Goal: Task Accomplishment & Management: Manage account settings

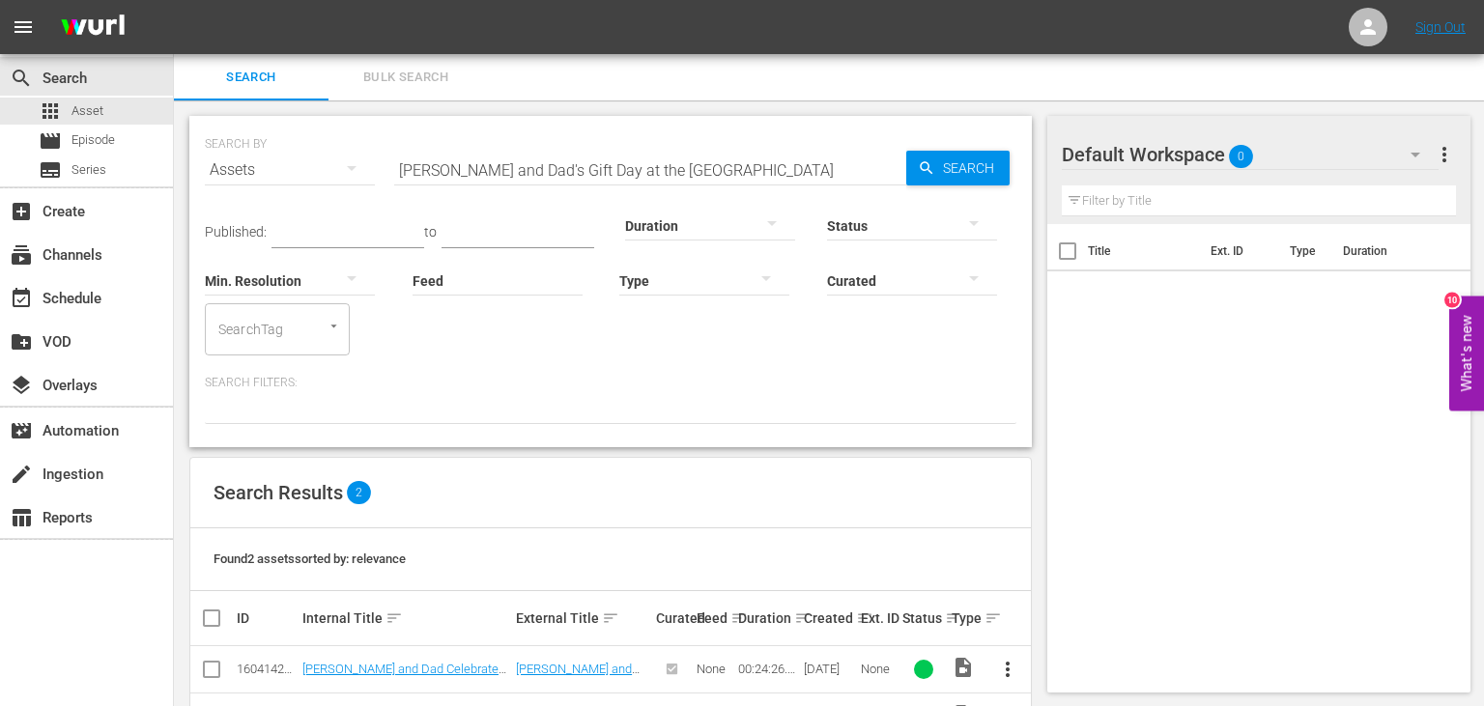
scroll to position [69, 0]
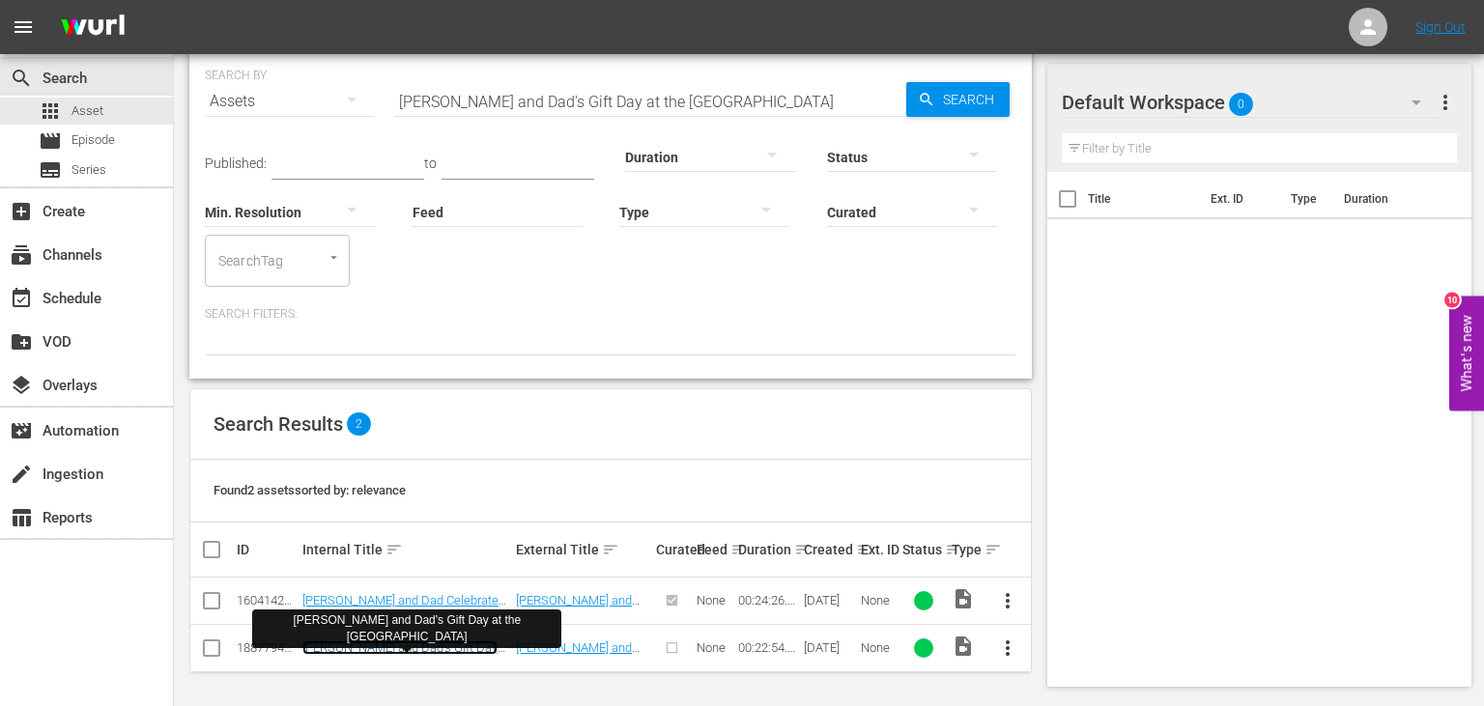
click at [412, 646] on link "[PERSON_NAME] and Dad's Gift Day at the [GEOGRAPHIC_DATA]" at bounding box center [399, 655] width 195 height 29
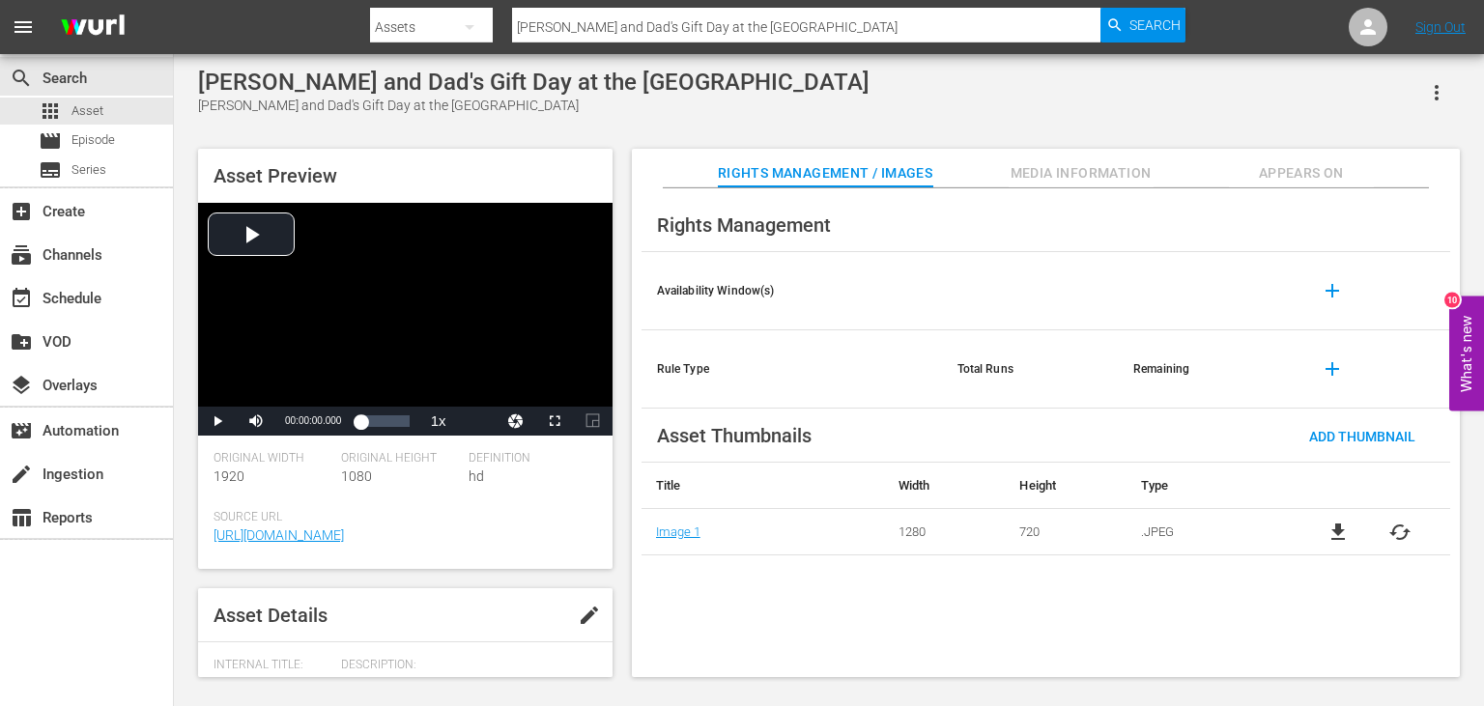
click at [110, 603] on div "search Search apps Asset movie Episode subtitles Series add_box Create subscrip…" at bounding box center [87, 407] width 174 height 706
click at [1400, 443] on span "Add Thumbnail" at bounding box center [1362, 436] width 137 height 15
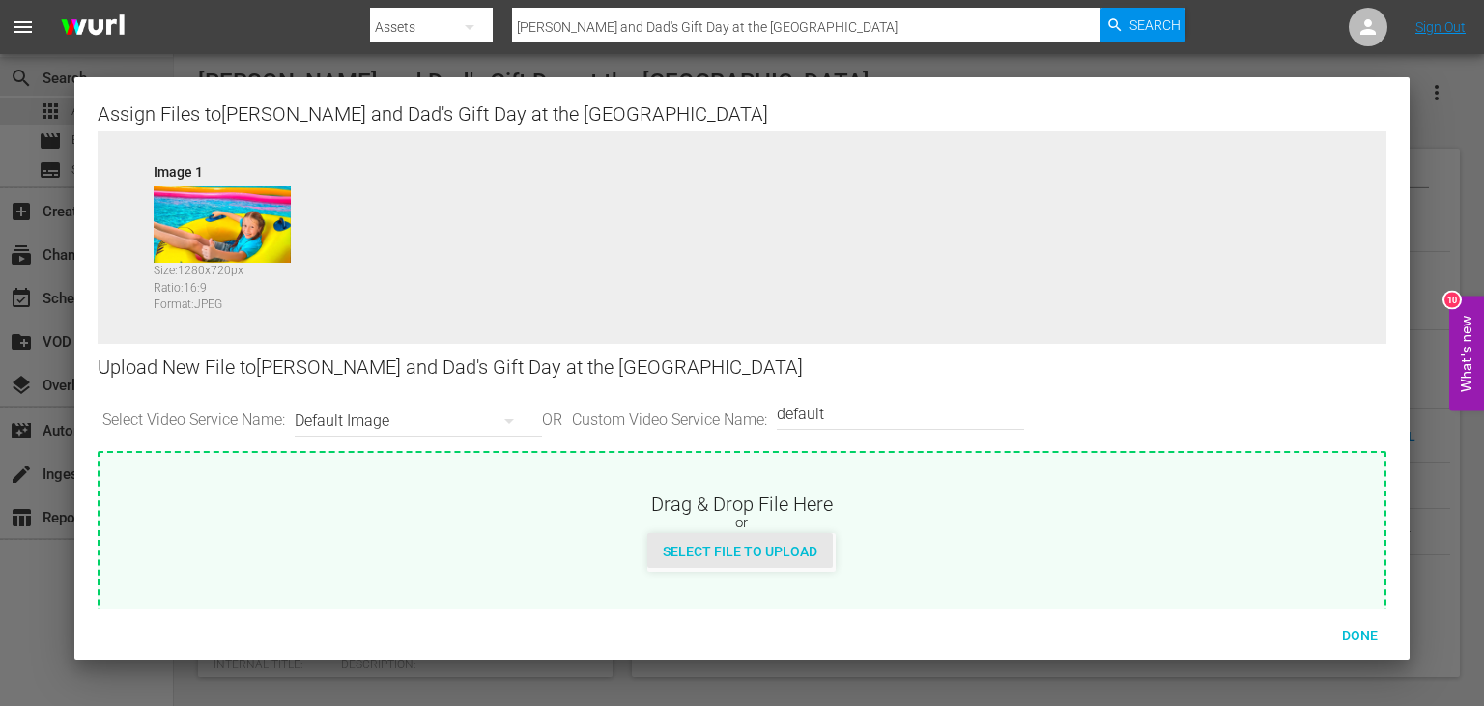
click at [705, 551] on span "Select File to Upload" at bounding box center [740, 551] width 186 height 15
type input "C:\fakepath\10666227_L.jpg"
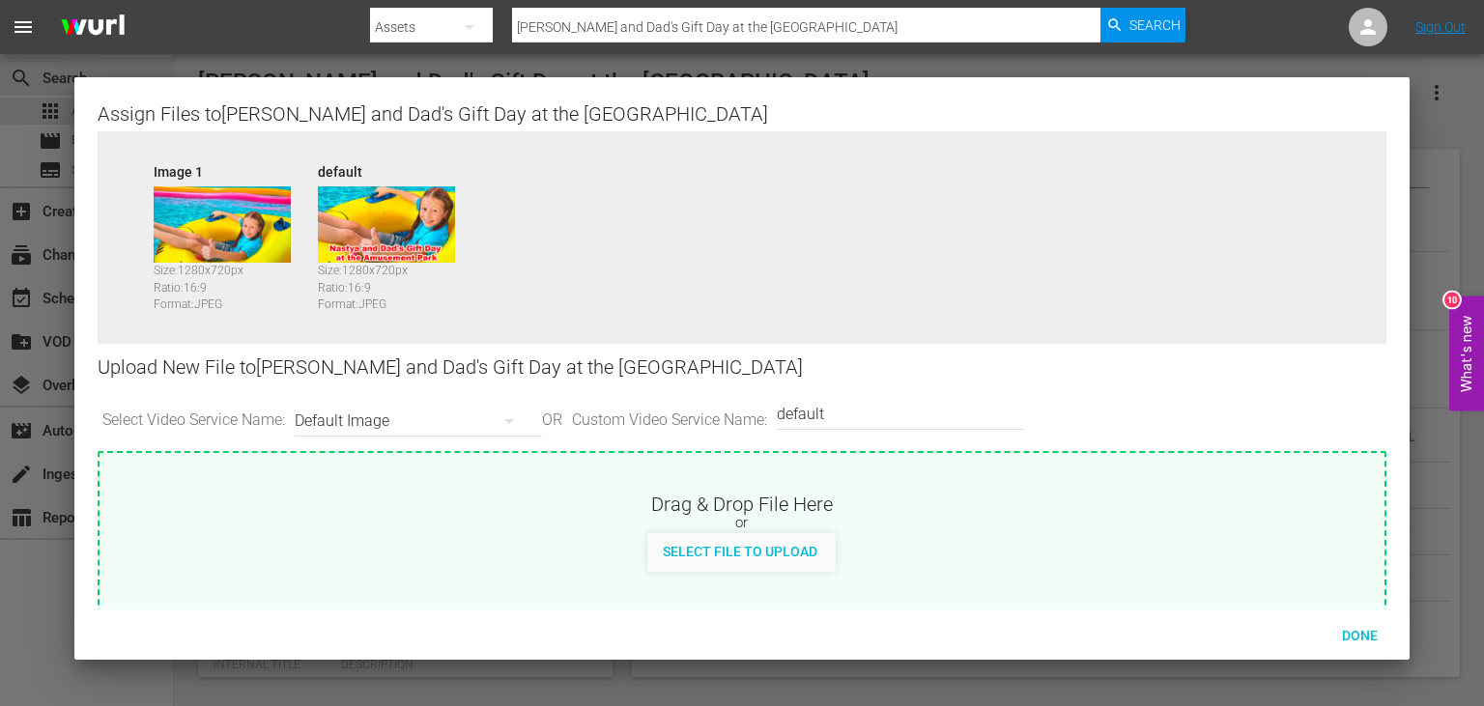
click at [1436, 250] on div at bounding box center [742, 353] width 1484 height 706
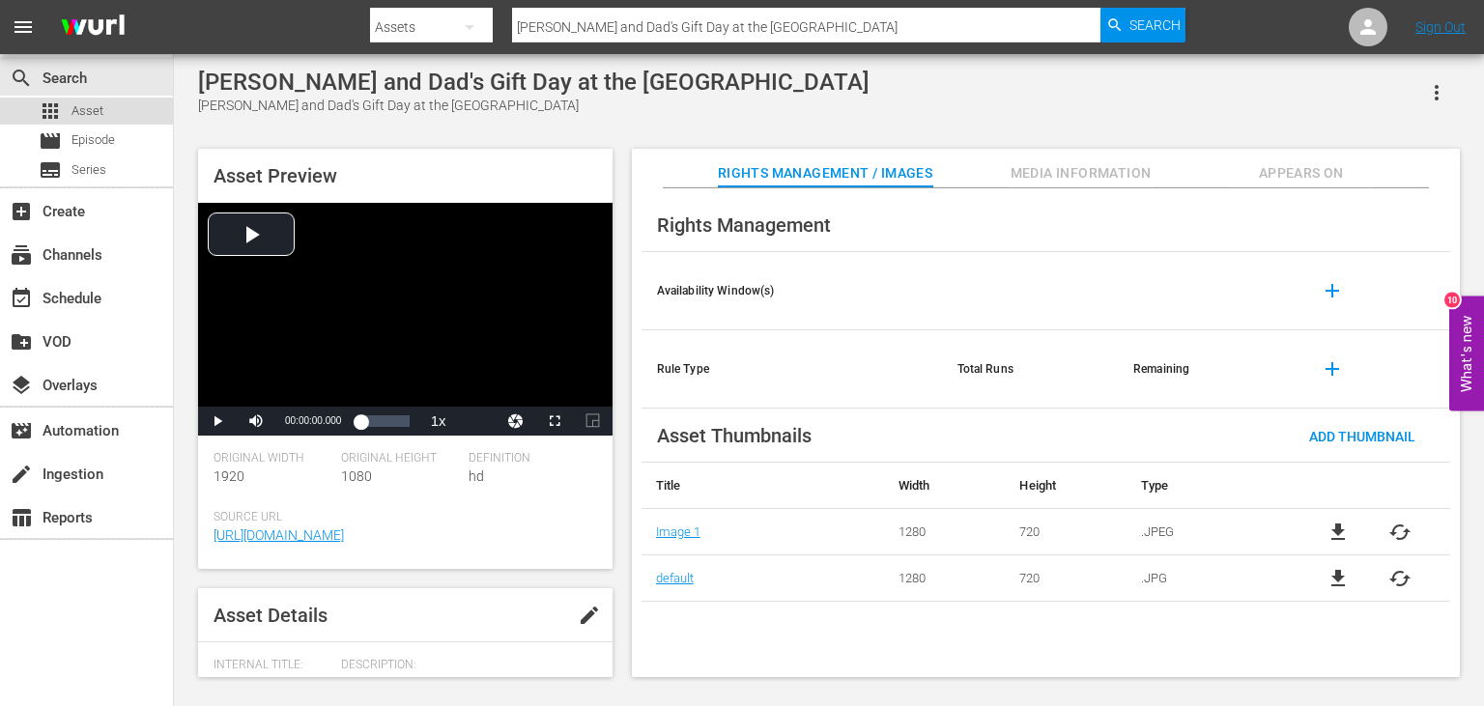
click at [92, 111] on span "Asset" at bounding box center [87, 110] width 32 height 19
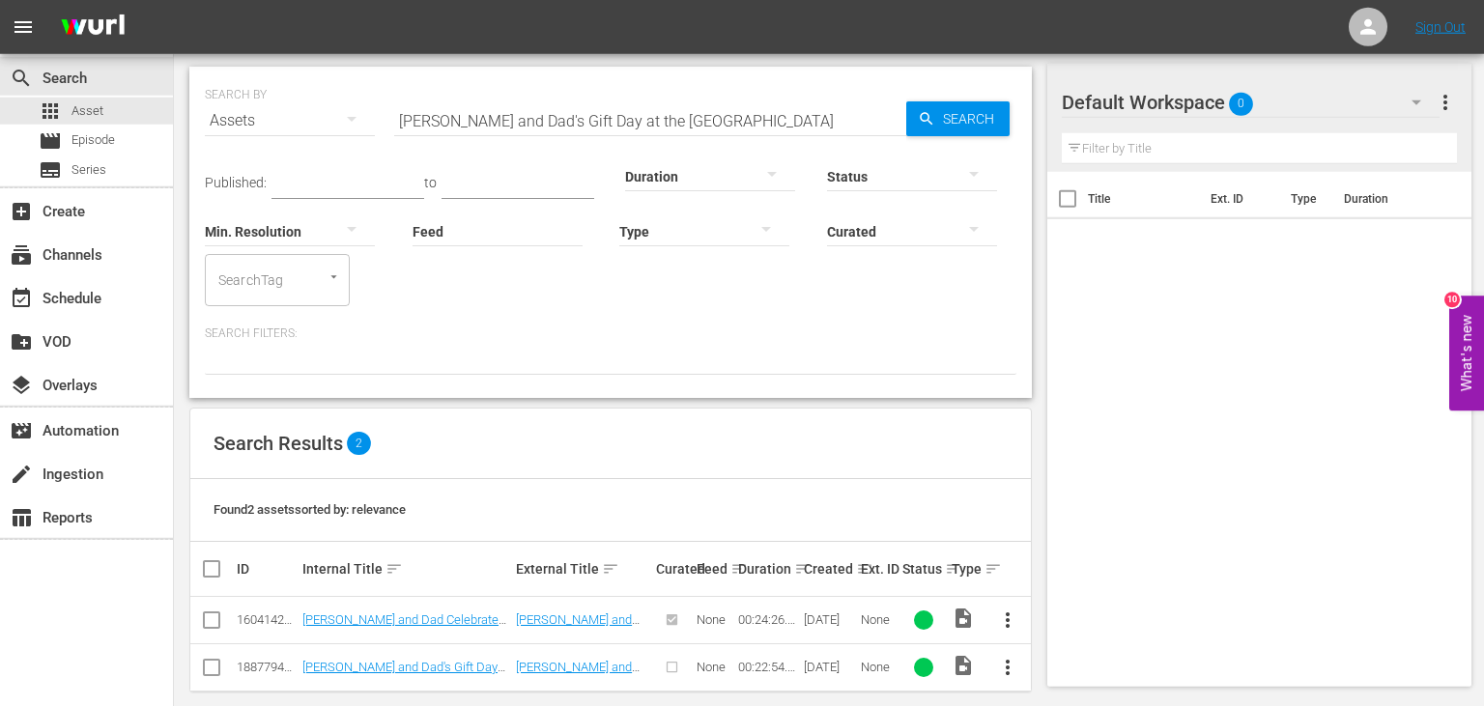
scroll to position [69, 0]
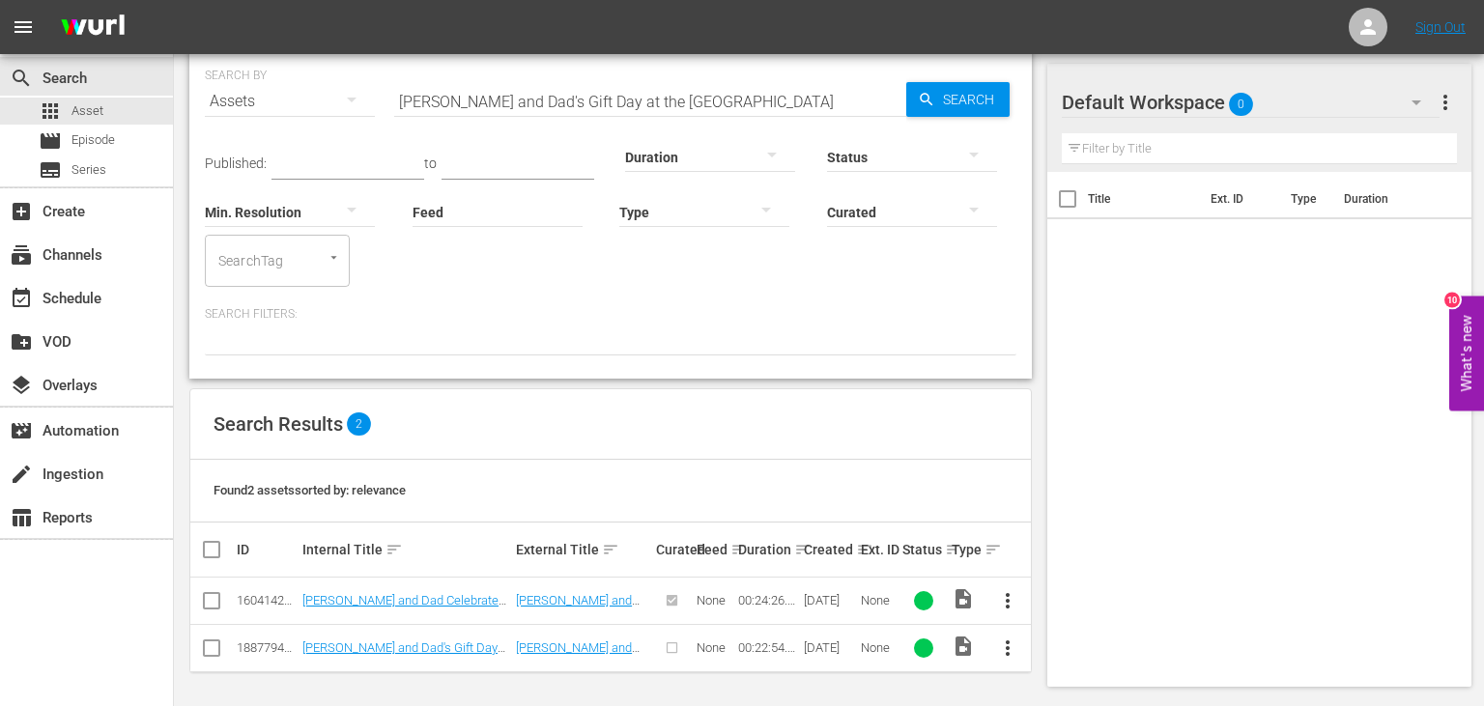
click at [1002, 645] on span "more_vert" at bounding box center [1007, 648] width 23 height 23
click at [1088, 552] on div "Workspace" at bounding box center [1111, 547] width 131 height 46
click at [783, 95] on input "[PERSON_NAME] and Dad's Gift Day at the [GEOGRAPHIC_DATA]" at bounding box center [650, 101] width 512 height 46
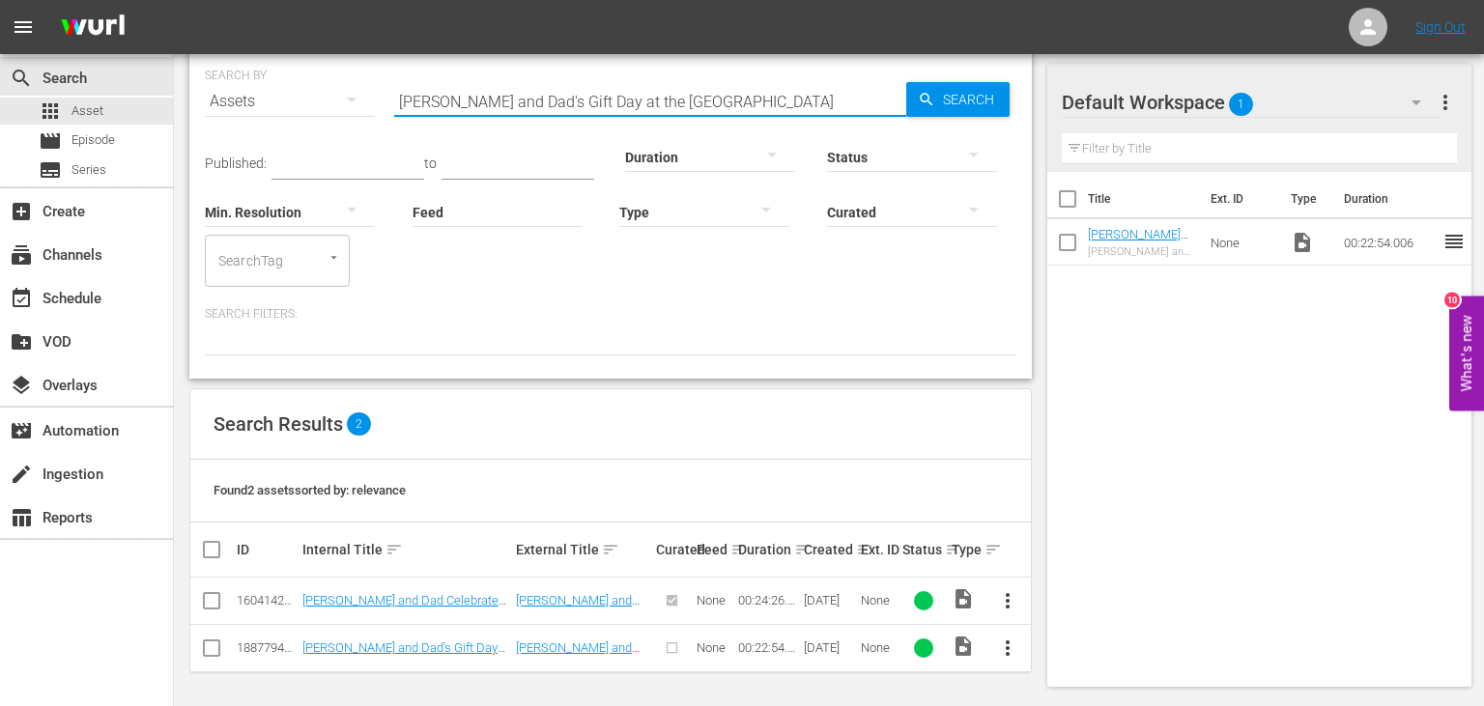
click at [783, 95] on input "[PERSON_NAME] and Dad's Gift Day at the [GEOGRAPHIC_DATA]" at bounding box center [650, 101] width 512 height 46
paste input "Explore [GEOGRAPHIC_DATA]"
click at [941, 99] on span "Search" at bounding box center [972, 99] width 74 height 35
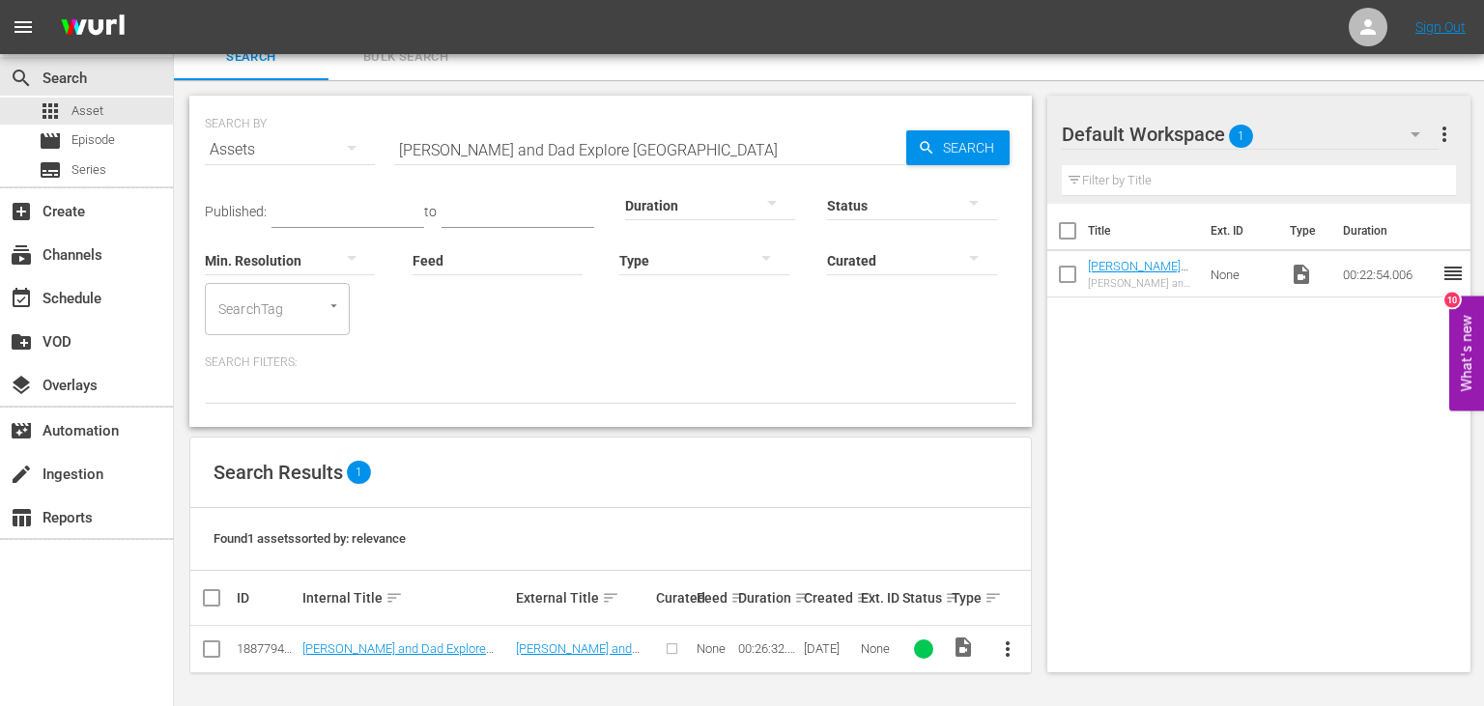
click at [1018, 648] on span "more_vert" at bounding box center [1007, 649] width 23 height 23
click at [1070, 551] on div "Workspace" at bounding box center [1111, 548] width 131 height 46
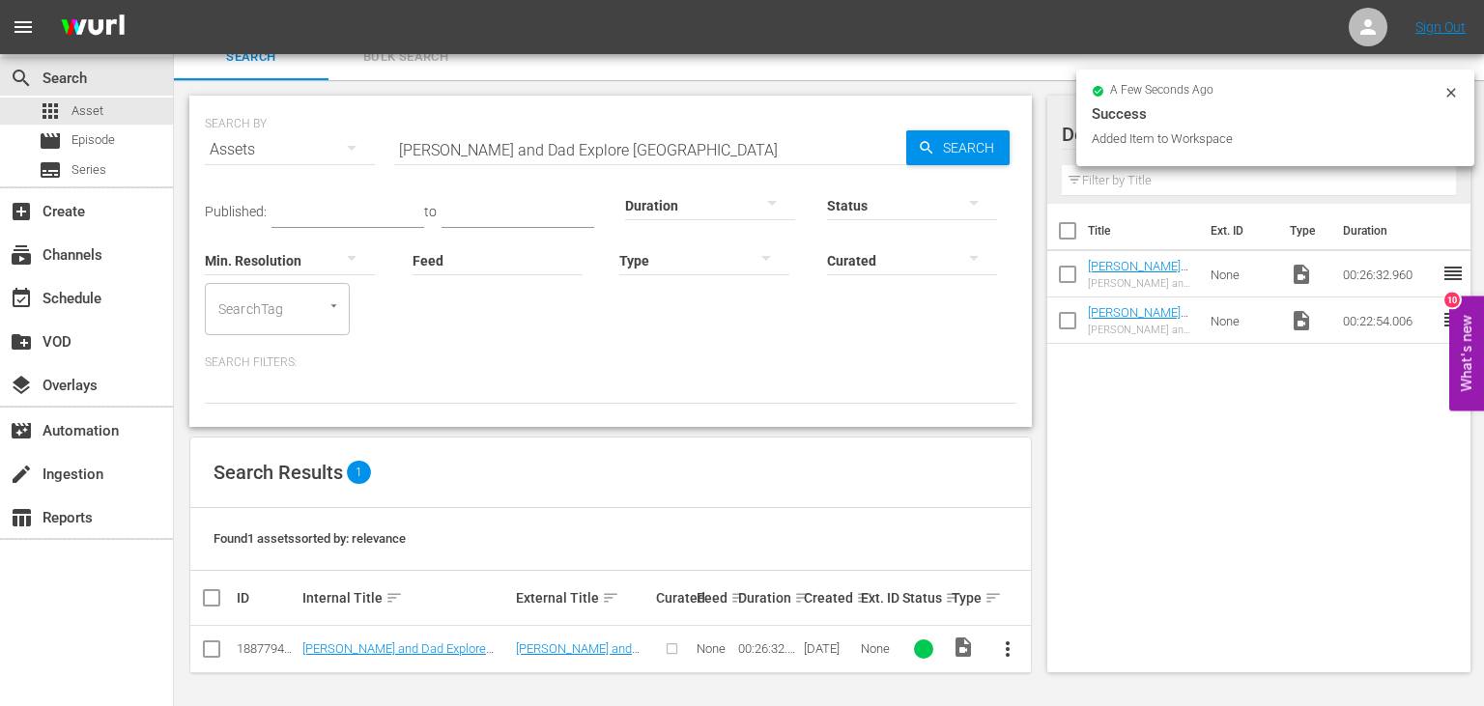
click at [610, 149] on input "[PERSON_NAME] and Dad Explore [GEOGRAPHIC_DATA]" at bounding box center [650, 150] width 512 height 46
paste input "Study Local Wild Animals at the Zoo"
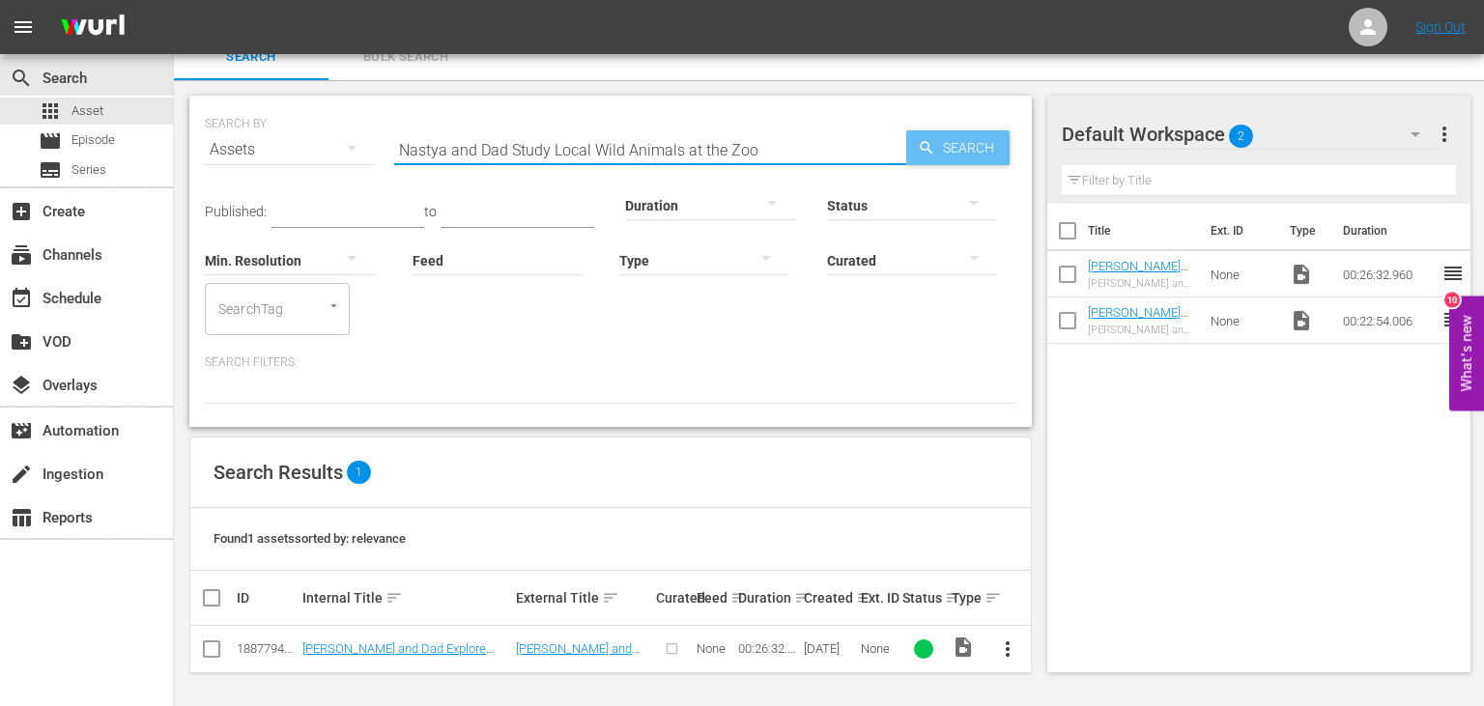
type input "Nastya and Dad Study Local Wild Animals at the Zoo"
click at [965, 135] on span "Search" at bounding box center [972, 147] width 74 height 35
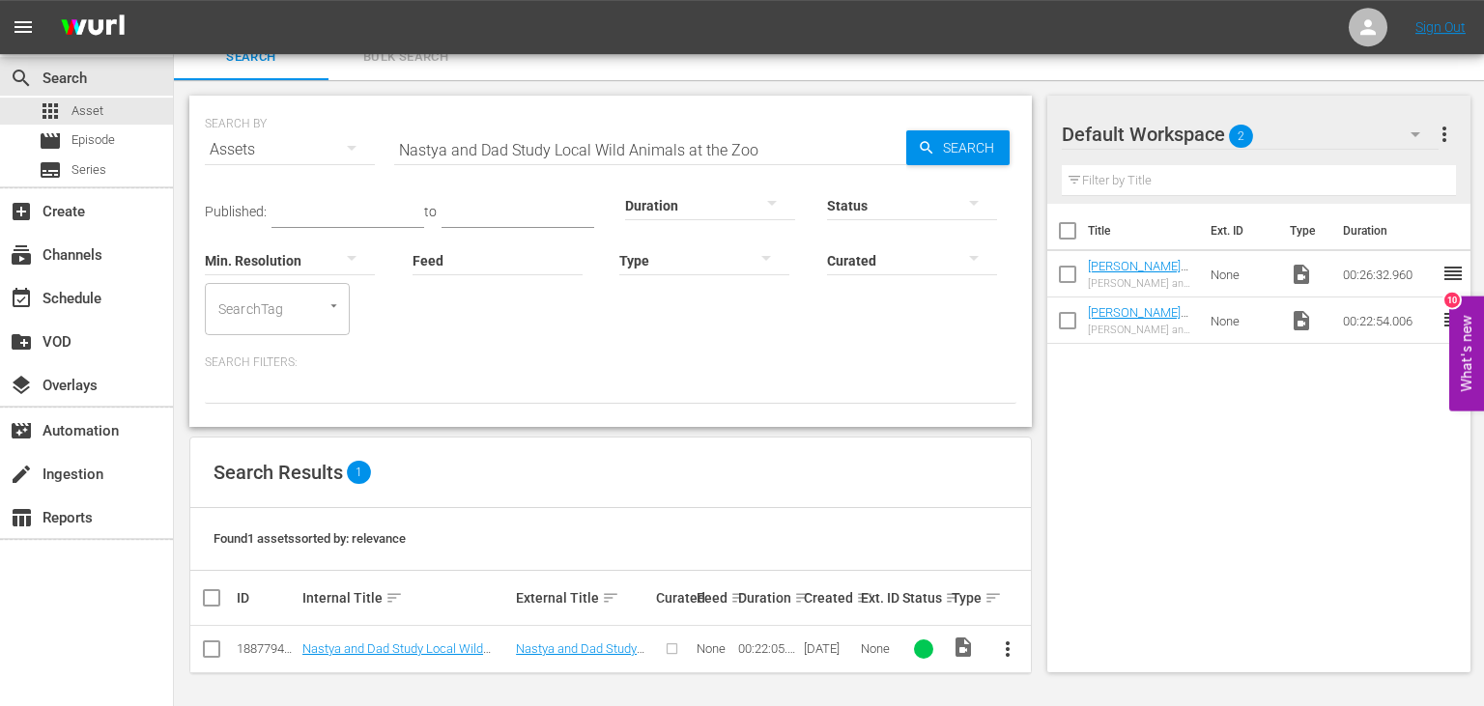
scroll to position [21, 0]
click at [1014, 647] on span "more_vert" at bounding box center [1007, 648] width 23 height 23
click at [1061, 556] on div "Workspace" at bounding box center [1111, 547] width 131 height 46
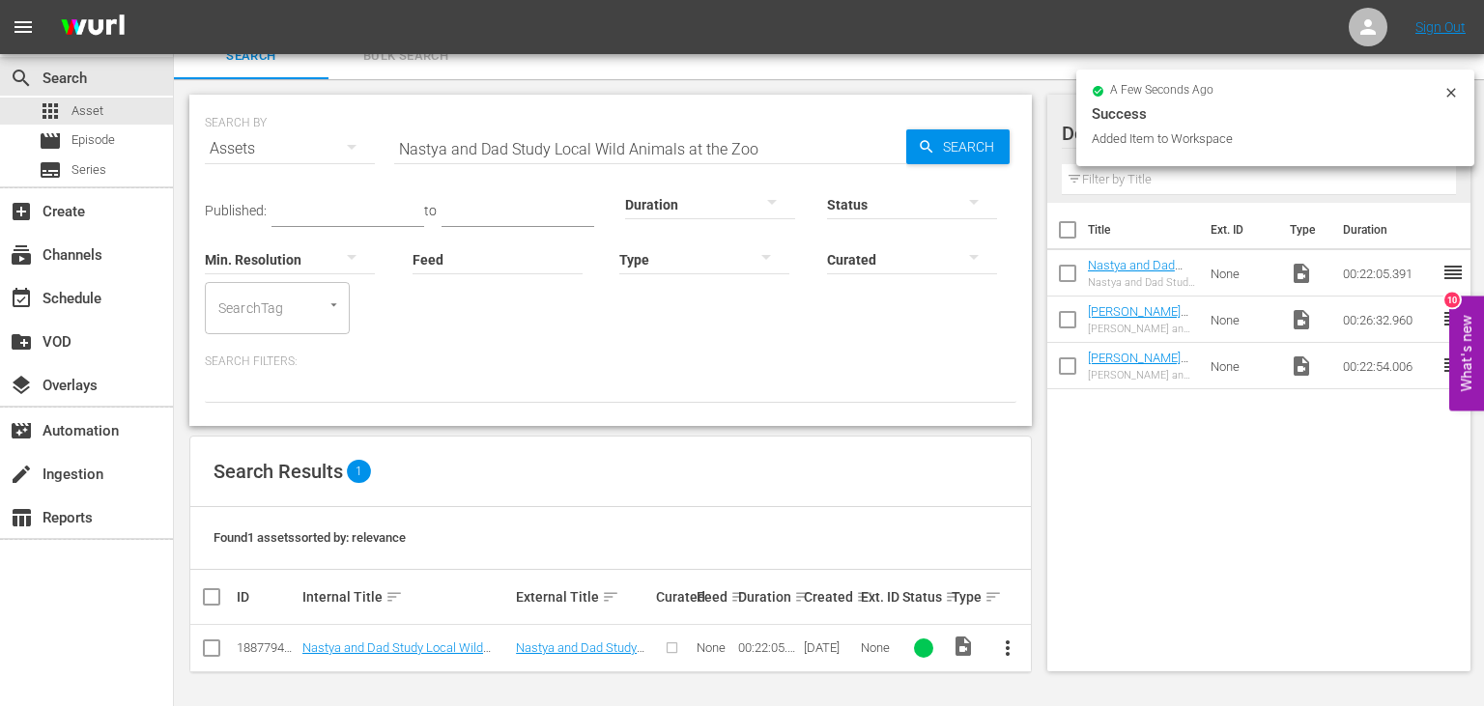
click at [793, 130] on input "Nastya and Dad Study Local Wild Animals at the Zoo" at bounding box center [650, 149] width 512 height 46
paste input "Learns How to Help Her Parents and Plays with a Sweet Machine"
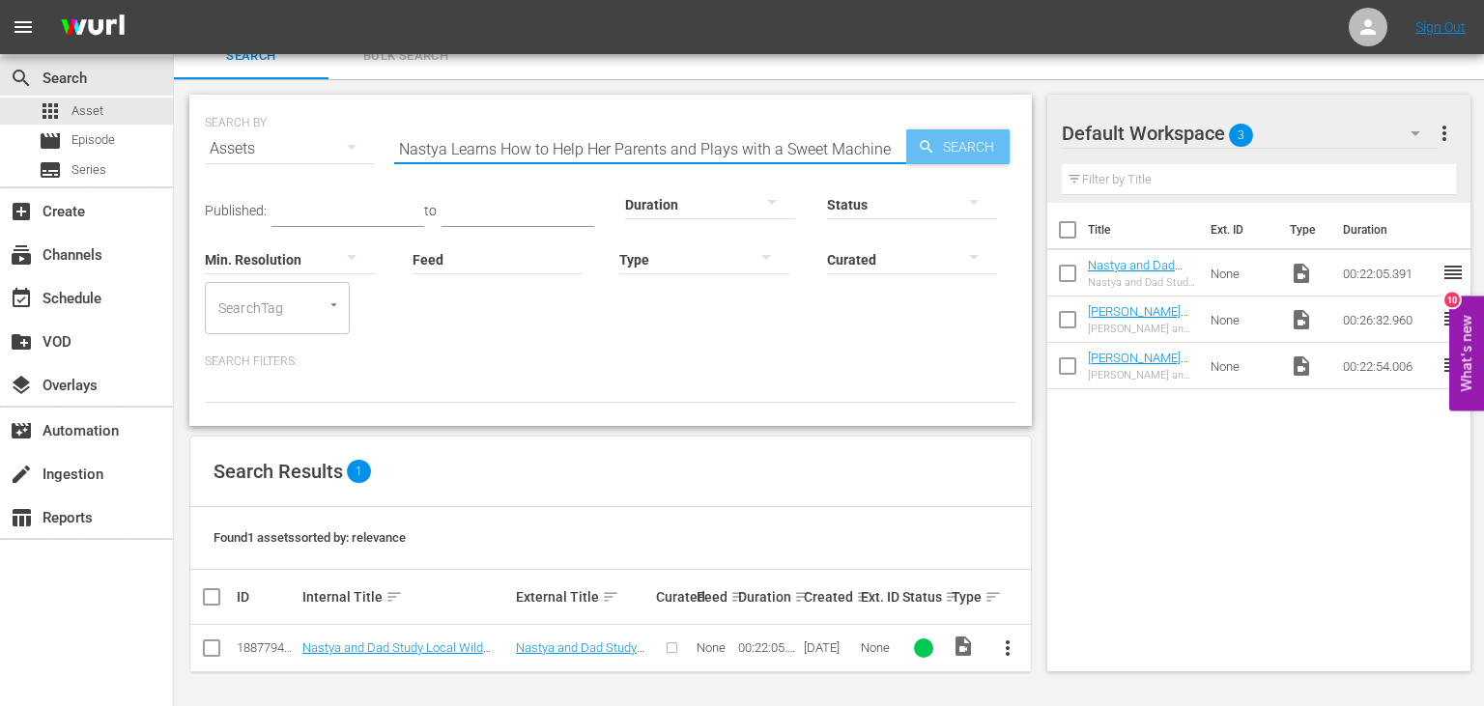
click at [989, 153] on span "Search" at bounding box center [972, 146] width 74 height 35
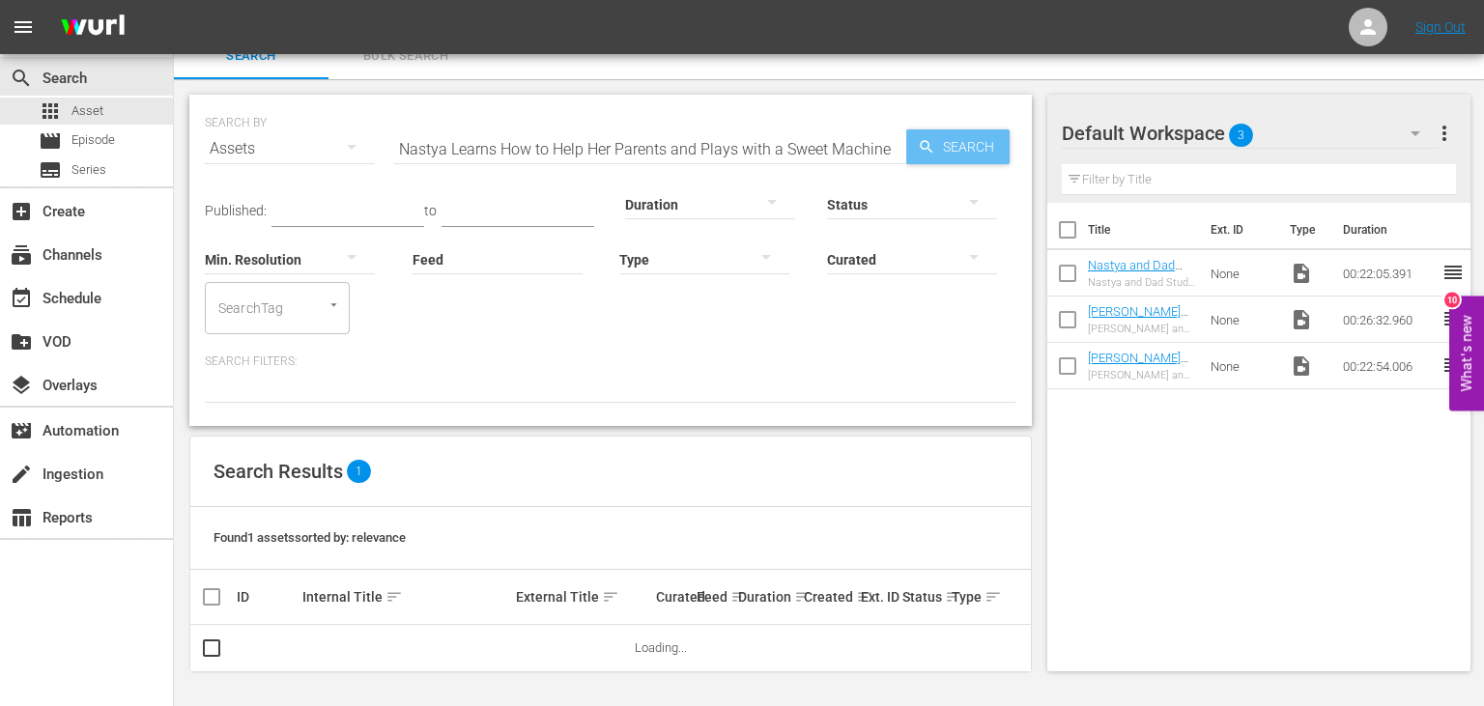
scroll to position [20, 0]
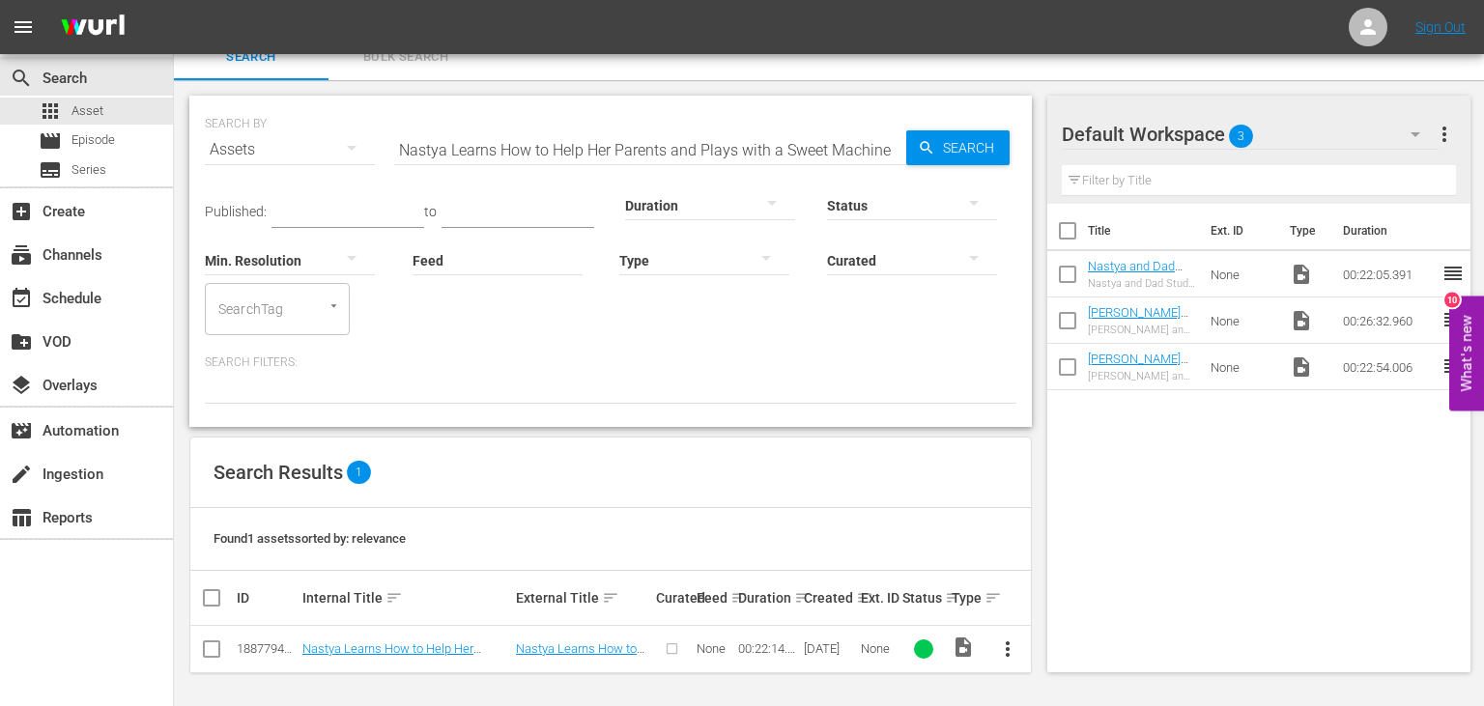
click at [995, 636] on button "more_vert" at bounding box center [1008, 649] width 46 height 46
click at [1056, 531] on div "Workspace" at bounding box center [1111, 548] width 131 height 46
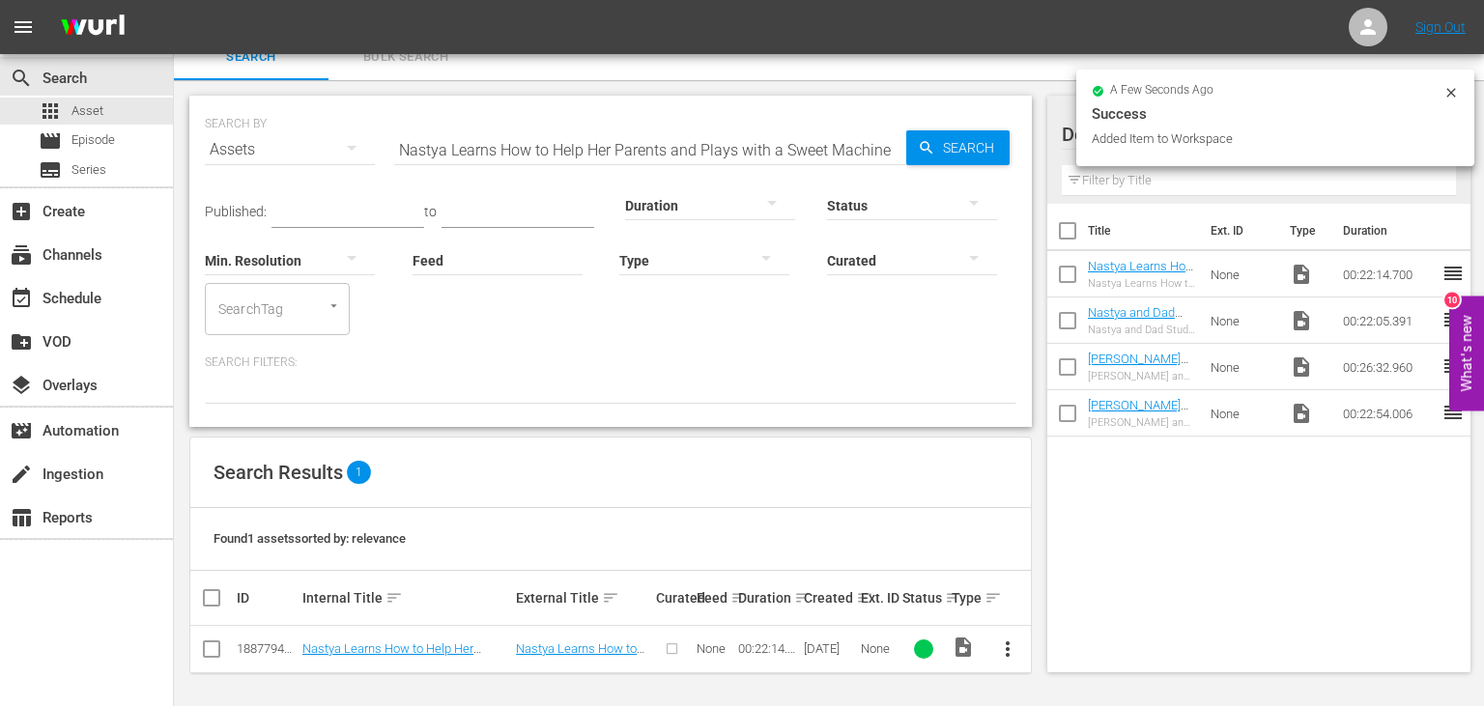
click at [844, 145] on input "Nastya Learns How to Help Her Parents and Plays with a Sweet Machine" at bounding box center [650, 150] width 512 height 46
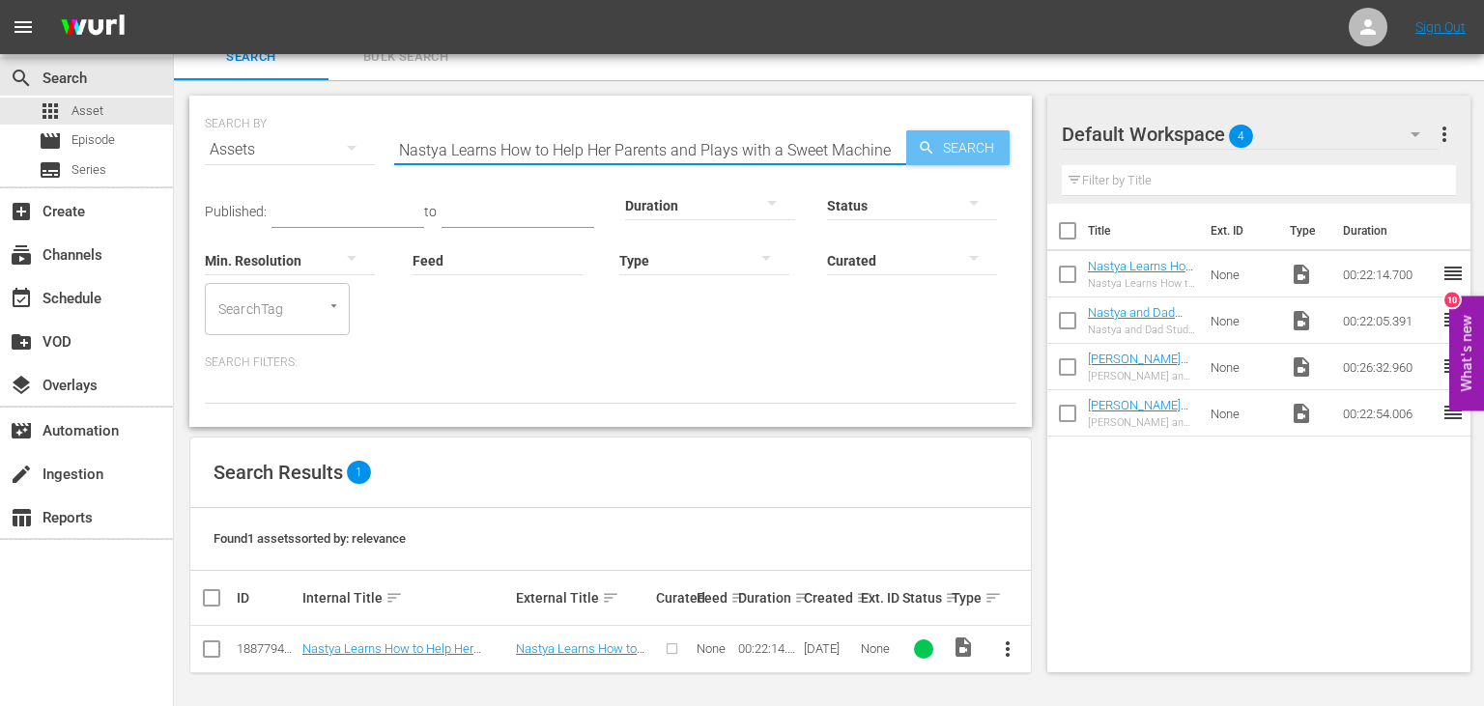
paste input "is Celebrating Her 11th Birthday"
click at [952, 144] on span "Search" at bounding box center [972, 147] width 74 height 35
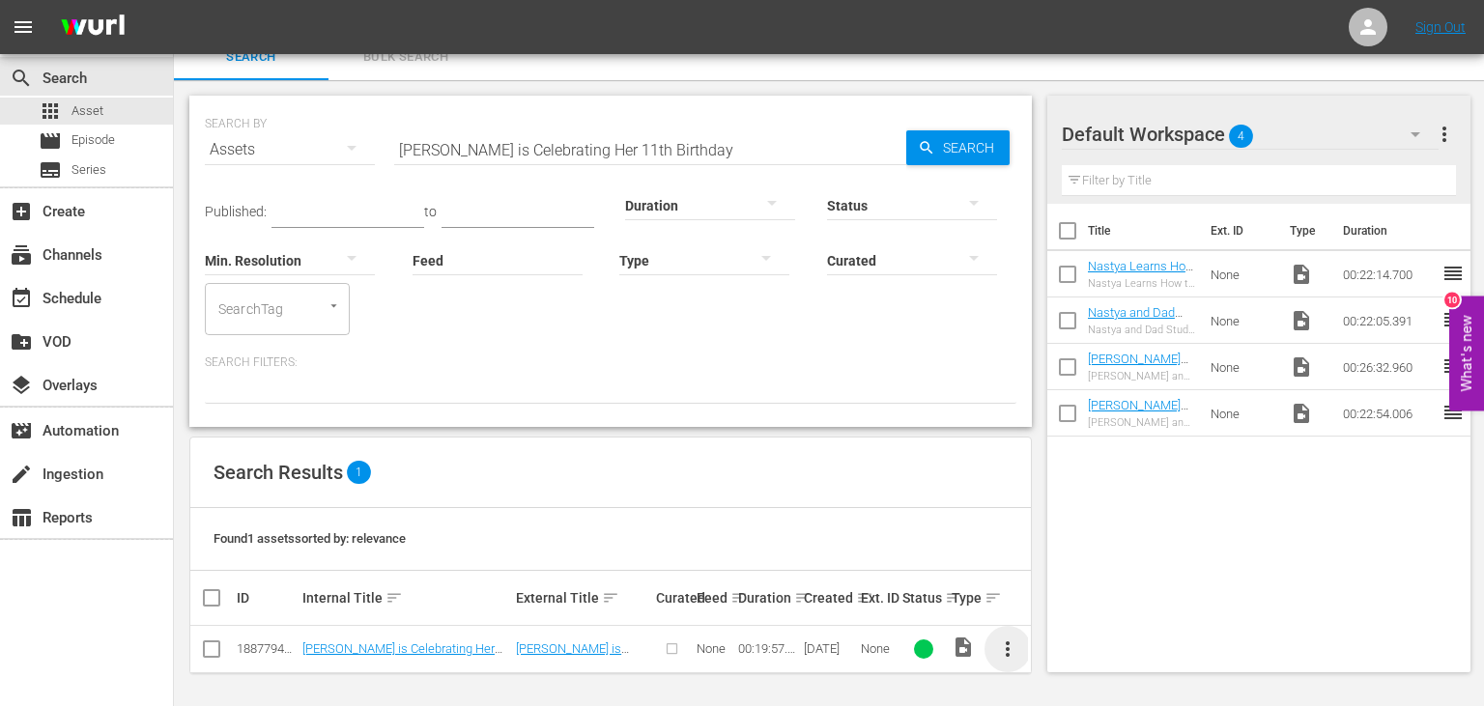
click at [1006, 639] on span "more_vert" at bounding box center [1007, 649] width 23 height 23
click at [1071, 546] on div "Workspace" at bounding box center [1111, 548] width 131 height 46
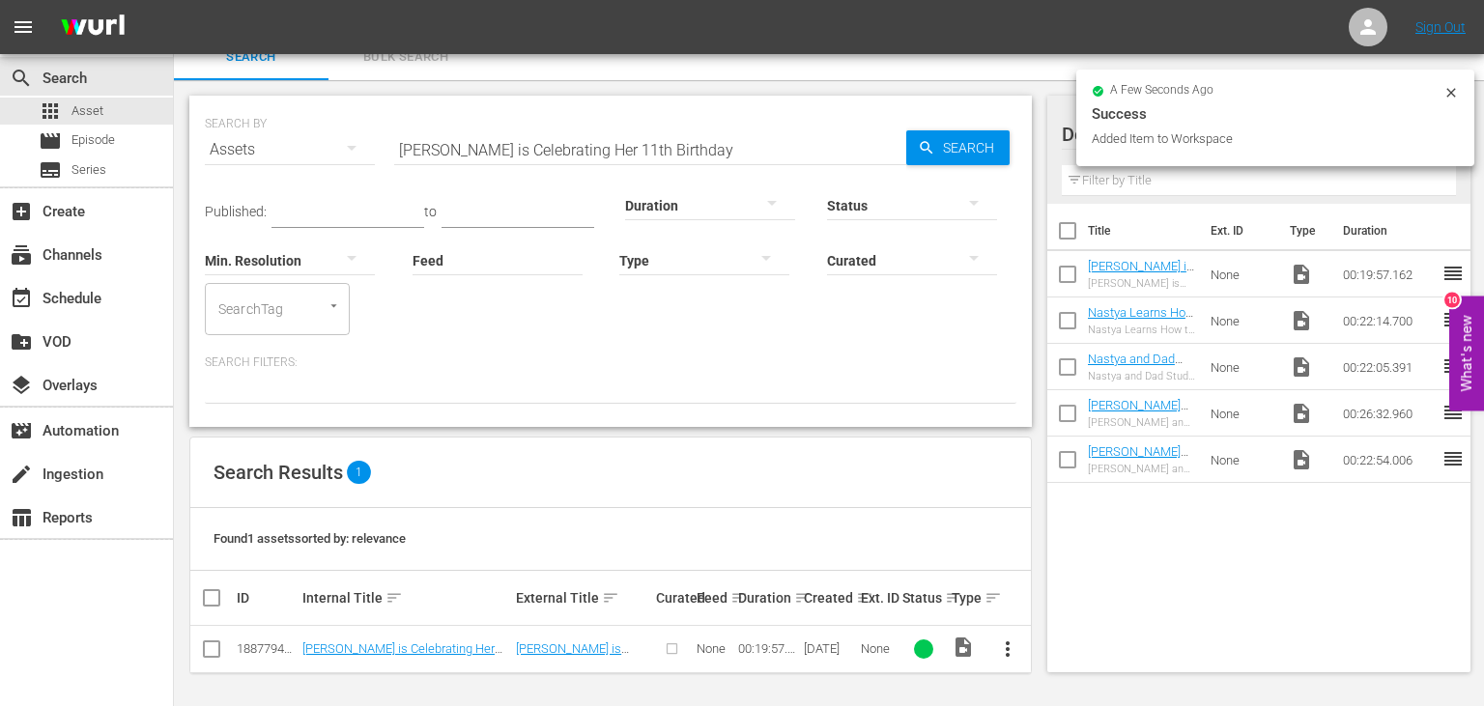
click at [825, 132] on input "[PERSON_NAME] is Celebrating Her 11th Birthday" at bounding box center [650, 150] width 512 height 46
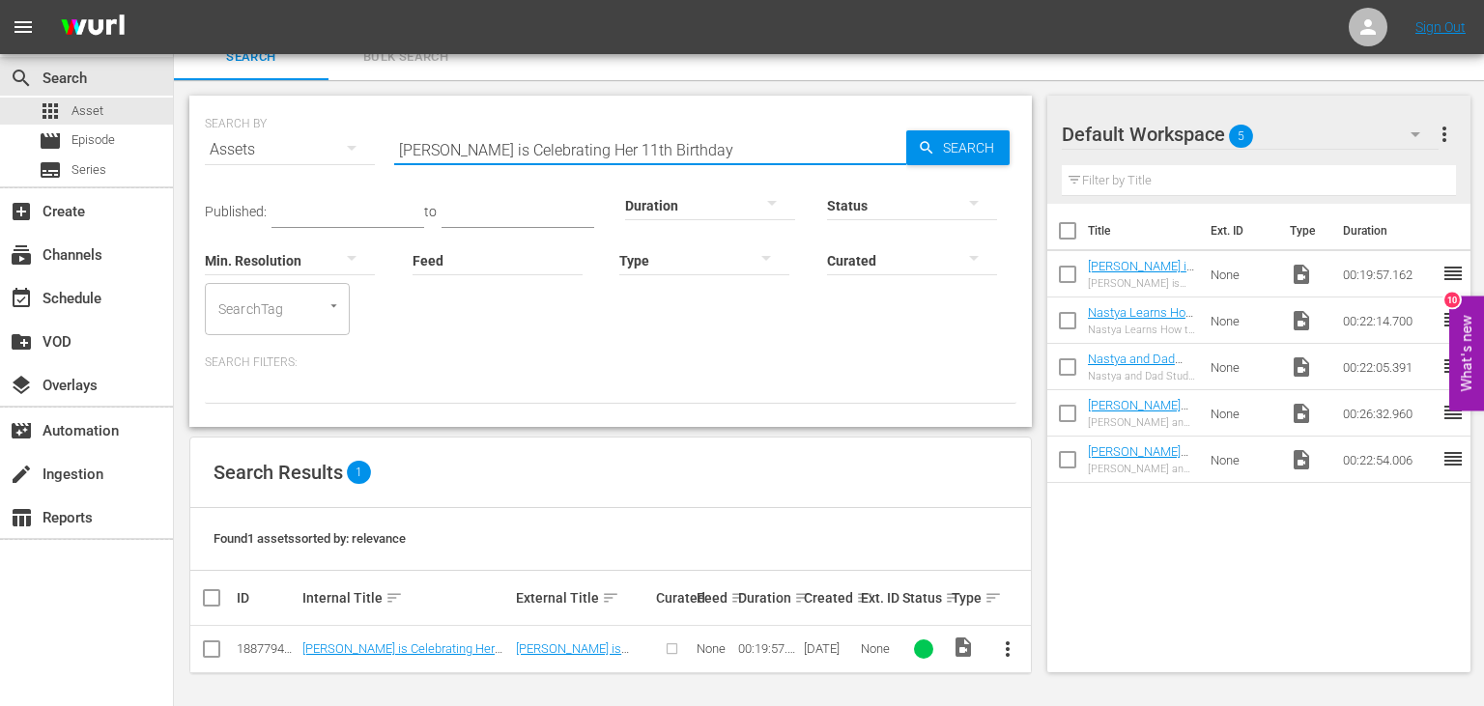
click at [825, 132] on input "[PERSON_NAME] is Celebrating Her 11th Birthday" at bounding box center [650, 150] width 512 height 46
paste input "and Funny Escape Adventures for Kids"
click at [953, 147] on span "Search" at bounding box center [972, 147] width 74 height 35
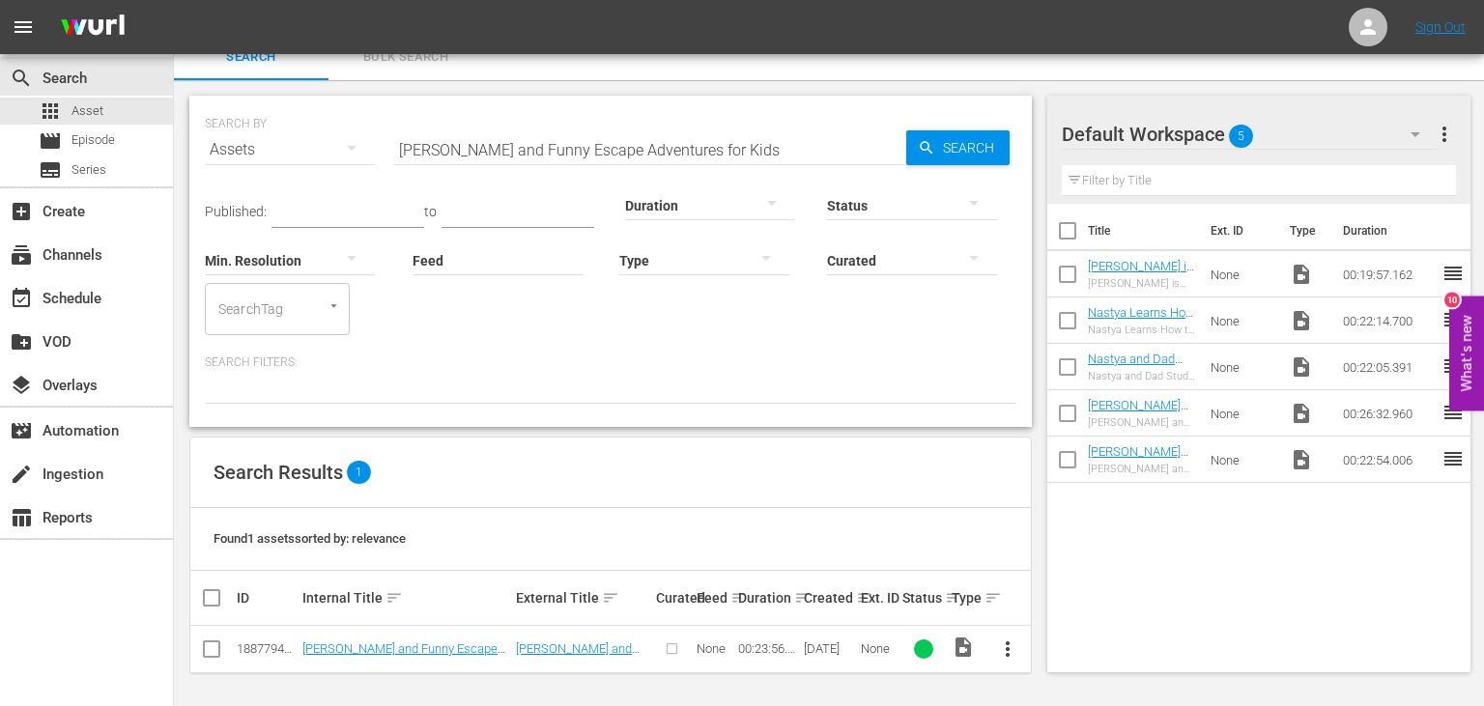
click at [1019, 647] on button "more_vert" at bounding box center [1008, 649] width 46 height 46
click at [1094, 527] on div "Workspace" at bounding box center [1111, 548] width 131 height 46
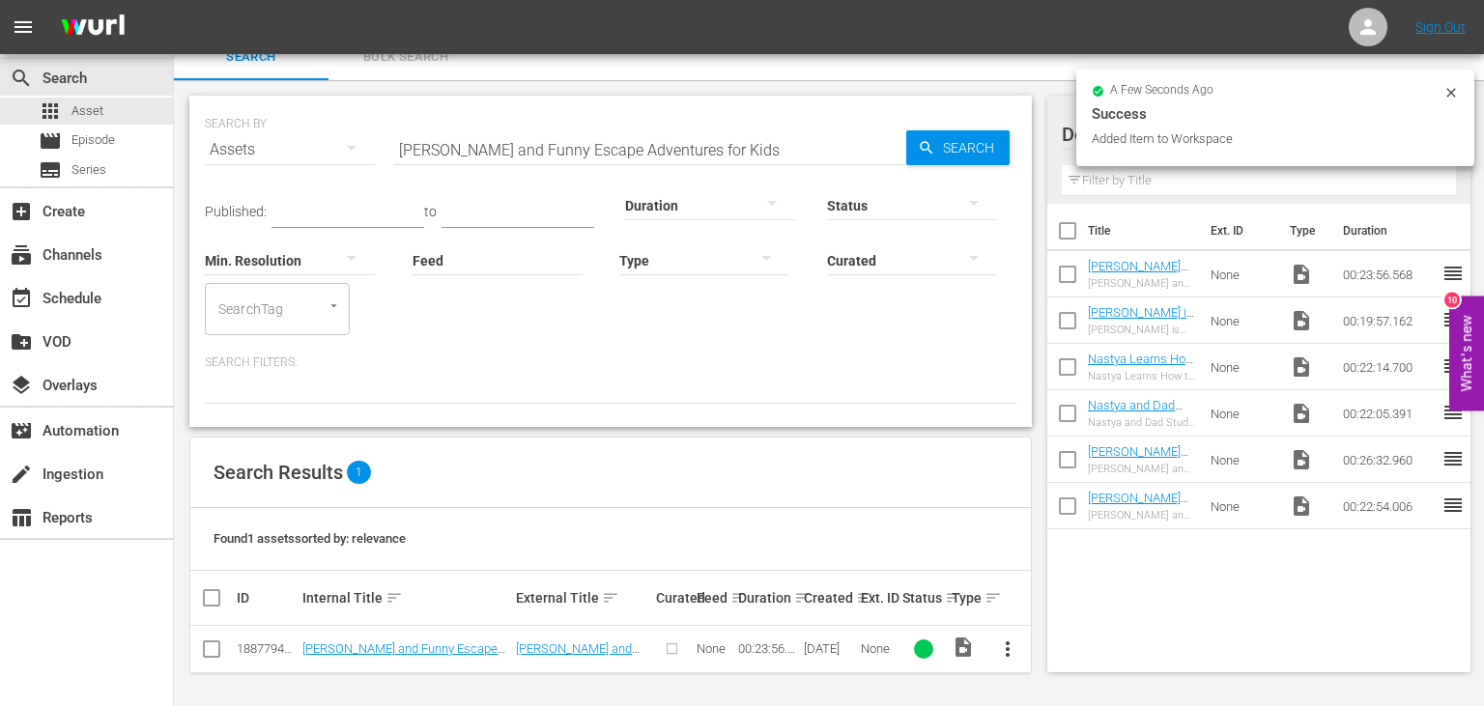
click at [751, 149] on input "[PERSON_NAME] and Funny Escape Adventures for Kids" at bounding box center [650, 150] width 512 height 46
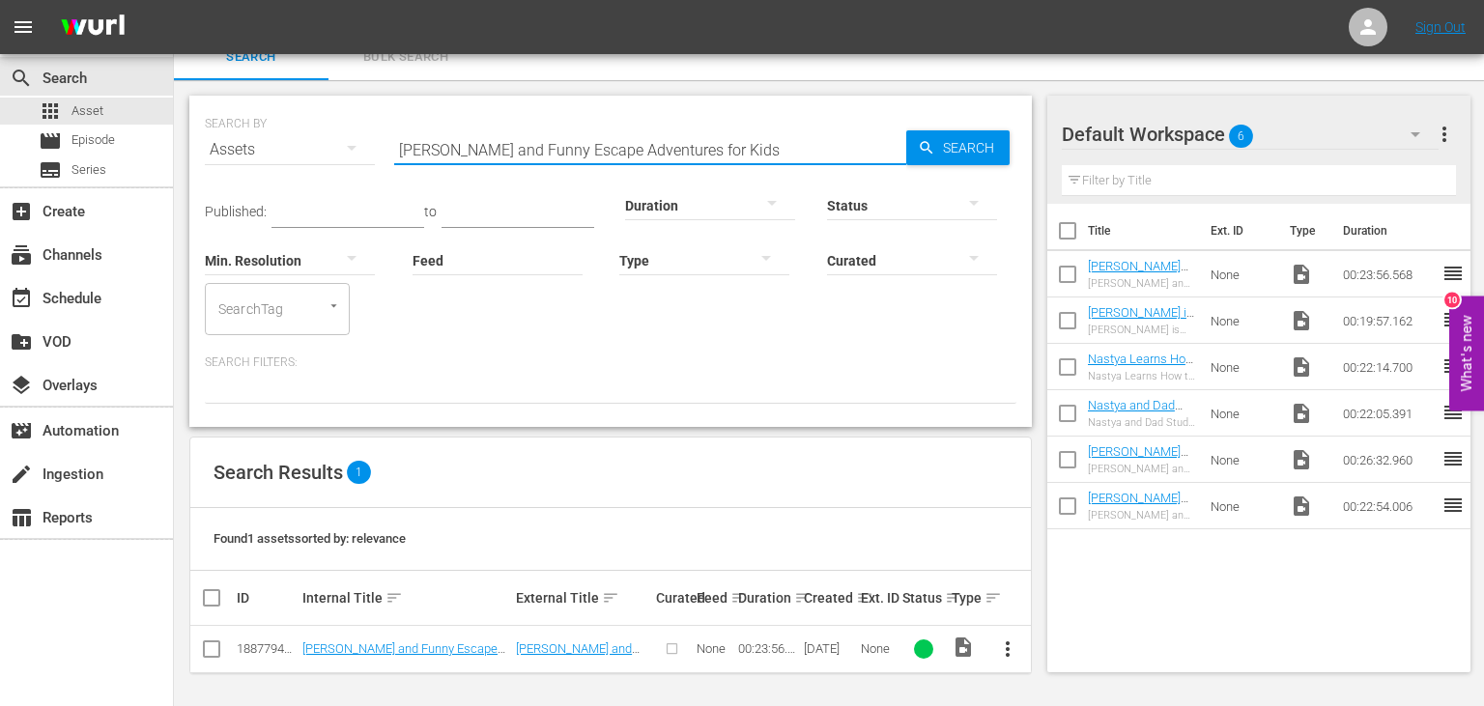
paste input "Join Nastya’s Birthday Celebration Adventure"
click at [1010, 141] on span "Search" at bounding box center [972, 147] width 74 height 35
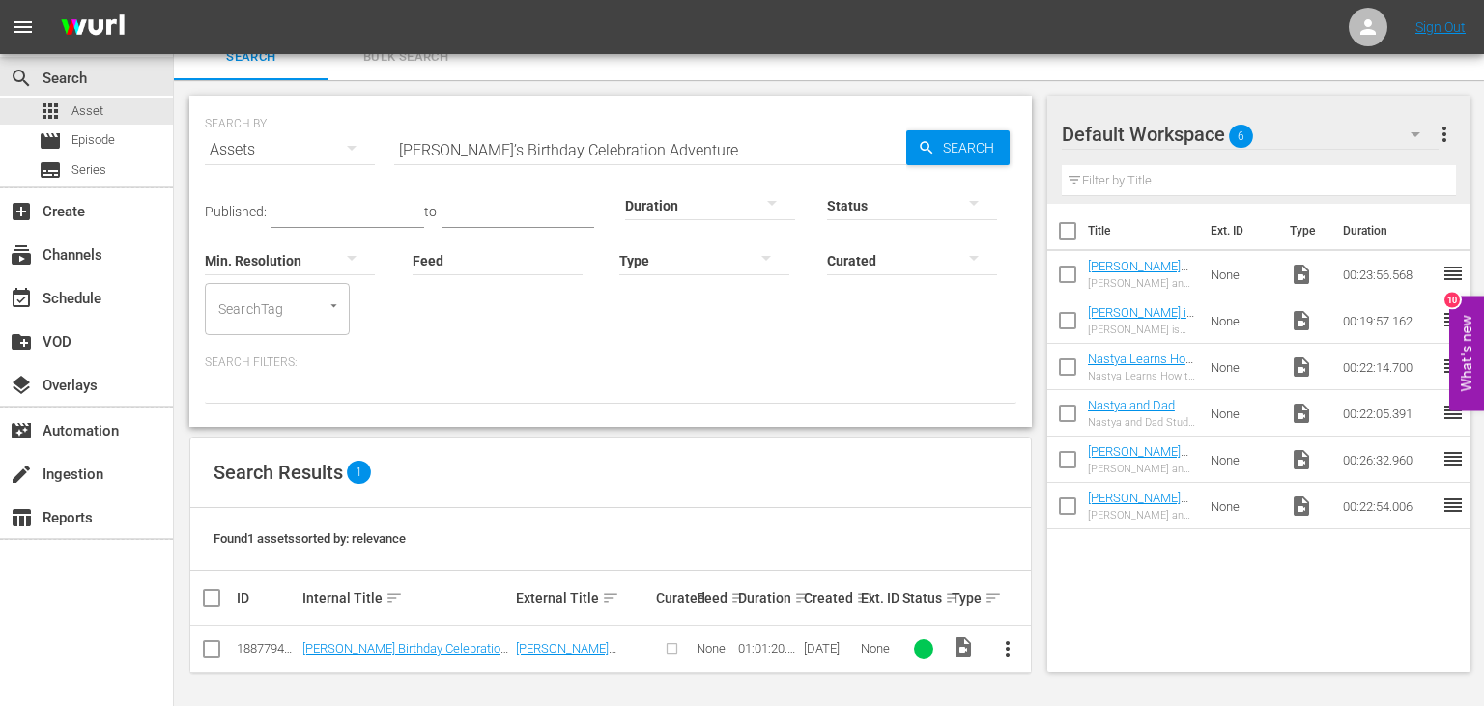
click at [1002, 651] on span "more_vert" at bounding box center [1007, 649] width 23 height 23
click at [1129, 543] on div "Workspace" at bounding box center [1111, 548] width 131 height 46
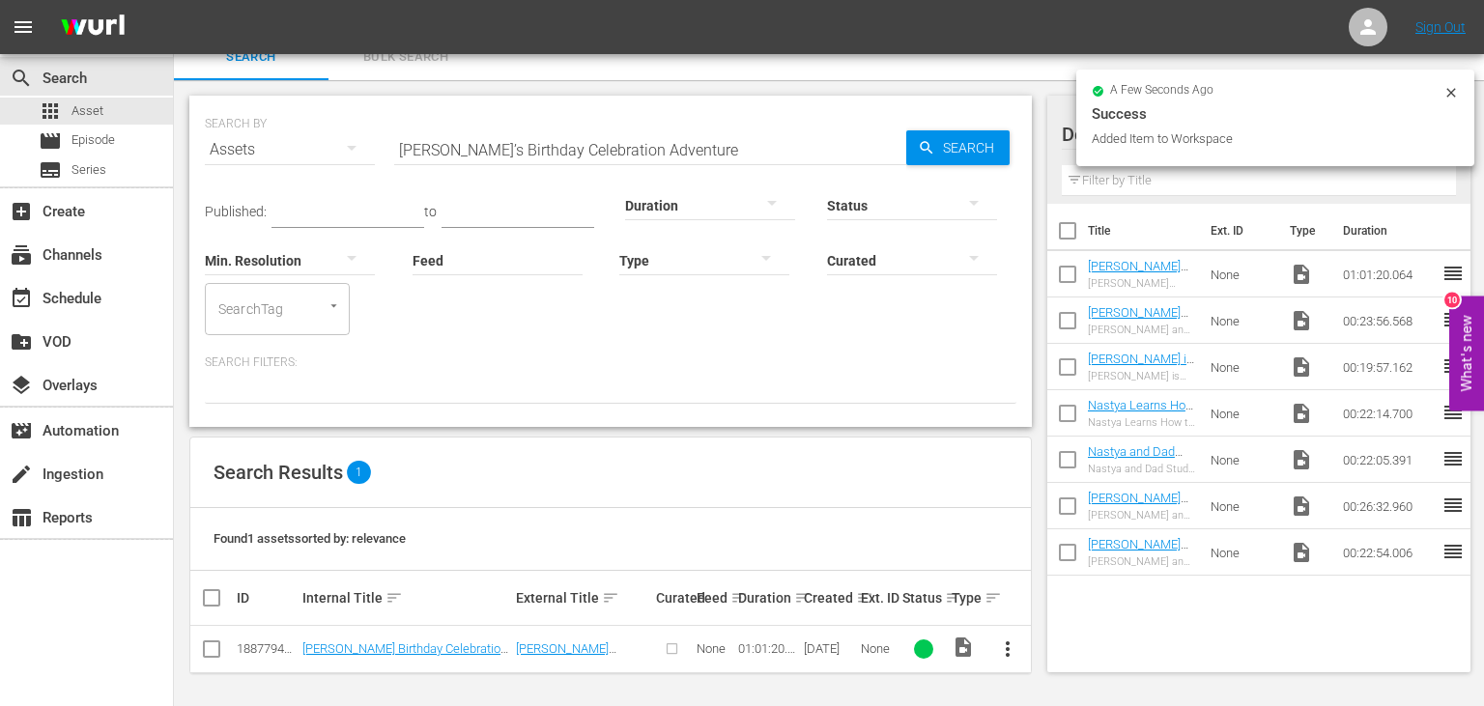
click at [773, 135] on input "Join Nastya’s Birthday Celebration Adventure" at bounding box center [650, 150] width 512 height 46
paste input "Cardboard and Fluffy School Adventure for Kids with [PERSON_NAME]"
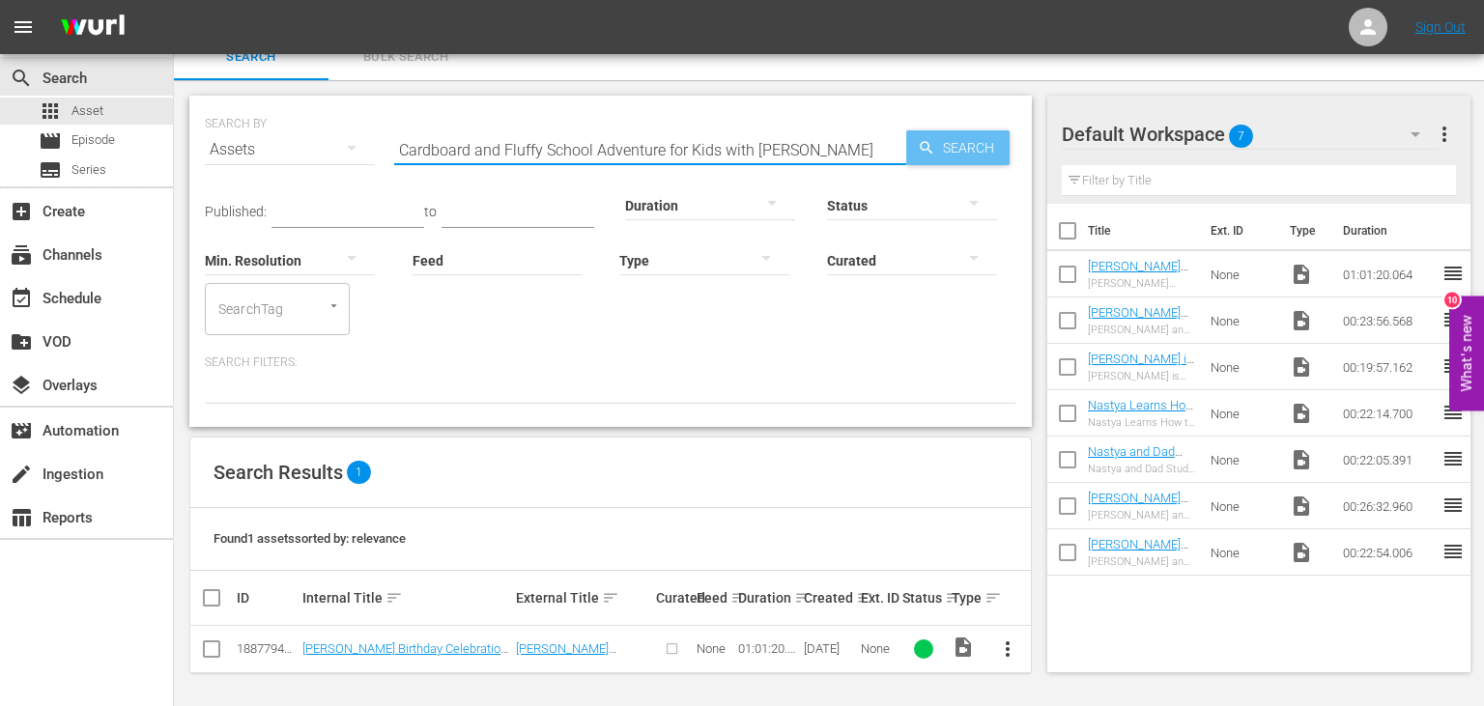
click at [995, 142] on span "Search" at bounding box center [972, 147] width 74 height 35
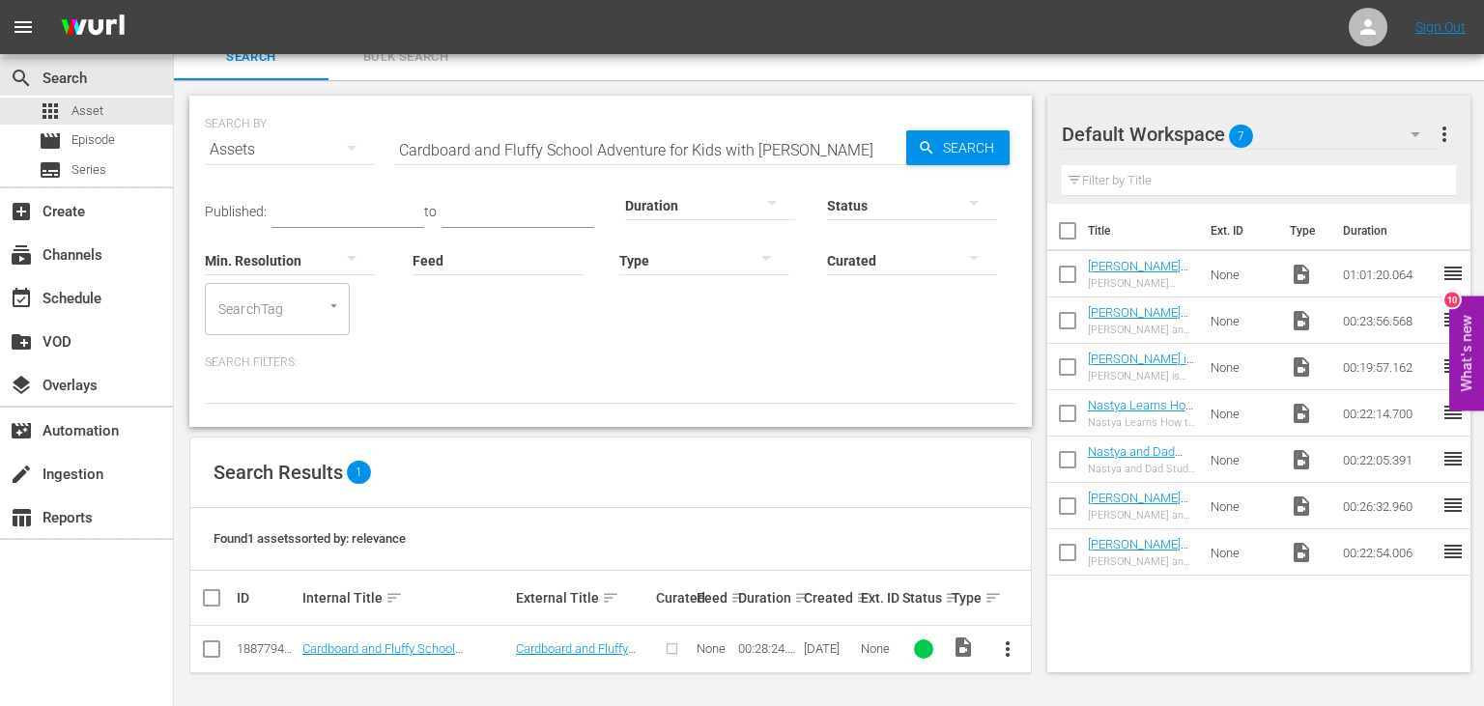
click at [1004, 643] on span "more_vert" at bounding box center [1007, 649] width 23 height 23
click at [1073, 532] on div "Workspace" at bounding box center [1111, 548] width 131 height 46
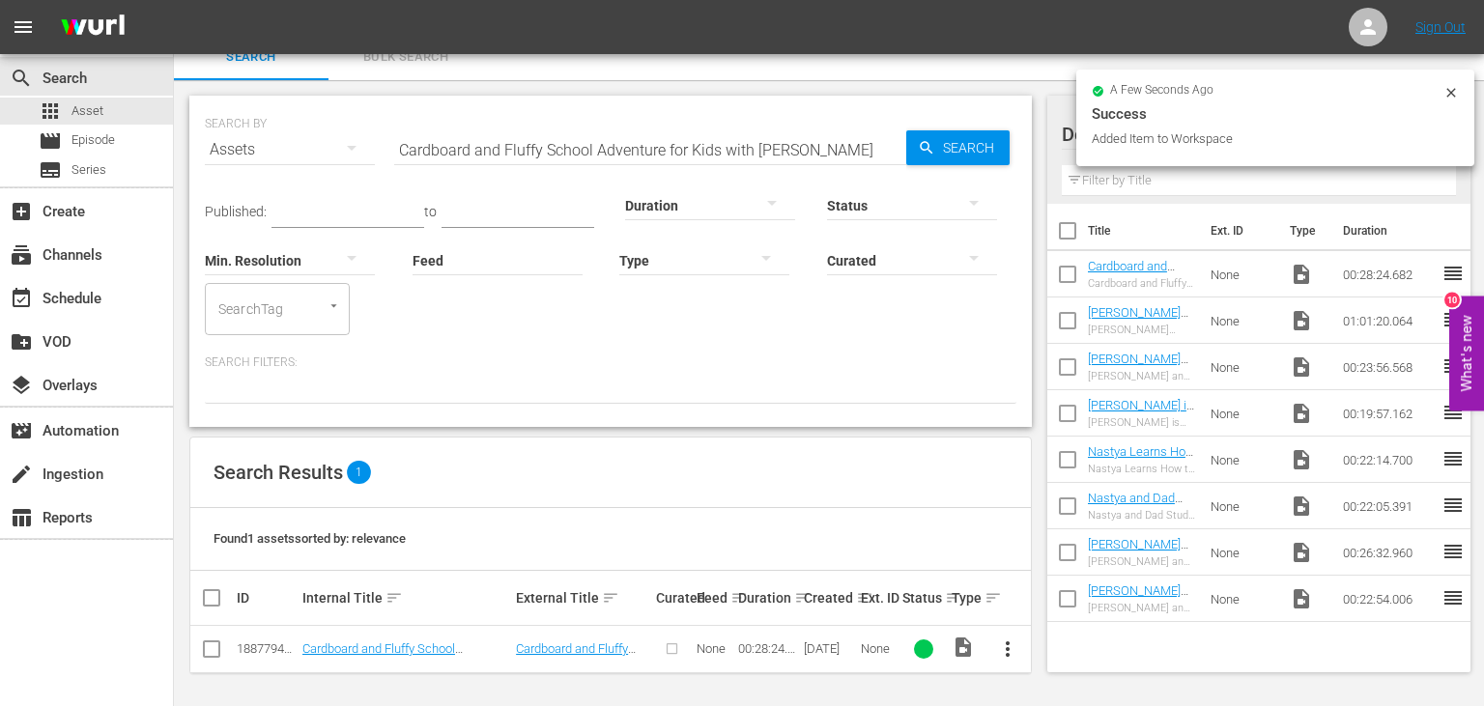
click at [822, 150] on input "Cardboard and Fluffy School Adventure for Kids with [PERSON_NAME]" at bounding box center [650, 150] width 512 height 46
paste input "[PERSON_NAME]'s Funny Stories with the Magic Fish for Kids"
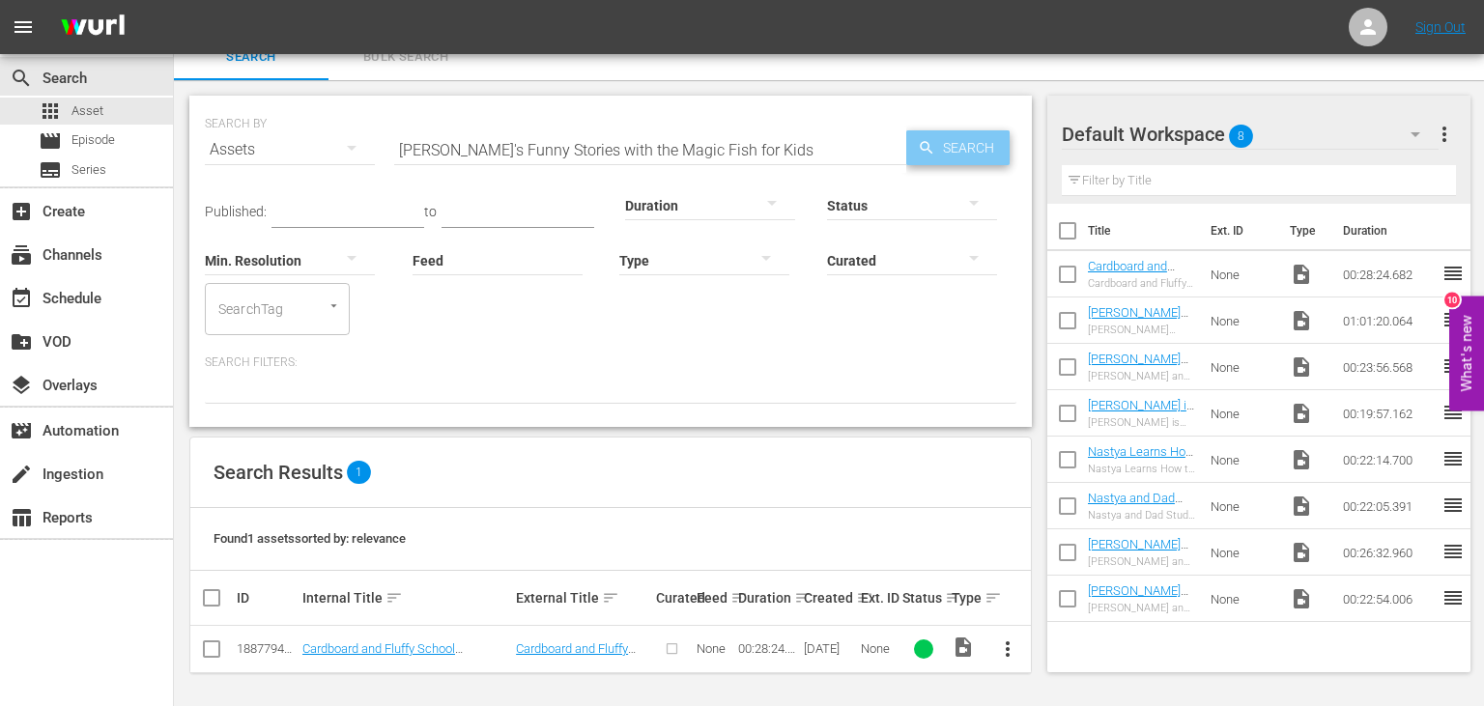
click at [958, 141] on span "Search" at bounding box center [972, 147] width 74 height 35
click at [1010, 652] on span "more_vert" at bounding box center [1007, 649] width 23 height 23
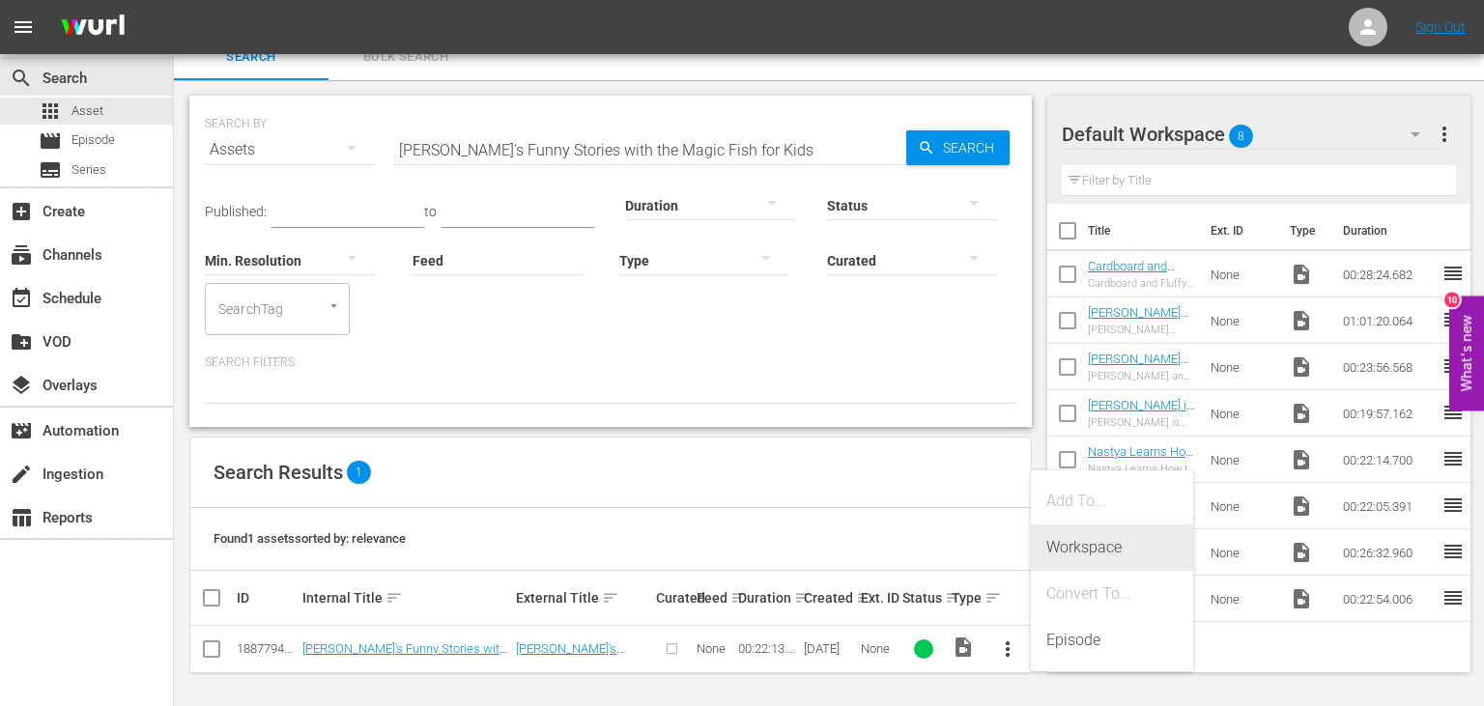
click at [1106, 551] on div "Workspace" at bounding box center [1111, 548] width 131 height 46
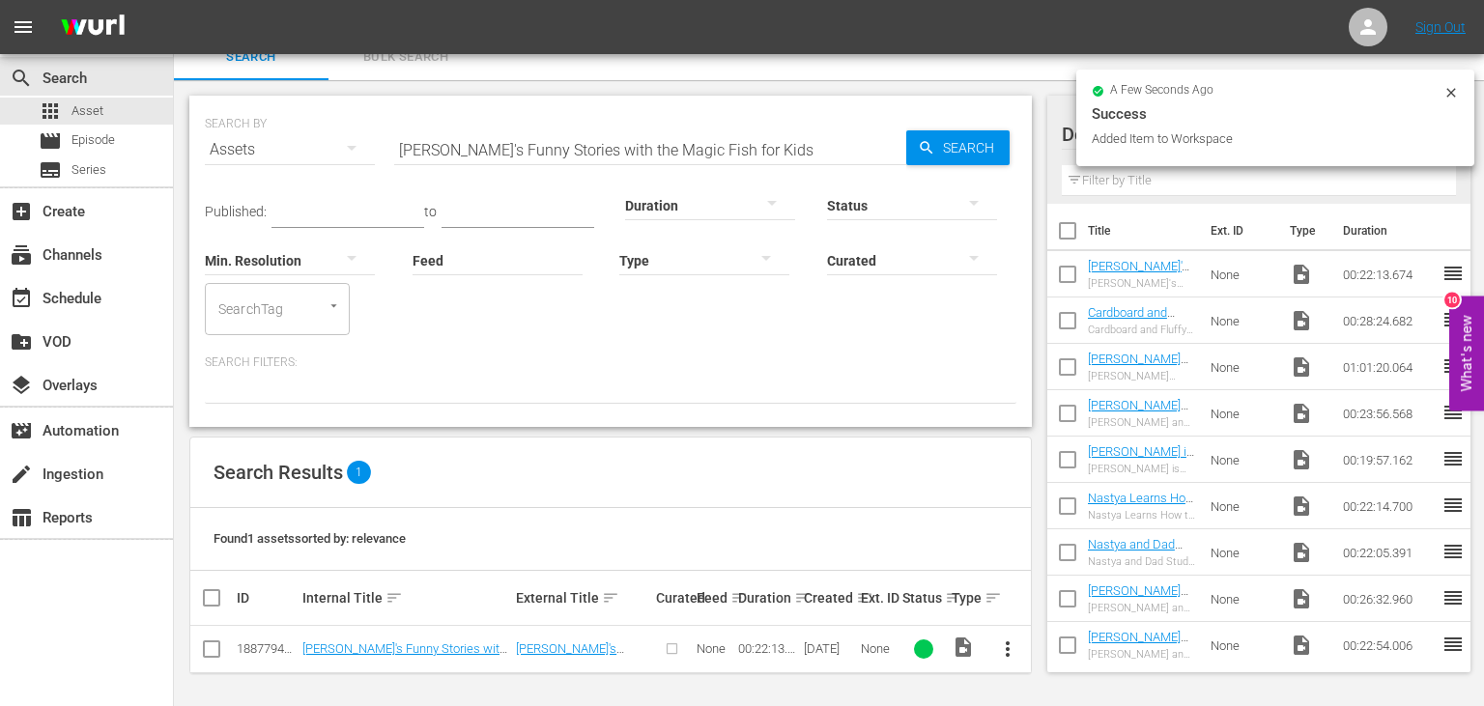
click at [830, 148] on input "[PERSON_NAME]'s Funny Stories with the Magic Fish for Kids" at bounding box center [650, 150] width 512 height 46
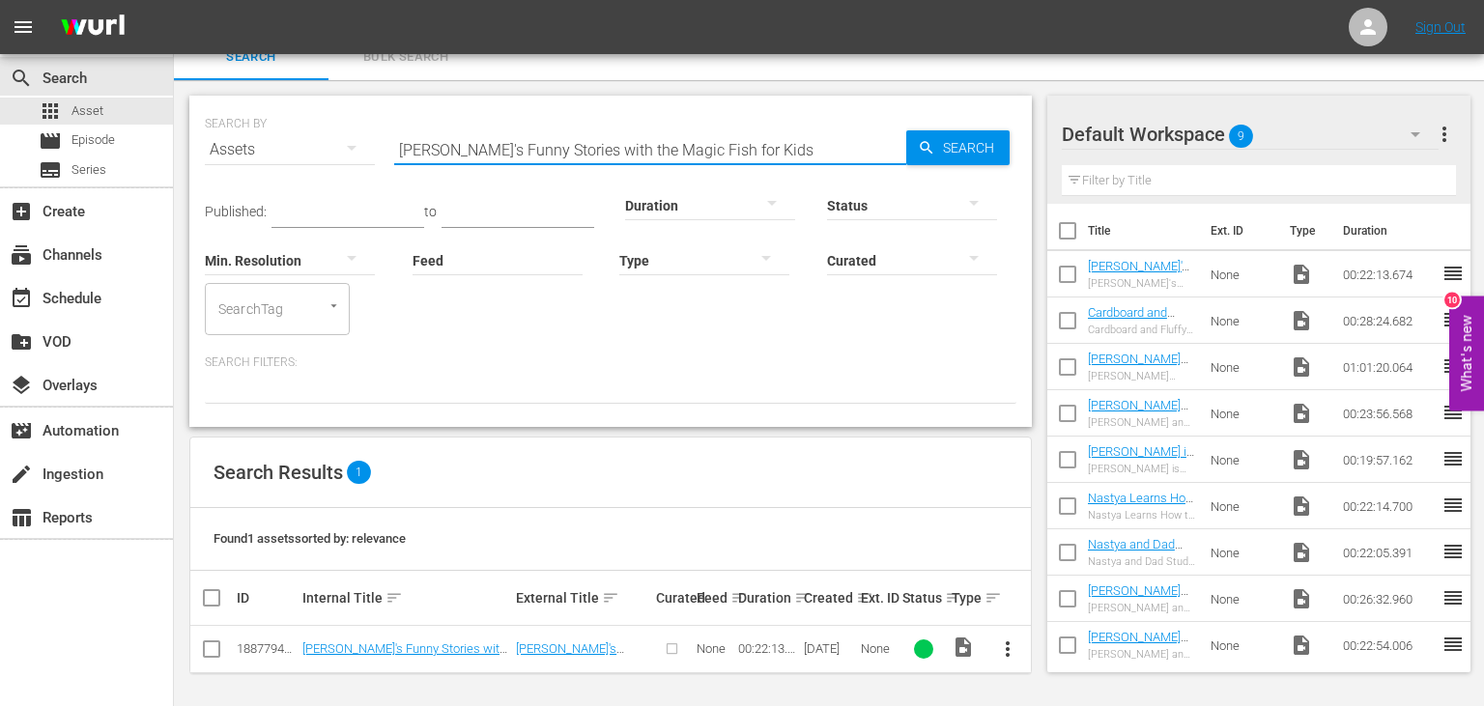
paste input "Teaches Kids How to Do School the Right Way"
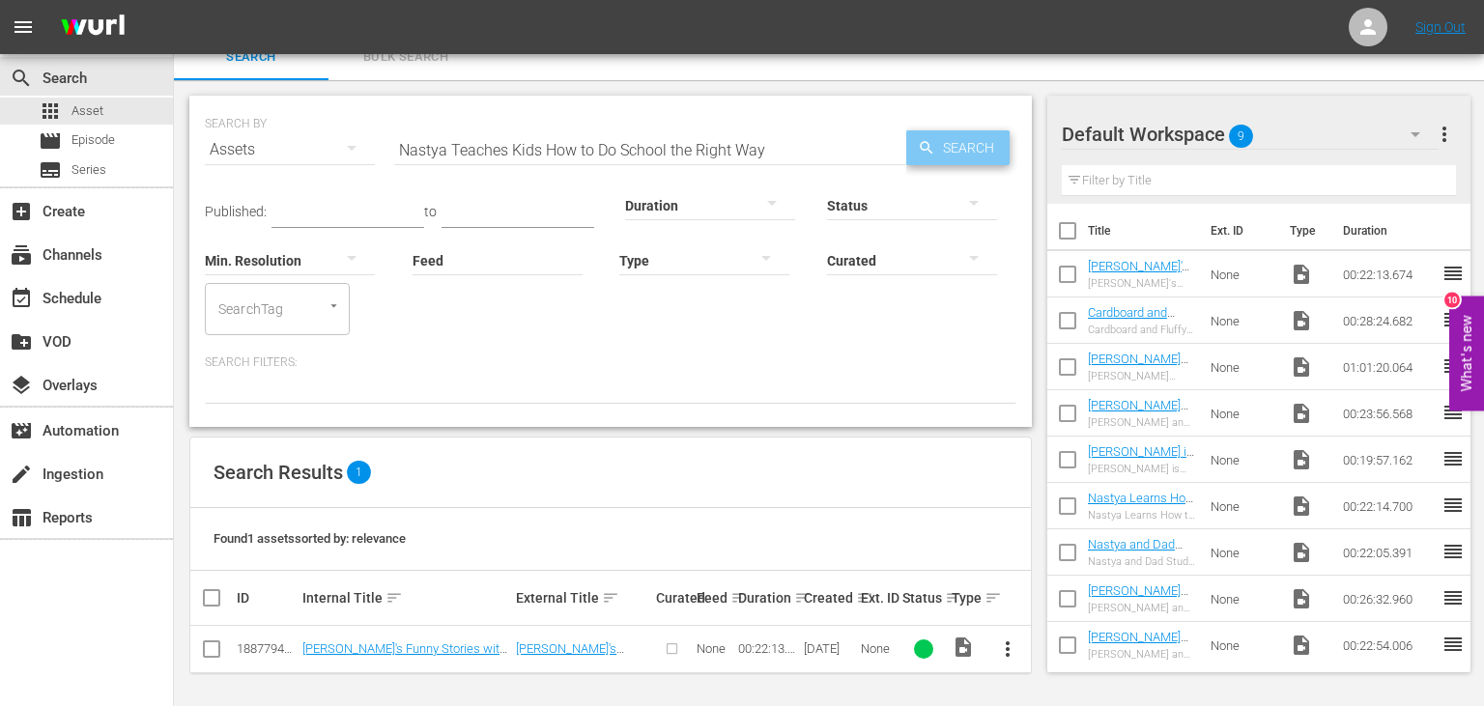
click at [955, 137] on span "Search" at bounding box center [972, 147] width 74 height 35
click at [1007, 649] on span "more_vert" at bounding box center [1007, 649] width 23 height 23
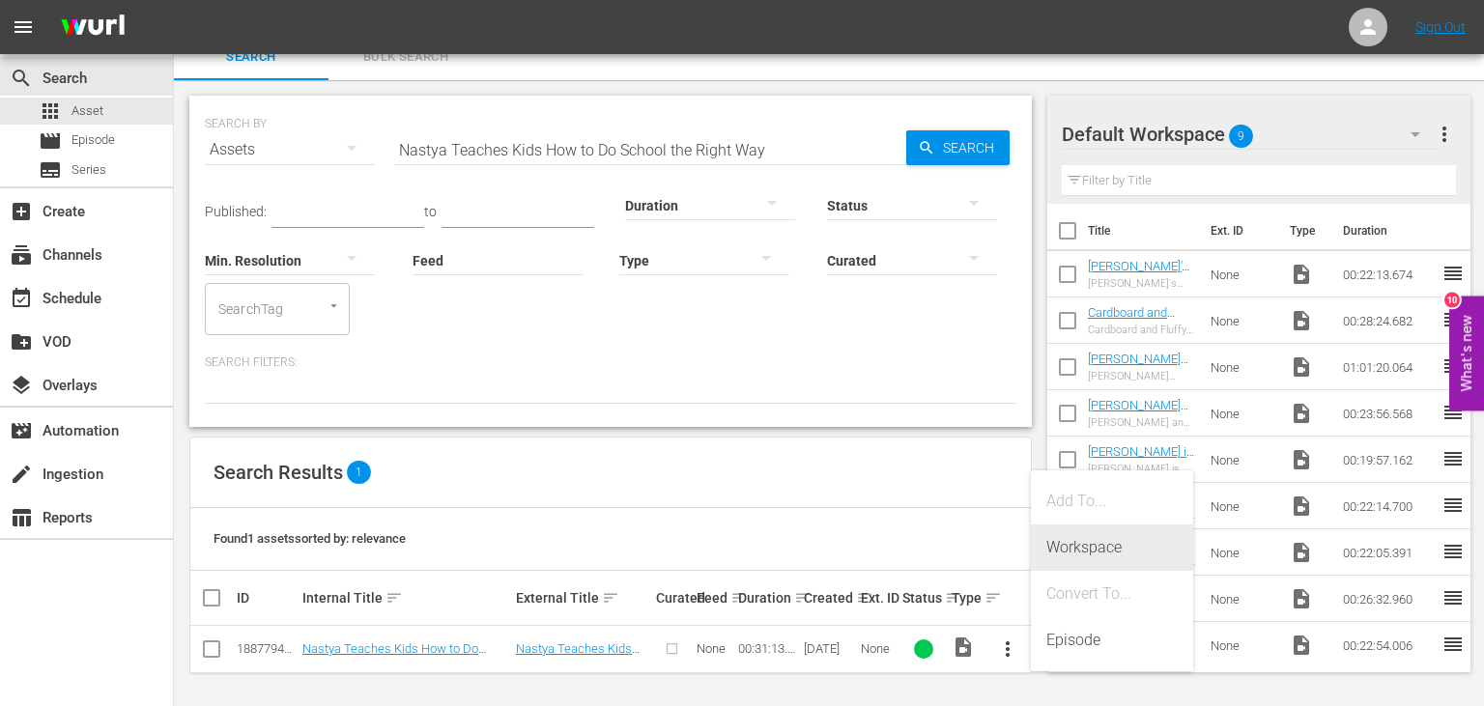
click at [1064, 543] on div "Workspace" at bounding box center [1111, 548] width 131 height 46
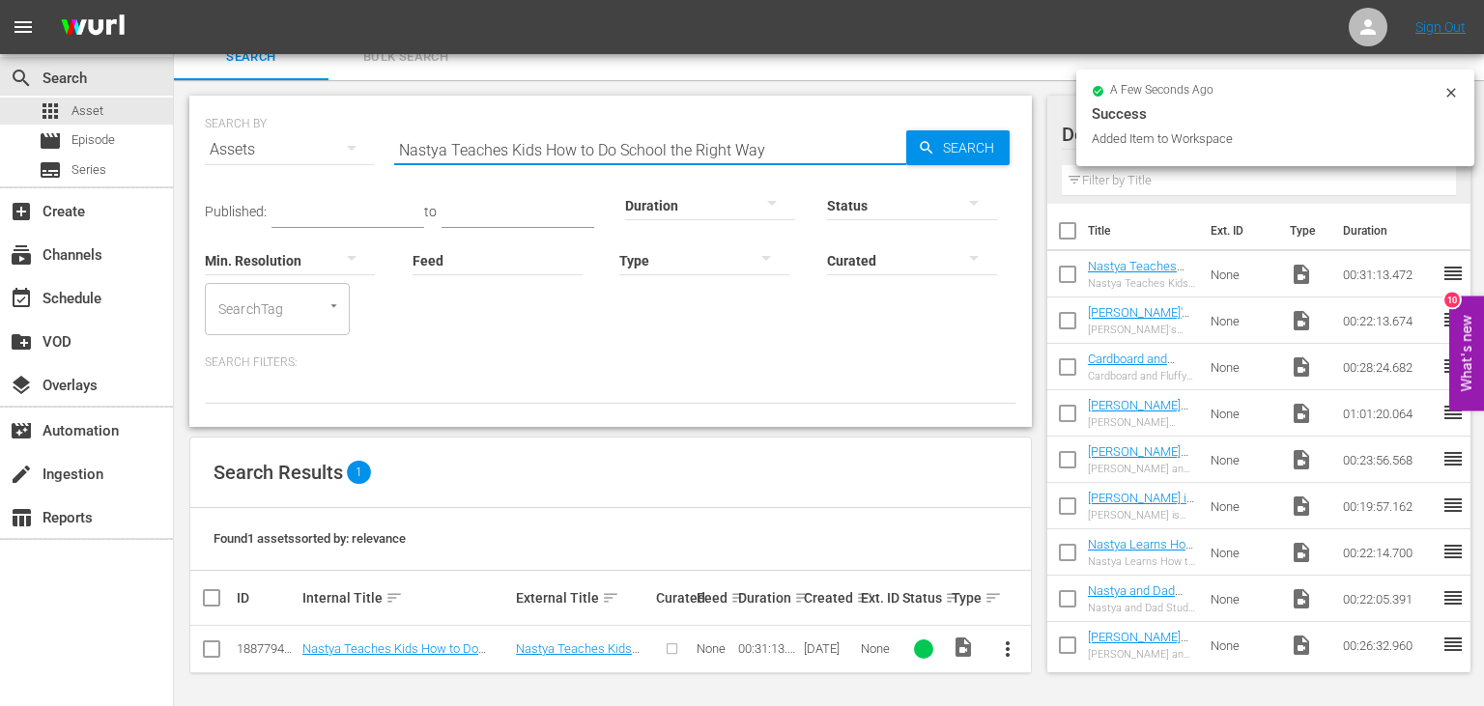
click at [717, 153] on input "Nastya Teaches Kids How to Do School the Right Way" at bounding box center [650, 150] width 512 height 46
paste input "Magic Candy Shower Adventure with [PERSON_NAME] and Friends"
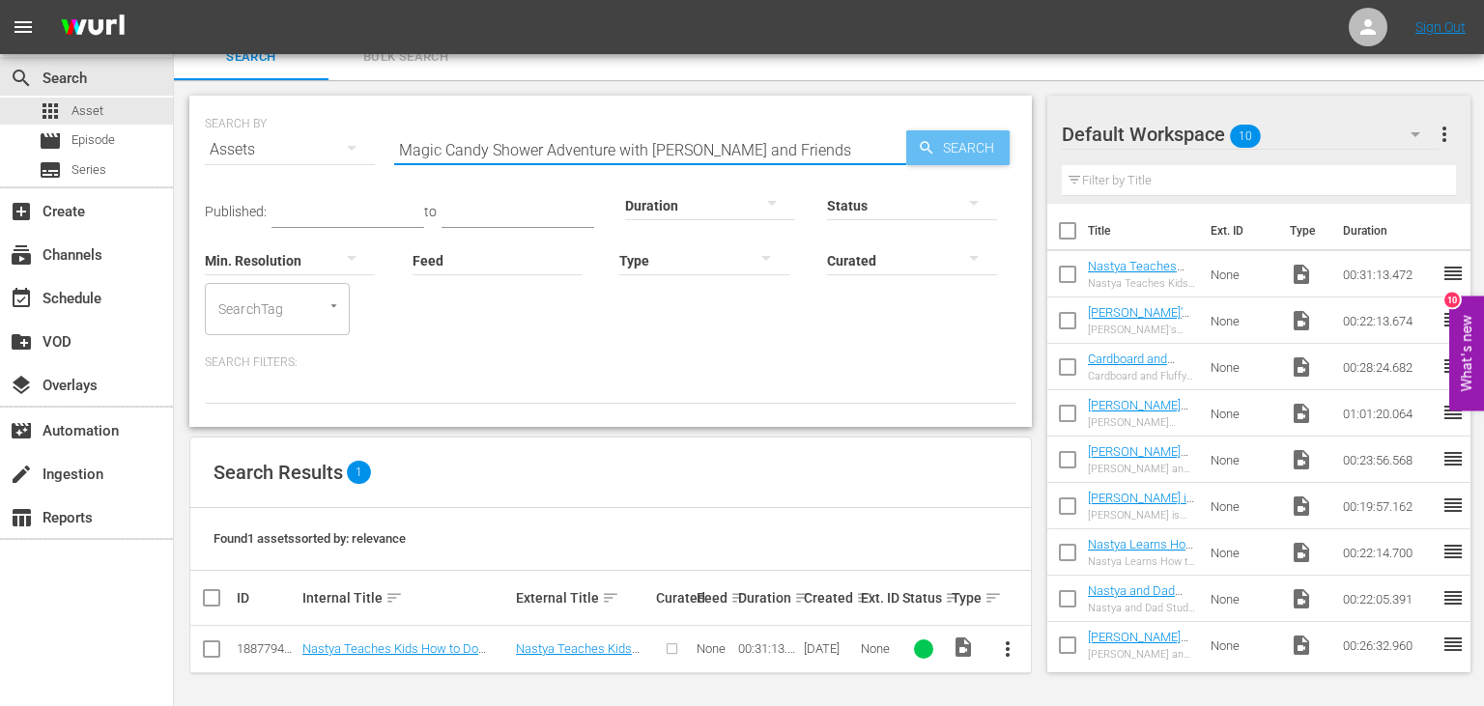
type input "Magic Candy Shower Adventure with [PERSON_NAME] and Friends"
click at [972, 139] on span "Search" at bounding box center [972, 147] width 74 height 35
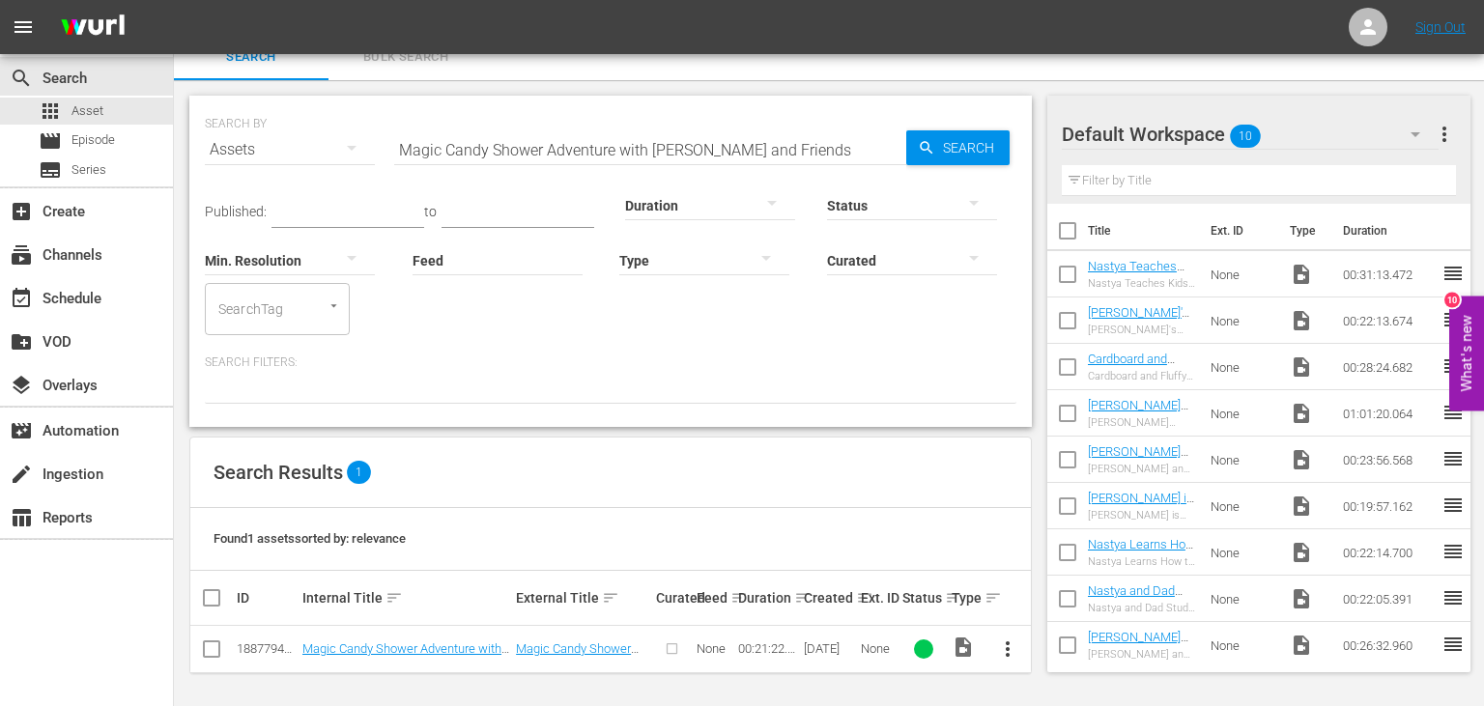
click at [1011, 642] on span "more_vert" at bounding box center [1007, 649] width 23 height 23
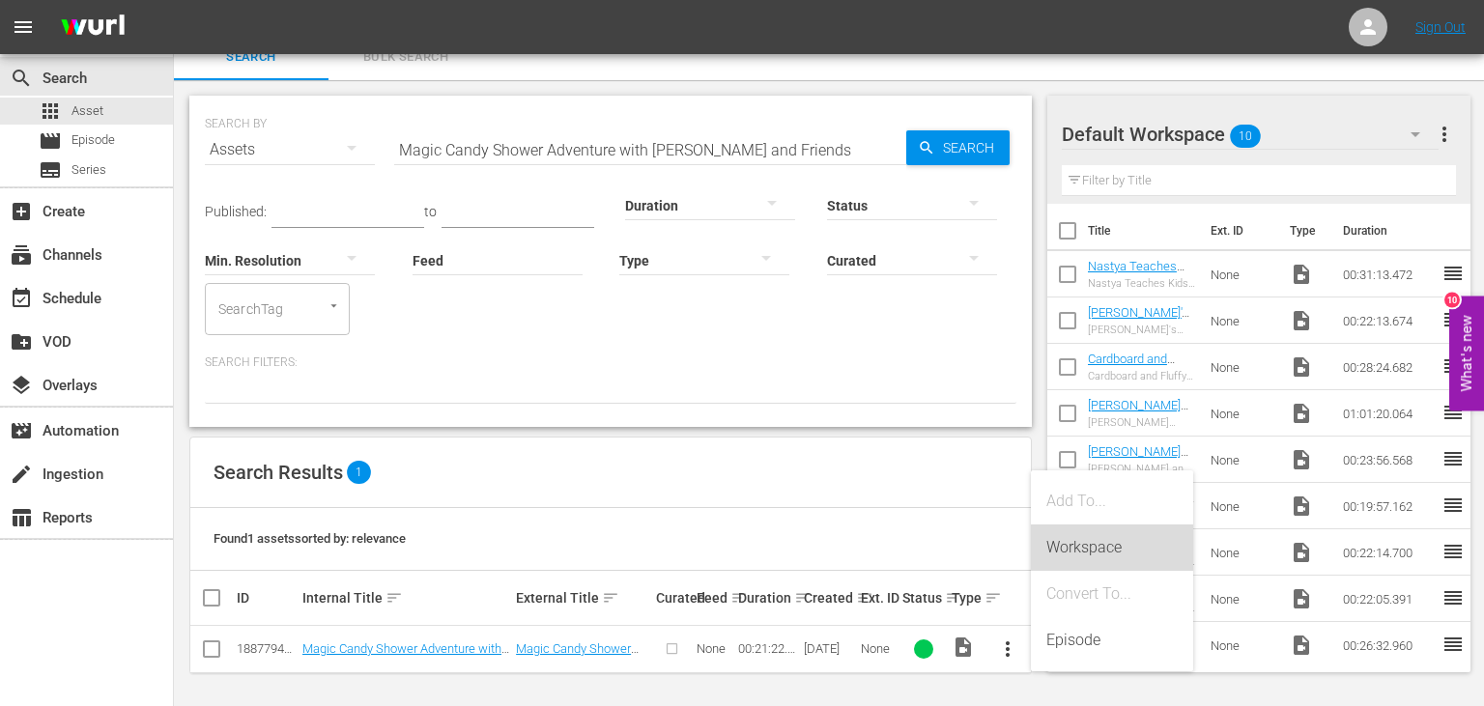
click at [1055, 549] on div "Workspace" at bounding box center [1111, 548] width 131 height 46
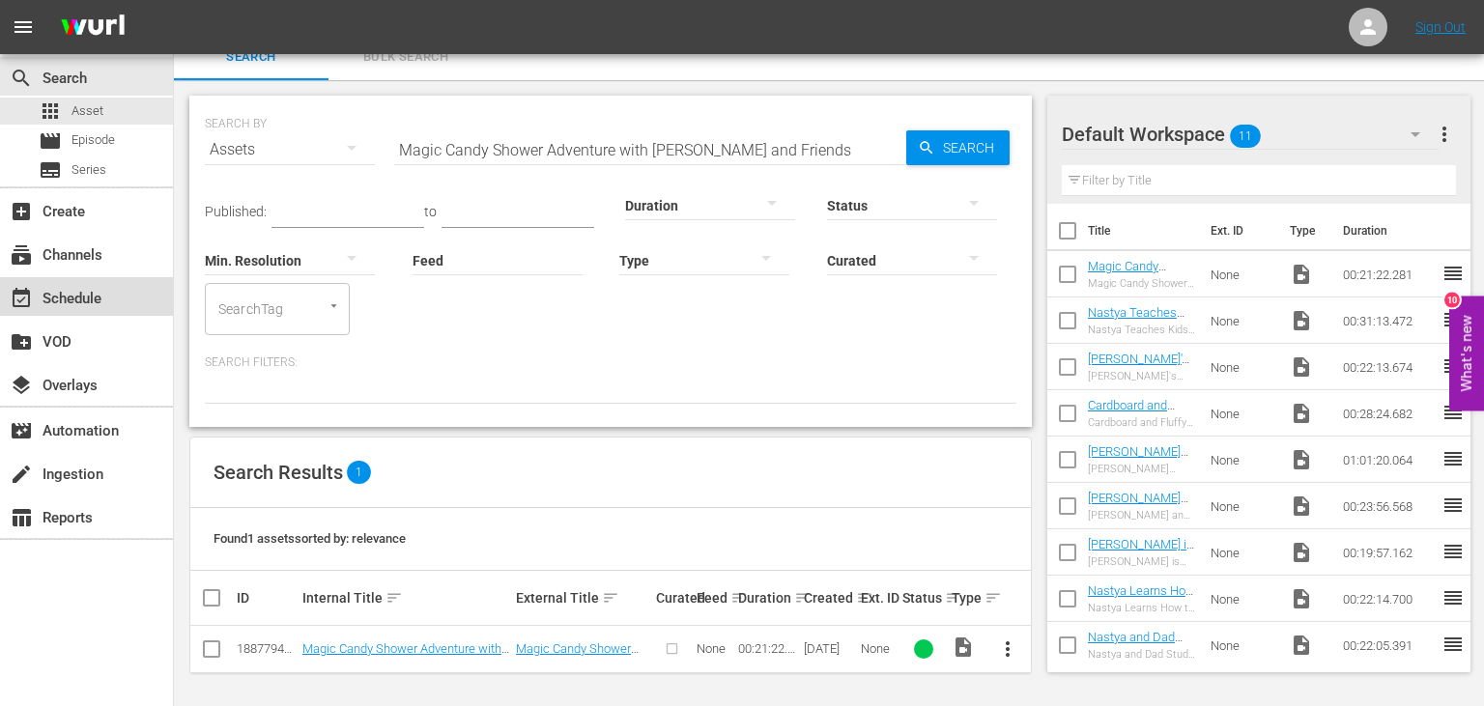
click at [111, 315] on div "event_available Schedule" at bounding box center [86, 296] width 173 height 39
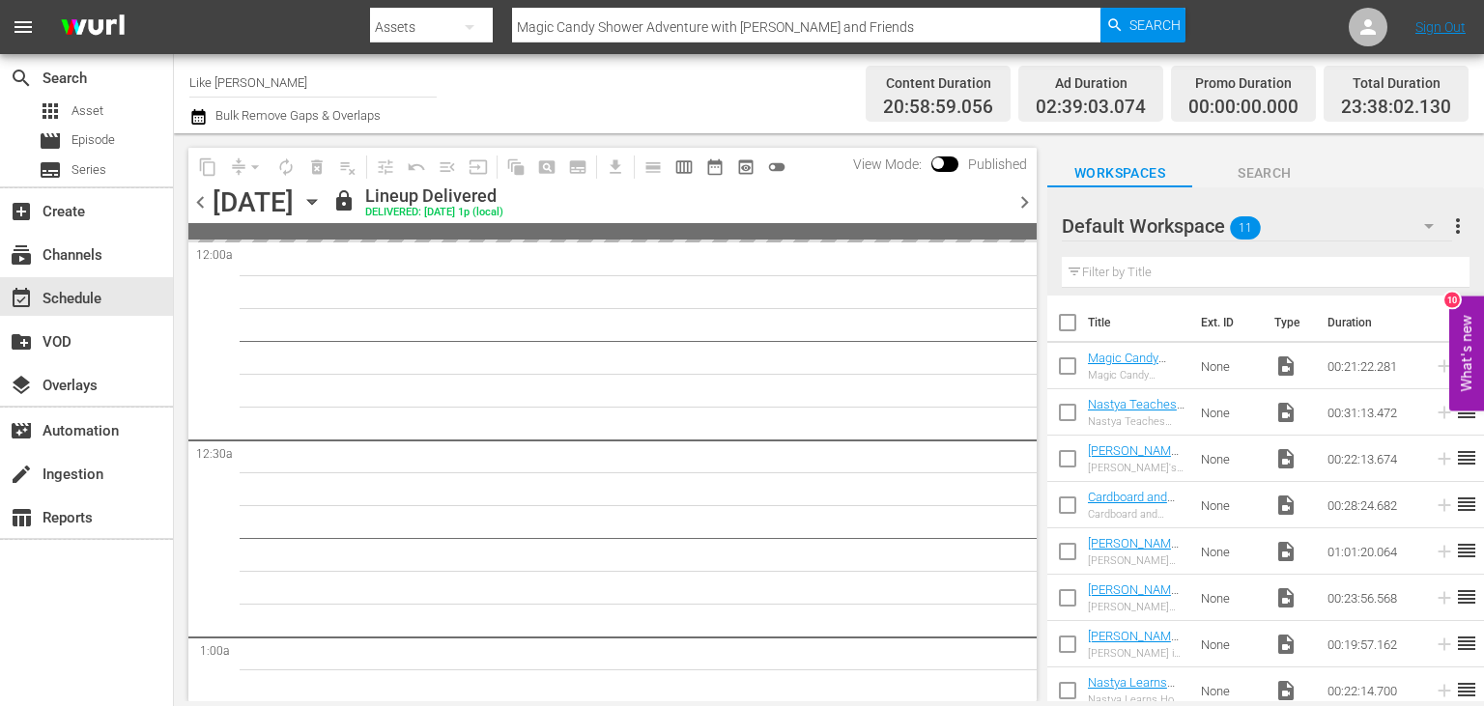
click at [386, 90] on input "Like [PERSON_NAME]" at bounding box center [312, 82] width 247 height 46
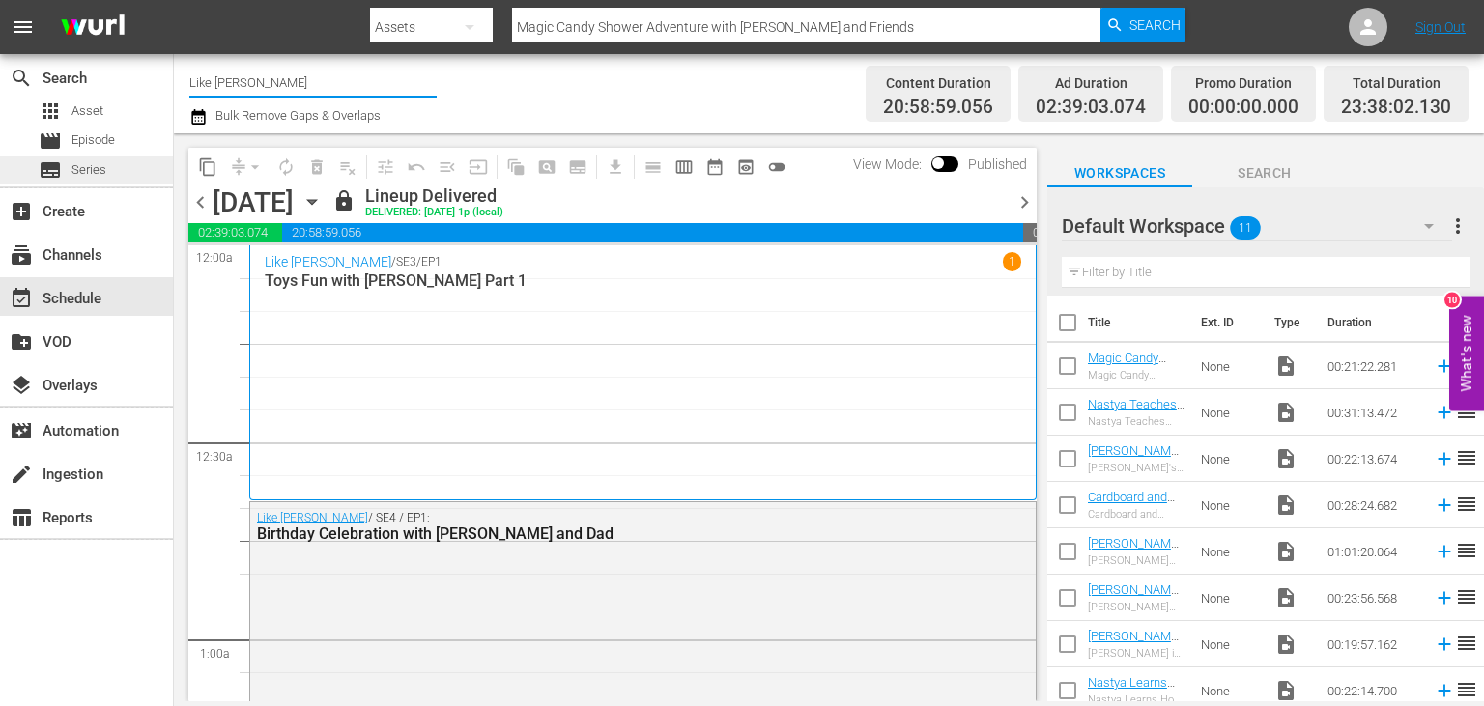
click at [86, 169] on span "Series" at bounding box center [88, 169] width 35 height 19
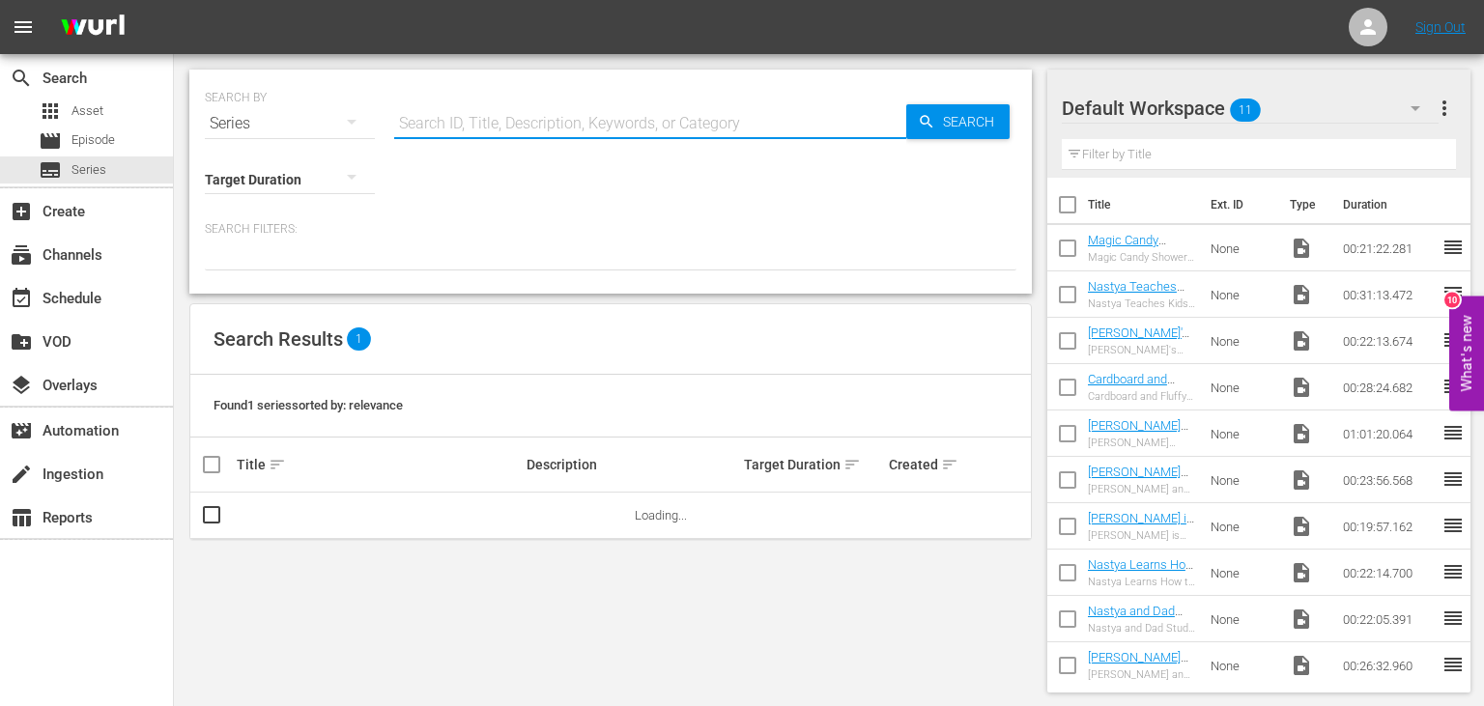
click at [454, 118] on input "text" at bounding box center [650, 123] width 512 height 46
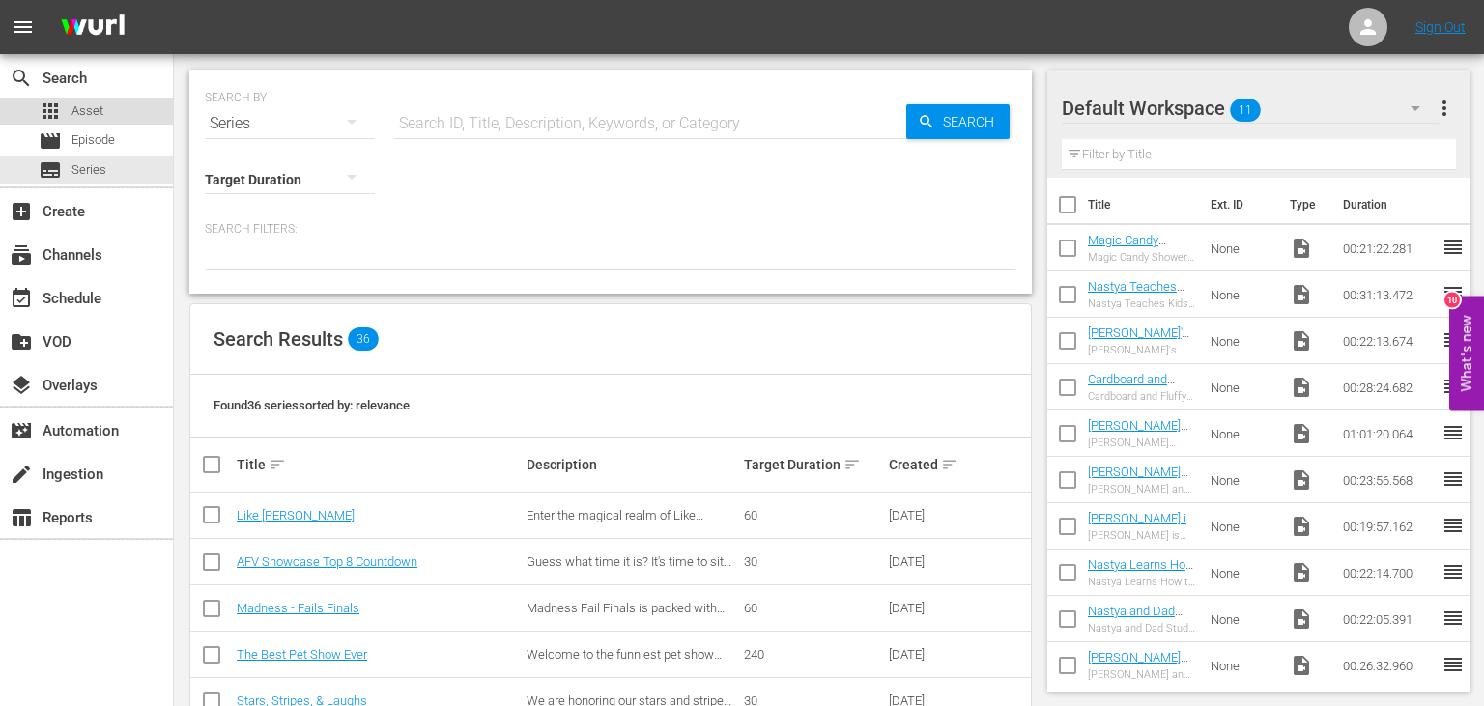
click at [107, 104] on div "apps Asset" at bounding box center [86, 111] width 173 height 27
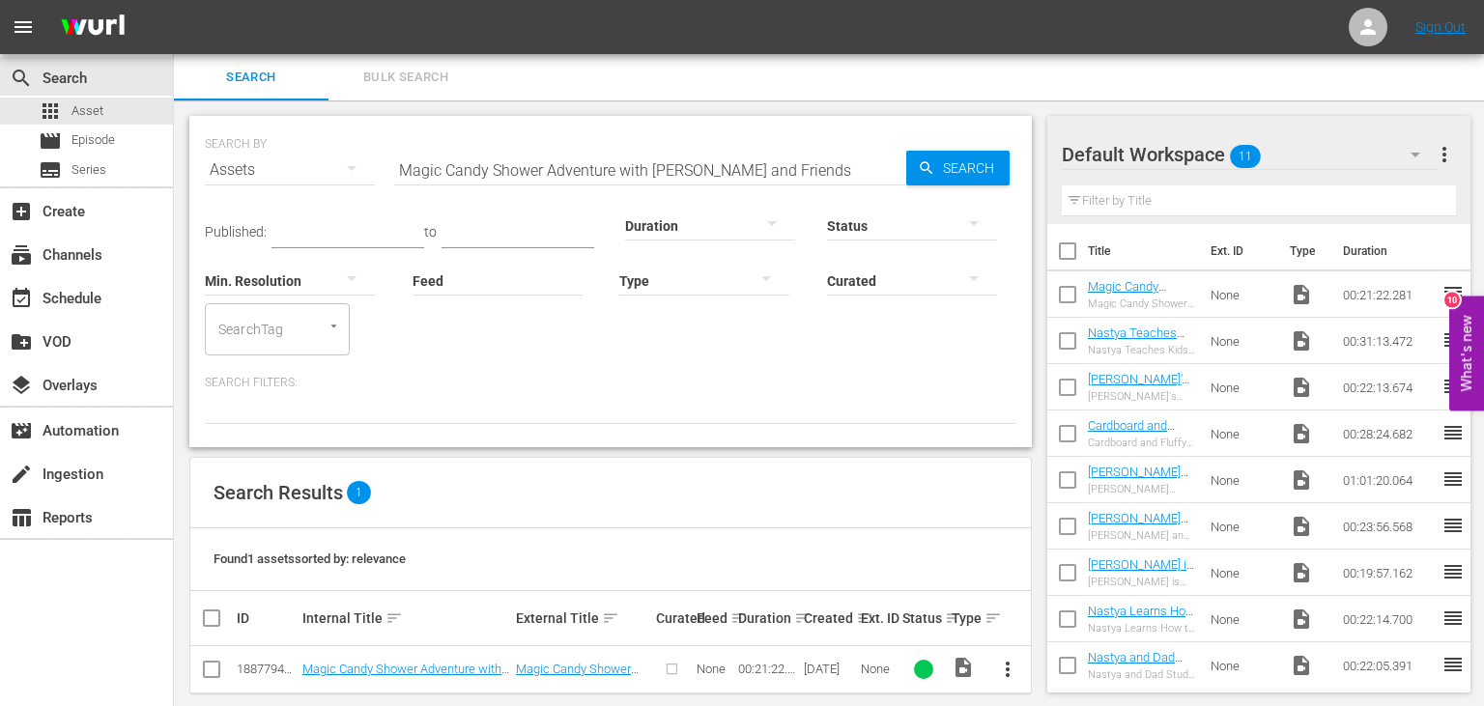
click at [535, 161] on input "Magic Candy Shower Adventure with [PERSON_NAME] and Friends" at bounding box center [650, 170] width 512 height 46
paste input "2 Sec Like Nastya Bumper 01"
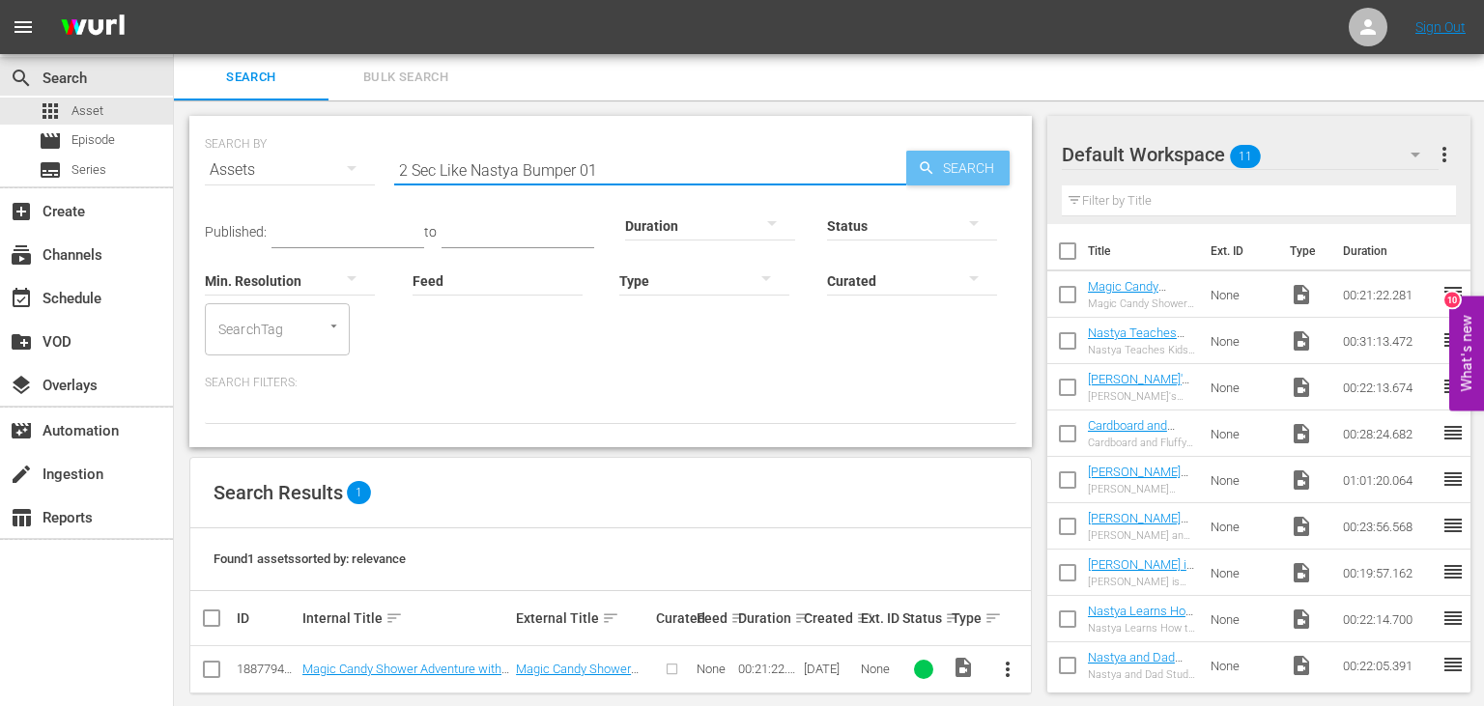
type input "2 Sec Like Nastya Bumper 01"
click at [918, 161] on icon "button" at bounding box center [926, 167] width 17 height 17
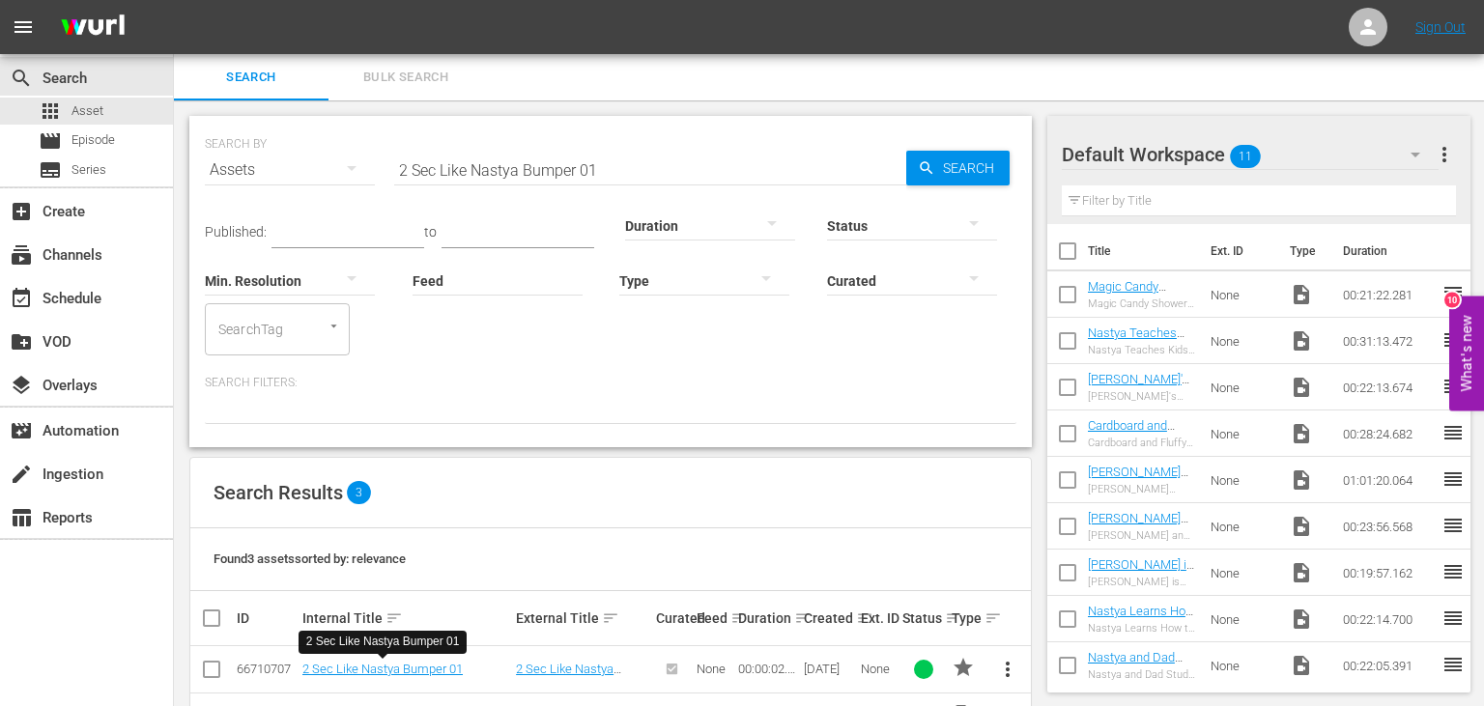
scroll to position [116, 0]
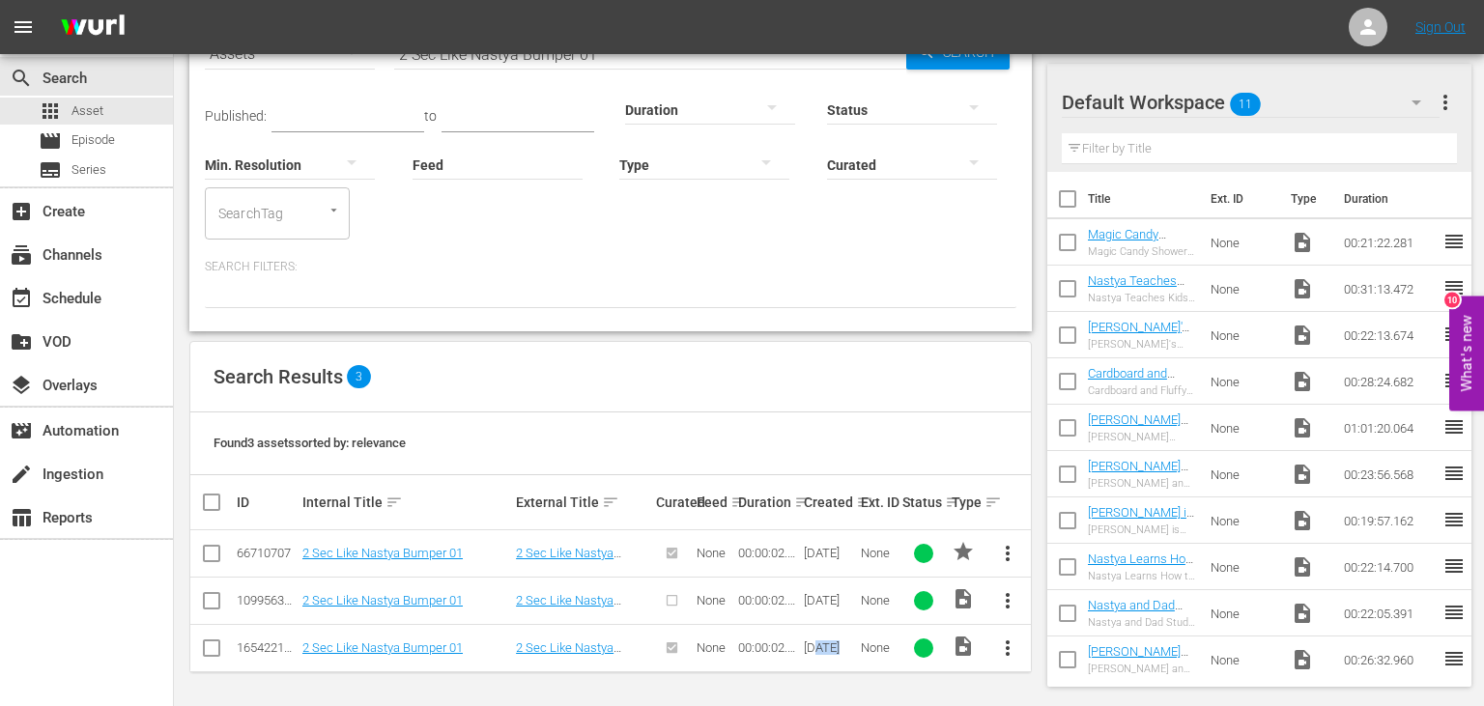
drag, startPoint x: 819, startPoint y: 644, endPoint x: 862, endPoint y: 648, distance: 42.7
click at [856, 648] on div "[DATE]" at bounding box center [830, 648] width 52 height 14
click at [1008, 554] on span "more_vert" at bounding box center [1007, 553] width 23 height 23
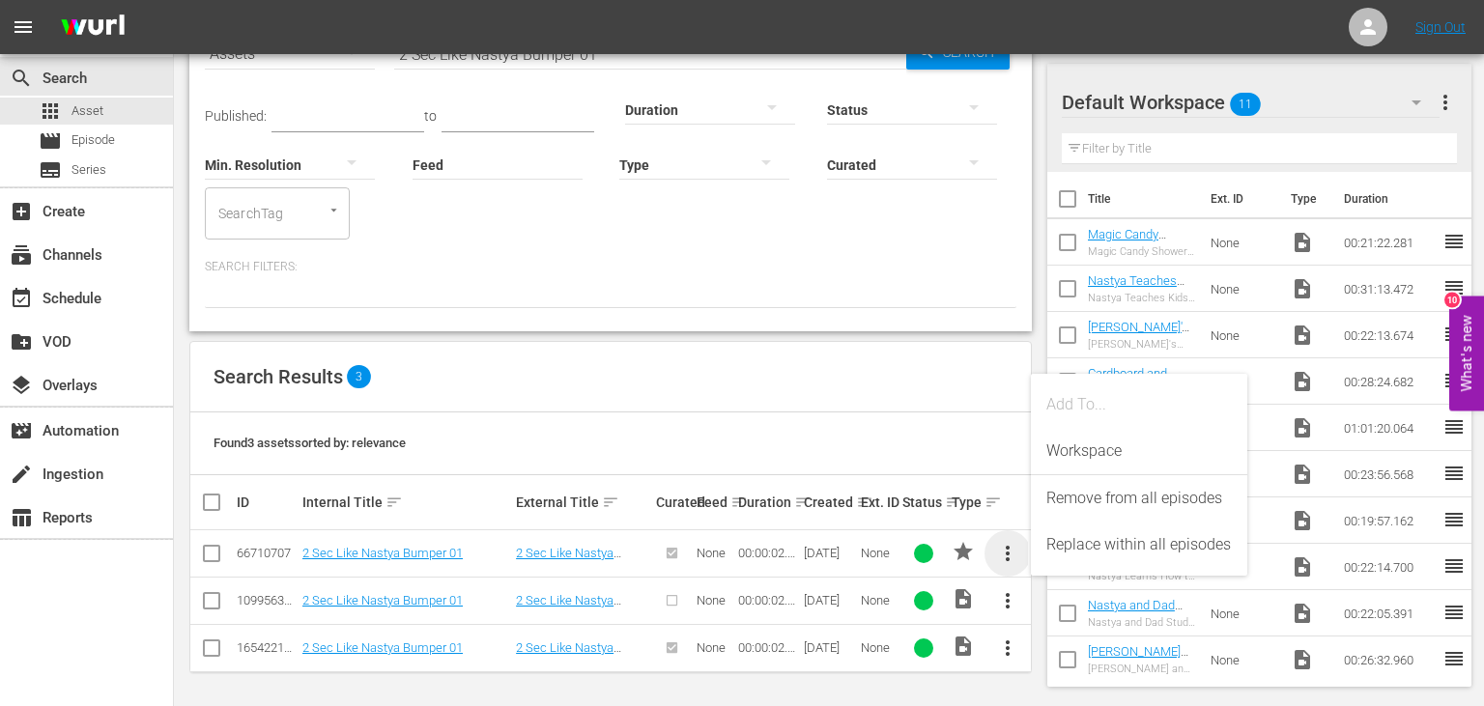
click at [1008, 554] on span "more_vert" at bounding box center [1007, 553] width 23 height 23
click at [713, 415] on div "Found 3 assets sorted by: relevance" at bounding box center [610, 444] width 841 height 63
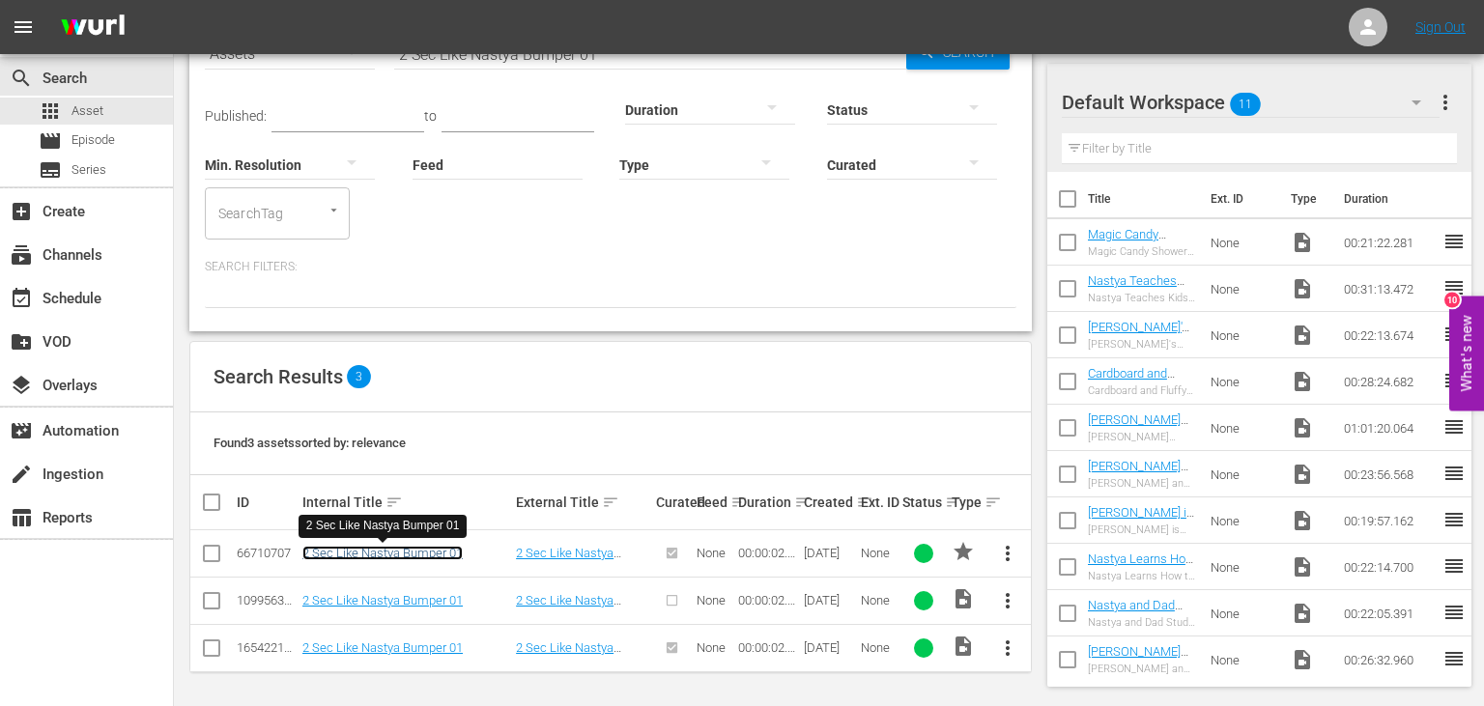
click at [425, 547] on link "2 Sec Like Nastya Bumper 01" at bounding box center [382, 553] width 160 height 14
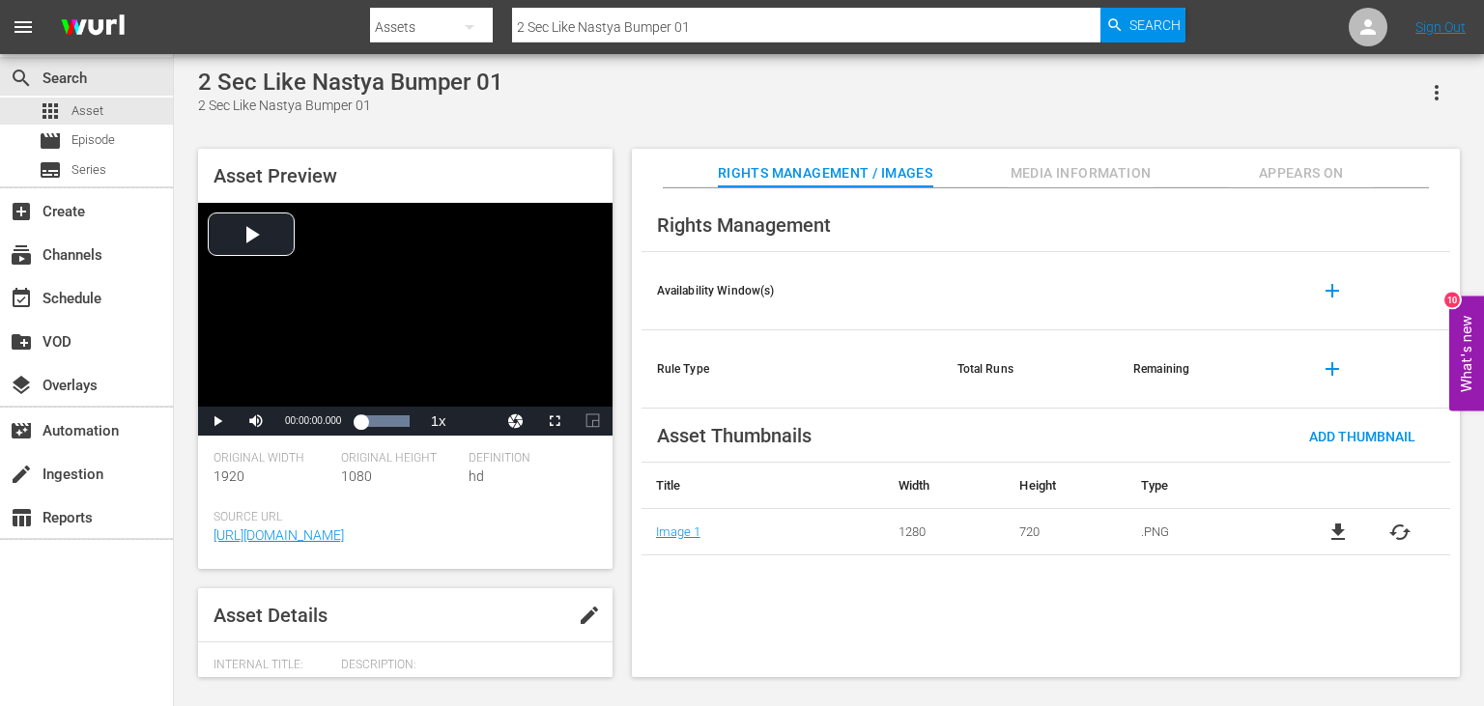
click at [593, 627] on span "edit" at bounding box center [589, 615] width 23 height 23
click at [1283, 184] on span "Appears On" at bounding box center [1301, 173] width 145 height 24
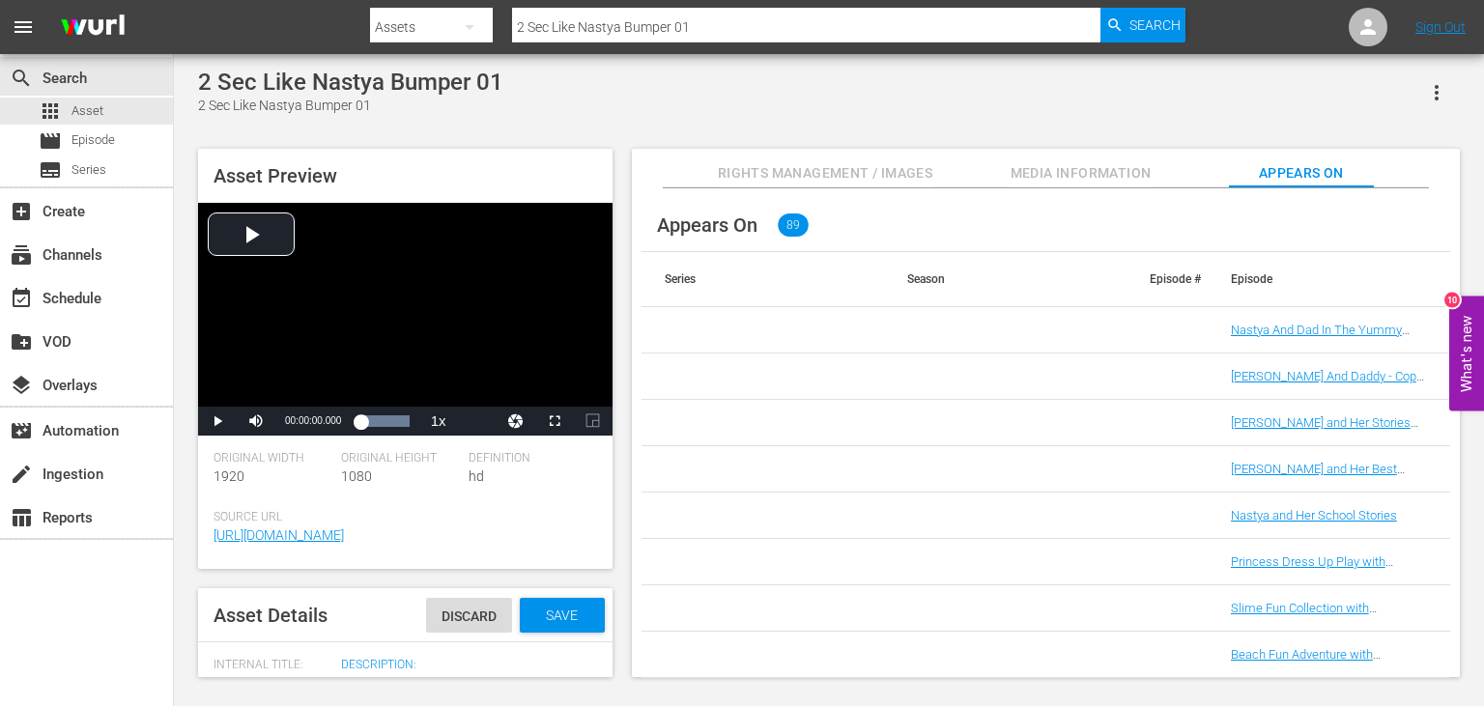
click at [1066, 167] on span "Media Information" at bounding box center [1081, 173] width 145 height 24
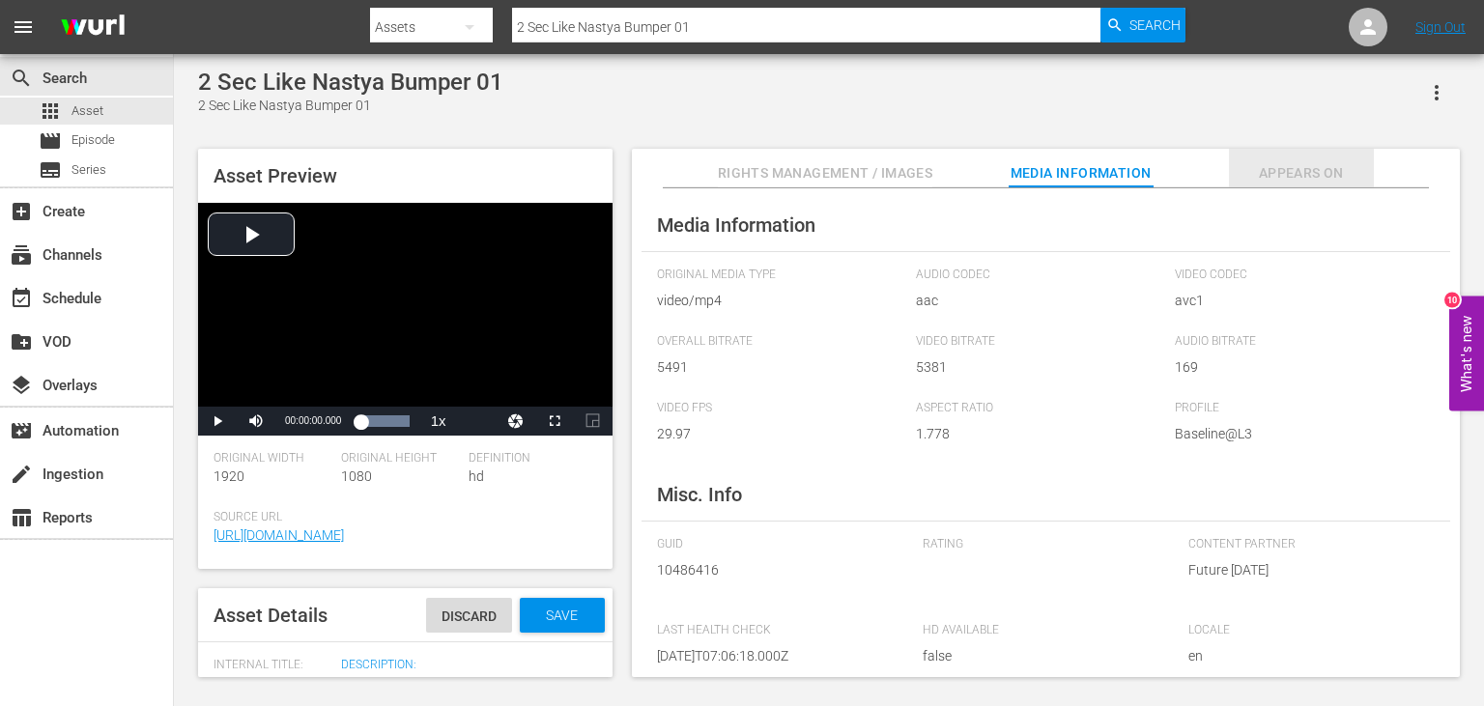
click at [1282, 180] on span "Appears On" at bounding box center [1301, 173] width 145 height 24
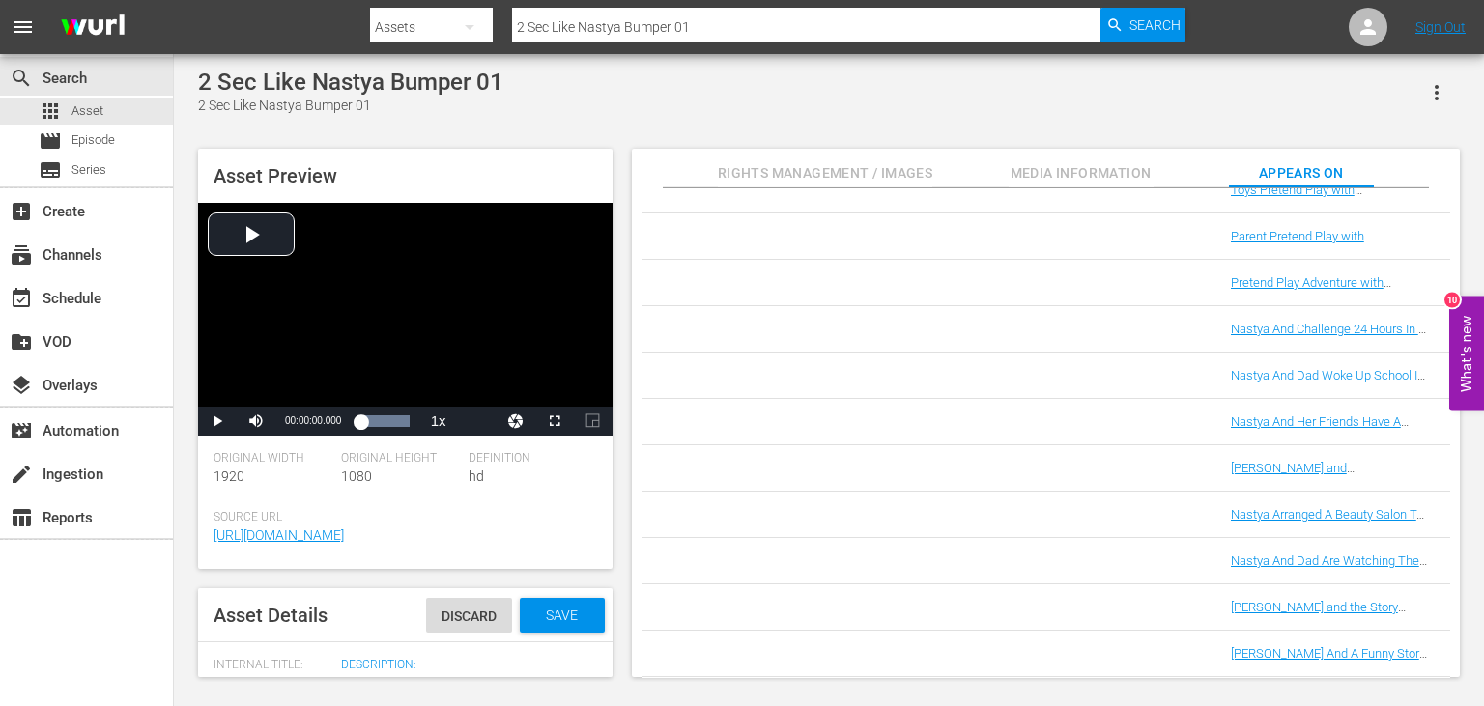
scroll to position [681, 0]
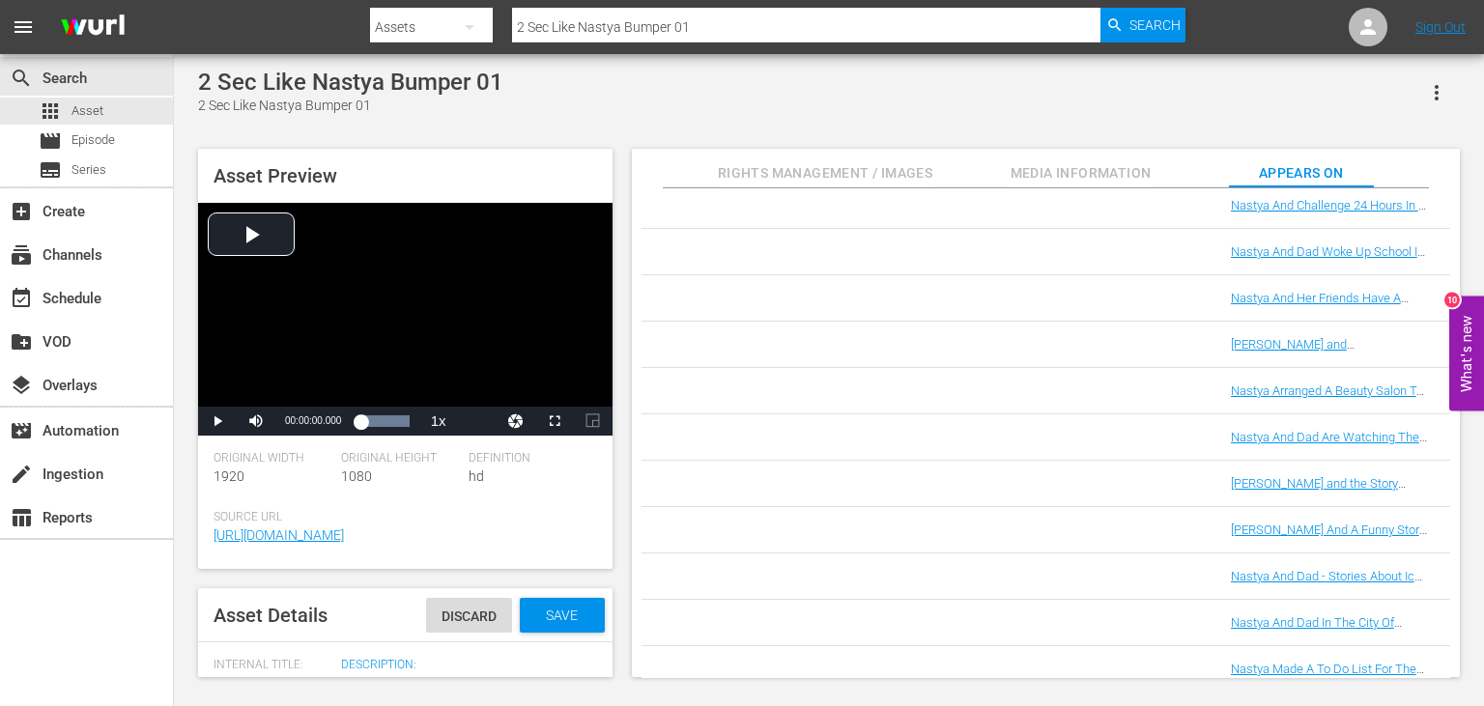
click at [772, 169] on span "Rights Management / Images" at bounding box center [825, 173] width 214 height 24
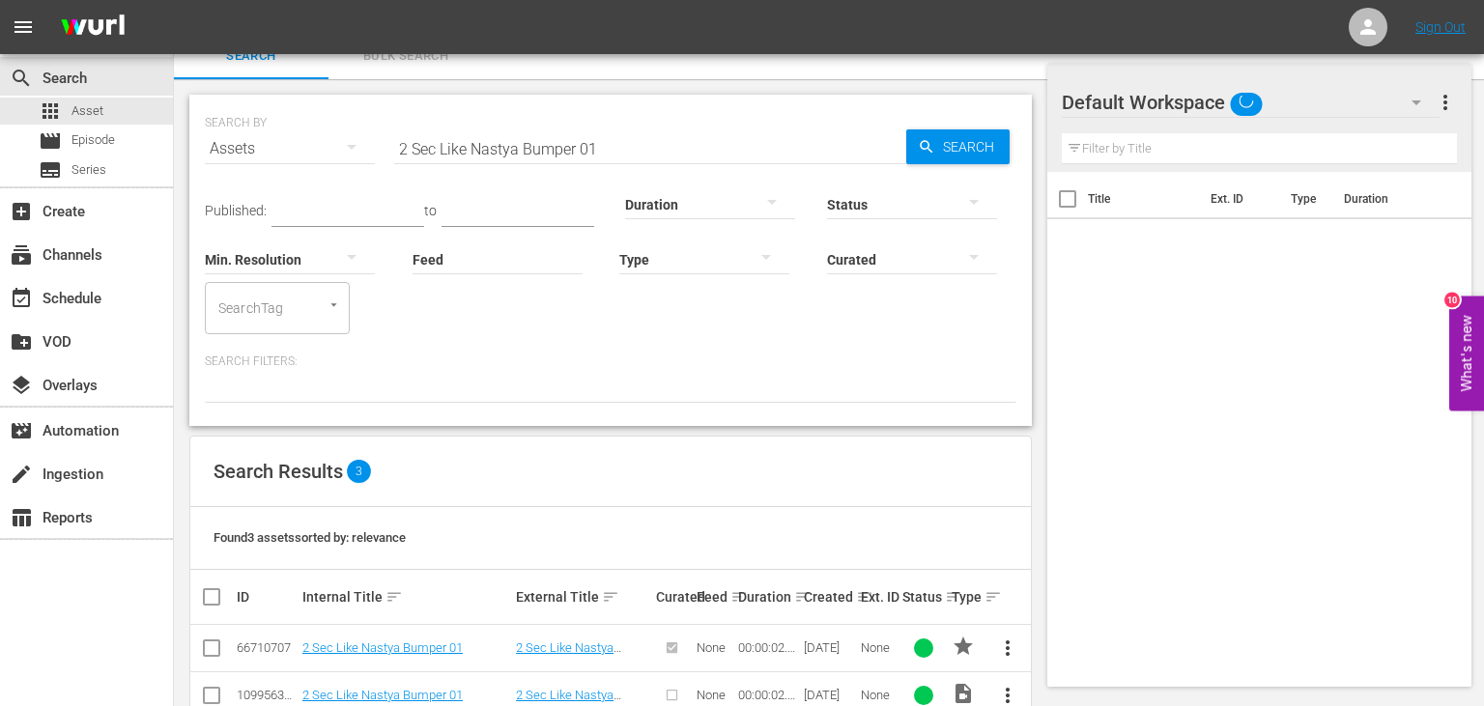
scroll to position [116, 0]
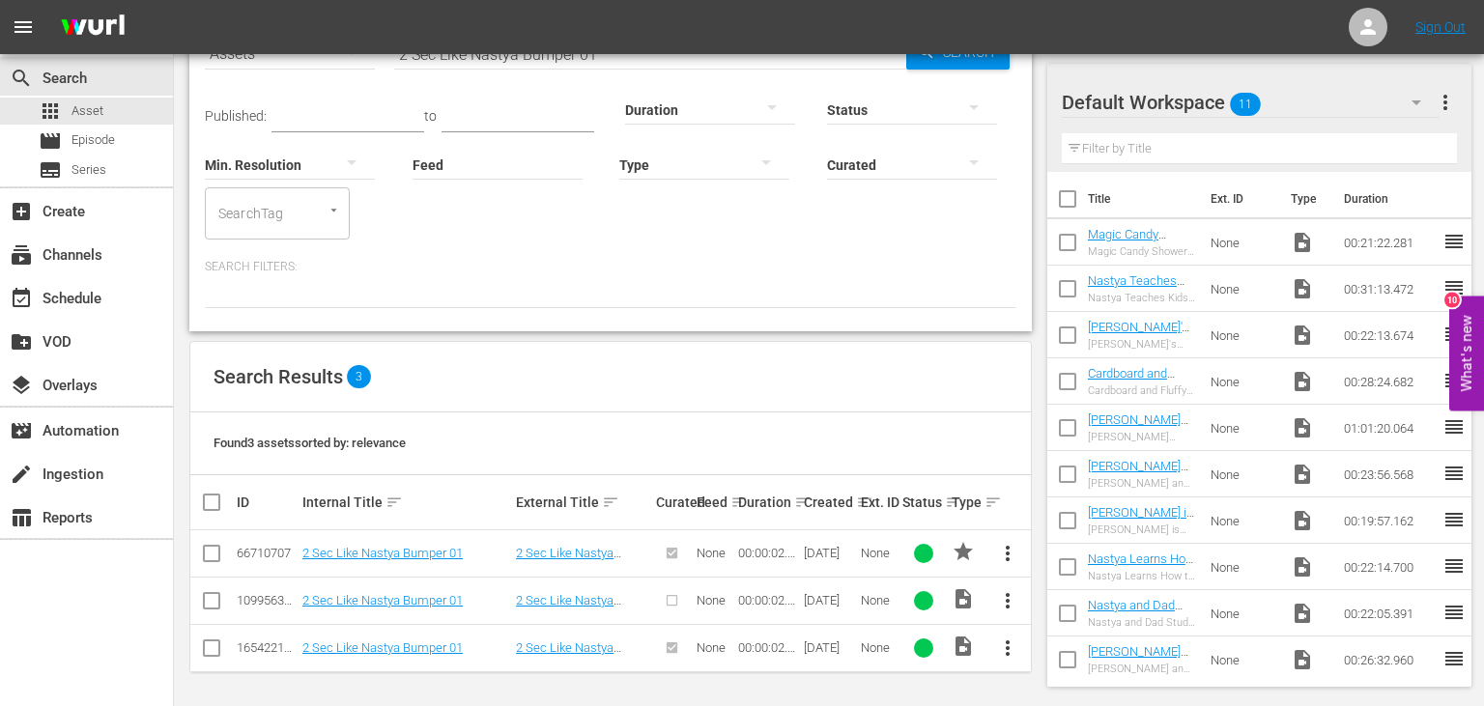
click at [756, 593] on div "00:00:02.029" at bounding box center [768, 600] width 60 height 14
drag, startPoint x: 756, startPoint y: 593, endPoint x: 807, endPoint y: 593, distance: 51.2
click at [769, 593] on div "00:00:02.029" at bounding box center [768, 600] width 60 height 14
click at [860, 497] on tr "ID Internal Title sort External Title sort Curated Feed sort Duration sort Crea…" at bounding box center [610, 502] width 841 height 54
click at [477, 439] on icon at bounding box center [473, 443] width 25 height 25
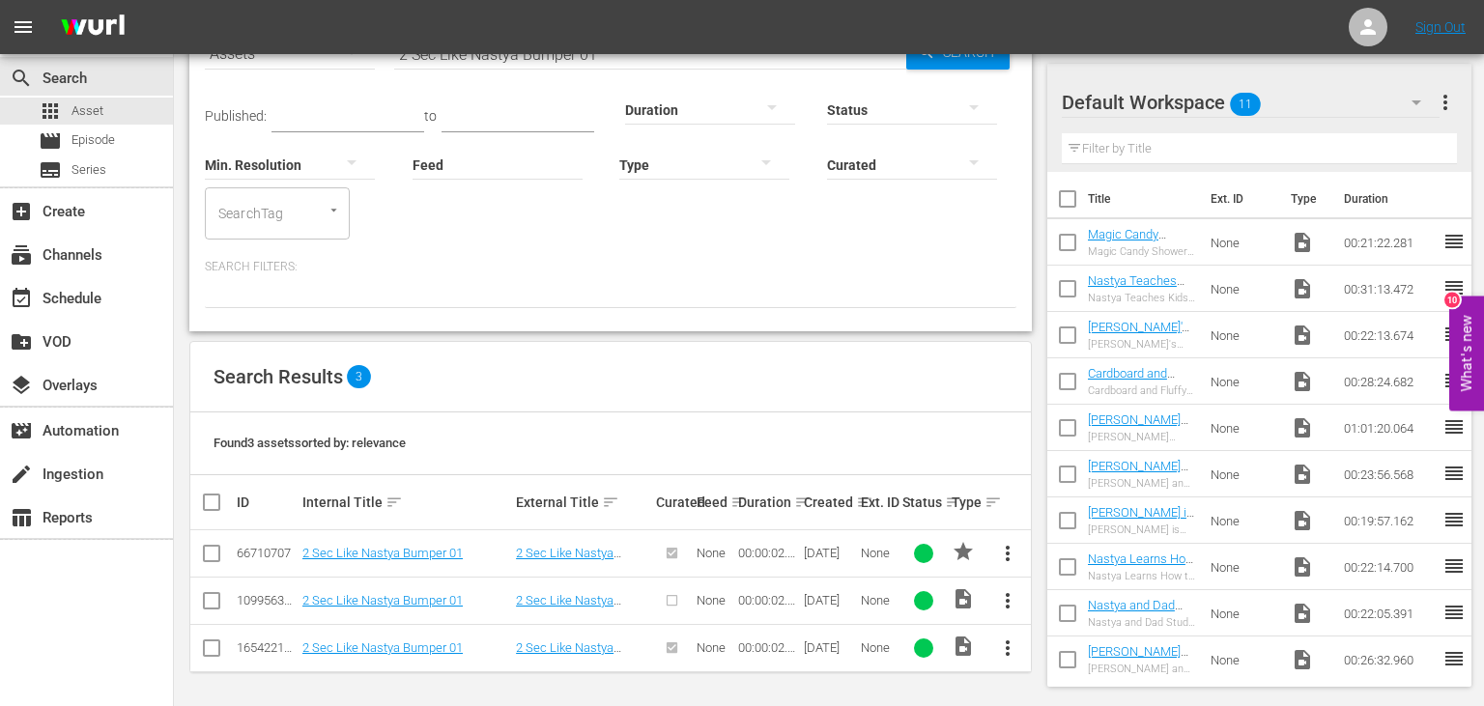
click at [211, 594] on input "checkbox" at bounding box center [211, 604] width 23 height 23
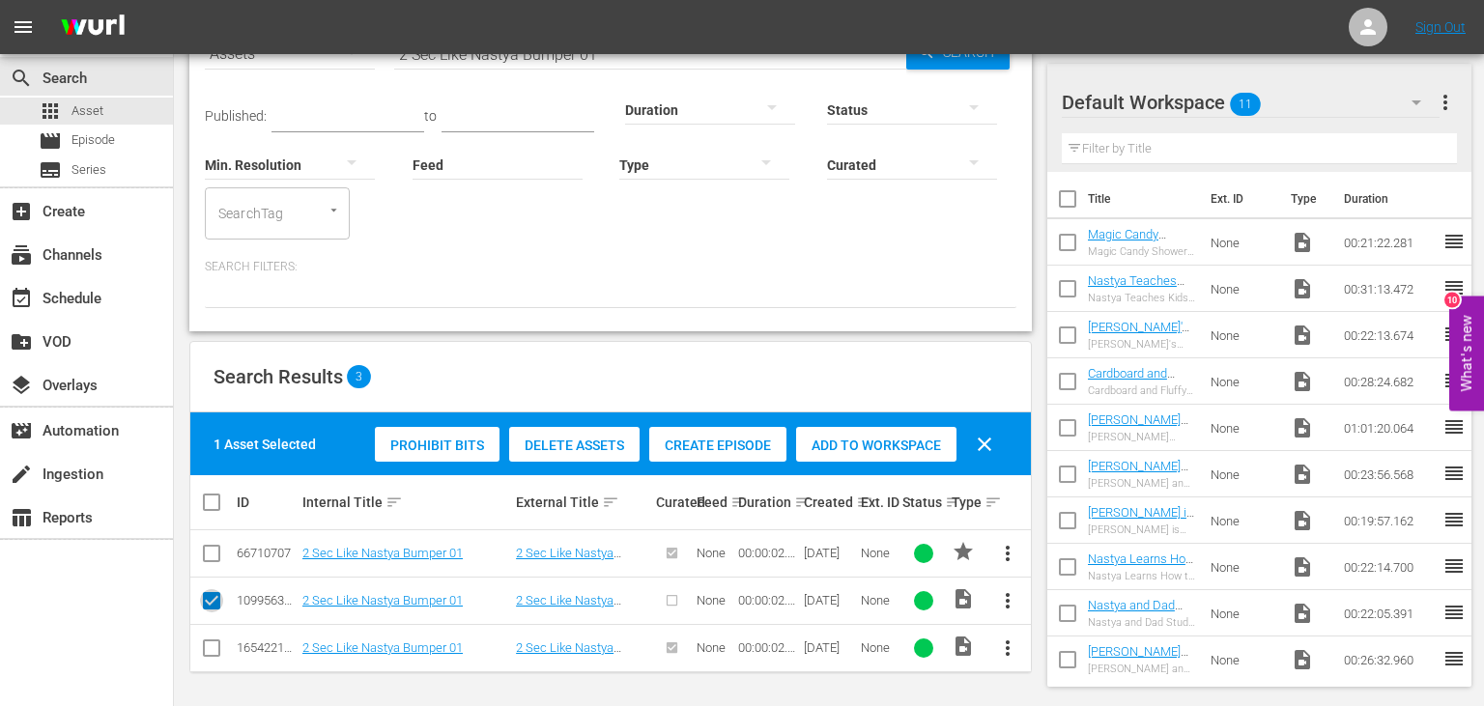
click at [211, 594] on input "checkbox" at bounding box center [211, 604] width 23 height 23
checkbox input "false"
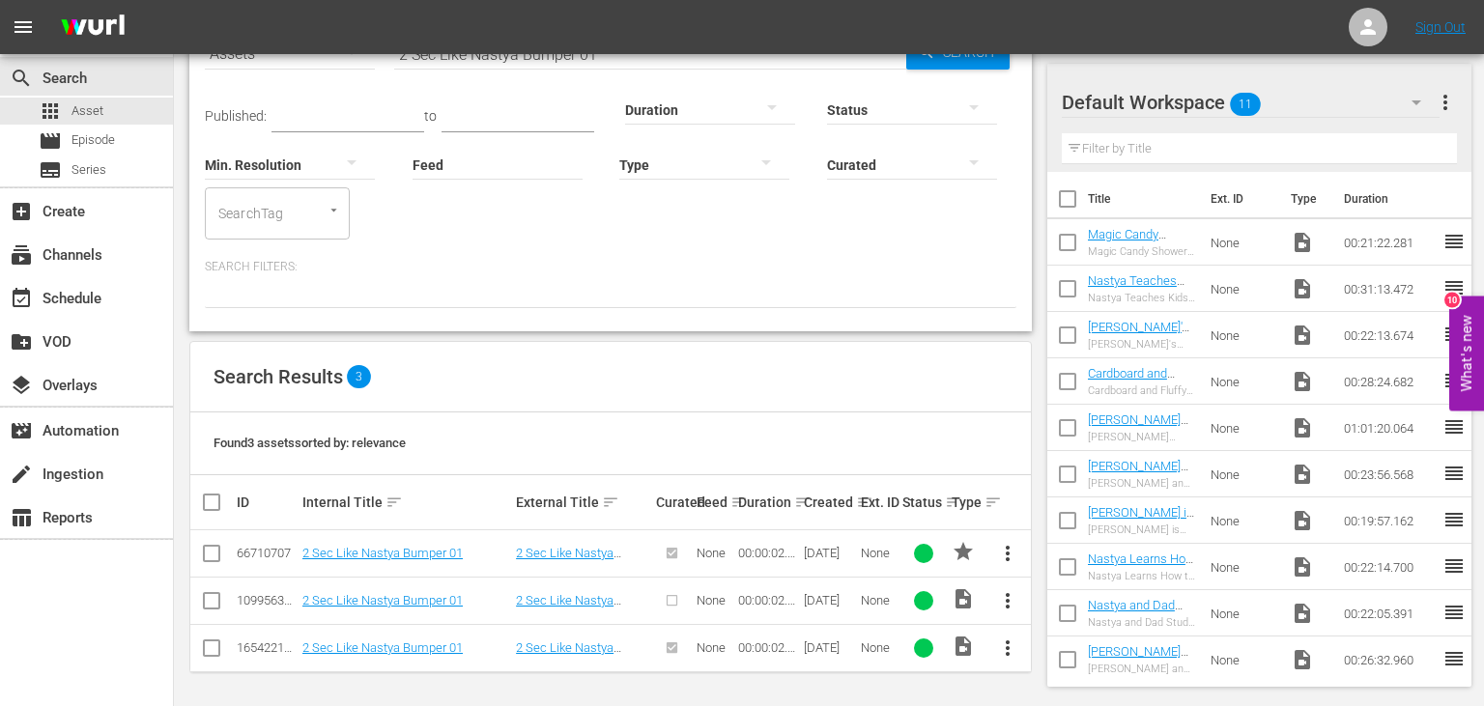
click at [665, 604] on div at bounding box center [674, 601] width 36 height 32
click at [443, 555] on link "2 Sec Like Nastya Bumper 01" at bounding box center [382, 553] width 160 height 14
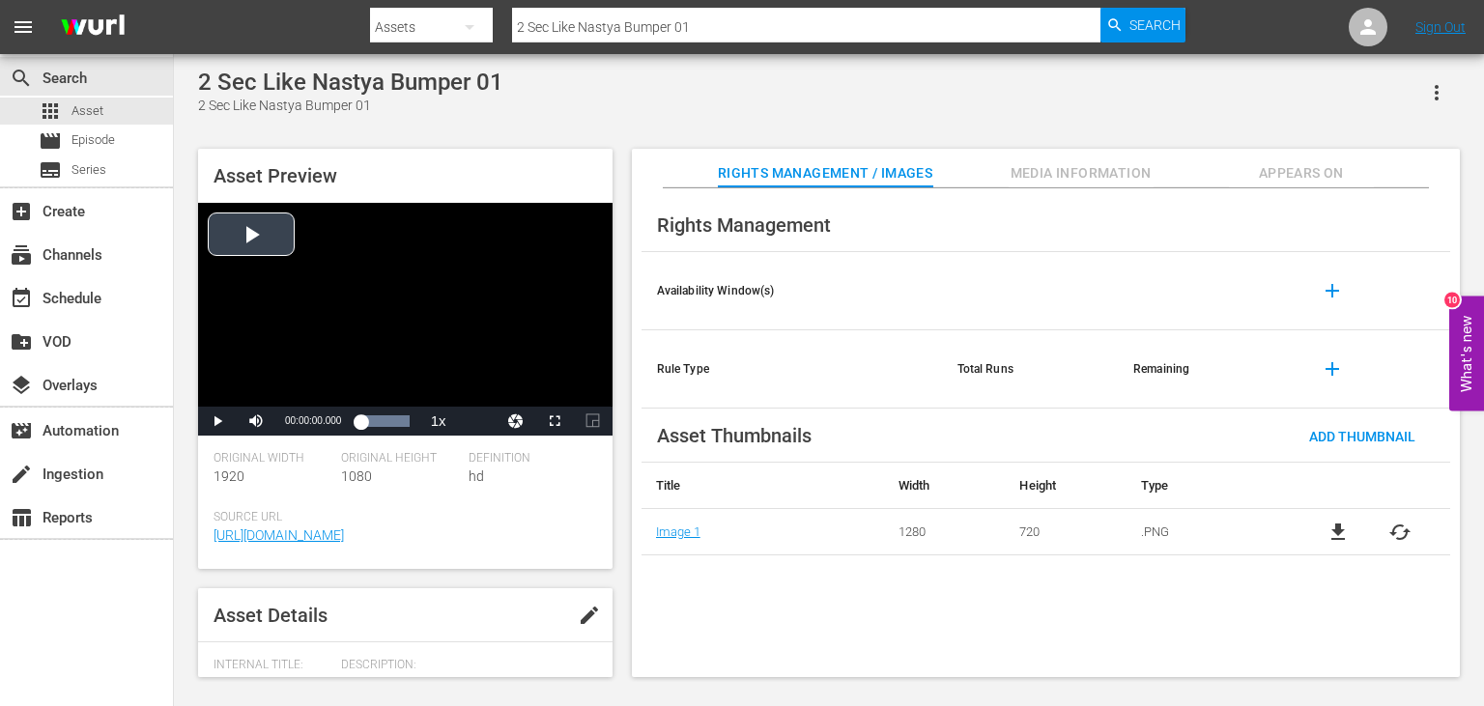
click at [266, 238] on div "Video Player" at bounding box center [405, 305] width 414 height 204
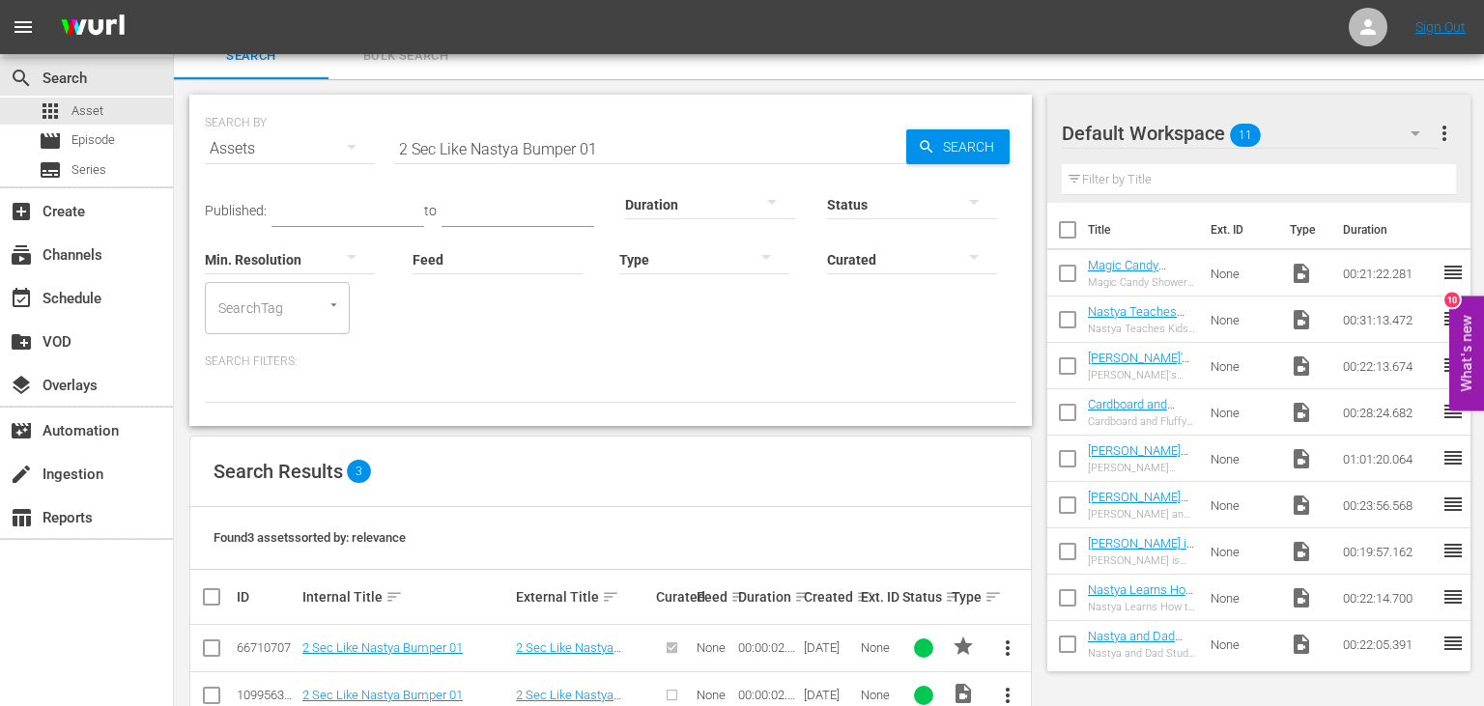
scroll to position [116, 0]
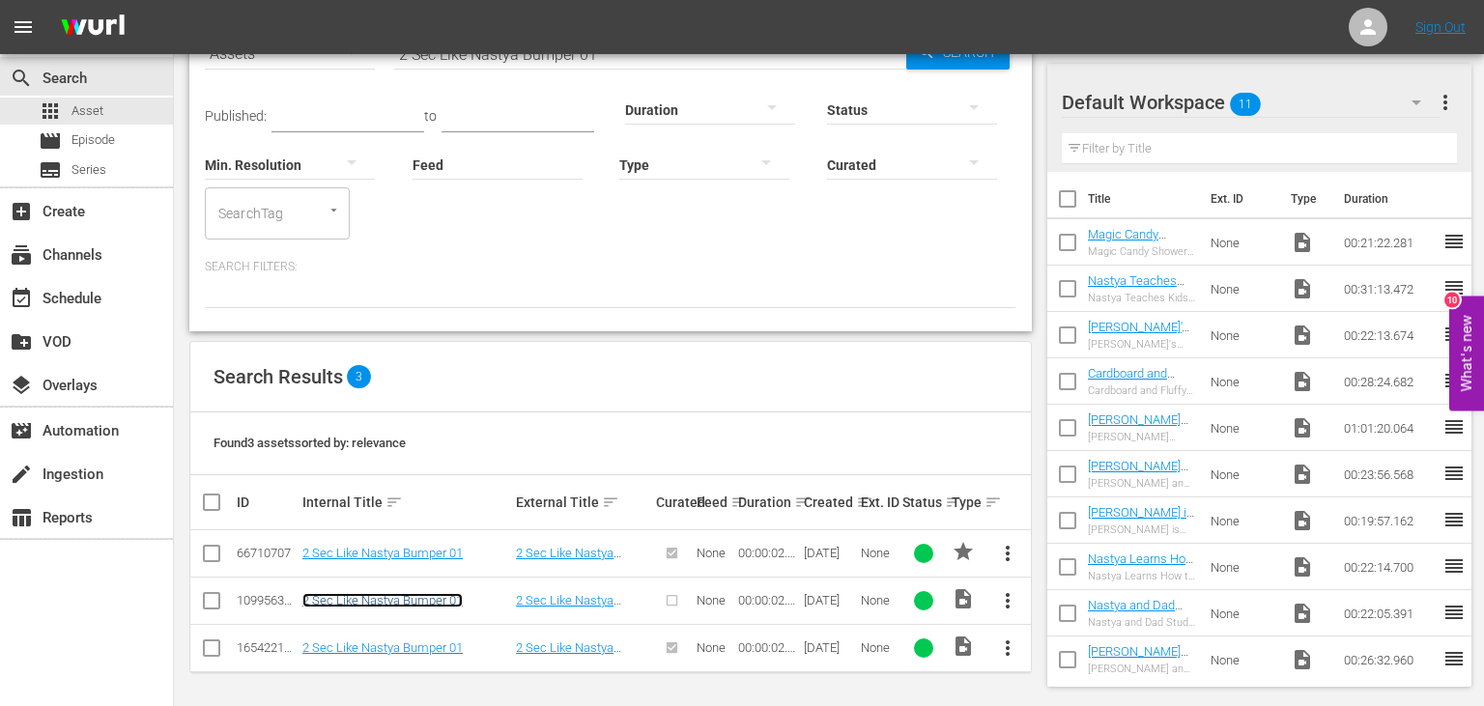
click at [436, 597] on link "2 Sec Like Nastya Bumper 01" at bounding box center [382, 600] width 160 height 14
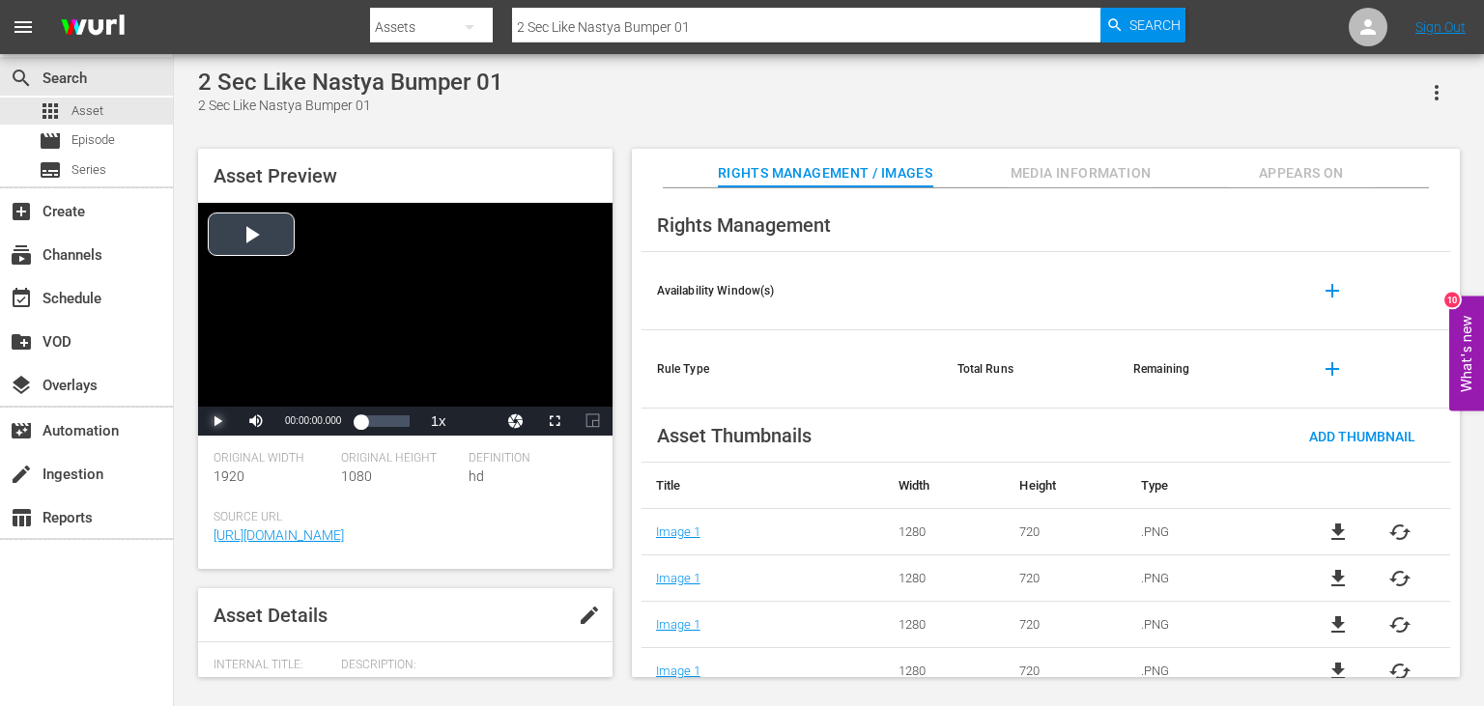
click at [217, 421] on span "Video Player" at bounding box center [217, 421] width 0 height 0
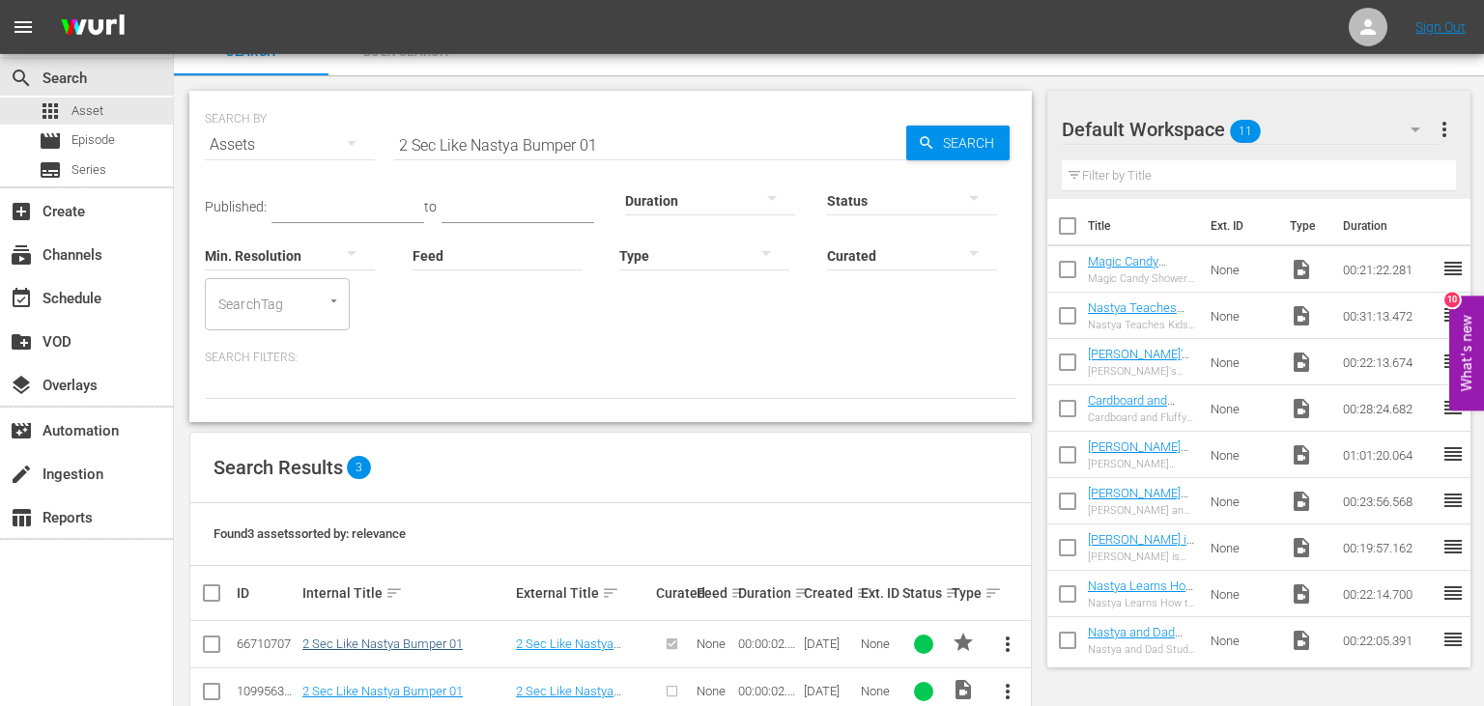
scroll to position [116, 0]
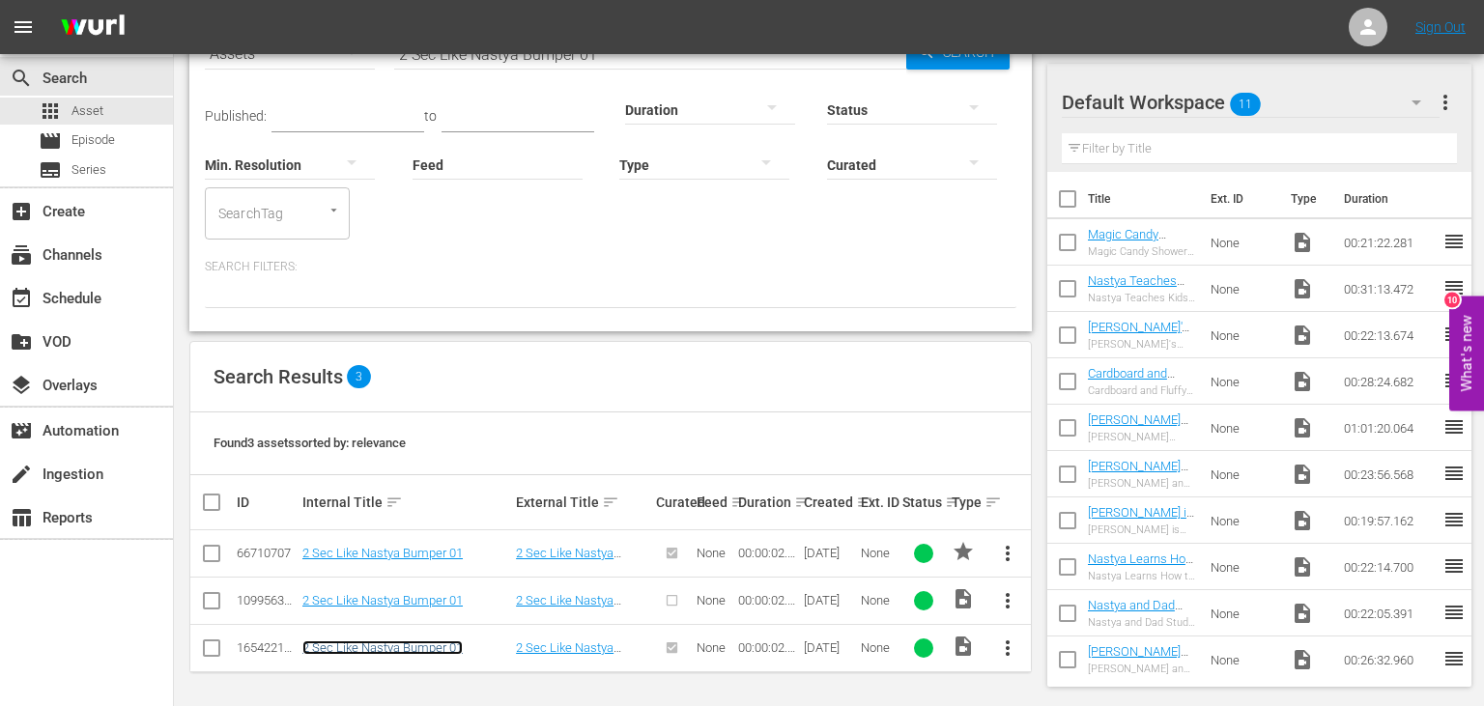
click at [397, 644] on link "2 Sec Like Nastya Bumper 01" at bounding box center [382, 648] width 160 height 14
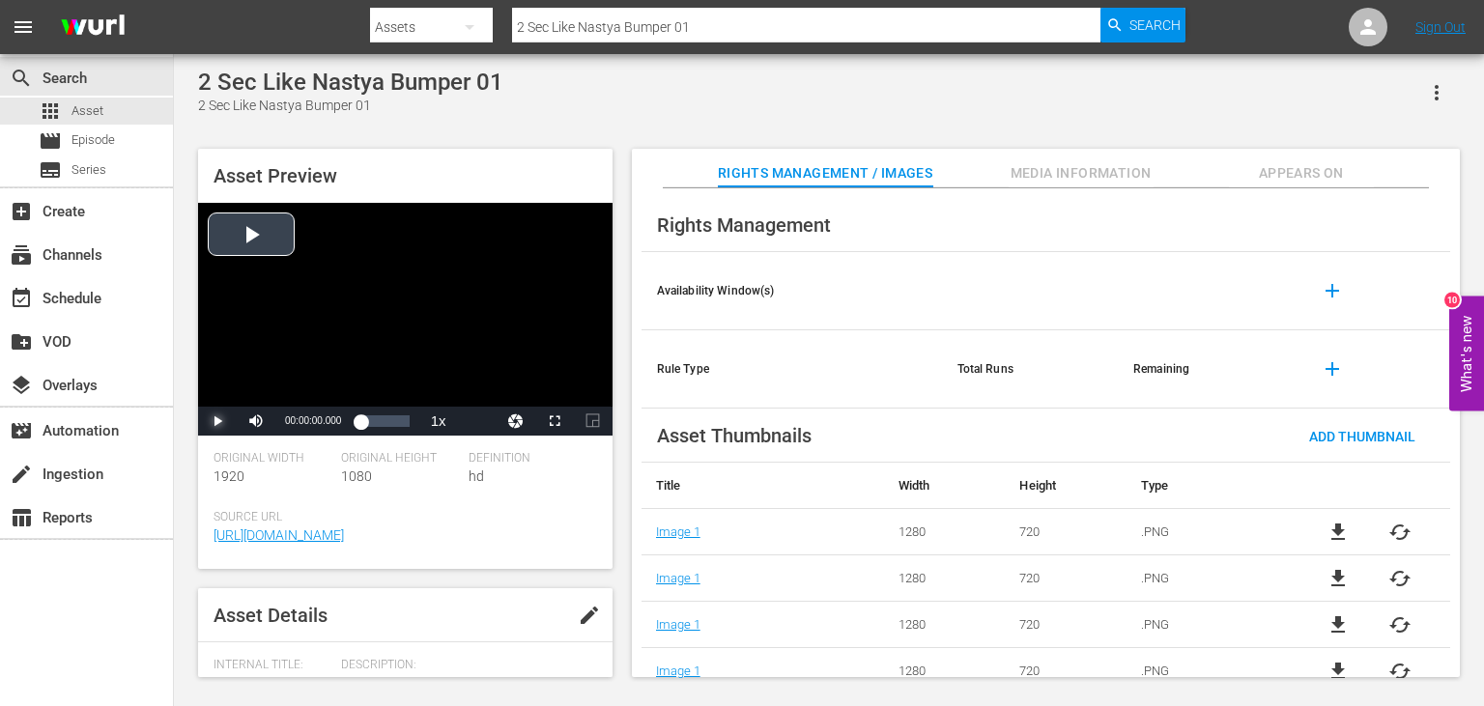
click at [217, 421] on span "Video Player" at bounding box center [217, 421] width 0 height 0
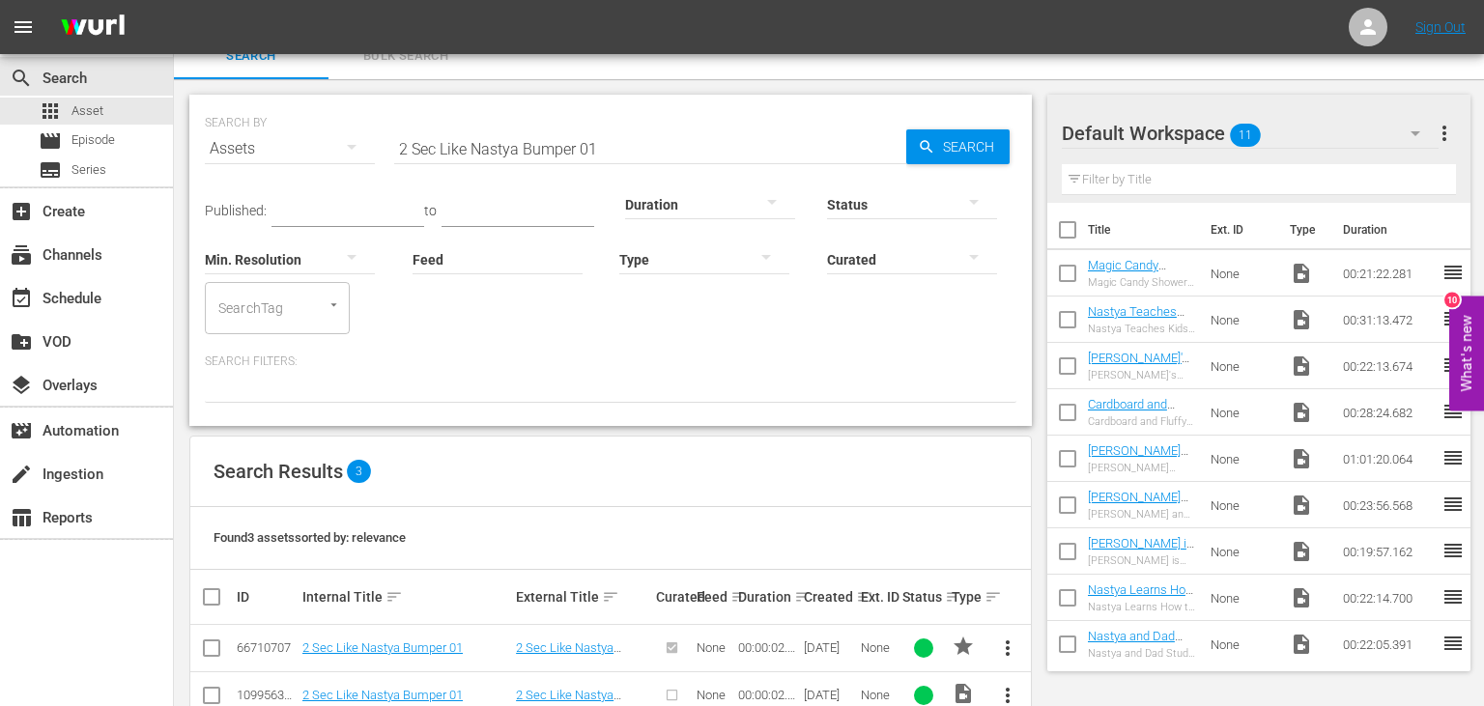
scroll to position [116, 0]
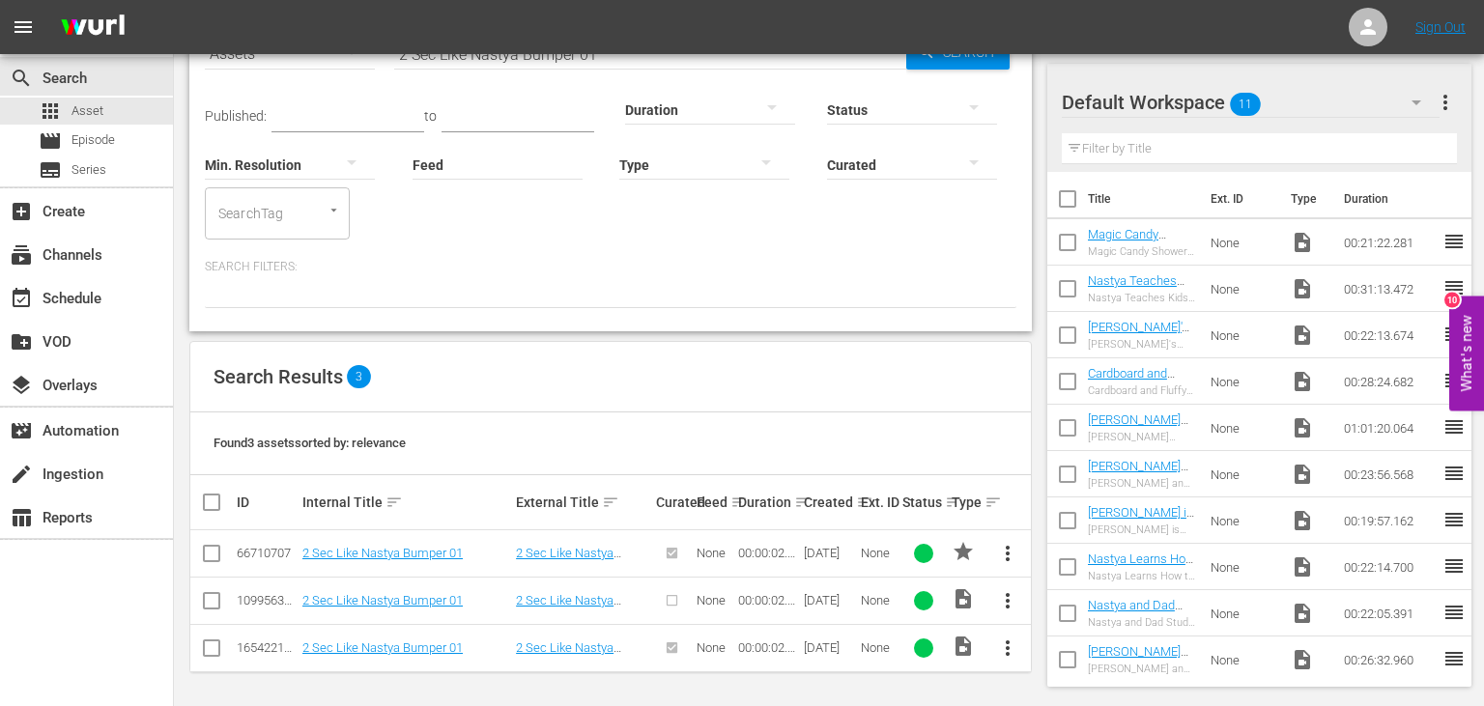
click at [214, 597] on input "checkbox" at bounding box center [211, 604] width 23 height 23
checkbox input "true"
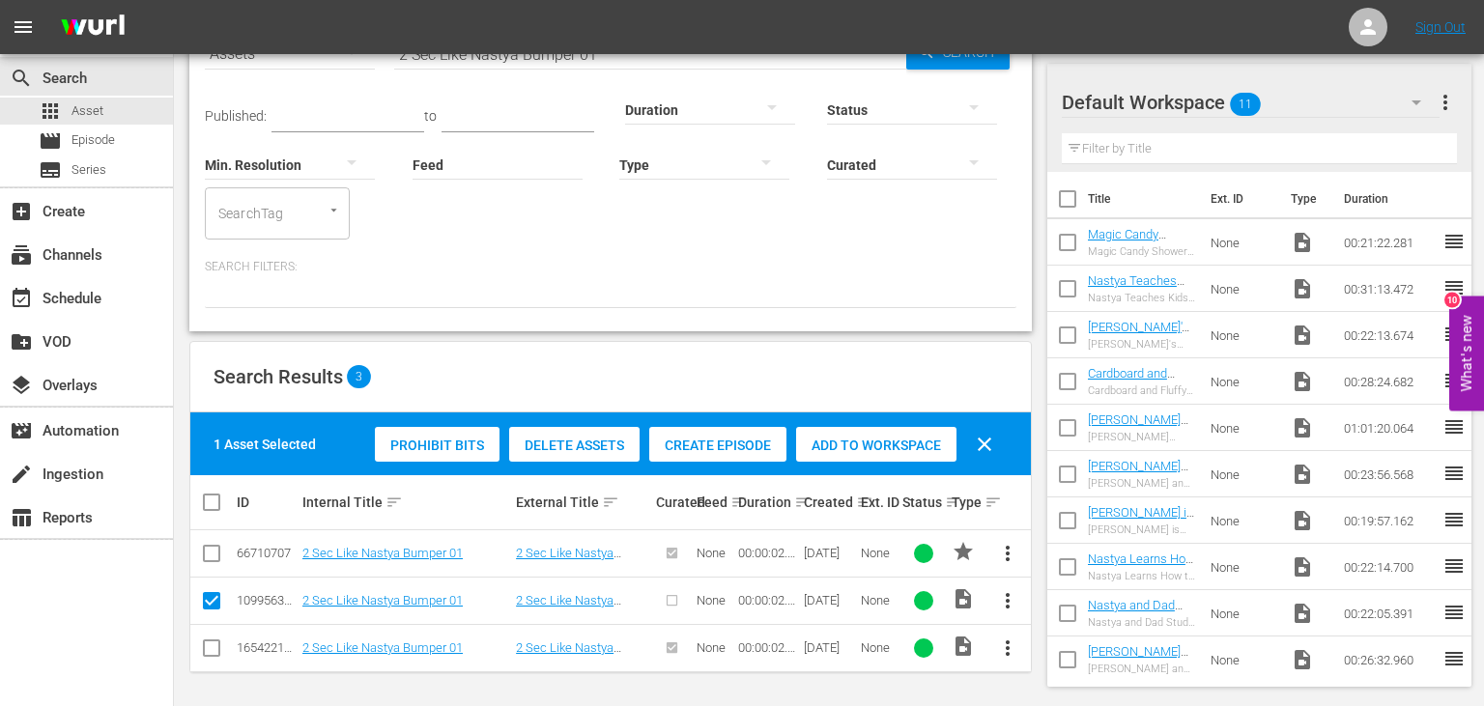
click at [572, 443] on span "Delete Assets" at bounding box center [574, 445] width 130 height 15
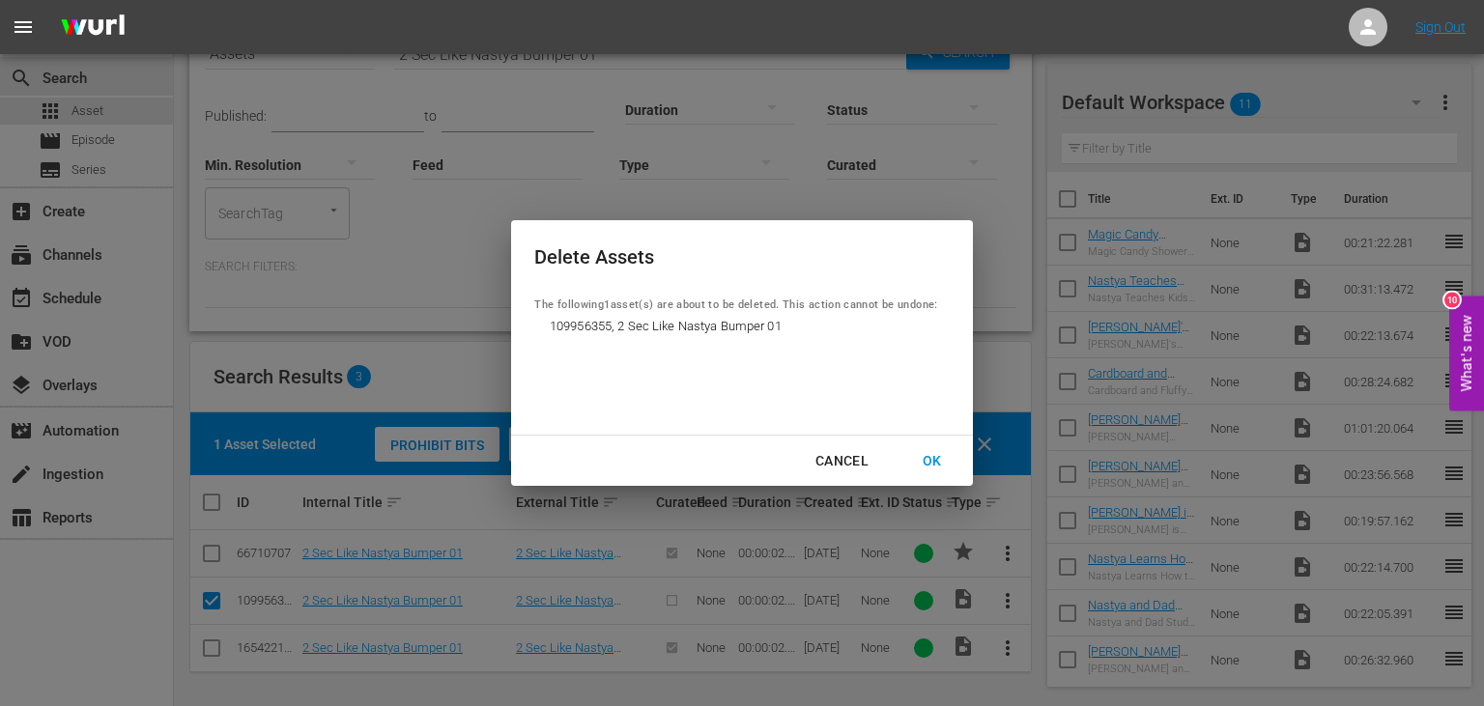
click at [928, 459] on div "OK" at bounding box center [932, 461] width 50 height 24
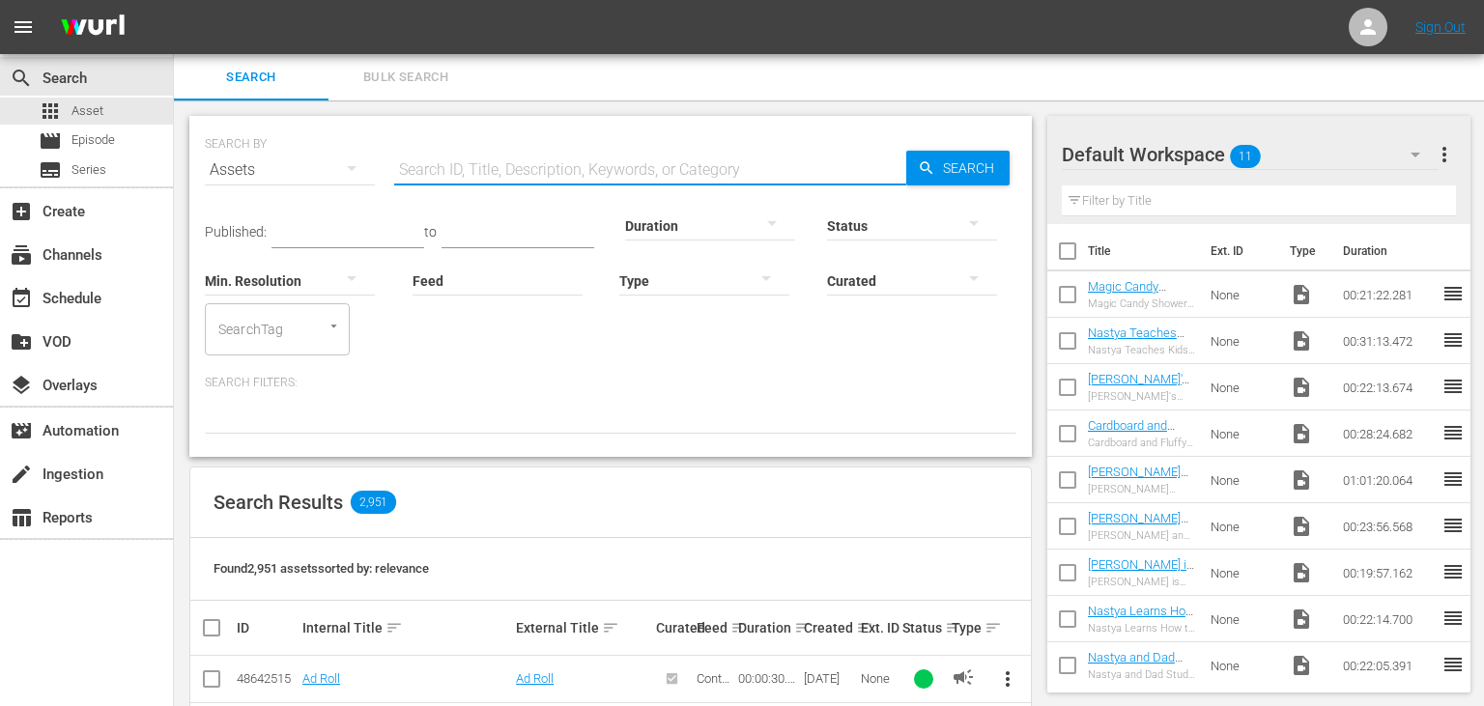
click at [619, 167] on input "text" at bounding box center [650, 170] width 512 height 46
paste input "2 Sec Like Nastya Bumper 01"
click at [935, 168] on span "Search" at bounding box center [972, 168] width 74 height 35
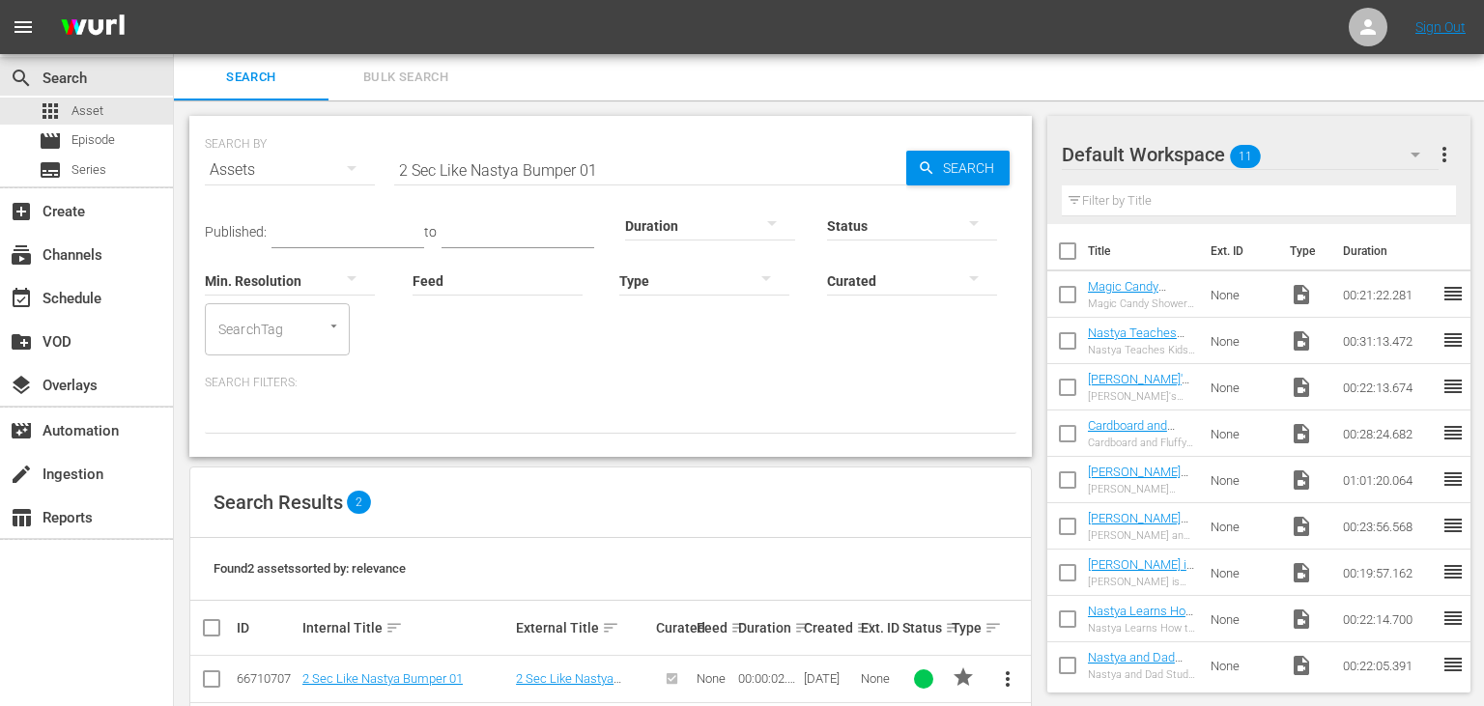
scroll to position [78, 0]
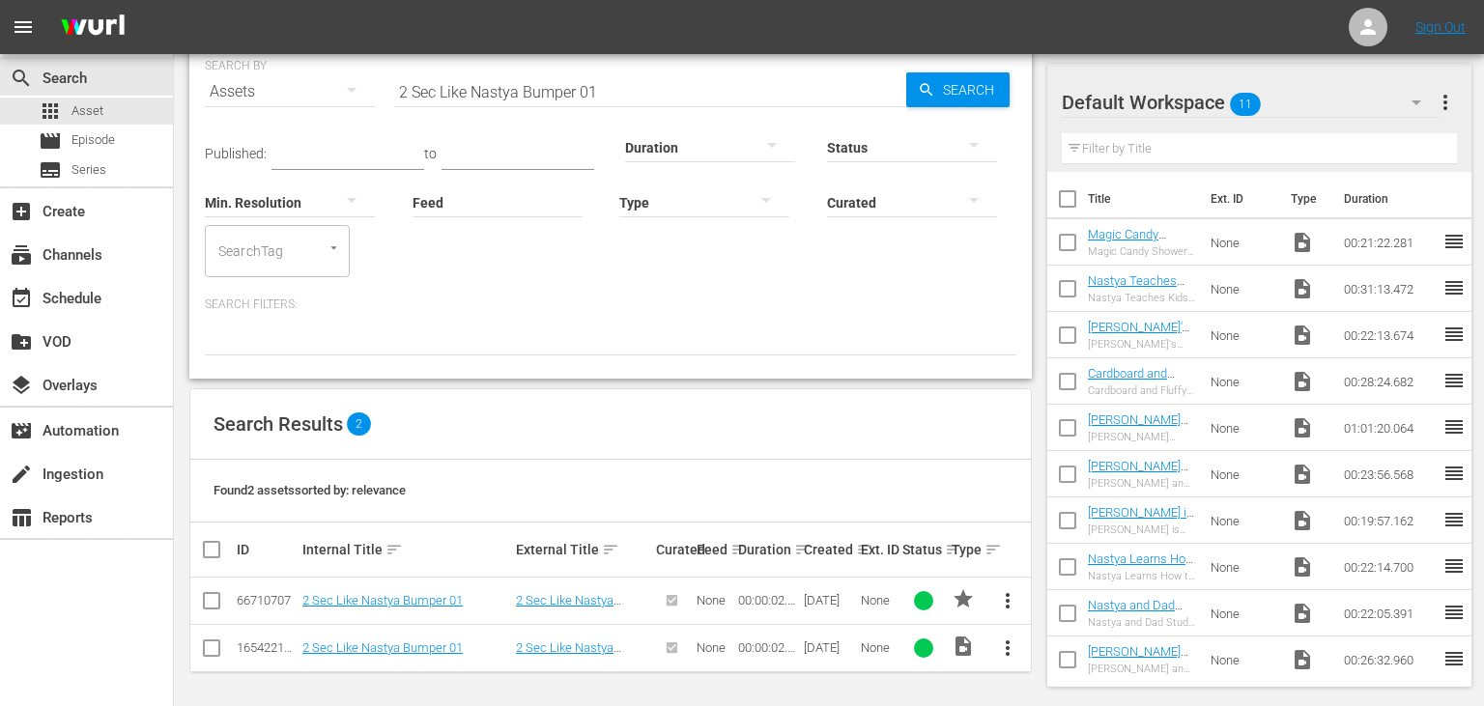
click at [1014, 650] on span "more_vert" at bounding box center [1007, 648] width 23 height 23
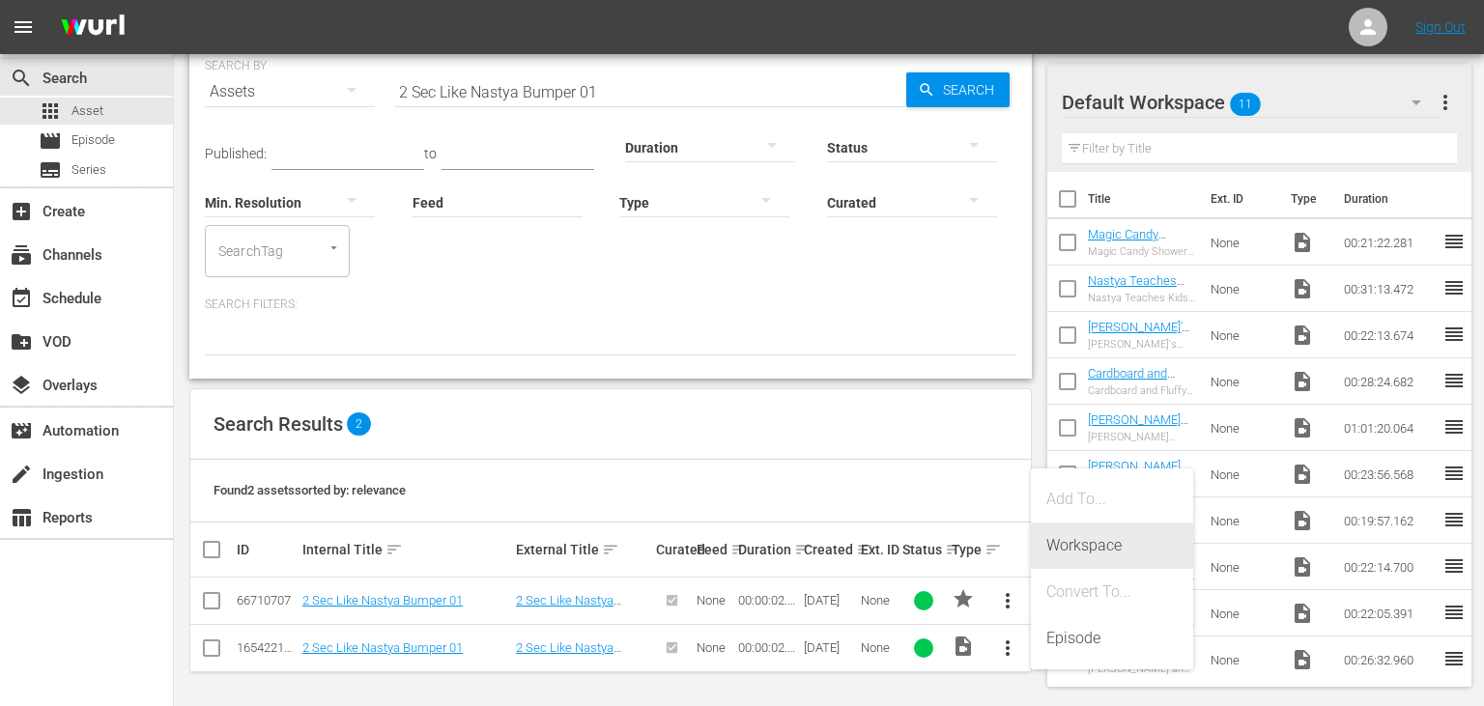
click at [1061, 552] on div "Workspace" at bounding box center [1111, 546] width 131 height 46
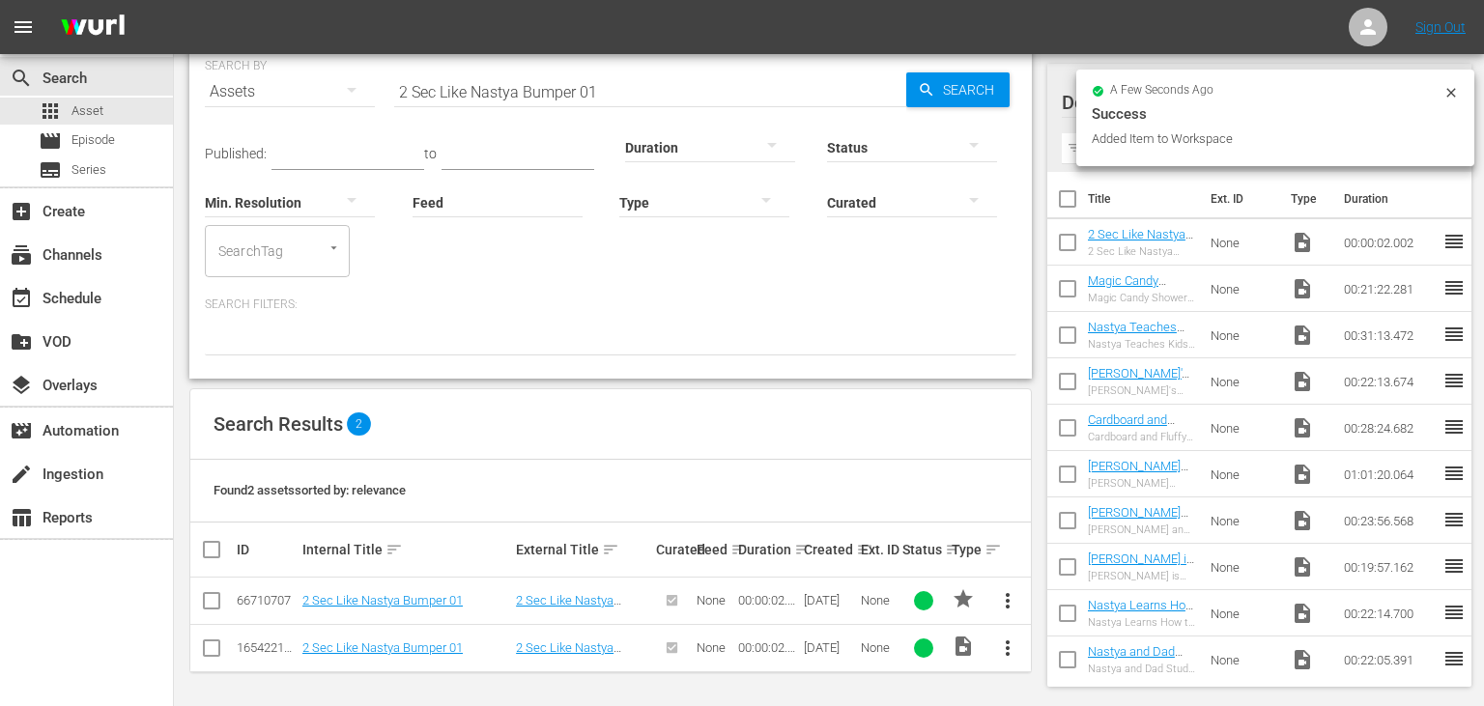
click at [686, 91] on input "2 Sec Like Nastya Bumper 01" at bounding box center [650, 92] width 512 height 46
type input "2 Sec Like Nastya Bumper 02"
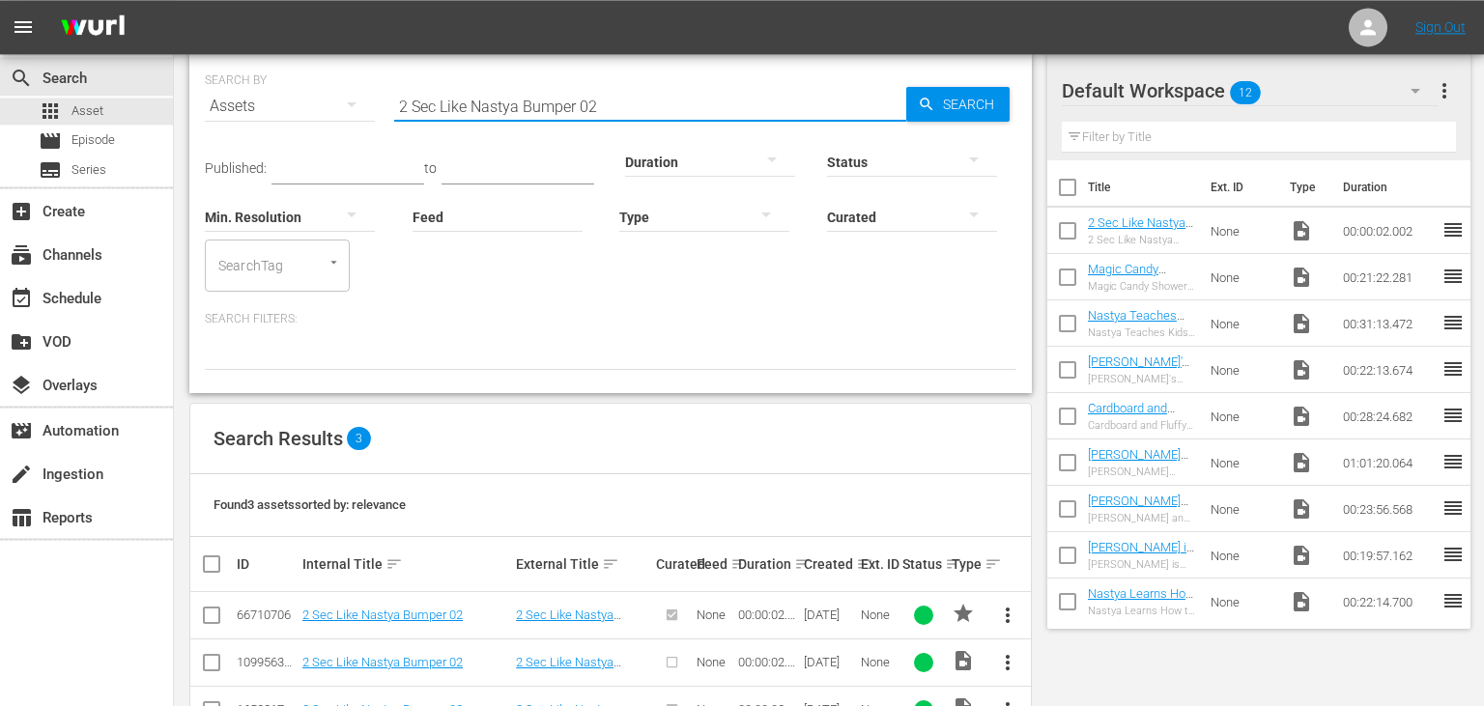
scroll to position [126, 0]
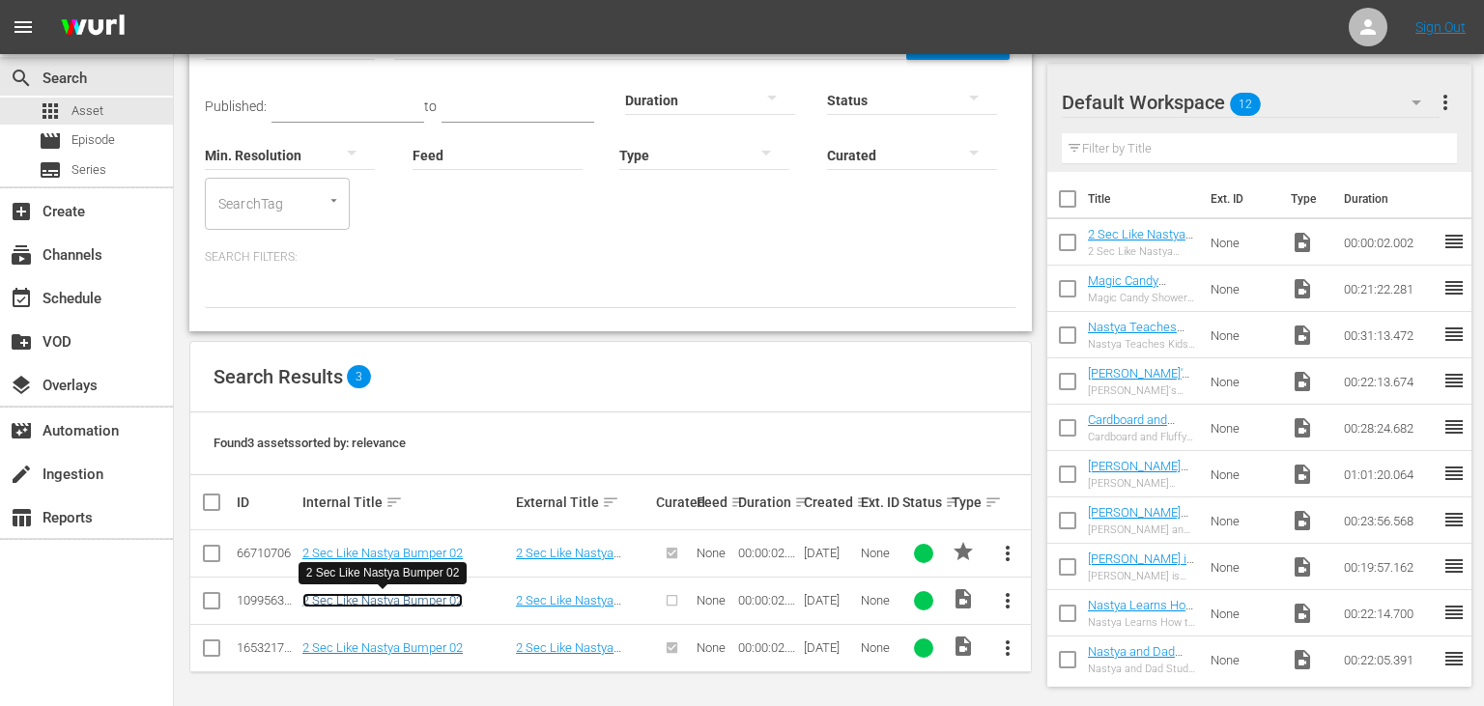
click at [391, 602] on link "2 Sec Like Nastya Bumper 02" at bounding box center [382, 600] width 160 height 14
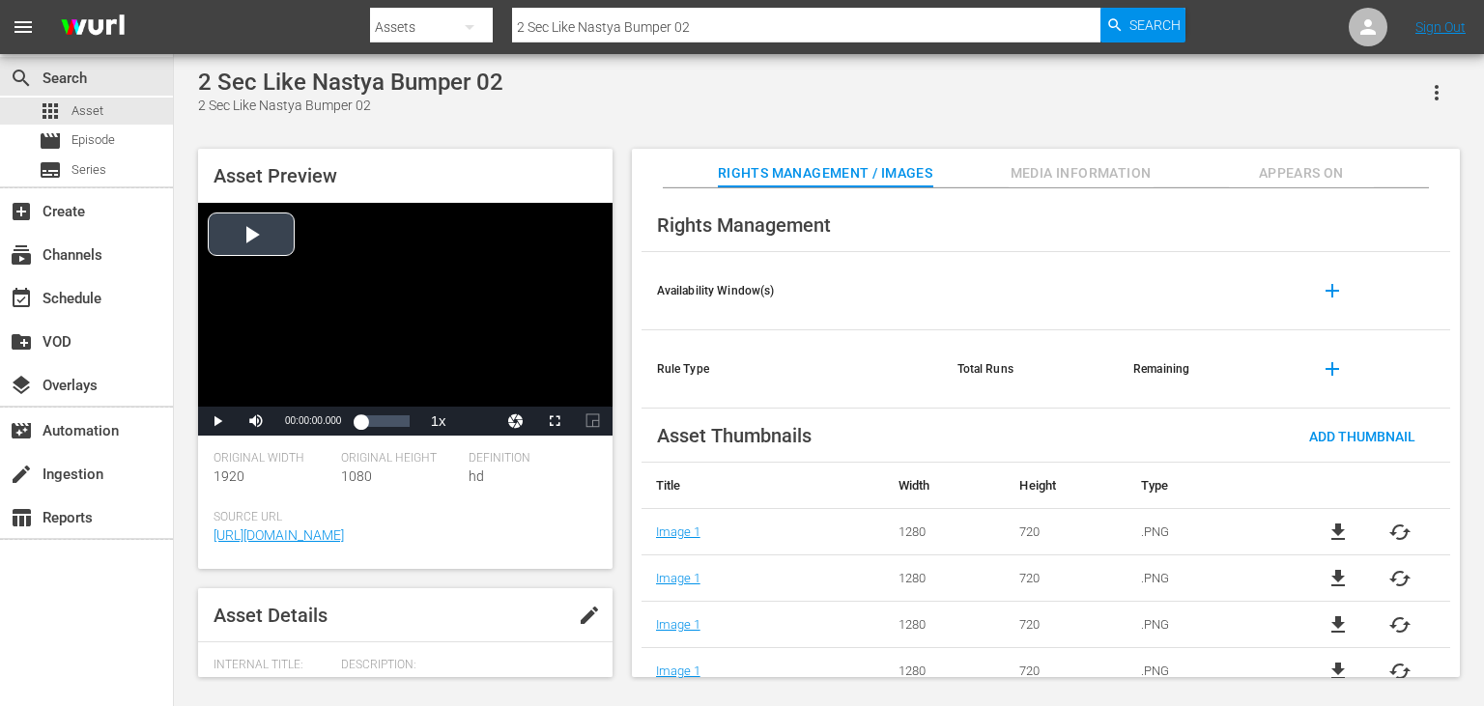
click at [261, 236] on div "Video Player" at bounding box center [405, 305] width 414 height 204
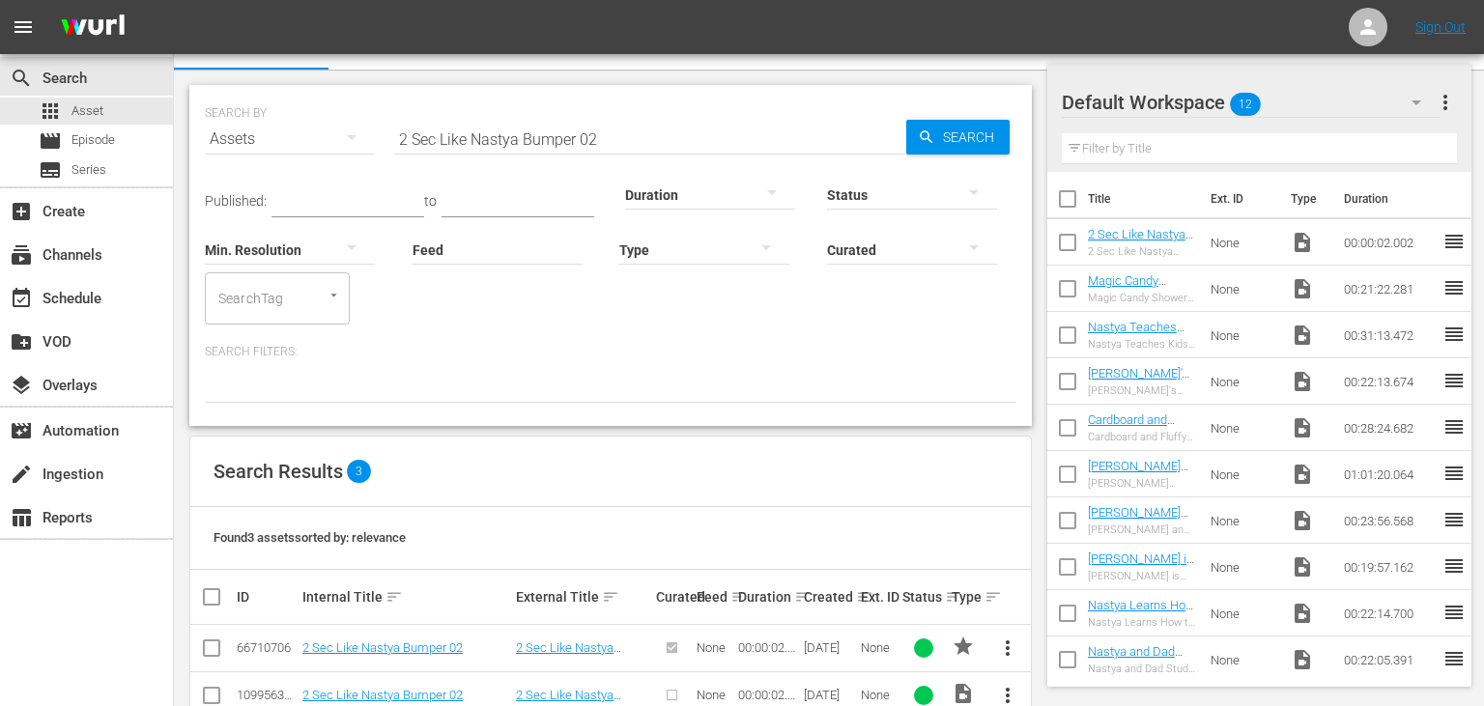
scroll to position [126, 0]
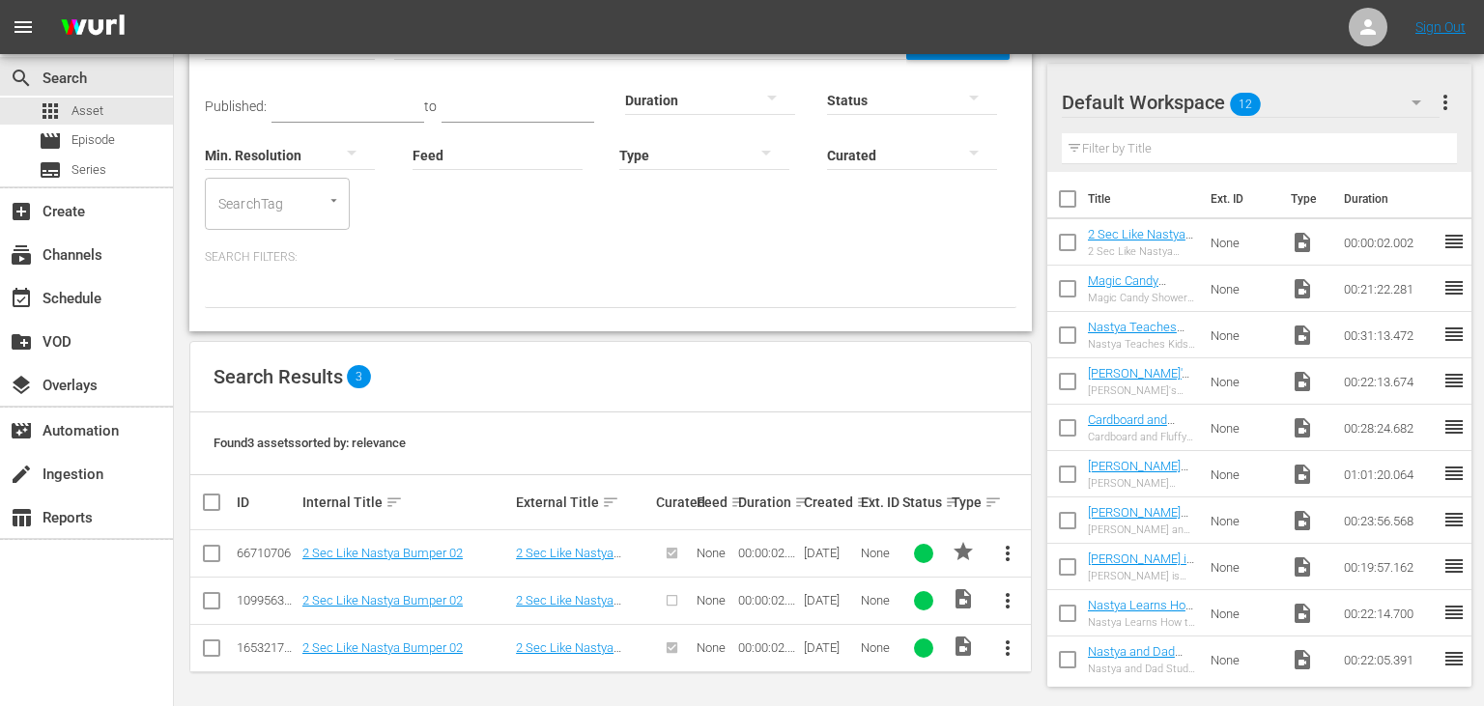
click at [209, 599] on input "checkbox" at bounding box center [211, 604] width 23 height 23
checkbox input "true"
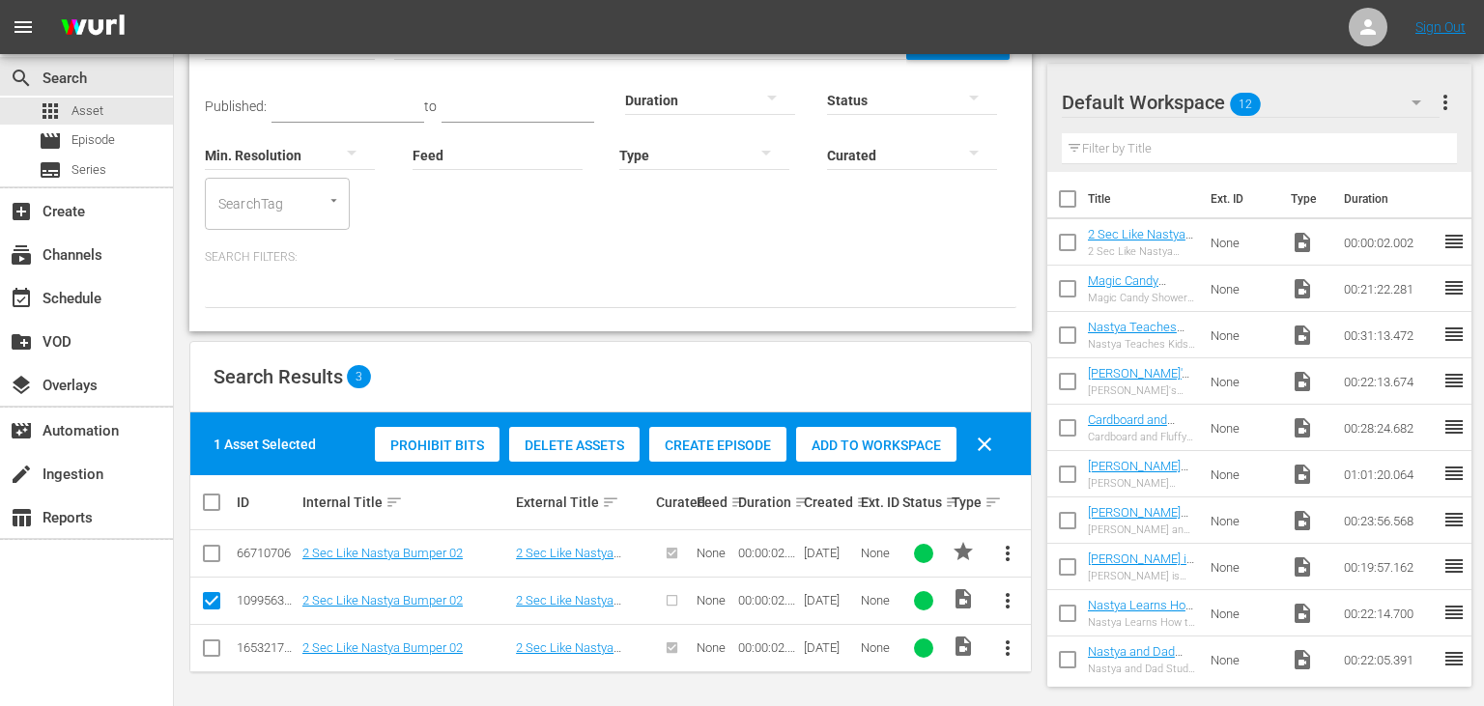
click at [581, 441] on span "Delete Assets" at bounding box center [574, 445] width 130 height 15
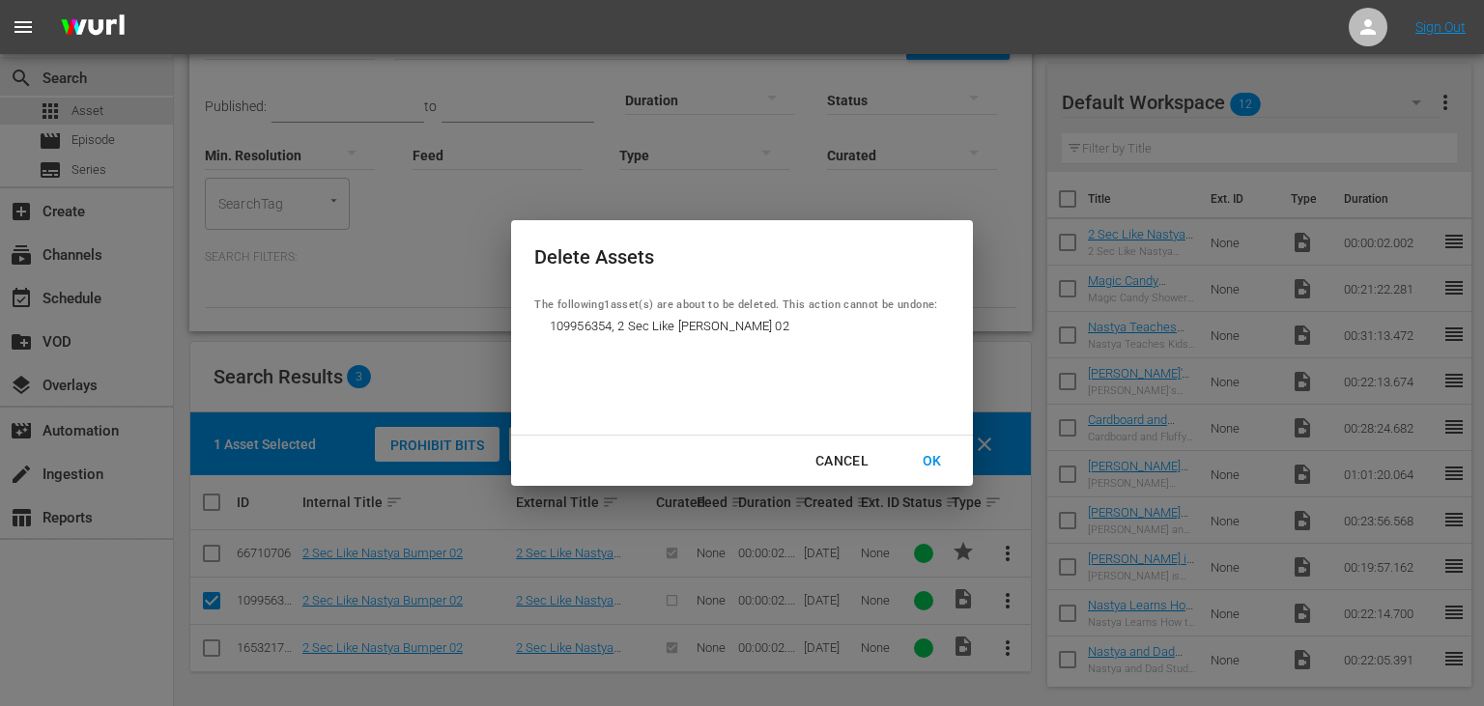
click at [935, 454] on div "OK" at bounding box center [932, 461] width 50 height 24
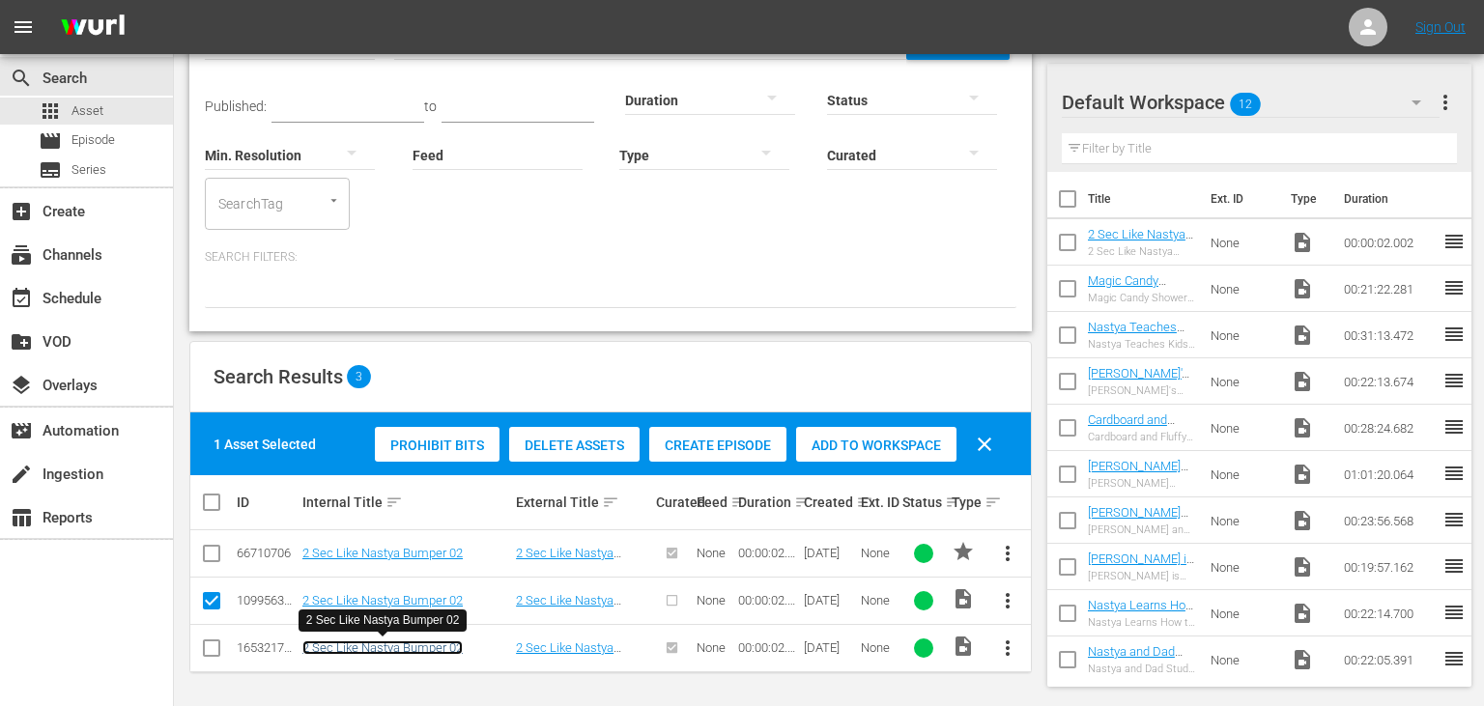
click at [448, 651] on link "2 Sec Like Nastya Bumper 02" at bounding box center [382, 648] width 160 height 14
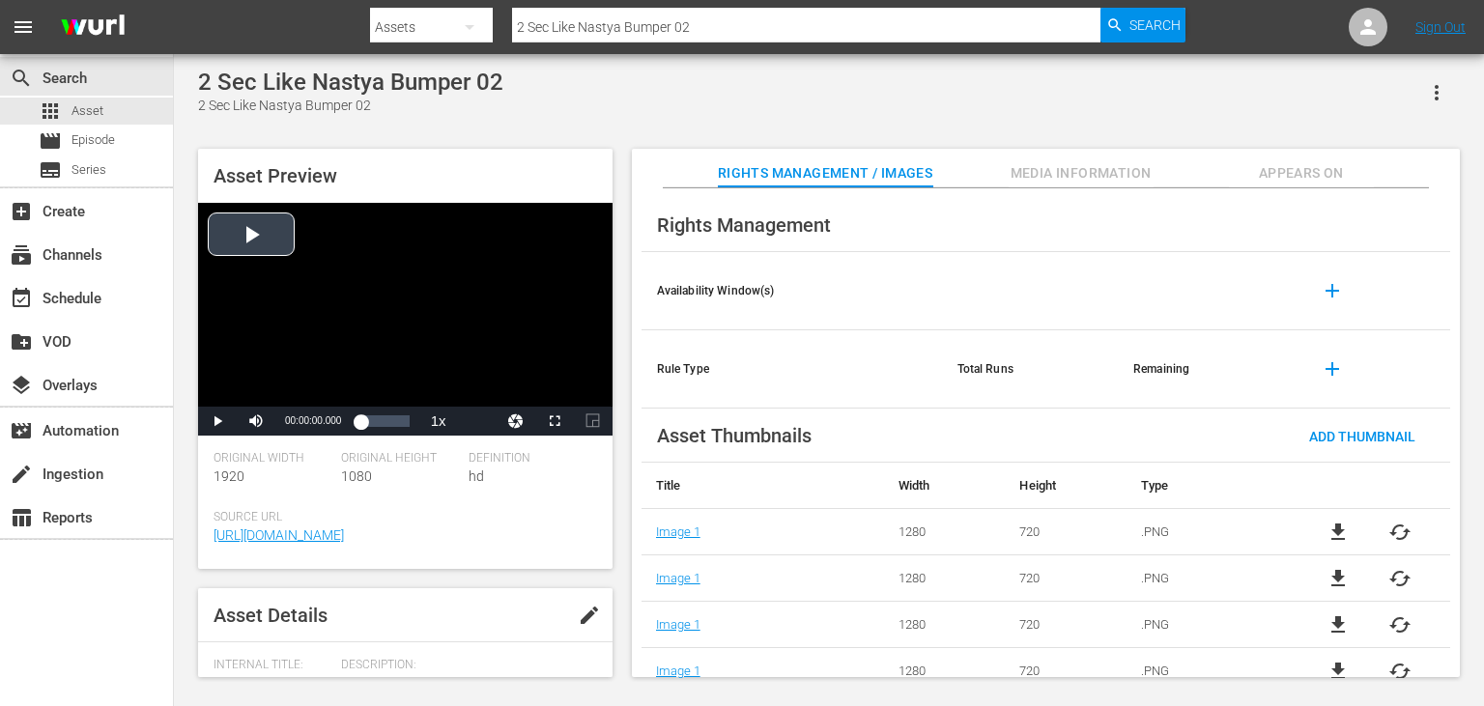
click at [233, 255] on div "Video Player" at bounding box center [405, 305] width 414 height 204
click at [443, 257] on div "Video Player" at bounding box center [405, 305] width 414 height 204
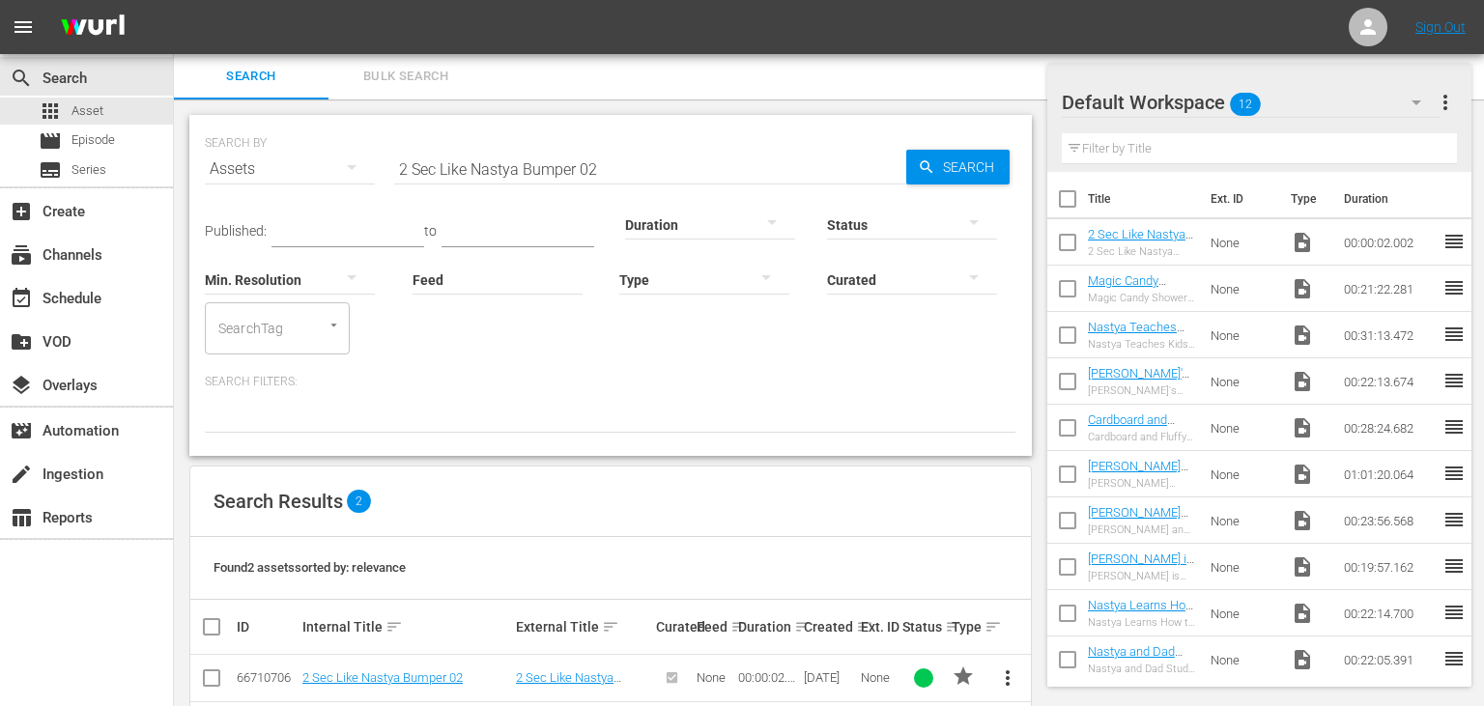
scroll to position [78, 0]
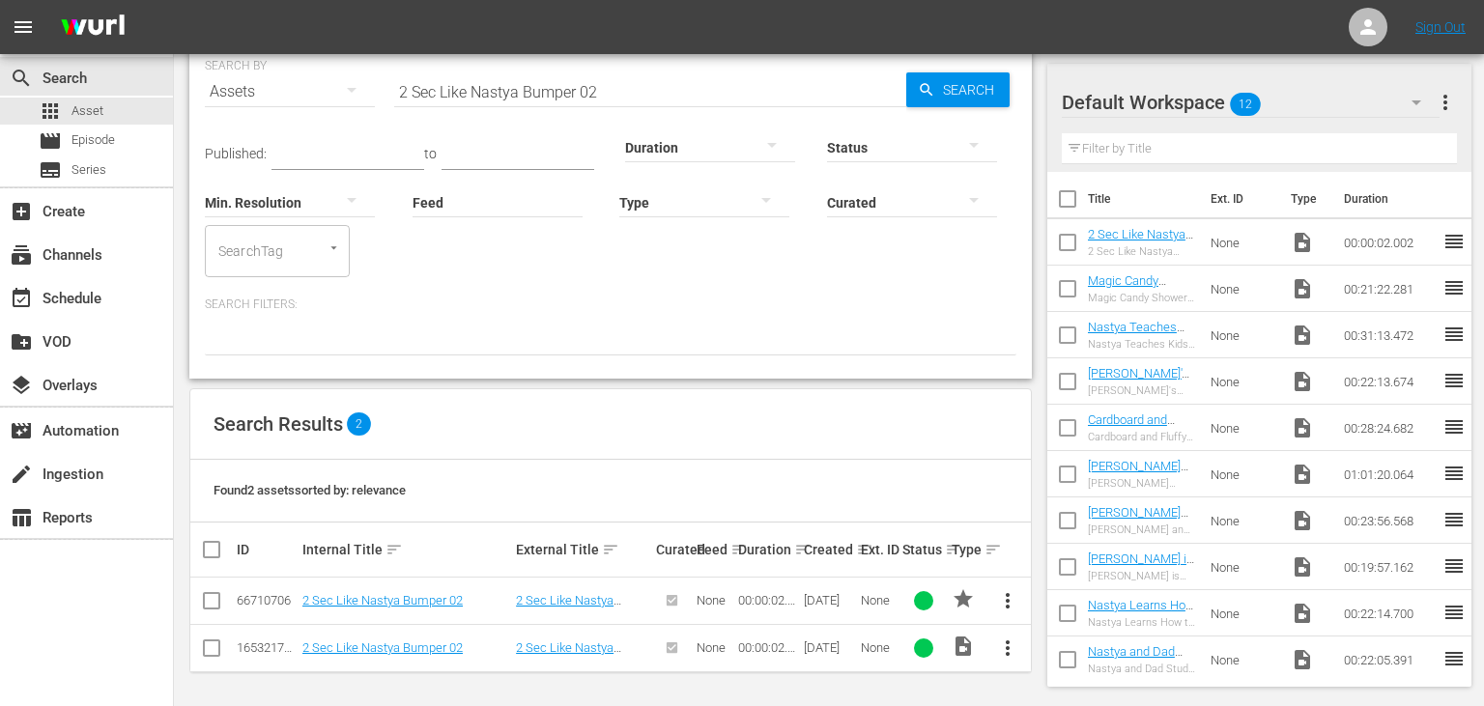
click at [1009, 643] on span "more_vert" at bounding box center [1007, 648] width 23 height 23
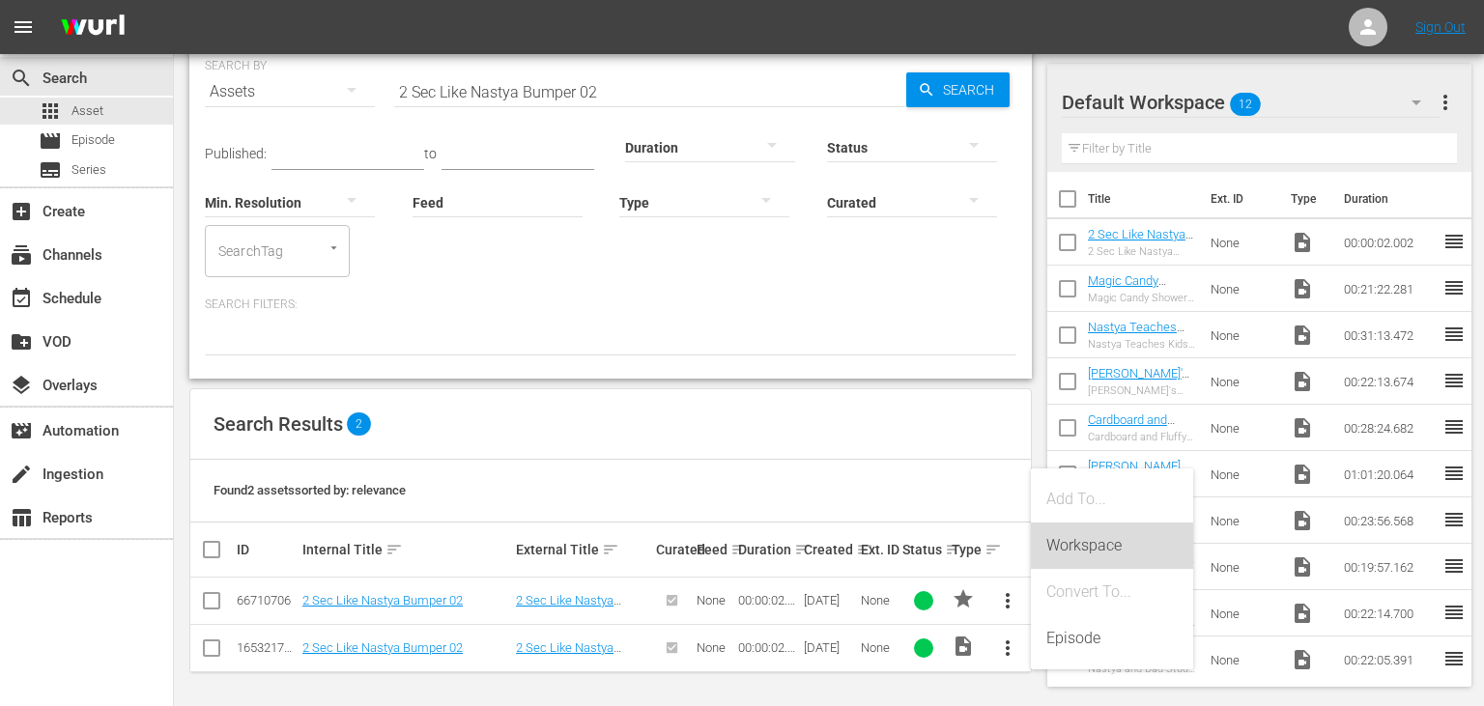
click at [1084, 532] on div "Workspace" at bounding box center [1111, 546] width 131 height 46
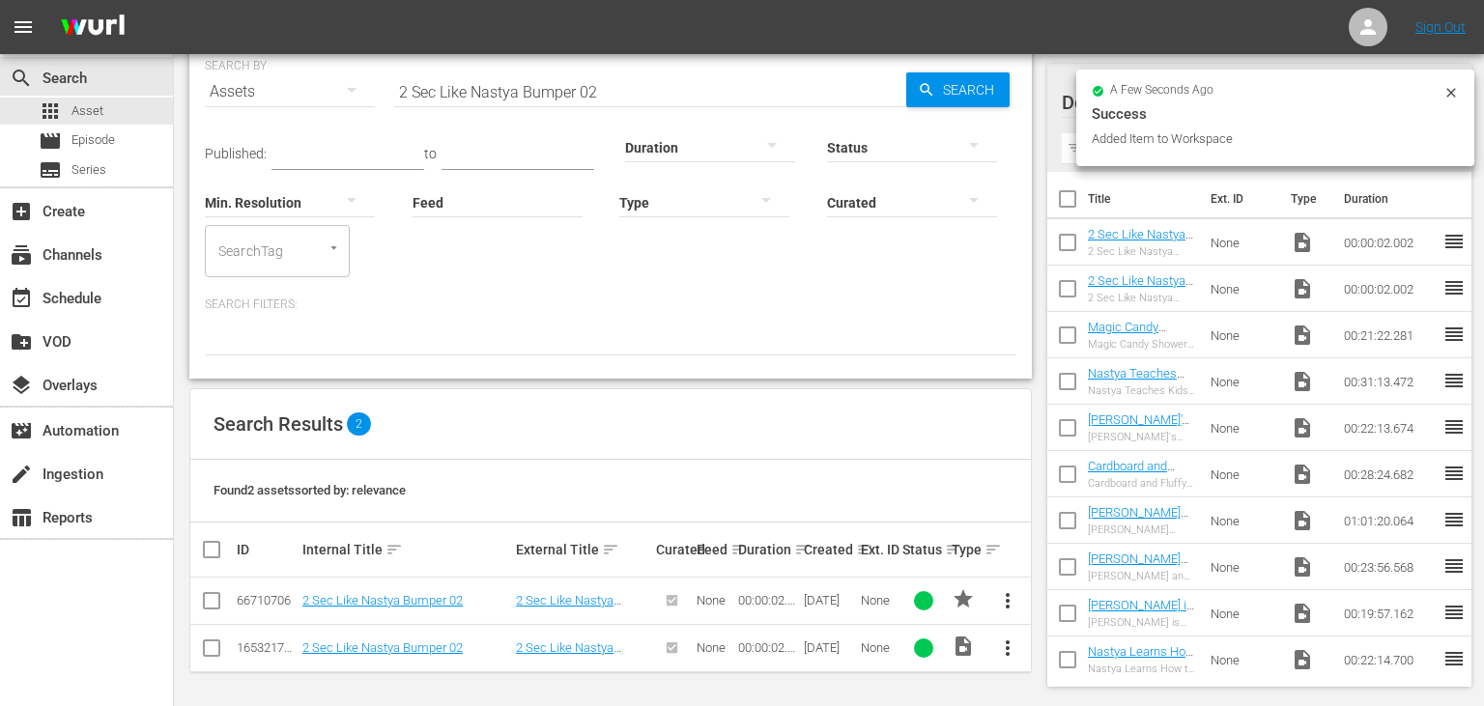
click at [563, 94] on input "2 Sec Like Nastya Bumper 02" at bounding box center [650, 92] width 512 height 46
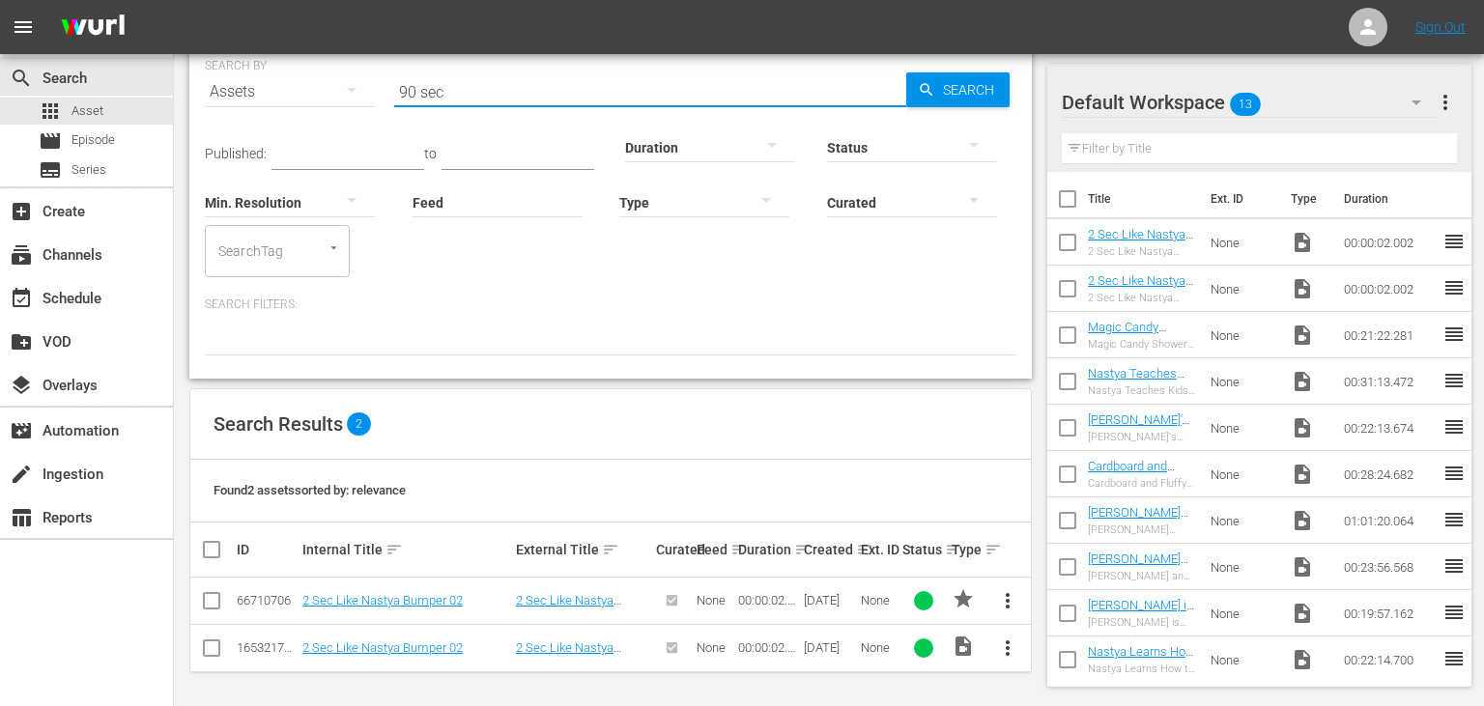
scroll to position [31, 0]
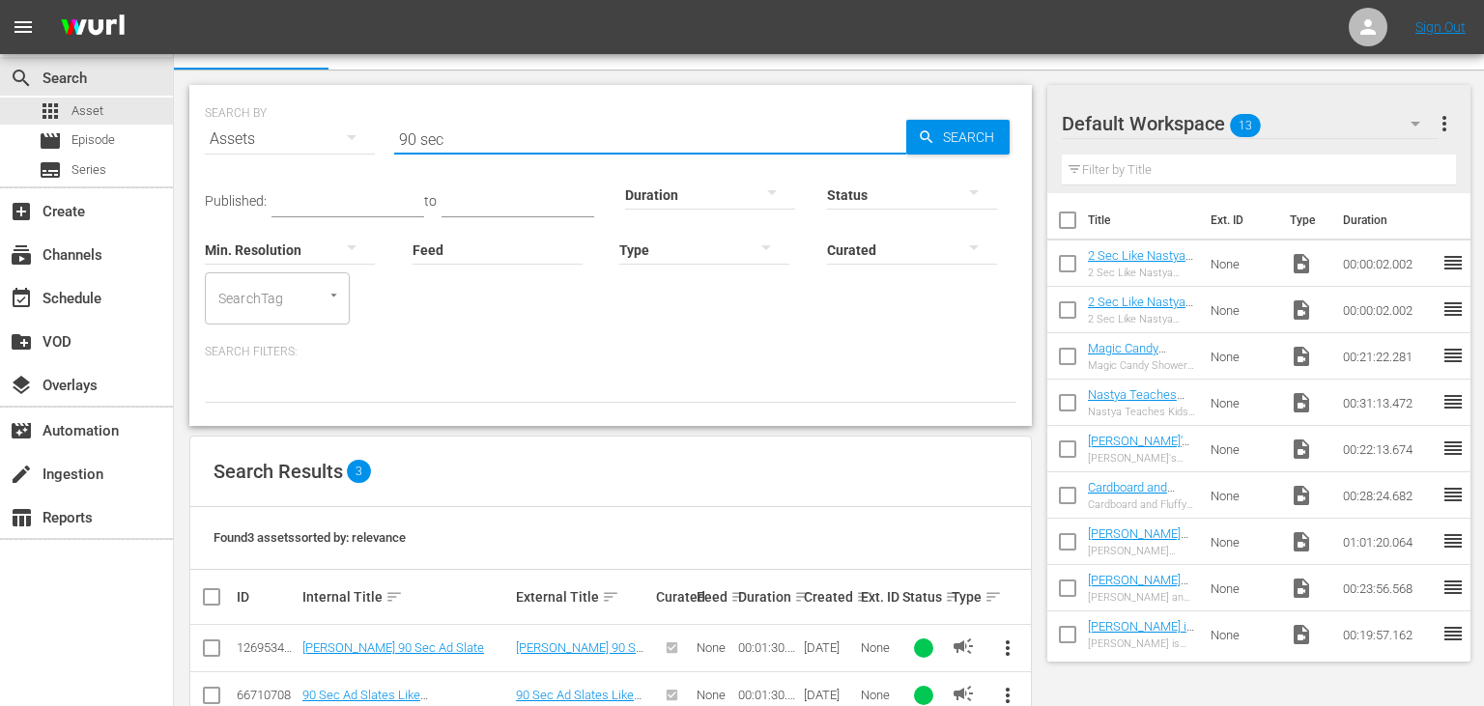
click at [598, 144] on input "90 sec" at bounding box center [650, 139] width 512 height 46
paste input "Sec Ad Slates Like [PERSON_NAME]"
type input "90 Sec Ad Slates Like [PERSON_NAME]"
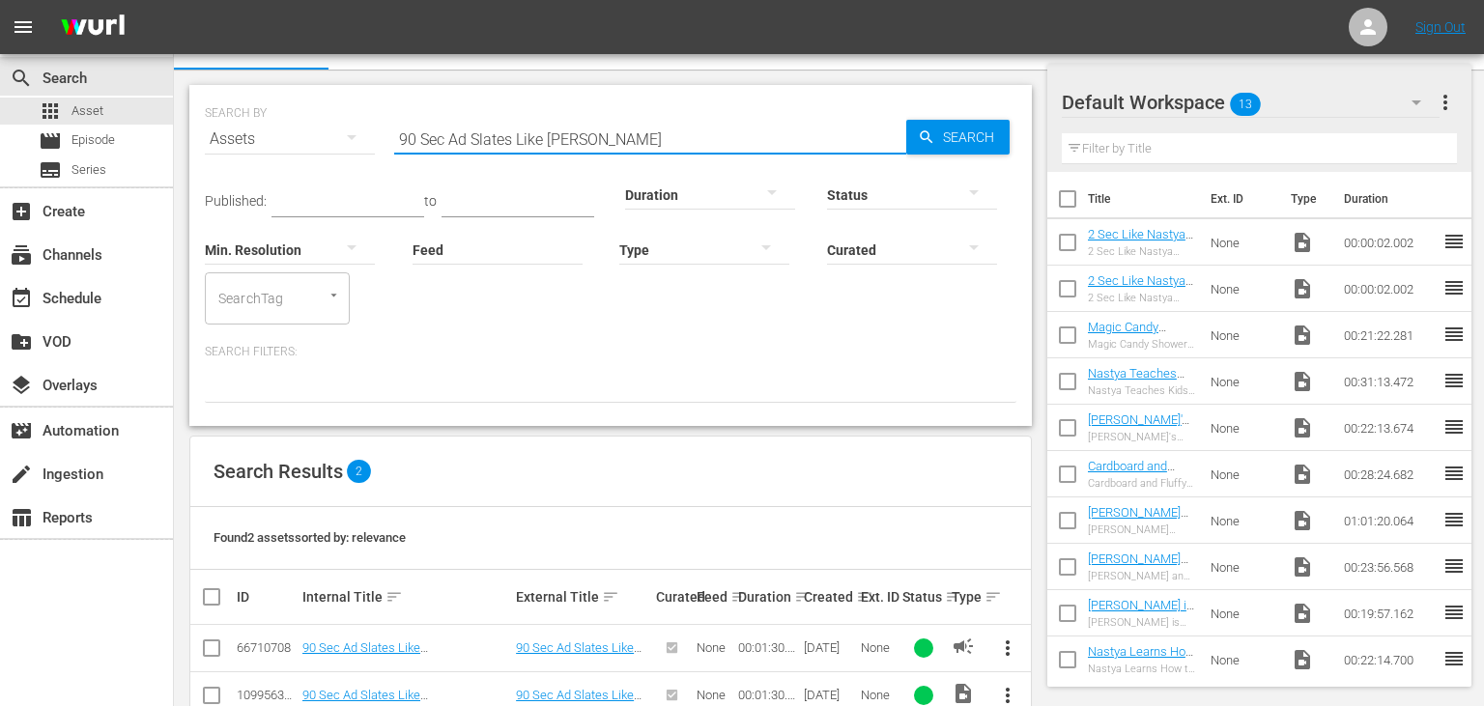
scroll to position [78, 0]
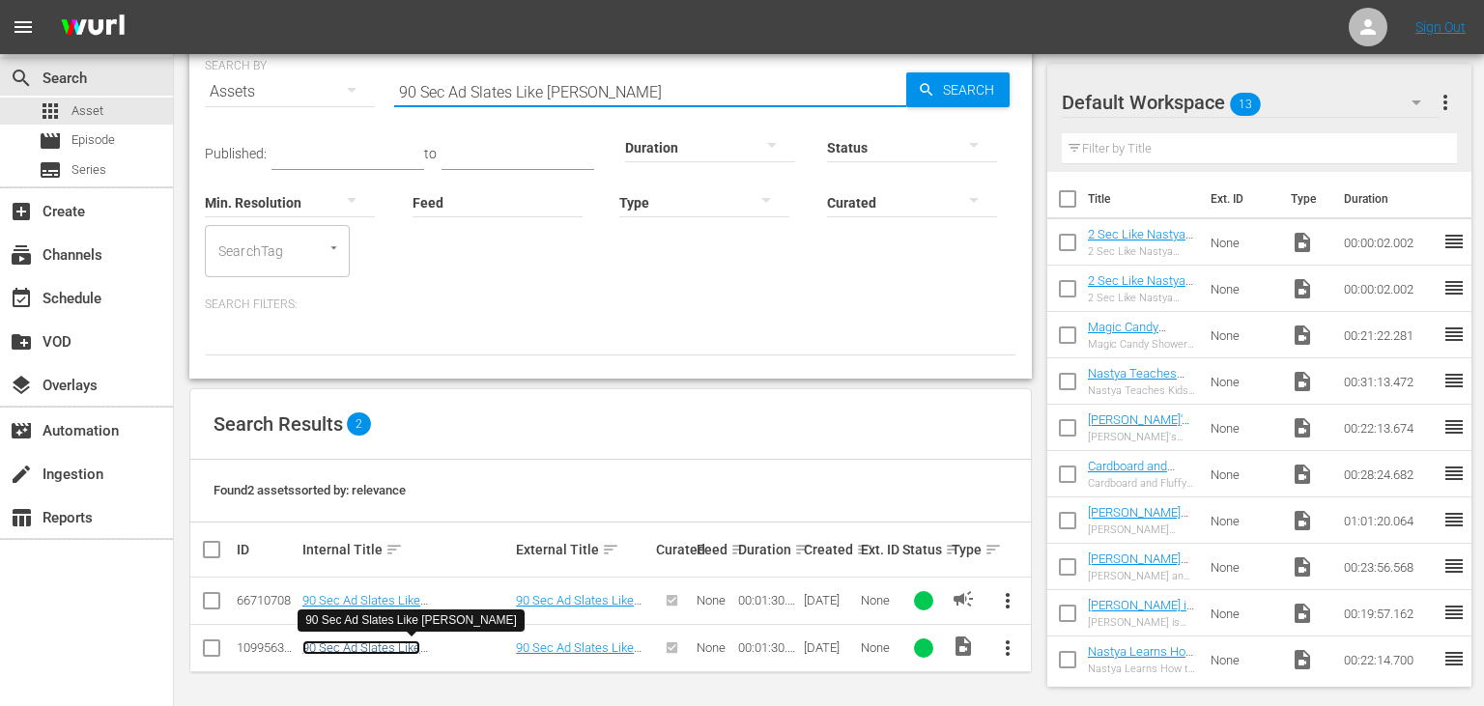
click at [420, 650] on link "90 Sec Ad Slates Like [PERSON_NAME]" at bounding box center [361, 655] width 118 height 29
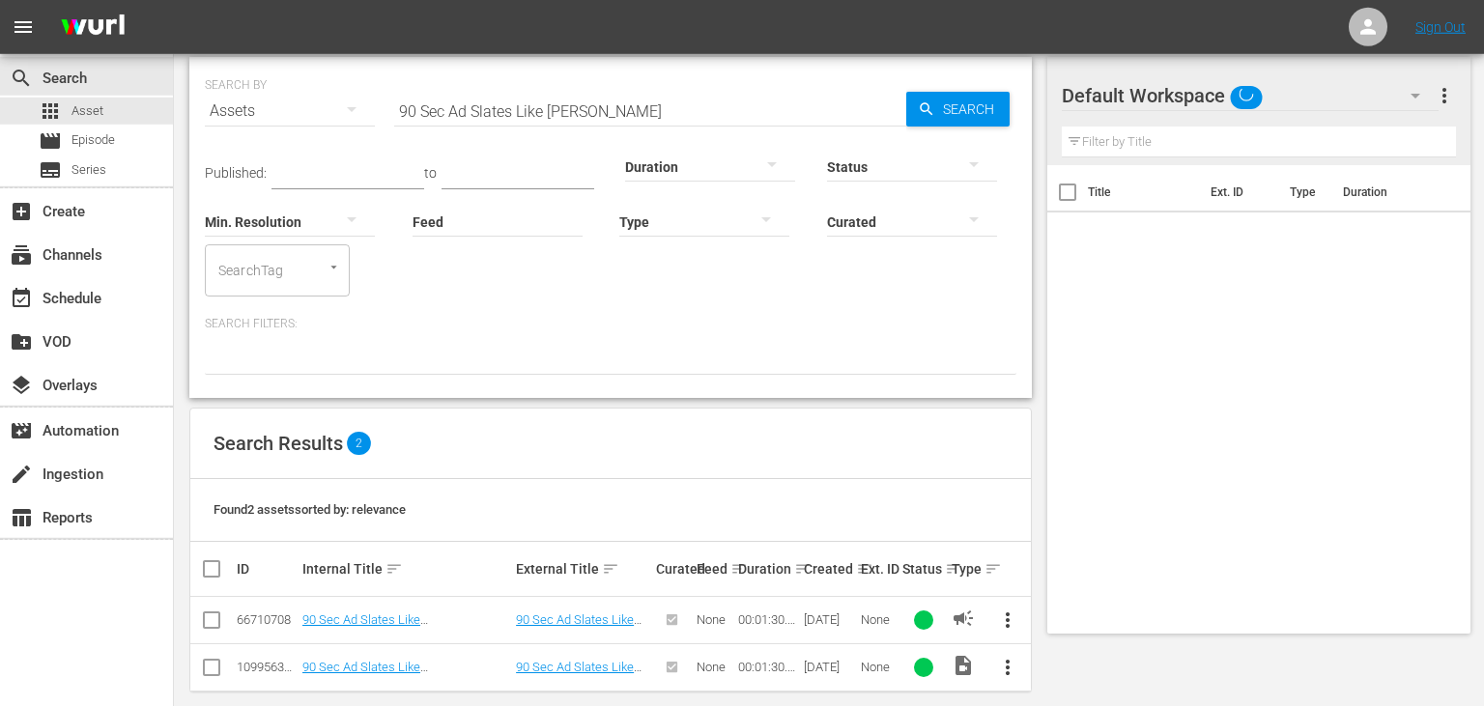
scroll to position [78, 0]
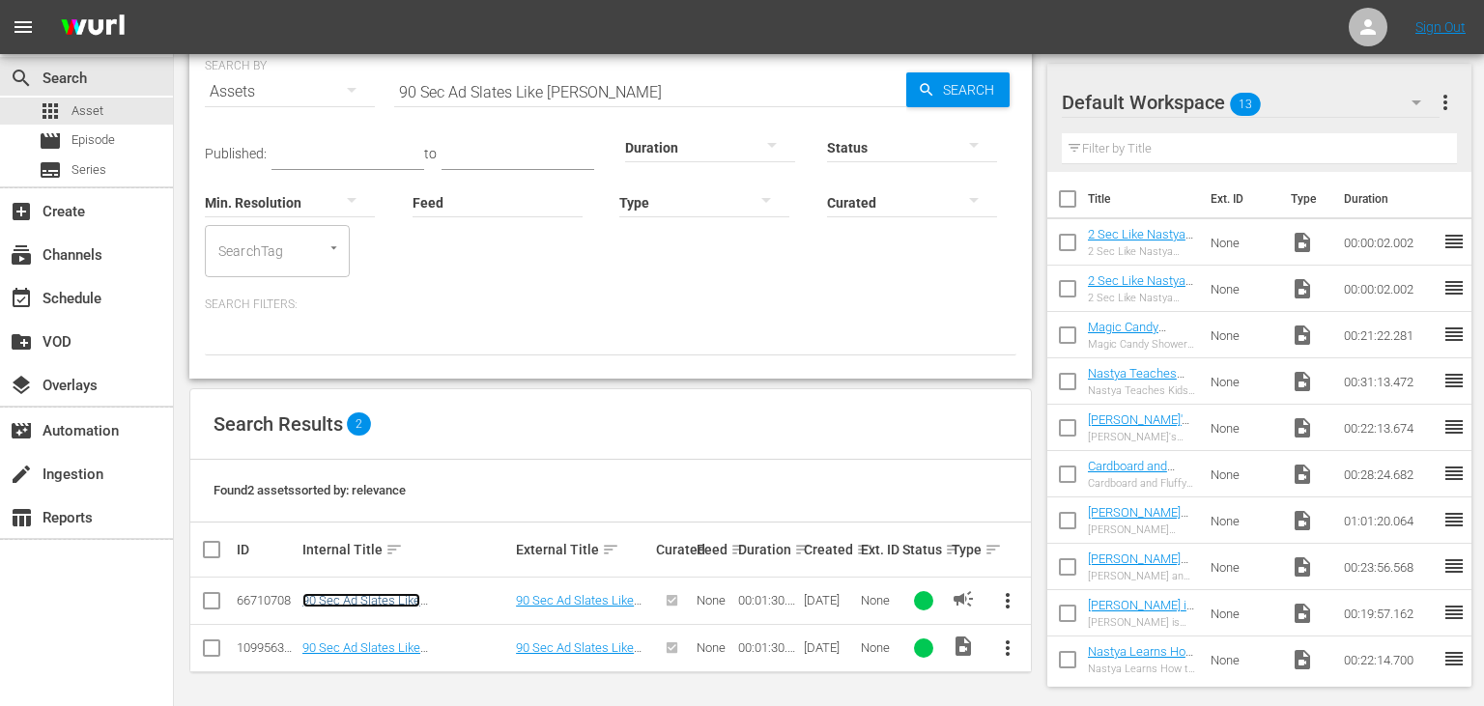
click at [350, 599] on link "90 Sec Ad Slates Like [PERSON_NAME]" at bounding box center [361, 607] width 118 height 29
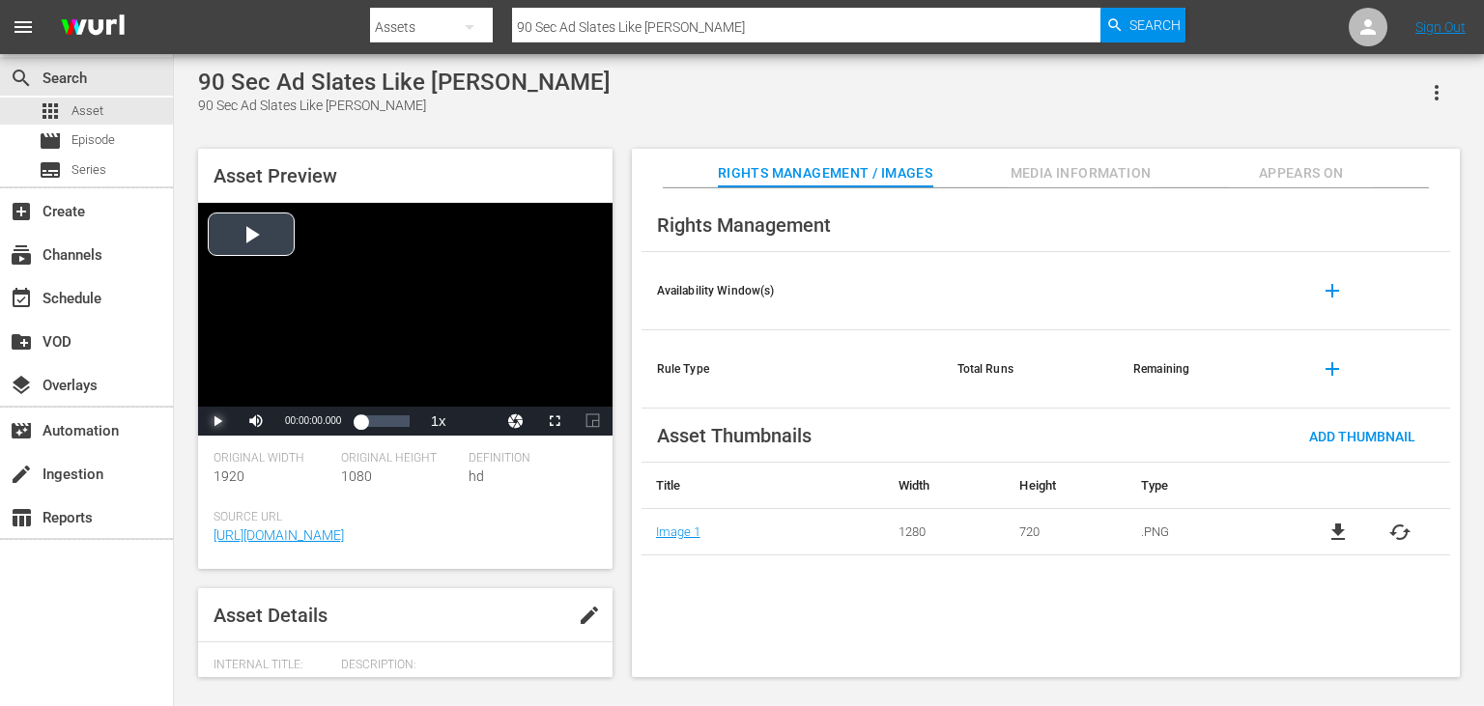
click at [217, 421] on span "Video Player" at bounding box center [217, 421] width 0 height 0
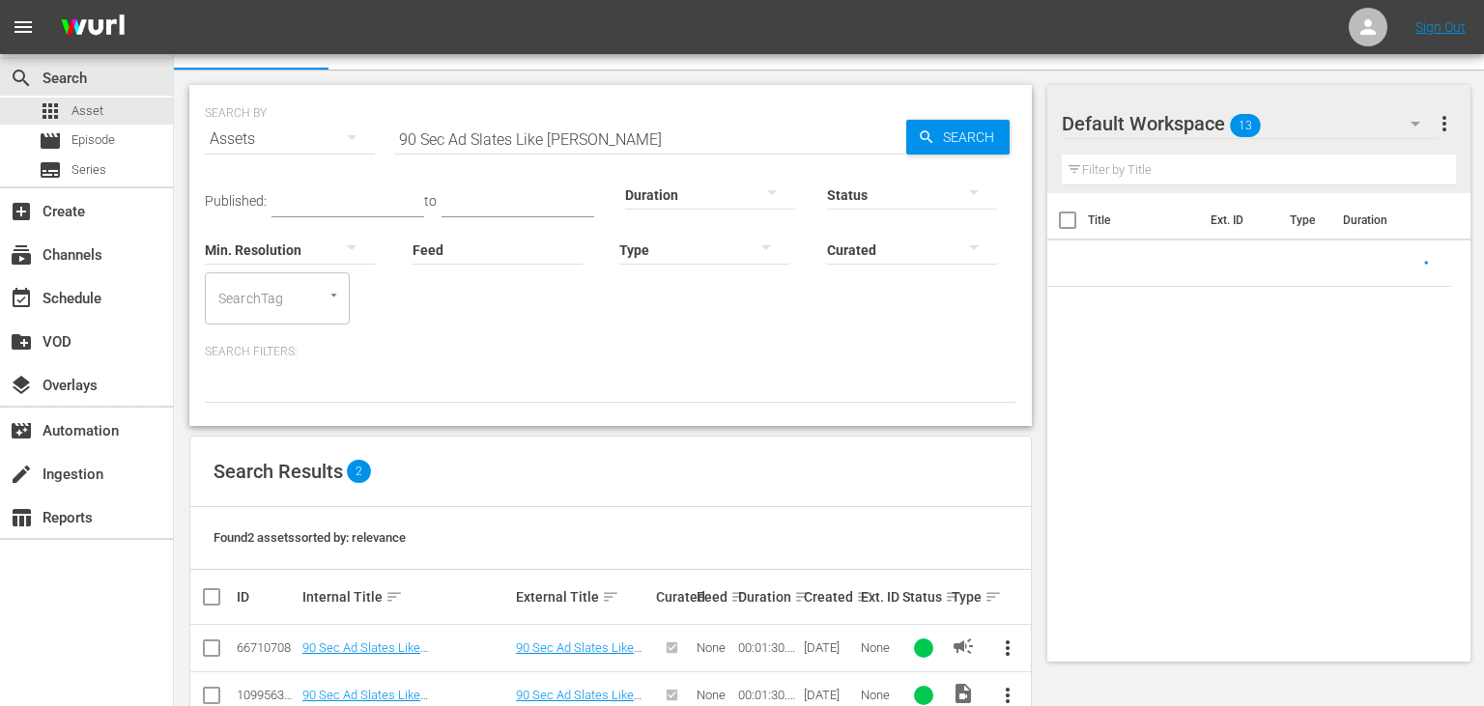
scroll to position [78, 0]
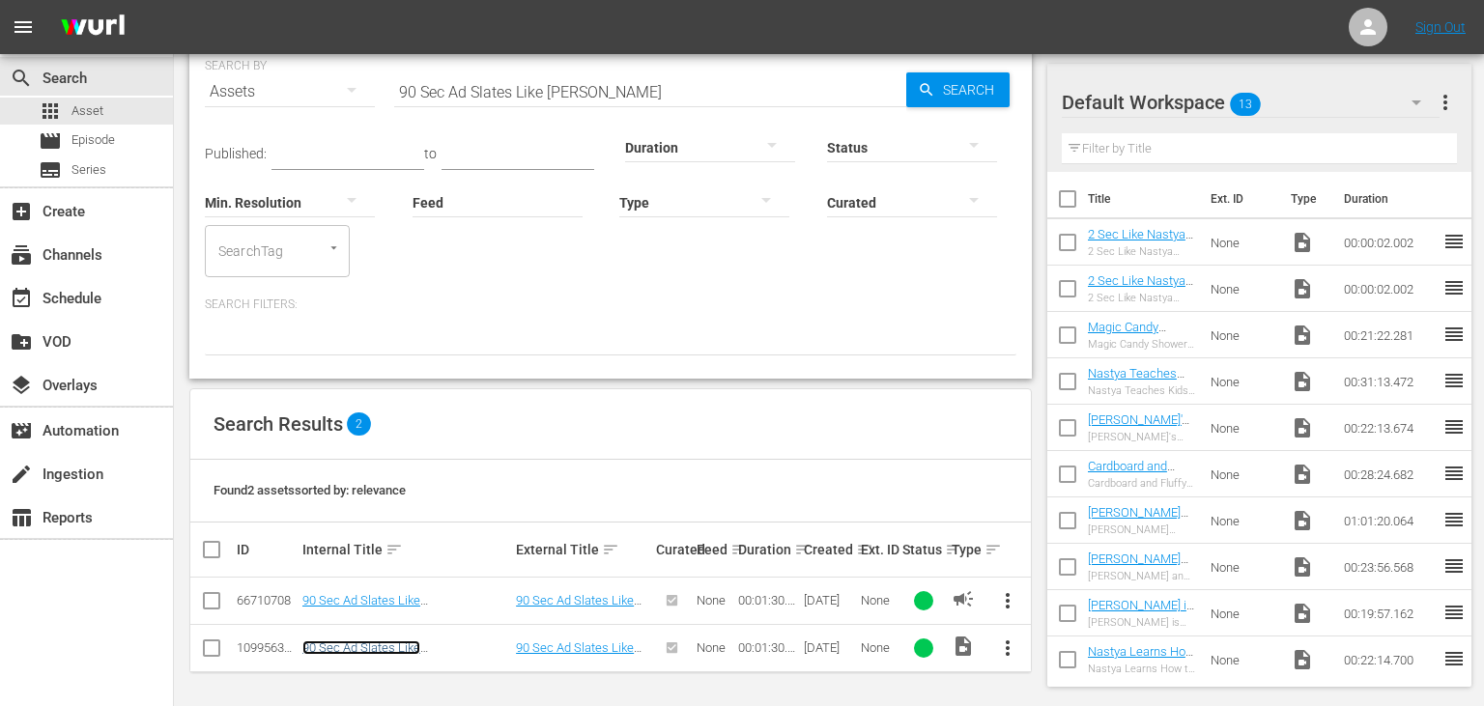
click at [381, 653] on link "90 Sec Ad Slates Like [PERSON_NAME]" at bounding box center [361, 655] width 118 height 29
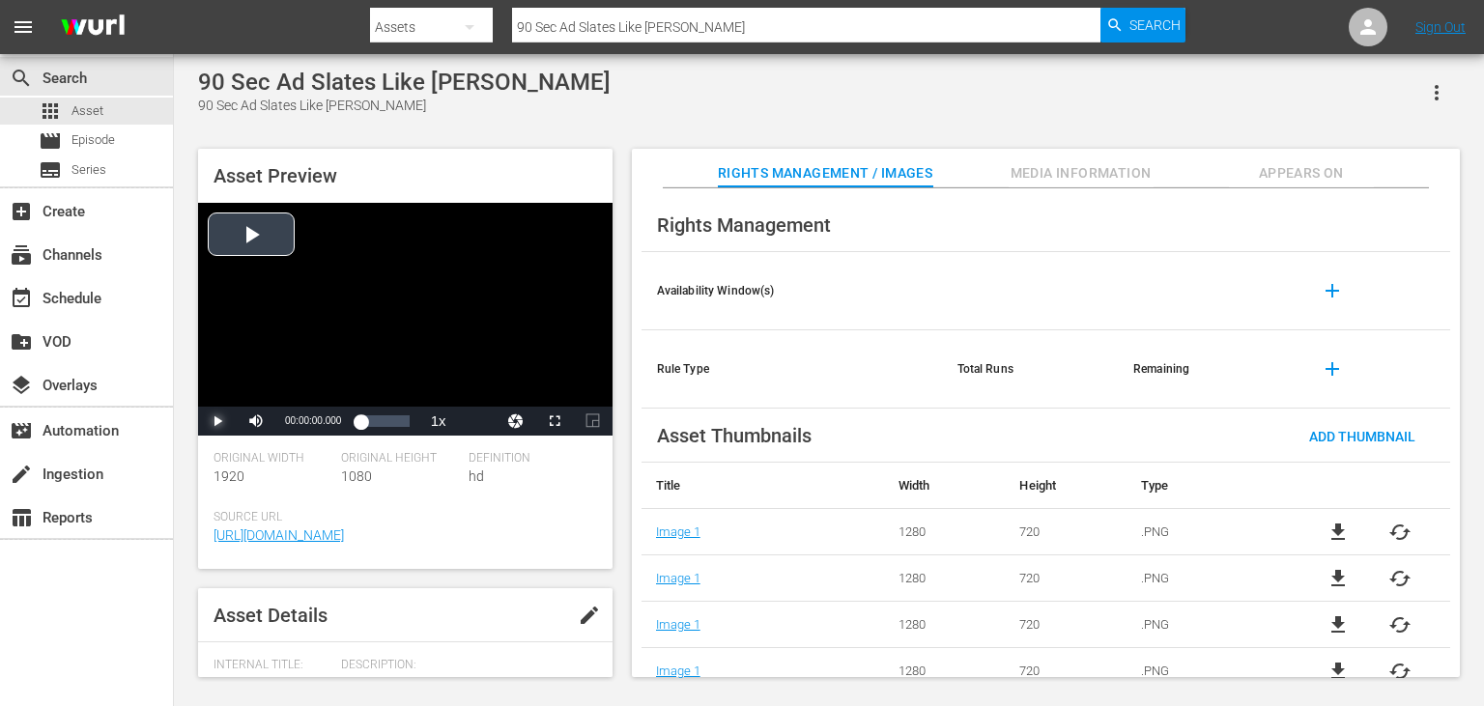
click at [217, 421] on span "Video Player" at bounding box center [217, 421] width 0 height 0
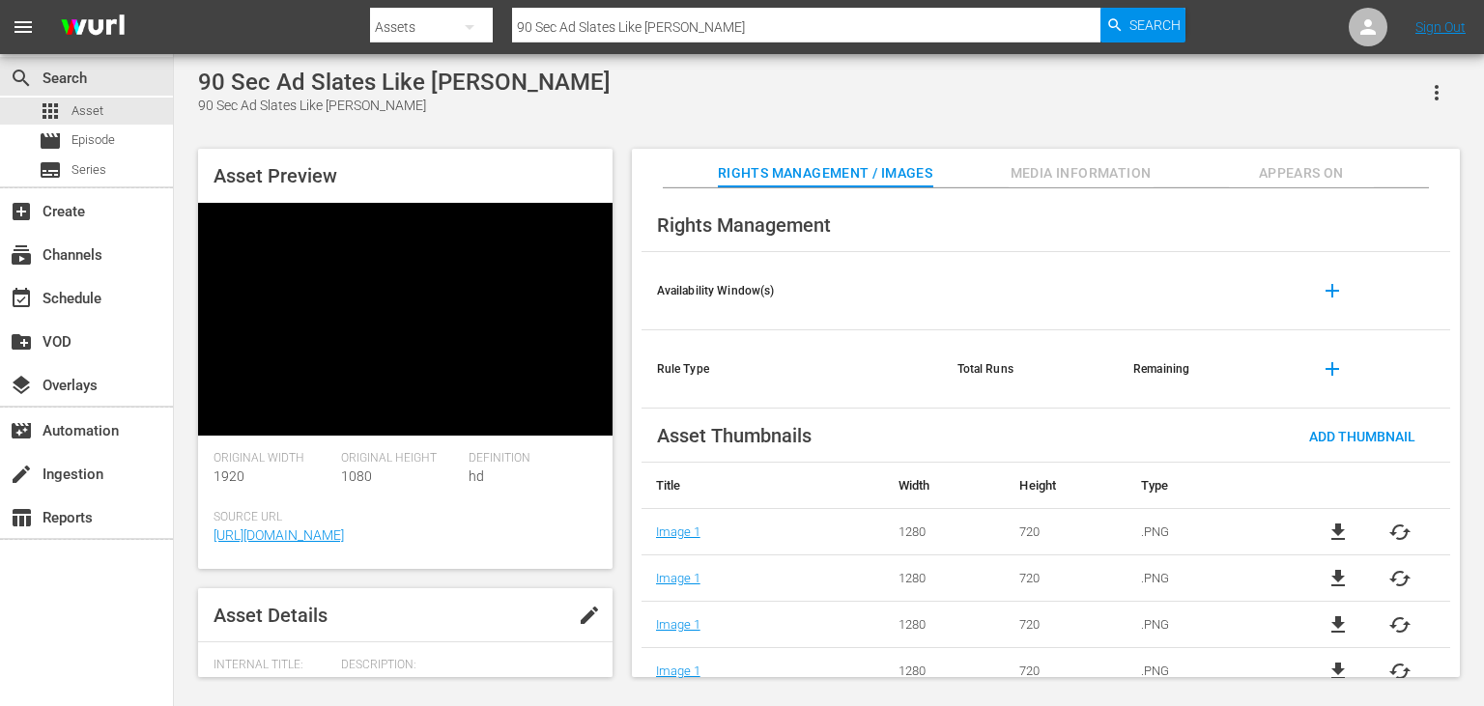
click at [419, 311] on div "Video Player" at bounding box center [405, 305] width 414 height 204
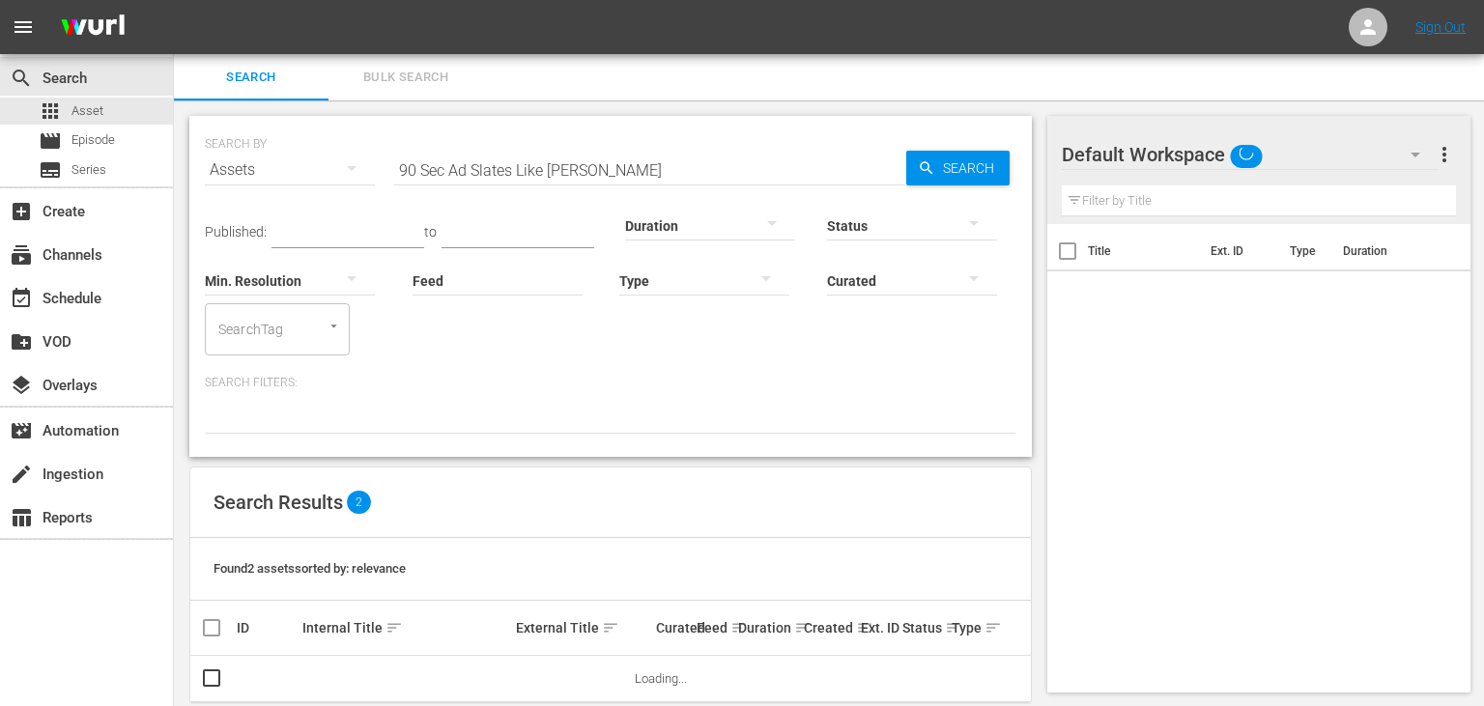
scroll to position [31, 0]
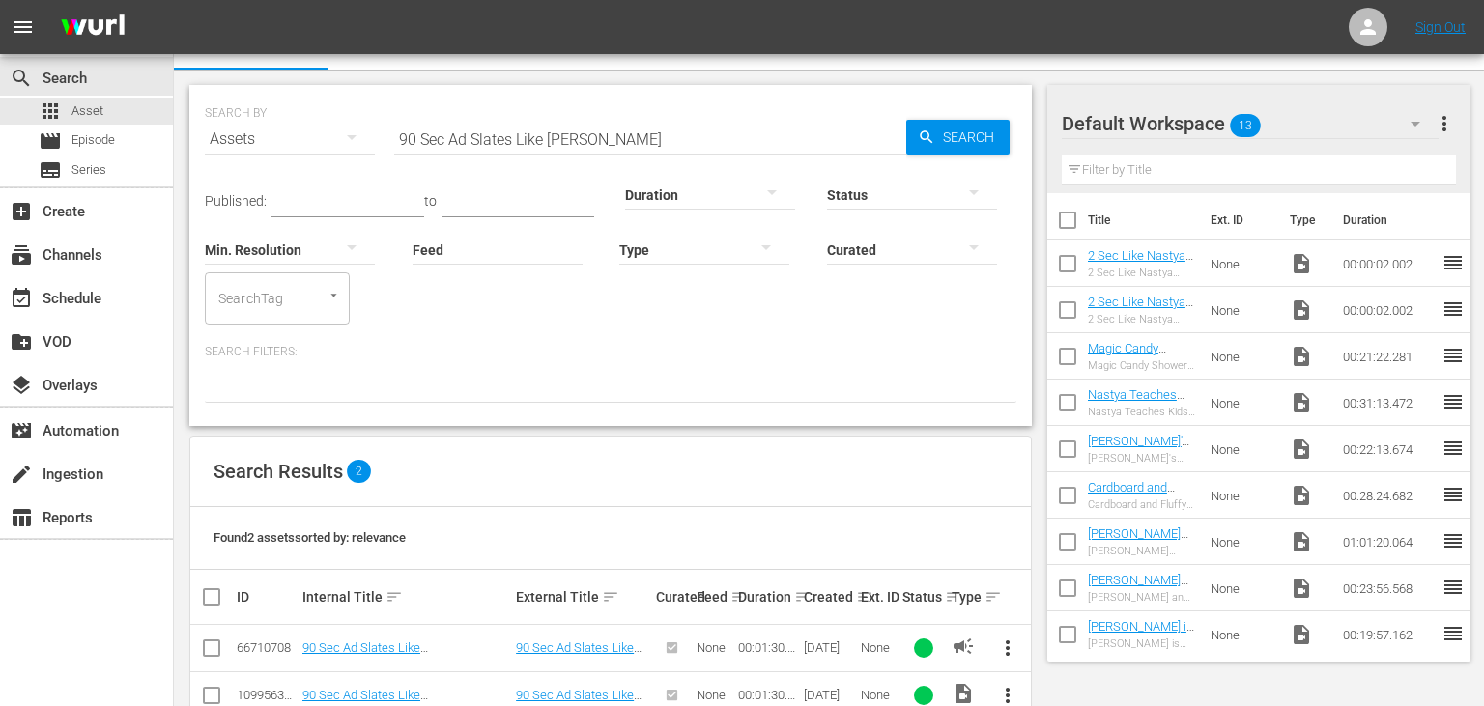
click at [1005, 643] on span "more_vert" at bounding box center [1007, 648] width 23 height 23
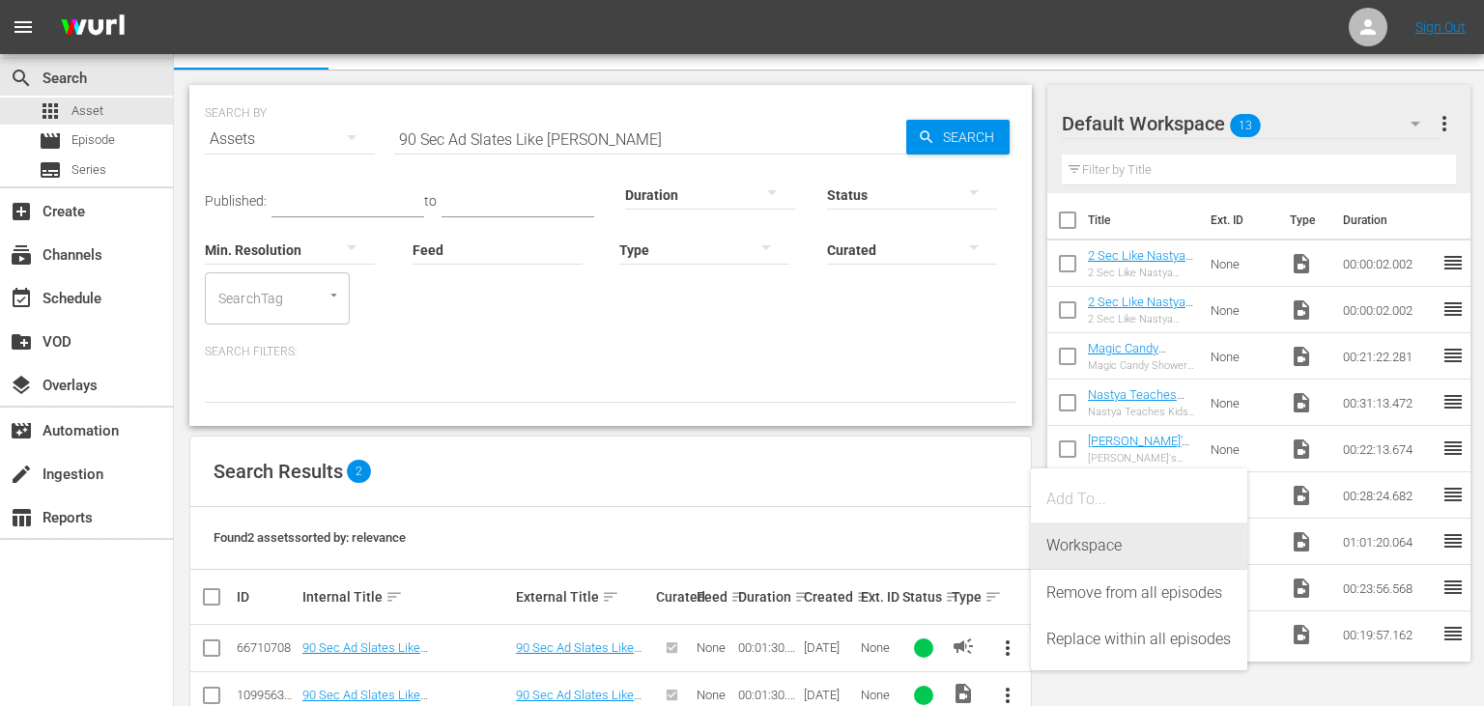
click at [1120, 558] on div "Workspace" at bounding box center [1139, 546] width 186 height 46
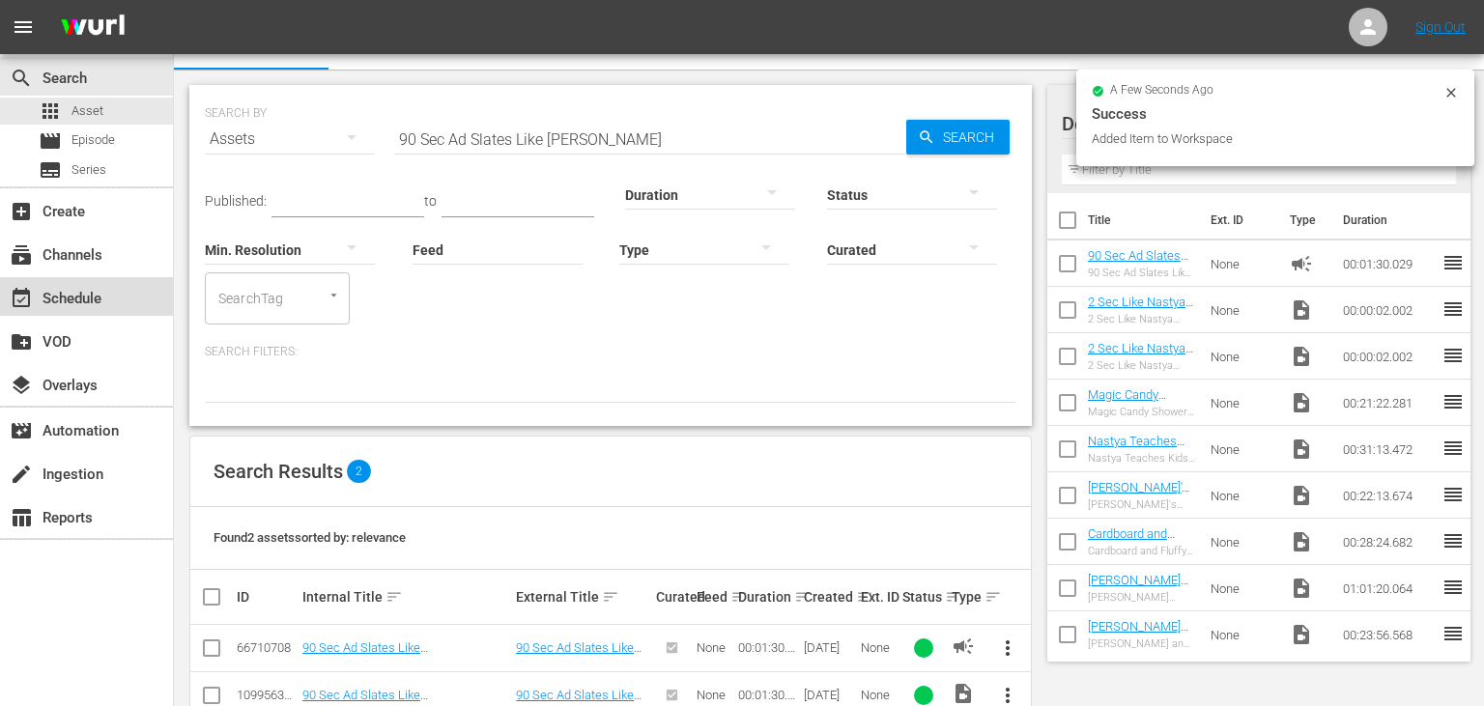
click at [100, 304] on div "event_available Schedule" at bounding box center [54, 295] width 108 height 17
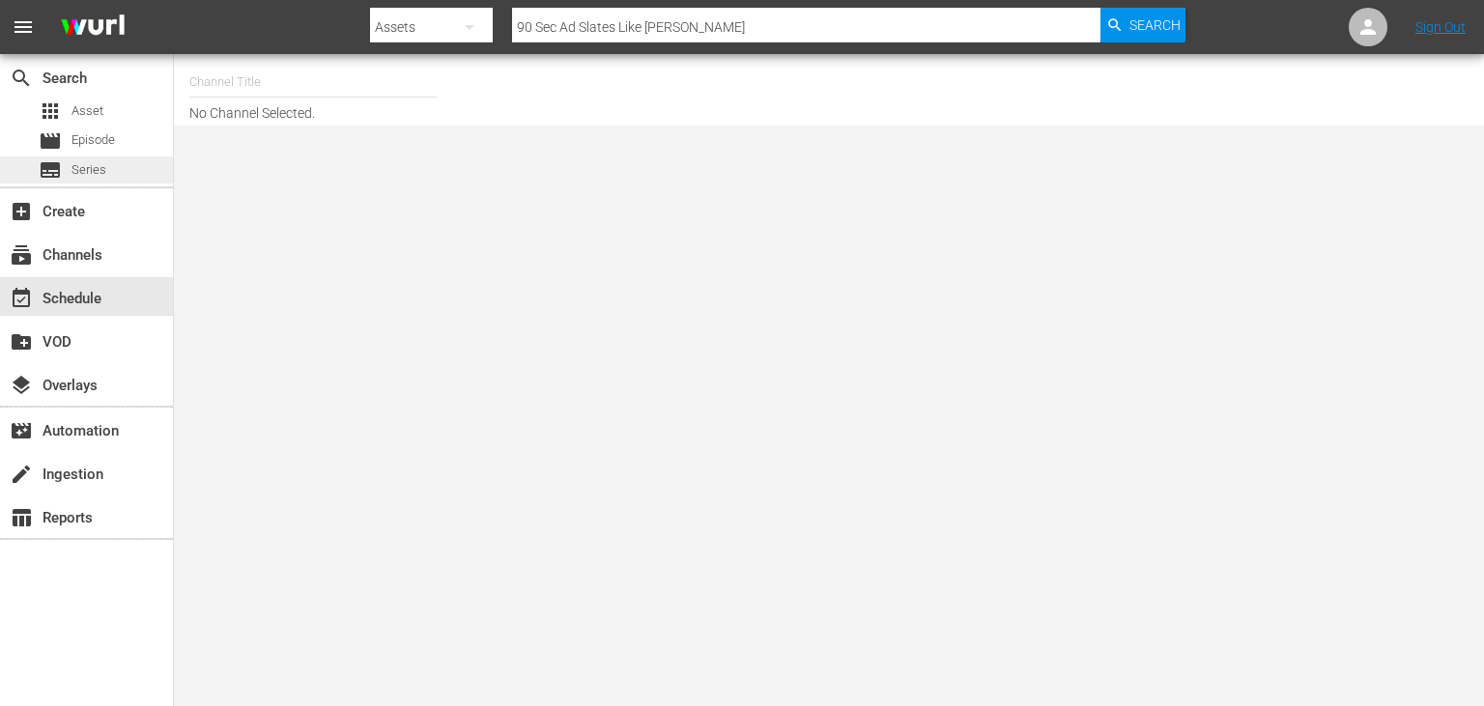
click at [133, 180] on div "subtitles Series" at bounding box center [86, 170] width 173 height 27
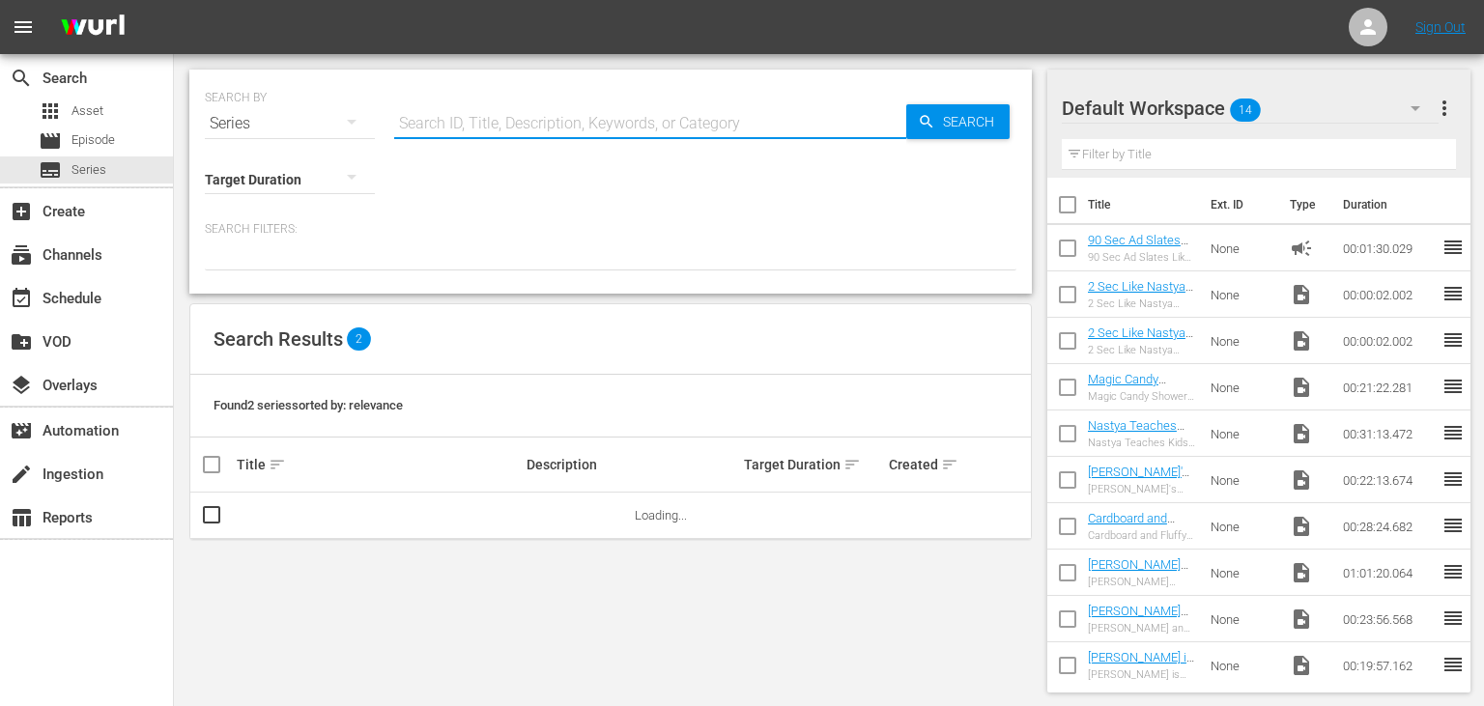
click at [524, 129] on input "text" at bounding box center [650, 123] width 512 height 46
type input "like nastya"
click at [280, 508] on link "Like [PERSON_NAME]" at bounding box center [296, 515] width 118 height 14
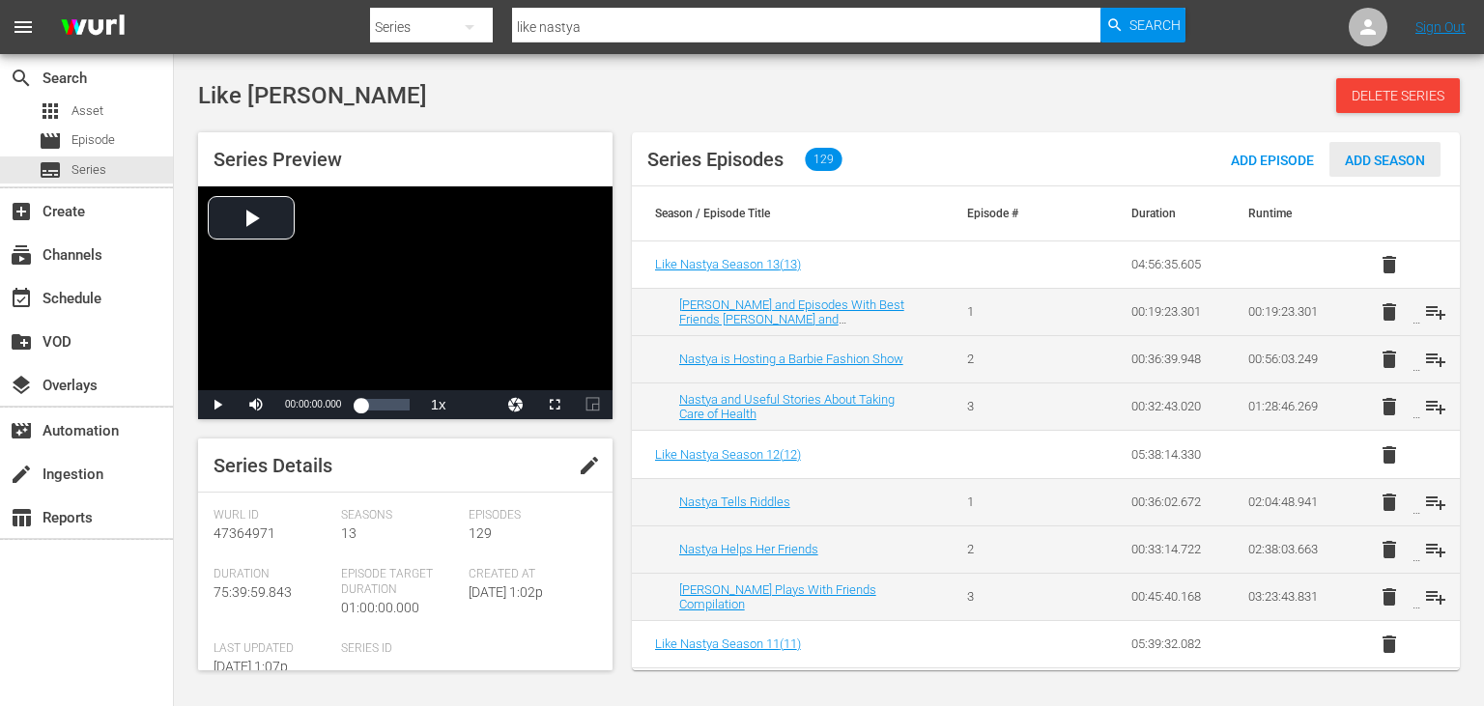
click at [1410, 149] on div "Add Season" at bounding box center [1384, 160] width 111 height 36
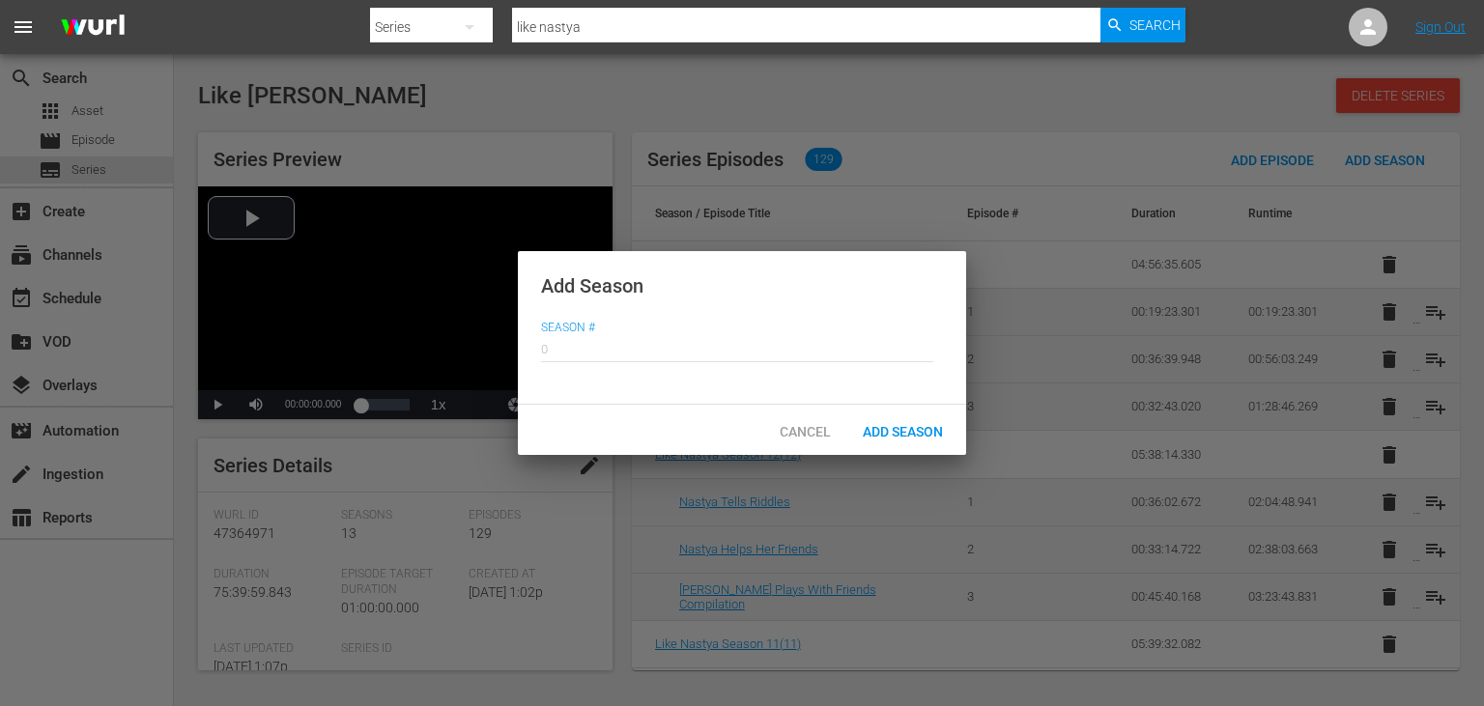
click at [713, 324] on span "Season #" at bounding box center [737, 328] width 392 height 15
click at [707, 349] on input "text" at bounding box center [737, 347] width 392 height 46
type input "14"
click at [876, 429] on span "Add Season" at bounding box center [902, 431] width 111 height 15
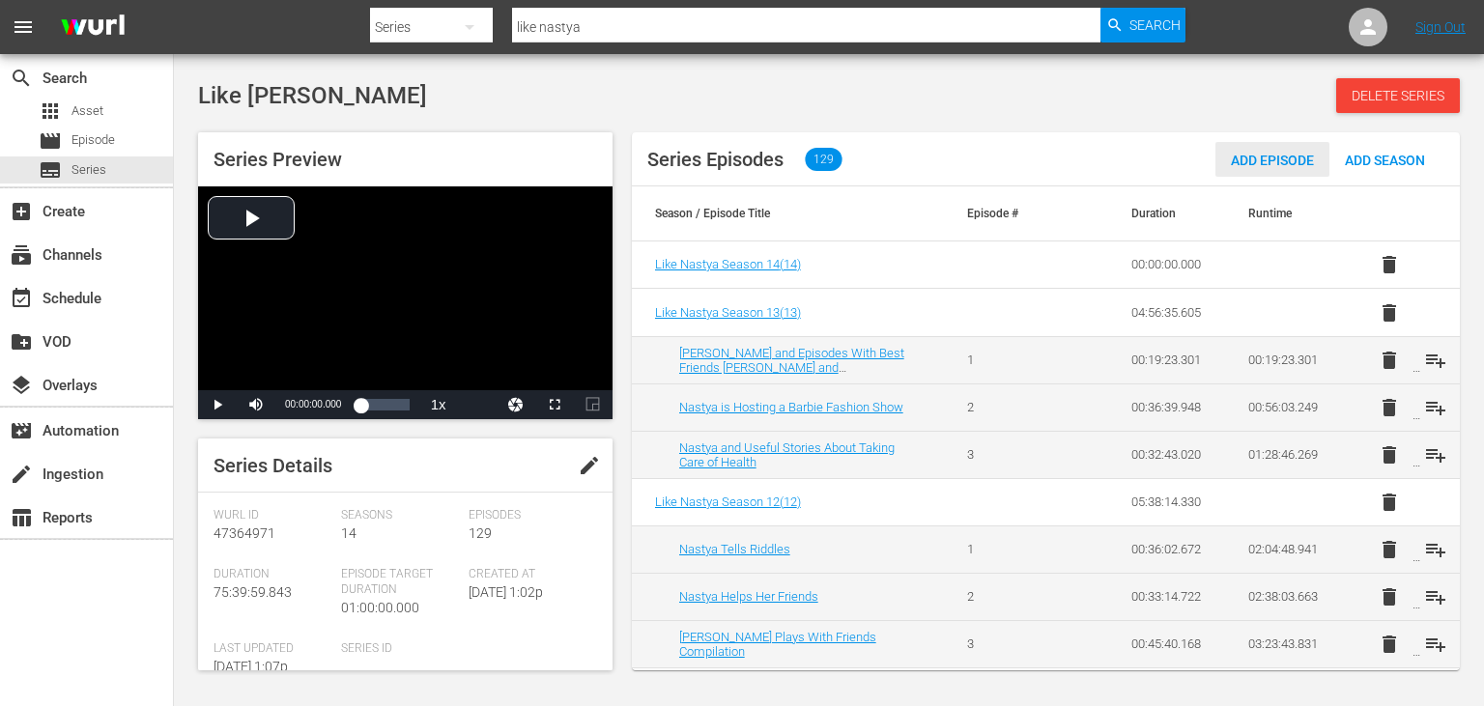
click at [1275, 160] on span "Add Episode" at bounding box center [1272, 160] width 114 height 15
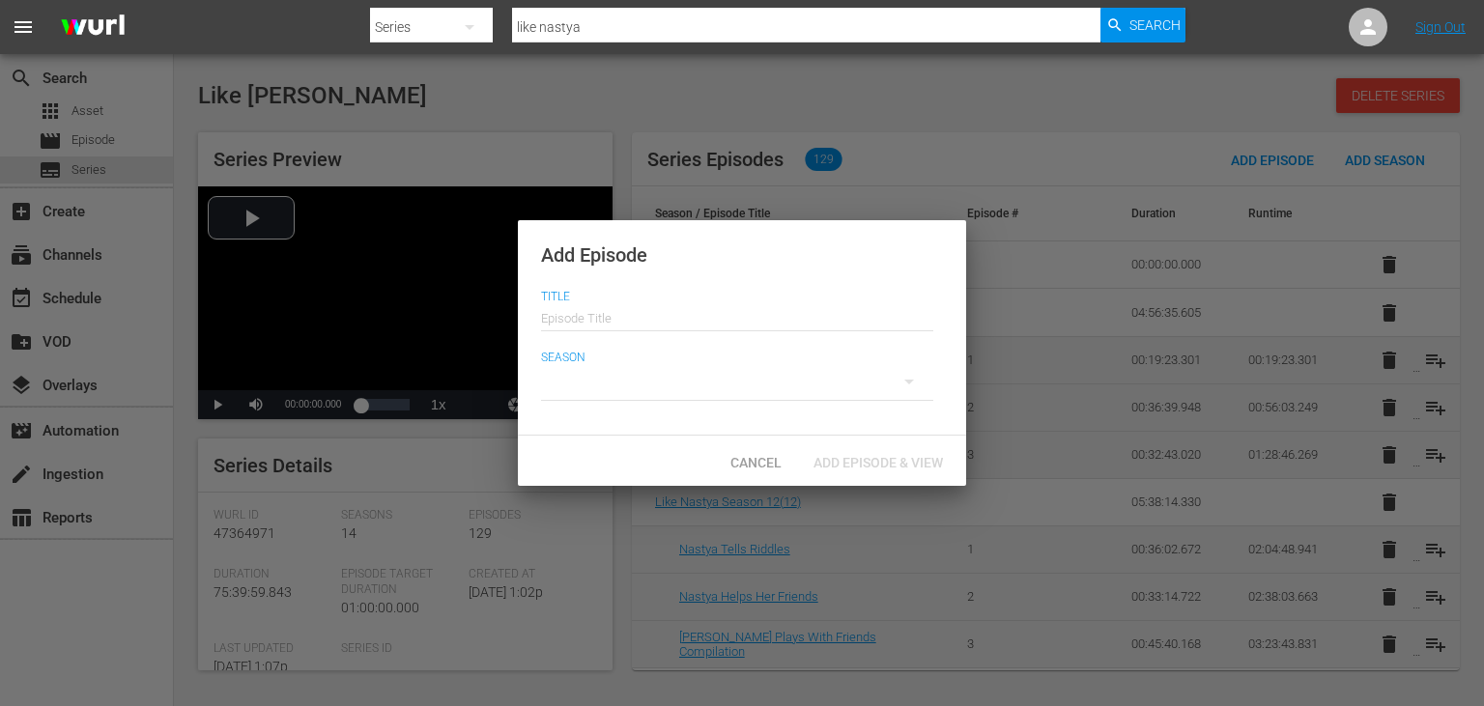
click at [987, 129] on div at bounding box center [742, 353] width 1484 height 706
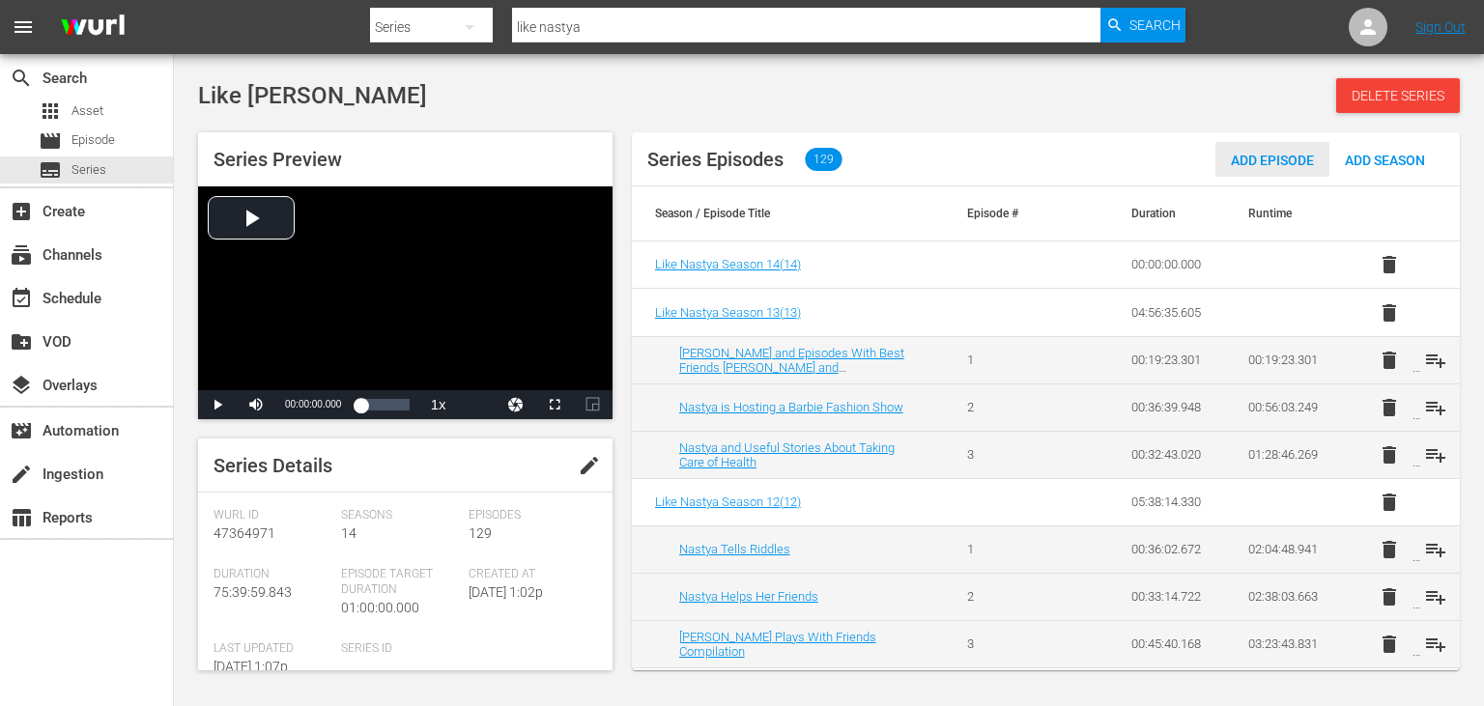
click at [1281, 161] on span "Add Episode" at bounding box center [1272, 160] width 114 height 15
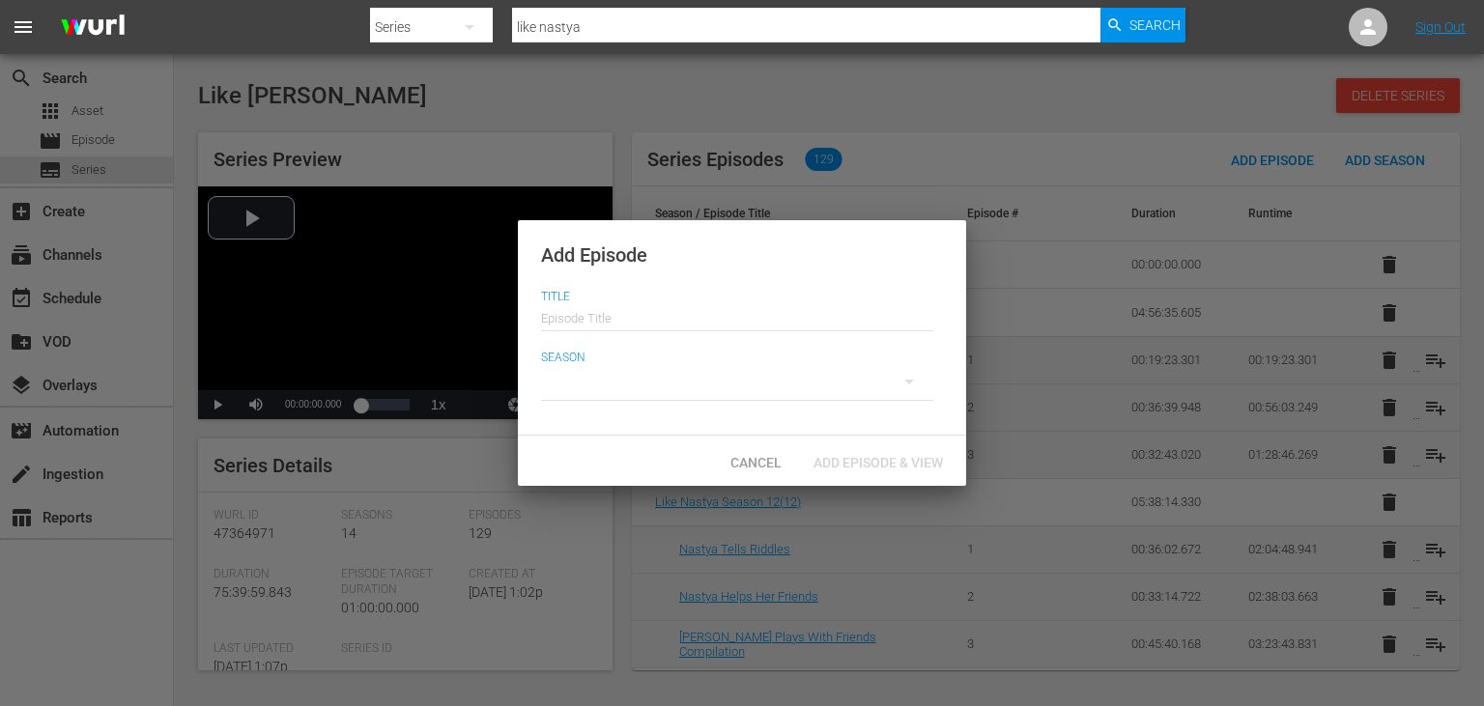
click at [638, 395] on div at bounding box center [737, 382] width 392 height 54
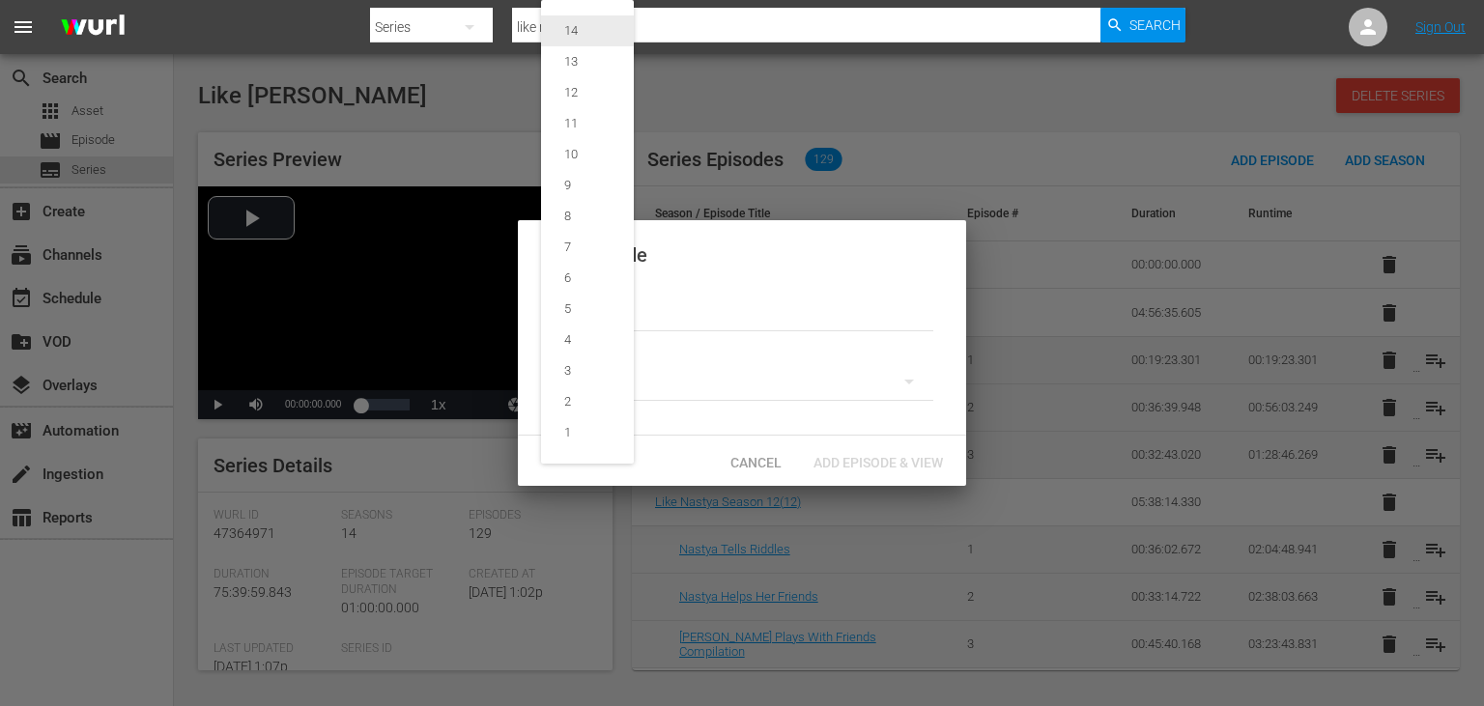
click at [593, 26] on div "14" at bounding box center [571, 30] width 60 height 19
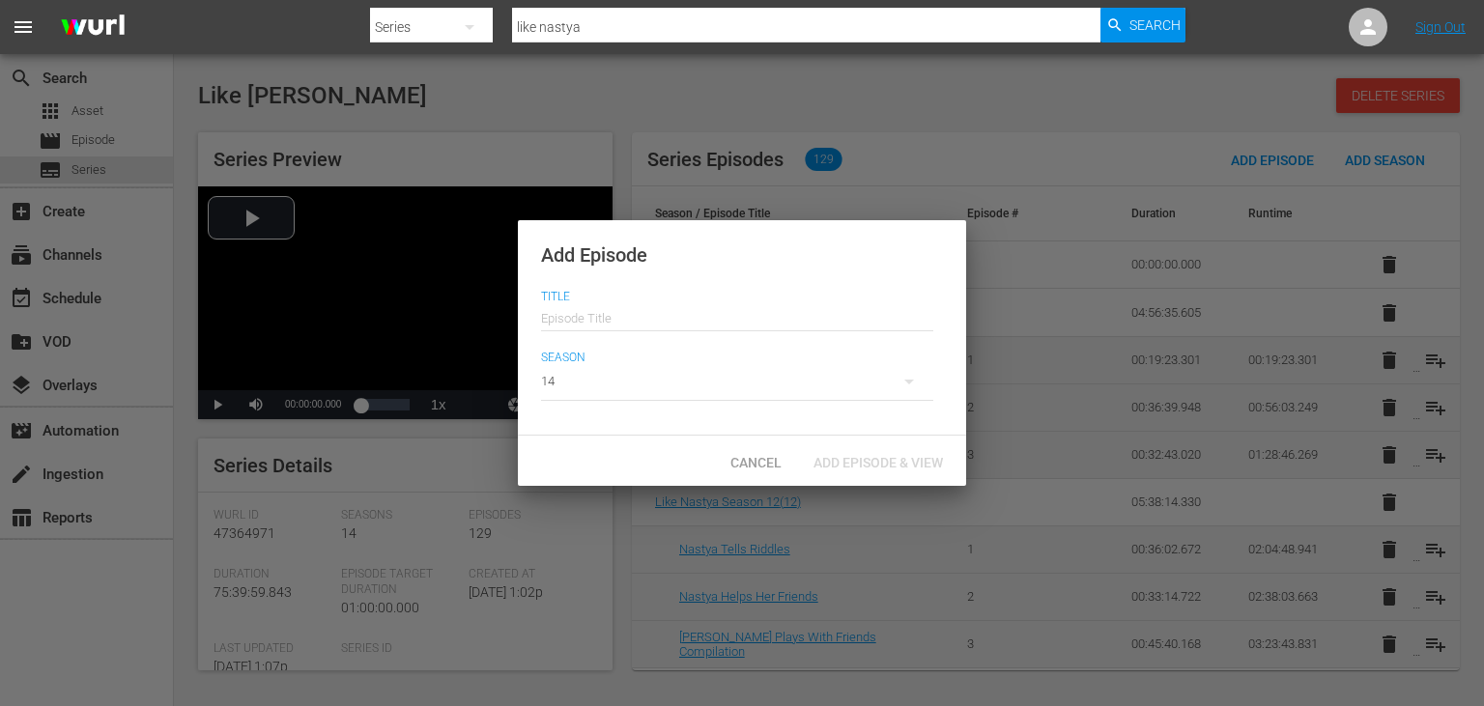
click at [634, 328] on input "text" at bounding box center [737, 316] width 392 height 46
paste input "[PERSON_NAME] and Dad's Gift Day at the [GEOGRAPHIC_DATA]"
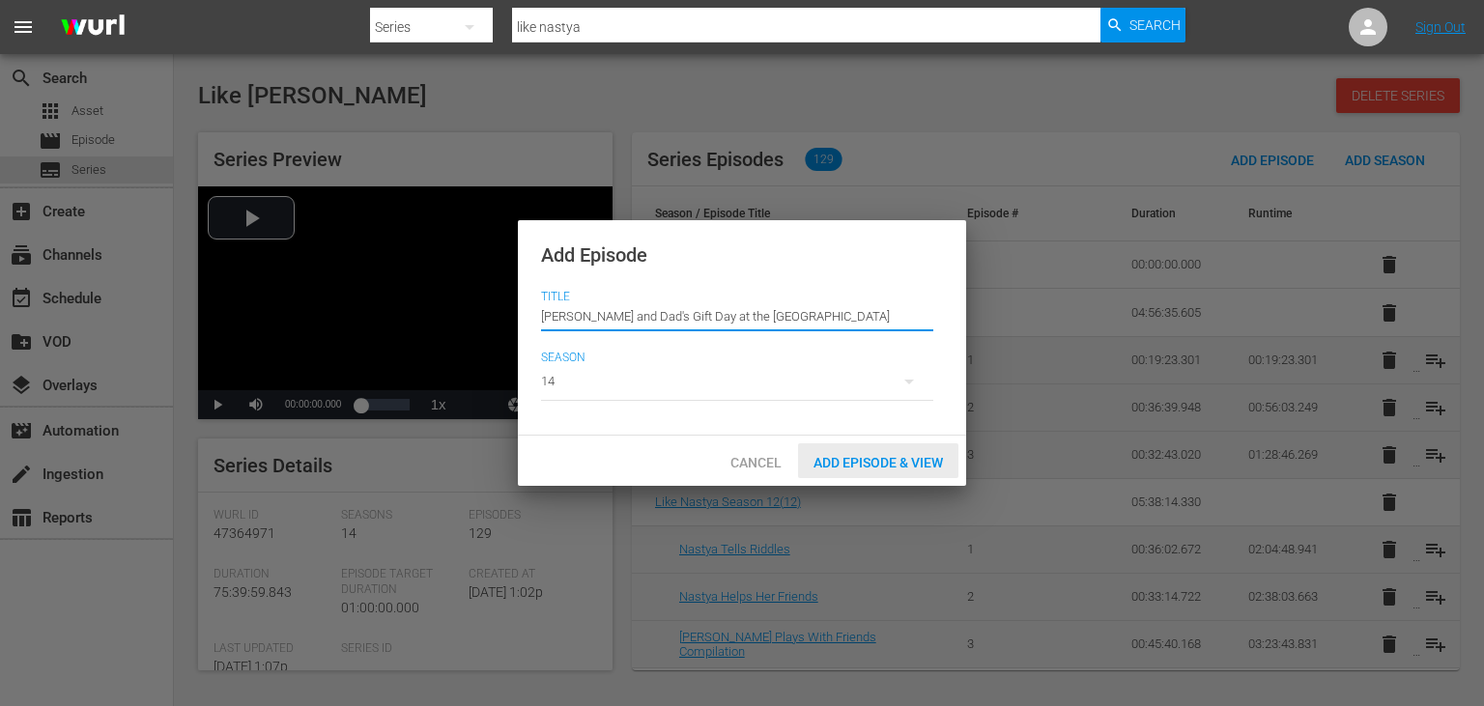
type input "[PERSON_NAME] and Dad's Gift Day at the [GEOGRAPHIC_DATA]"
click at [882, 450] on div "Add Episode & View" at bounding box center [878, 461] width 160 height 36
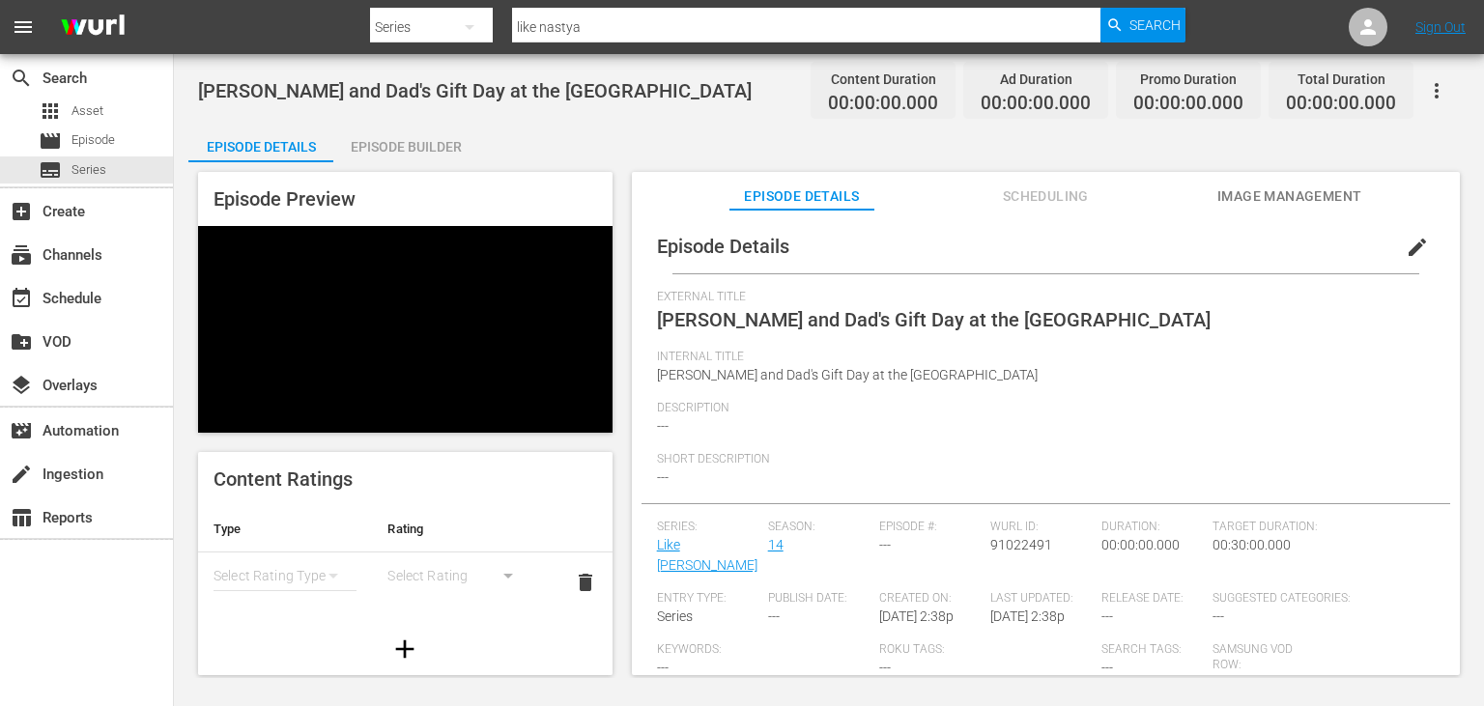
click at [1428, 244] on span "edit" at bounding box center [1417, 247] width 23 height 23
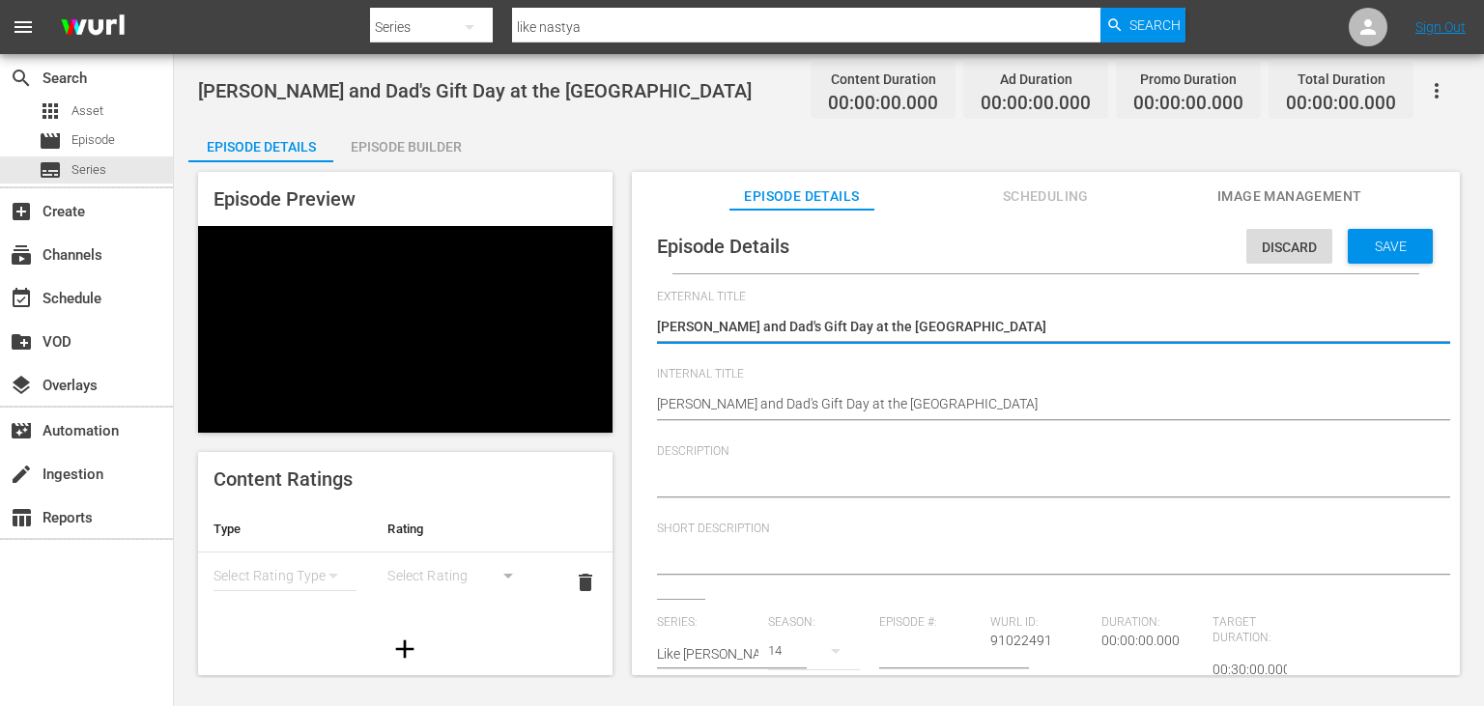
click at [736, 560] on textarea at bounding box center [1041, 560] width 768 height 23
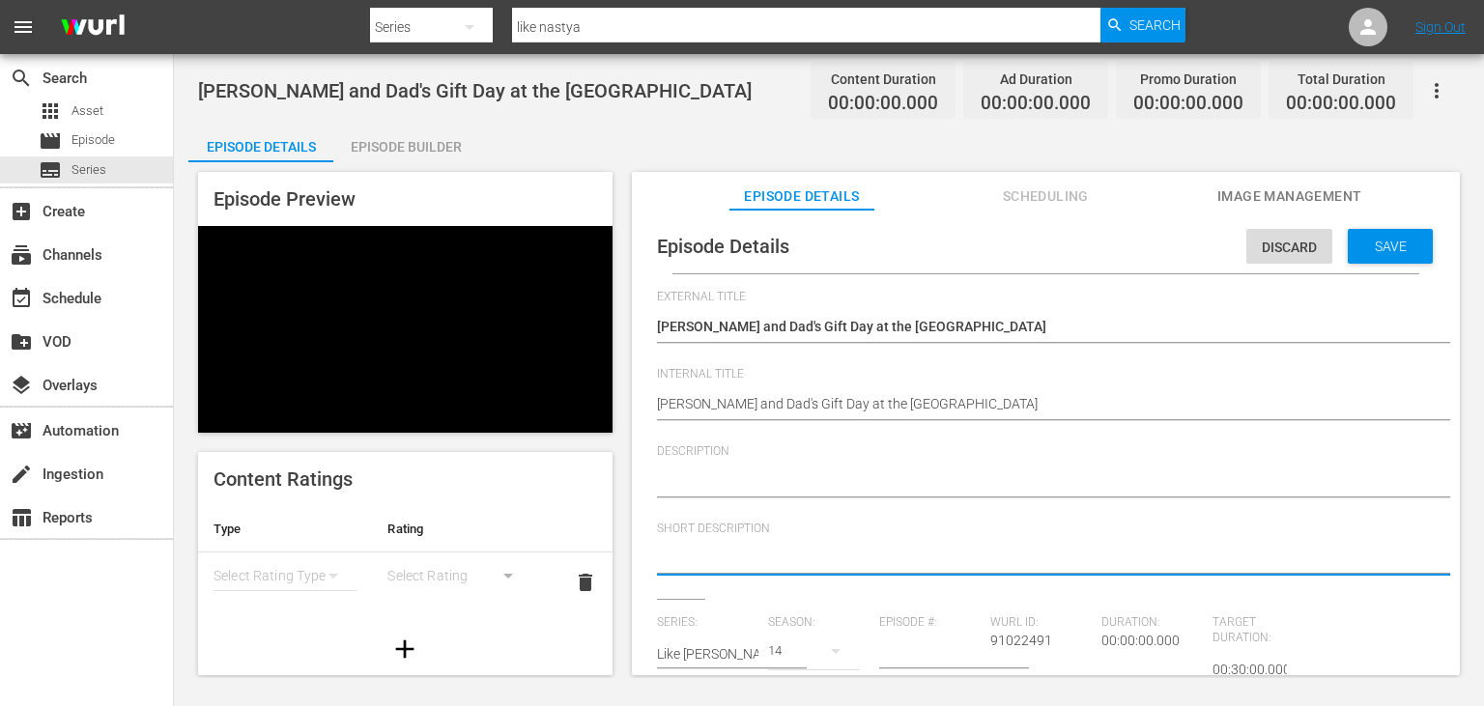
click at [790, 491] on textarea at bounding box center [1041, 482] width 768 height 23
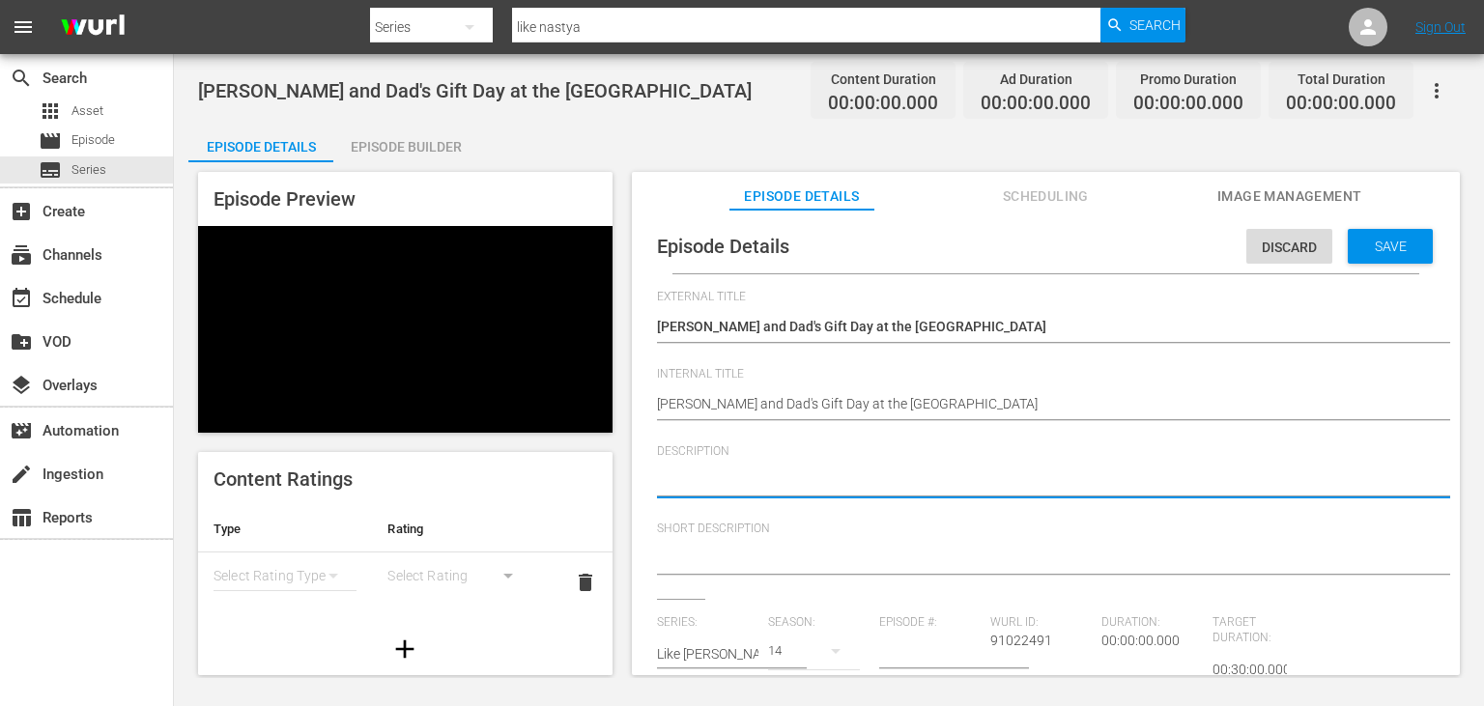
paste textarea "Nastya and Dad have fun at an amusement park in [GEOGRAPHIC_DATA]"
type textarea "Nastya and Dad have fun at an amusement park in [GEOGRAPHIC_DATA]"
type textarea "Nastya and Dad have fun at an amusement park in [GEOGRAPHIC_DATA]."
click at [667, 478] on textarea "Nastya and Dad have fun at an amusement park in [GEOGRAPHIC_DATA]." at bounding box center [1041, 482] width 768 height 23
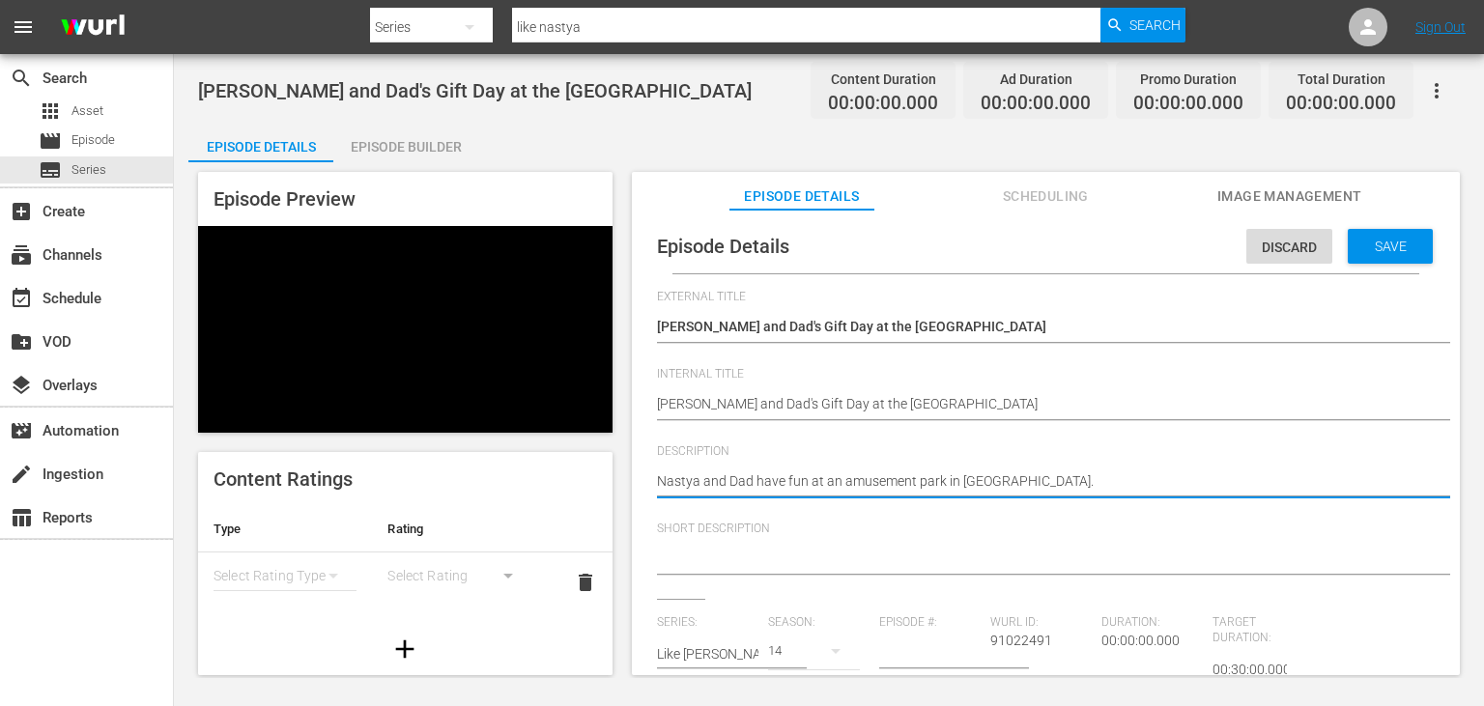
drag, startPoint x: 667, startPoint y: 478, endPoint x: 942, endPoint y: 486, distance: 275.5
click at [942, 486] on textarea "Nastya and Dad have fun at an amusement park in [GEOGRAPHIC_DATA]." at bounding box center [1041, 482] width 768 height 23
type textarea "Nastya and Dad have fun at an amusement park in [GEOGRAPHIC_DATA]."
drag, startPoint x: 733, startPoint y: 570, endPoint x: 748, endPoint y: 551, distance: 24.2
click at [734, 569] on textarea at bounding box center [1041, 560] width 768 height 23
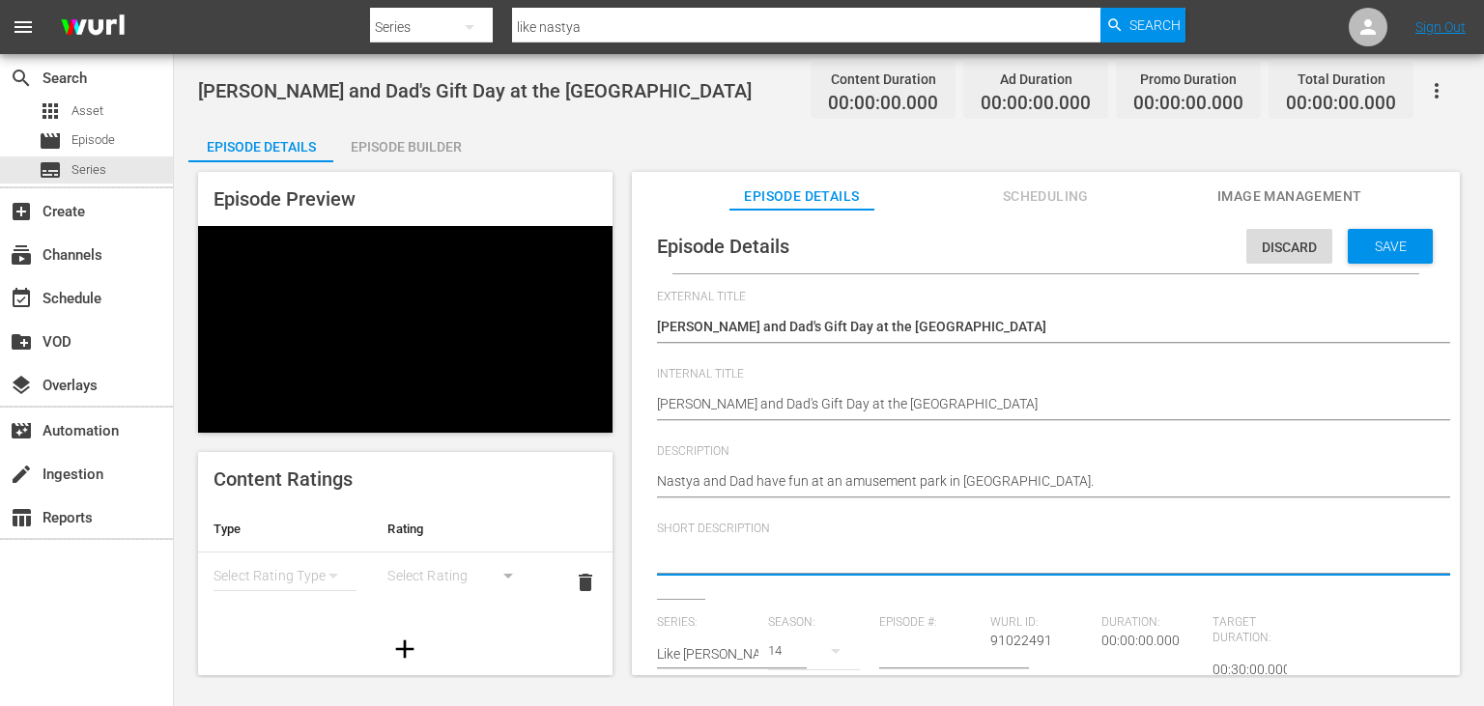
paste textarea "Nastya and Dad have fun at an amusement park"
type textarea "Nastya and Dad have fun at an amusement park"
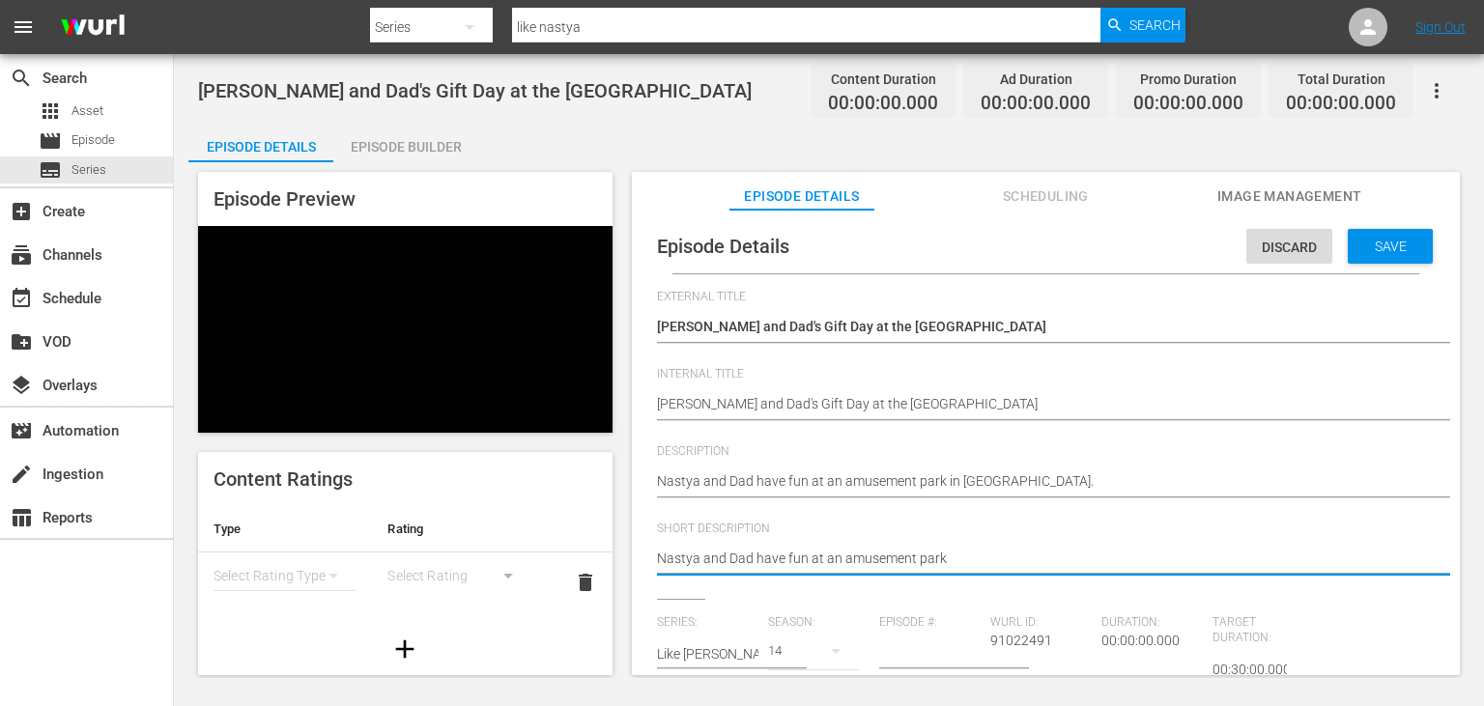
type textarea "Nastya and Dad have fun at an amusement park."
click at [929, 655] on input "number" at bounding box center [929, 654] width 101 height 46
type input "1"
click at [529, 618] on div "Content Ratings Type Rating Select Rating Type Select Rating delete" at bounding box center [405, 564] width 414 height 224
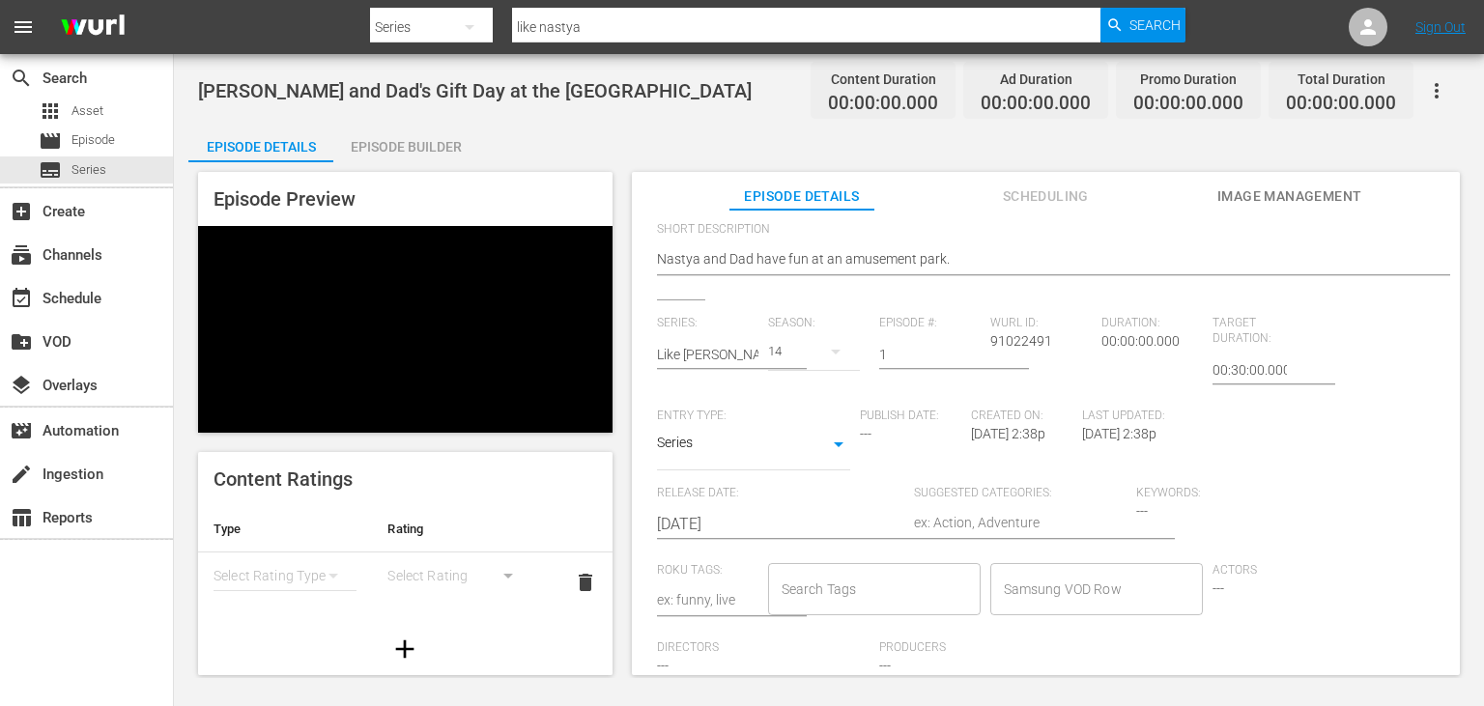
scroll to position [317, 0]
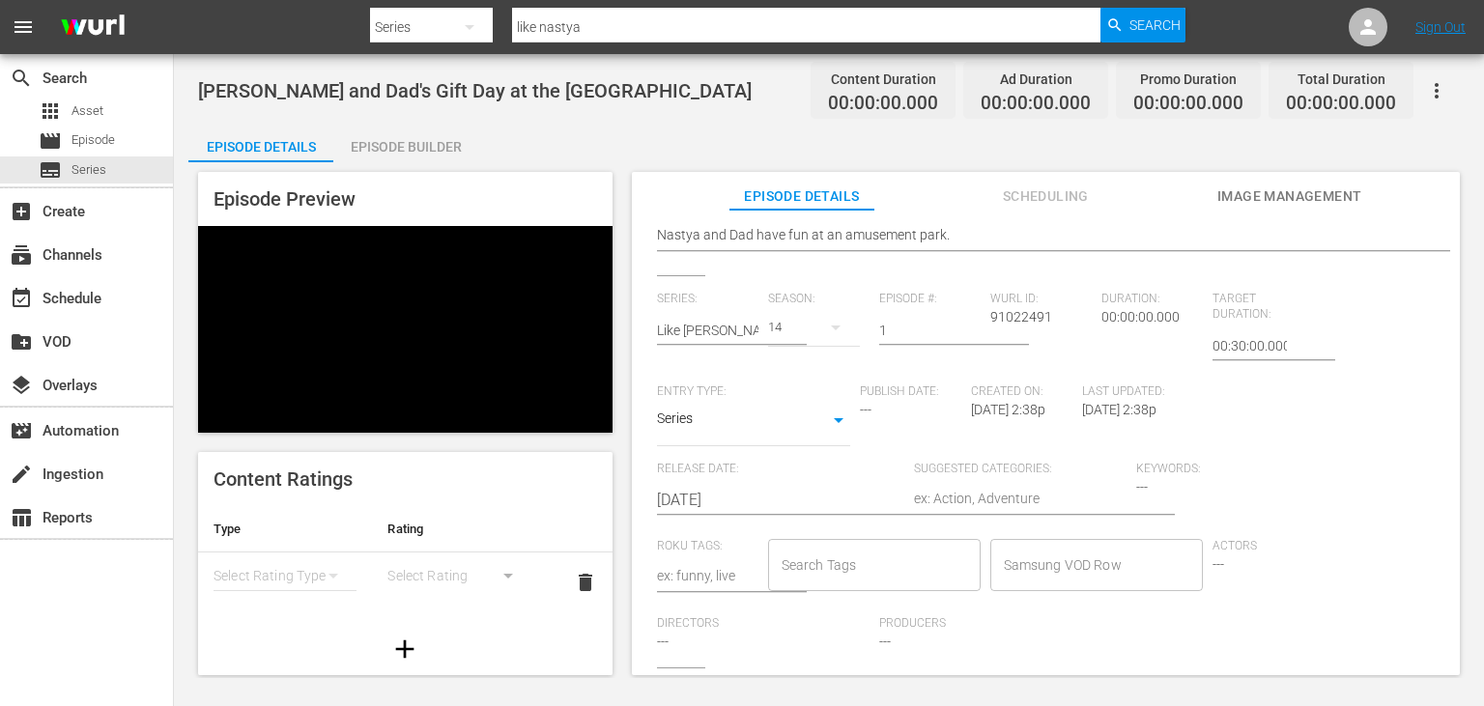
click at [752, 508] on input "[DATE]" at bounding box center [780, 500] width 247 height 46
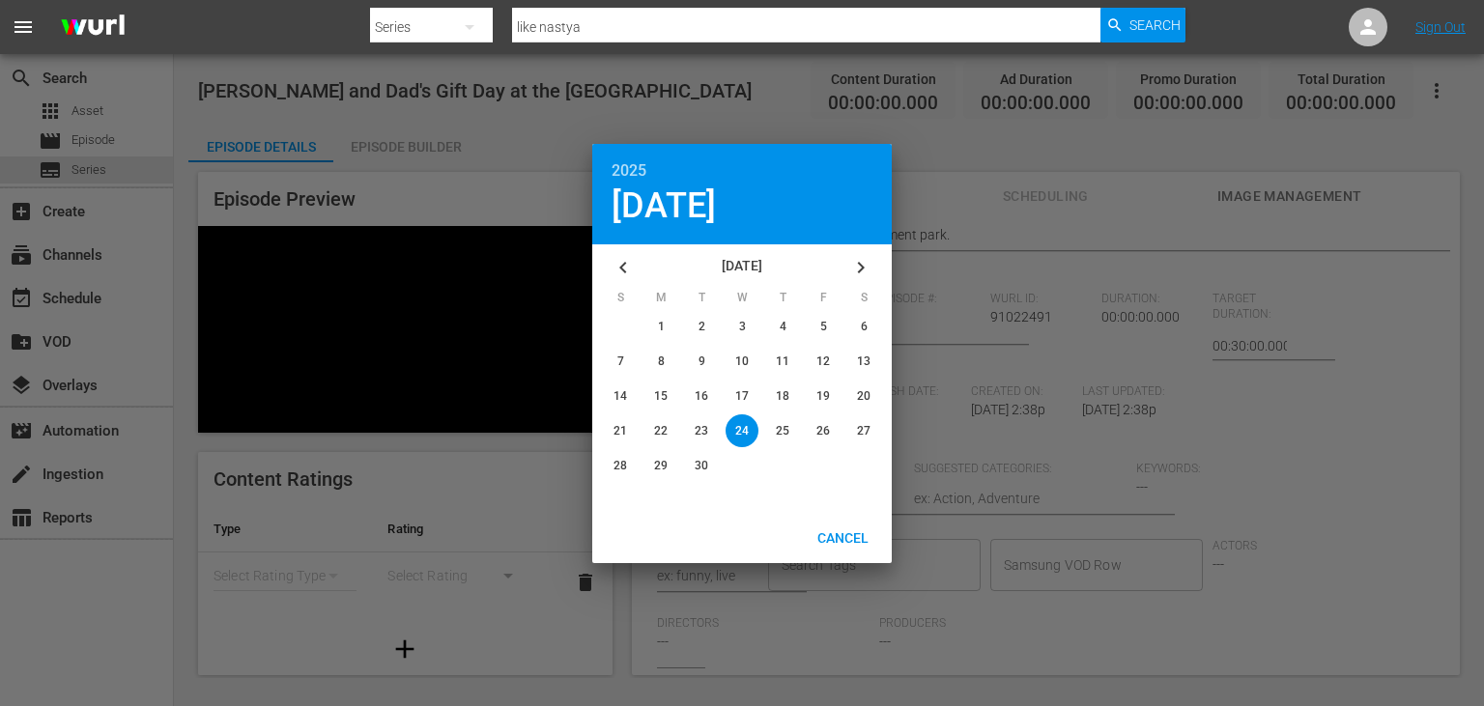
click at [624, 260] on icon "button" at bounding box center [623, 267] width 23 height 23
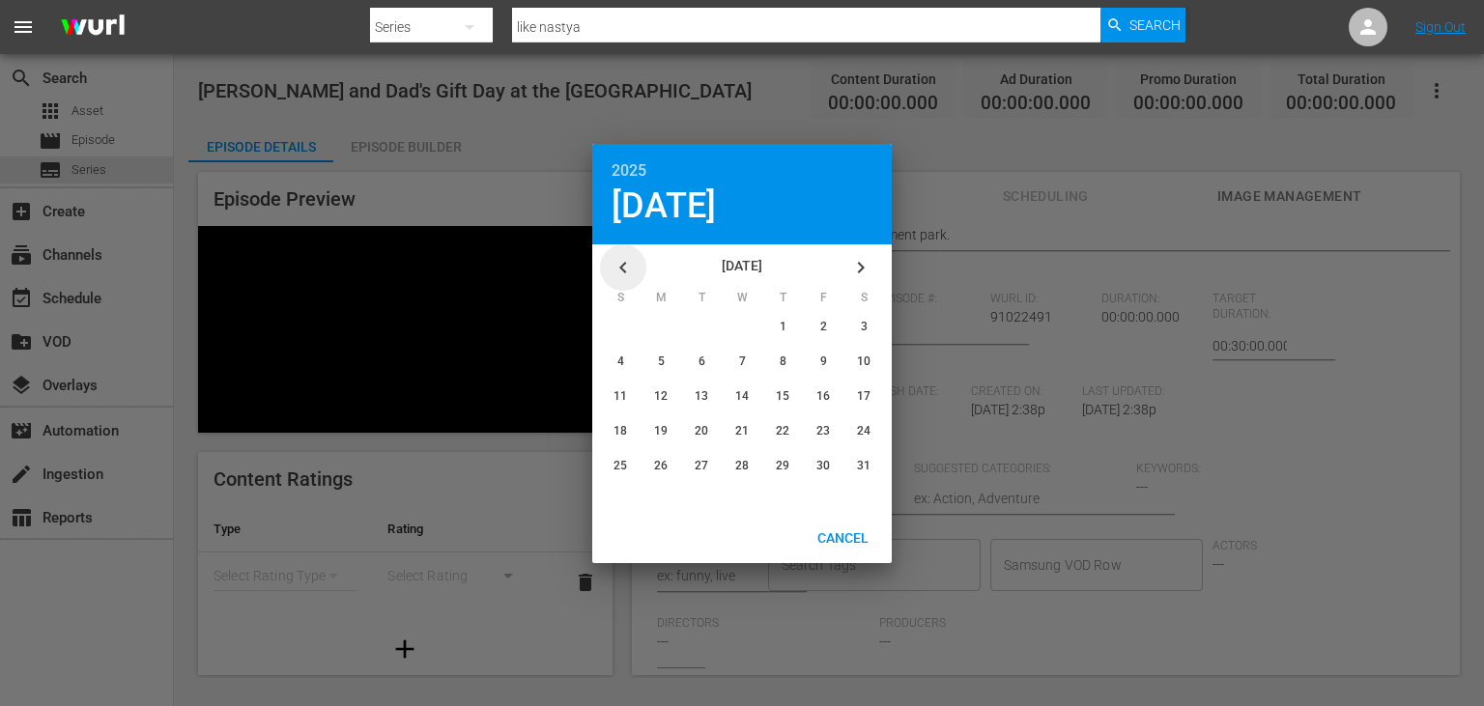
click at [624, 260] on icon "button" at bounding box center [623, 267] width 23 height 23
click at [698, 464] on span "28" at bounding box center [702, 466] width 14 height 14
type input "[DATE]"
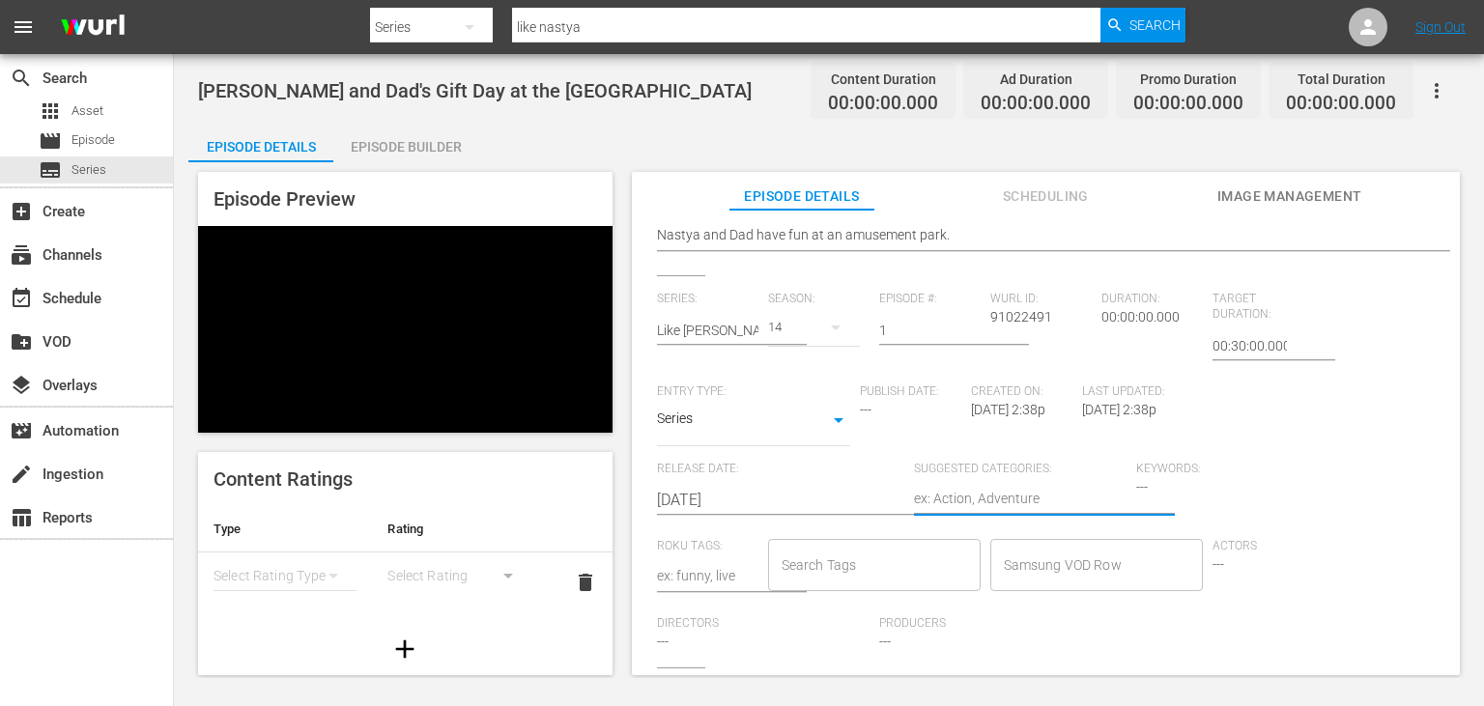
click at [929, 500] on textarea at bounding box center [1020, 500] width 213 height 23
type textarea "D"
type textarea "Dr"
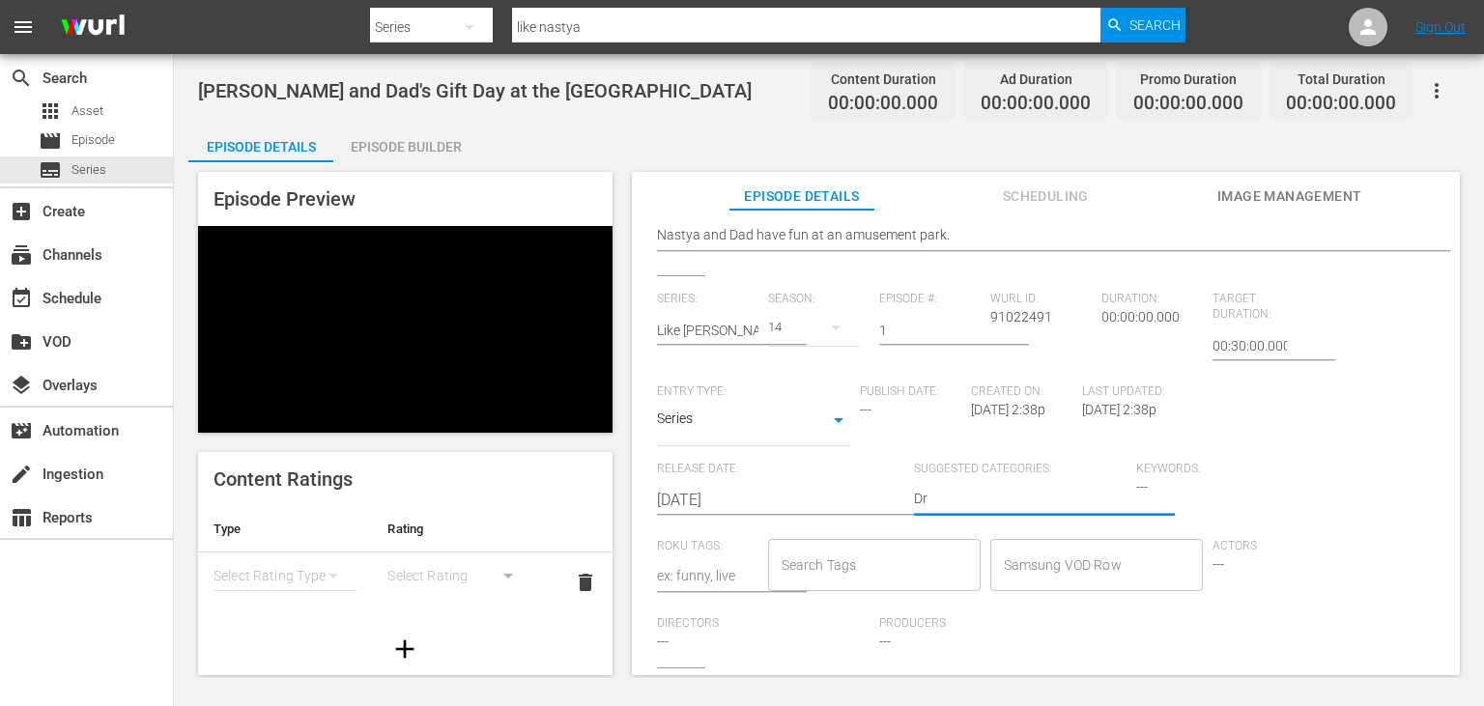
type textarea "Dra"
type textarea "Dram"
type textarea "Drama"
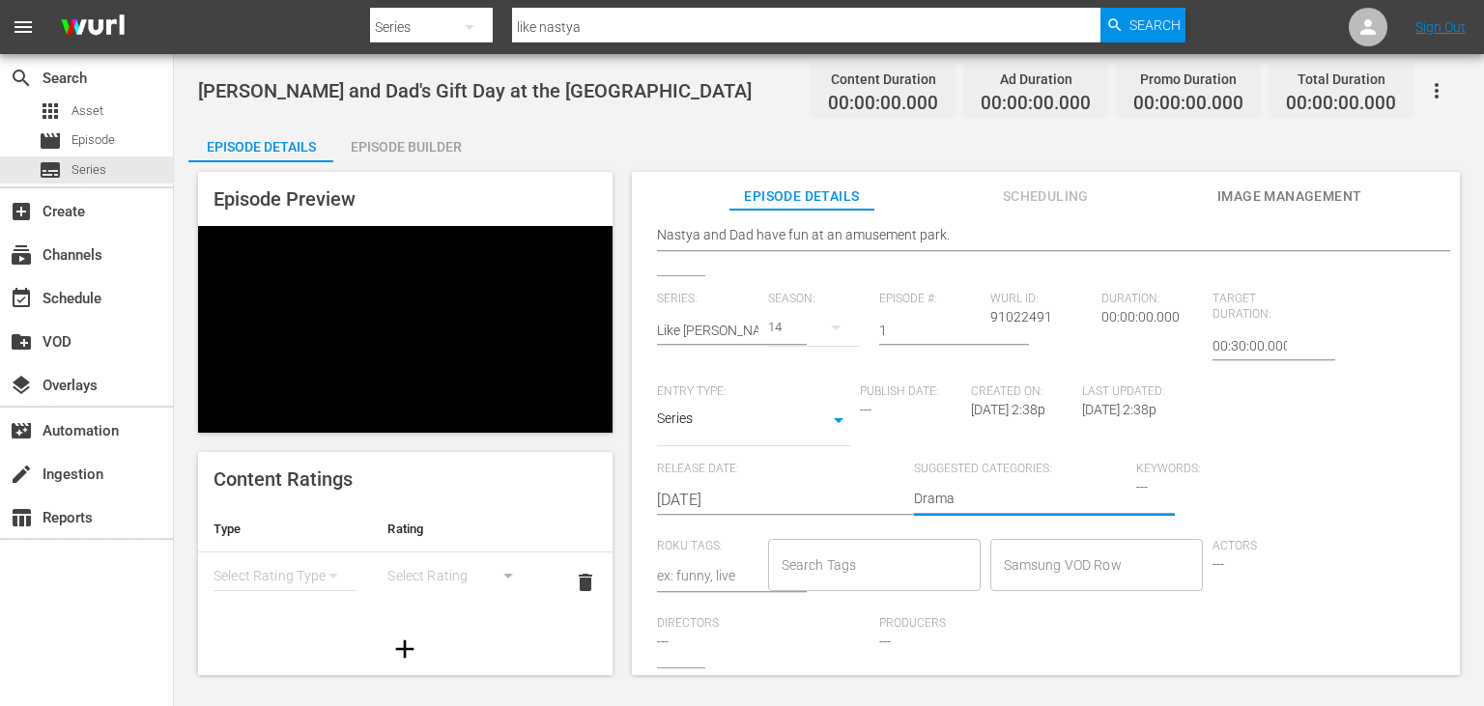
type textarea "Drama"
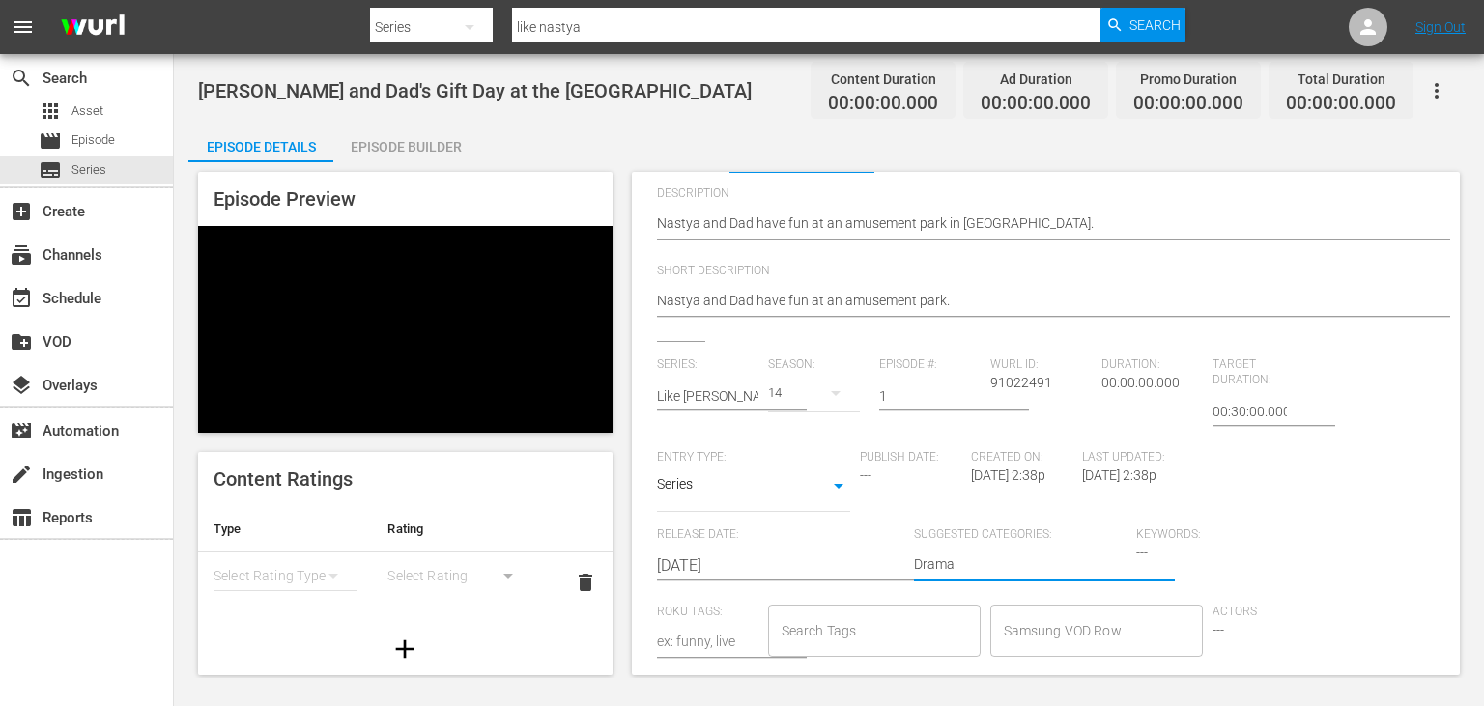
scroll to position [0, 0]
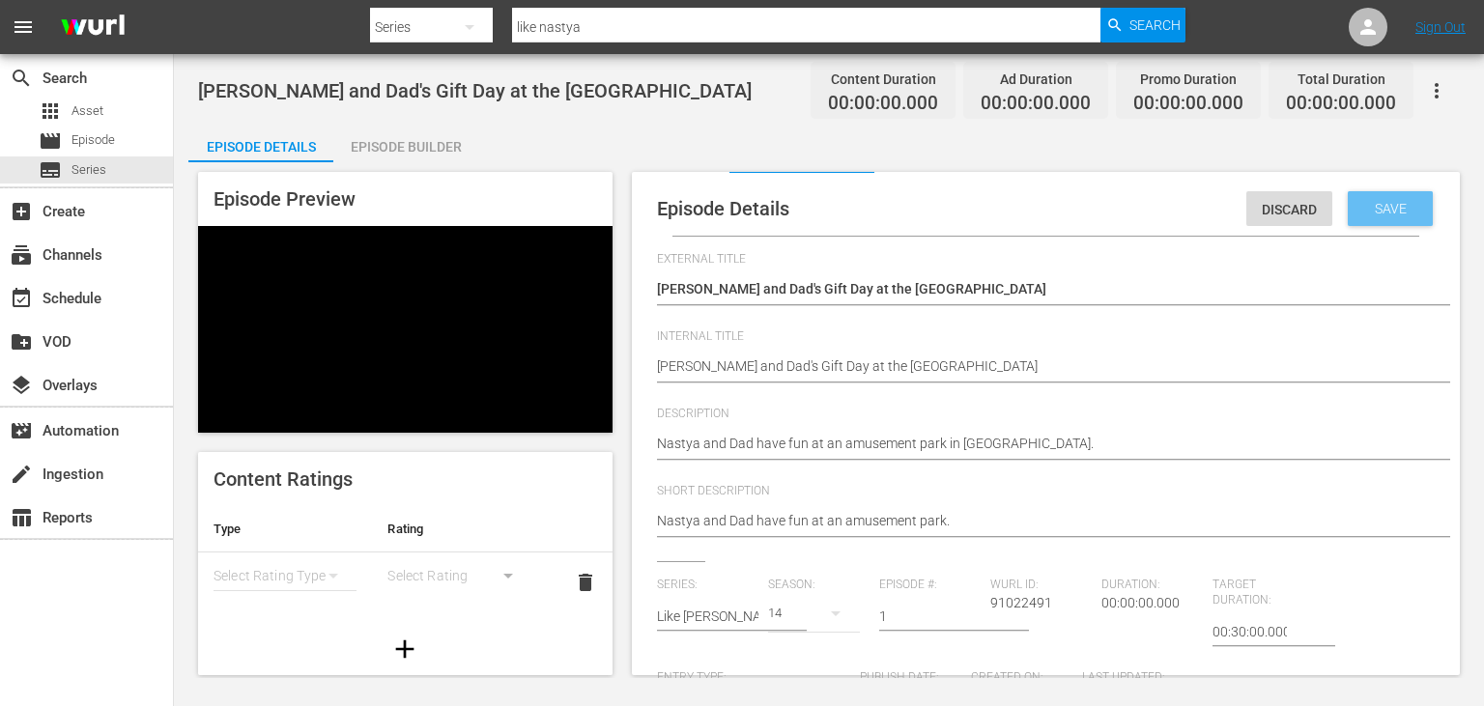
click at [1397, 211] on span "Save" at bounding box center [1390, 208] width 63 height 15
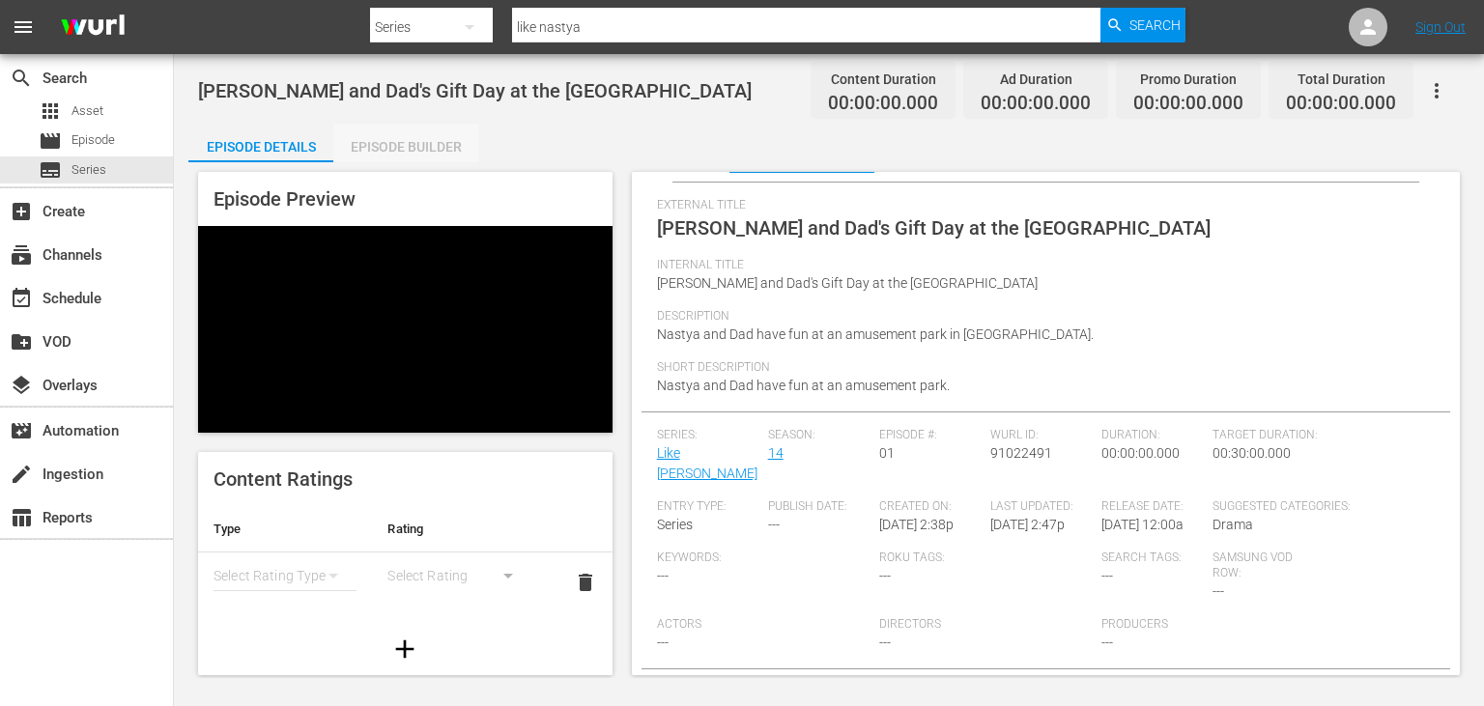
click at [462, 155] on div "Episode Builder" at bounding box center [405, 147] width 145 height 46
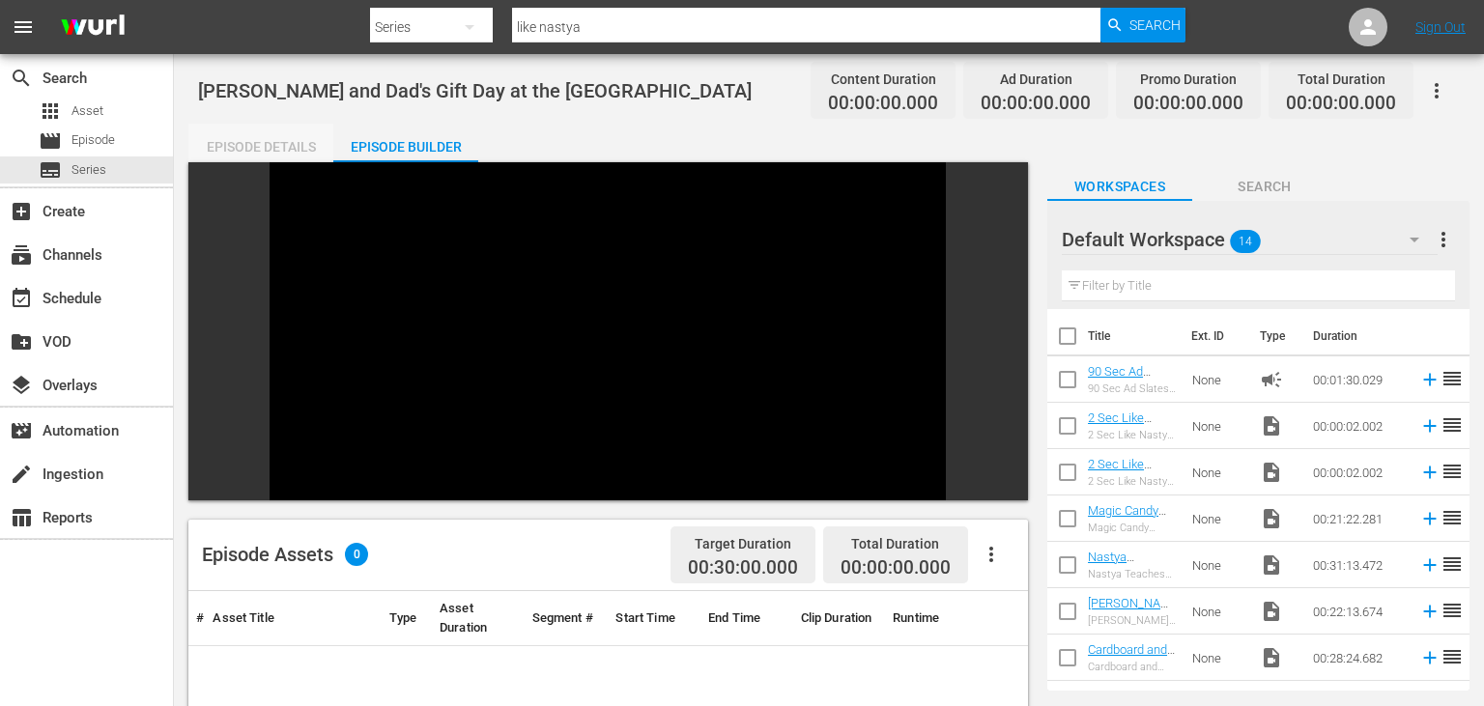
click at [295, 133] on div "Episode Details" at bounding box center [260, 147] width 145 height 46
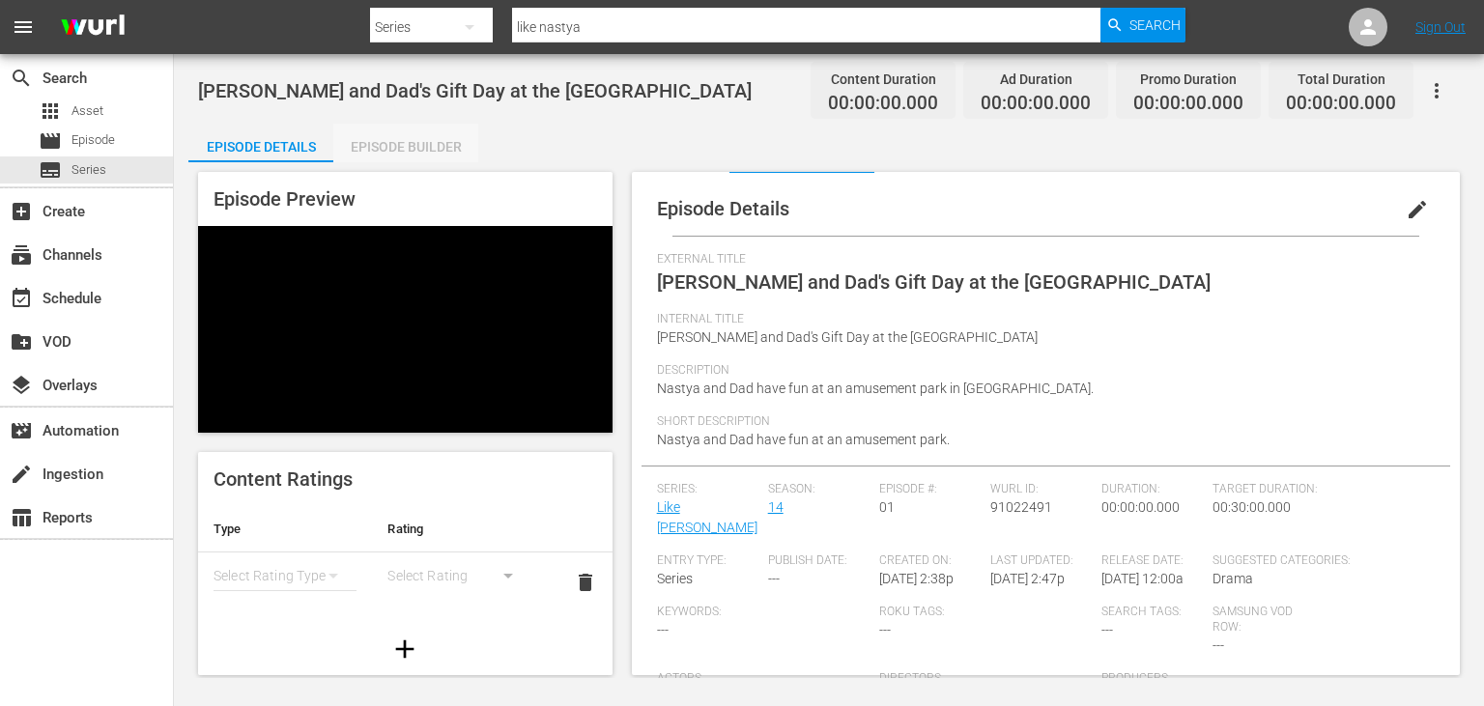
click at [350, 136] on div "Episode Builder" at bounding box center [405, 147] width 145 height 46
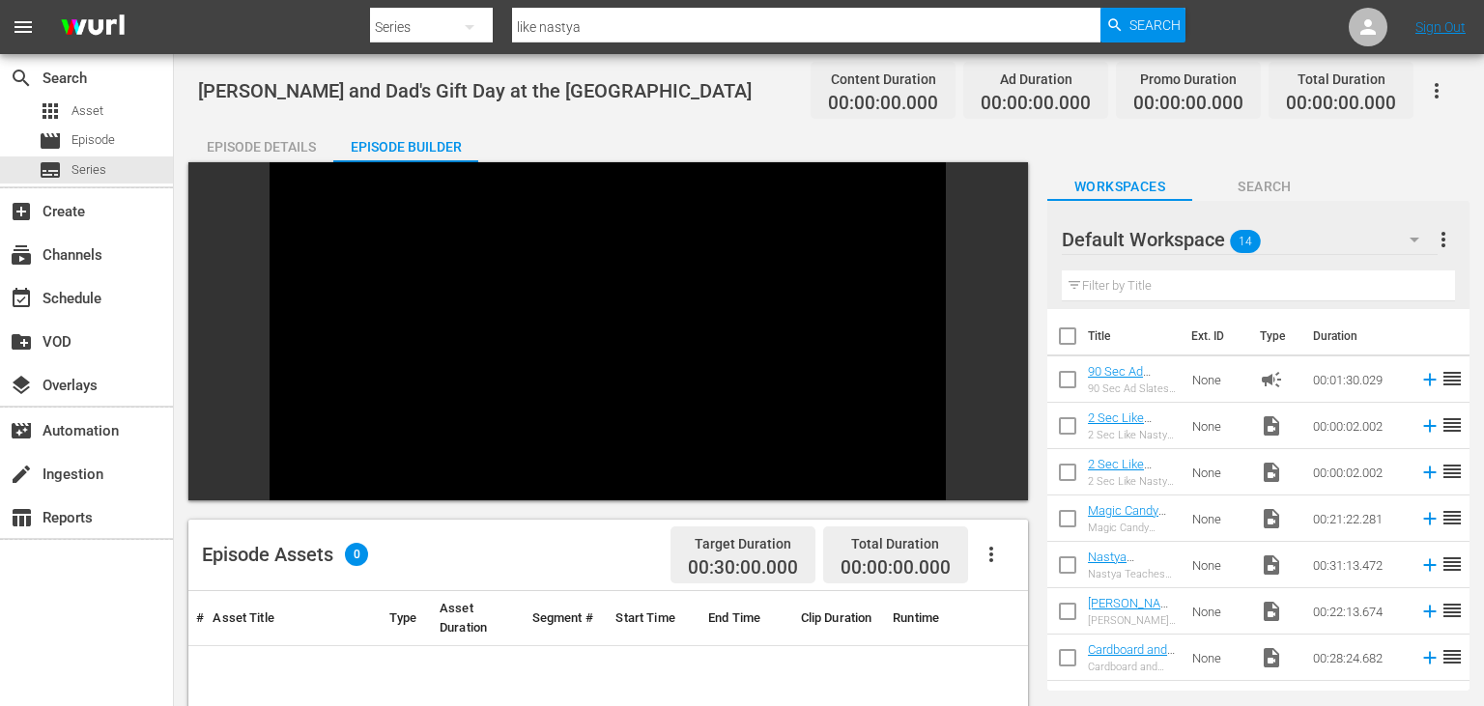
click at [270, 149] on div "Episode Details" at bounding box center [260, 147] width 145 height 46
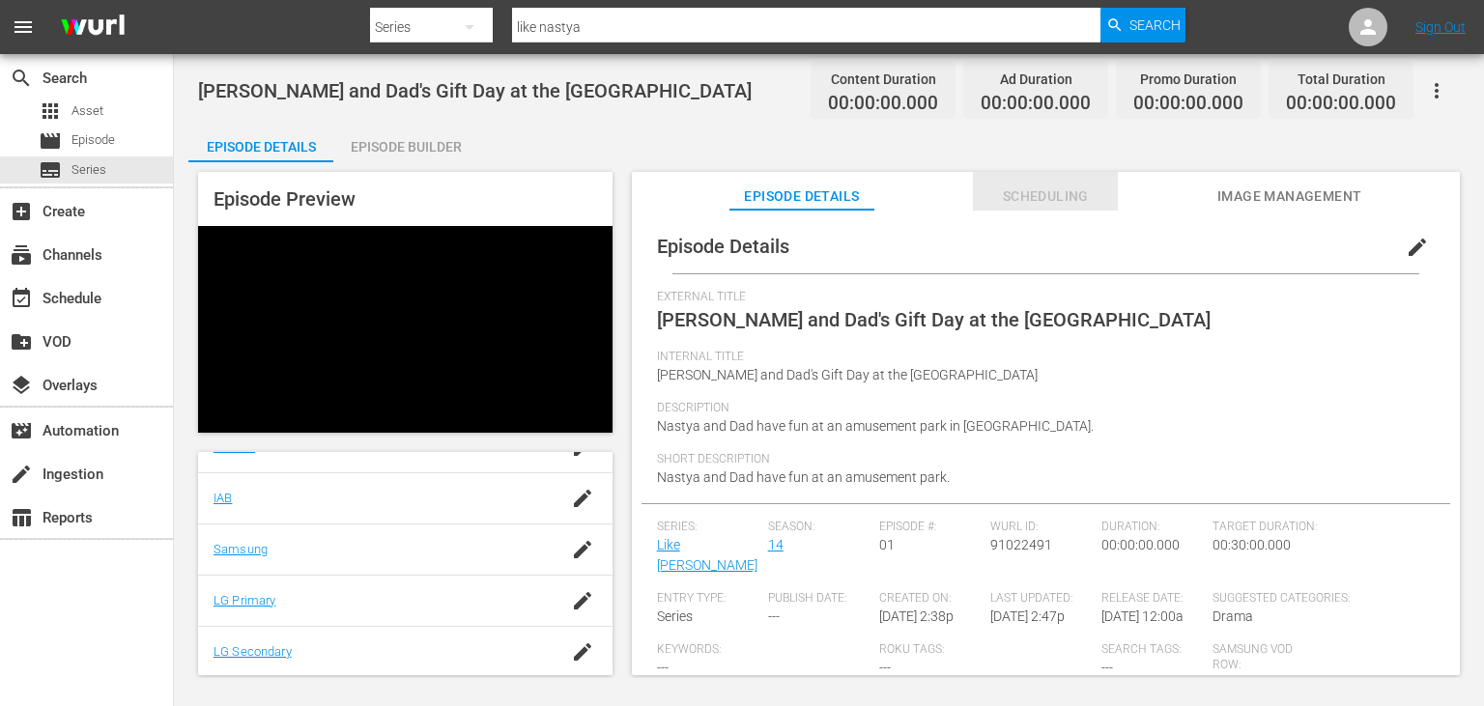
click at [1025, 203] on span "Scheduling" at bounding box center [1045, 197] width 145 height 24
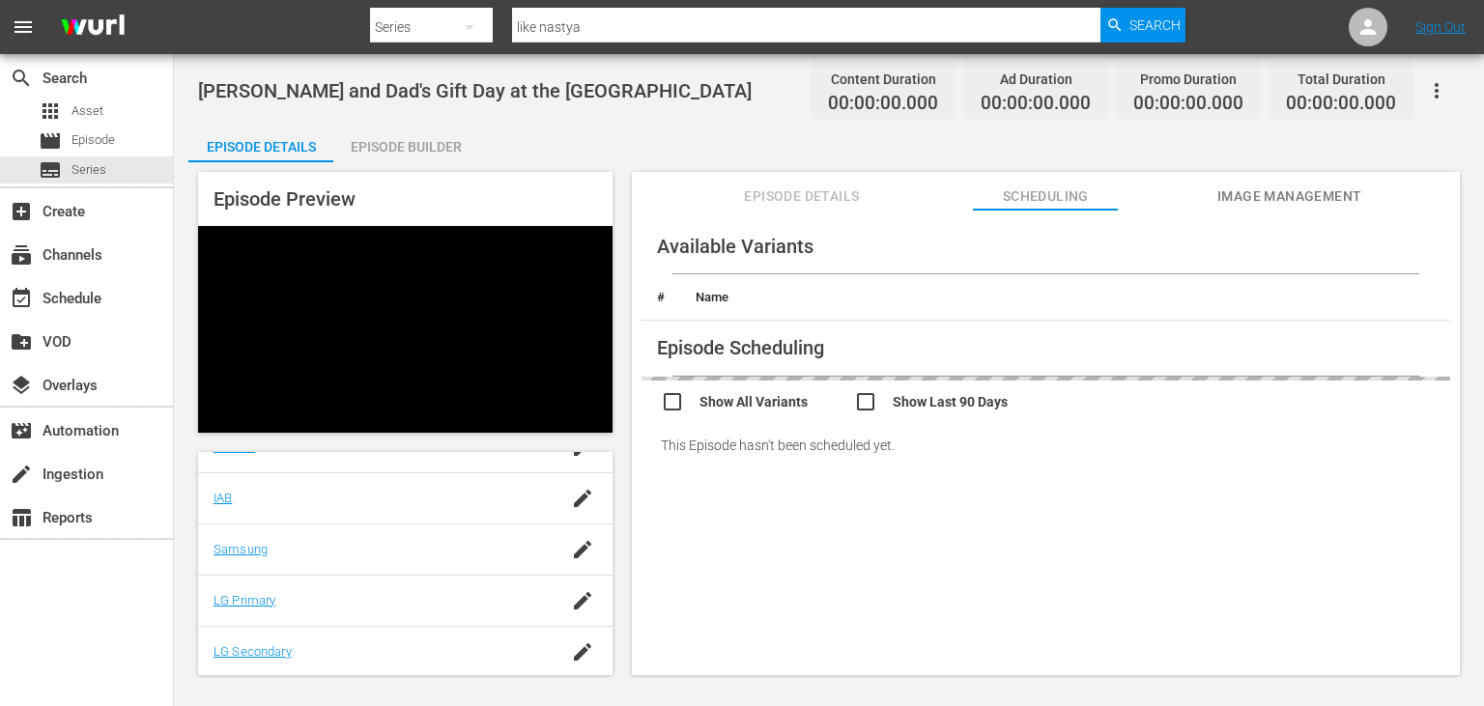
click at [1229, 199] on span "Image Management" at bounding box center [1289, 197] width 145 height 24
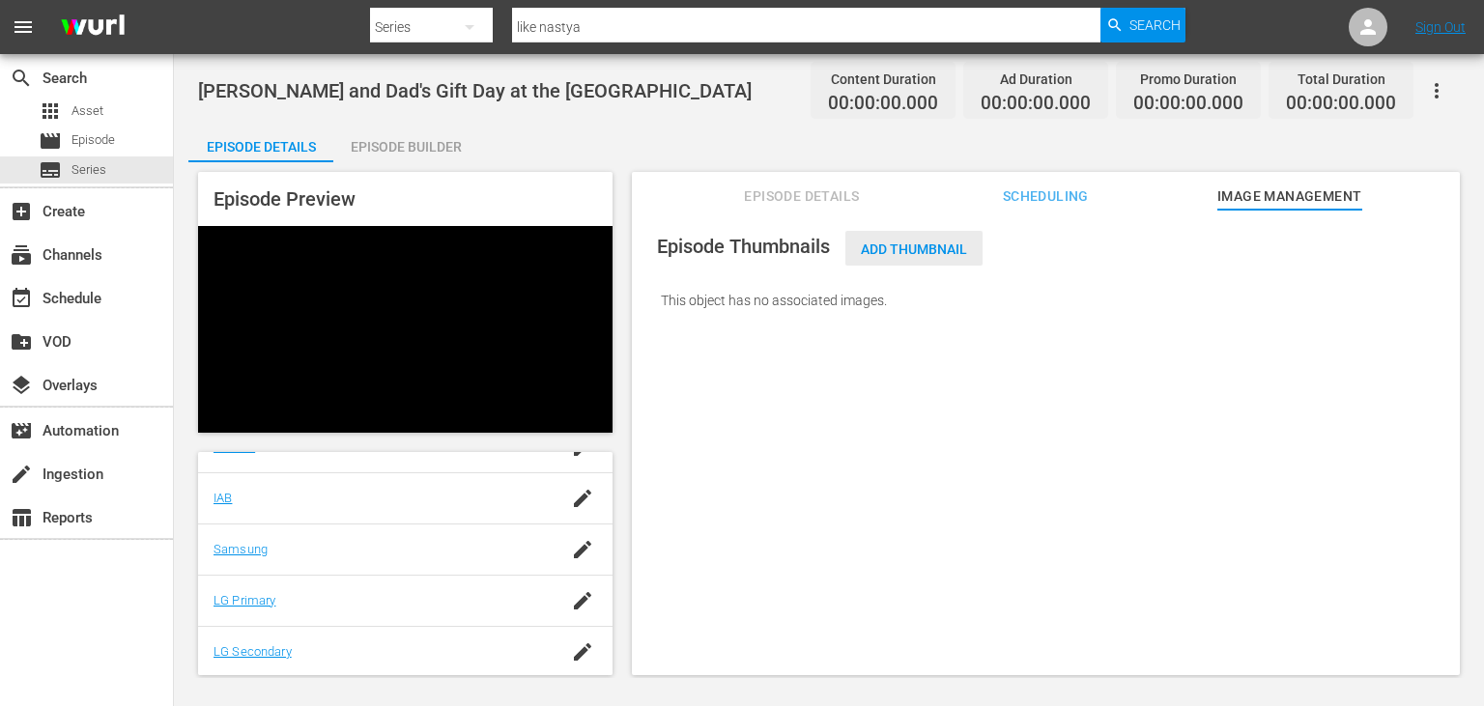
click at [905, 253] on span "Add Thumbnail" at bounding box center [913, 249] width 137 height 15
click at [906, 253] on span "Add Thumbnail" at bounding box center [913, 249] width 137 height 15
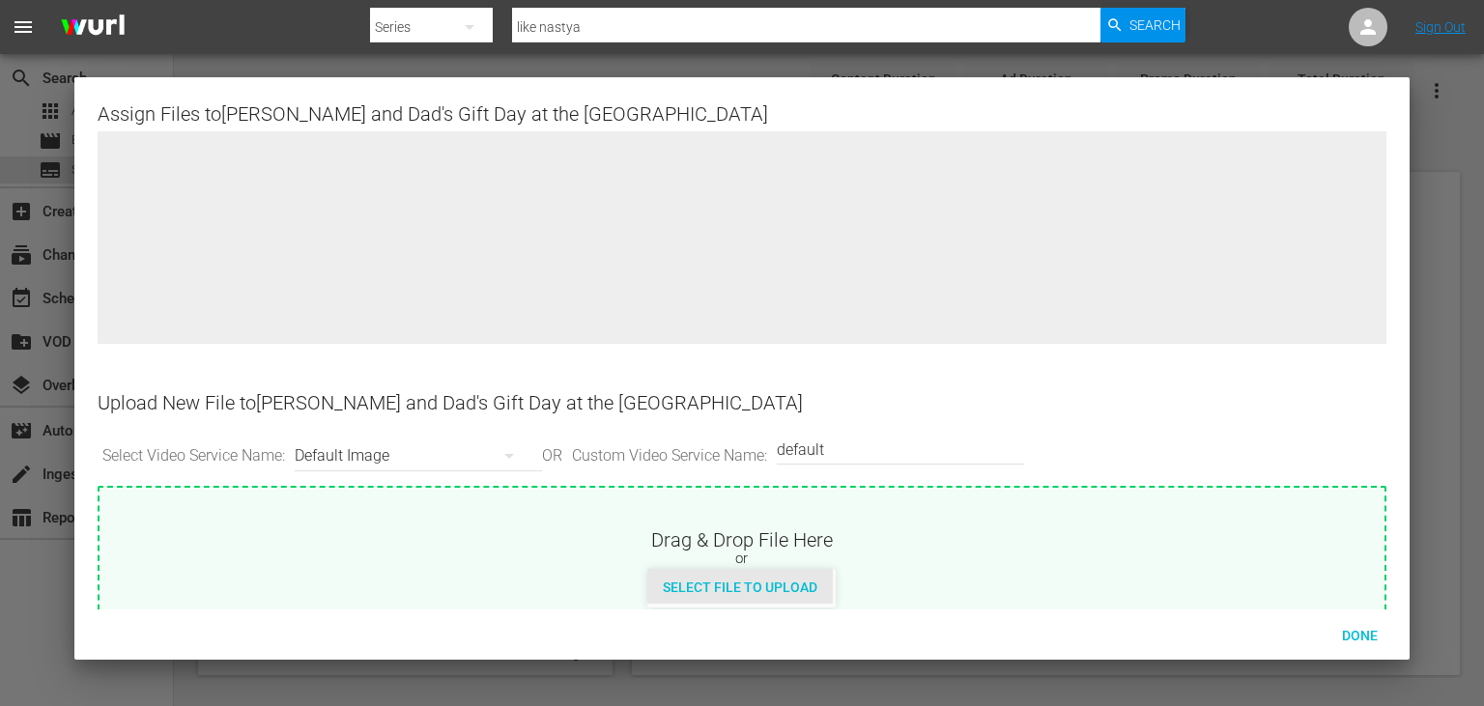
click at [738, 596] on div "Select File to Upload" at bounding box center [740, 587] width 186 height 36
type input "C:\fakepath\10666227_L.jpg"
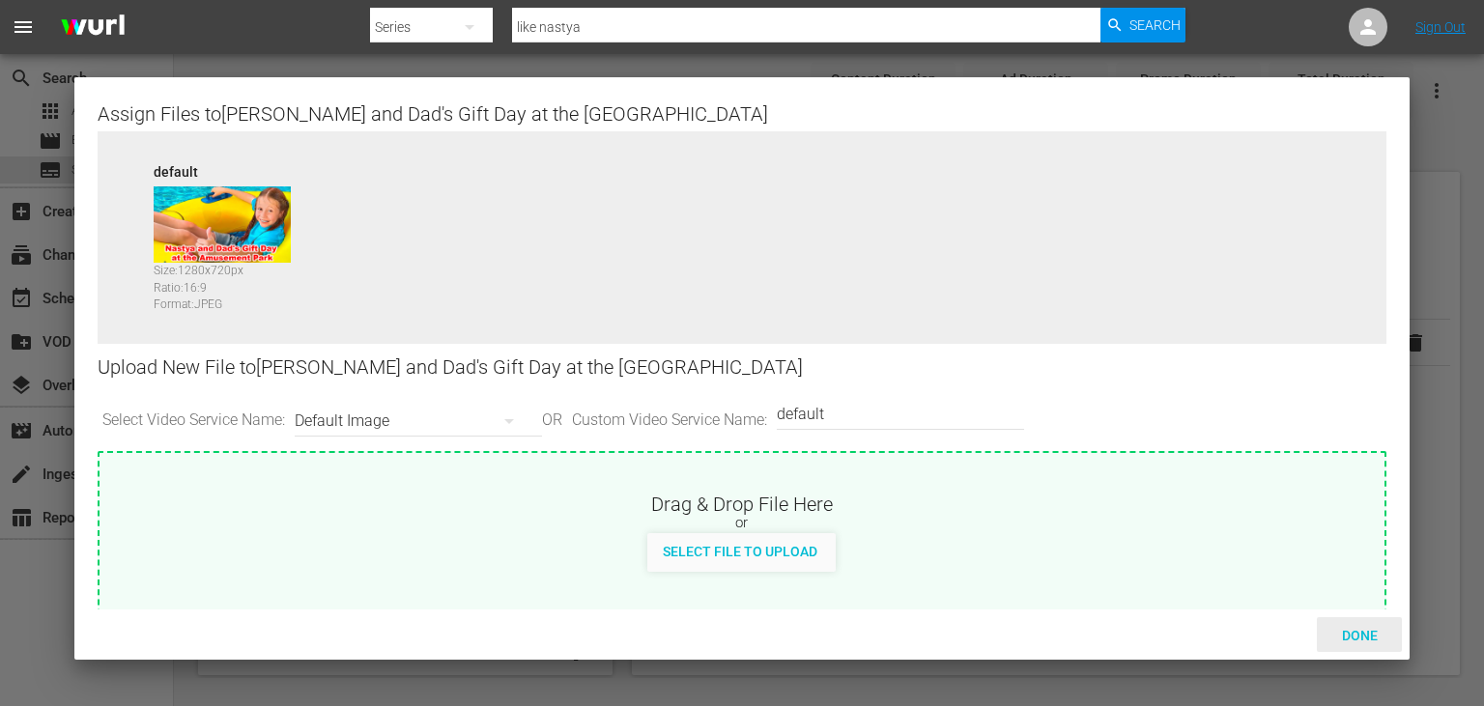
click at [1365, 636] on span "Done" at bounding box center [1360, 635] width 67 height 15
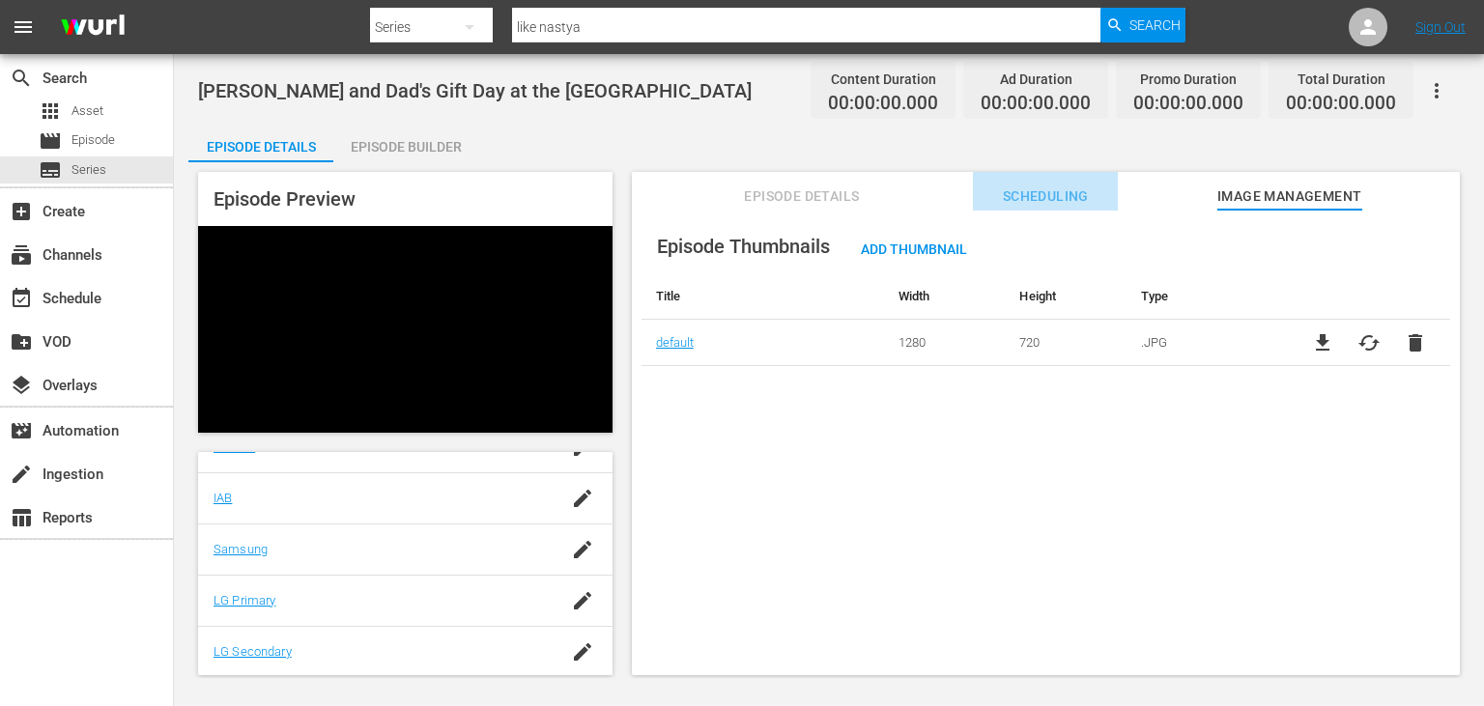
click at [1048, 196] on span "Scheduling" at bounding box center [1045, 197] width 145 height 24
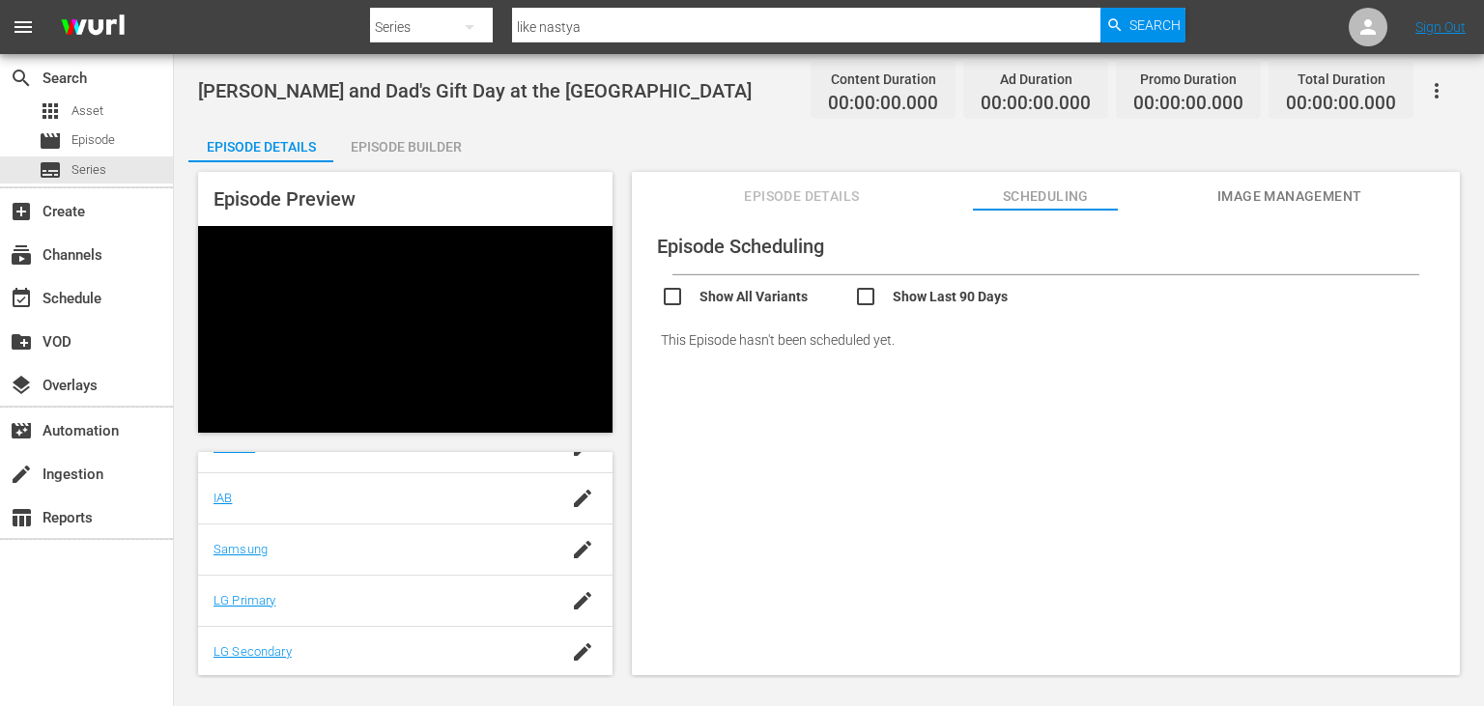
click at [868, 203] on span "Episode Details" at bounding box center [801, 197] width 145 height 24
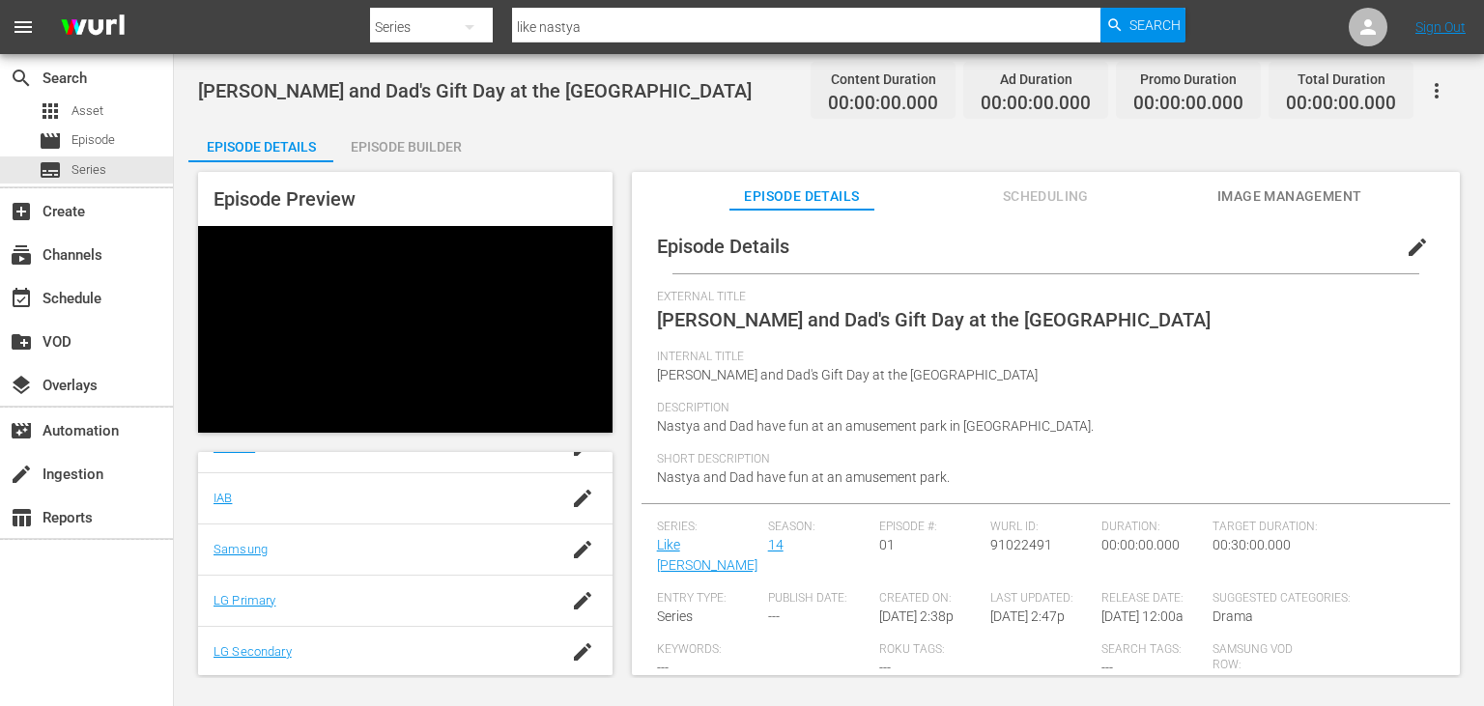
click at [420, 133] on div "Episode Builder" at bounding box center [405, 147] width 145 height 46
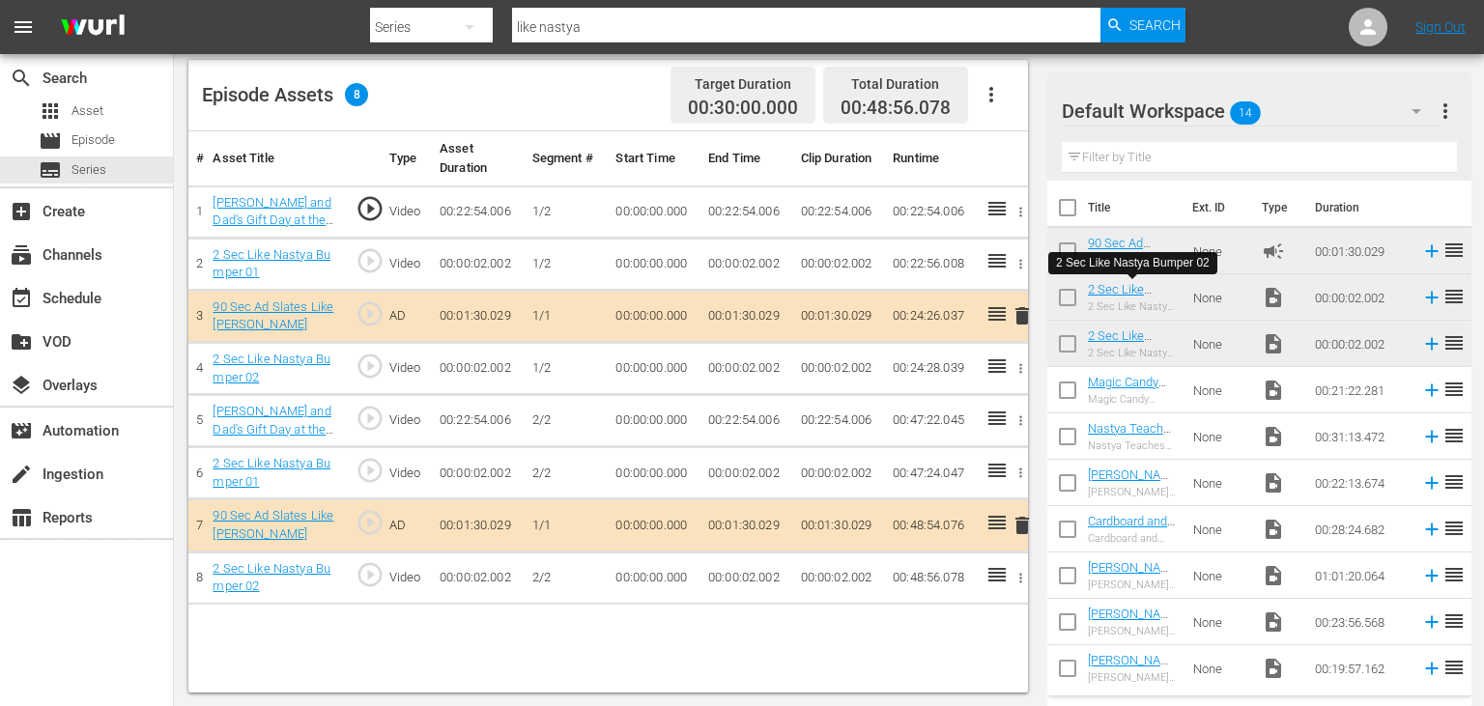
click at [729, 212] on td "00:22:54.006" at bounding box center [746, 212] width 93 height 52
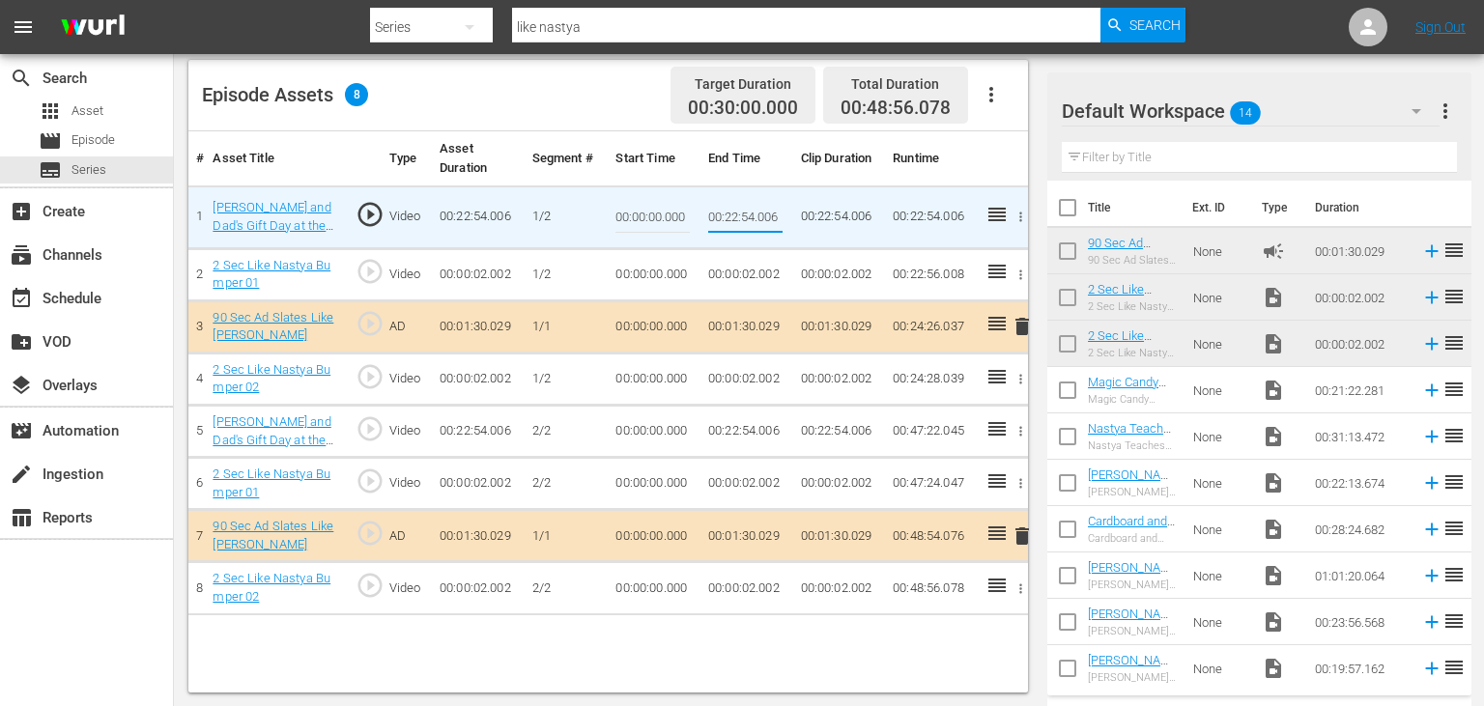
click at [729, 212] on input "00:22:54.006" at bounding box center [745, 217] width 74 height 46
click at [728, 212] on input "00:22:54.006" at bounding box center [745, 217] width 74 height 46
type input "00:13:38.000"
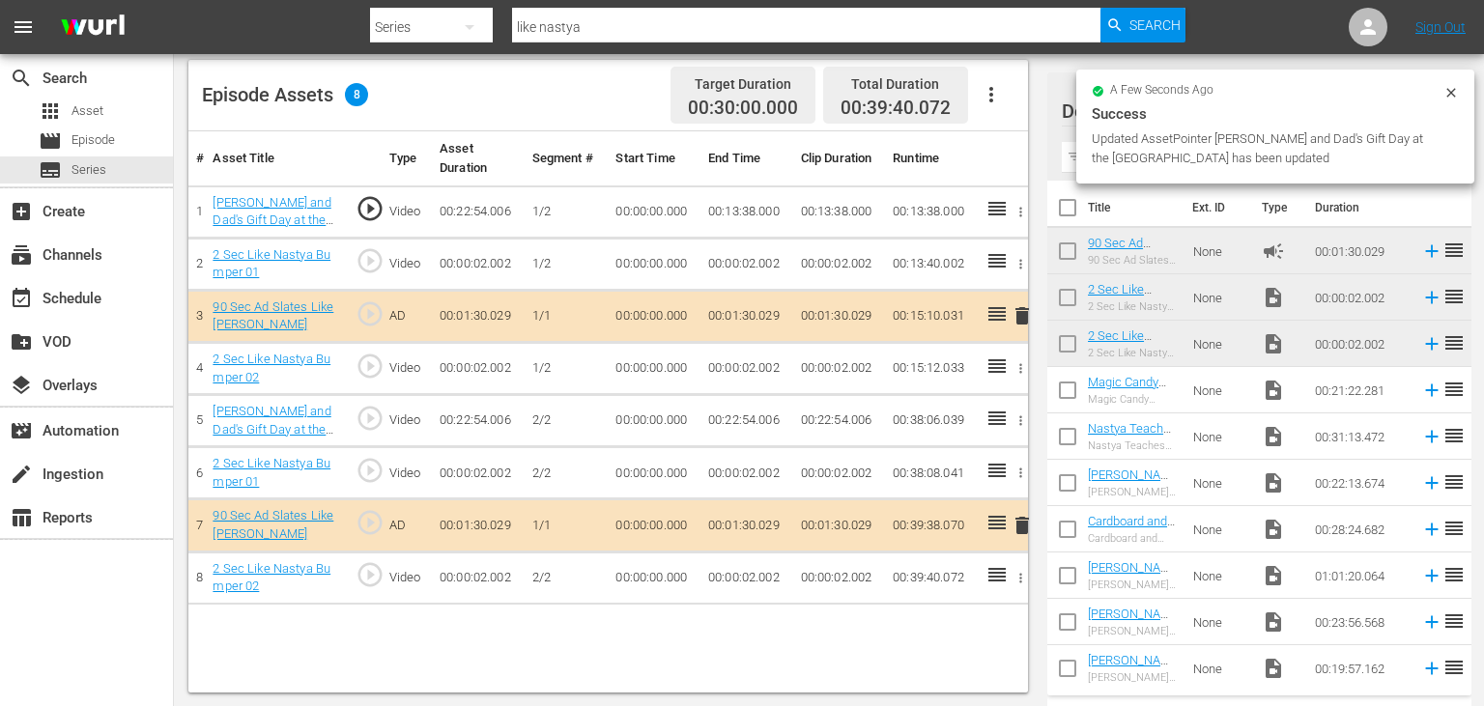
click at [713, 212] on td "00:13:38.000" at bounding box center [746, 212] width 93 height 52
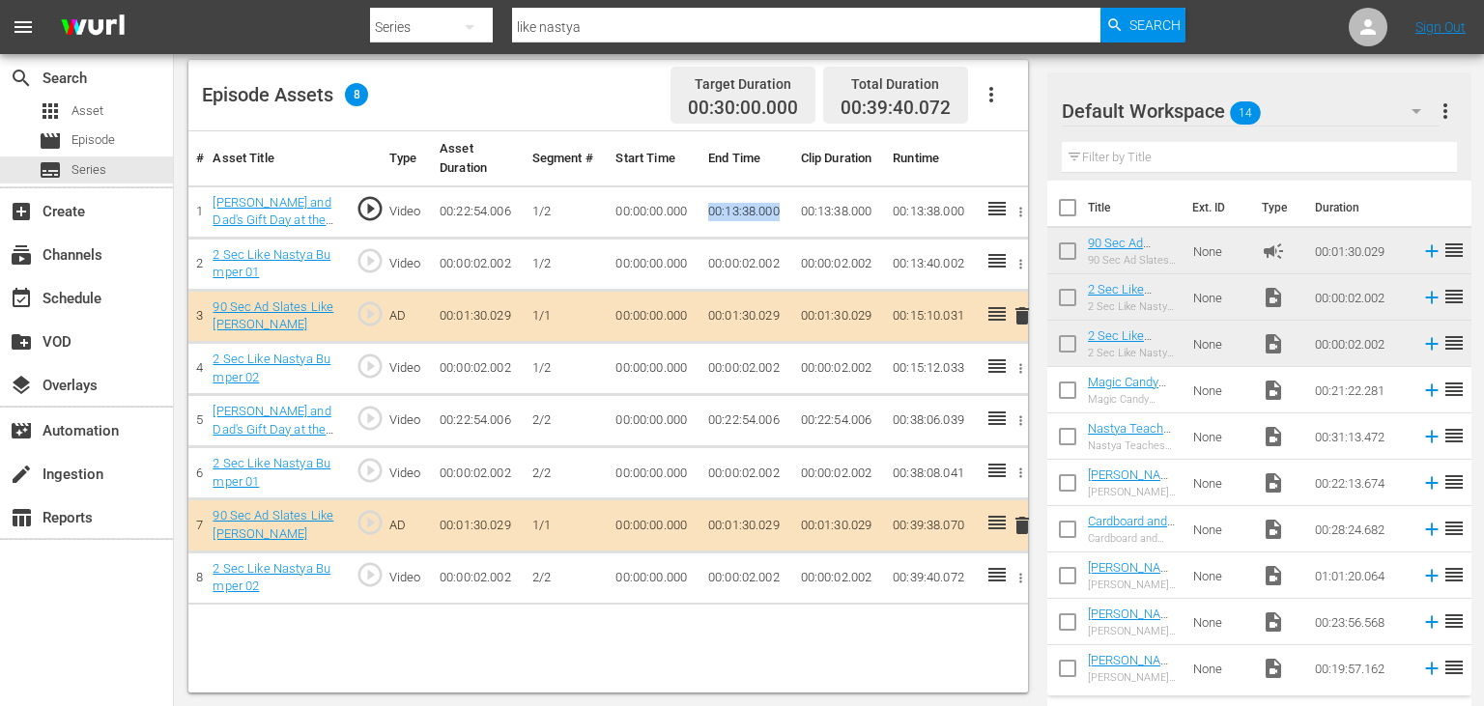
drag, startPoint x: 713, startPoint y: 212, endPoint x: 783, endPoint y: 211, distance: 69.6
click at [783, 211] on td "00:13:38.000" at bounding box center [746, 212] width 93 height 52
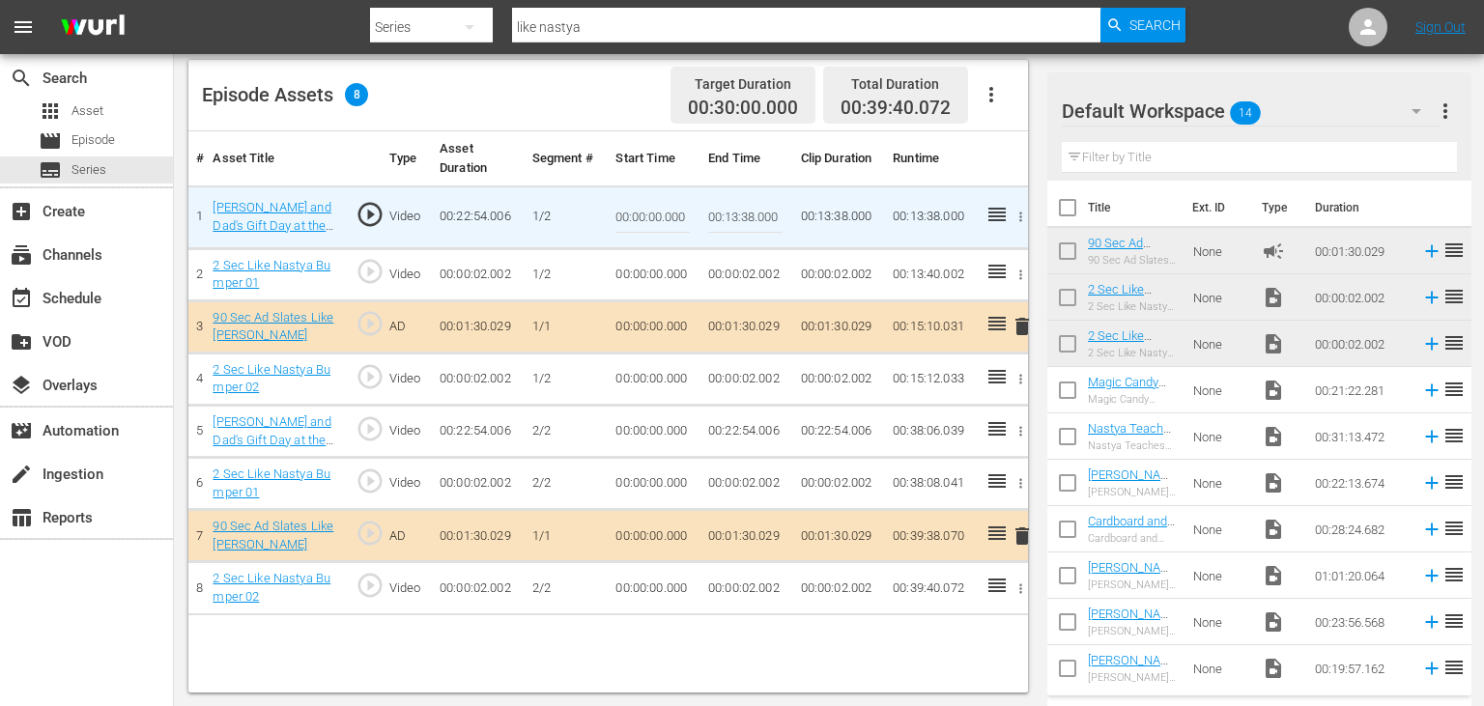
click at [729, 226] on input "00:13:38.000" at bounding box center [745, 217] width 74 height 46
click at [648, 423] on td "00:00:00.000" at bounding box center [654, 432] width 93 height 52
click at [647, 423] on td "00:00:00.000" at bounding box center [654, 432] width 93 height 52
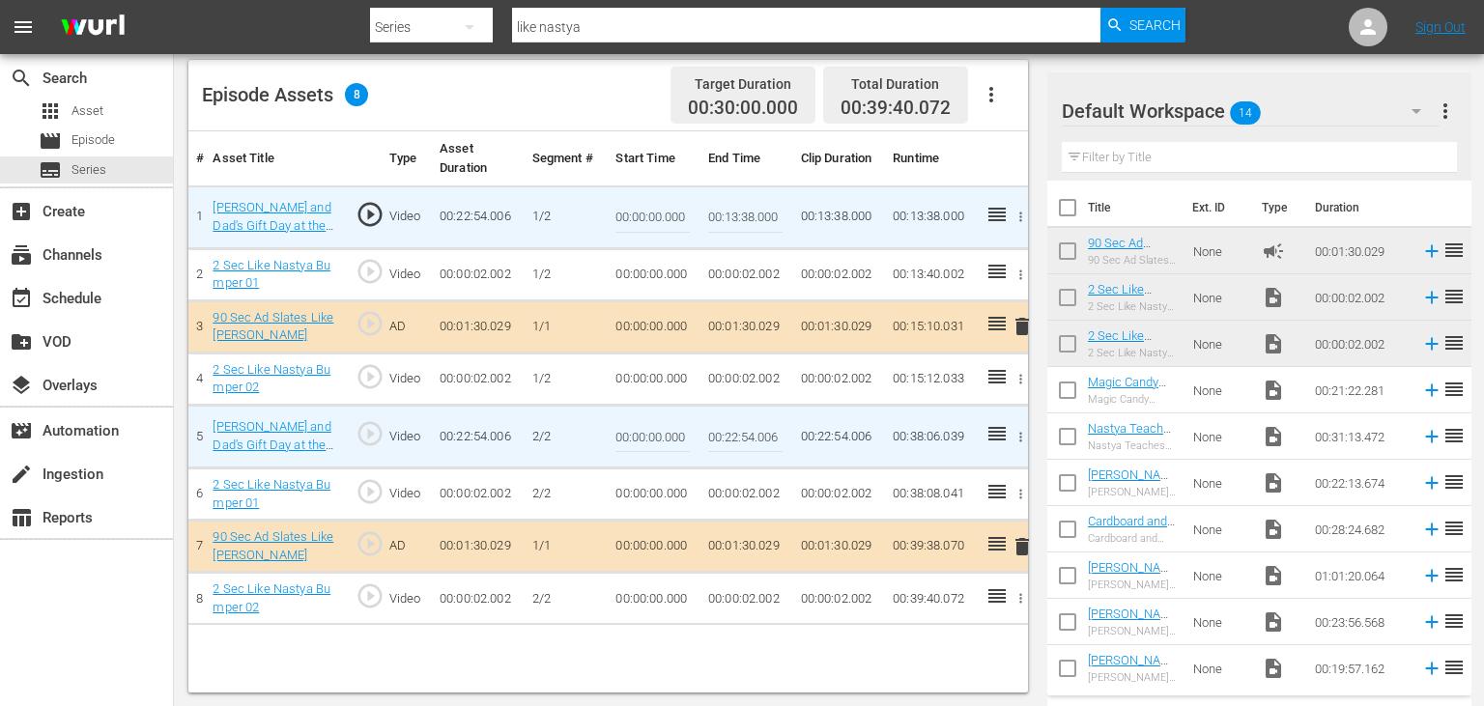
click at [647, 423] on input "00:00:00.000" at bounding box center [652, 437] width 74 height 46
click at [641, 429] on input "00:00:00.000" at bounding box center [652, 437] width 74 height 46
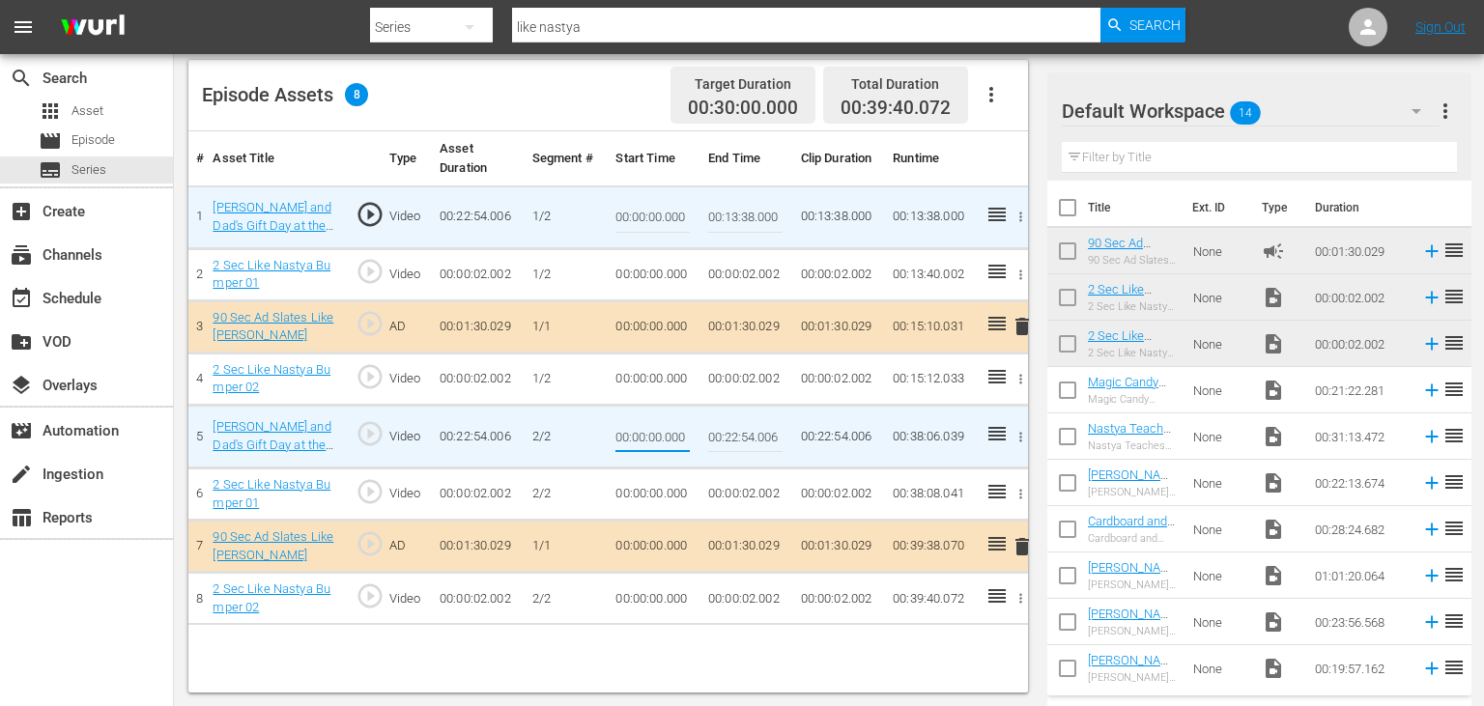
paste input "13:38"
type input "00:13:38.000"
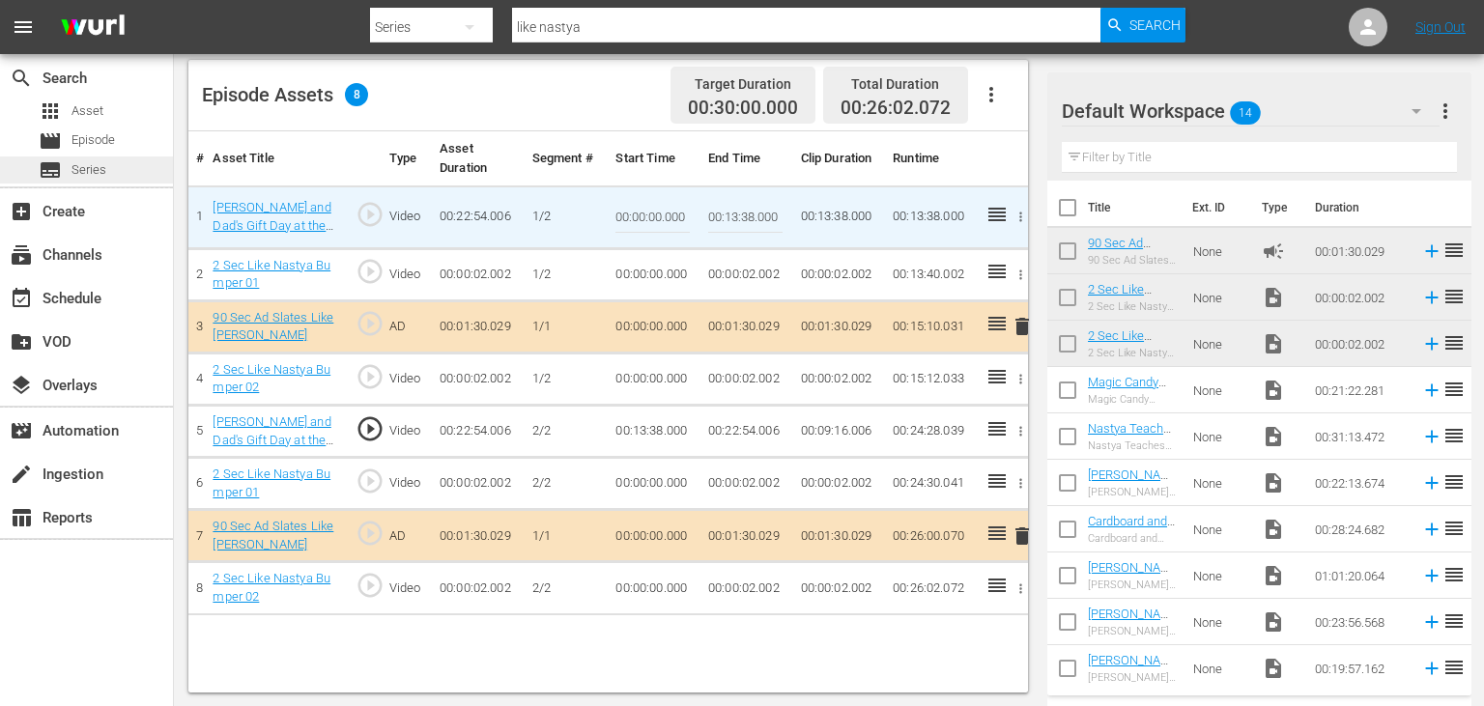
click at [162, 161] on div "subtitles Series" at bounding box center [86, 170] width 173 height 27
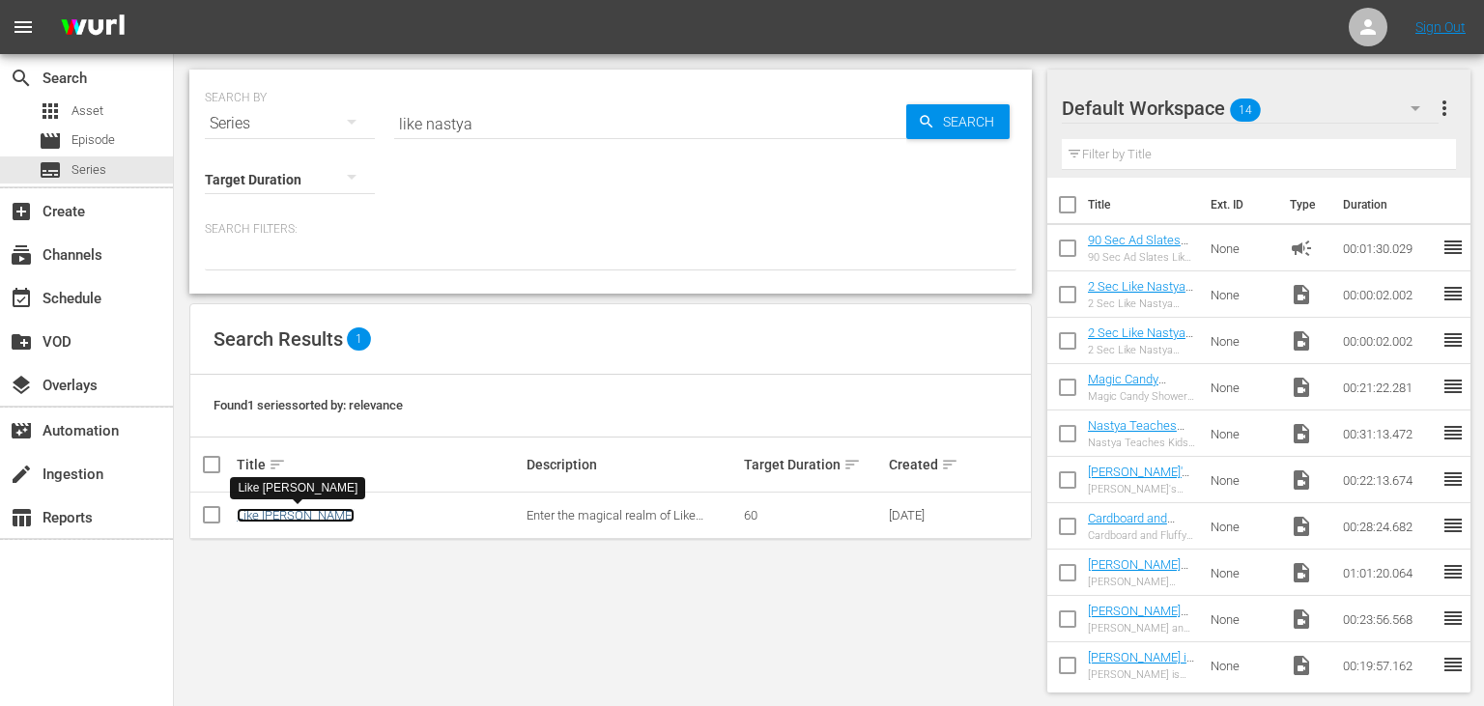
click at [258, 519] on link "Like [PERSON_NAME]" at bounding box center [296, 515] width 118 height 14
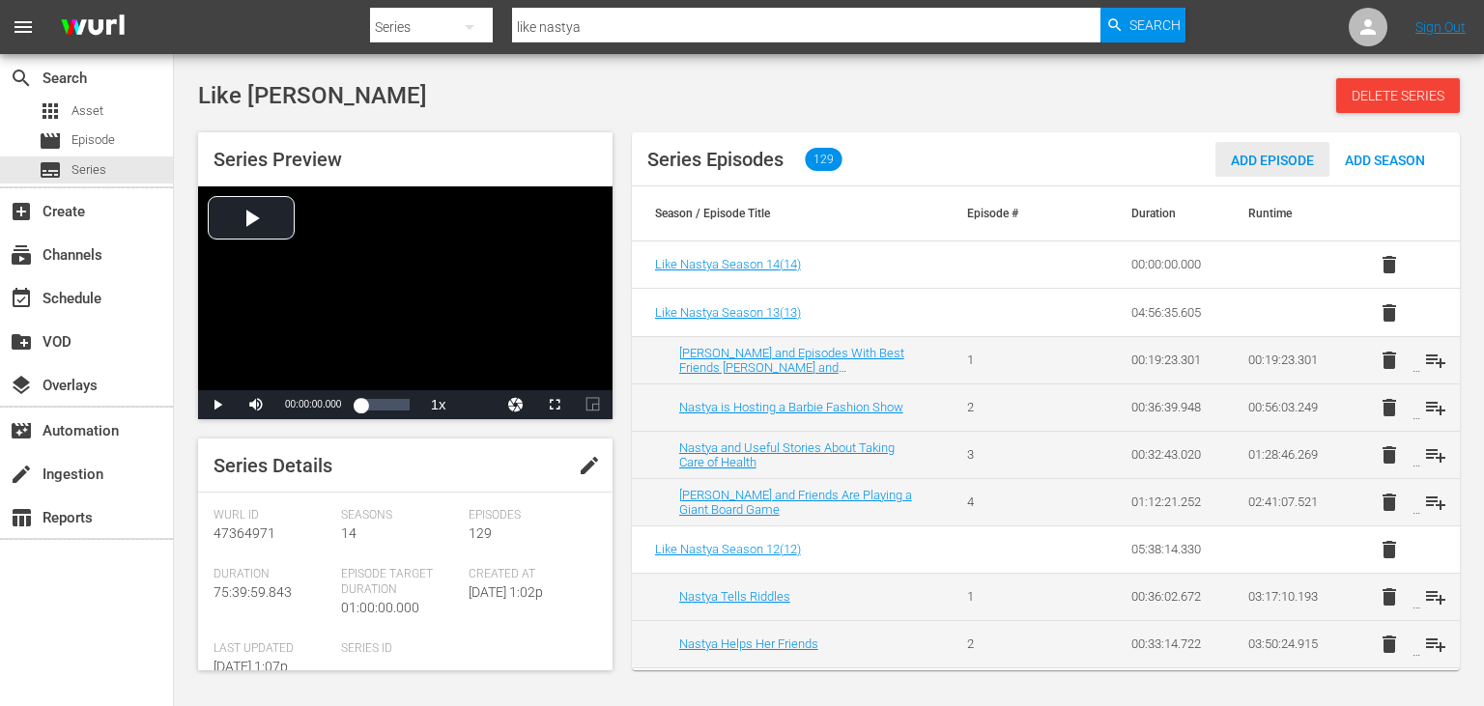
click at [1265, 161] on span "Add Episode" at bounding box center [1272, 160] width 114 height 15
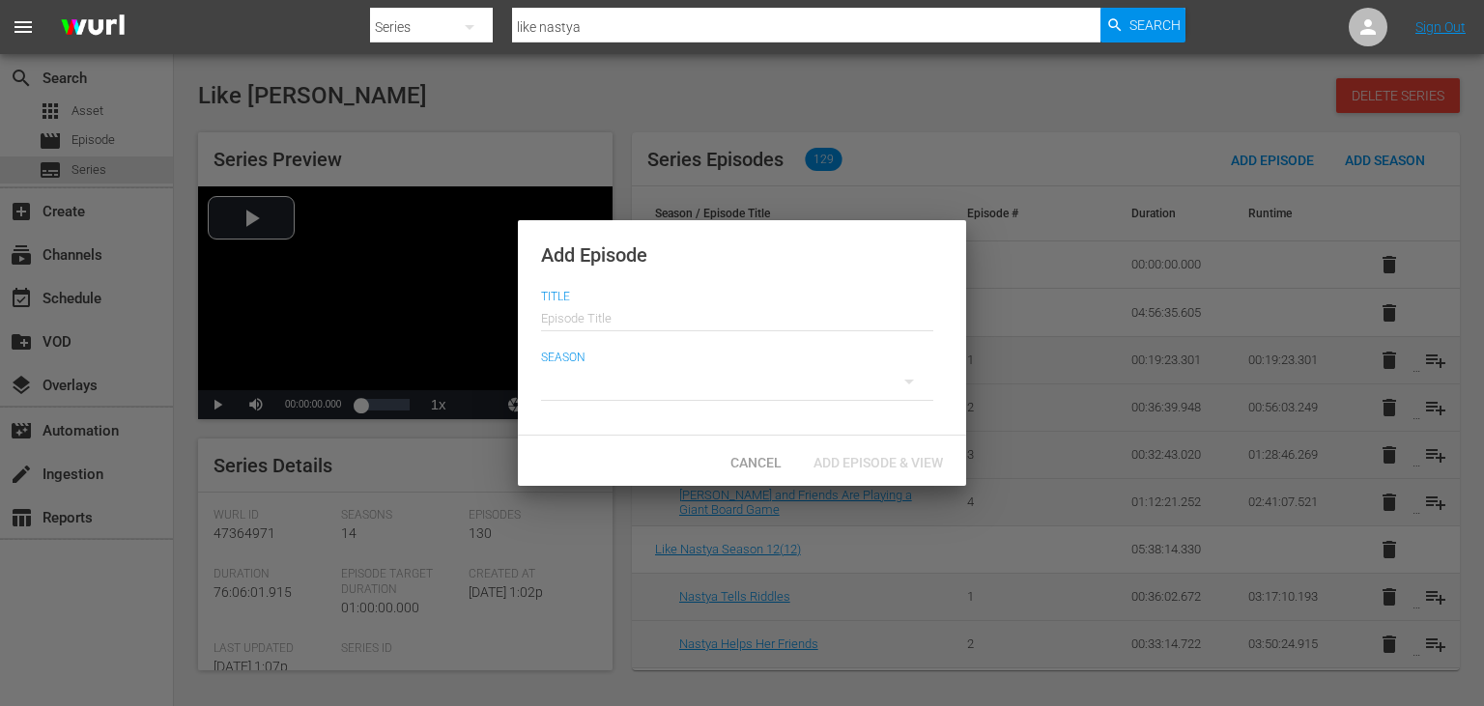
click at [699, 382] on div at bounding box center [737, 382] width 392 height 54
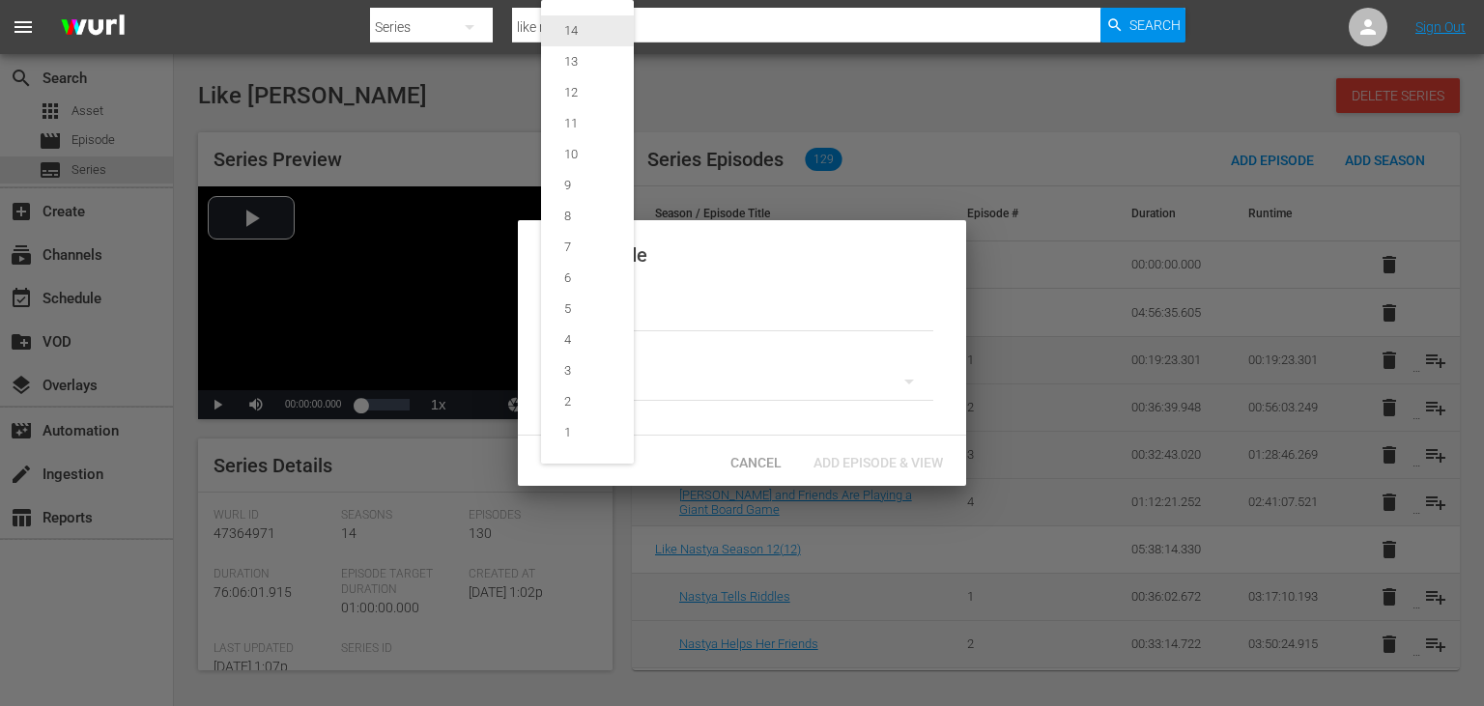
click at [586, 43] on span "14" at bounding box center [587, 30] width 93 height 31
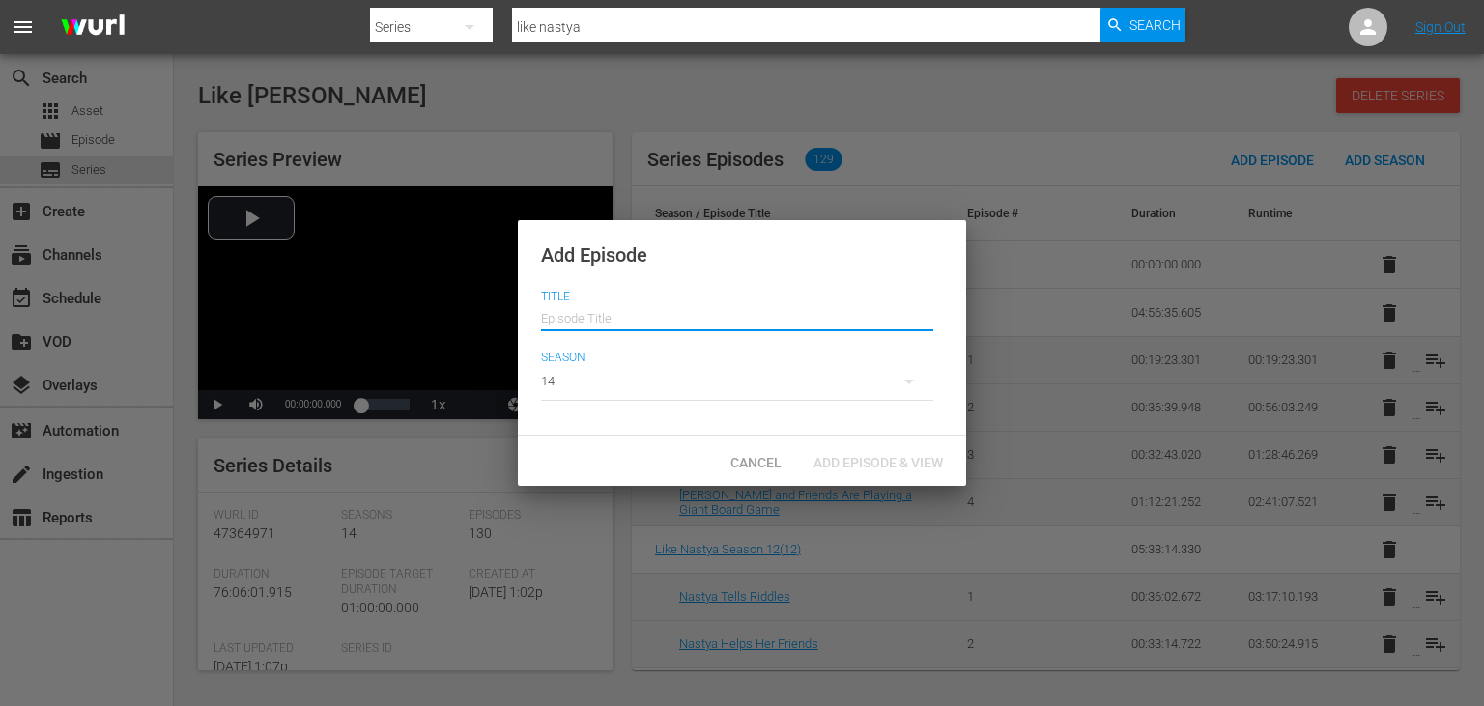
click at [680, 309] on input "text" at bounding box center [737, 316] width 392 height 46
paste input "[PERSON_NAME] and Dad Explore [GEOGRAPHIC_DATA]"
type input "[PERSON_NAME] and Dad Explore [GEOGRAPHIC_DATA]"
click at [866, 458] on span "Add Episode & View" at bounding box center [878, 462] width 160 height 15
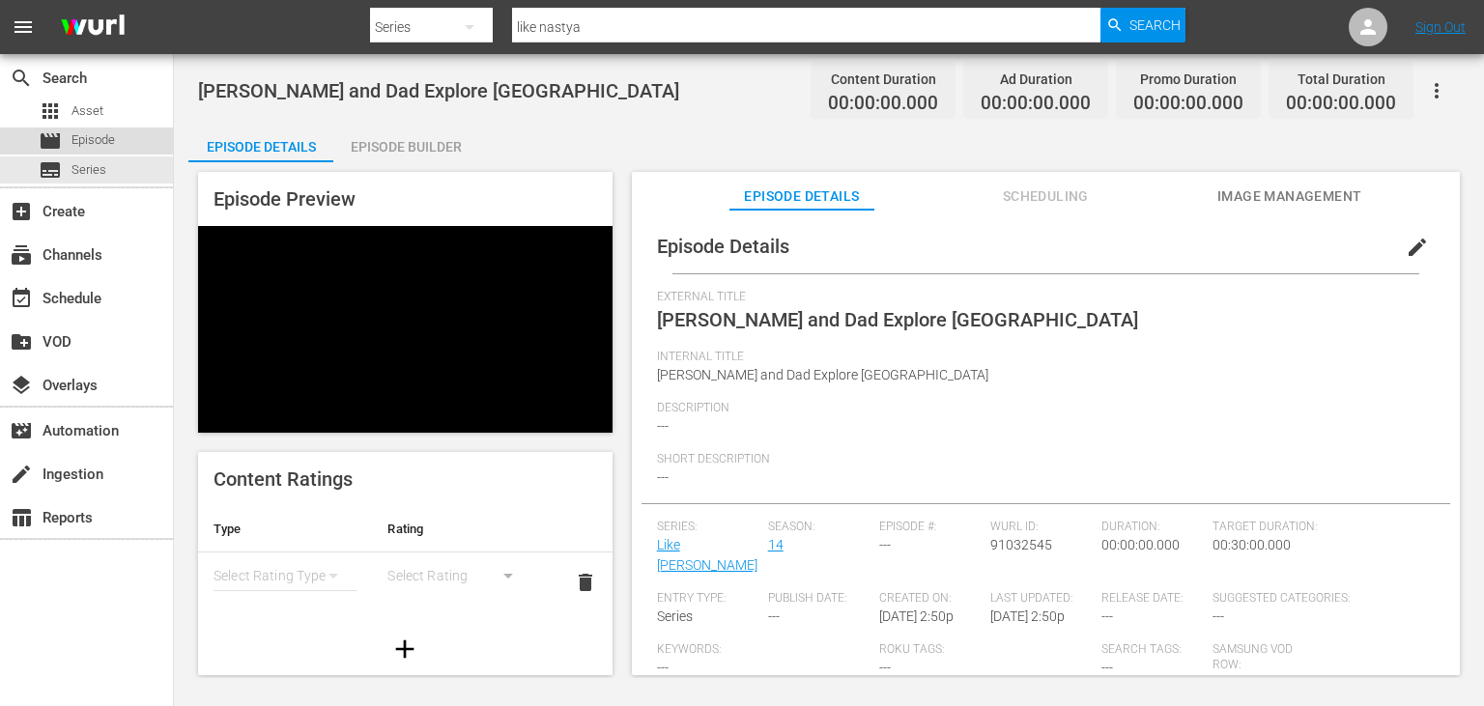
click at [115, 148] on span "Episode" at bounding box center [92, 139] width 43 height 19
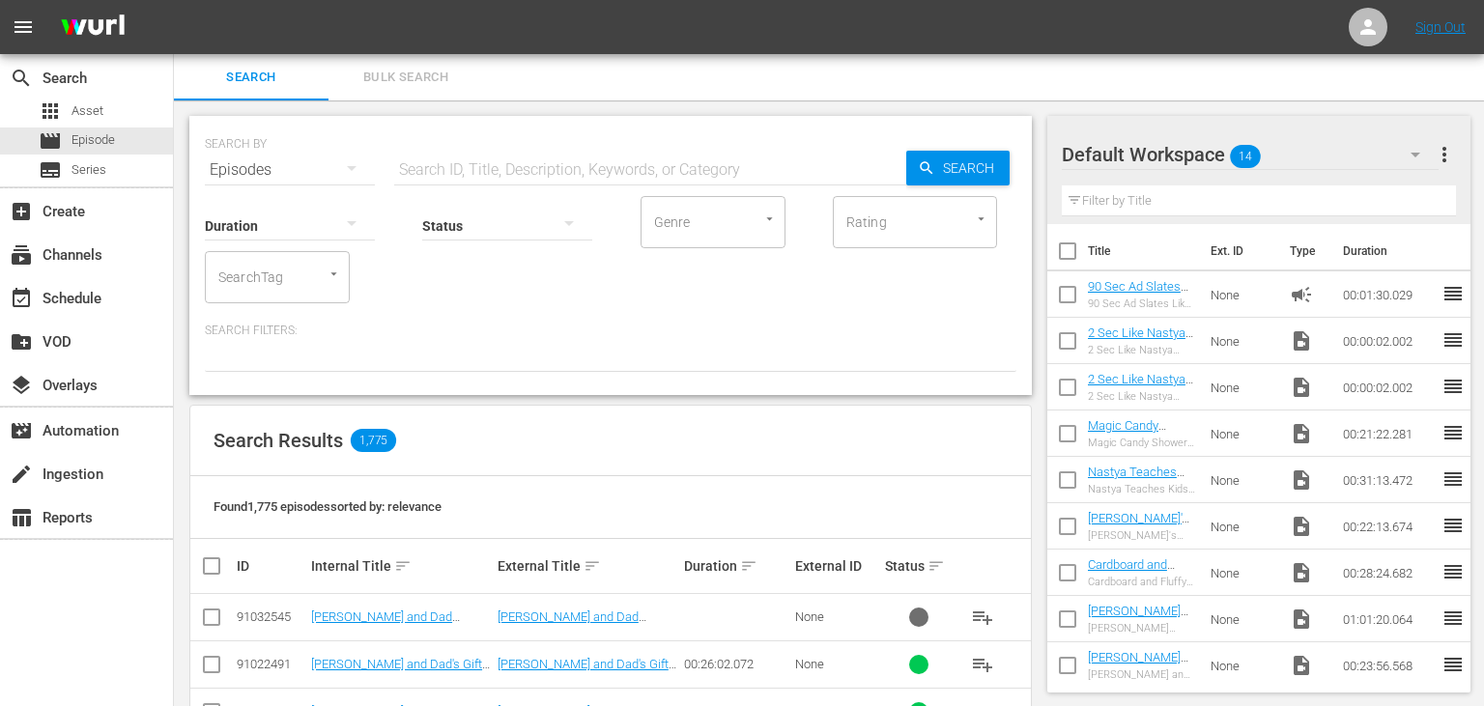
click at [650, 176] on input "text" at bounding box center [650, 170] width 512 height 46
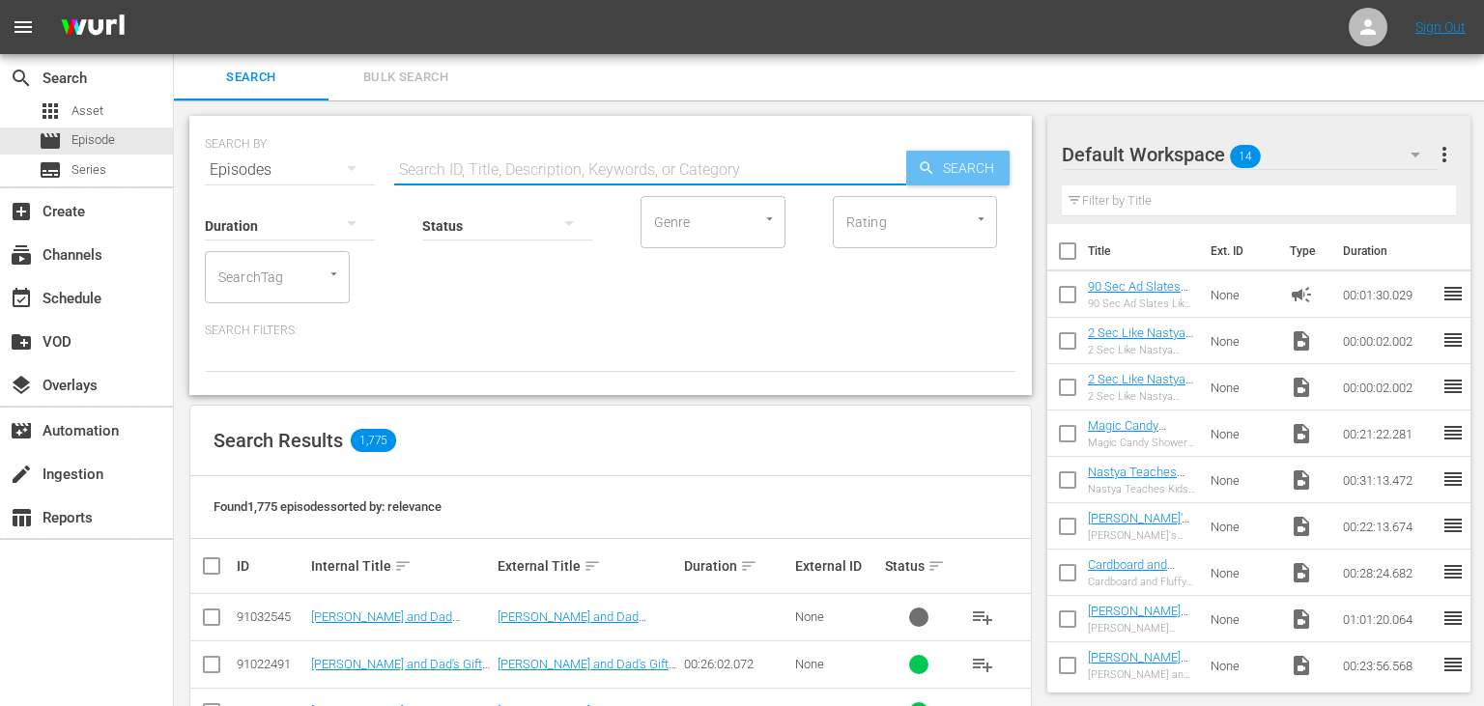
paste input "[PERSON_NAME] and Dad's Gift Day at the [GEOGRAPHIC_DATA]"
type input "[PERSON_NAME] and Dad's Gift Day at the [GEOGRAPHIC_DATA]"
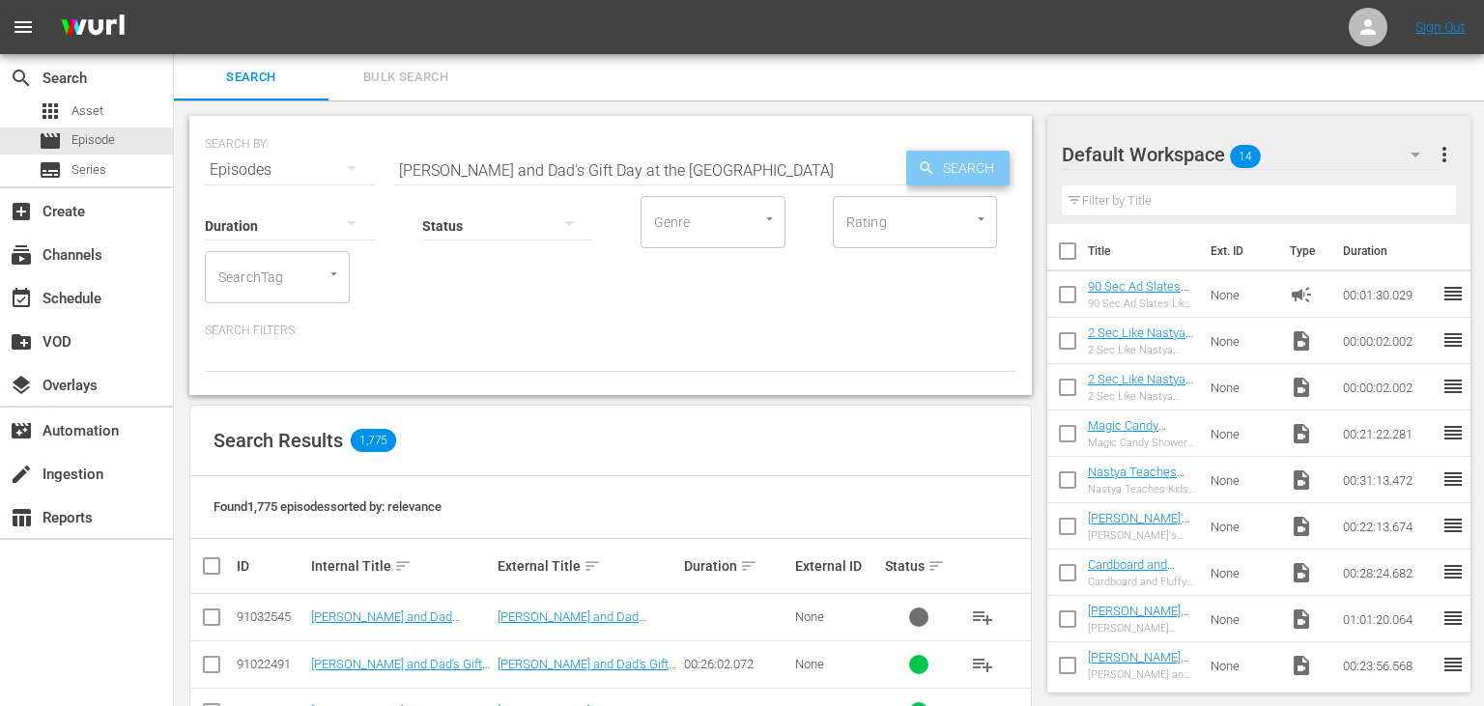
click at [957, 167] on span "Search" at bounding box center [972, 168] width 74 height 35
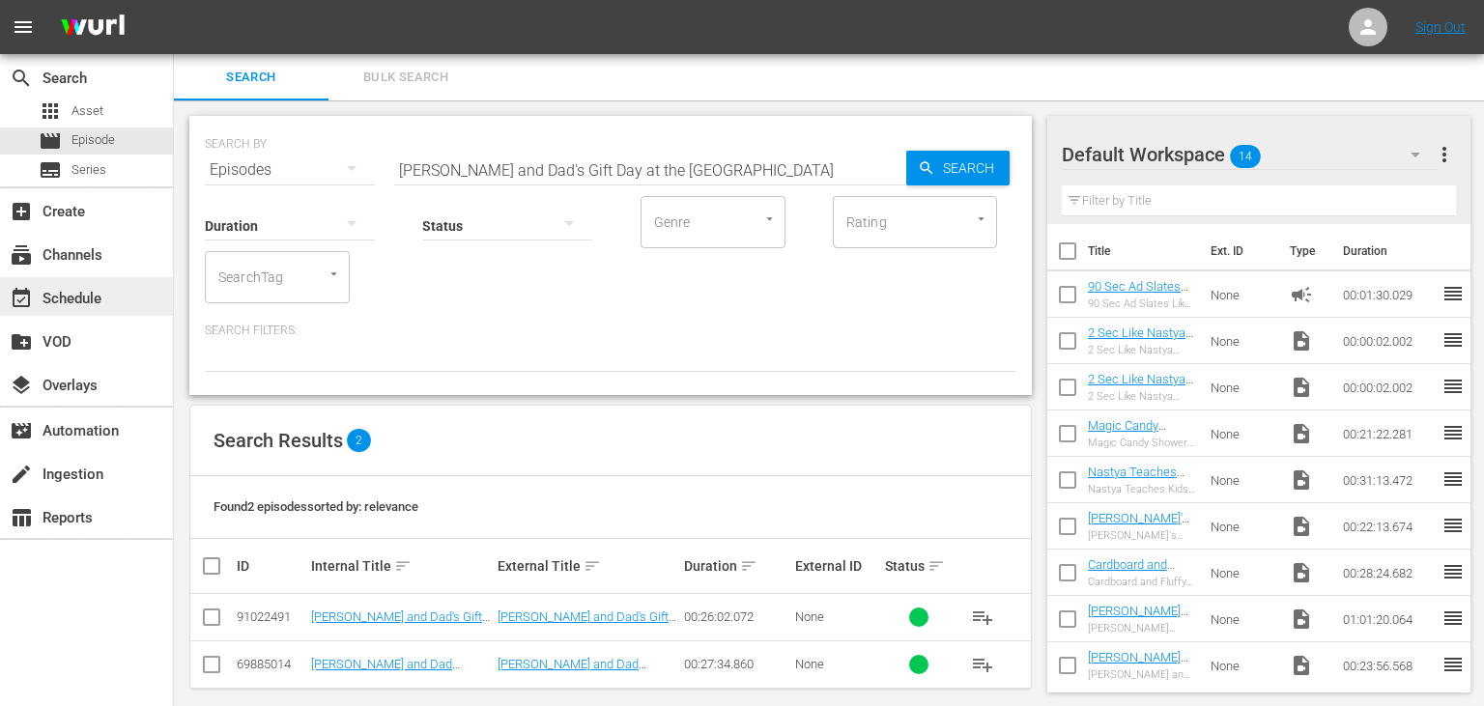
click at [107, 307] on div "event_available Schedule" at bounding box center [86, 296] width 173 height 39
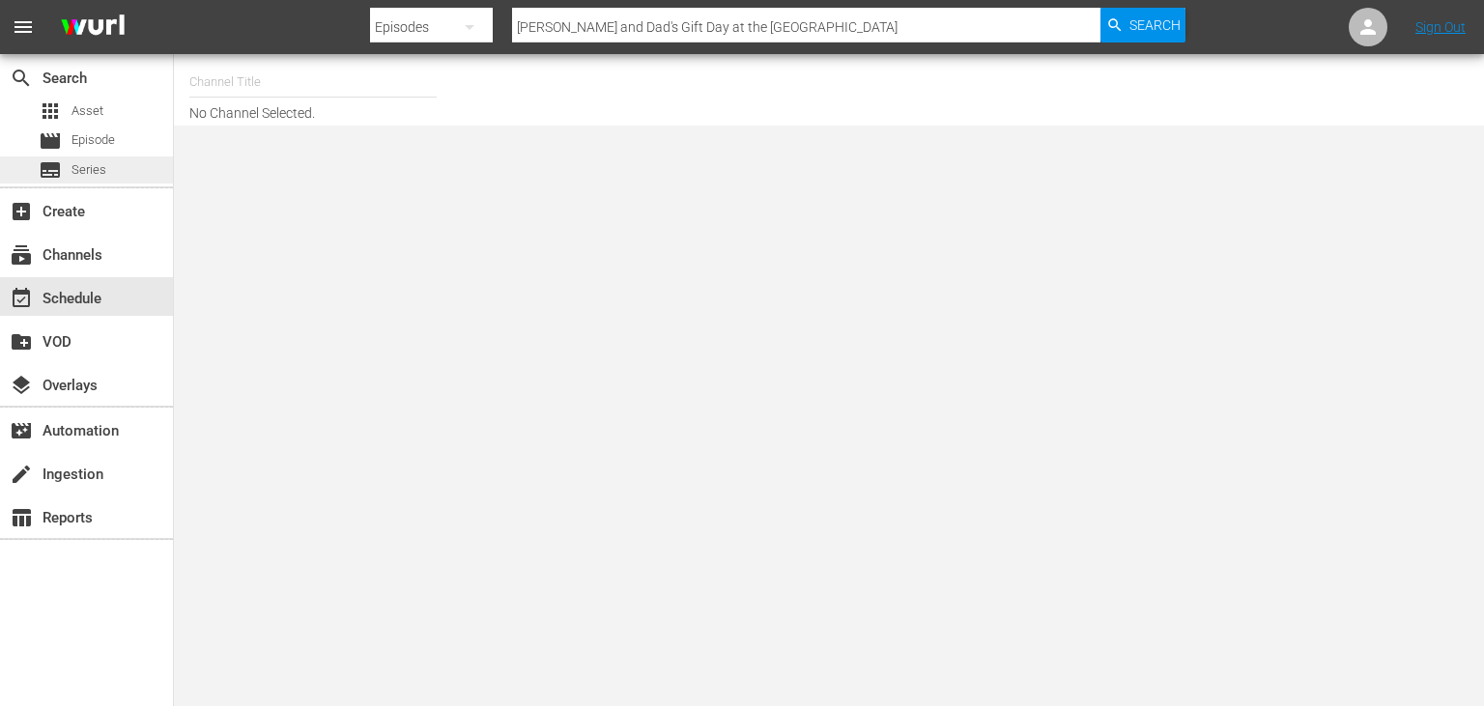
click at [129, 162] on div "subtitles Series" at bounding box center [86, 170] width 173 height 27
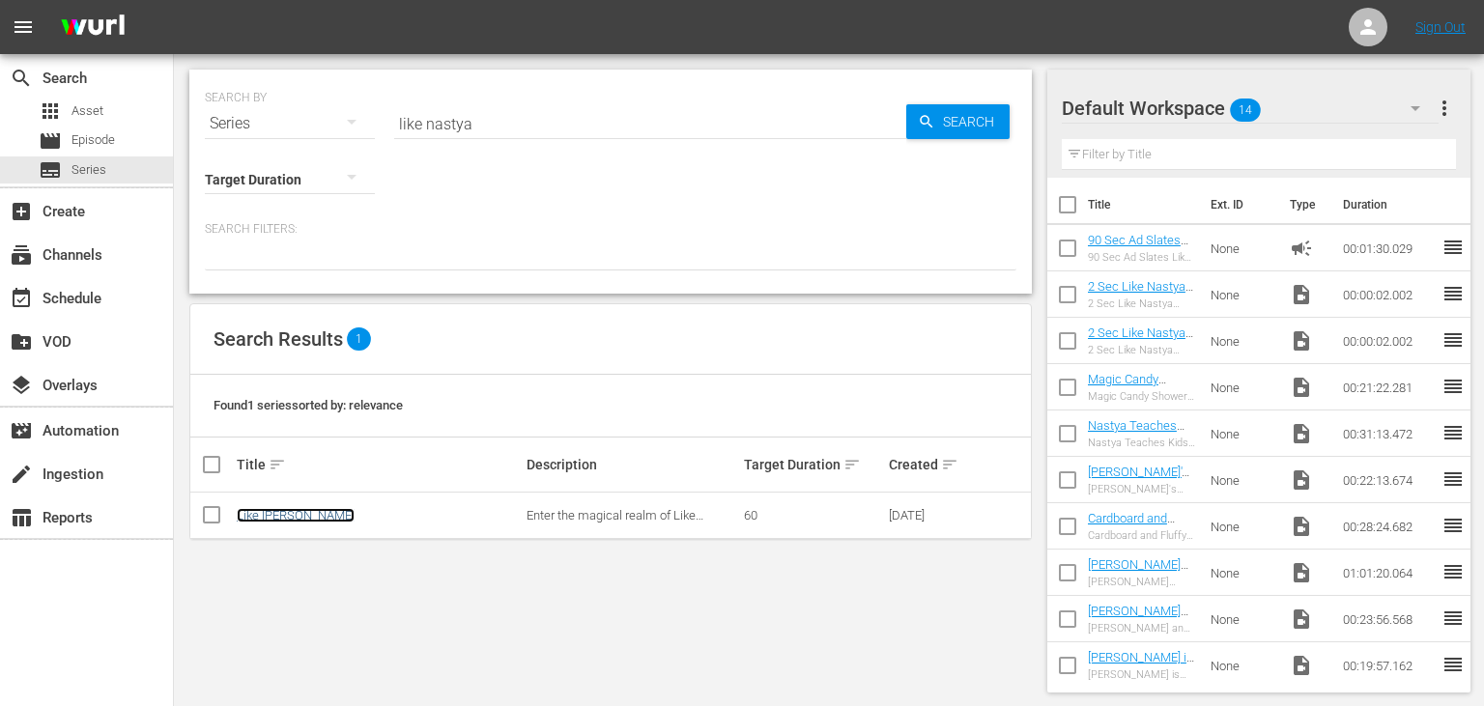
click at [294, 512] on link "Like [PERSON_NAME]" at bounding box center [296, 515] width 118 height 14
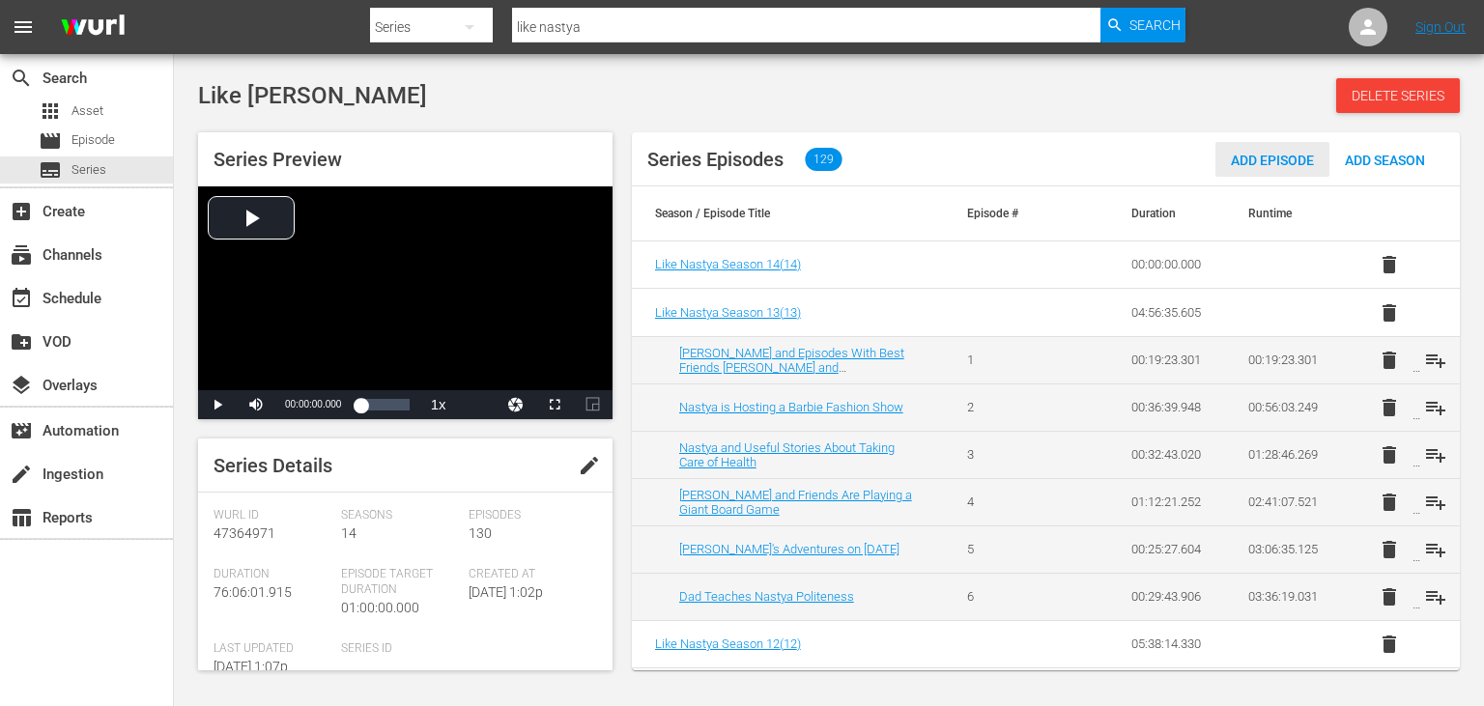
click at [1287, 164] on span "Add Episode" at bounding box center [1272, 160] width 114 height 15
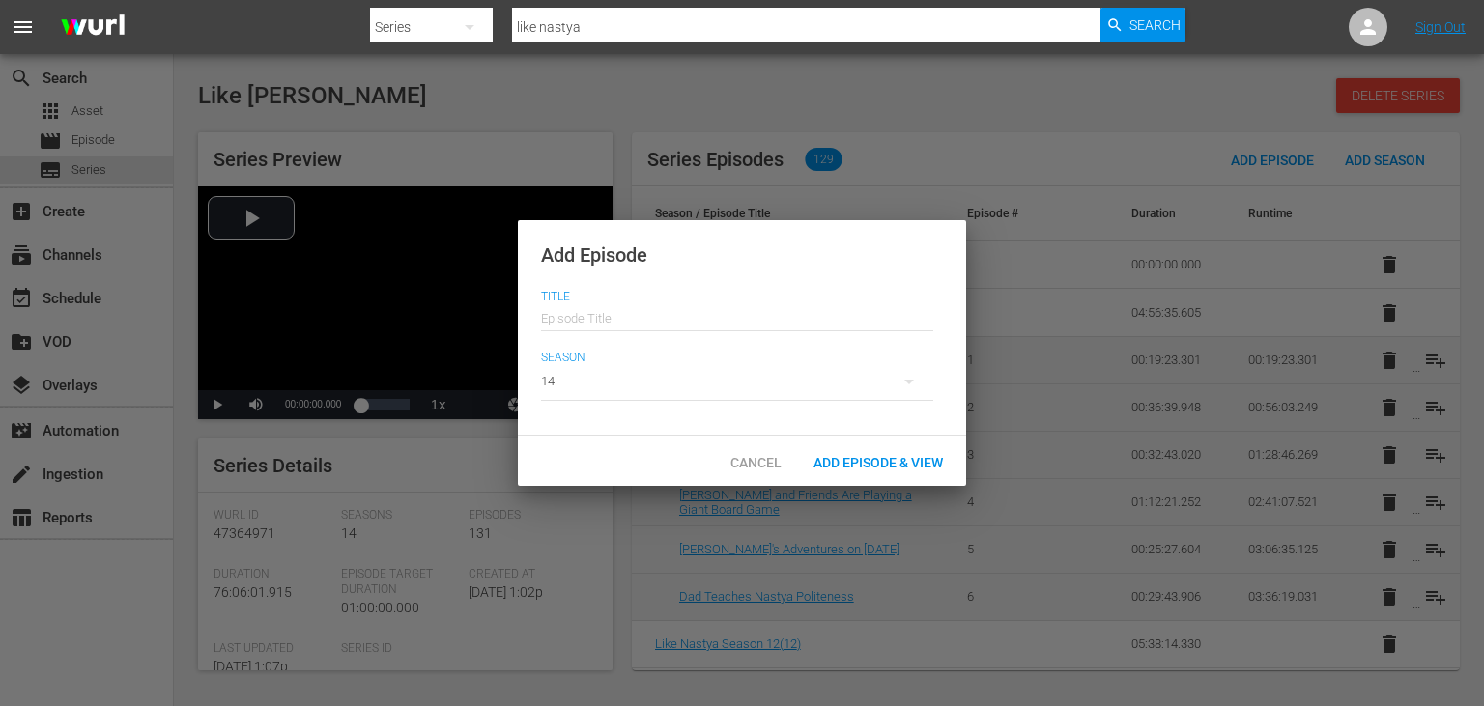
click at [718, 318] on input "text" at bounding box center [737, 316] width 392 height 46
paste input "[PERSON_NAME] and Dad Explore [GEOGRAPHIC_DATA]"
type input "[PERSON_NAME] and Dad Explore [GEOGRAPHIC_DATA]"
click at [854, 450] on div "Add Episode & View" at bounding box center [878, 461] width 160 height 36
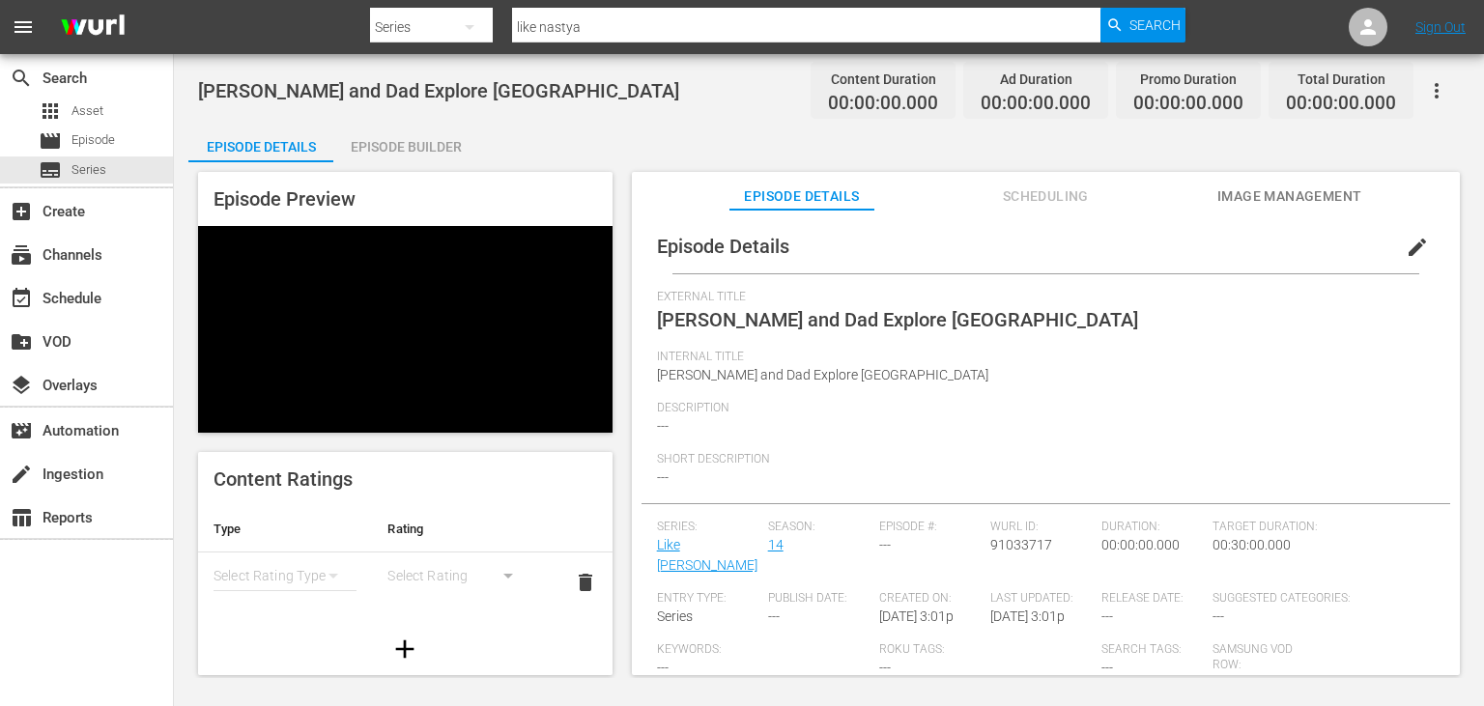
click at [1243, 204] on span "Image Management" at bounding box center [1289, 197] width 145 height 24
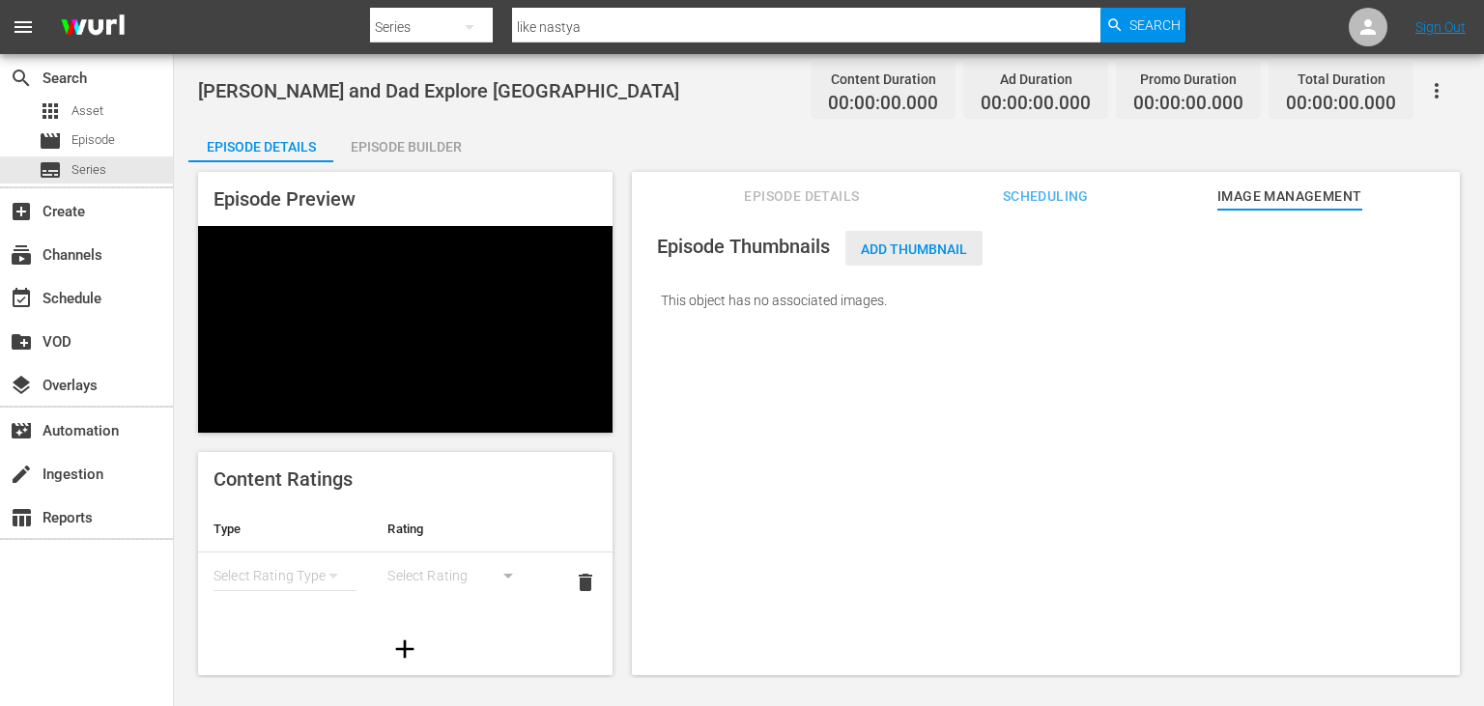
click at [917, 246] on span "Add Thumbnail" at bounding box center [913, 249] width 137 height 15
click at [892, 253] on span "Add Thumbnail" at bounding box center [913, 249] width 137 height 15
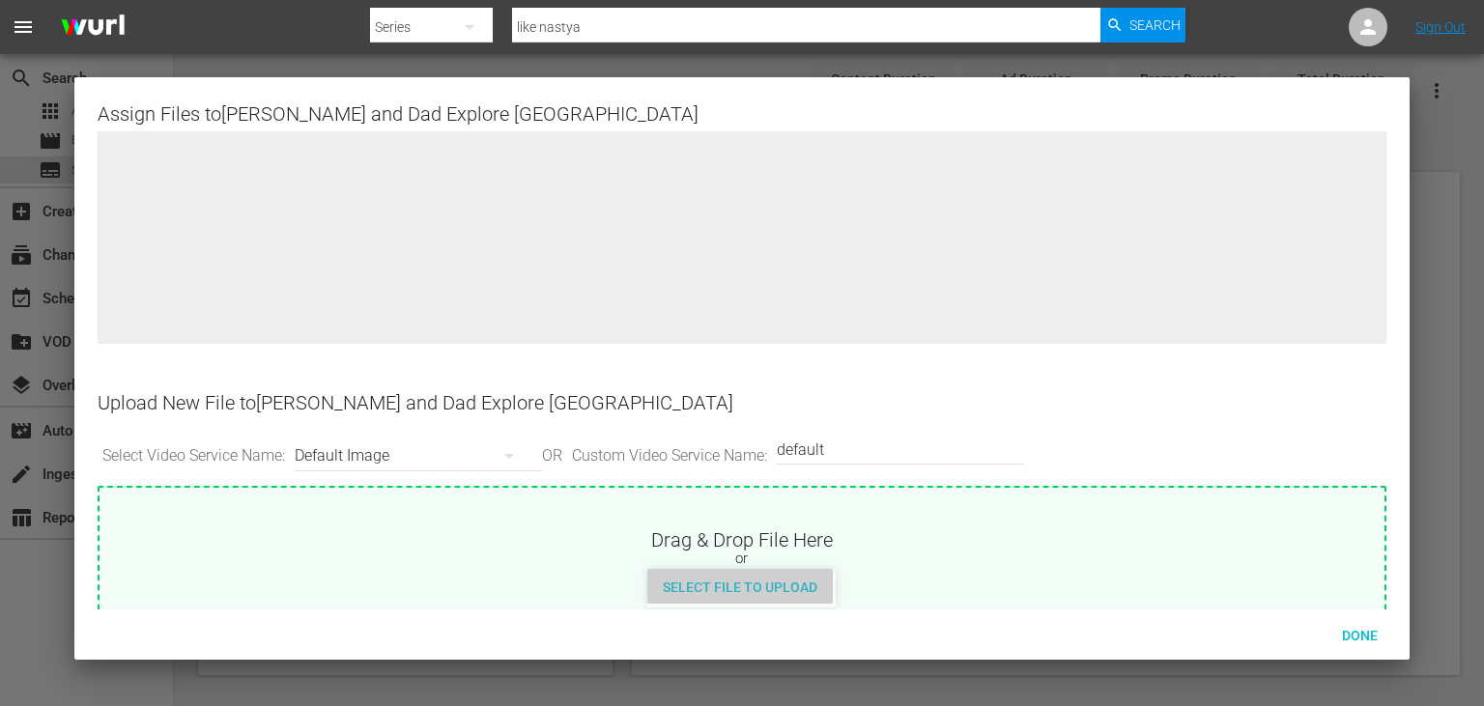
click at [757, 585] on span "Select File to Upload" at bounding box center [740, 587] width 186 height 15
type input "C:\fakepath\10666229_L.jpg"
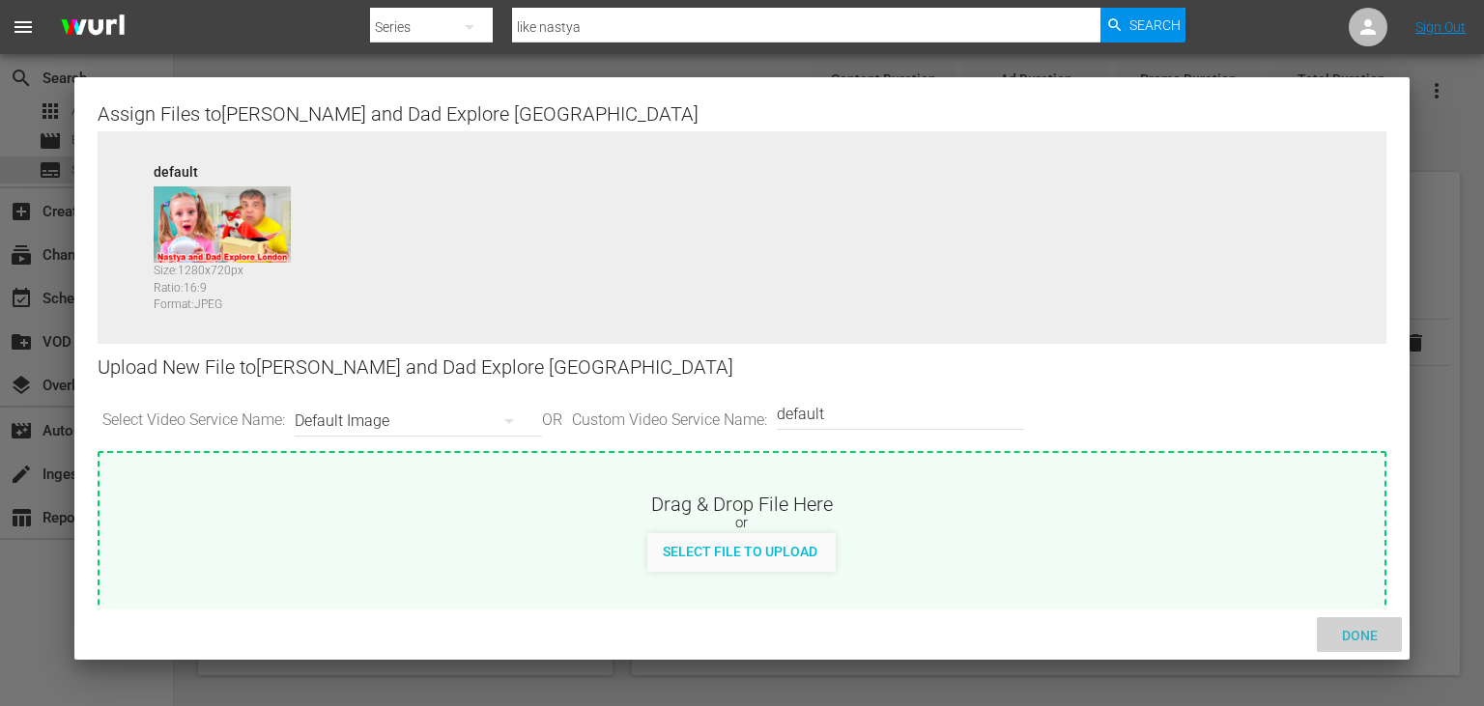
click at [1356, 635] on span "Done" at bounding box center [1360, 635] width 67 height 15
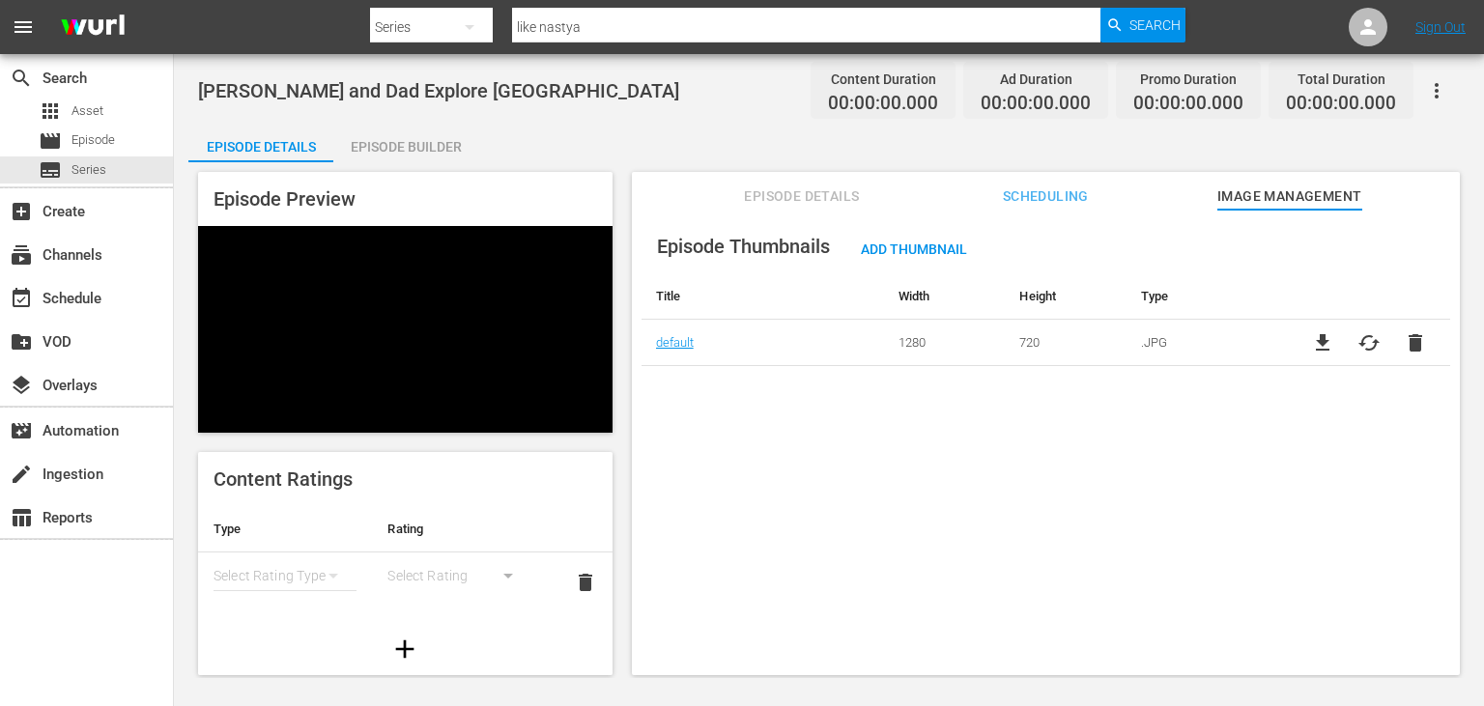
click at [431, 151] on div "Episode Builder" at bounding box center [405, 147] width 145 height 46
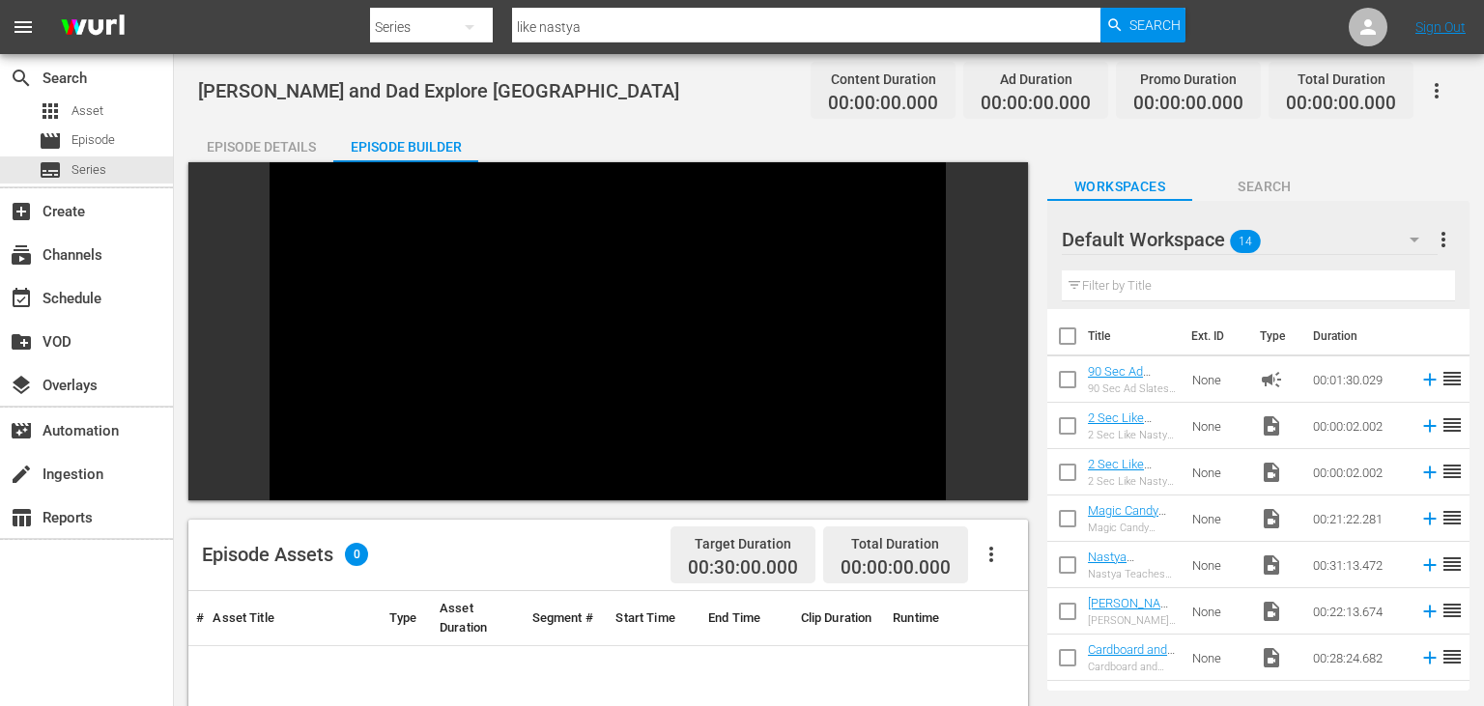
click at [296, 134] on div "Episode Details" at bounding box center [260, 147] width 145 height 46
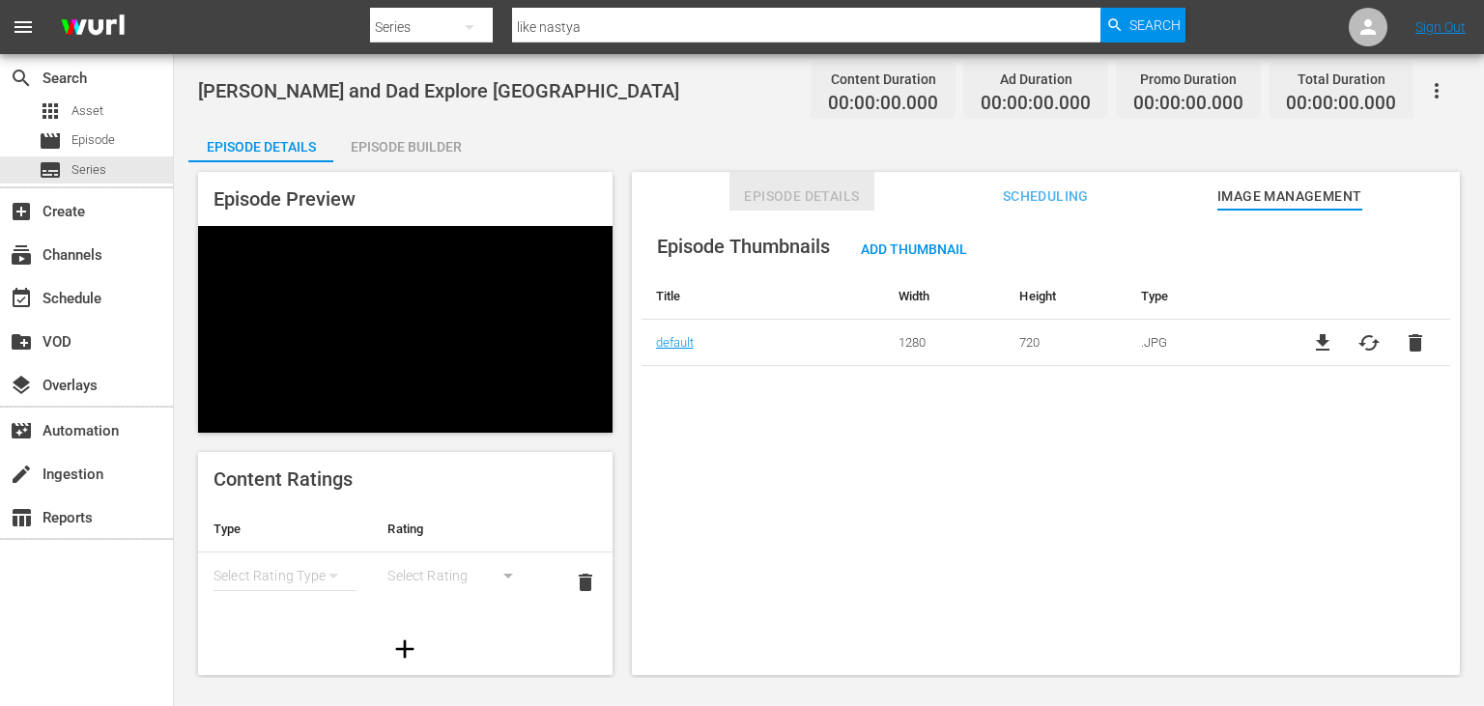
click at [851, 209] on button "Episode Details" at bounding box center [801, 191] width 145 height 39
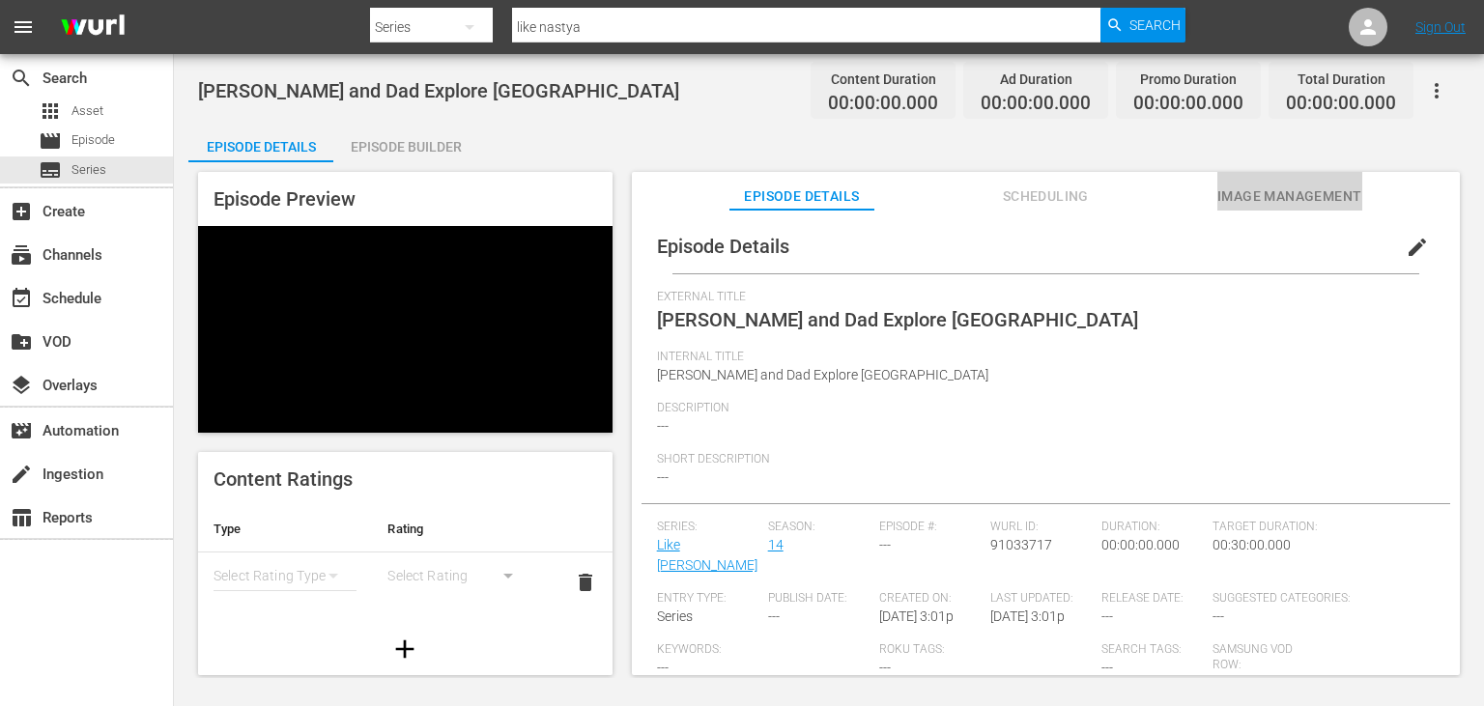
click at [1297, 192] on span "Image Management" at bounding box center [1289, 197] width 145 height 24
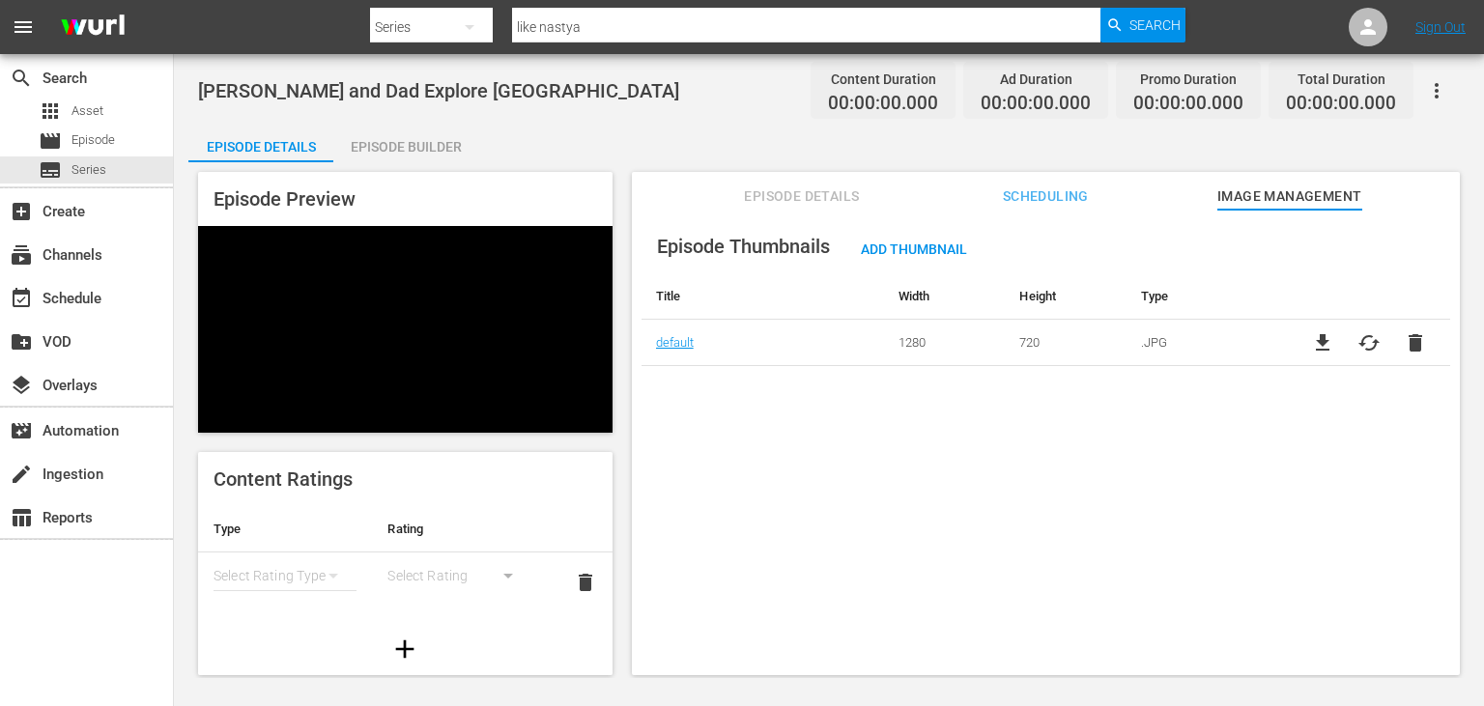
click at [785, 191] on span "Episode Details" at bounding box center [801, 197] width 145 height 24
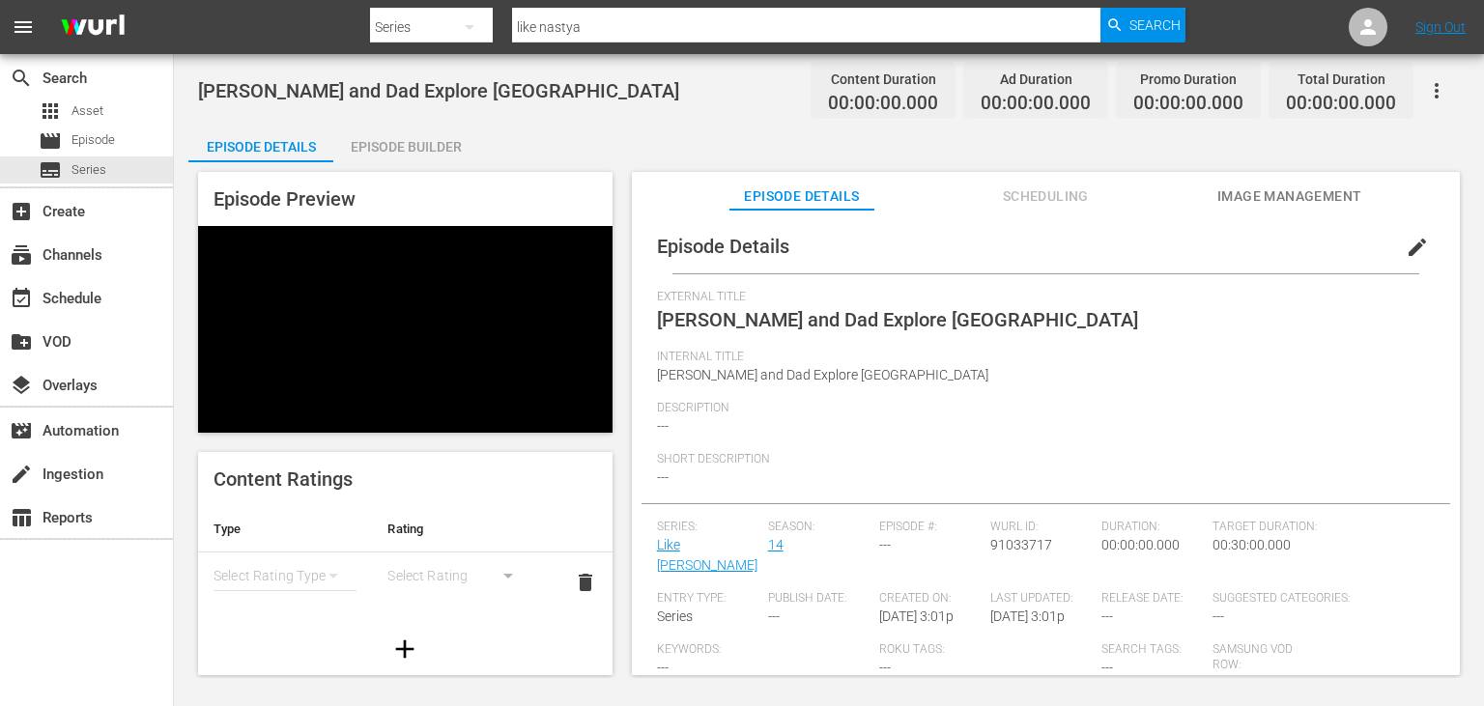
click at [1422, 253] on span "edit" at bounding box center [1417, 247] width 23 height 23
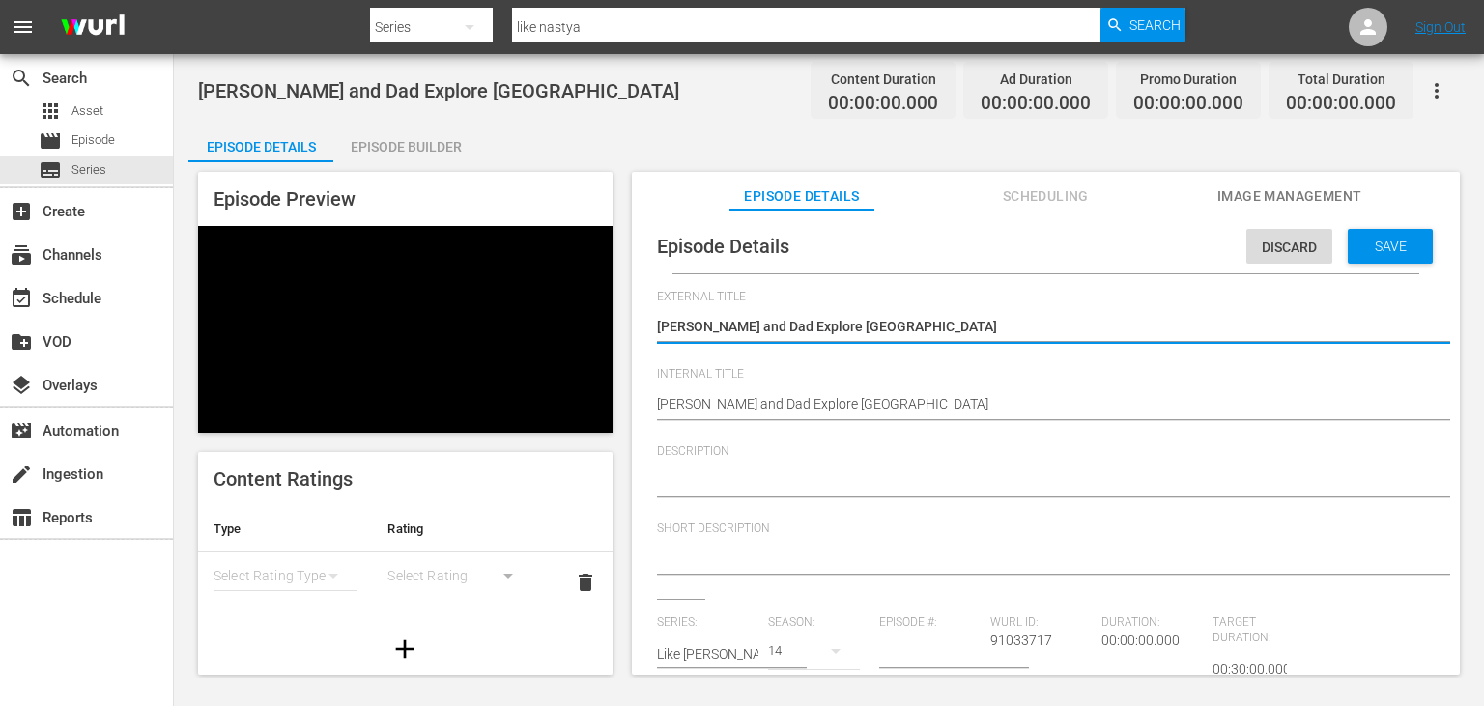
click at [1271, 191] on span "Image Management" at bounding box center [1289, 197] width 145 height 24
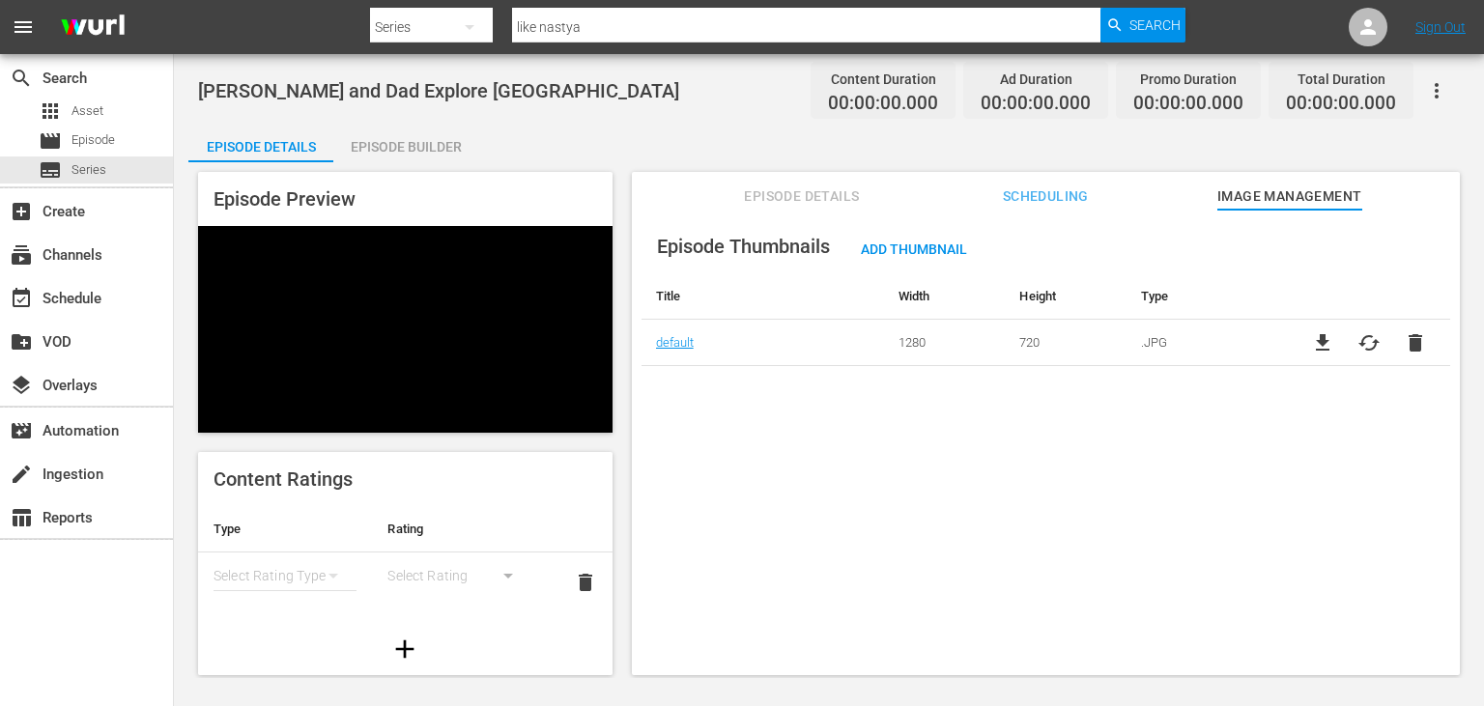
click at [786, 216] on div "Episode Thumbnails Add Thumbnail Title Width Height Type default 1280 720 .JPG …" at bounding box center [1046, 481] width 828 height 542
click at [787, 209] on button "Episode Details" at bounding box center [801, 191] width 145 height 39
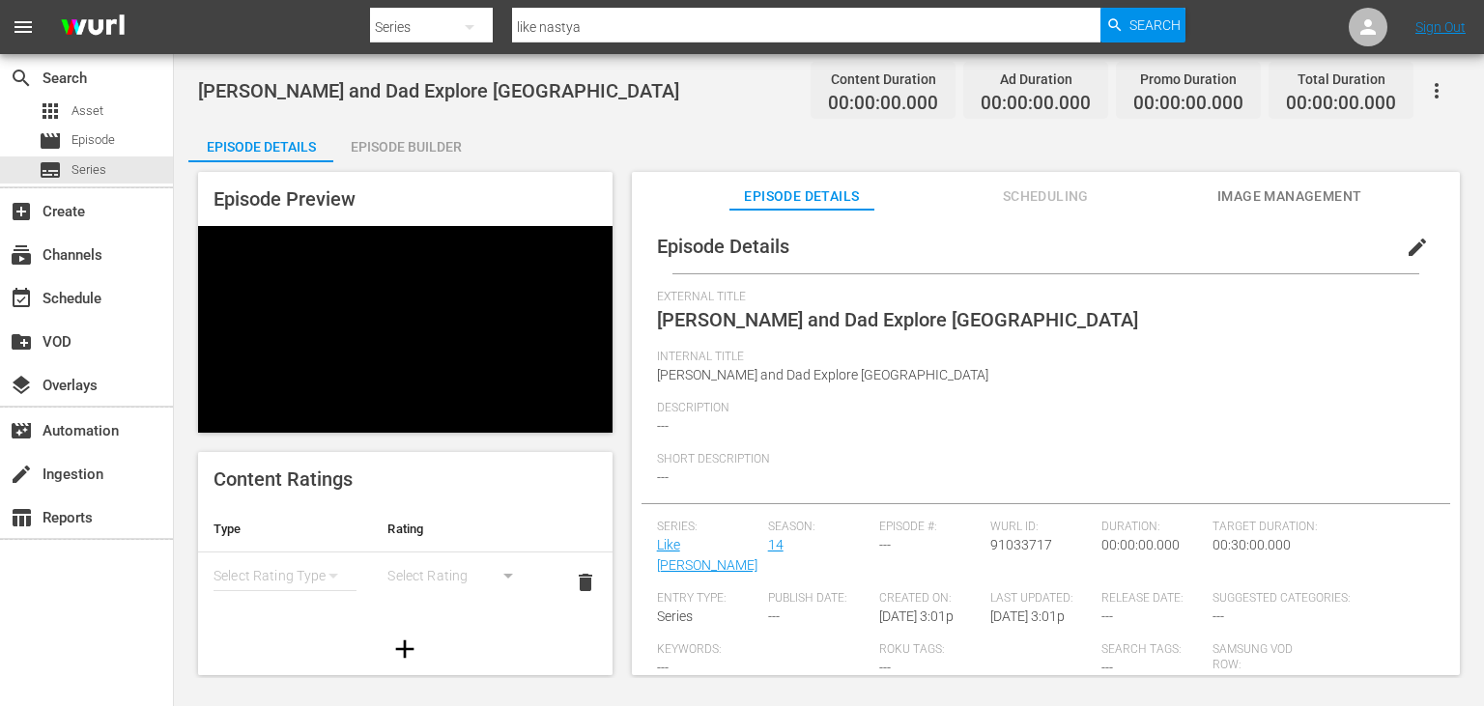
click at [1408, 239] on span "edit" at bounding box center [1417, 247] width 23 height 23
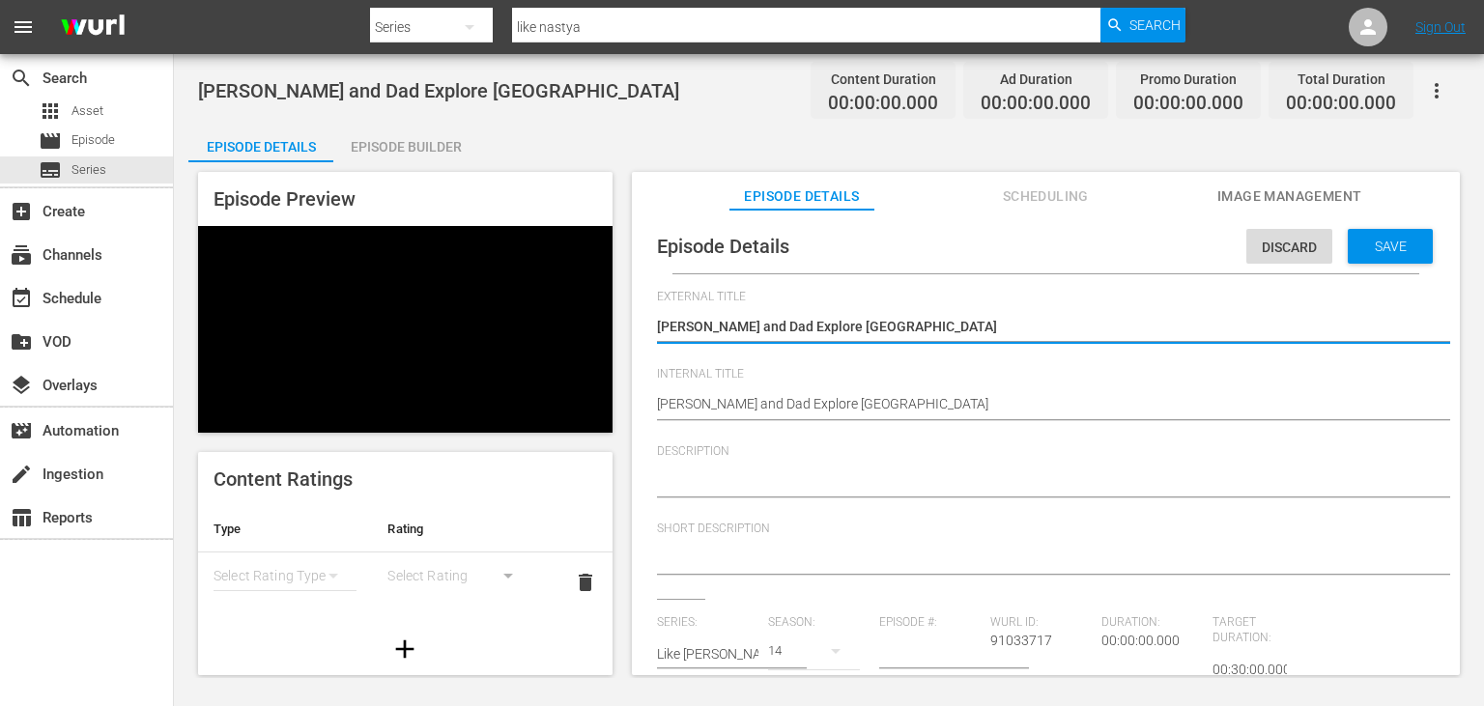
click at [787, 487] on textarea at bounding box center [1041, 482] width 768 height 23
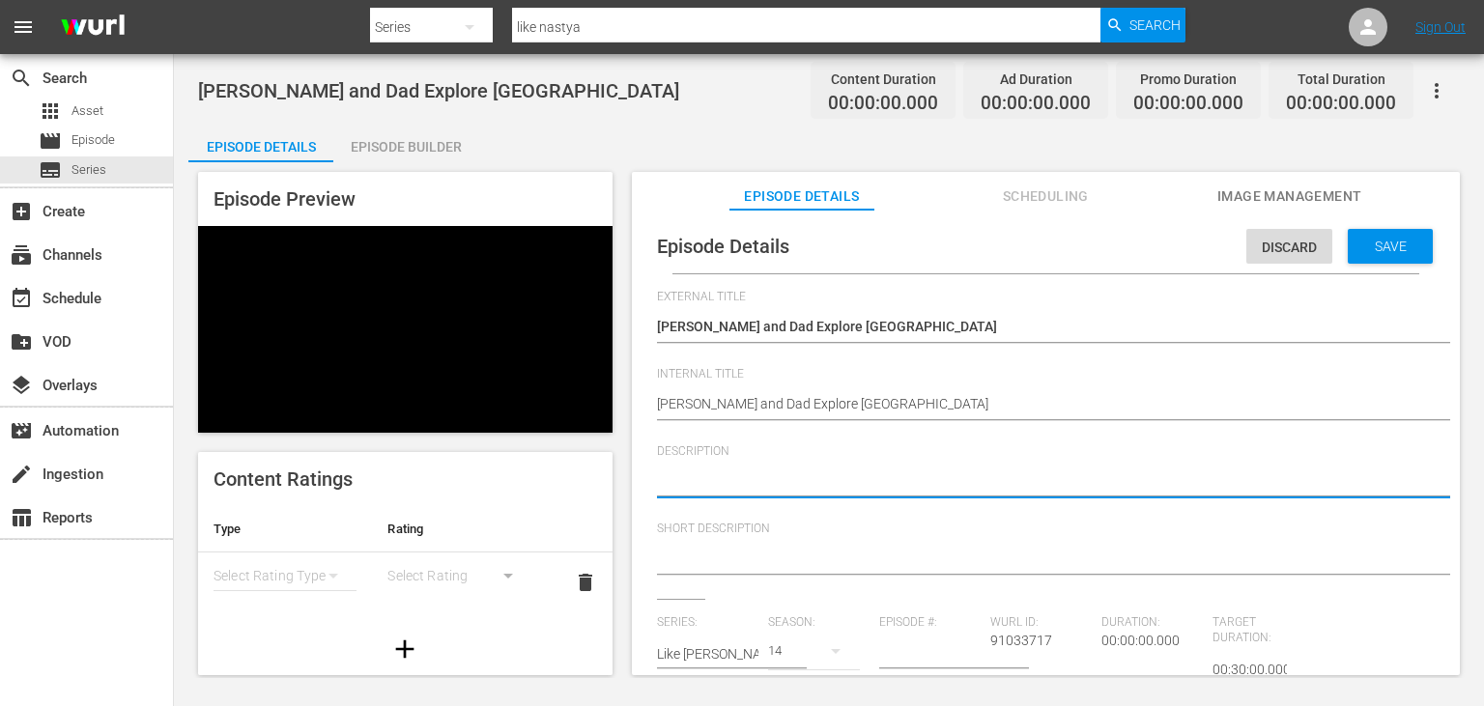
paste textarea "[PERSON_NAME] and Dad as they explore the beautiful sights of [GEOGRAPHIC_DATA]!"
type textarea "[PERSON_NAME] and Dad as they explore the beautiful sights of [GEOGRAPHIC_DATA]!"
click at [668, 488] on textarea "[PERSON_NAME] and Dad as they explore the beautiful sights of [GEOGRAPHIC_DATA]!" at bounding box center [1041, 482] width 768 height 23
drag, startPoint x: 668, startPoint y: 488, endPoint x: 1059, endPoint y: 471, distance: 391.6
click at [1059, 471] on textarea "[PERSON_NAME] and Dad as they explore the beautiful sights of [GEOGRAPHIC_DATA]!" at bounding box center [1041, 482] width 768 height 23
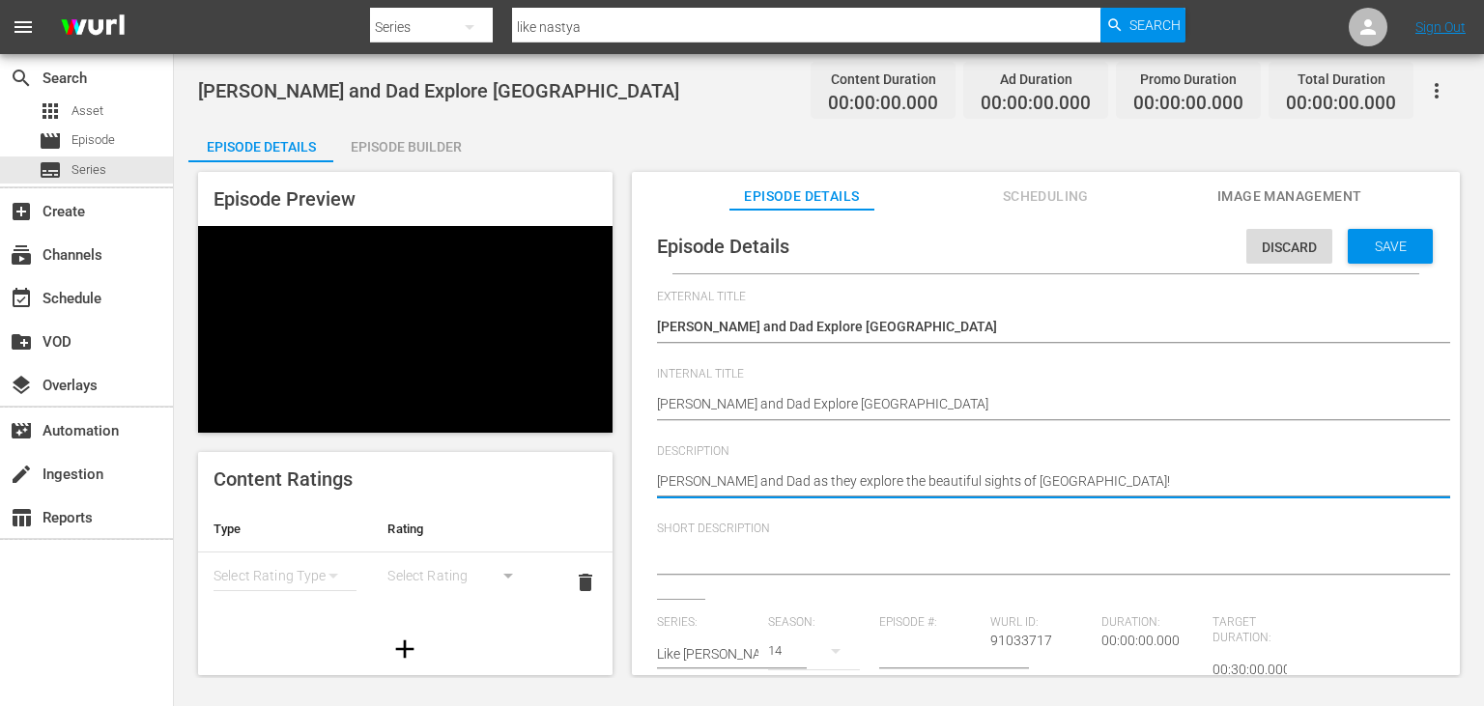
type textarea "[PERSON_NAME] and Dad as they explore the beautiful sights of [GEOGRAPHIC_DATA]!"
click at [759, 568] on textarea at bounding box center [1041, 560] width 768 height 23
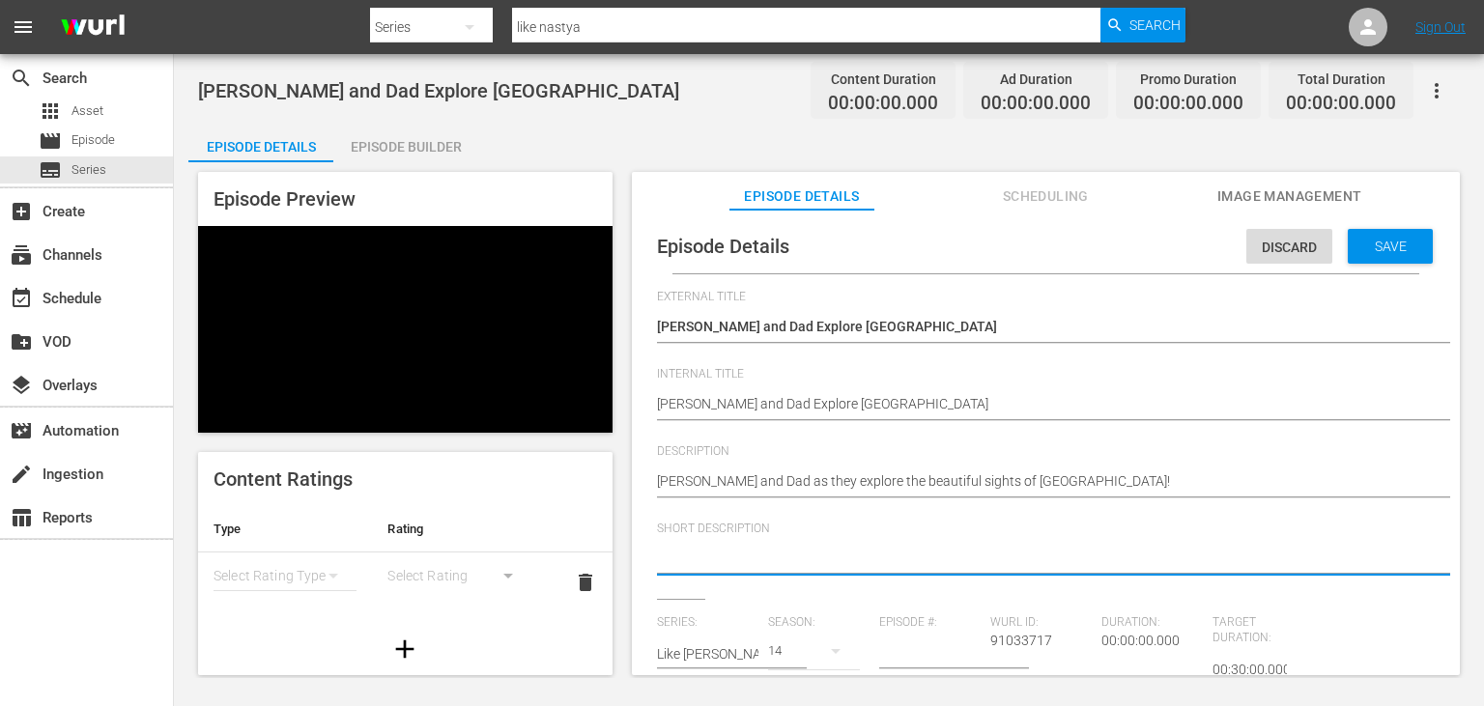
paste textarea "[PERSON_NAME] and Dad as they explore the beautiful sights of [GEOGRAPHIC_DATA]!"
type textarea "[PERSON_NAME] and Dad as they explore the beautiful sights of [GEOGRAPHIC_DATA]!"
drag, startPoint x: 685, startPoint y: 557, endPoint x: 618, endPoint y: 549, distance: 67.2
click at [657, 549] on textarea "[PERSON_NAME] and Dad as they explore the beautiful sights of [GEOGRAPHIC_DATA]!" at bounding box center [1041, 560] width 768 height 23
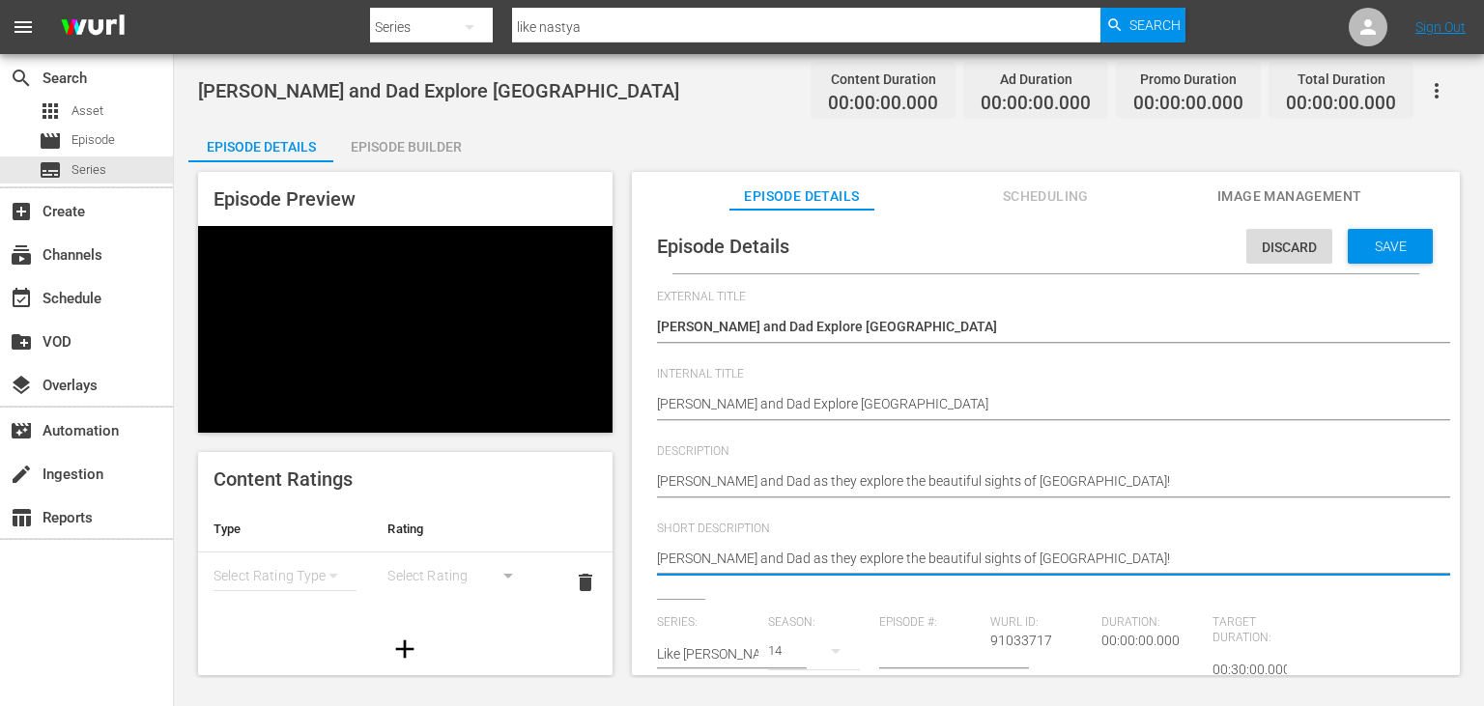
type textarea "[PERSON_NAME] and Dad as they explore the beautiful sights of [GEOGRAPHIC_DATA]!"
click at [796, 564] on textarea "[PERSON_NAME] and Dad as they explore the beautiful sights of [GEOGRAPHIC_DATA]!" at bounding box center [1041, 560] width 768 height 23
type textarea "[PERSON_NAME] and Dad as the explore the beautiful sights of [GEOGRAPHIC_DATA]!"
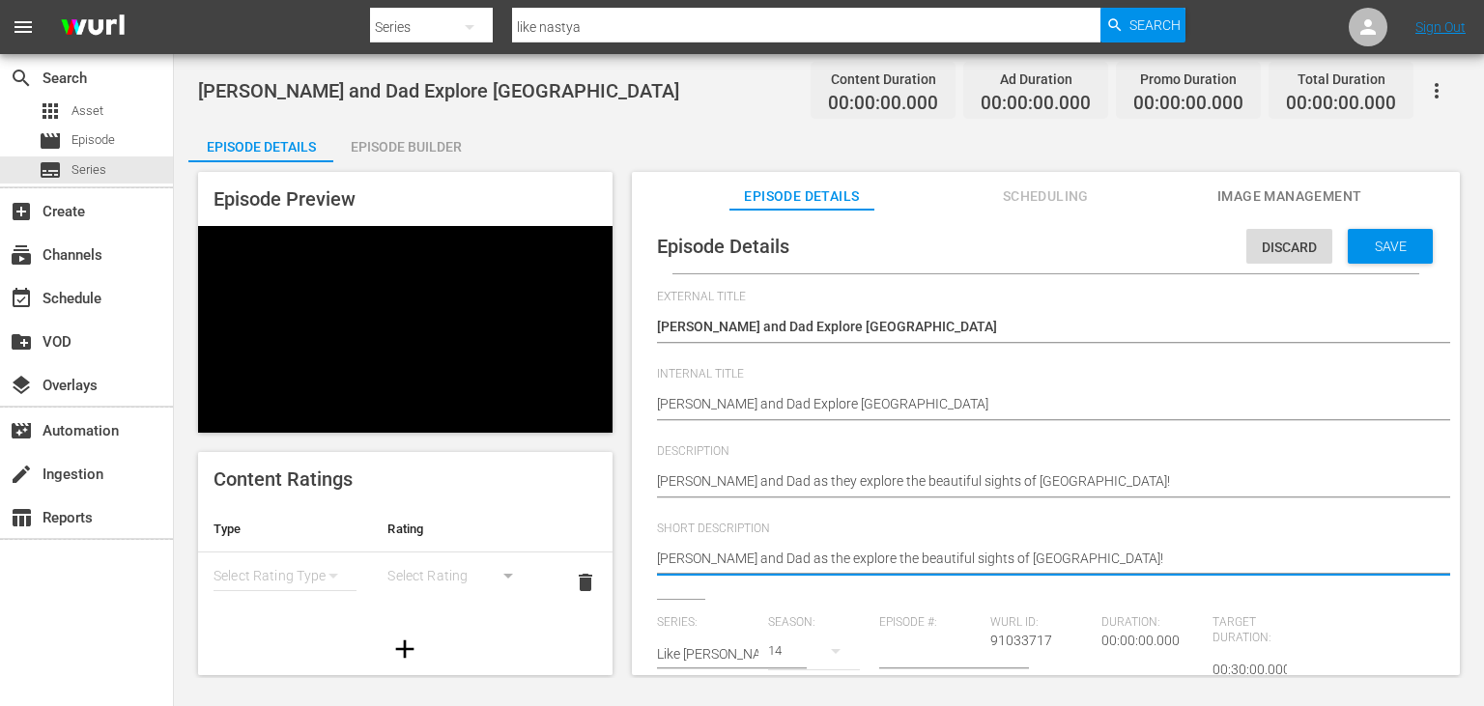
type textarea "[PERSON_NAME] and Dad as th explore the beautiful sights of [GEOGRAPHIC_DATA]!"
type textarea "[PERSON_NAME] and Dad as t explore the beautiful sights of [GEOGRAPHIC_DATA]!"
type textarea "[PERSON_NAME] and Dad as explore the beautiful sights of [GEOGRAPHIC_DATA]!"
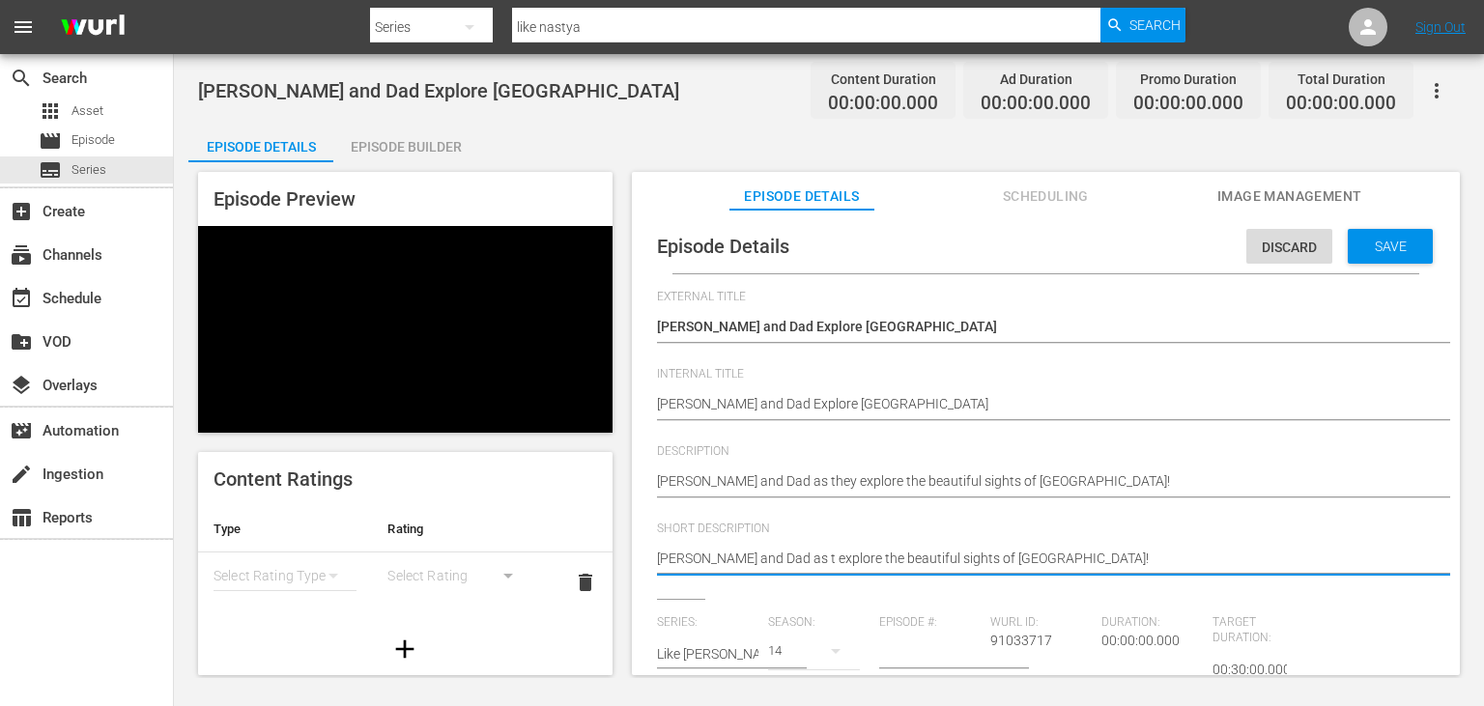
type textarea "[PERSON_NAME] and Dad as explore the beautiful sights of [GEOGRAPHIC_DATA]!"
type textarea "[PERSON_NAME] and Dad a explore the beautiful sights of [GEOGRAPHIC_DATA]!"
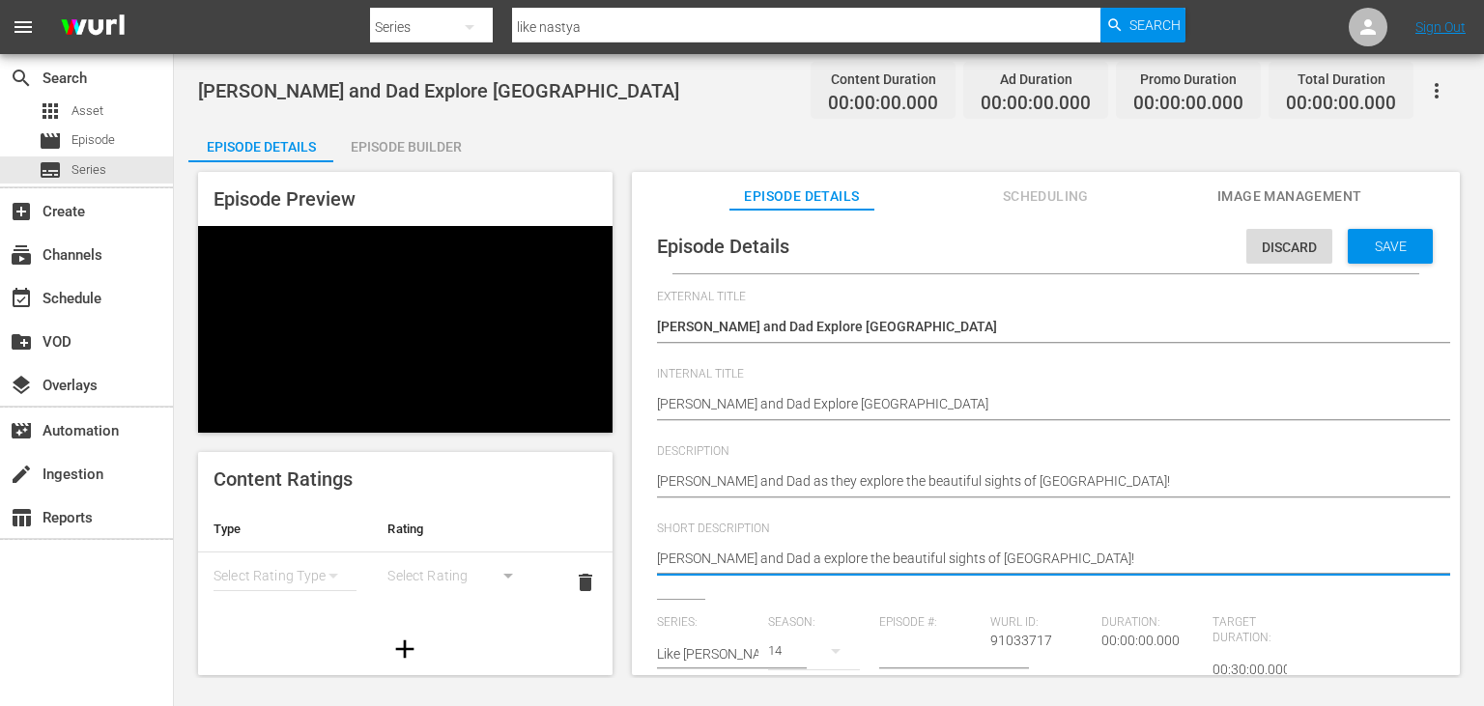
type textarea "[PERSON_NAME] and Dad explore the beautiful sights of [GEOGRAPHIC_DATA]!"
click at [910, 660] on input "number" at bounding box center [929, 654] width 101 height 46
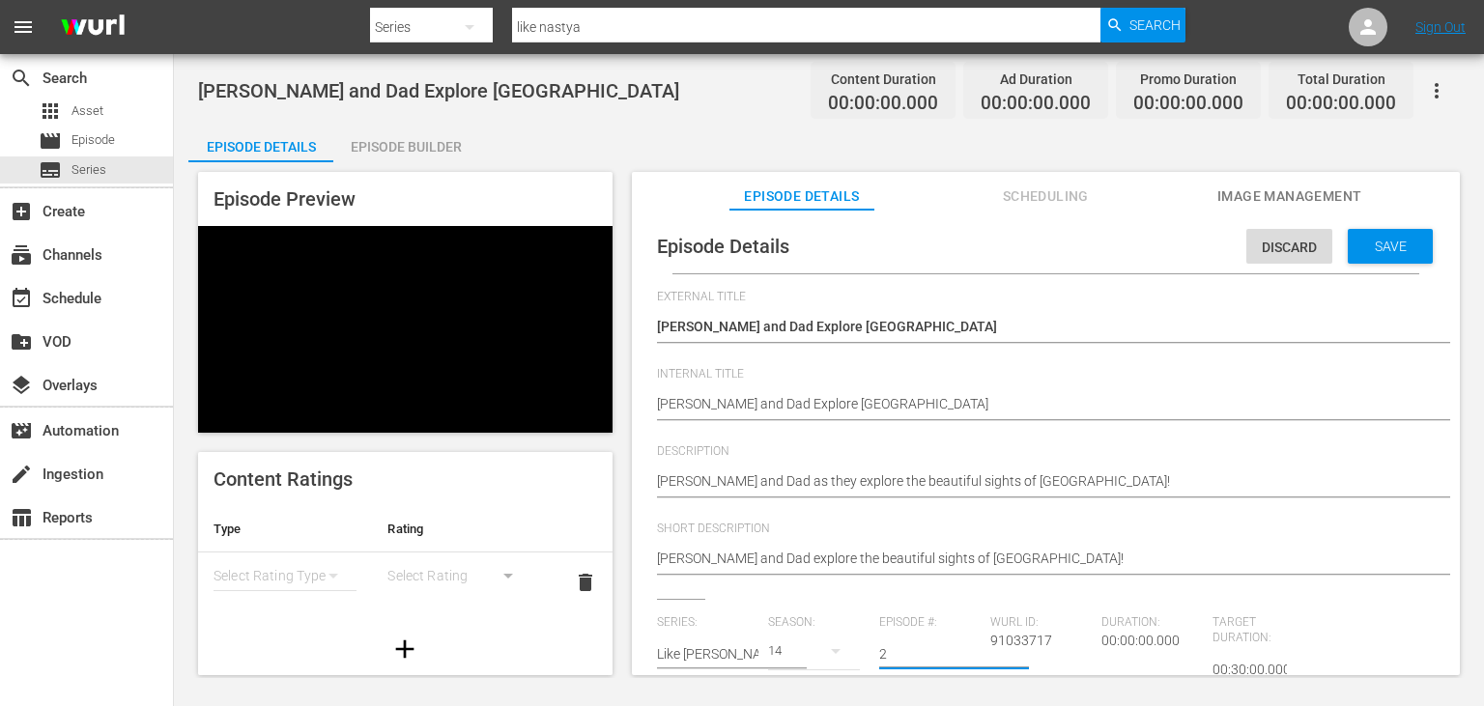
type input "2"
click at [557, 628] on div at bounding box center [405, 649] width 414 height 54
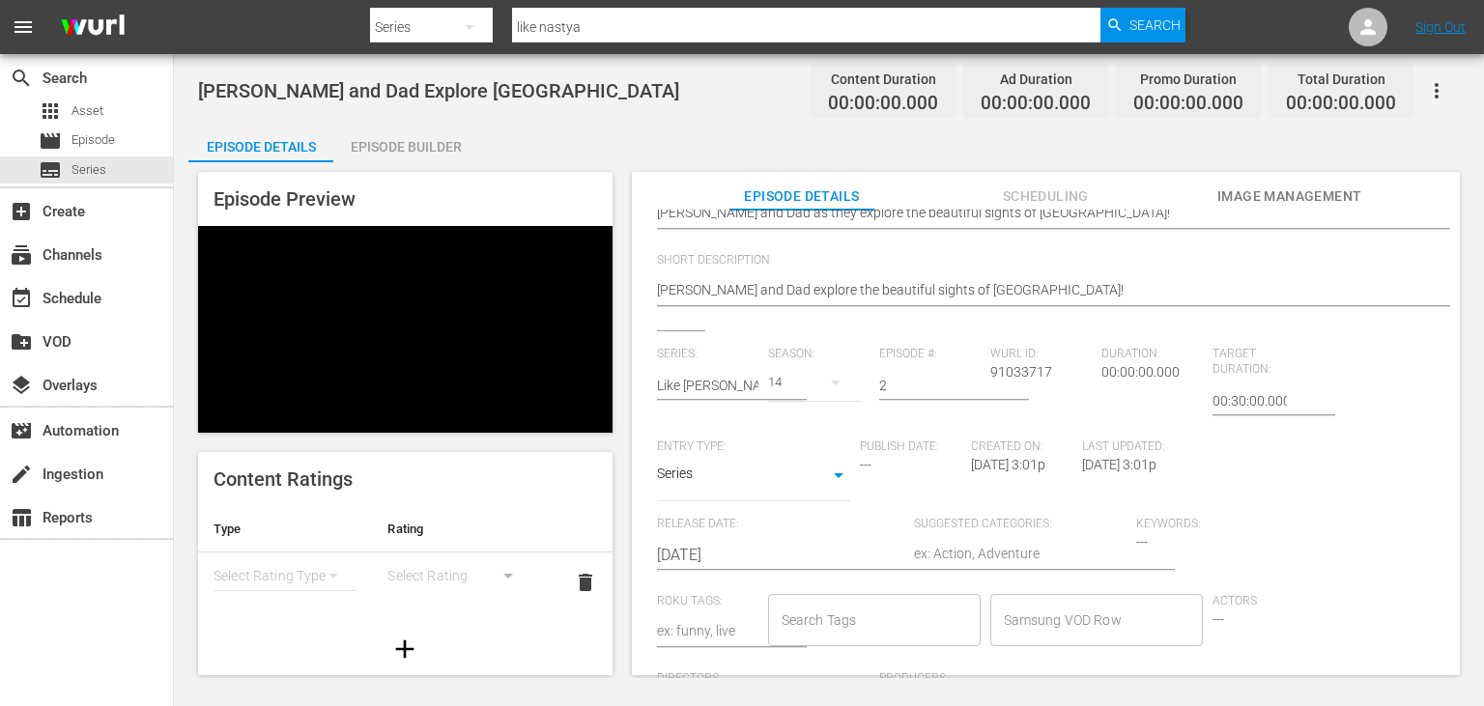
scroll to position [317, 0]
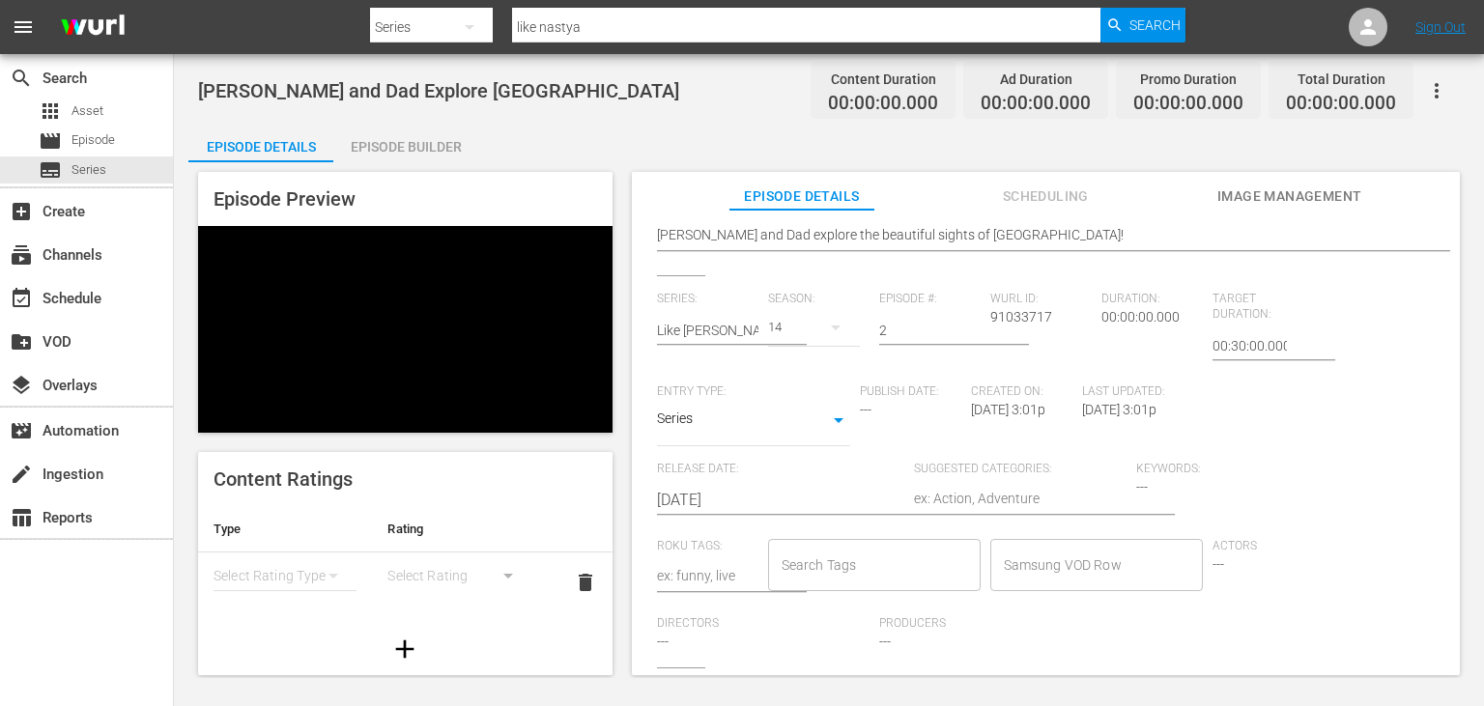
click at [732, 498] on input "[DATE]" at bounding box center [780, 500] width 247 height 46
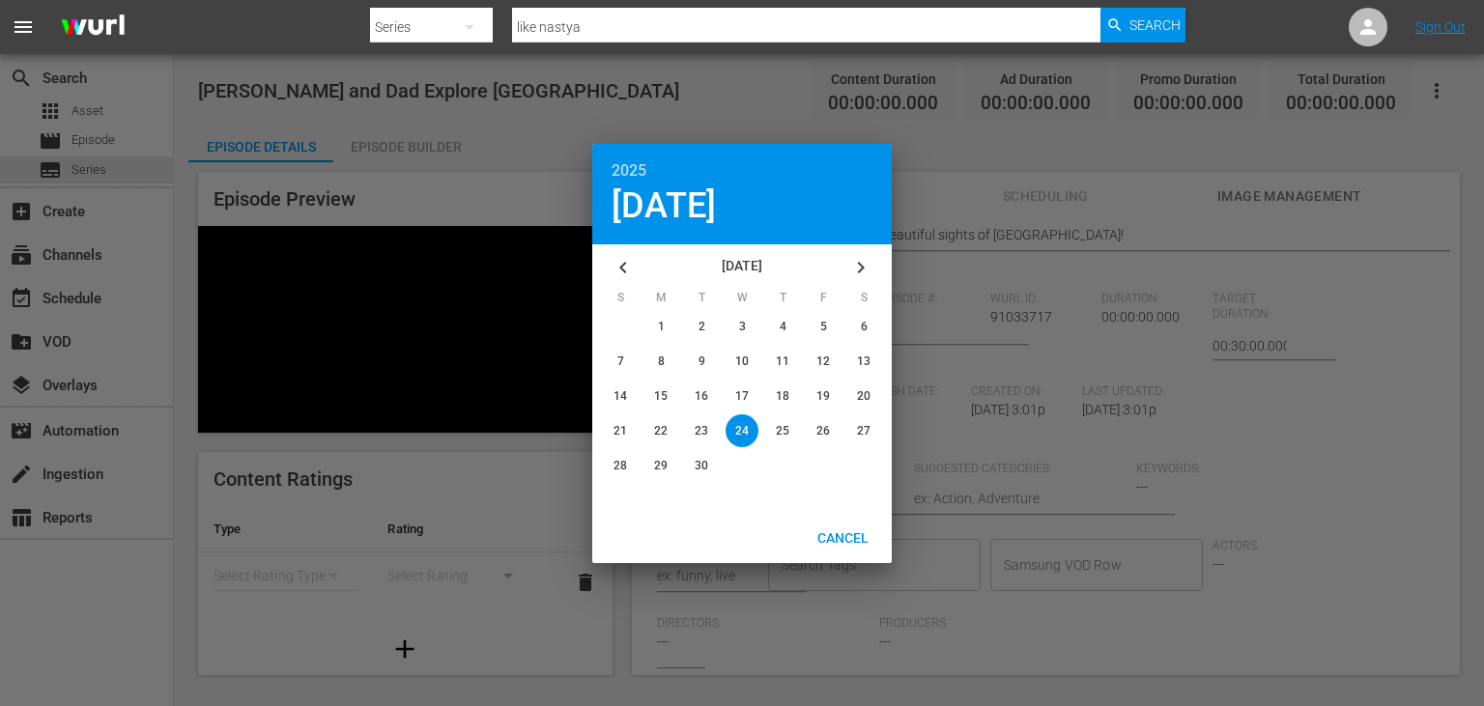
click at [635, 264] on button "button" at bounding box center [623, 267] width 46 height 46
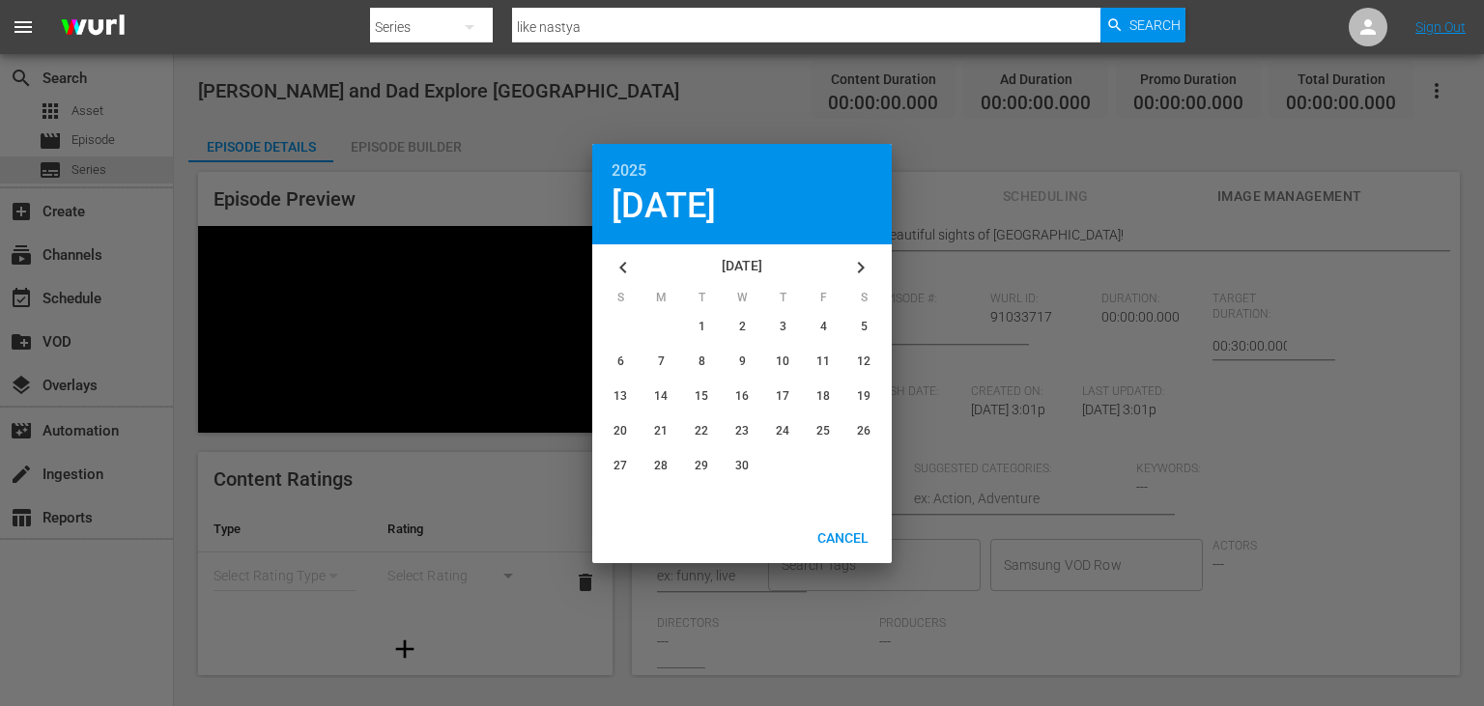
click at [635, 264] on button "button" at bounding box center [623, 267] width 46 height 46
click at [627, 275] on icon "button" at bounding box center [623, 267] width 23 height 23
click at [705, 431] on span "21" at bounding box center [702, 431] width 14 height 14
type input "[DATE]"
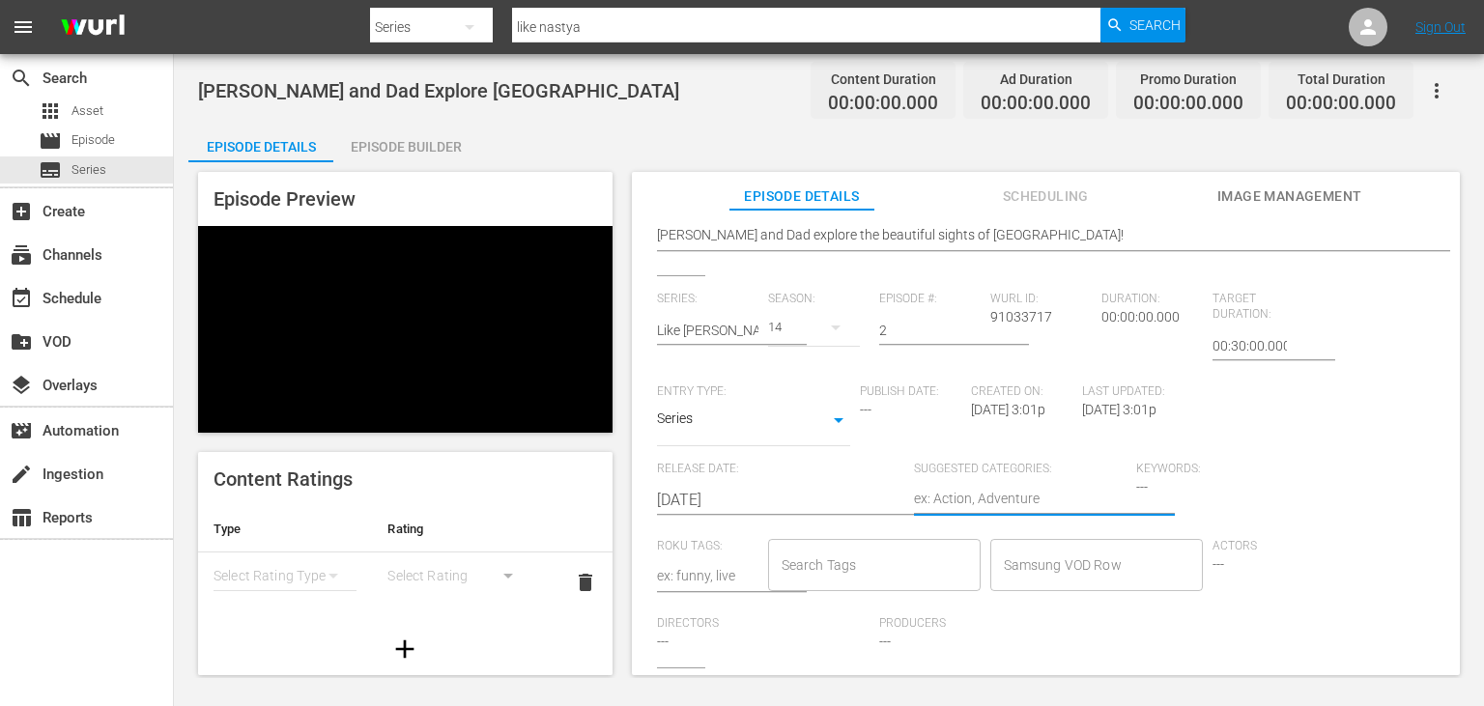
click at [967, 504] on textarea at bounding box center [1020, 500] width 213 height 23
type textarea "D"
type textarea "Dr"
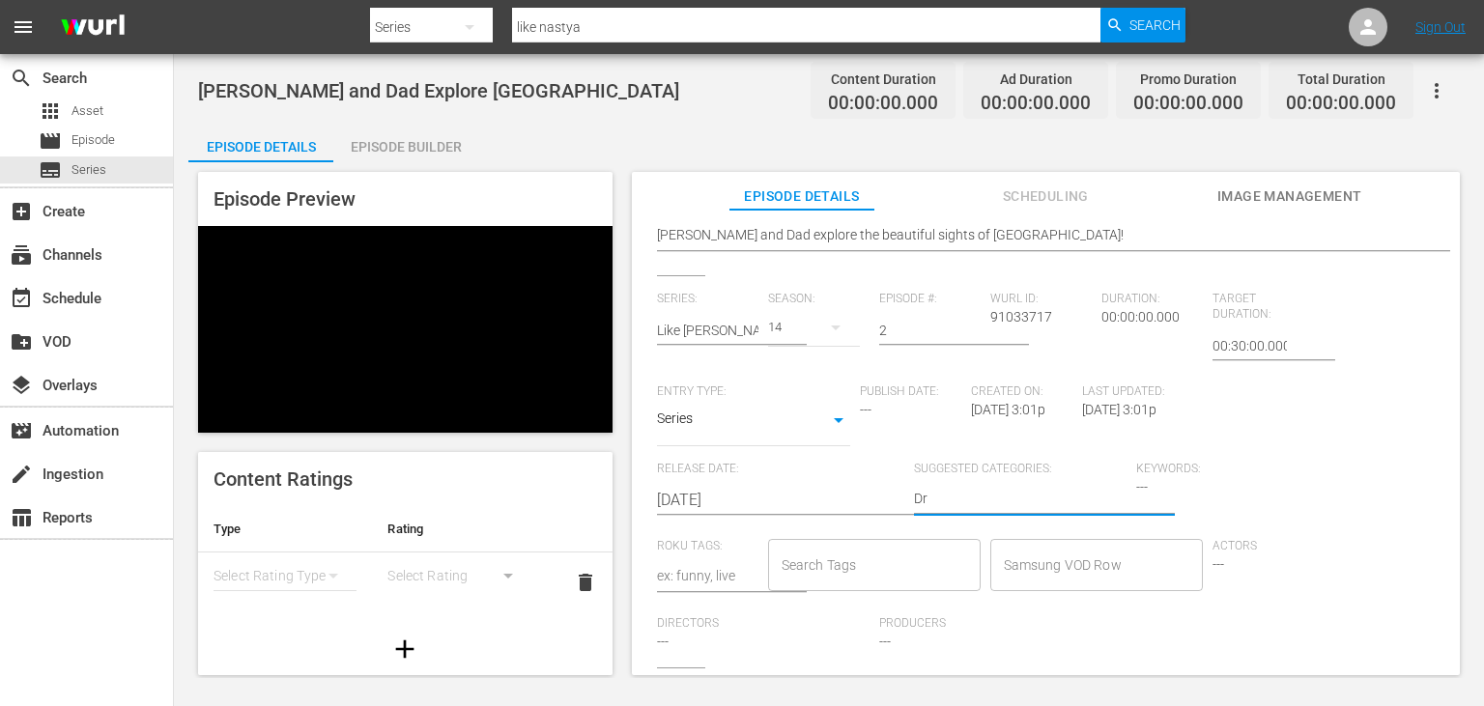
type textarea "Dra"
type textarea "Dram"
type textarea "Drama"
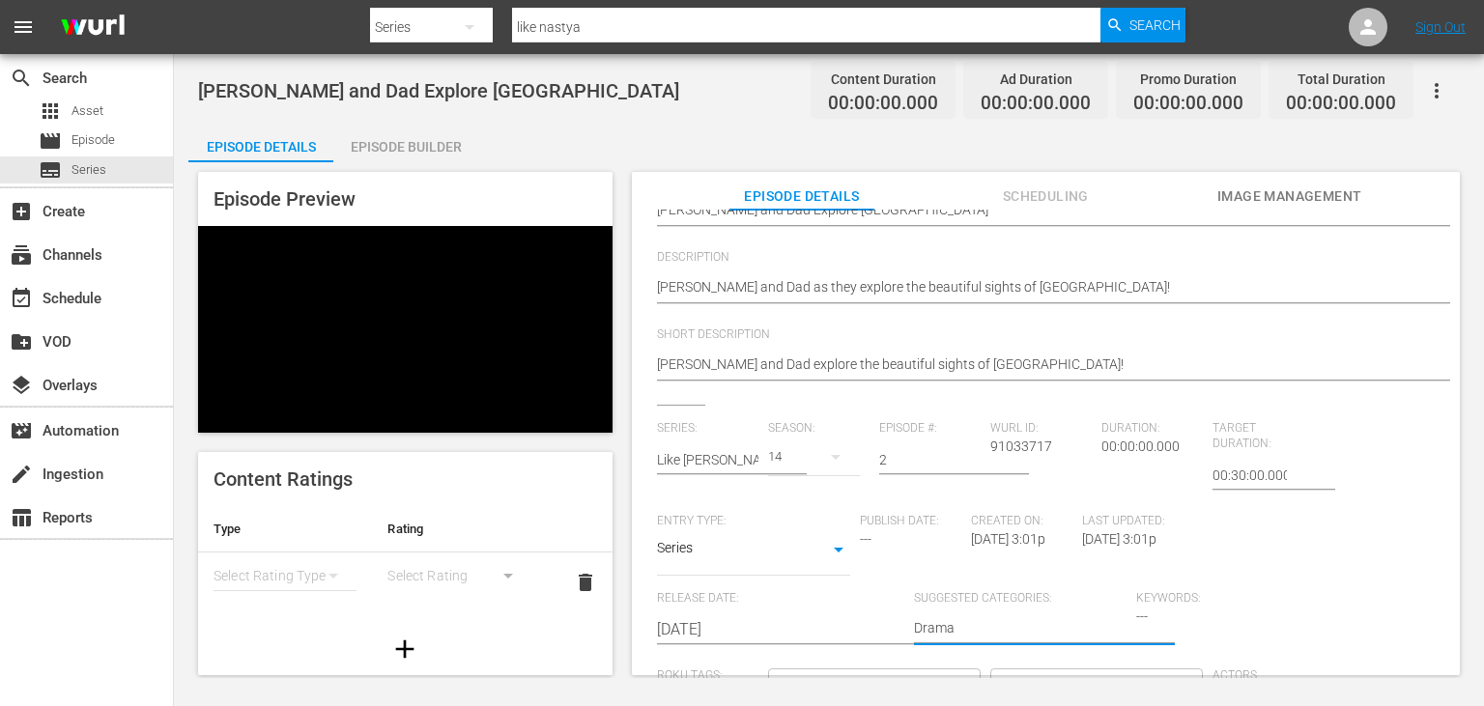
scroll to position [0, 0]
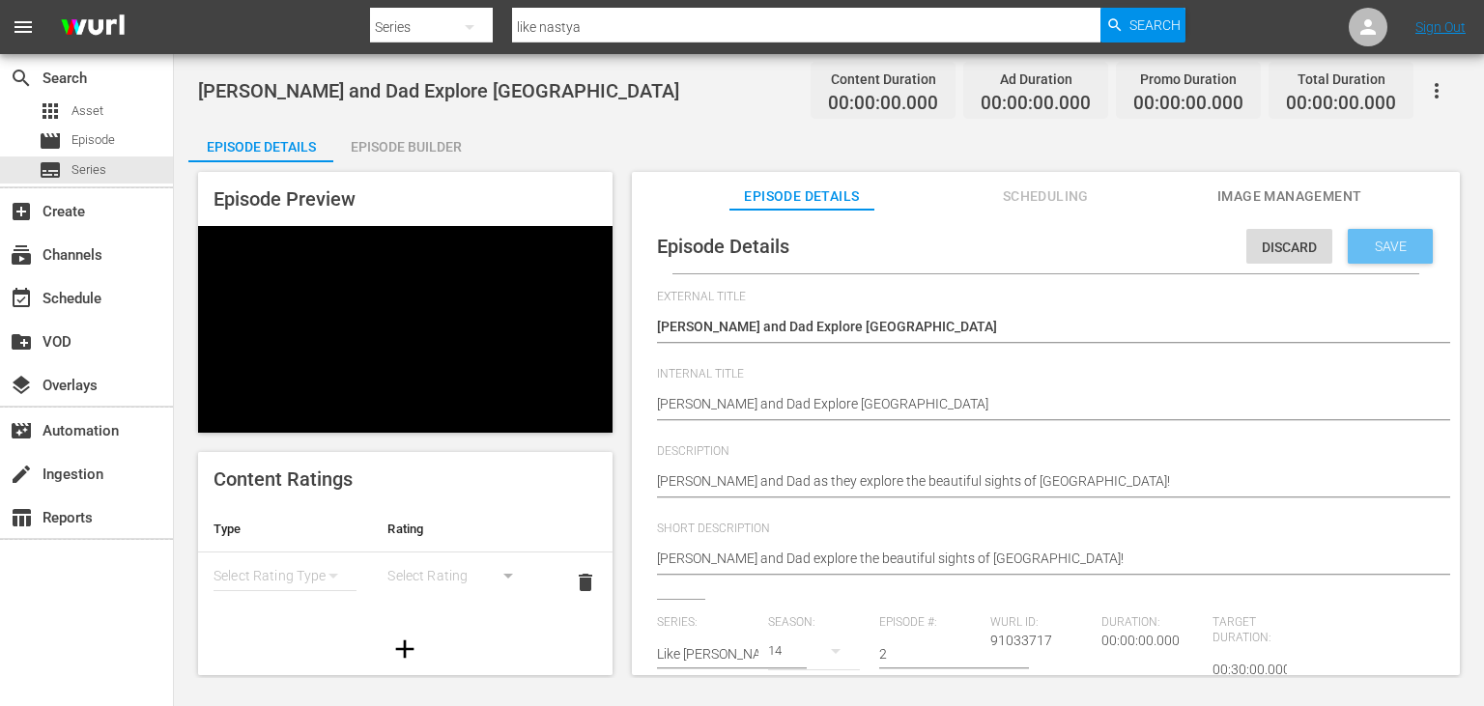
type textarea "Drama"
click at [1385, 248] on span "Save" at bounding box center [1390, 246] width 63 height 15
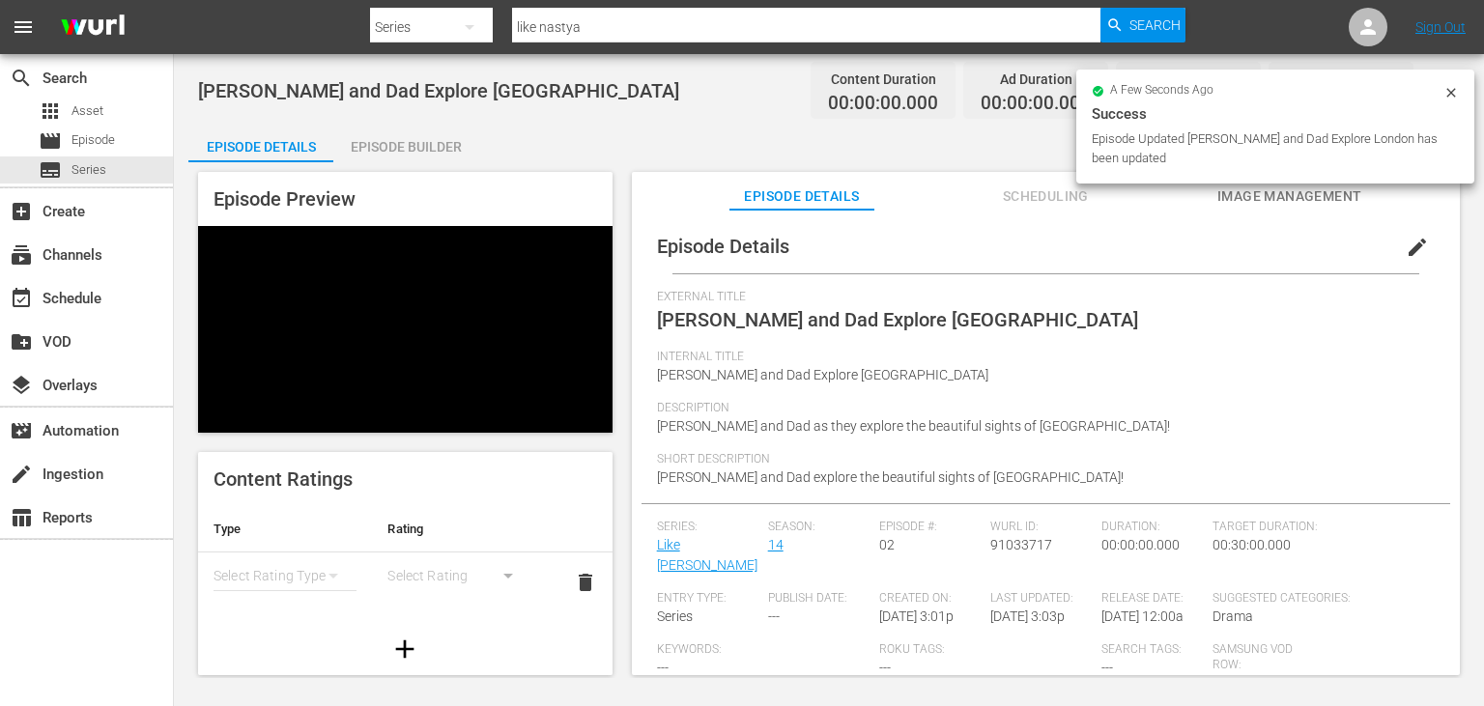
click at [382, 135] on div "Episode Builder" at bounding box center [405, 147] width 145 height 46
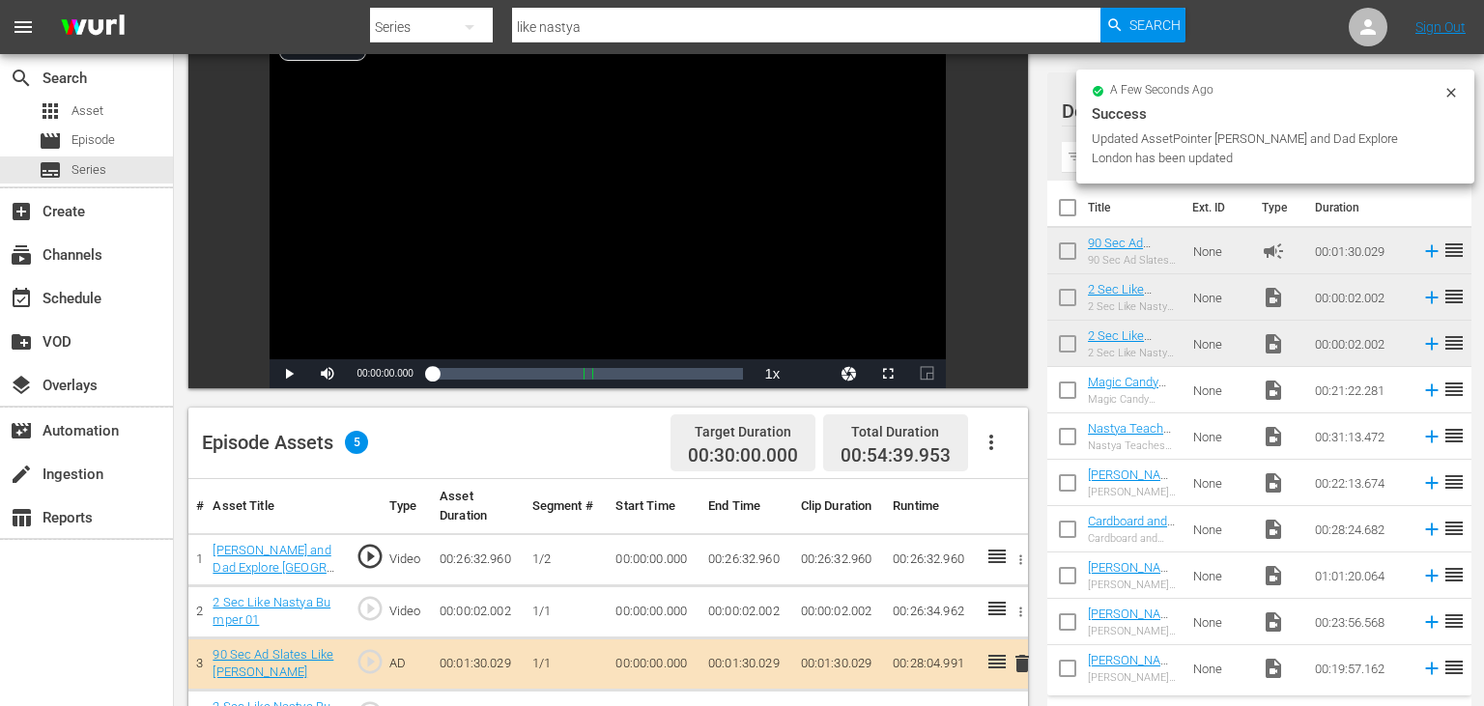
scroll to position [502, 0]
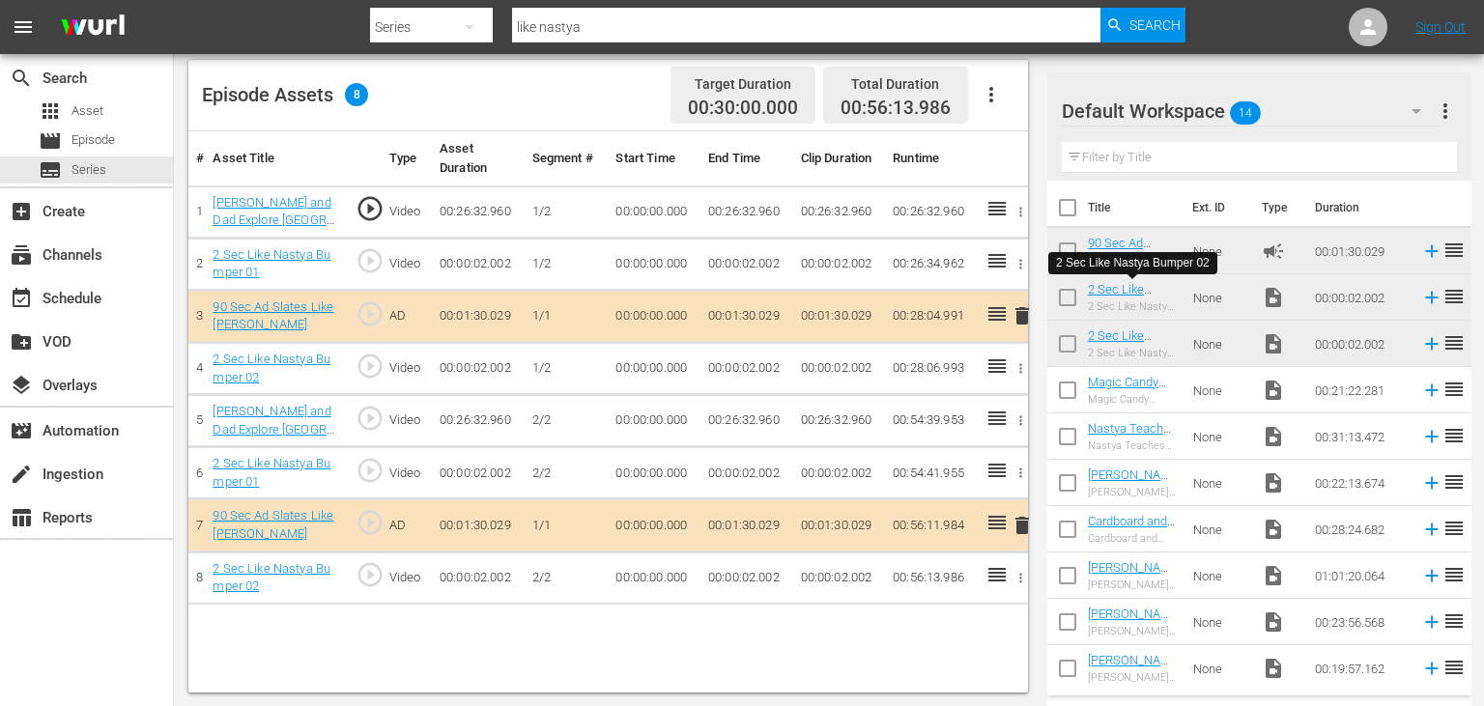
click at [735, 212] on td "00:26:32.960" at bounding box center [746, 212] width 93 height 52
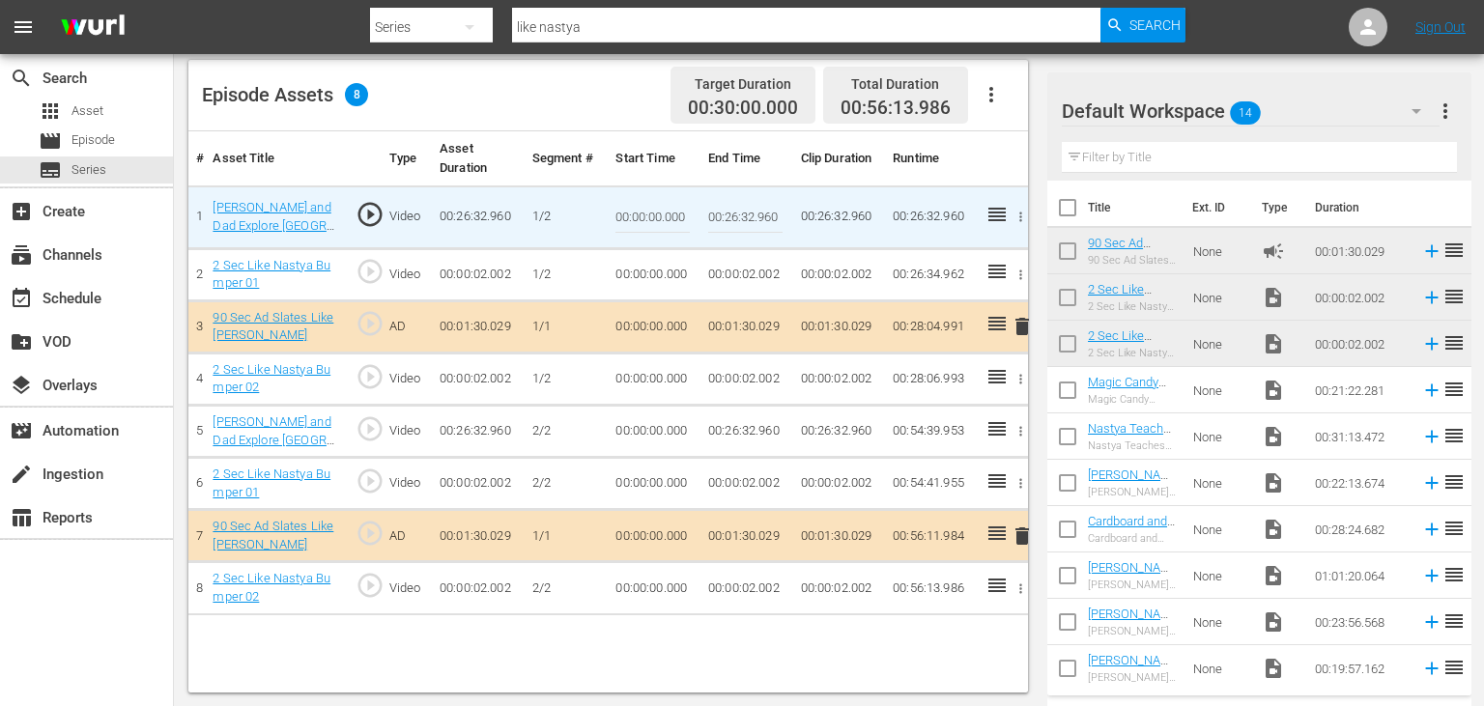
click at [731, 213] on input "00:26:32.960" at bounding box center [745, 217] width 74 height 46
click at [751, 212] on input "00:14:32.960" at bounding box center [745, 217] width 74 height 46
type input "00:14:48.000"
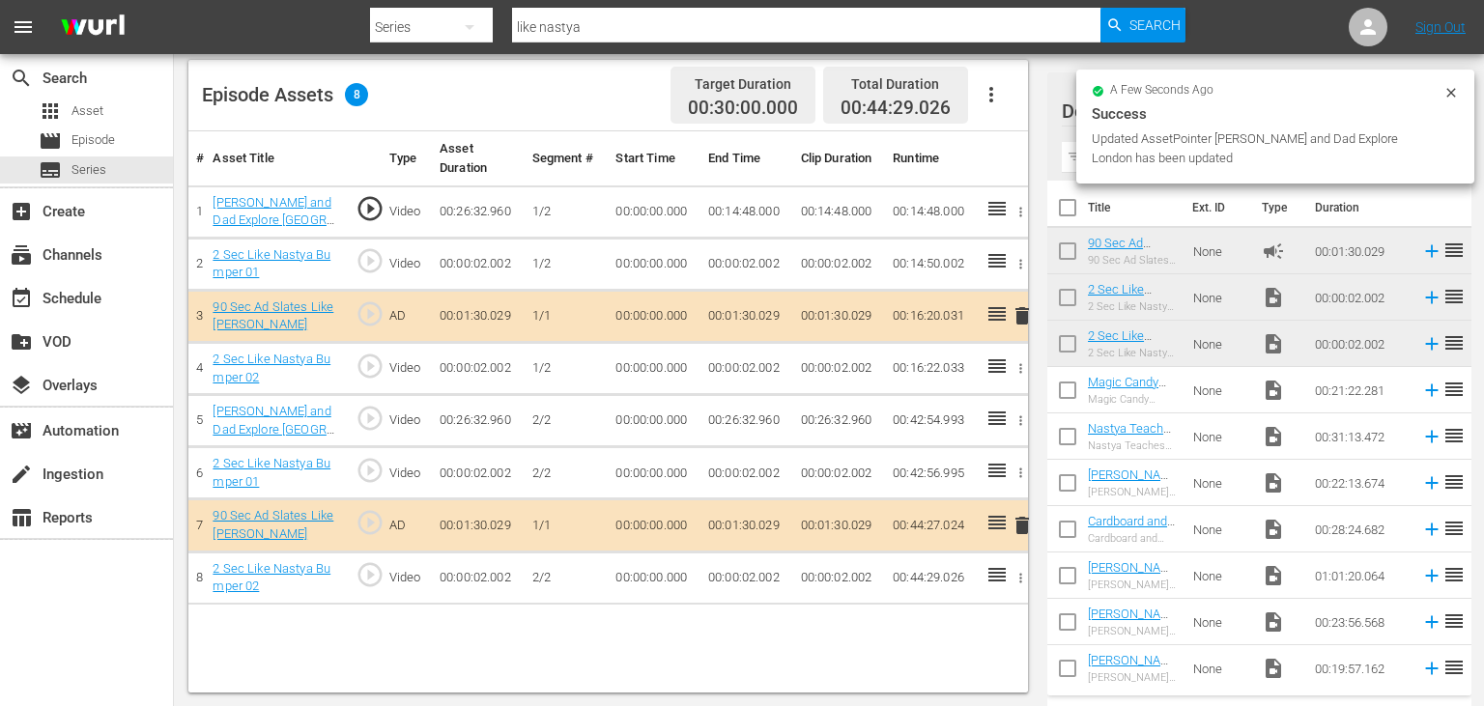
click at [713, 214] on td "00:14:48.000" at bounding box center [746, 212] width 93 height 52
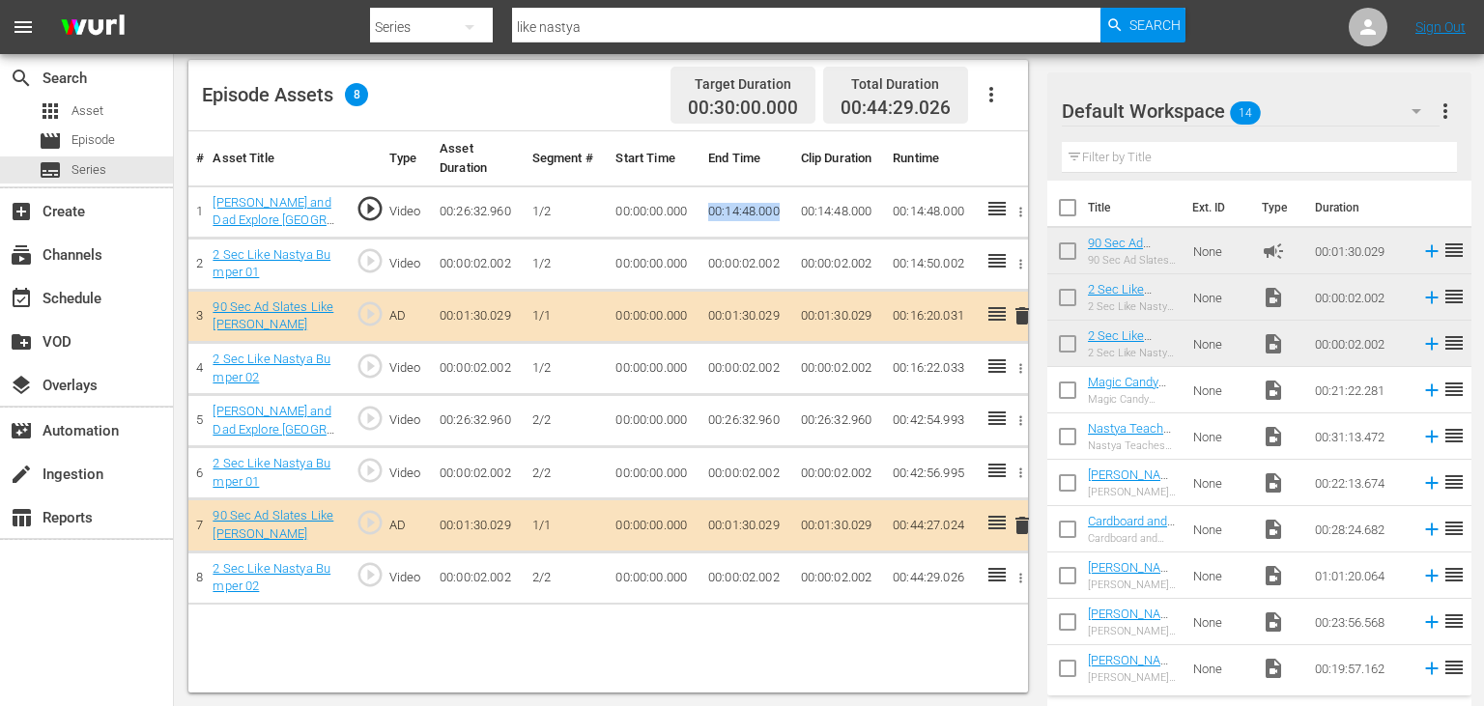
copy td "00:14:48.000"
drag, startPoint x: 713, startPoint y: 214, endPoint x: 769, endPoint y: 222, distance: 56.6
click at [769, 222] on td "00:14:48.000" at bounding box center [746, 212] width 93 height 52
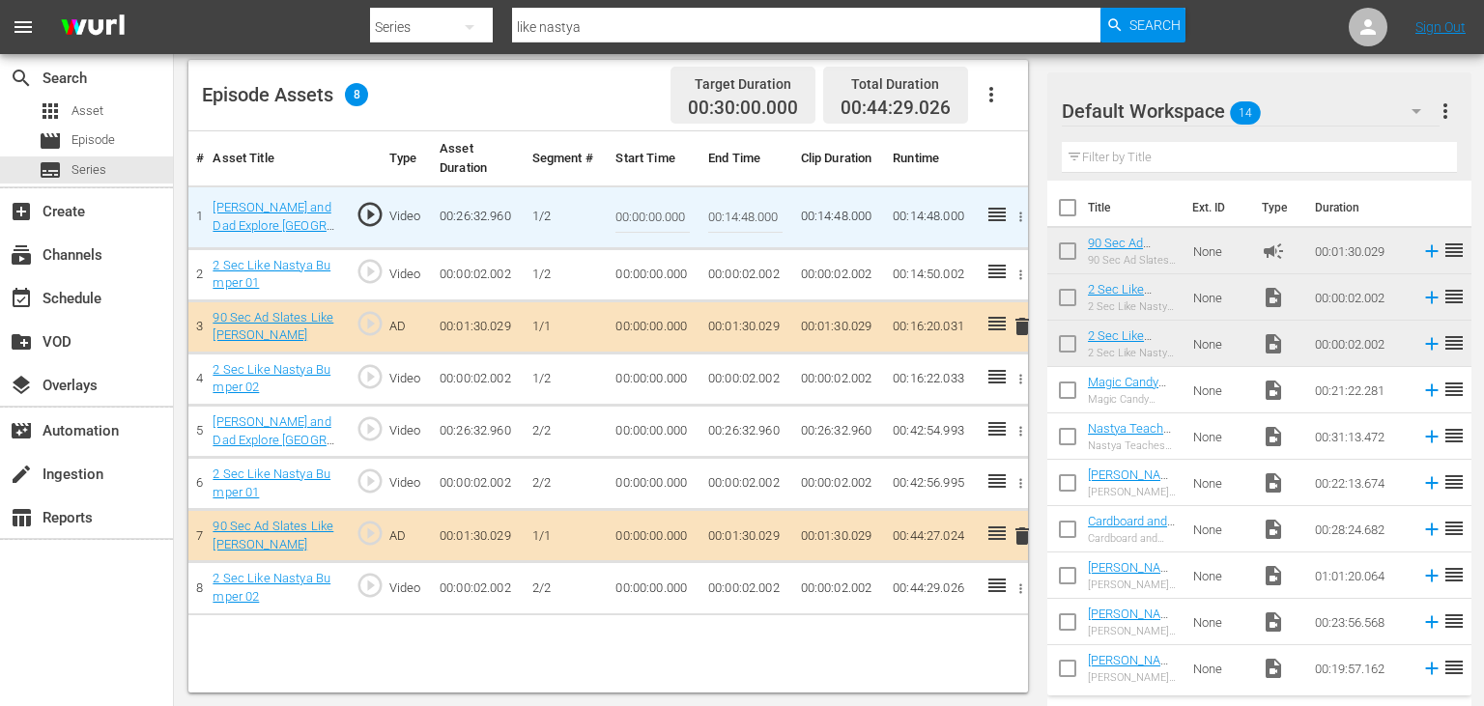
click at [651, 432] on td "00:00:00.000" at bounding box center [654, 432] width 93 height 52
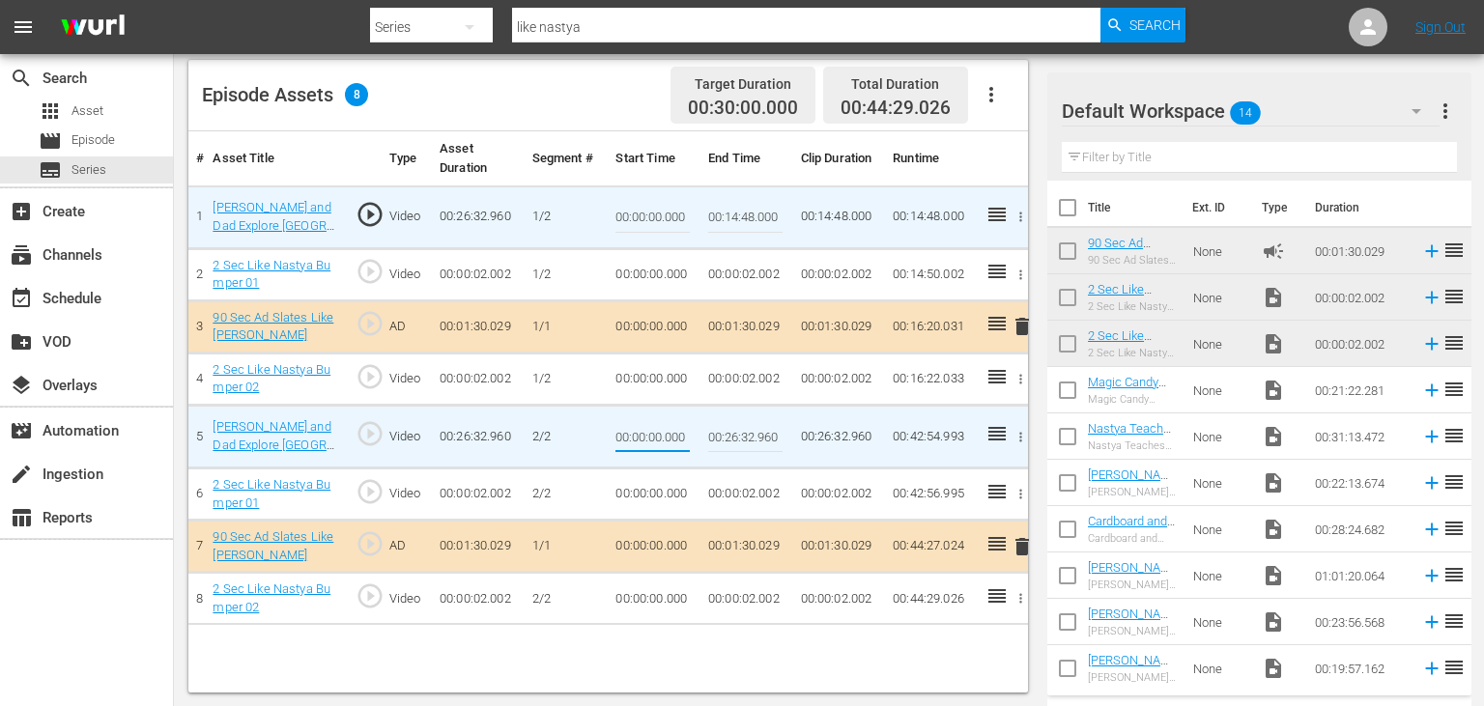
type input "00:14:48.000"
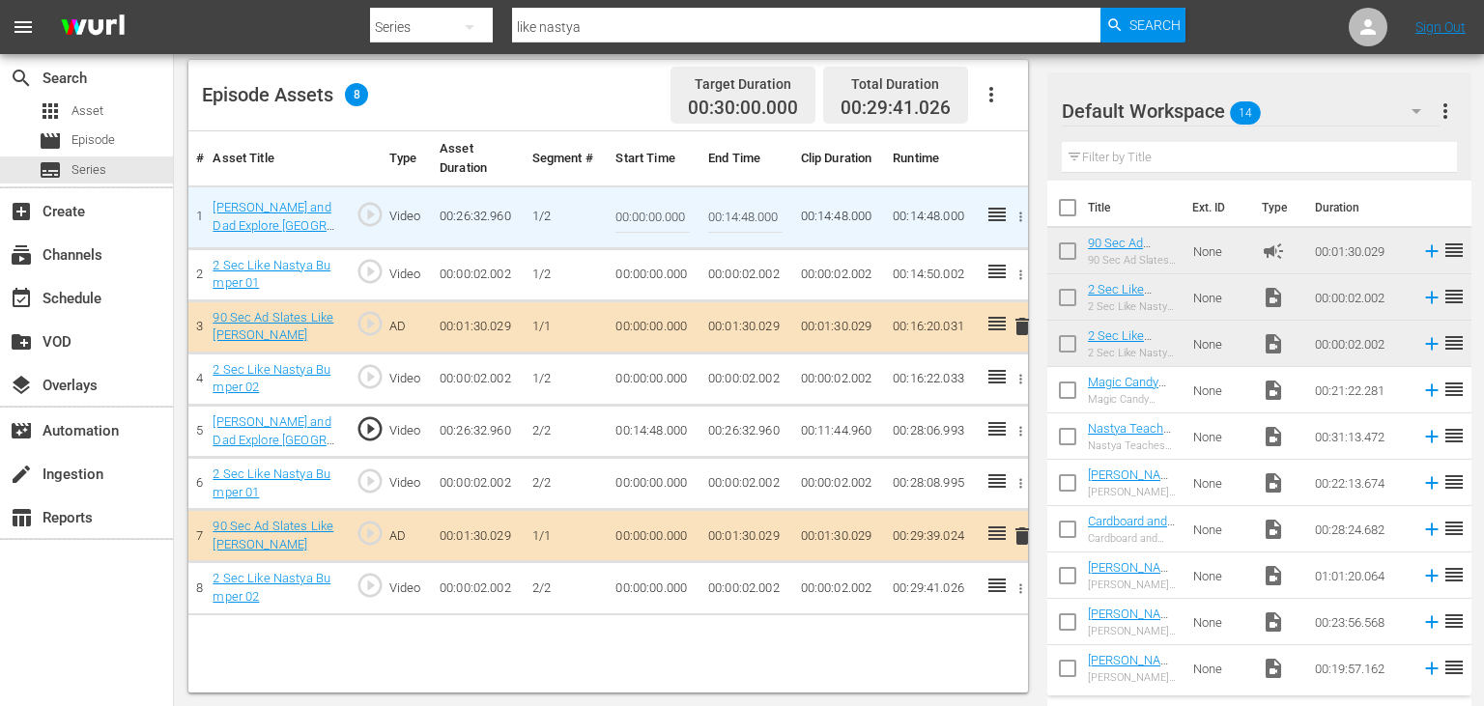
click at [368, 432] on span "play_circle_outline" at bounding box center [370, 428] width 29 height 29
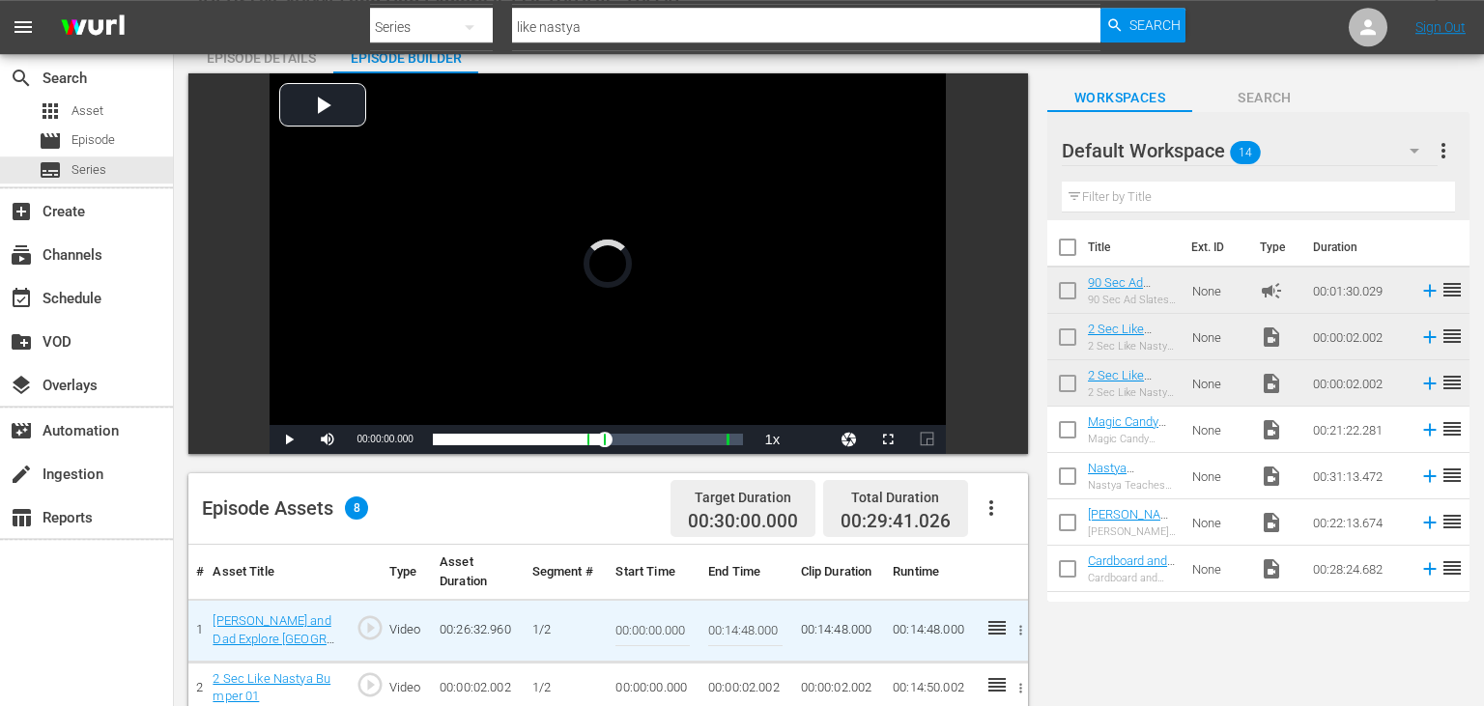
scroll to position [0, 0]
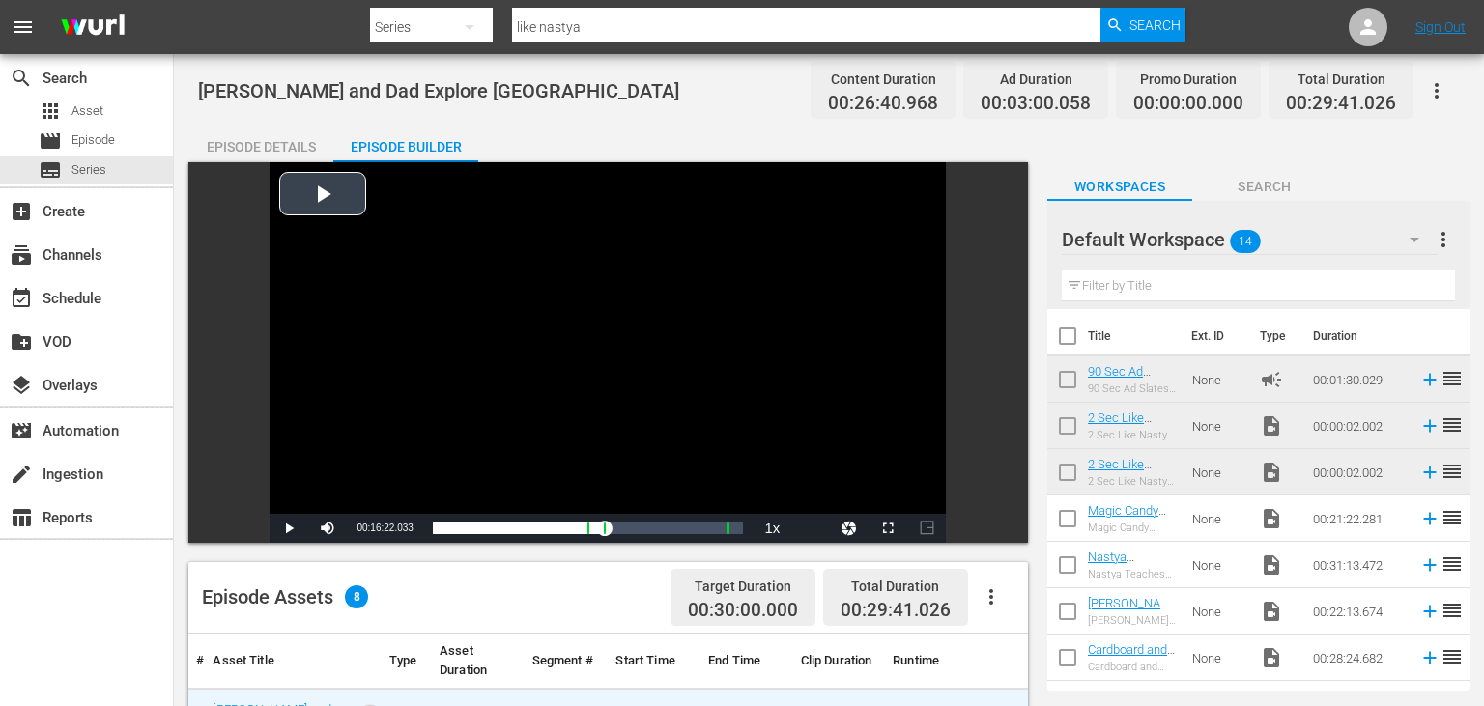
click at [585, 357] on div "Video Player" at bounding box center [608, 338] width 676 height 352
click at [612, 328] on div "Video Player" at bounding box center [608, 338] width 676 height 352
click at [134, 149] on div "movie Episode" at bounding box center [86, 141] width 173 height 27
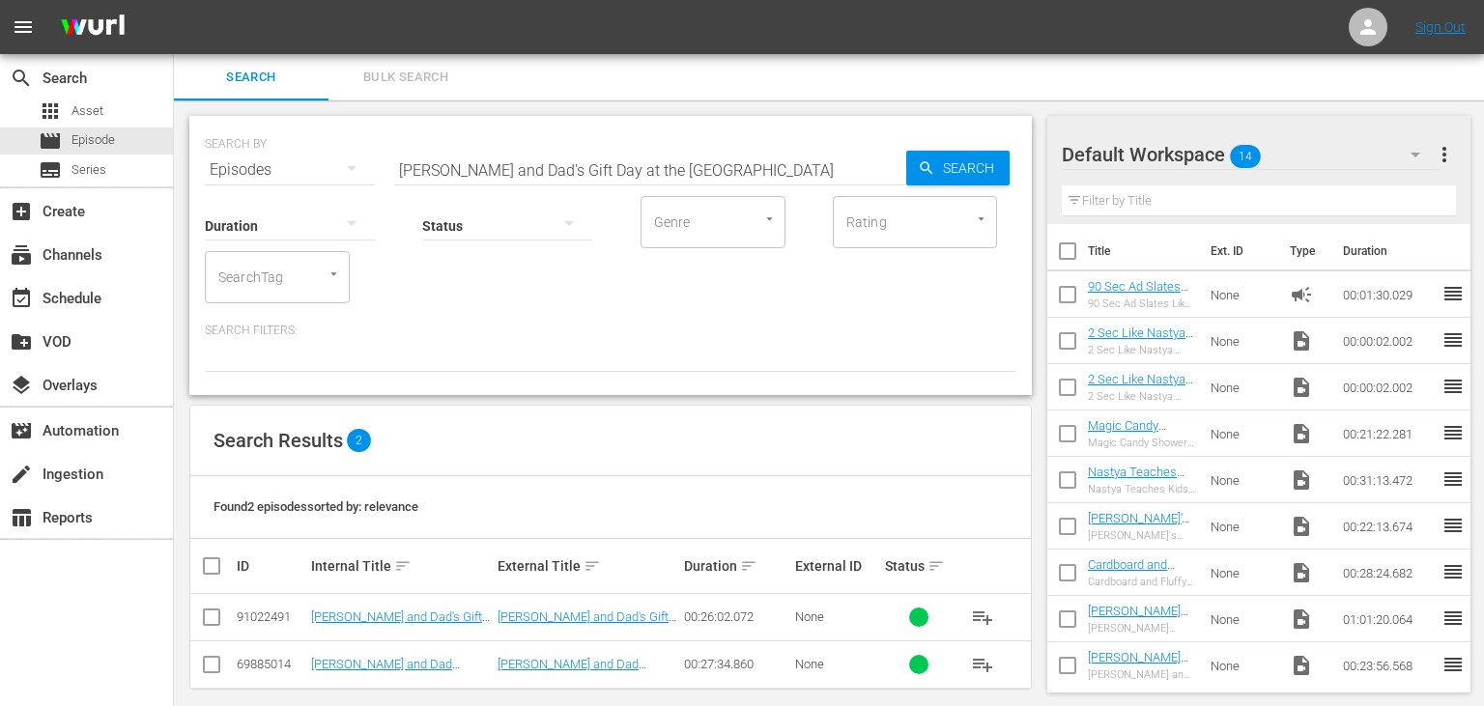
click at [662, 162] on input "[PERSON_NAME] and Dad's Gift Day at the [GEOGRAPHIC_DATA]" at bounding box center [650, 170] width 512 height 46
click at [663, 164] on input "[PERSON_NAME] and Dad's Gift Day at the [GEOGRAPHIC_DATA]" at bounding box center [650, 170] width 512 height 46
click at [969, 172] on span "Search" at bounding box center [972, 168] width 74 height 35
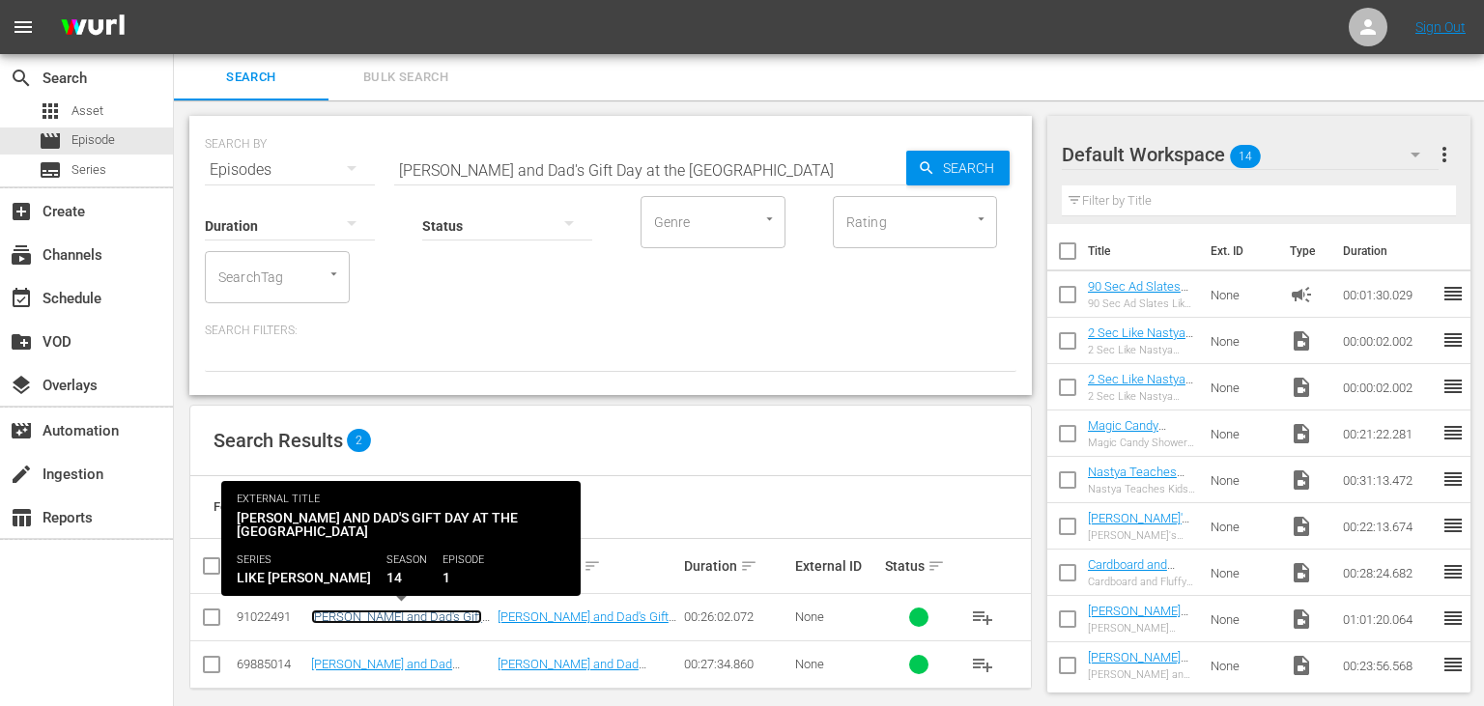
click at [455, 619] on link "[PERSON_NAME] and Dad's Gift Day at the [GEOGRAPHIC_DATA]" at bounding box center [398, 624] width 175 height 29
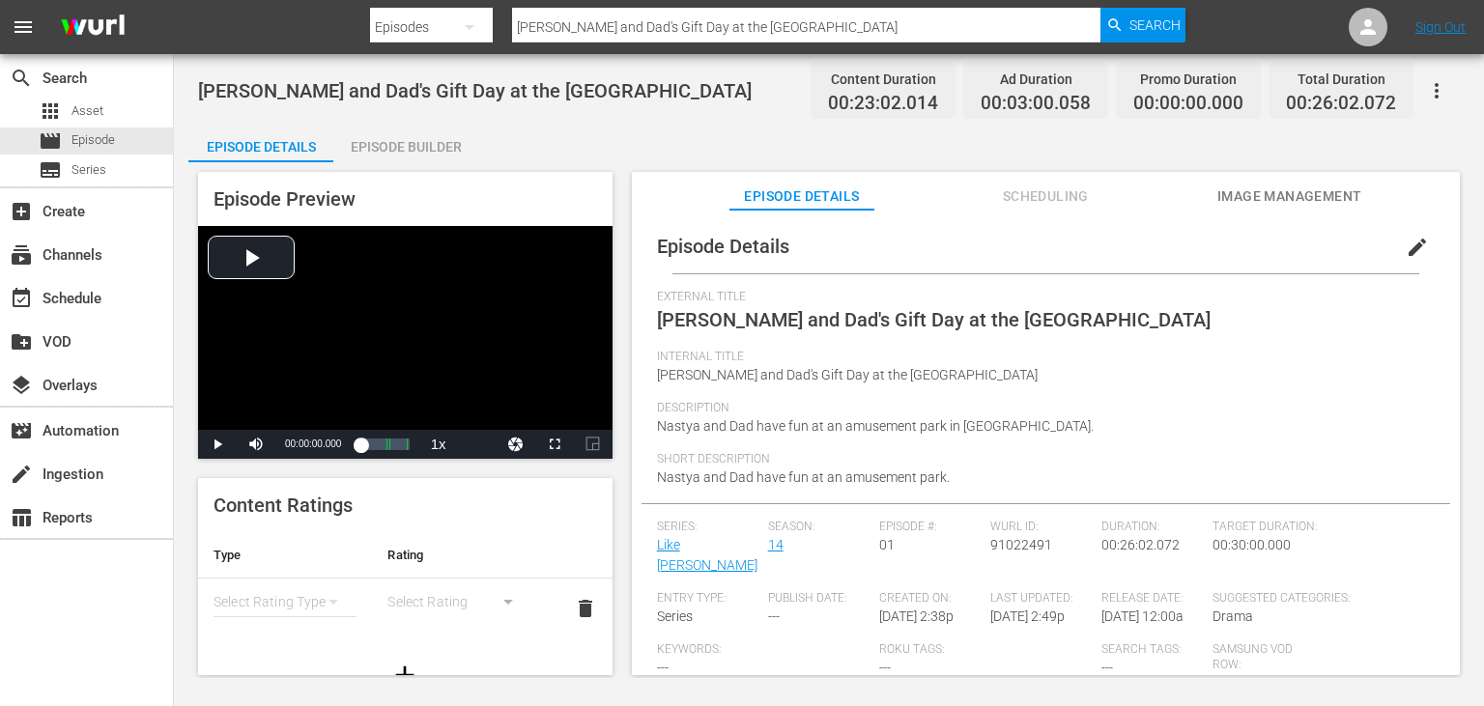
click at [432, 146] on div "Episode Builder" at bounding box center [405, 147] width 145 height 46
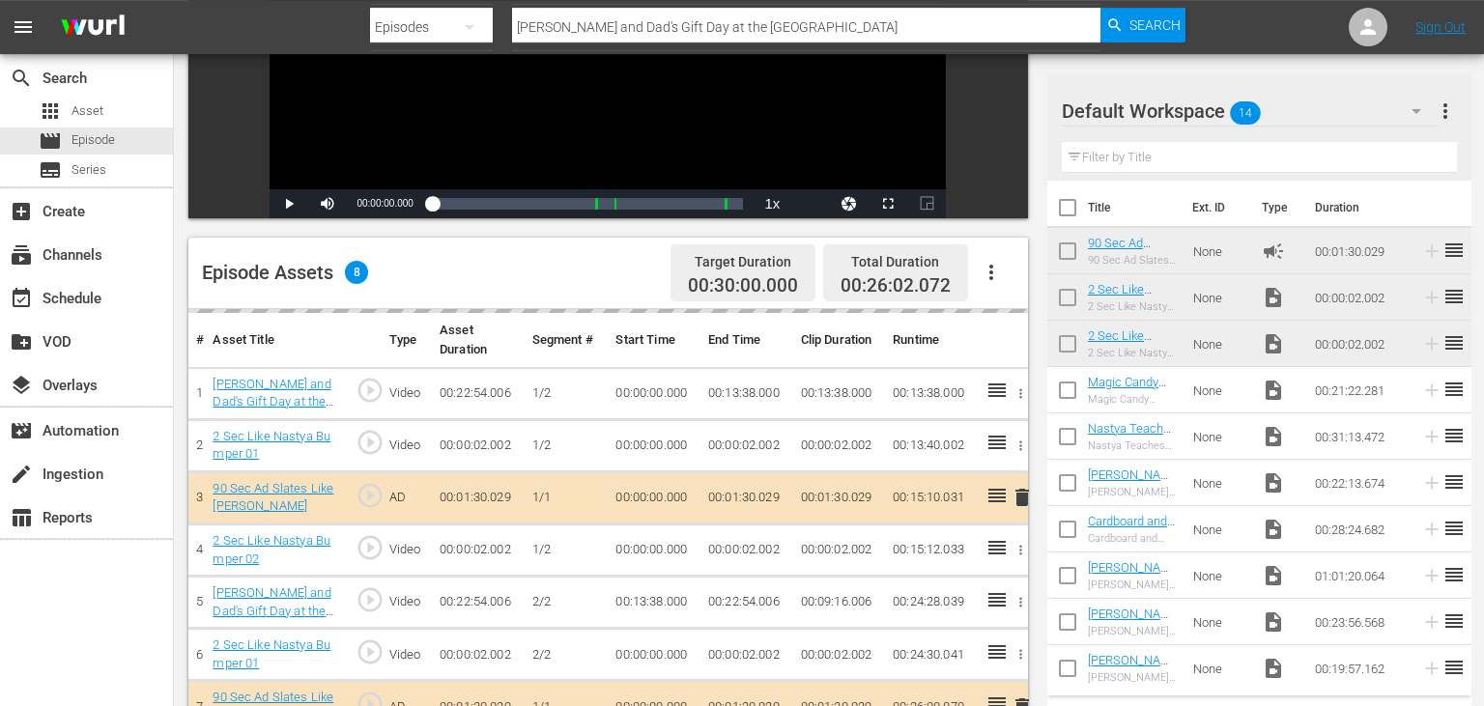
scroll to position [408, 0]
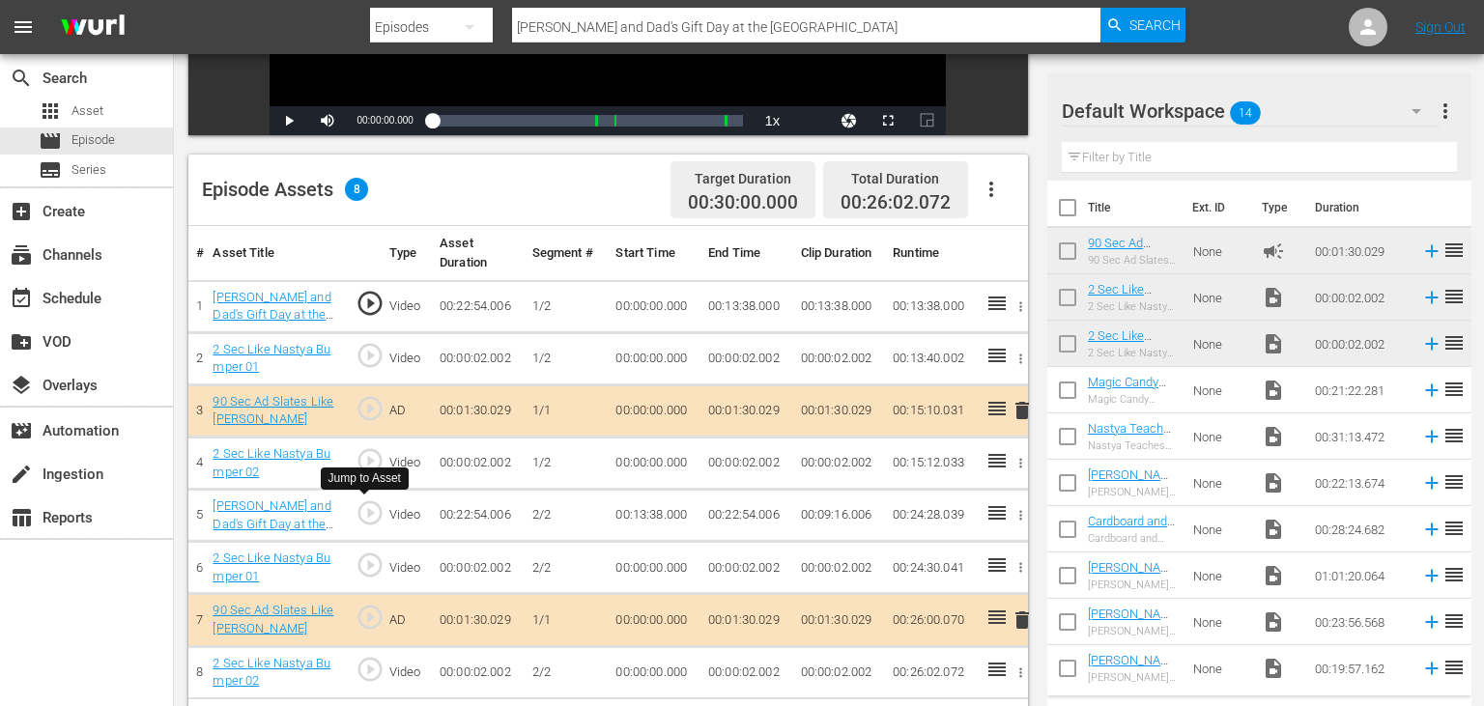
click at [372, 516] on span "play_circle_outline" at bounding box center [370, 513] width 29 height 29
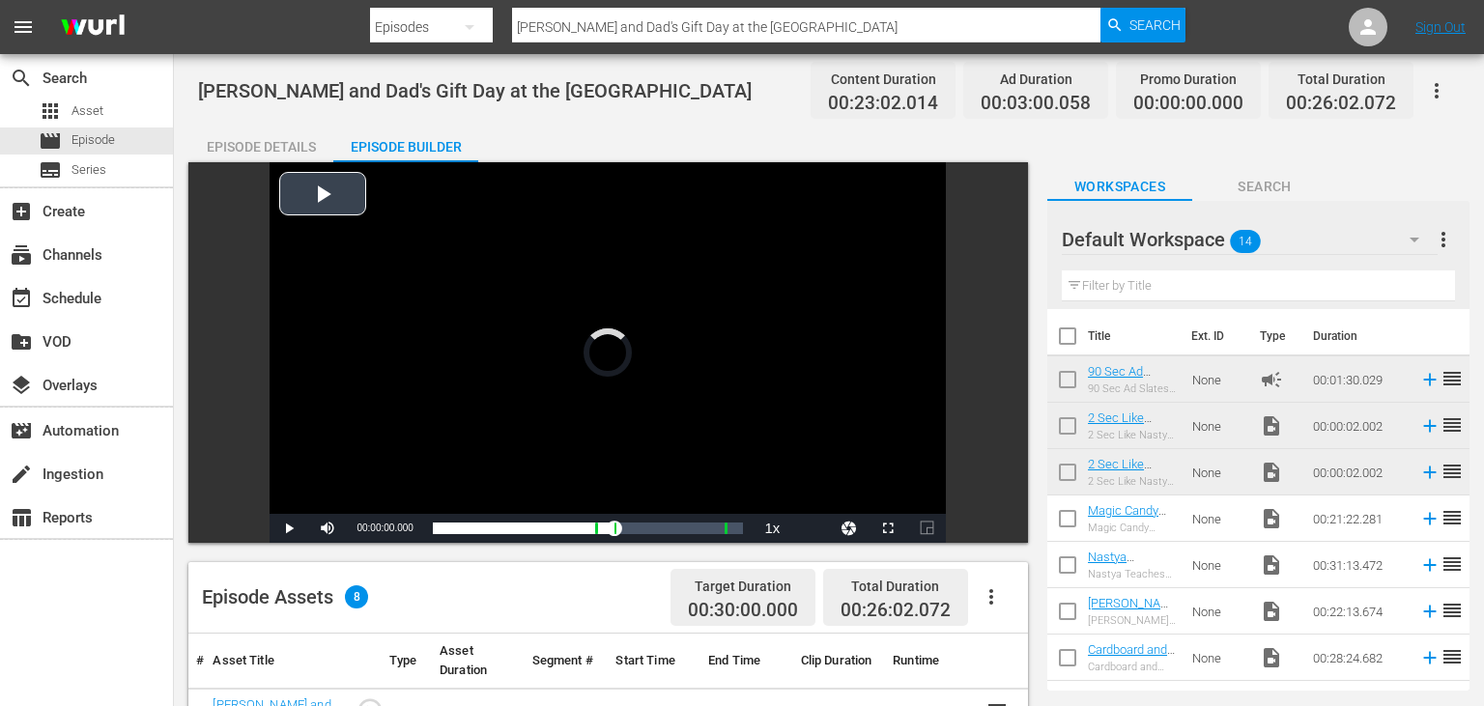
click at [659, 385] on div "Video Player" at bounding box center [608, 338] width 676 height 352
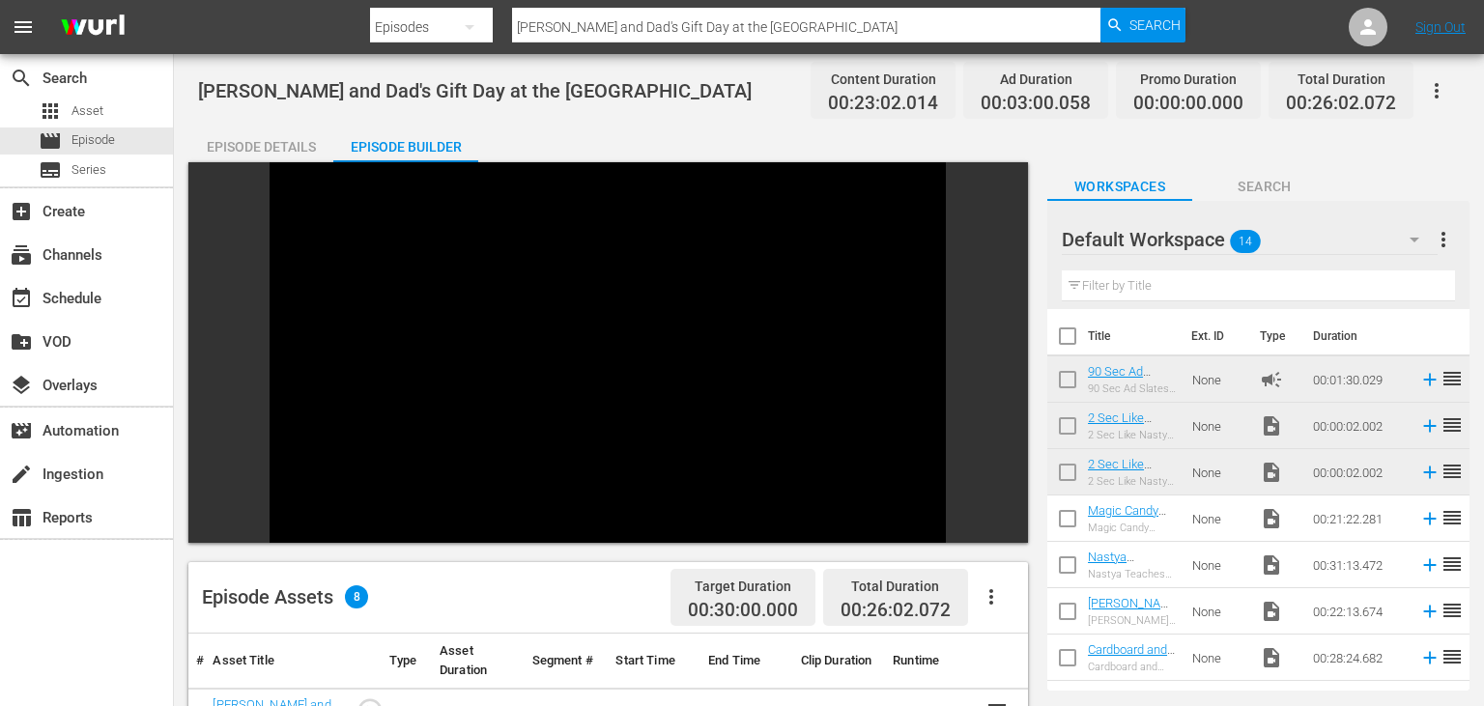
click at [663, 376] on div "Video Player" at bounding box center [608, 338] width 676 height 352
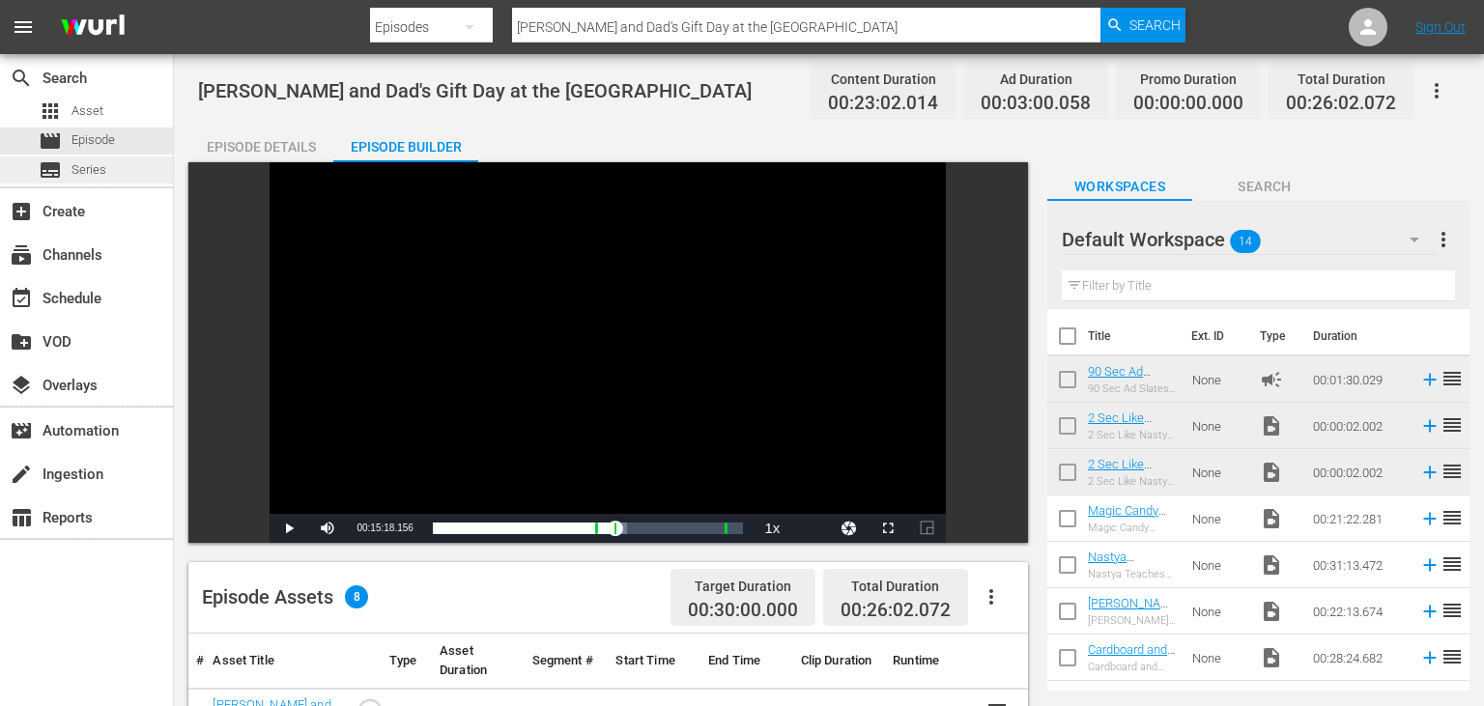
click at [135, 184] on div "subtitles Series" at bounding box center [86, 170] width 173 height 27
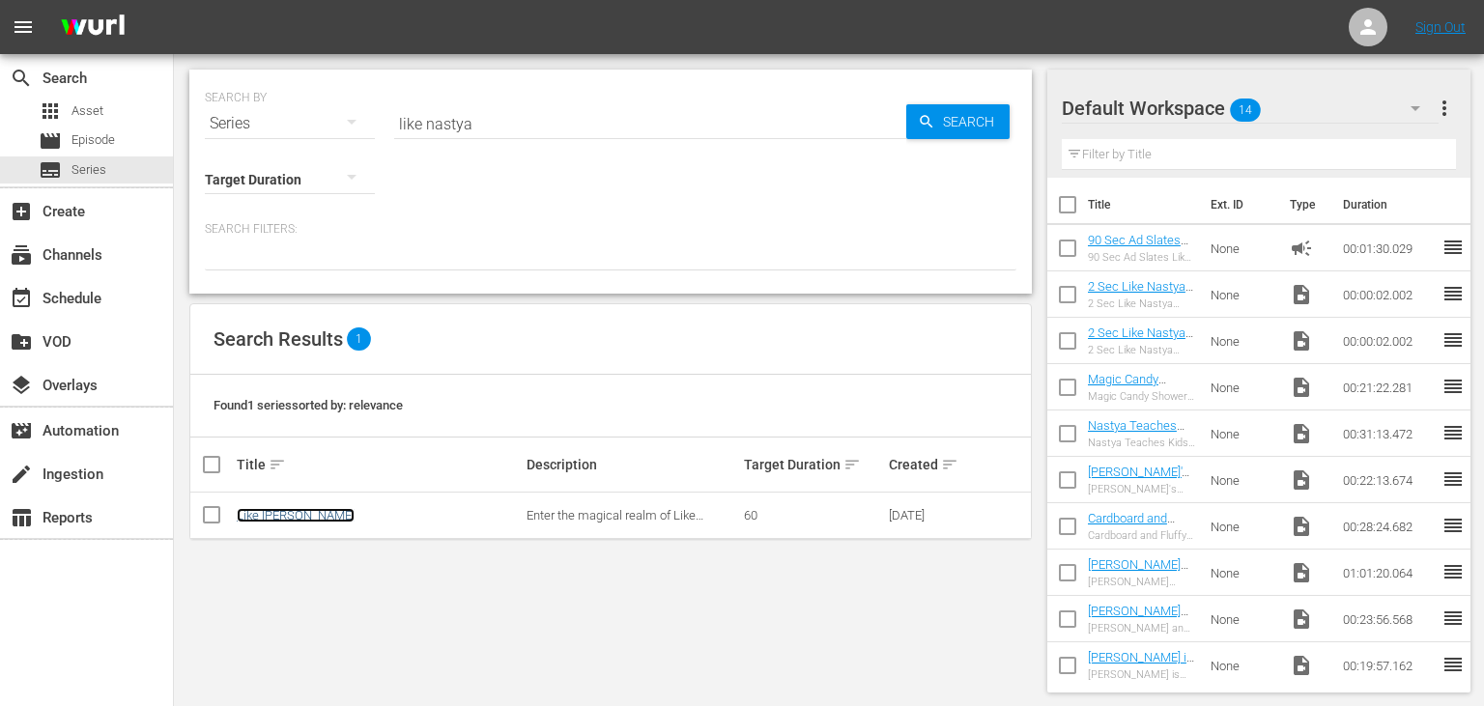
click at [257, 517] on link "Like [PERSON_NAME]" at bounding box center [296, 515] width 118 height 14
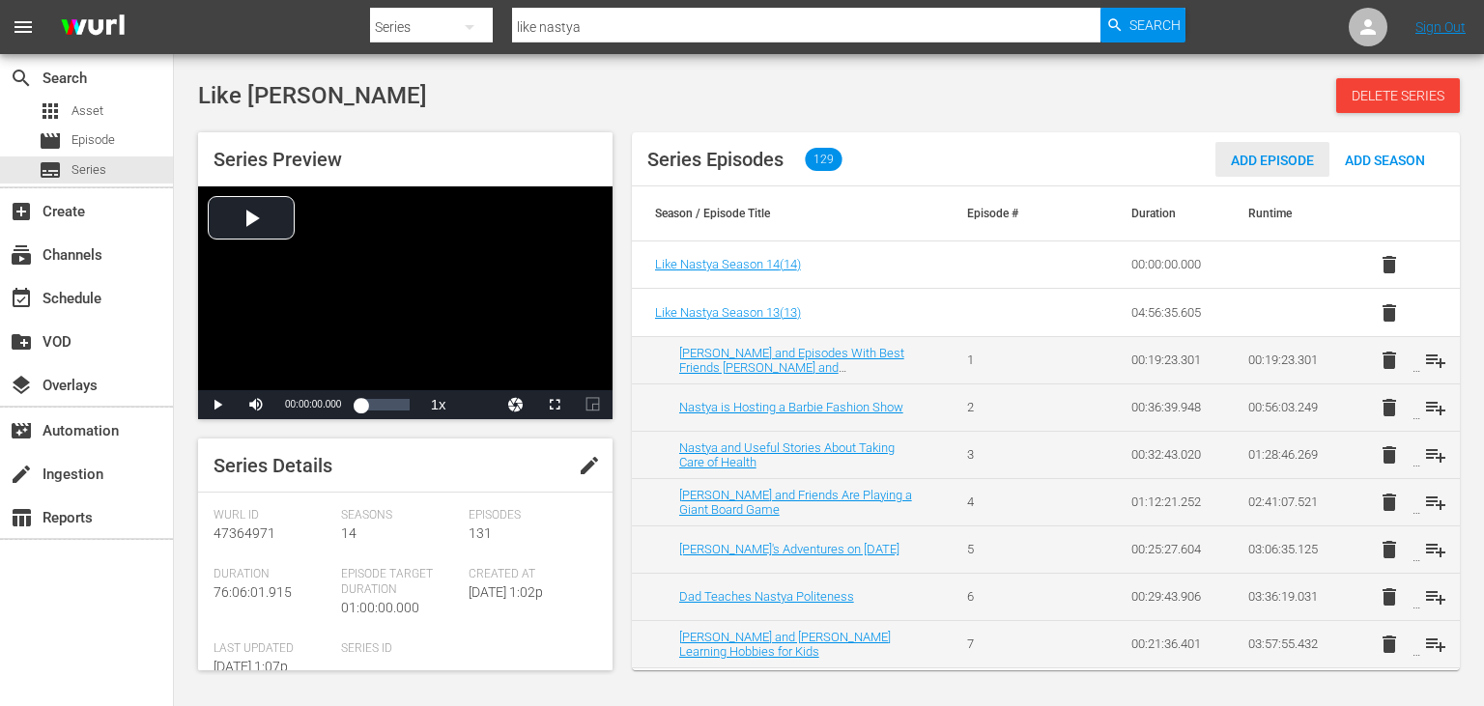
click at [1283, 163] on span "Add Episode" at bounding box center [1272, 160] width 114 height 15
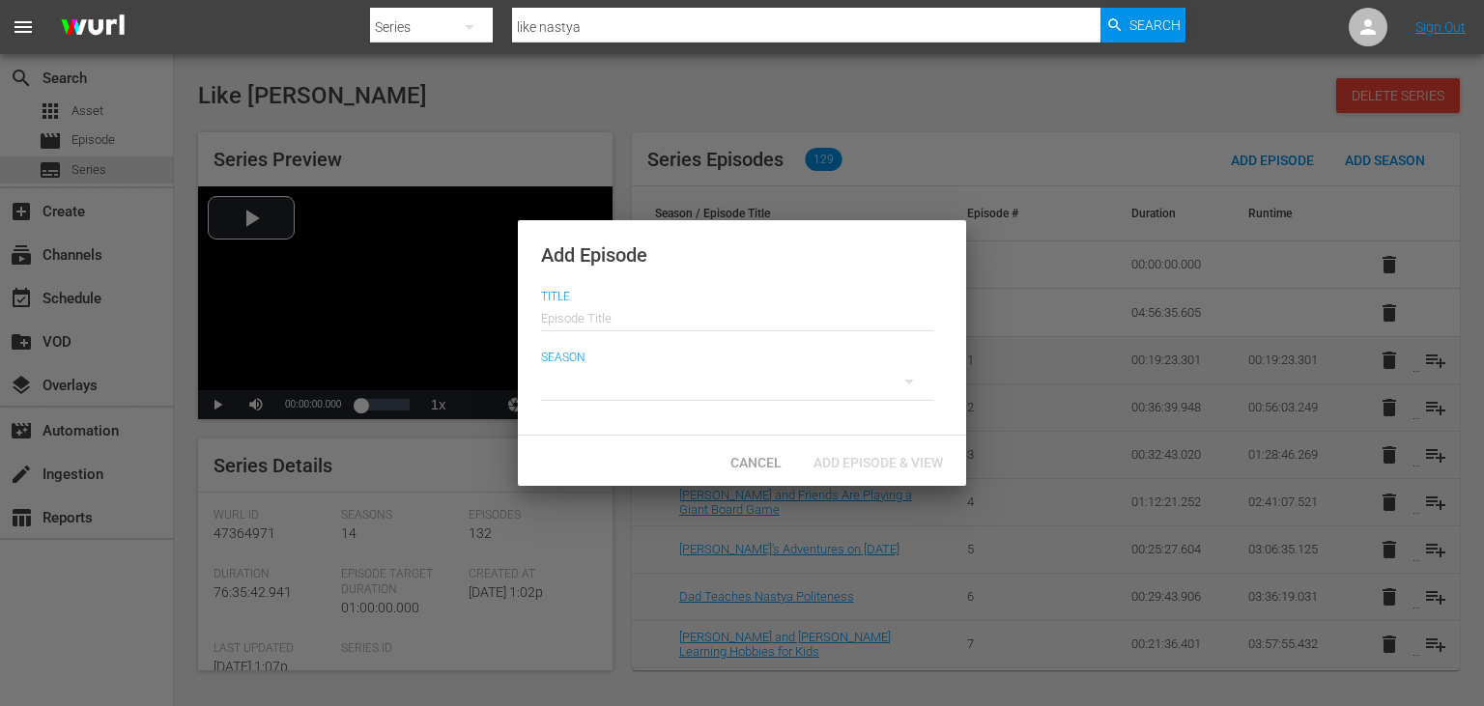
click at [769, 330] on input "text" at bounding box center [737, 316] width 392 height 46
paste input "Nastya and Dad Study Local Wild Animals at the Zoo"
type input "Nastya and Dad Study Local Wild Animals at the Zoo"
click at [813, 383] on div at bounding box center [737, 382] width 392 height 54
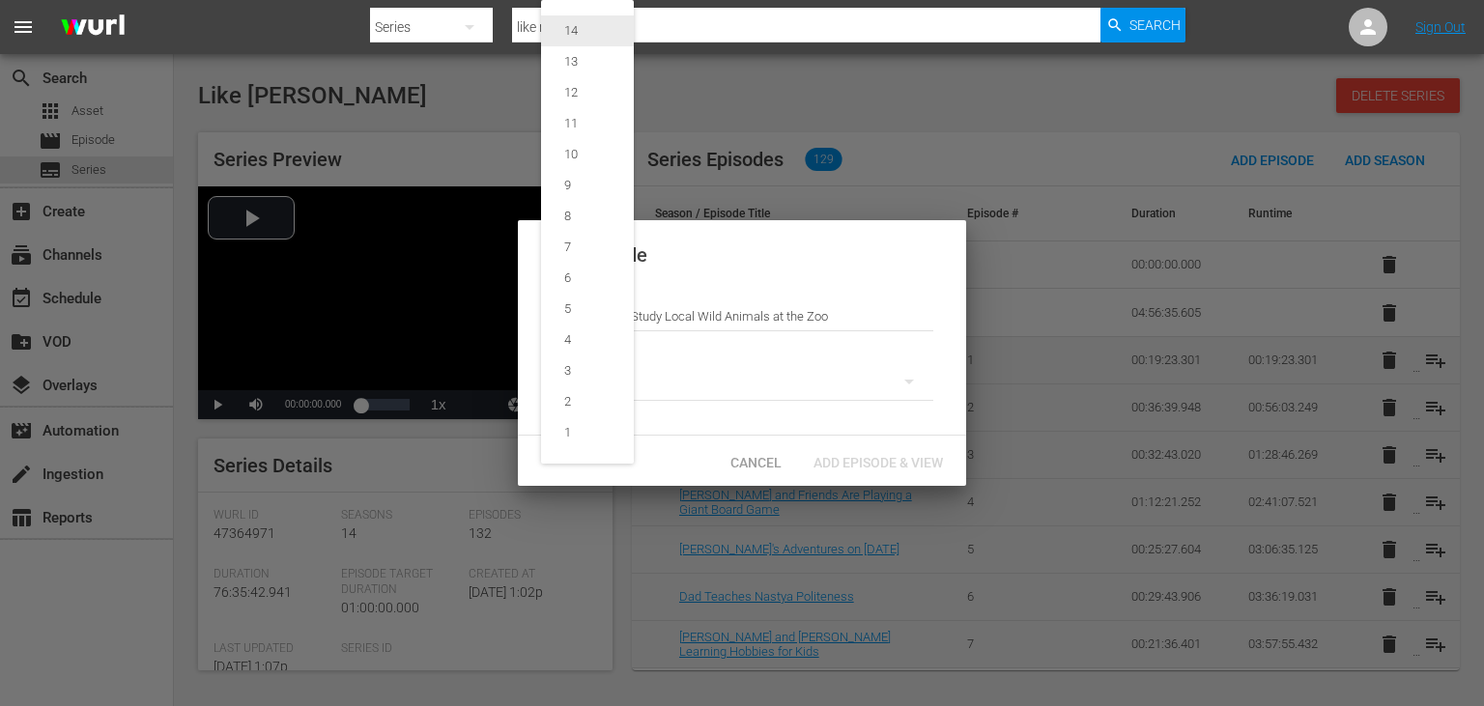
click at [605, 44] on span "14" at bounding box center [587, 30] width 93 height 31
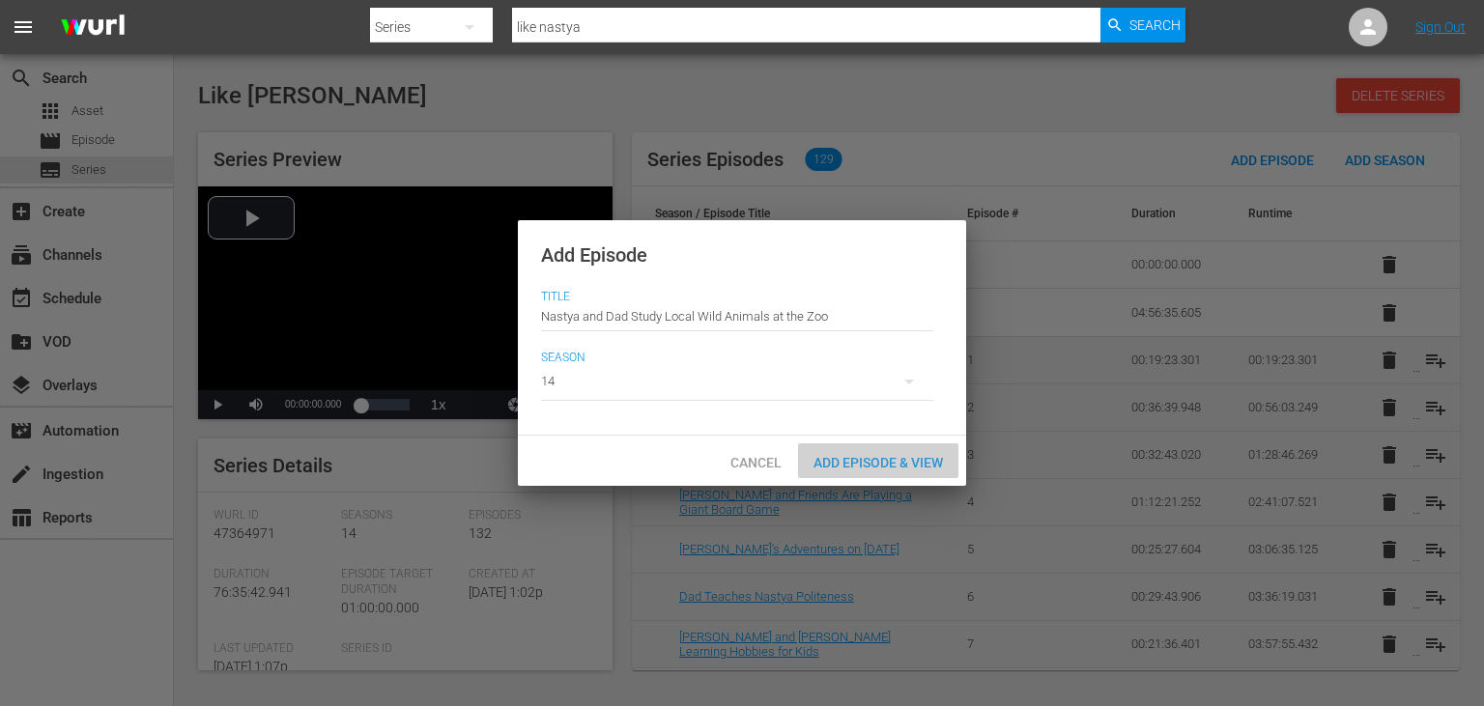
click at [887, 459] on span "Add Episode & View" at bounding box center [878, 462] width 160 height 15
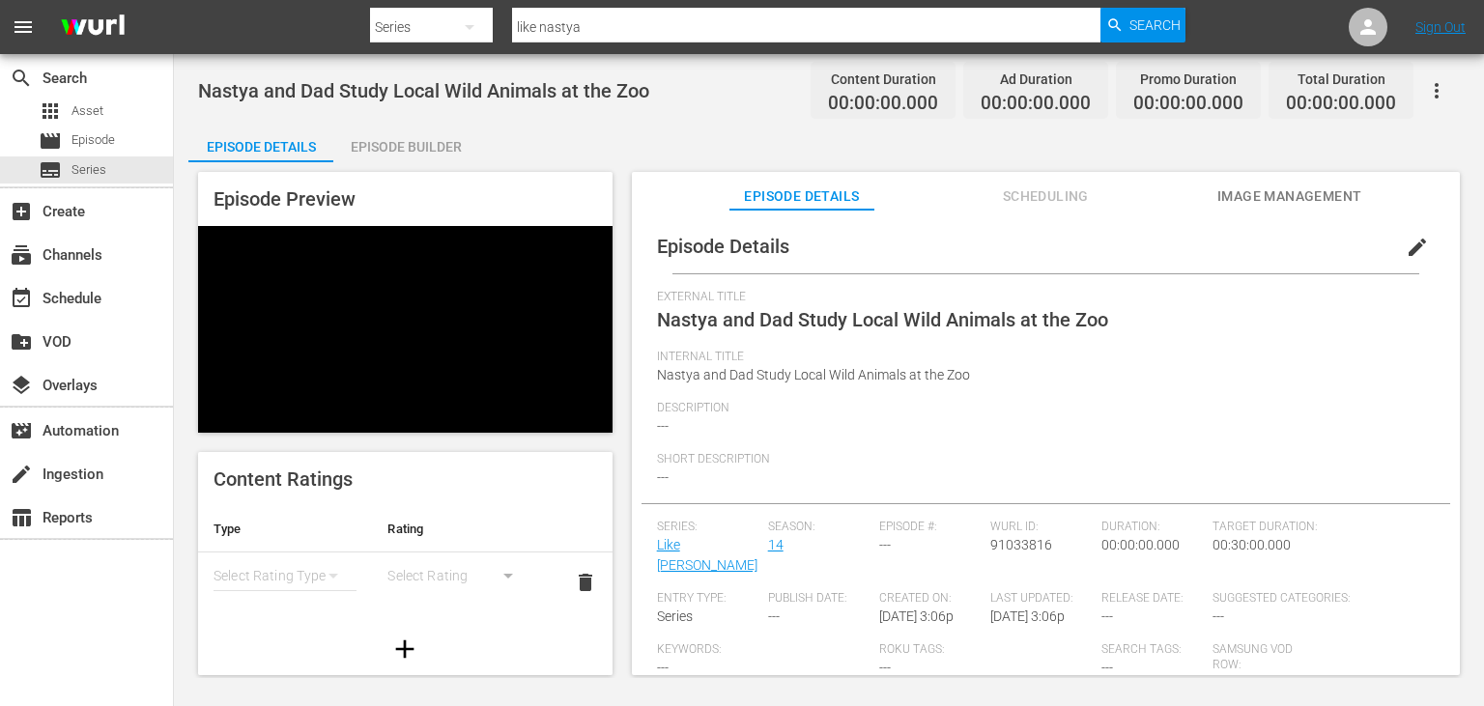
click at [1292, 204] on span "Image Management" at bounding box center [1289, 197] width 145 height 24
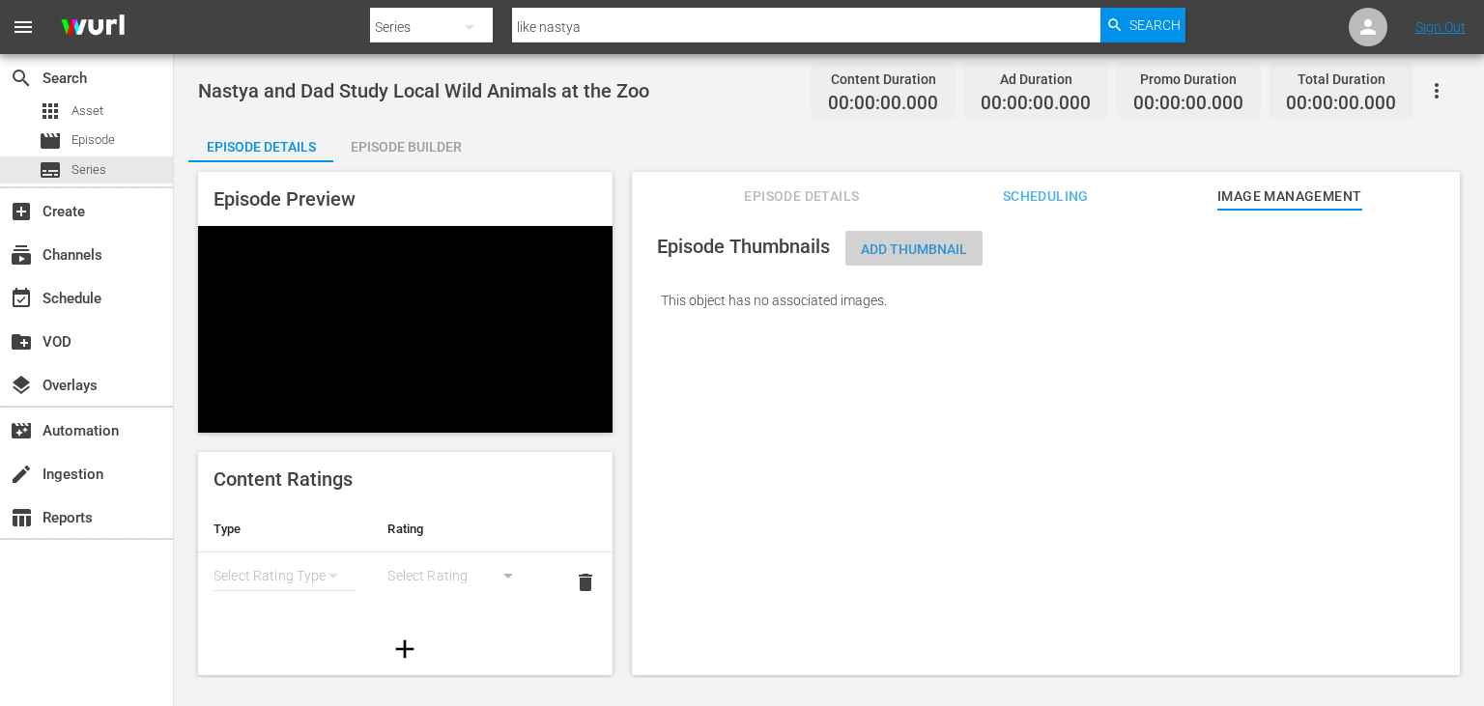
click at [902, 235] on div "Add Thumbnail" at bounding box center [913, 249] width 137 height 36
click at [891, 251] on span "Add Thumbnail" at bounding box center [913, 249] width 137 height 15
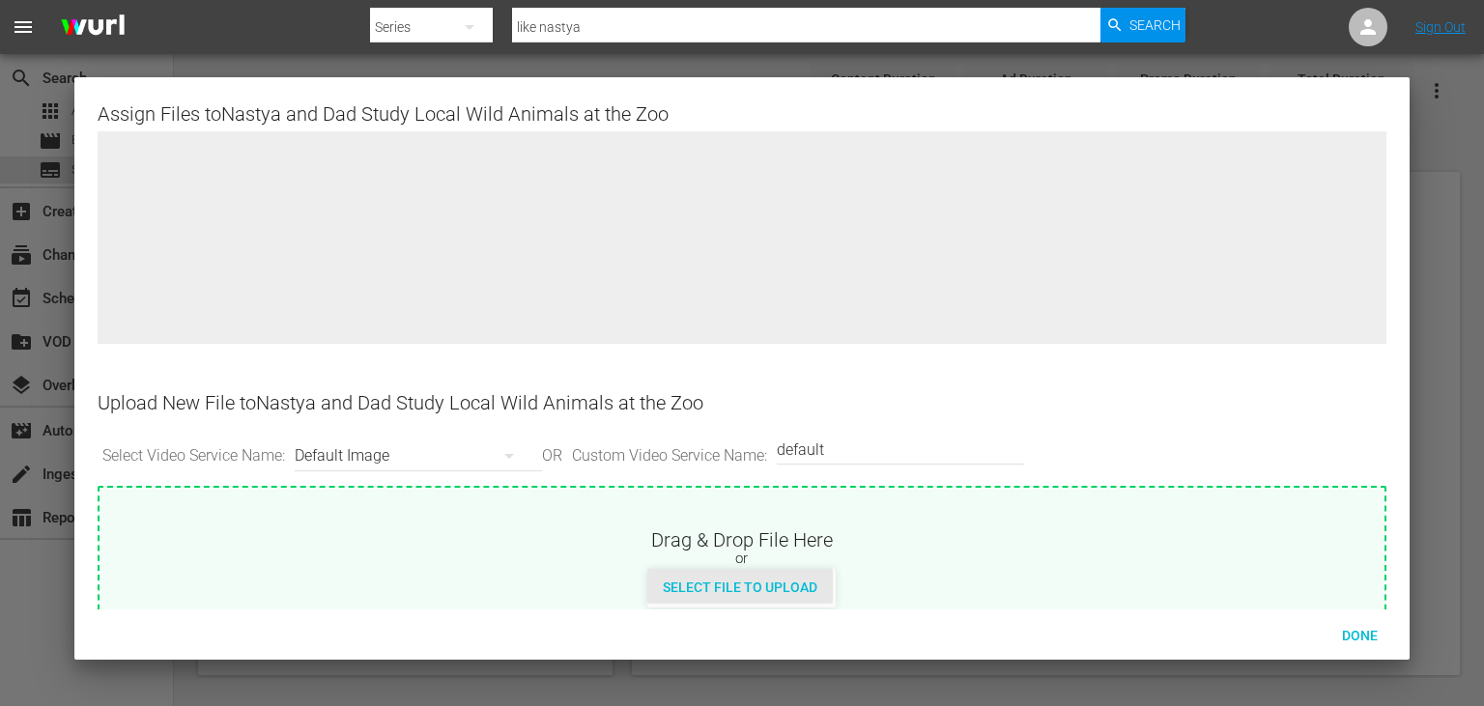
click at [679, 580] on span "Select File to Upload" at bounding box center [740, 587] width 186 height 15
type input "C:\fakepath\10666229_L (1).jpg"
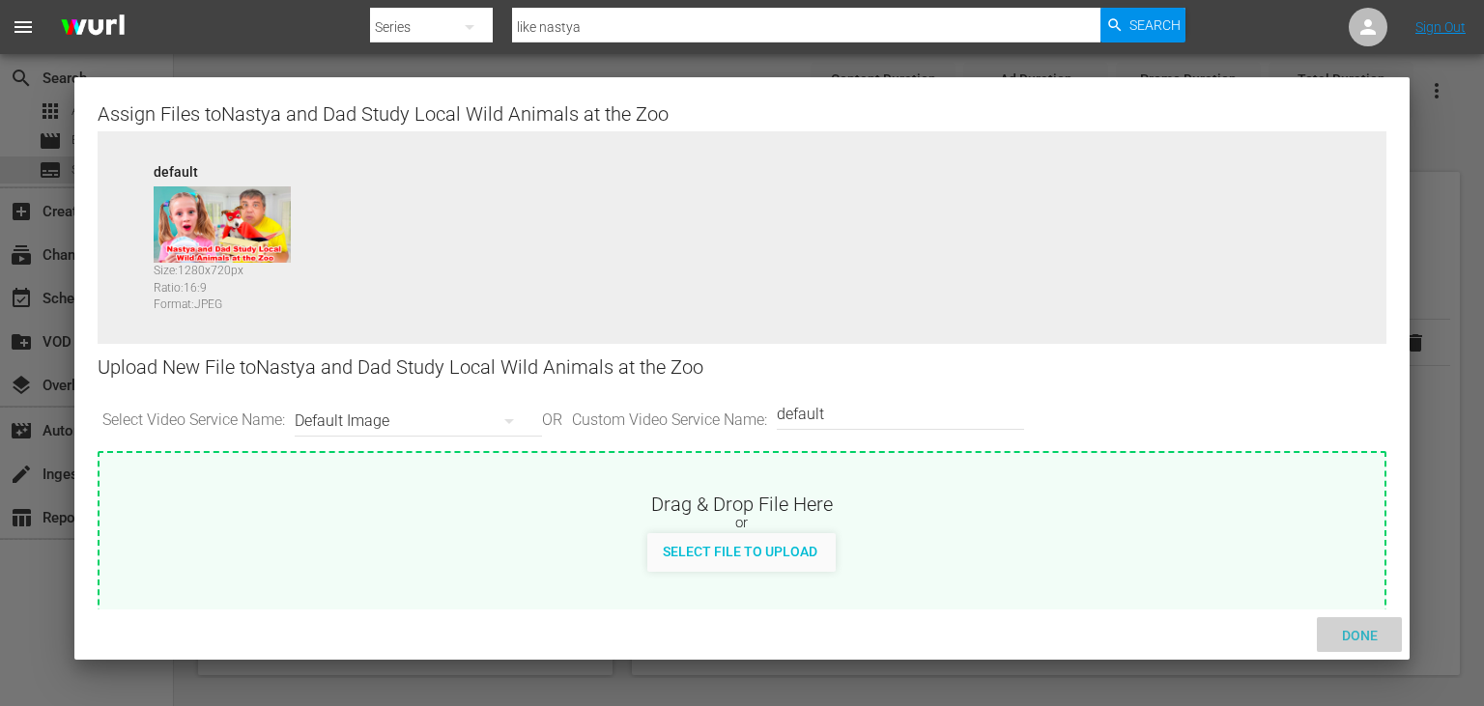
click at [1373, 637] on span "Done" at bounding box center [1360, 635] width 67 height 15
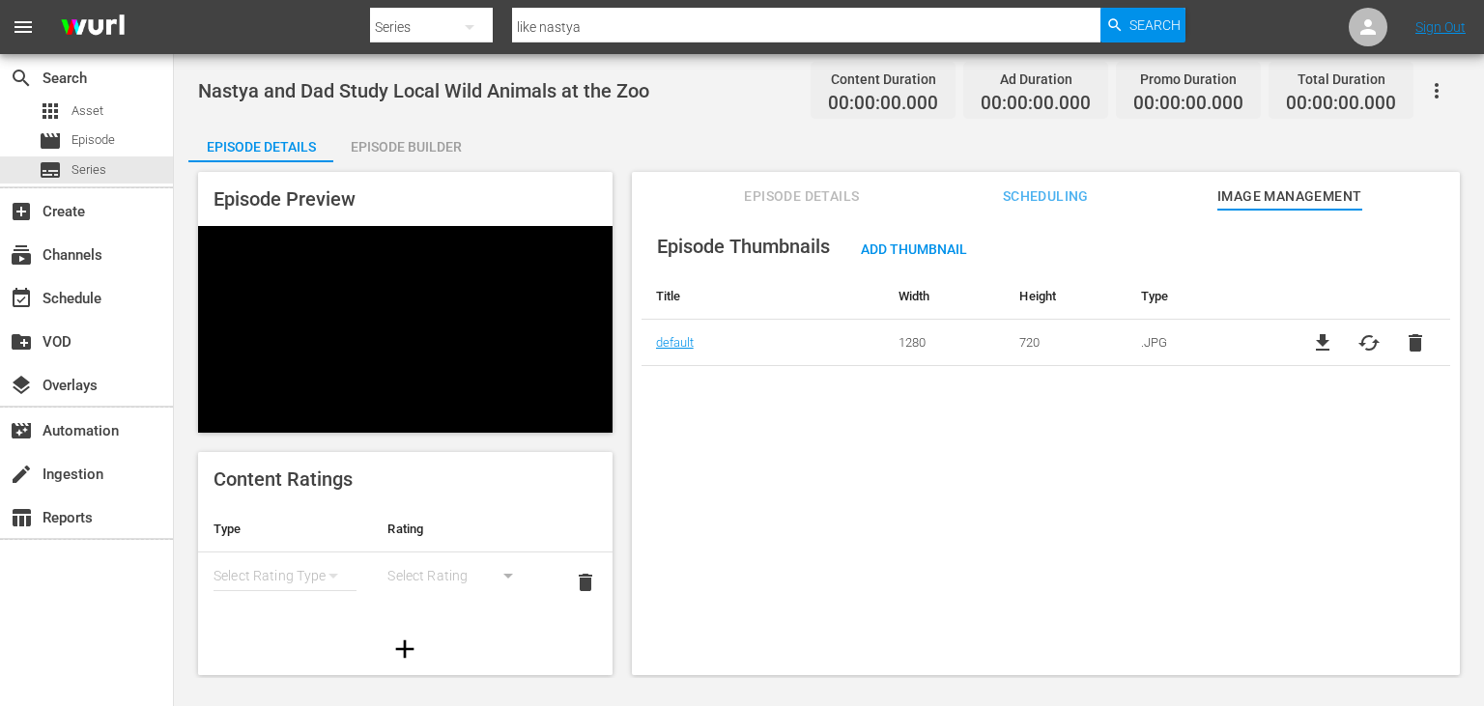
click at [802, 191] on span "Episode Details" at bounding box center [801, 197] width 145 height 24
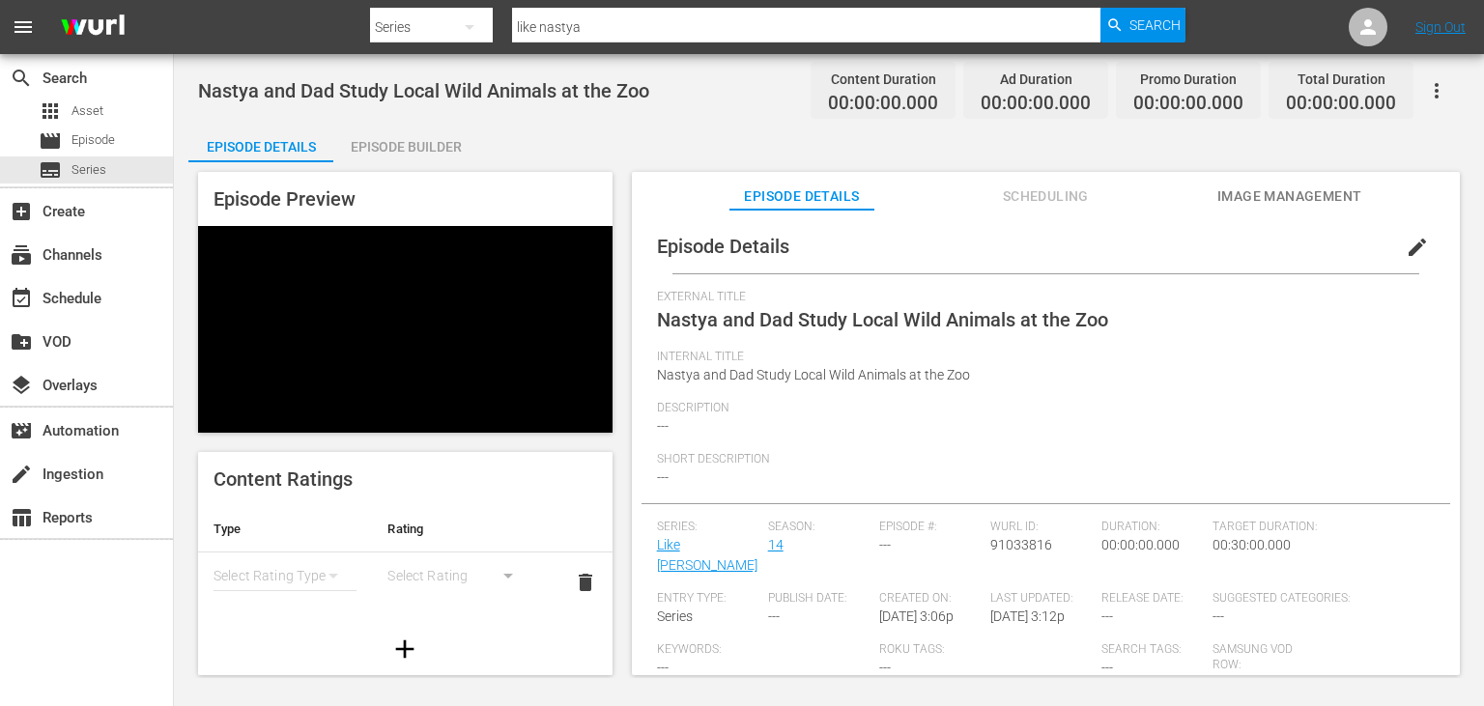
click at [1422, 247] on span "edit" at bounding box center [1417, 247] width 23 height 23
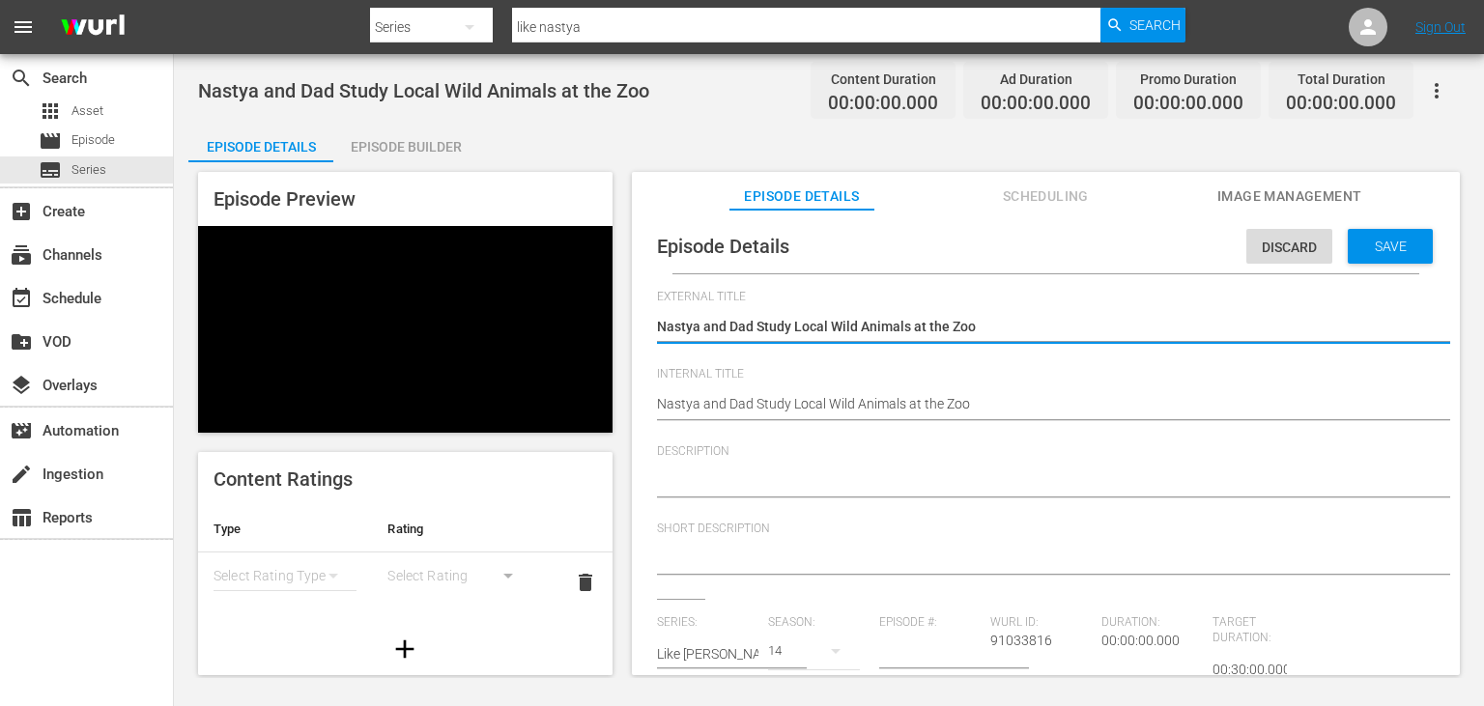
click at [769, 492] on textarea at bounding box center [1041, 482] width 768 height 23
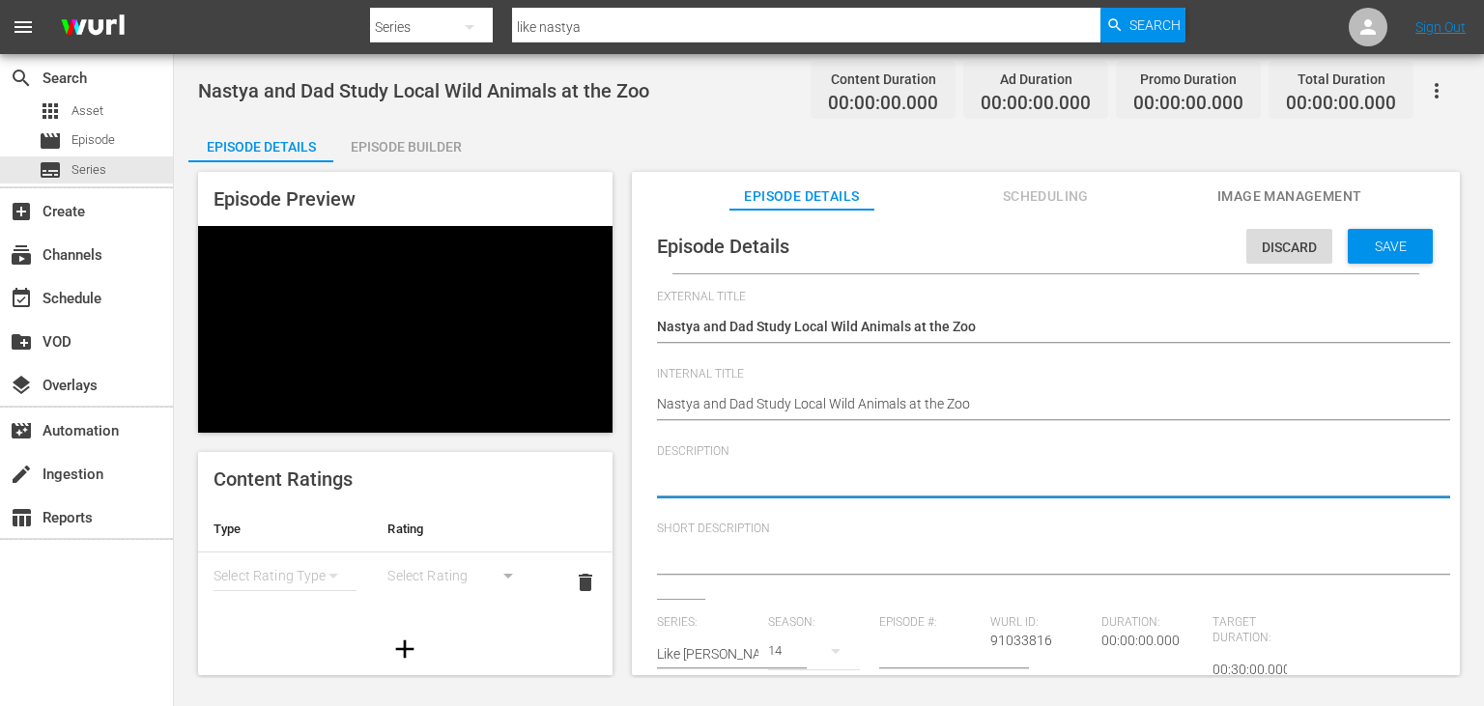
paste textarea "[PERSON_NAME] and Dad meet fascinating animals and learn fun facts at the zoo!"
type textarea "[PERSON_NAME] and Dad meet fascinating animals and learn fun facts at the zoo!"
click at [669, 489] on textarea "[PERSON_NAME] and Dad meet fascinating animals and learn fun facts at the zoo!" at bounding box center [1041, 482] width 768 height 23
drag, startPoint x: 669, startPoint y: 489, endPoint x: 862, endPoint y: 477, distance: 193.6
click at [862, 477] on textarea "[PERSON_NAME] and Dad meet fascinating animals and learn fun facts at the zoo!" at bounding box center [1041, 482] width 768 height 23
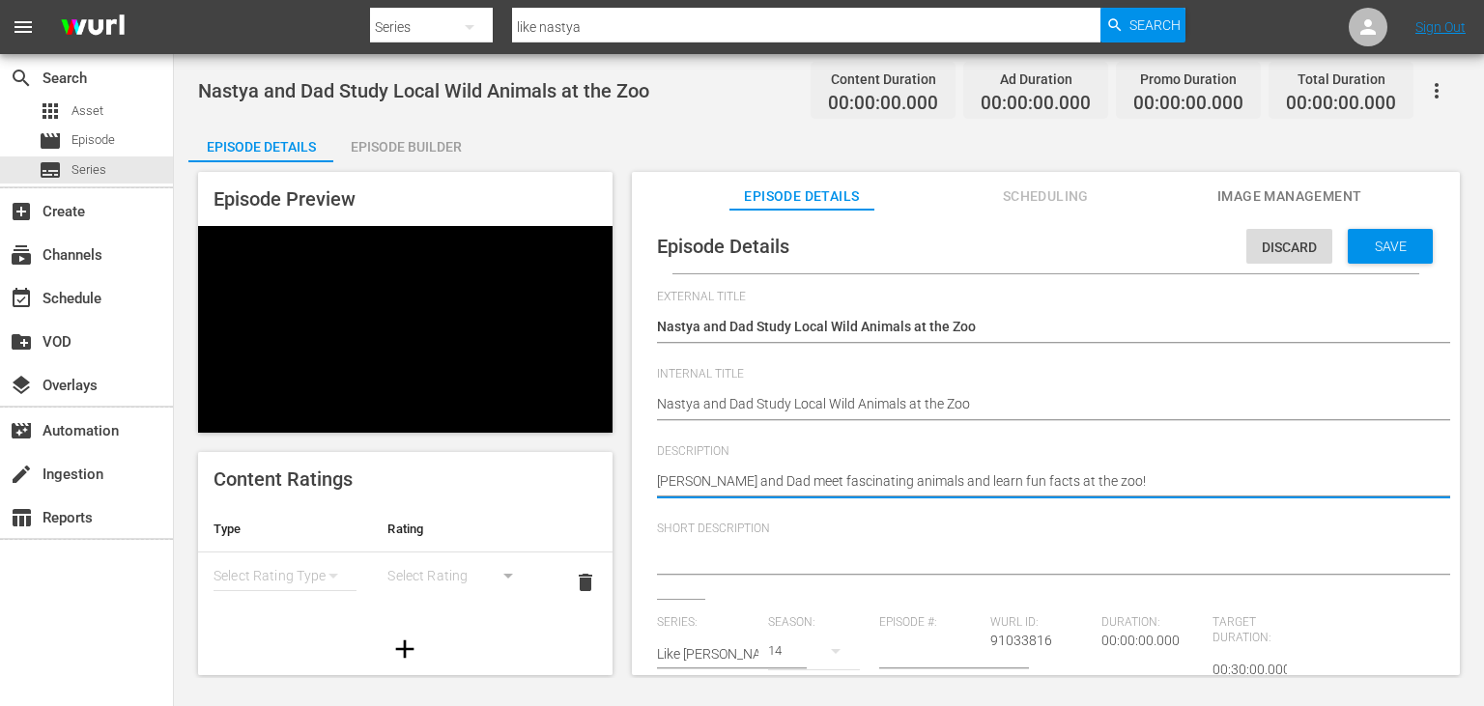
type textarea "[PERSON_NAME] and Dad meet fascinating animals and learn fun facts at the zoo!"
click at [759, 564] on textarea at bounding box center [1041, 560] width 768 height 23
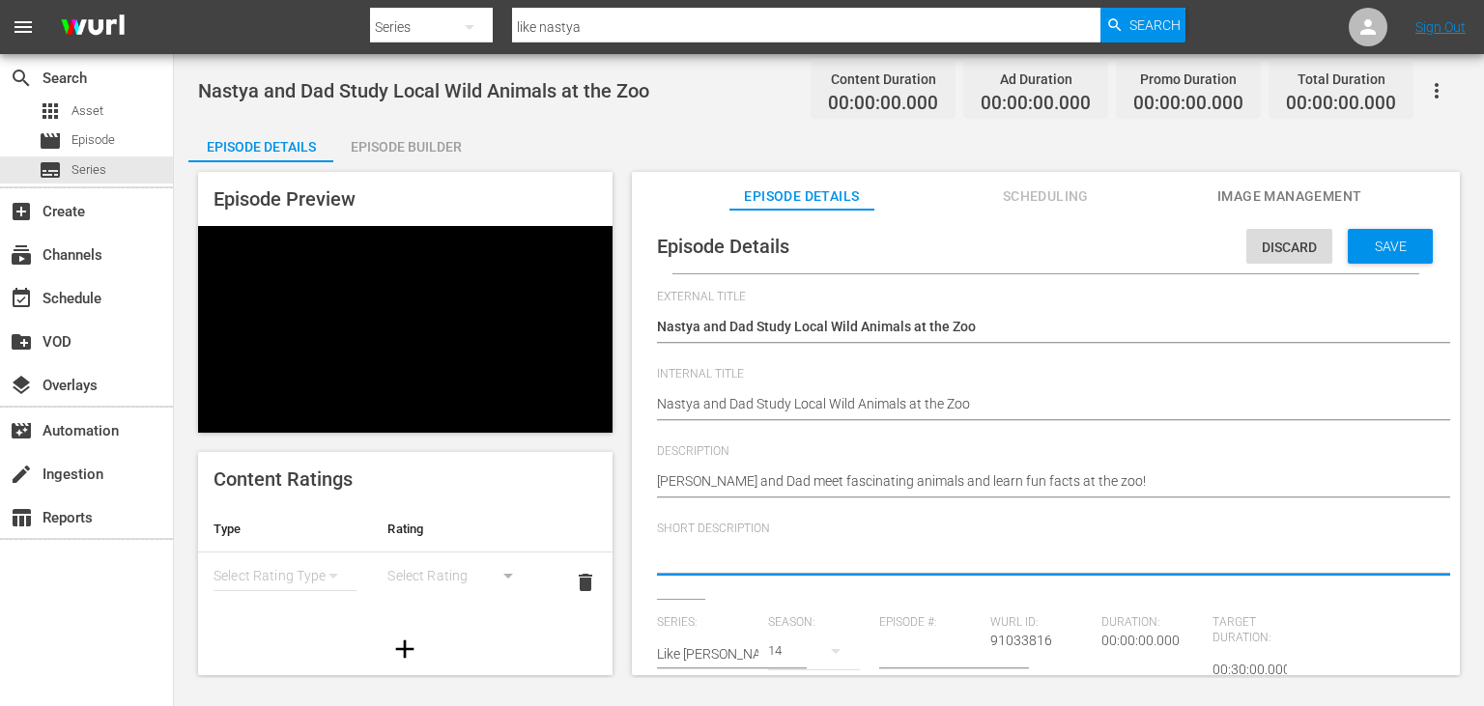
paste textarea "[PERSON_NAME] and Dad meet fascinating animals"
type textarea "[PERSON_NAME] and Dad meet fascinating animals"
type textarea "[PERSON_NAME] and Dad meet fascinating animals a"
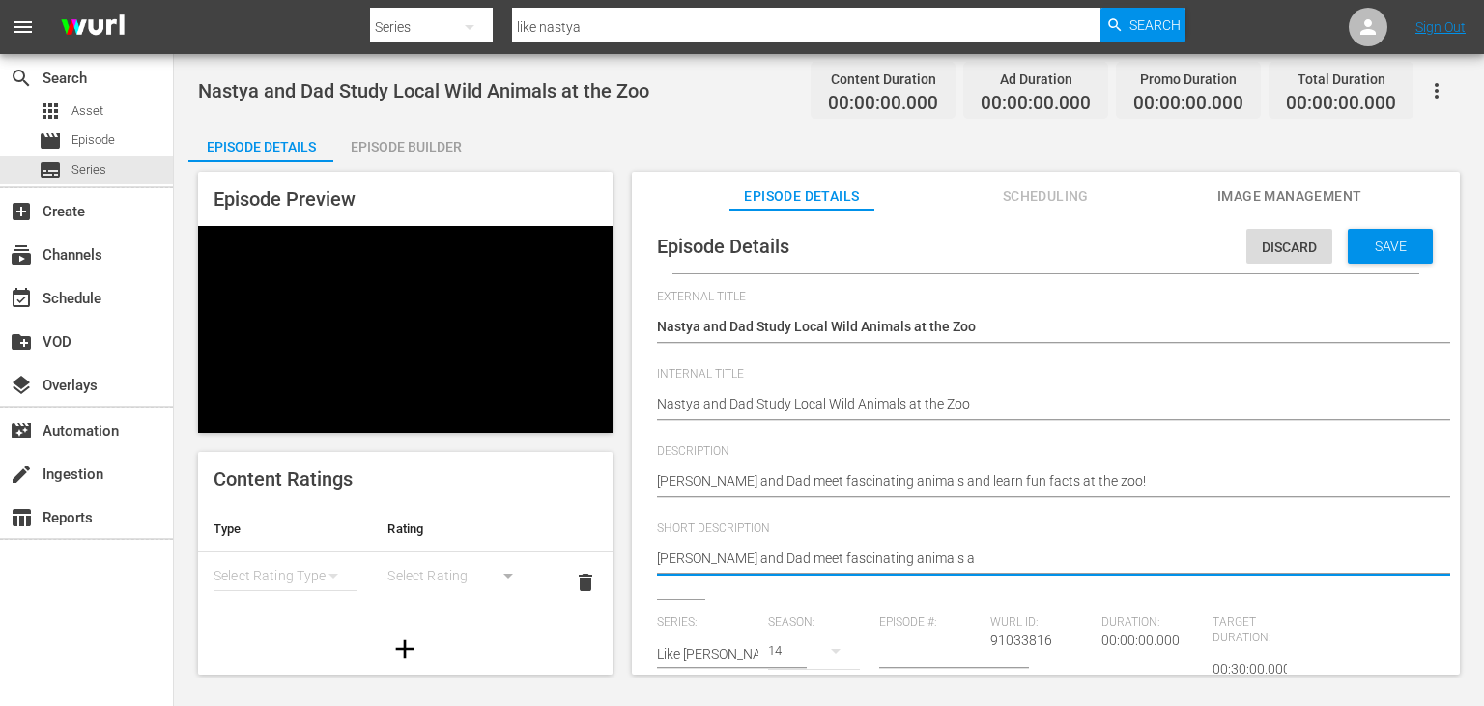
type textarea "[PERSON_NAME] and Dad meet fascinating animals at"
type textarea "[PERSON_NAME] and Dad meet fascinating animals at t"
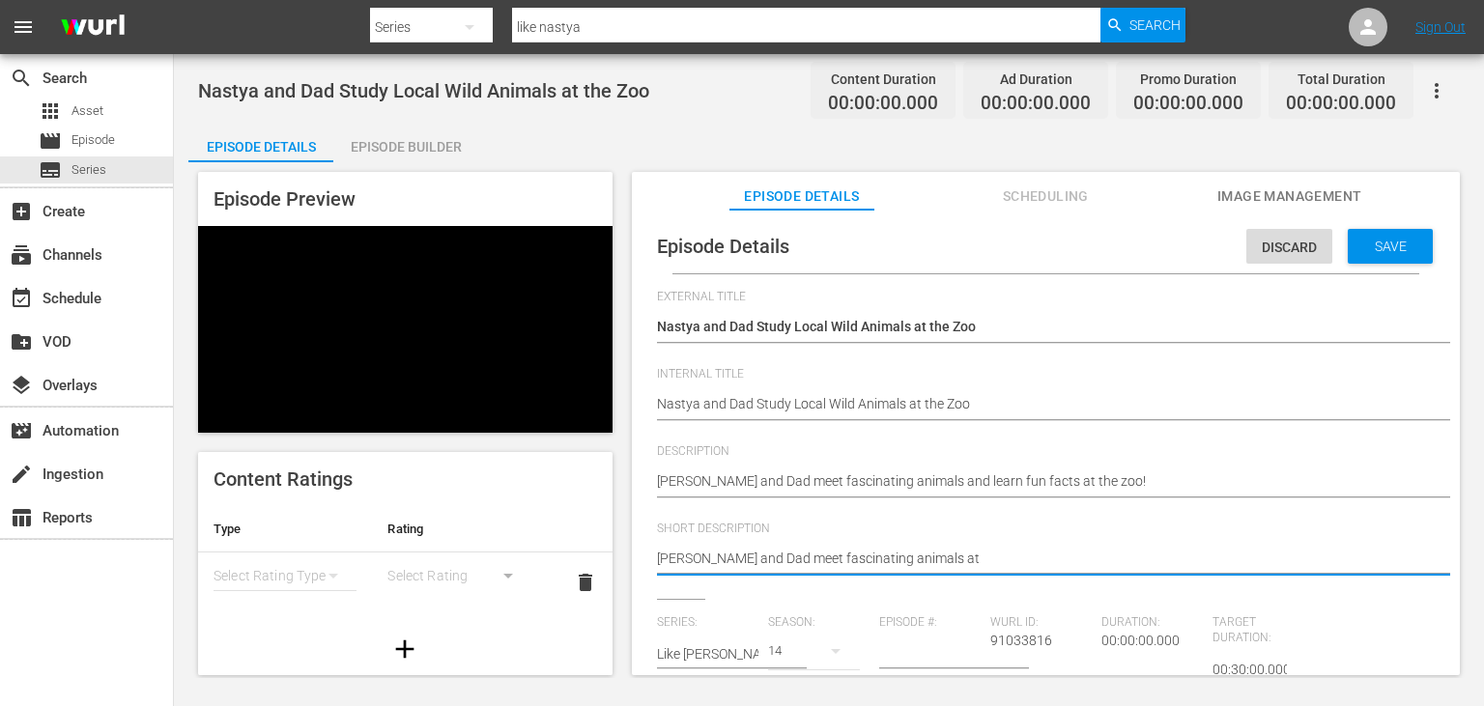
type textarea "[PERSON_NAME] and Dad meet fascinating animals at t"
type textarea "[PERSON_NAME] and Dad meet fascinating animals at th"
type textarea "[PERSON_NAME] and Dad meet fascinating animals at the"
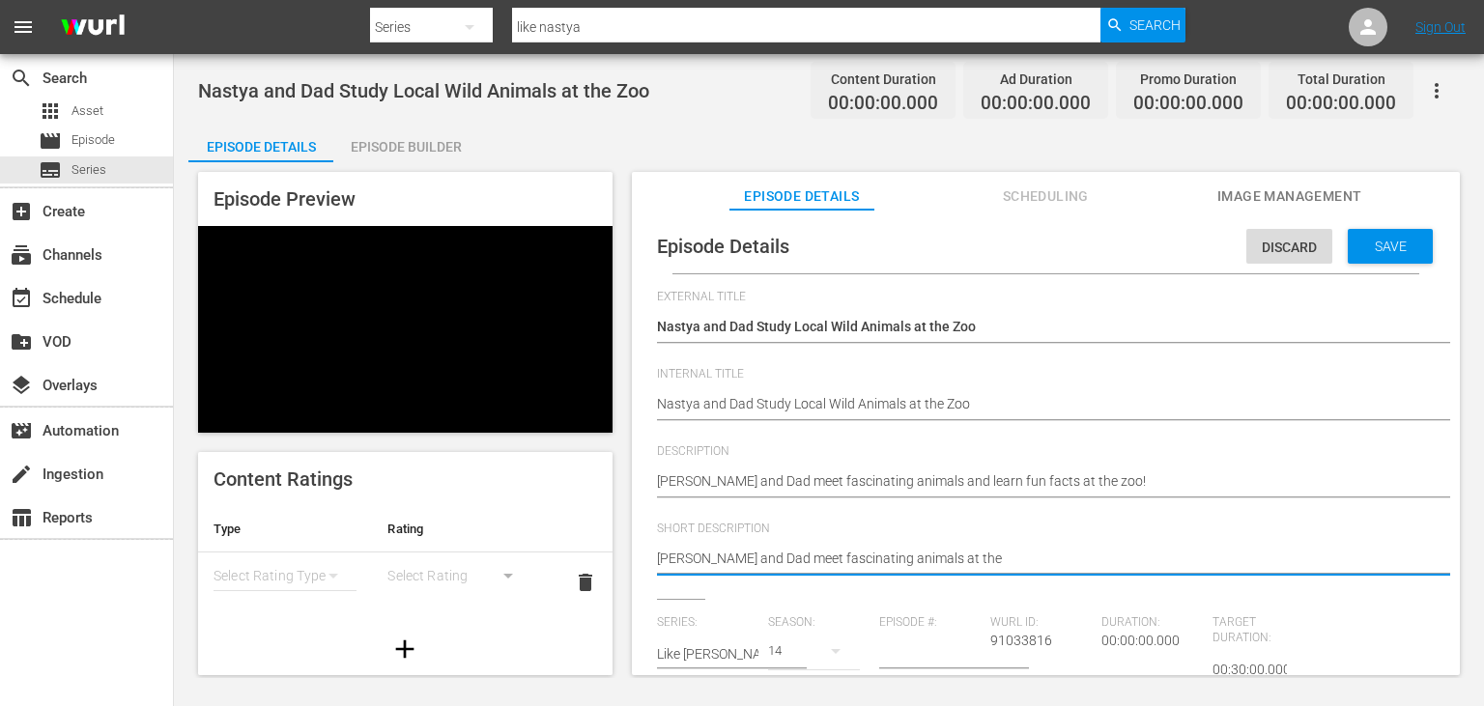
type textarea "[PERSON_NAME] and Dad meet fascinating animals at the"
type textarea "[PERSON_NAME] and Dad meet fascinating animals at the z"
type textarea "[PERSON_NAME] and Dad meet fascinating animals at the zo"
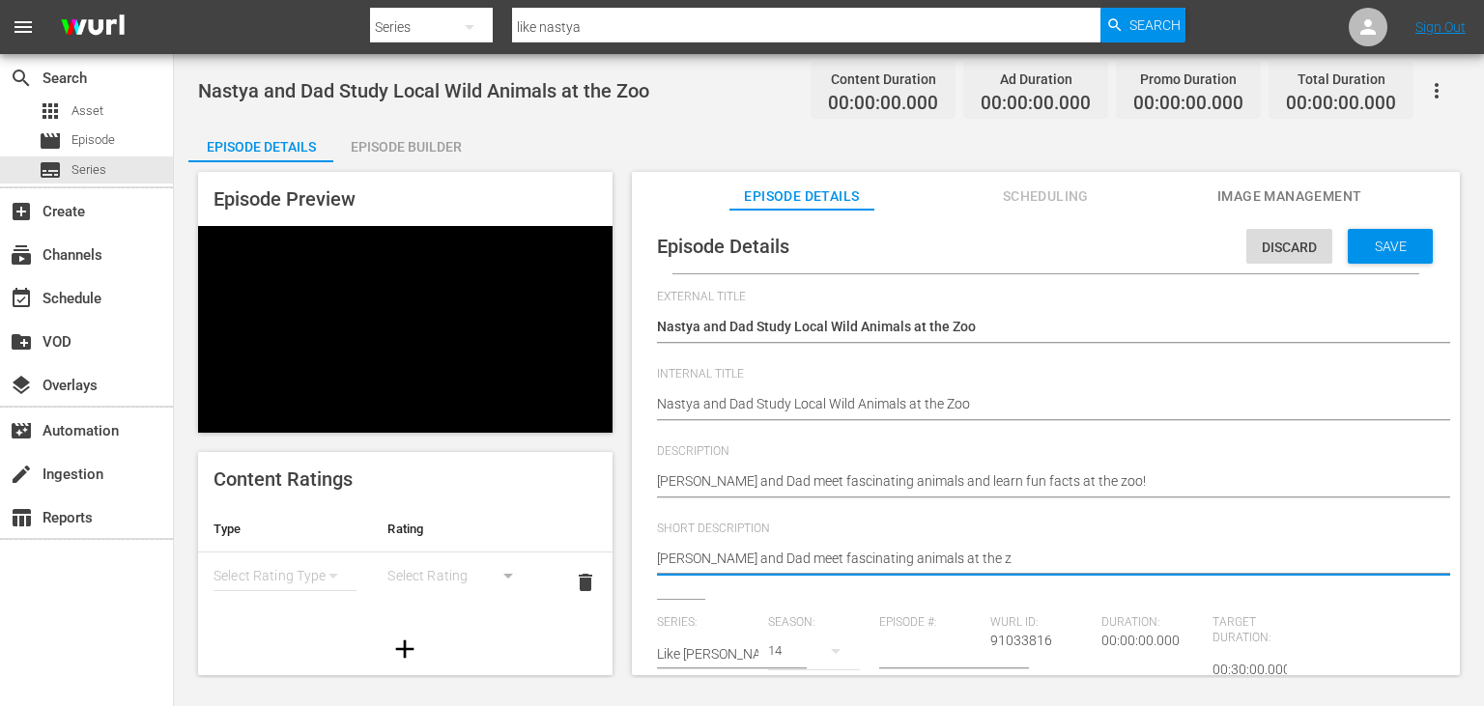
type textarea "[PERSON_NAME] and Dad meet fascinating animals at the zo"
type textarea "[PERSON_NAME] and Dad meet fascinating animals at the zoo"
type textarea "[PERSON_NAME] and Dad meet fascinating animals at the zoo."
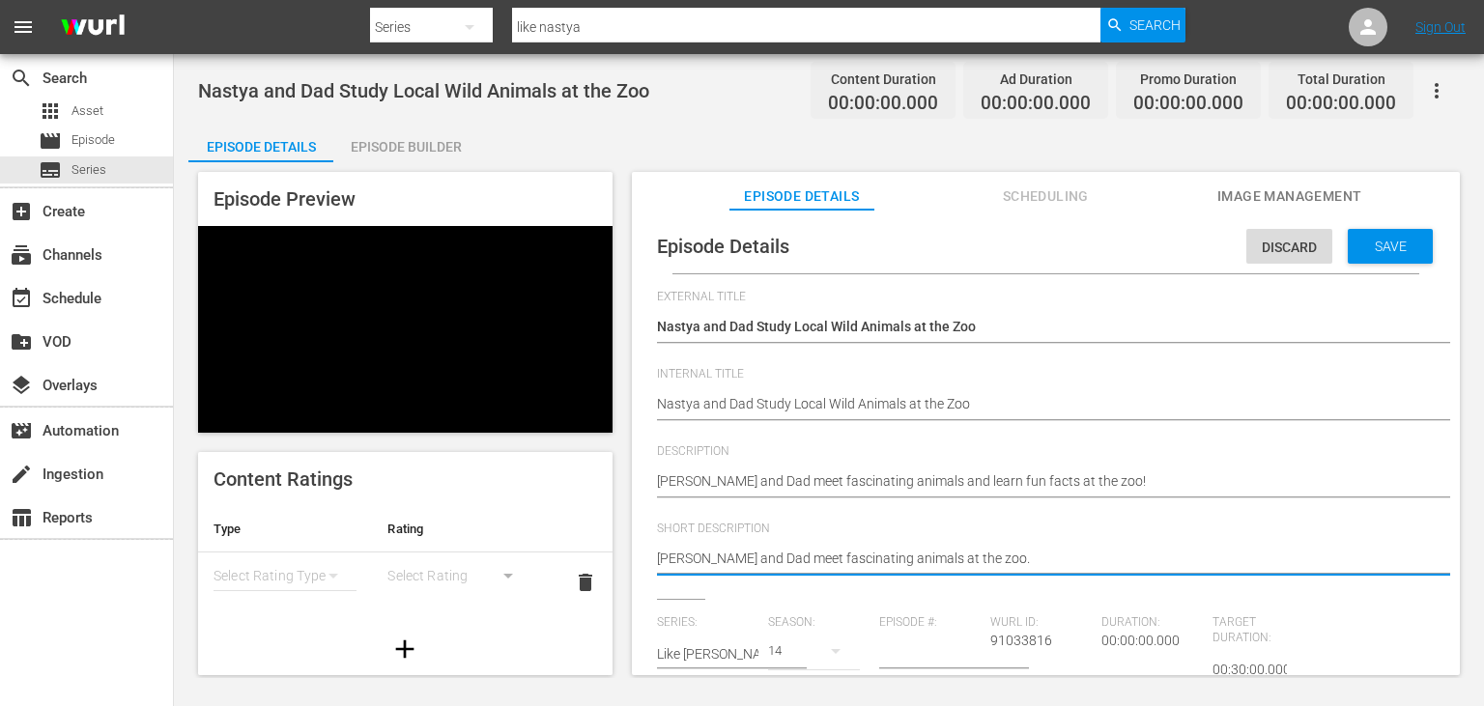
click at [917, 662] on input "number" at bounding box center [929, 654] width 101 height 46
type input "3"
click at [1065, 508] on div "Description [PERSON_NAME] and Dad meet fascinating animals and learn fun facts …" at bounding box center [1046, 482] width 778 height 77
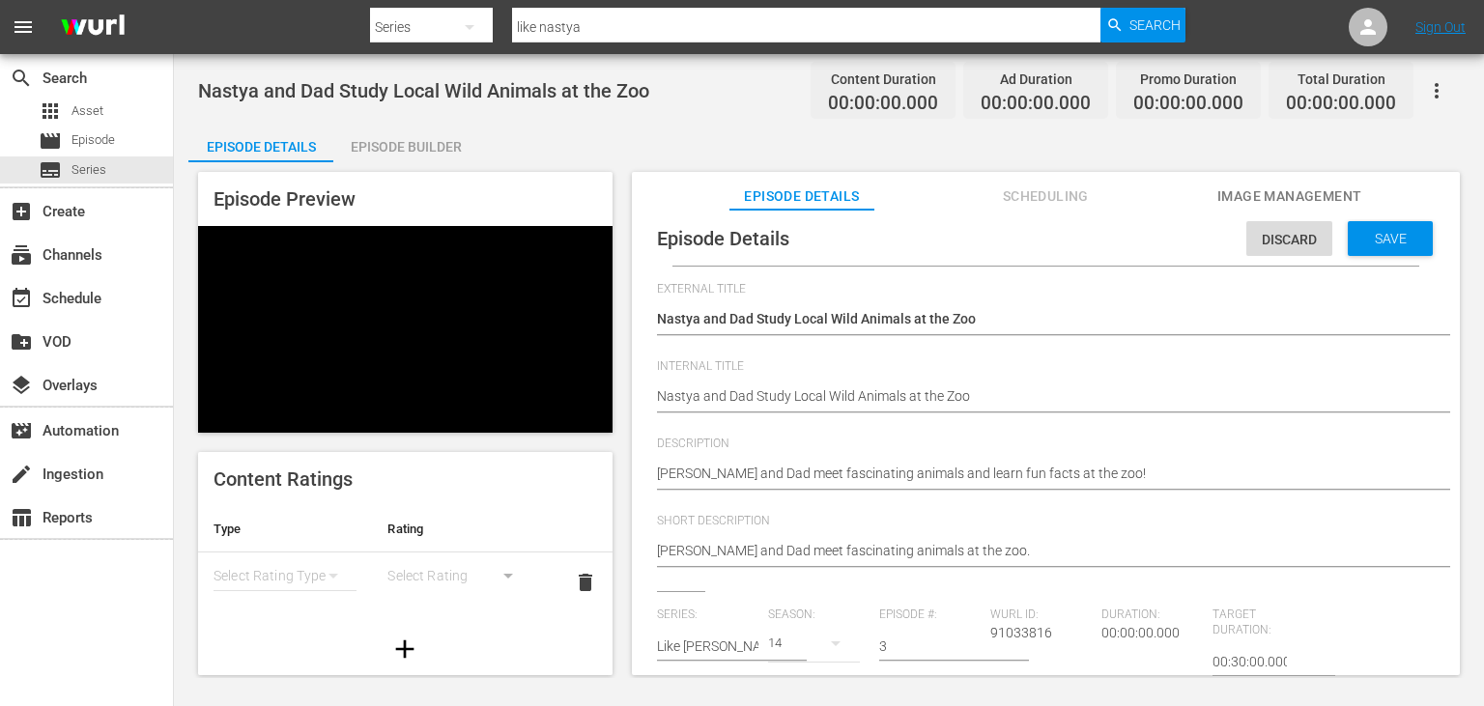
scroll to position [194, 0]
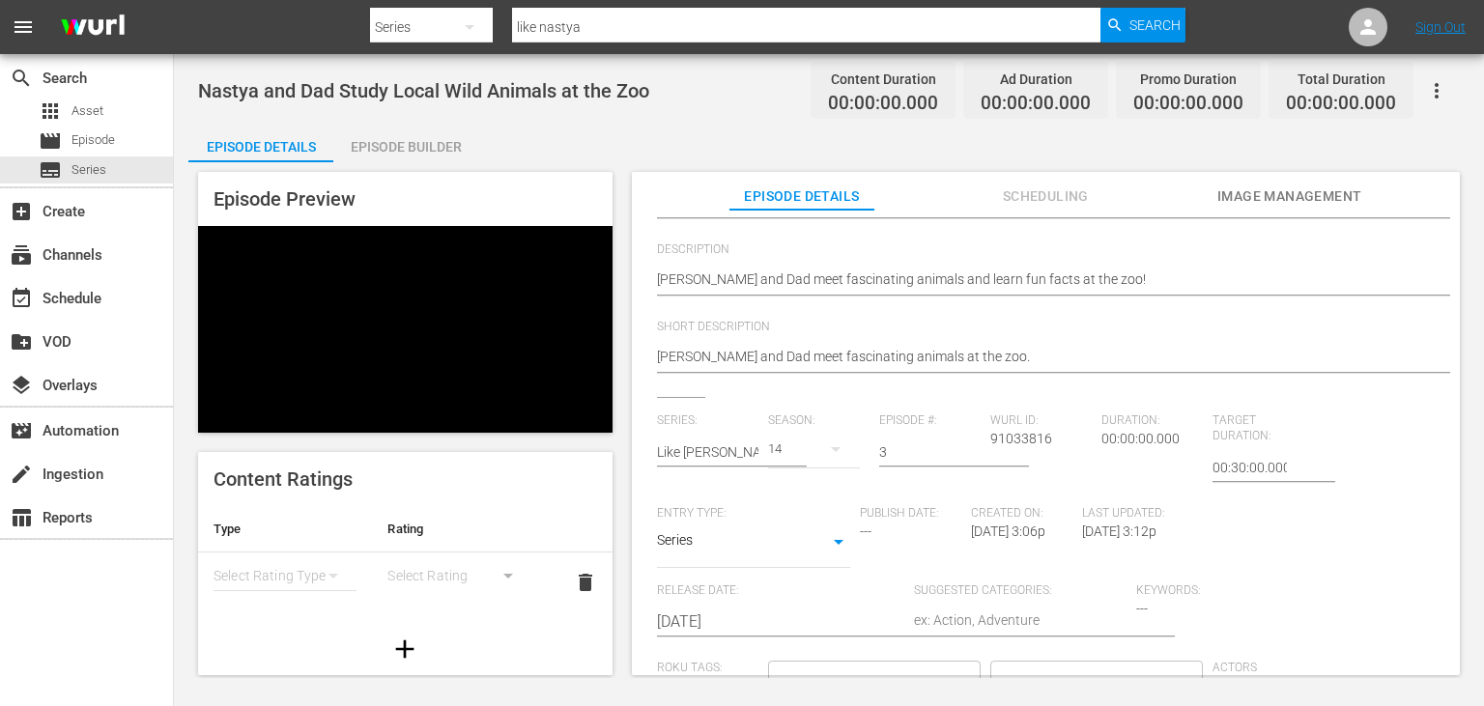
click at [766, 639] on input "[DATE]" at bounding box center [780, 622] width 247 height 46
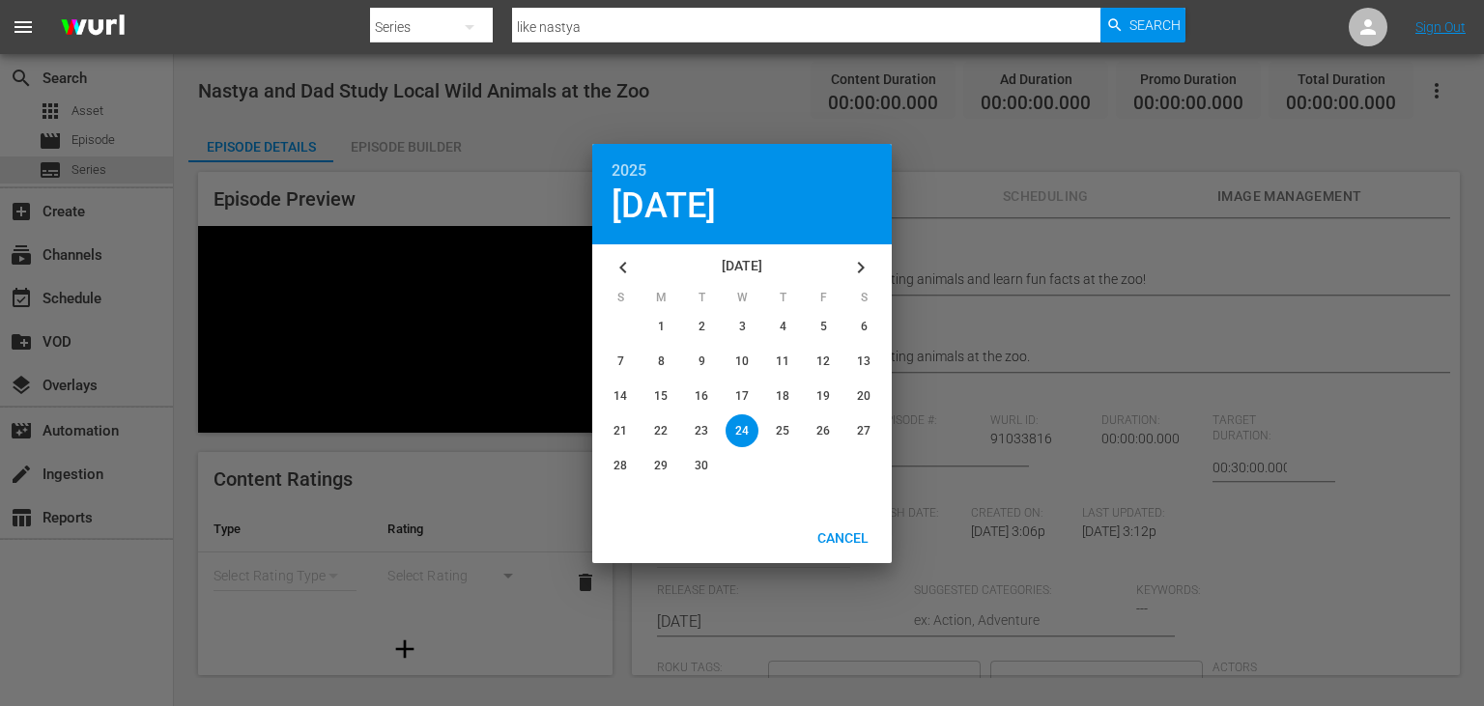
click at [632, 253] on button "button" at bounding box center [623, 267] width 46 height 46
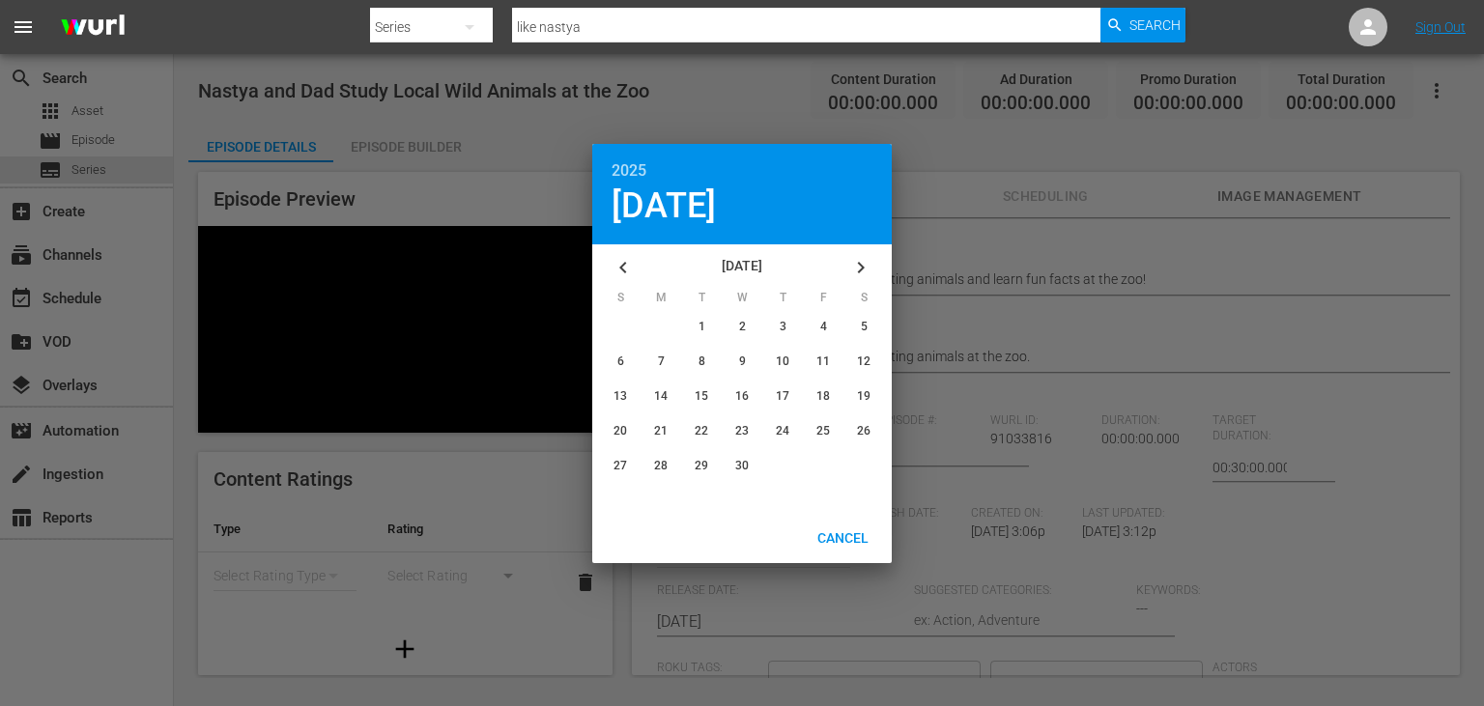
click at [632, 253] on button "button" at bounding box center [623, 267] width 46 height 46
click at [706, 404] on div "button" at bounding box center [701, 396] width 33 height 33
type input "[DATE]"
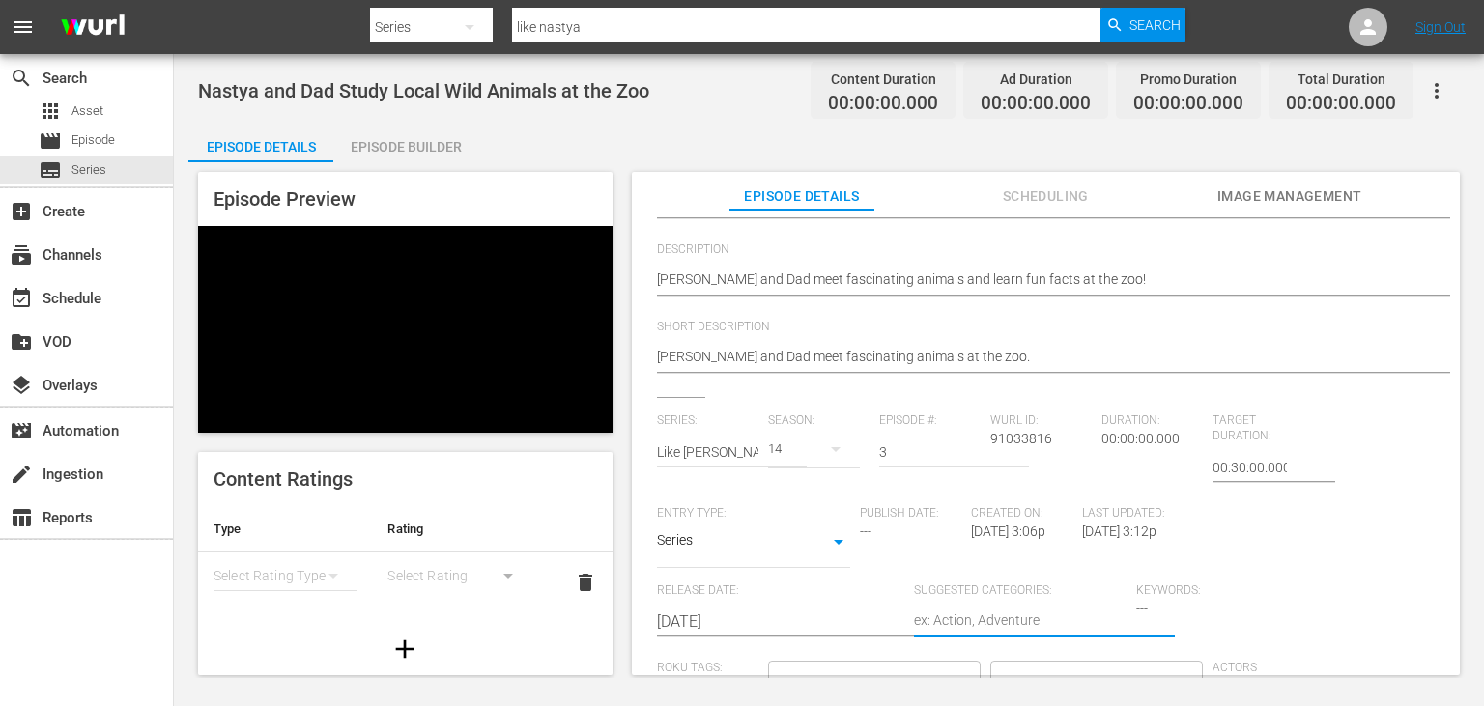
click at [1042, 618] on textarea at bounding box center [1020, 622] width 213 height 23
type textarea "D"
type textarea "Dr"
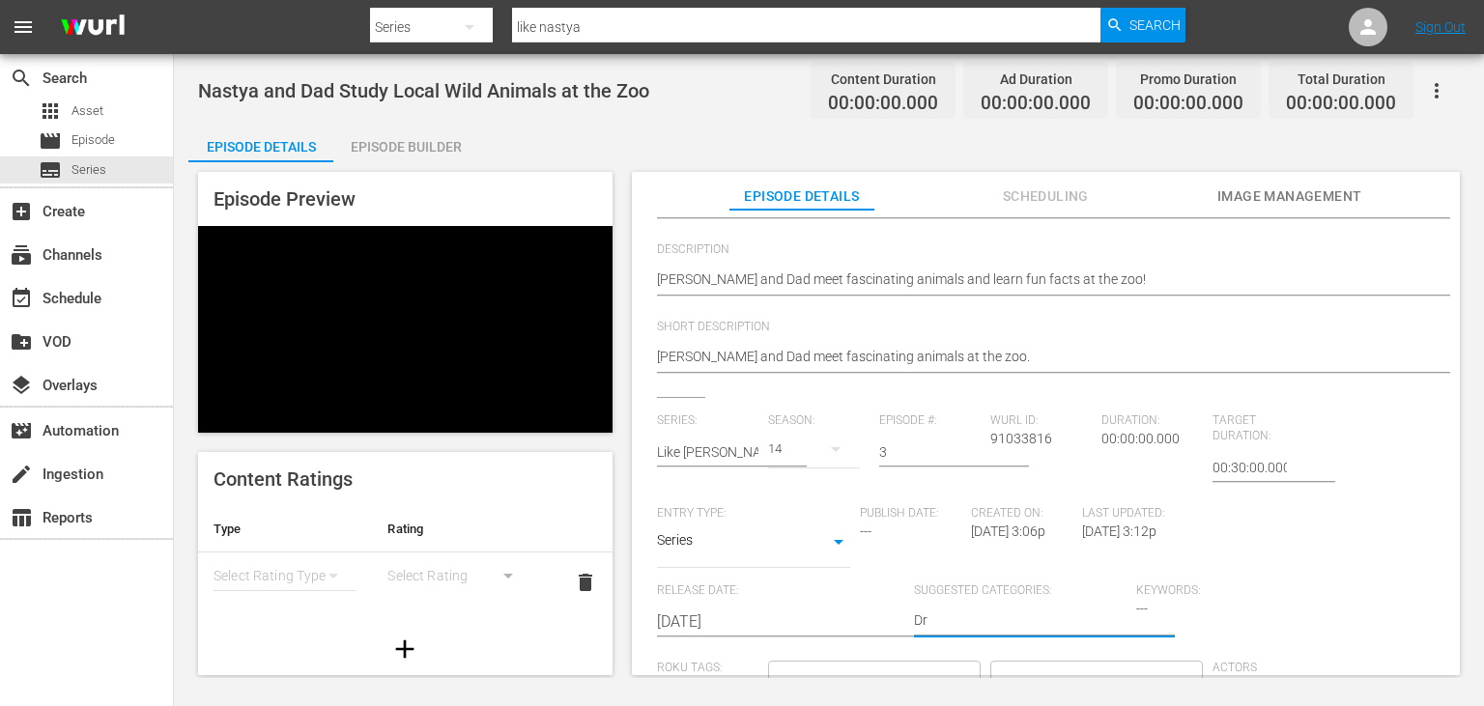
type textarea "Dra"
type textarea "Dram"
type textarea "Drama"
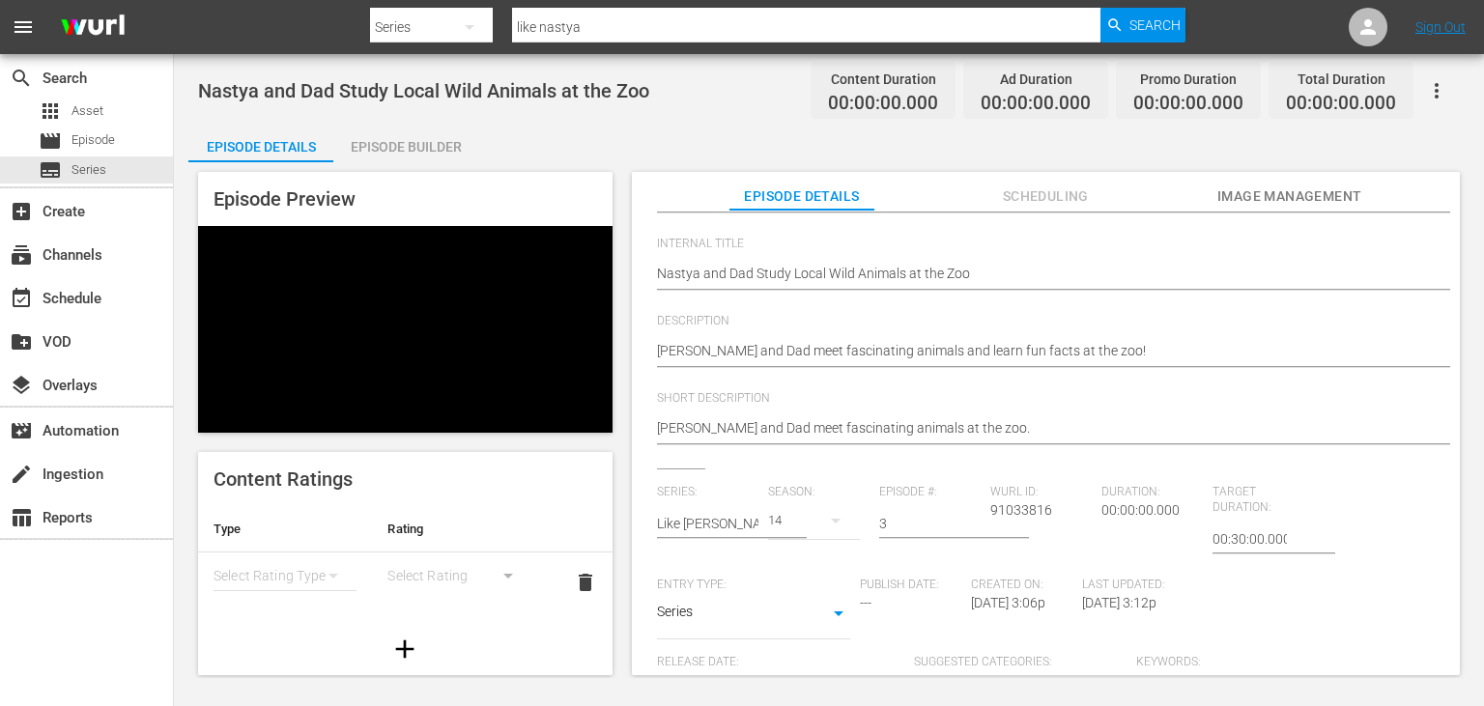
scroll to position [0, 0]
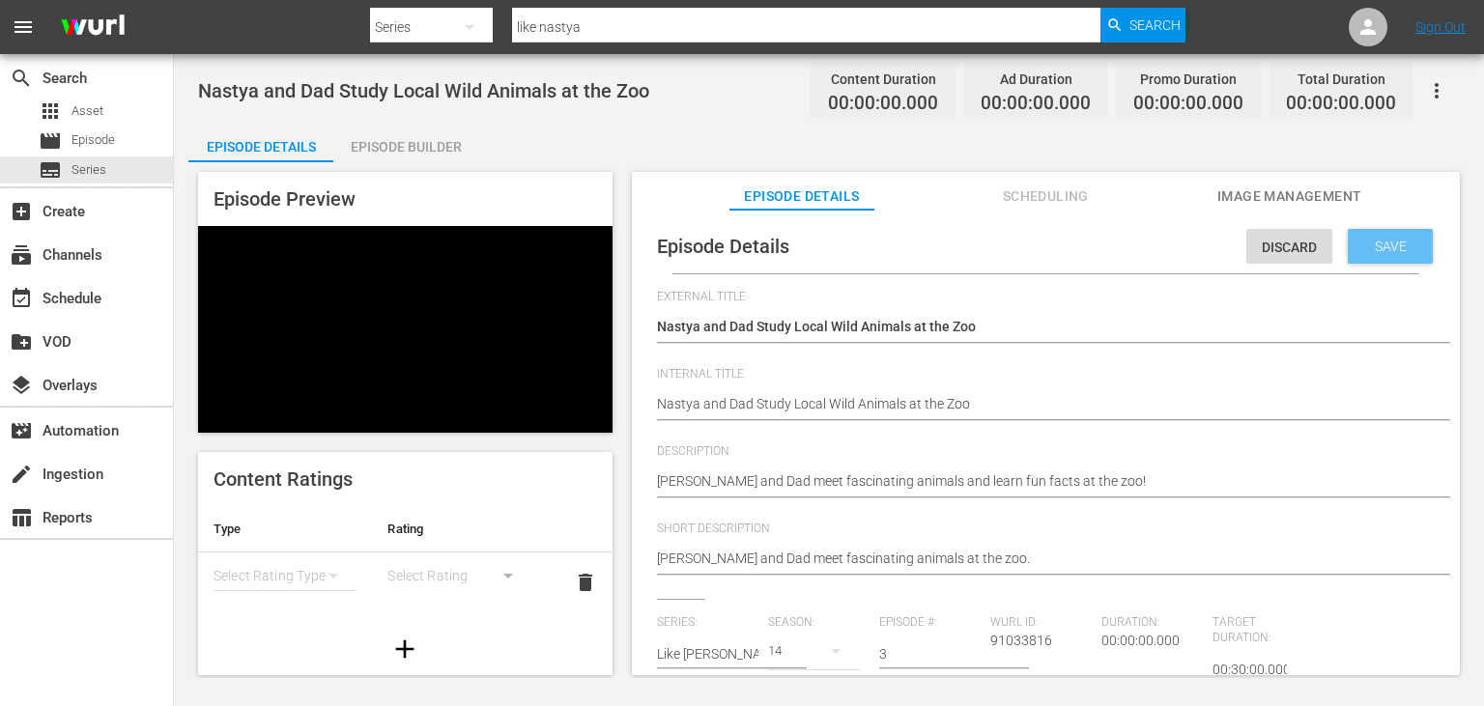
type textarea "Drama"
click at [1421, 257] on div "Save" at bounding box center [1390, 246] width 85 height 35
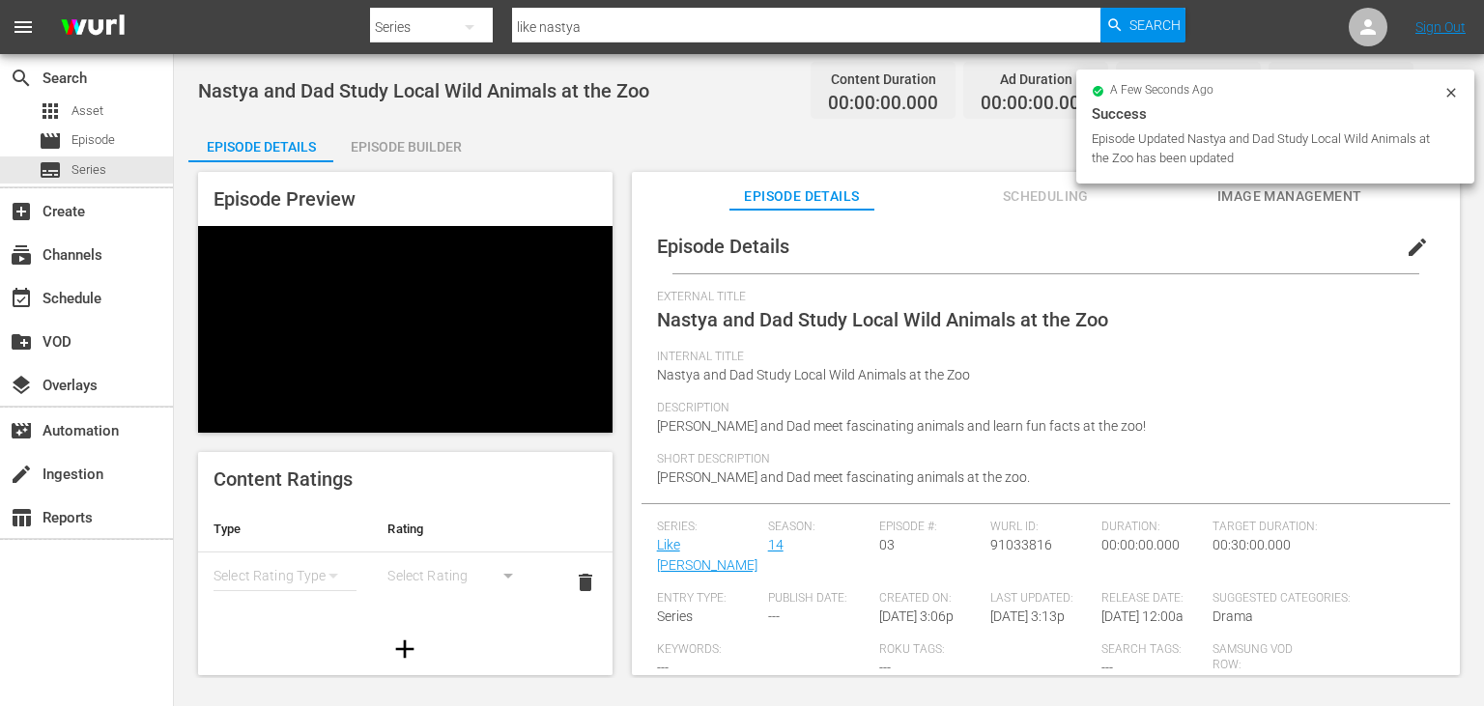
click at [1315, 199] on span "Image Management" at bounding box center [1289, 197] width 145 height 24
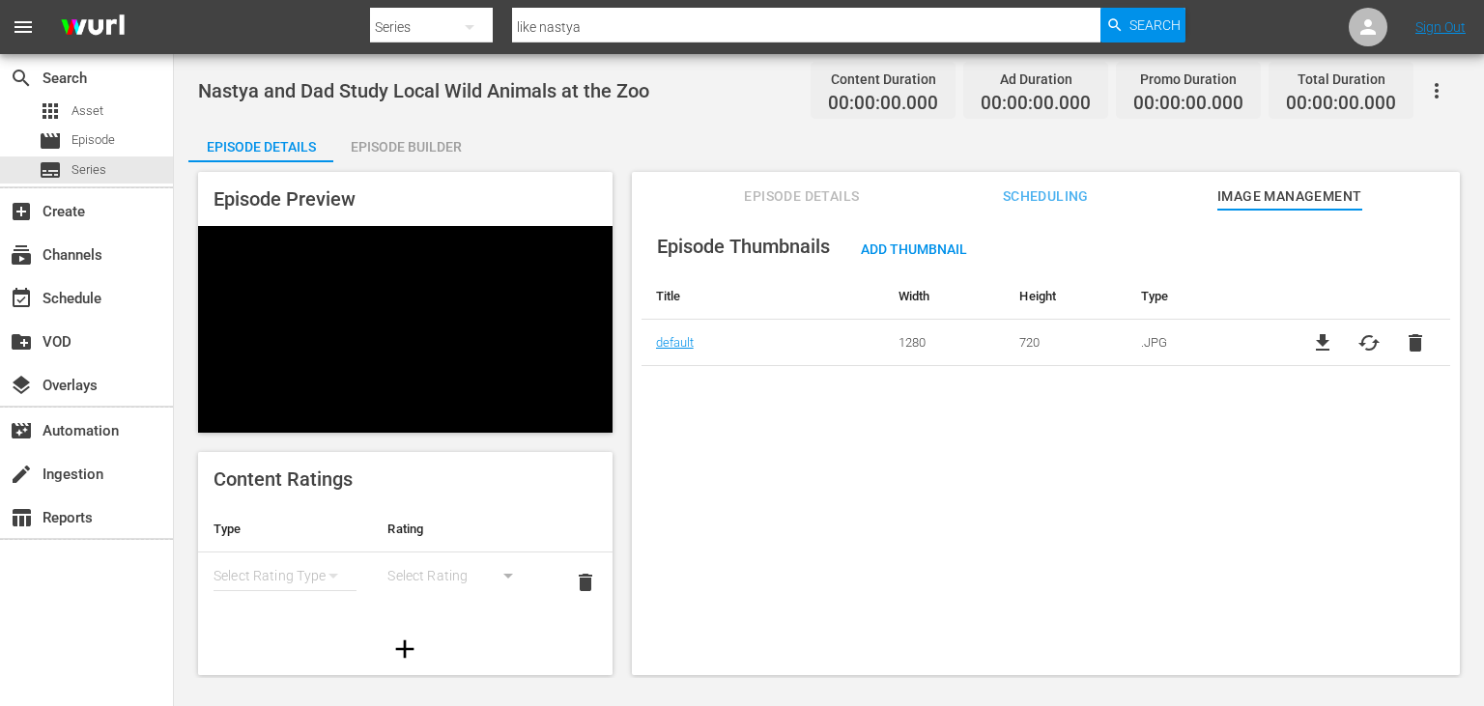
click at [415, 132] on div "Episode Builder" at bounding box center [405, 147] width 145 height 46
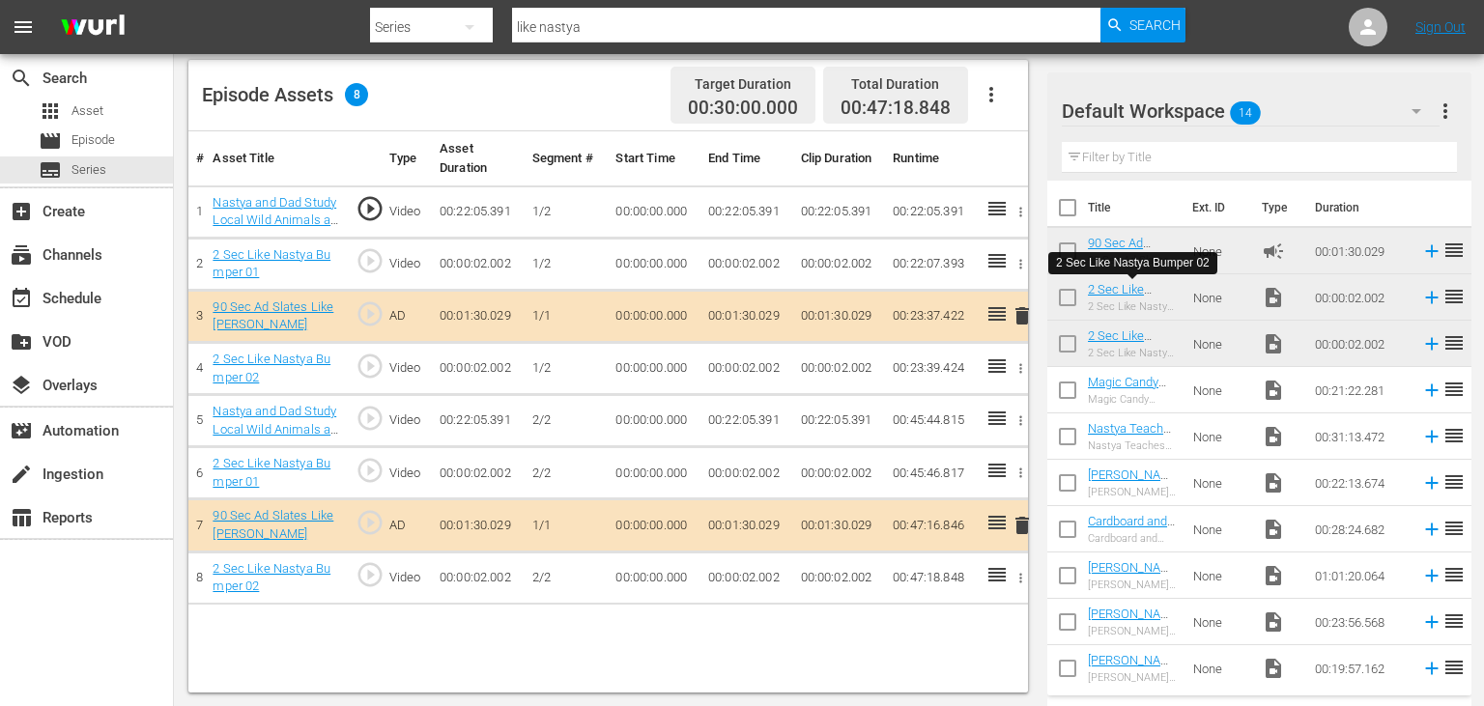
click at [731, 214] on td "00:22:05.391" at bounding box center [746, 212] width 93 height 52
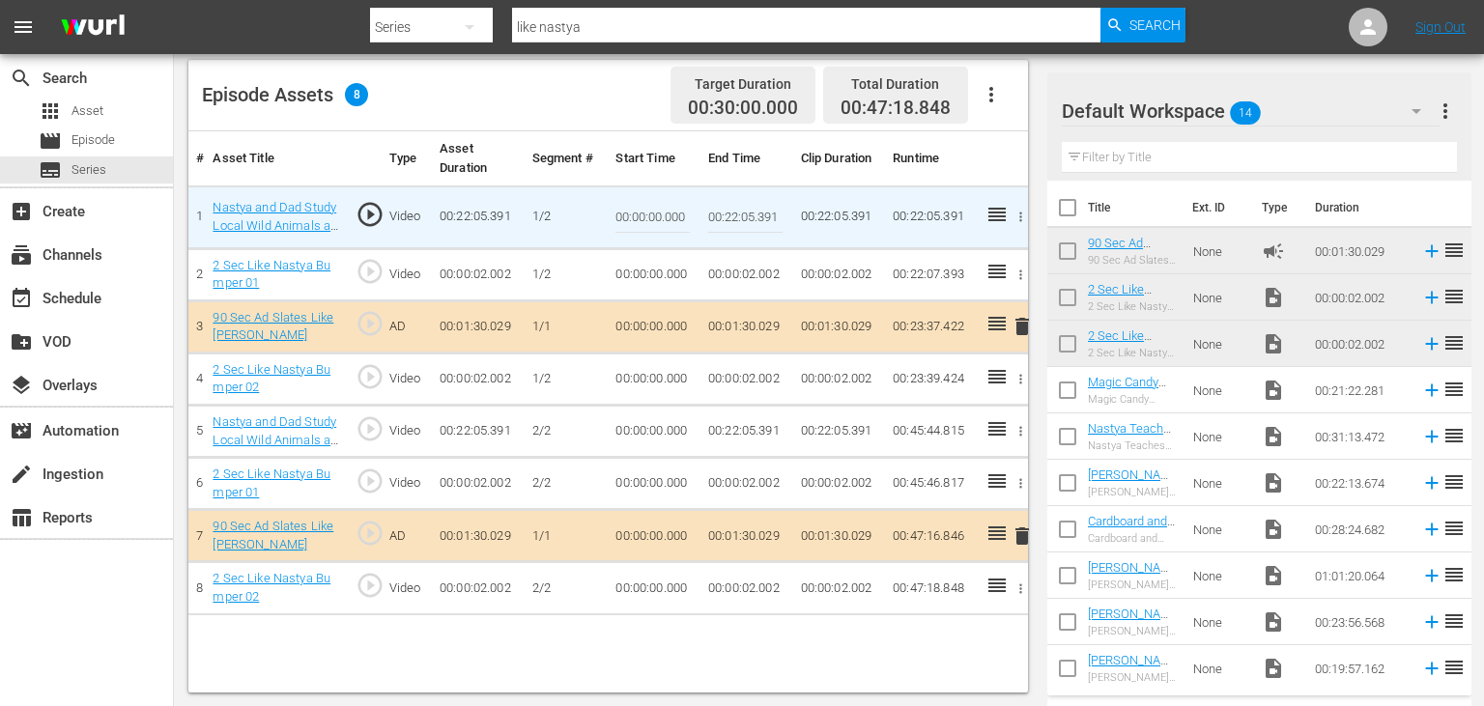
click at [731, 214] on input "00:22:05.391" at bounding box center [745, 217] width 74 height 46
type input "00:13:14.000"
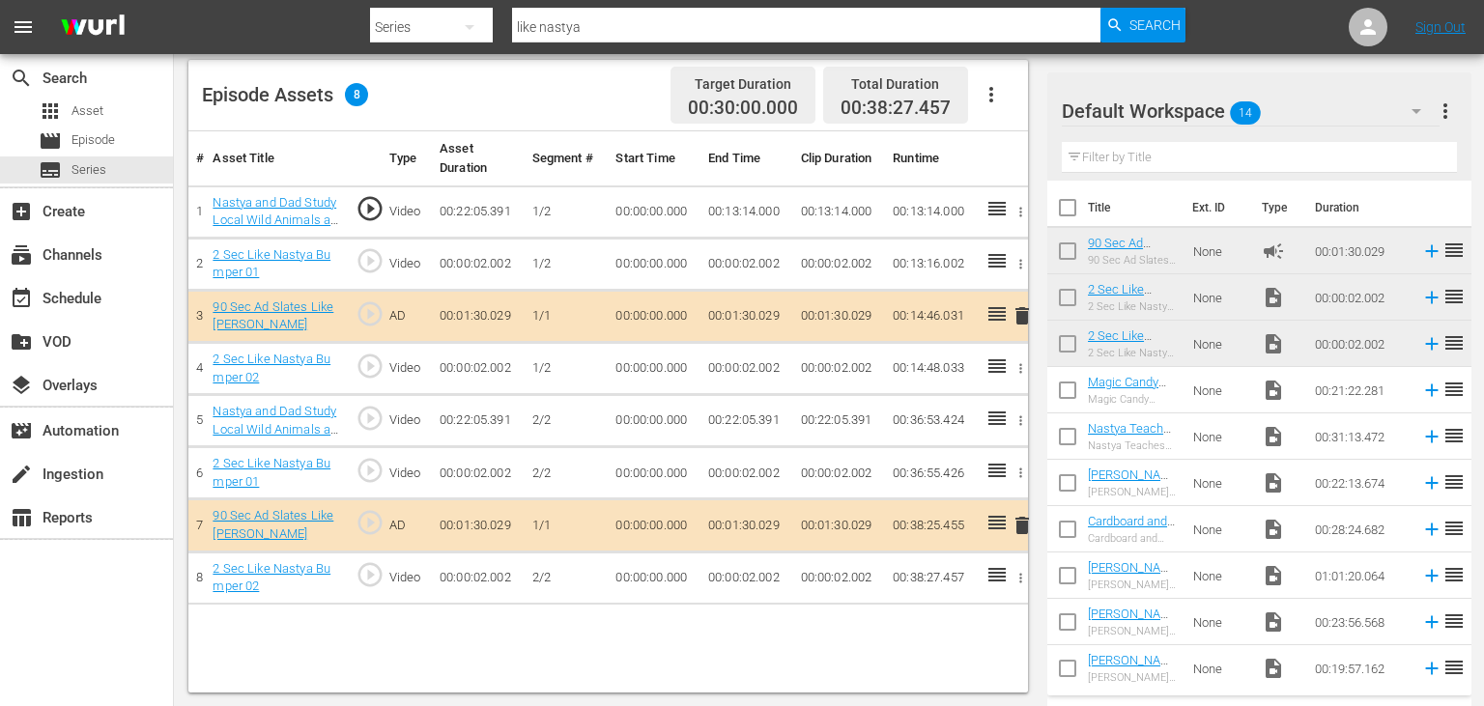
click at [713, 216] on td "00:13:14.000" at bounding box center [746, 212] width 93 height 52
drag, startPoint x: 713, startPoint y: 216, endPoint x: 784, endPoint y: 219, distance: 70.6
click at [784, 219] on td "00:13:14.000" at bounding box center [746, 212] width 93 height 52
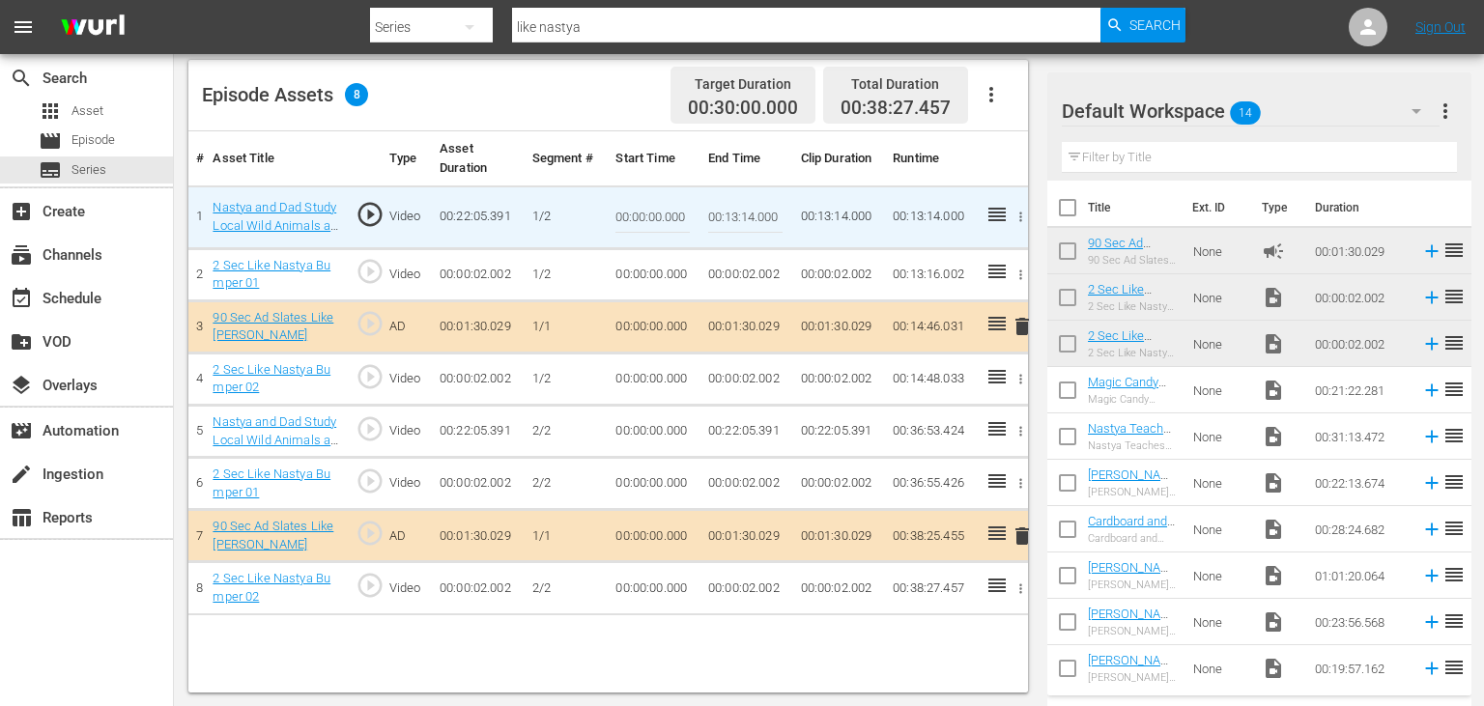
click at [712, 218] on input "00:13:14.000" at bounding box center [745, 217] width 74 height 46
drag, startPoint x: 712, startPoint y: 218, endPoint x: 777, endPoint y: 218, distance: 64.7
click at [777, 218] on input "00:13:14.000" at bounding box center [745, 217] width 74 height 46
click at [642, 435] on td "00:00:00.000" at bounding box center [654, 432] width 93 height 52
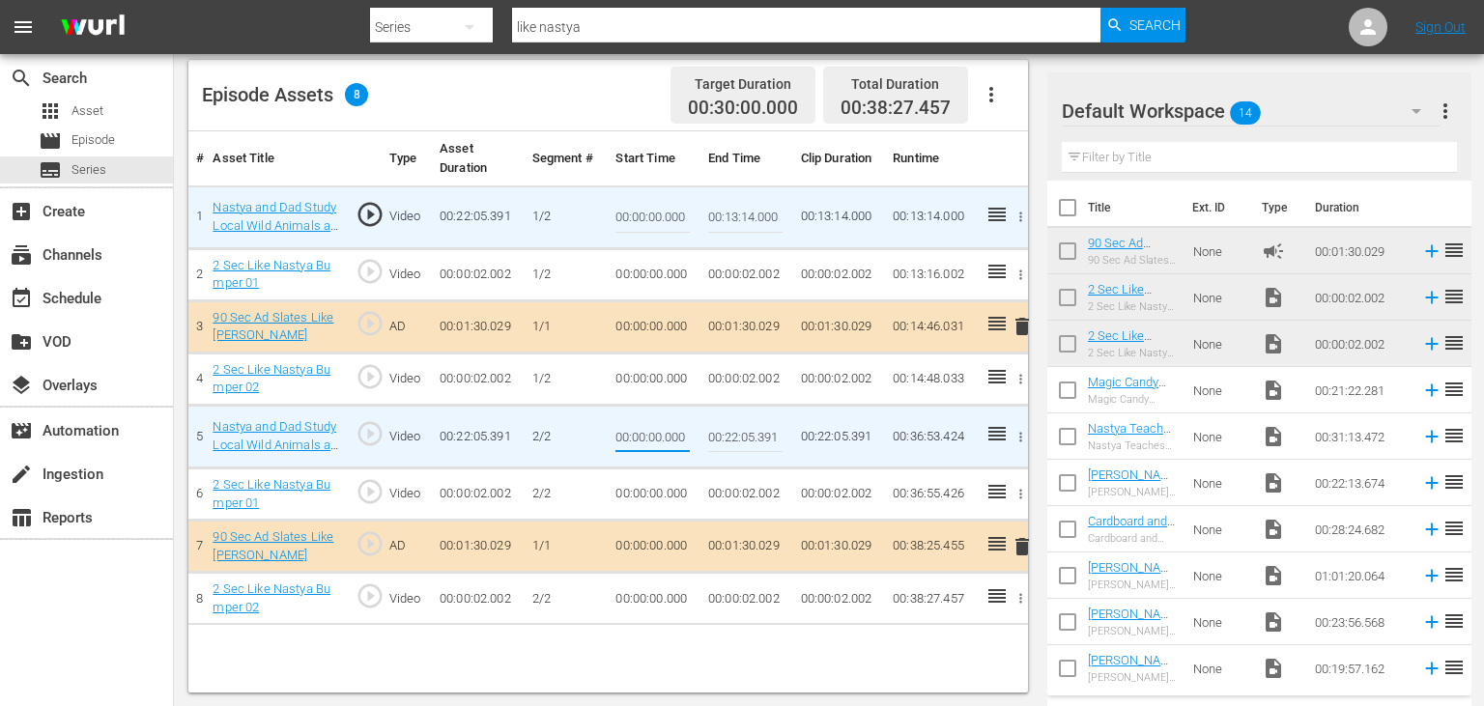
click at [642, 435] on input "00:00:00.000" at bounding box center [652, 437] width 74 height 46
type input "00:13:14.000"
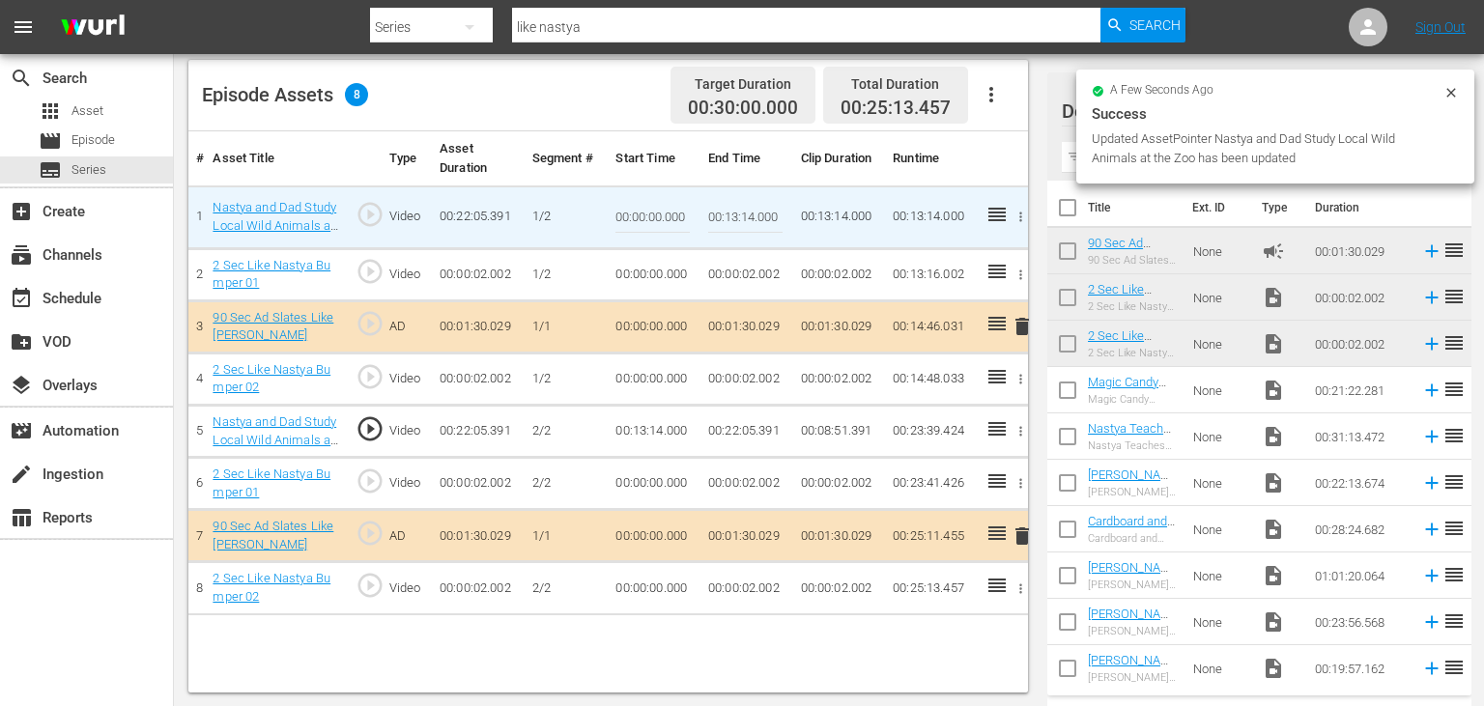
click at [728, 211] on input "00:13:14.000" at bounding box center [745, 217] width 74 height 46
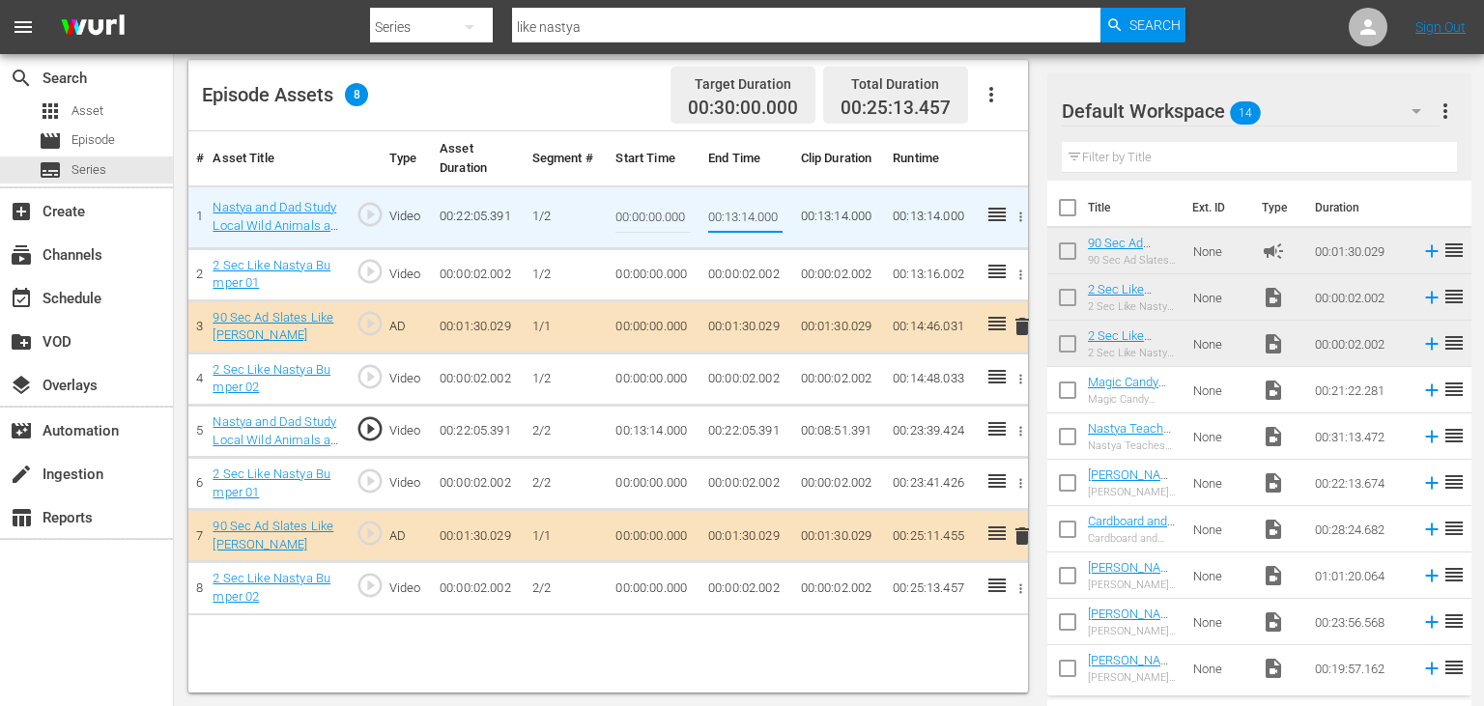
click at [728, 211] on input "00:13:14.000" at bounding box center [745, 217] width 74 height 46
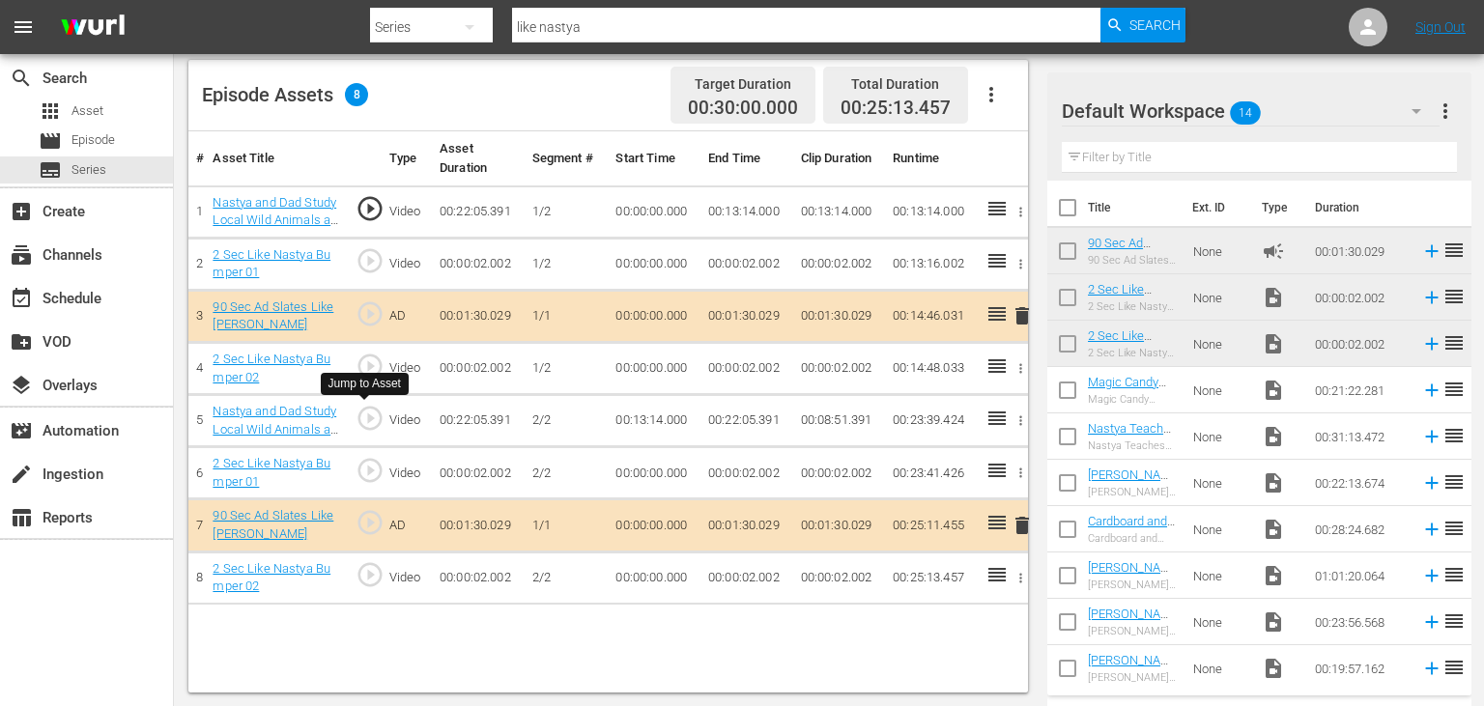
click at [373, 426] on span "play_circle_outline" at bounding box center [370, 418] width 29 height 29
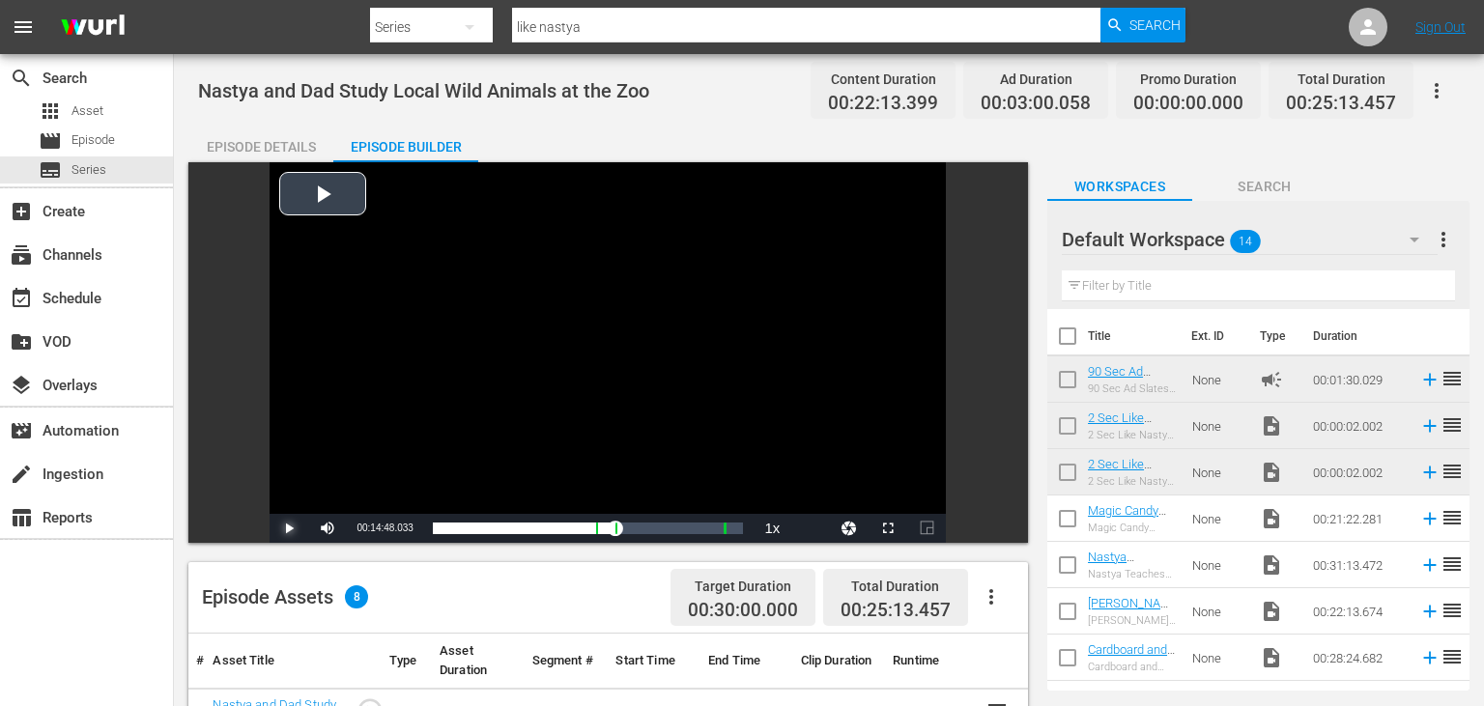
click at [289, 528] on span "Video Player" at bounding box center [289, 528] width 0 height 0
click at [686, 357] on div "Video Player" at bounding box center [608, 338] width 676 height 352
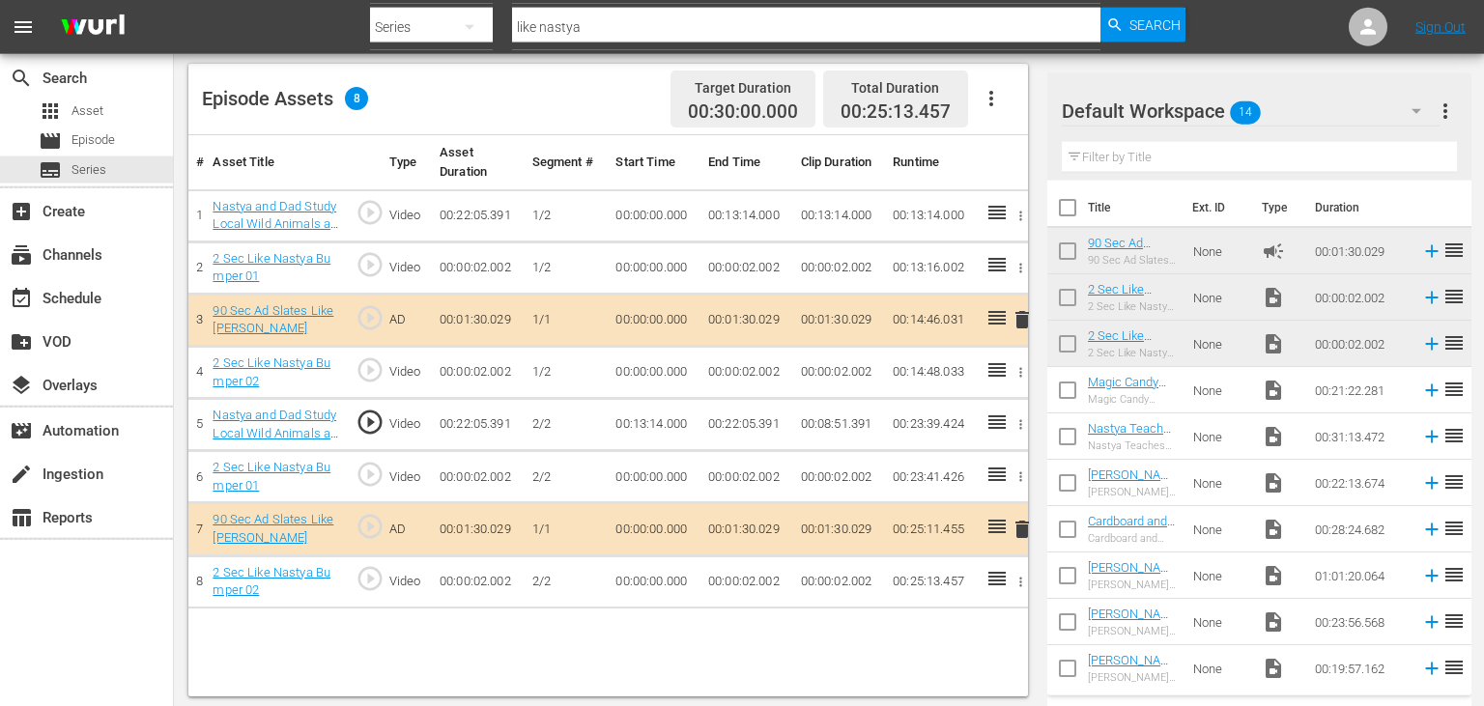
scroll to position [502, 0]
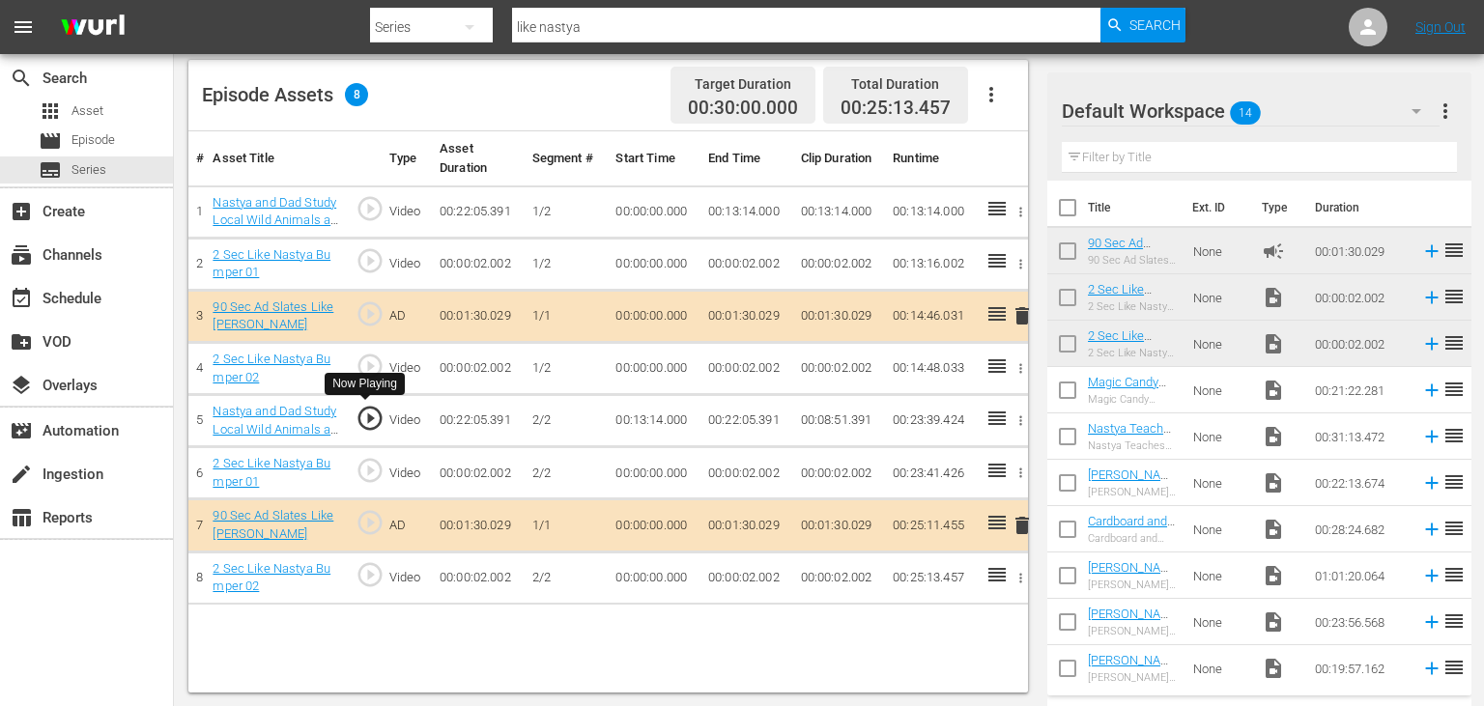
click at [376, 417] on span "play_circle_outline" at bounding box center [370, 418] width 29 height 29
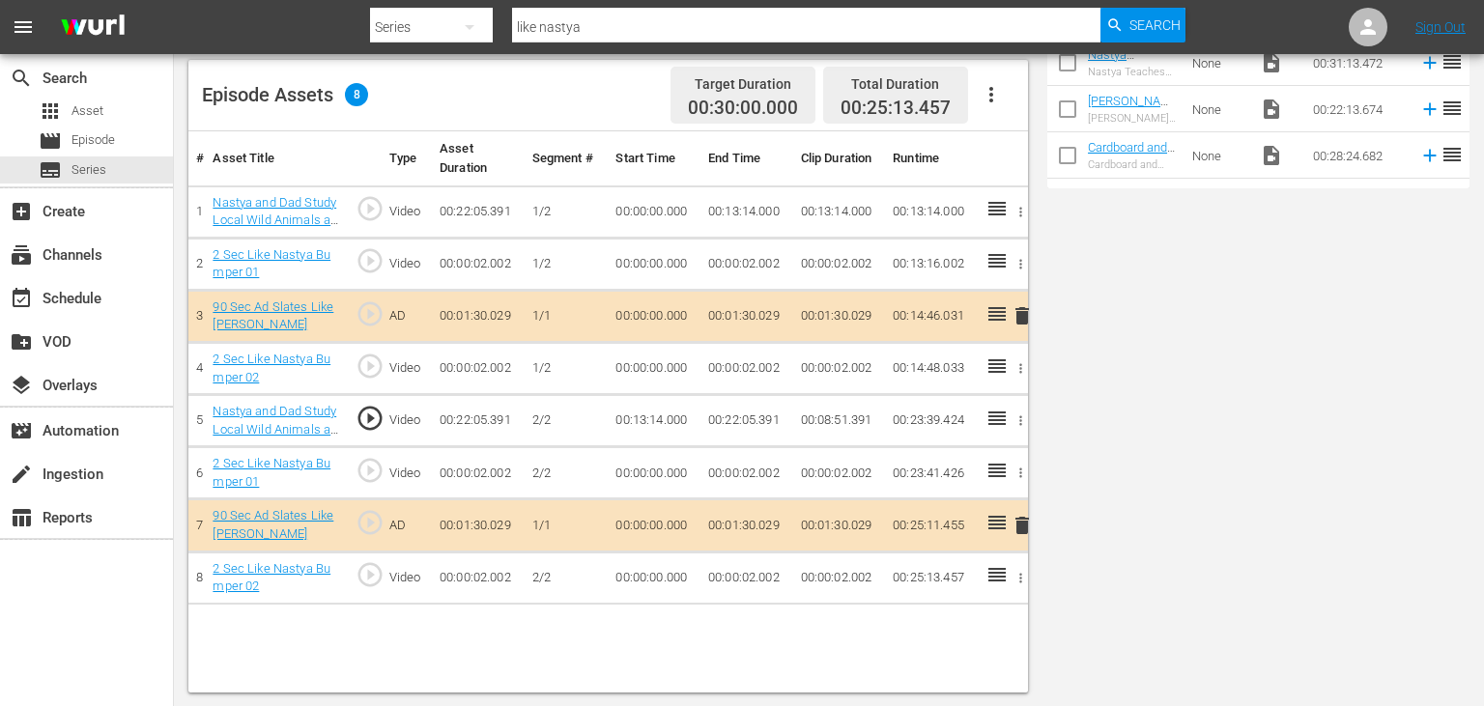
scroll to position [0, 0]
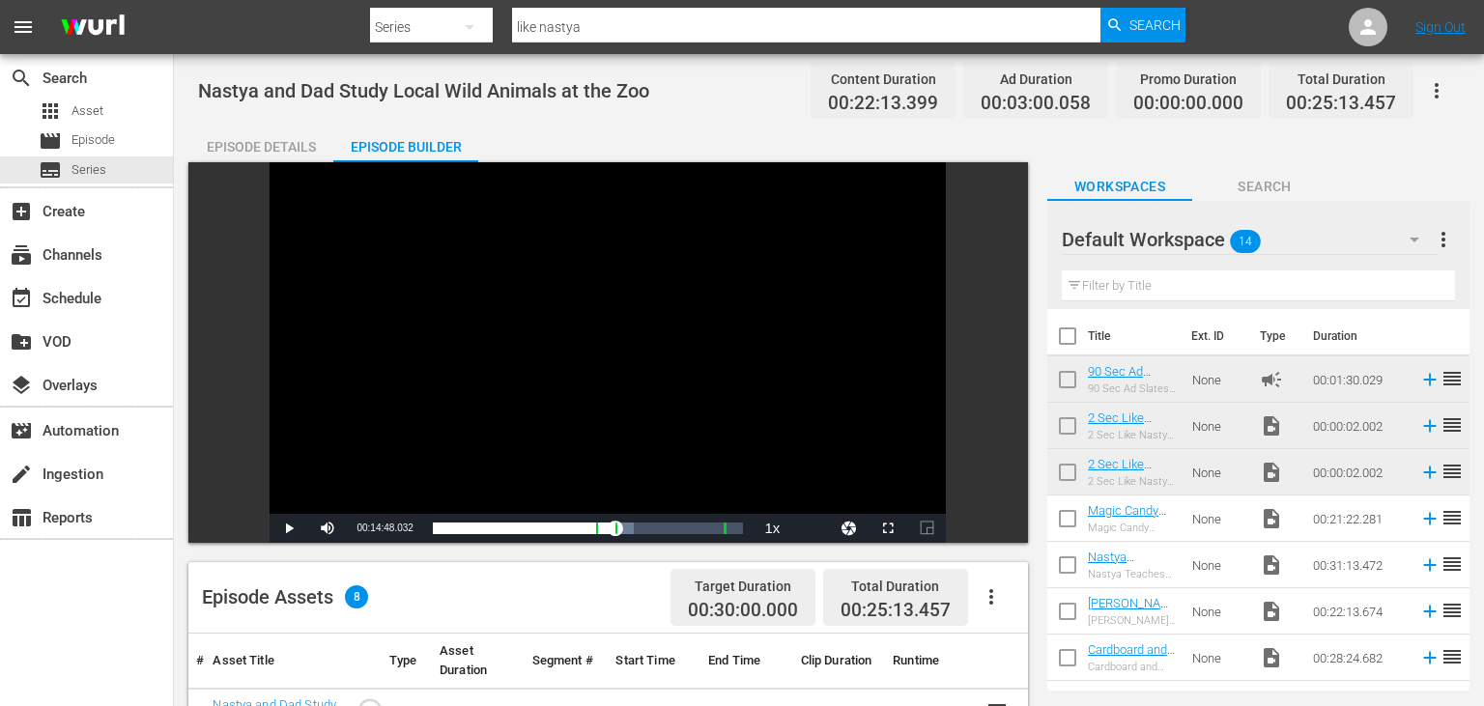
click at [765, 330] on div "Video Player" at bounding box center [608, 338] width 676 height 352
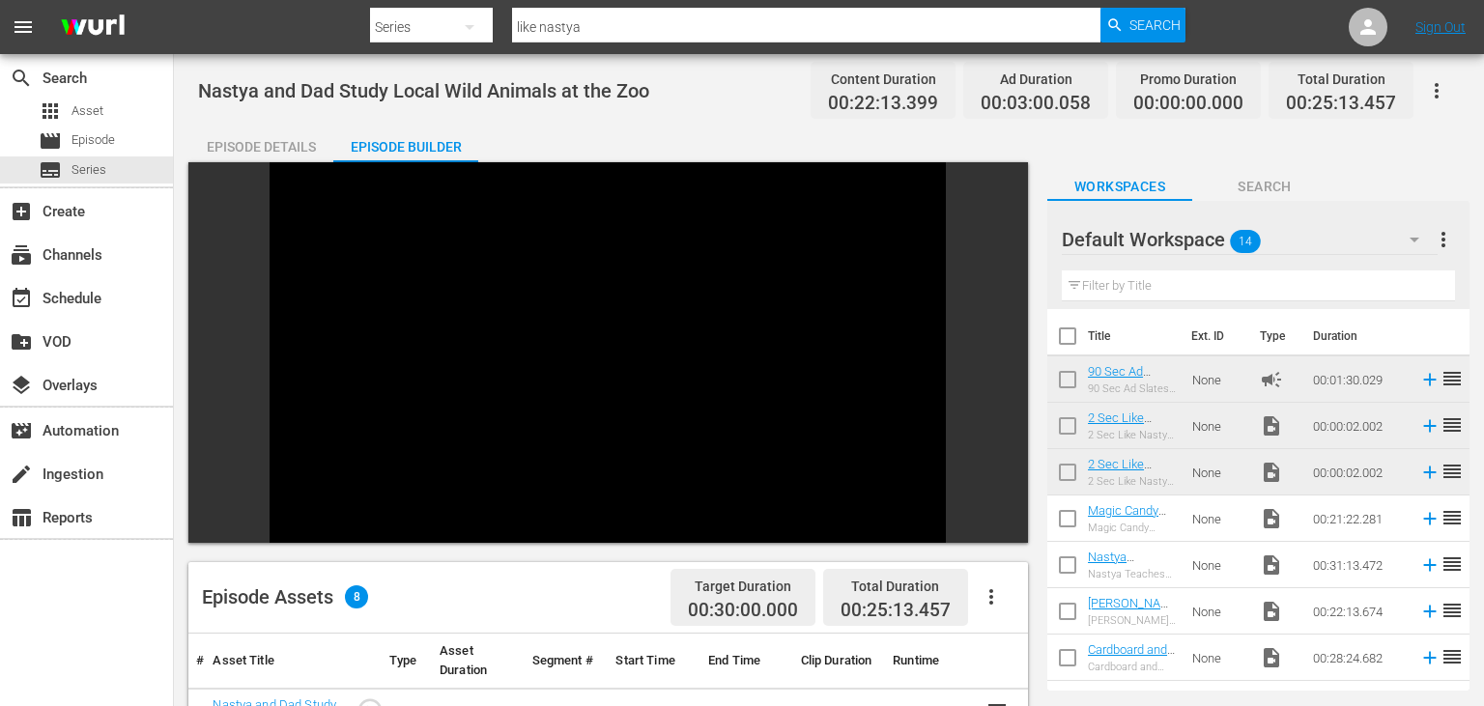
click at [768, 327] on div "Video Player" at bounding box center [608, 338] width 676 height 352
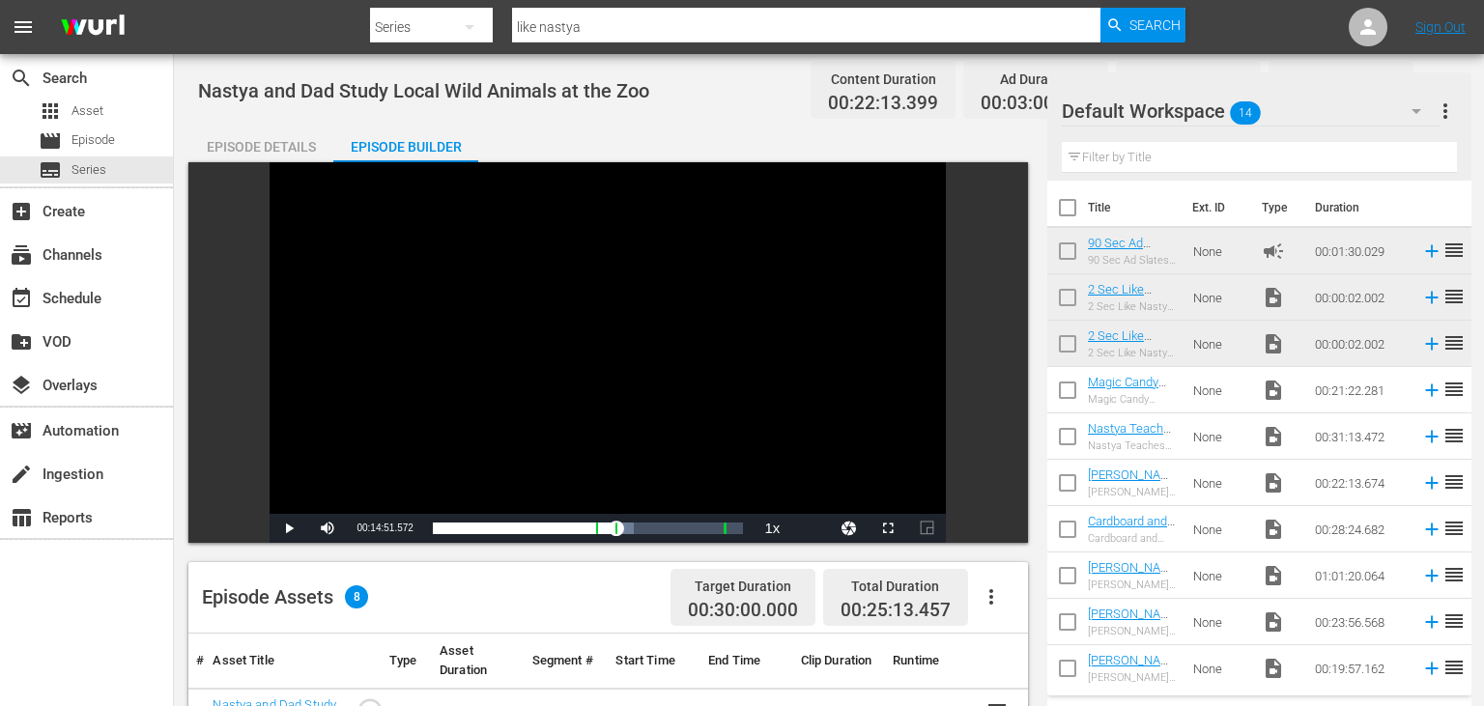
scroll to position [502, 0]
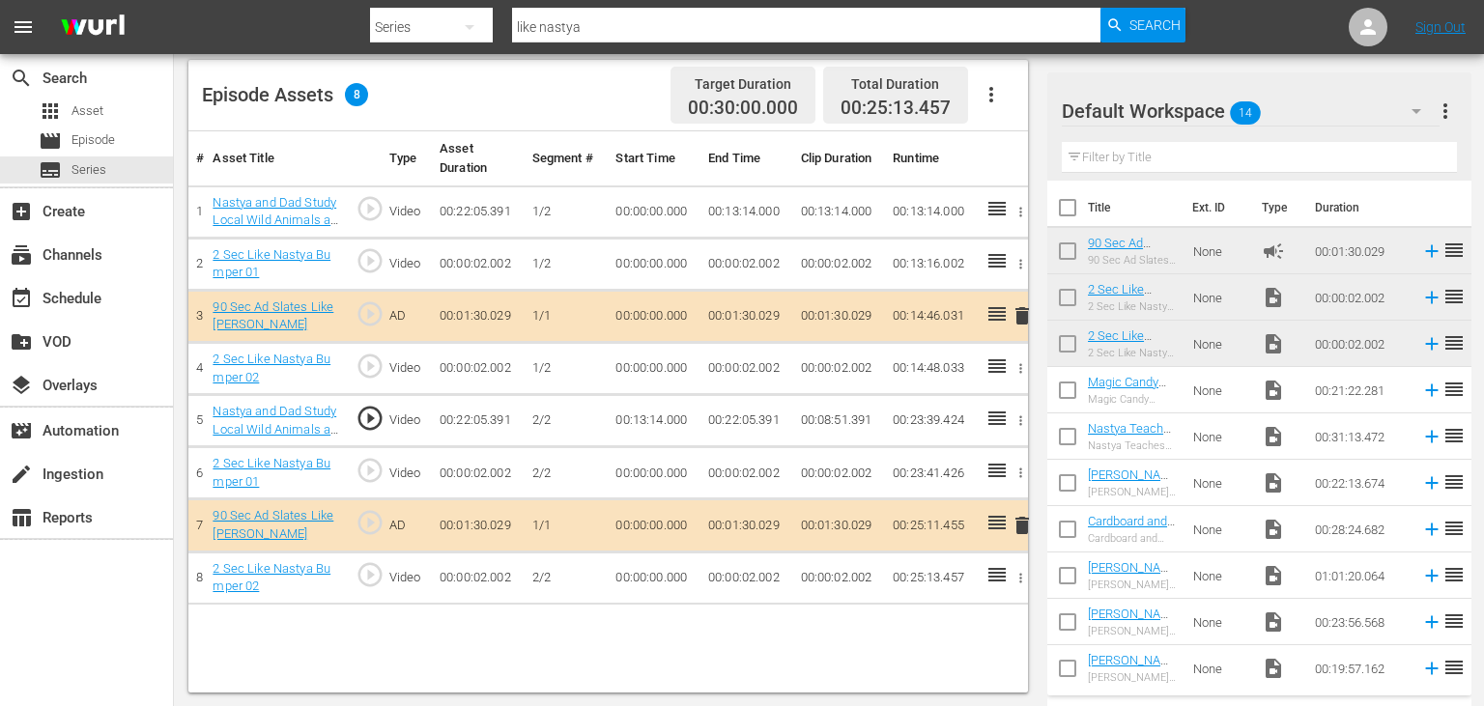
click at [357, 418] on span "play_circle_outline" at bounding box center [370, 418] width 29 height 29
click at [372, 418] on span "play_circle_outline" at bounding box center [370, 418] width 29 height 29
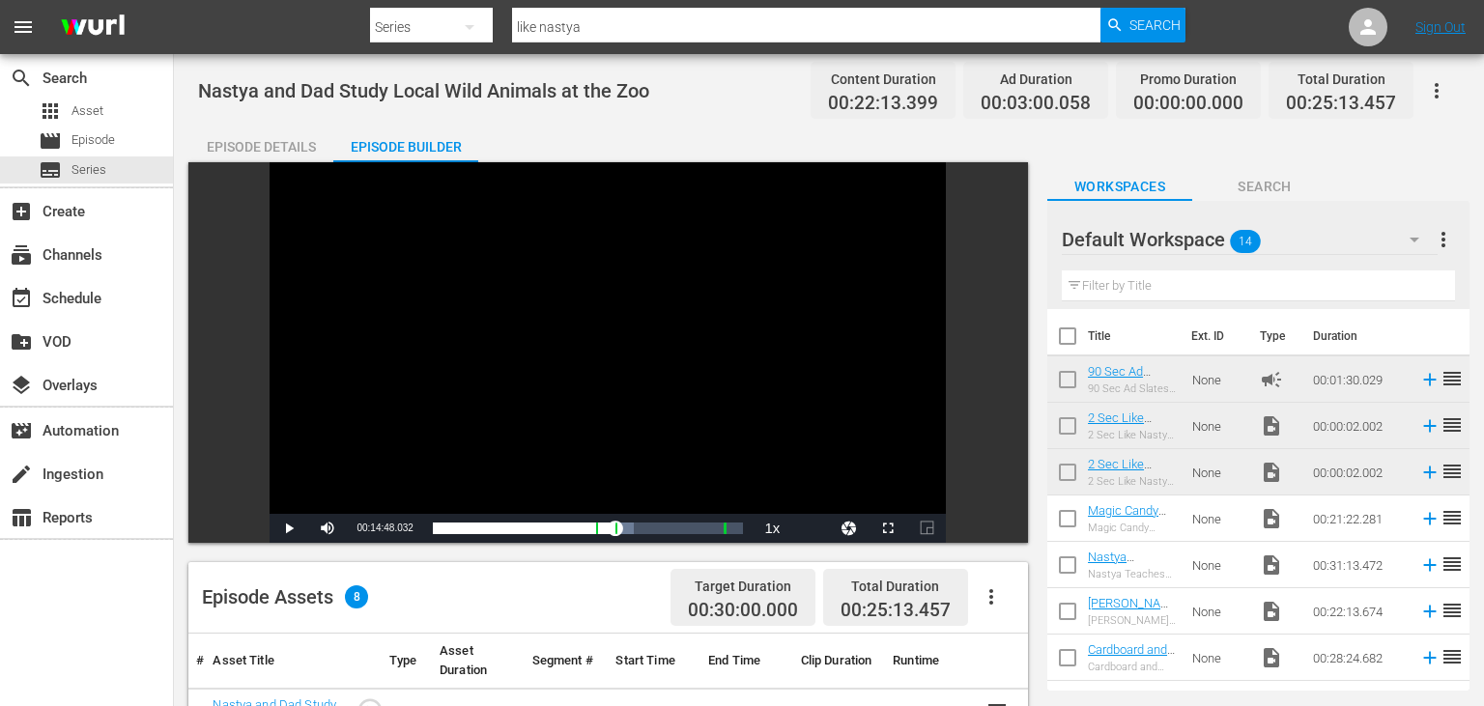
click at [643, 311] on div "Video Player" at bounding box center [608, 338] width 676 height 352
click at [613, 328] on div "Video Player" at bounding box center [608, 338] width 676 height 352
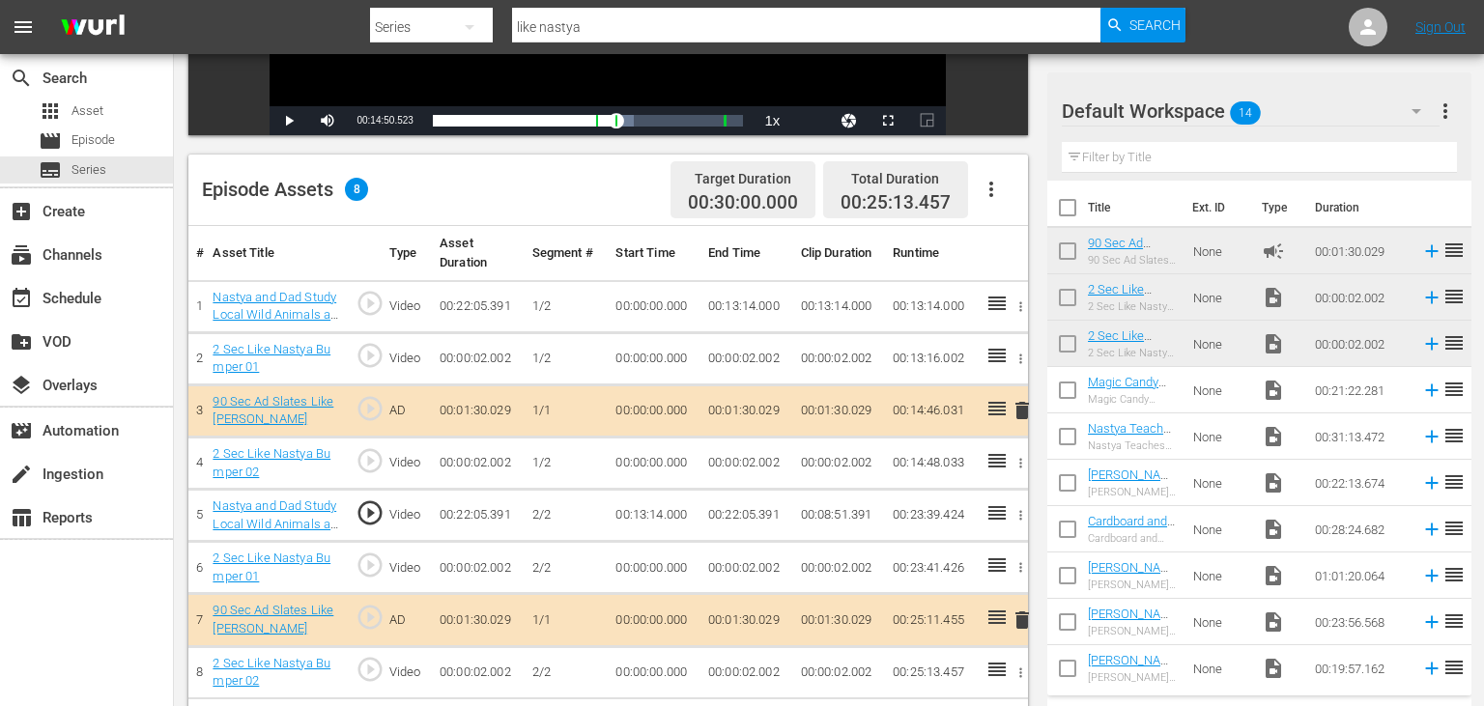
scroll to position [502, 0]
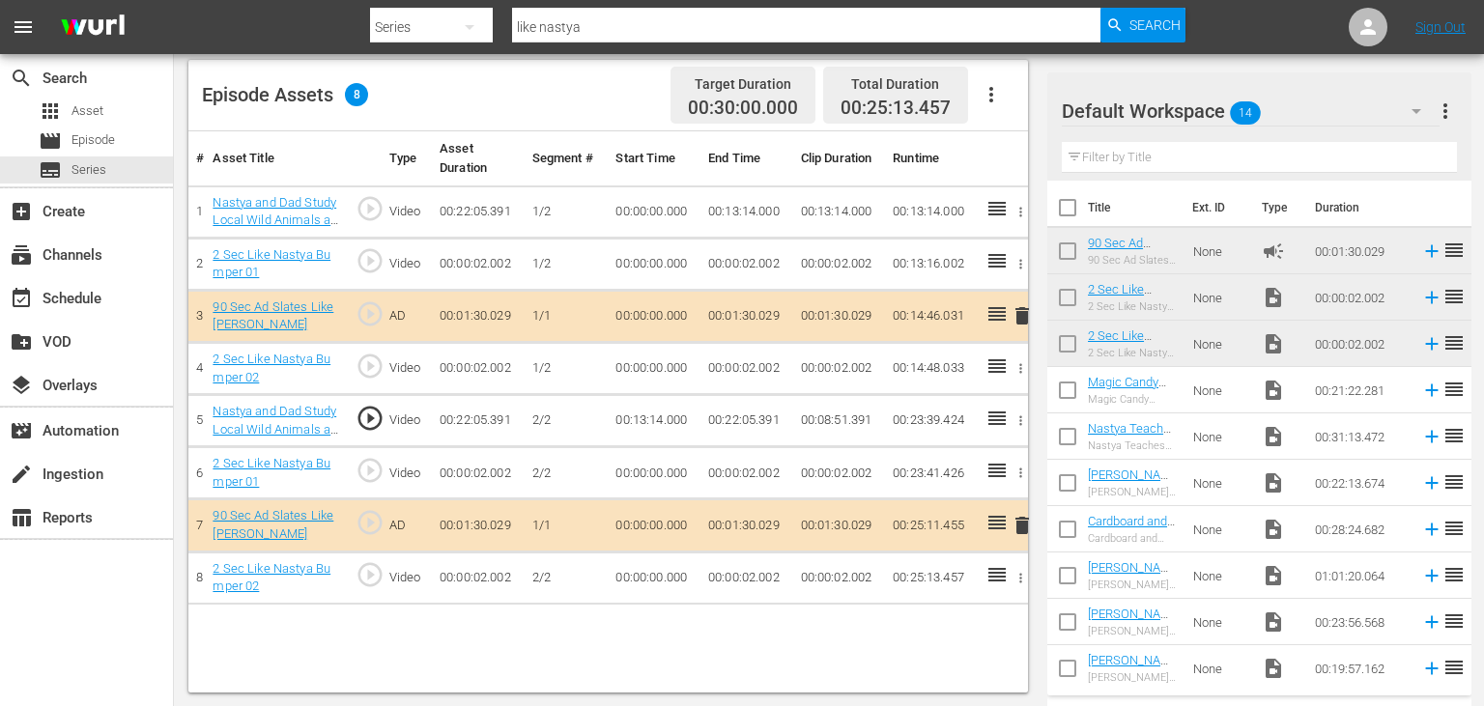
click at [662, 424] on td "00:13:14.000" at bounding box center [654, 421] width 93 height 52
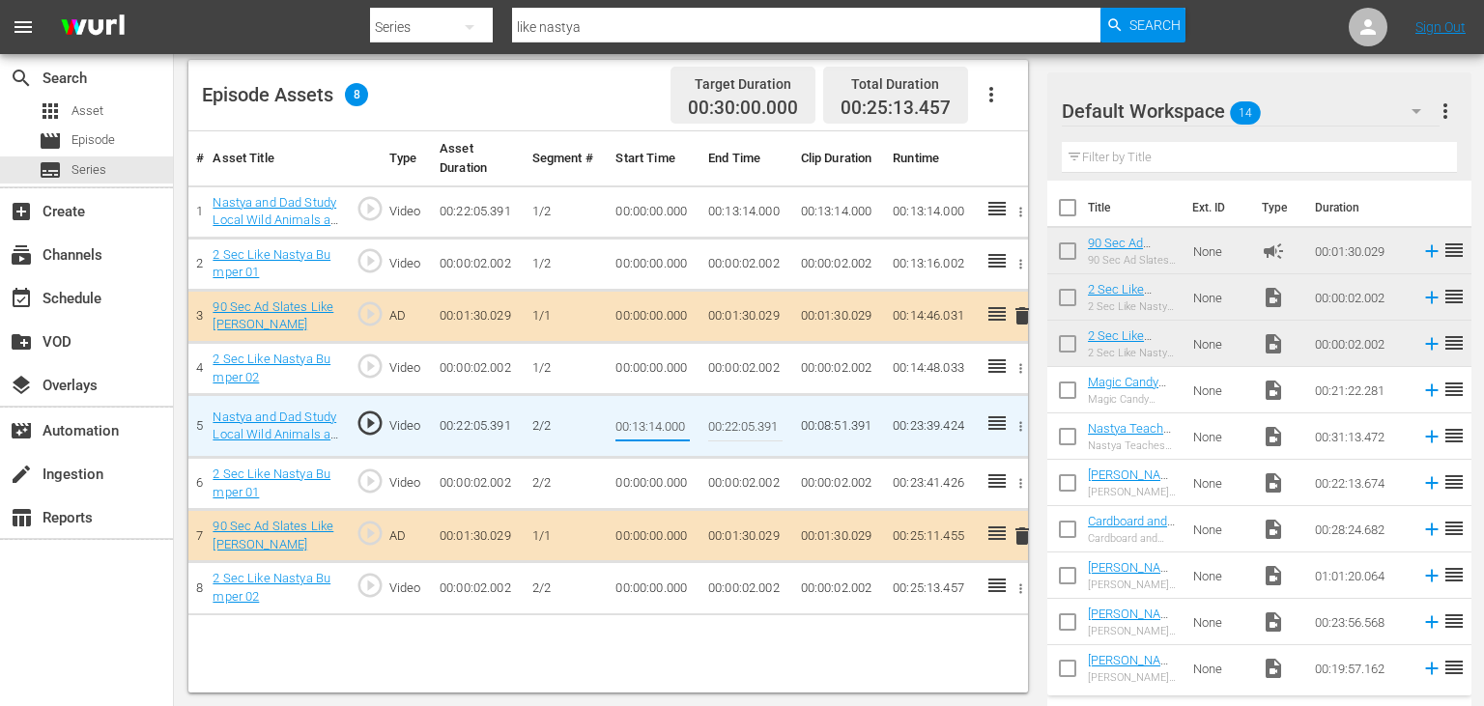
click at [662, 424] on input "00:13:14.000" at bounding box center [652, 426] width 74 height 46
type input "00:13:14.500"
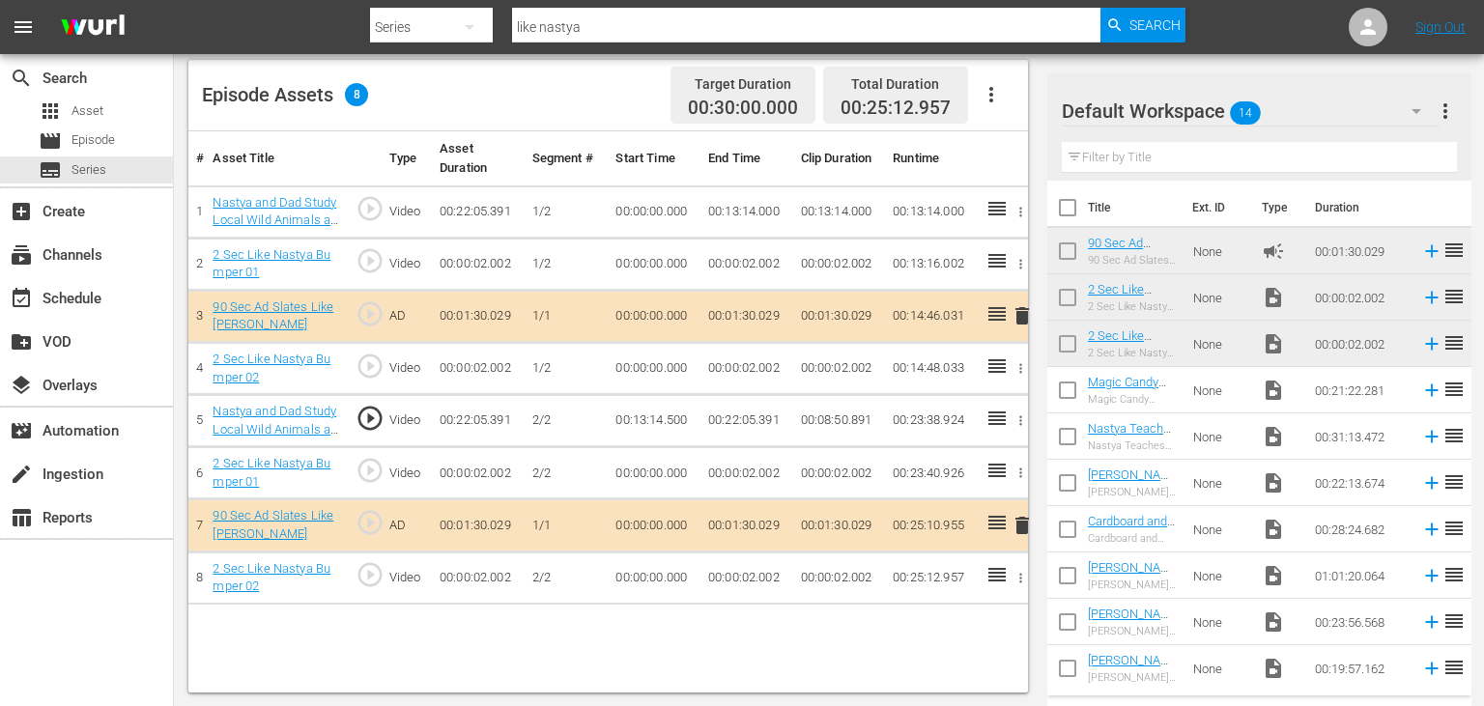
click at [645, 419] on td "00:13:14.500" at bounding box center [654, 421] width 93 height 52
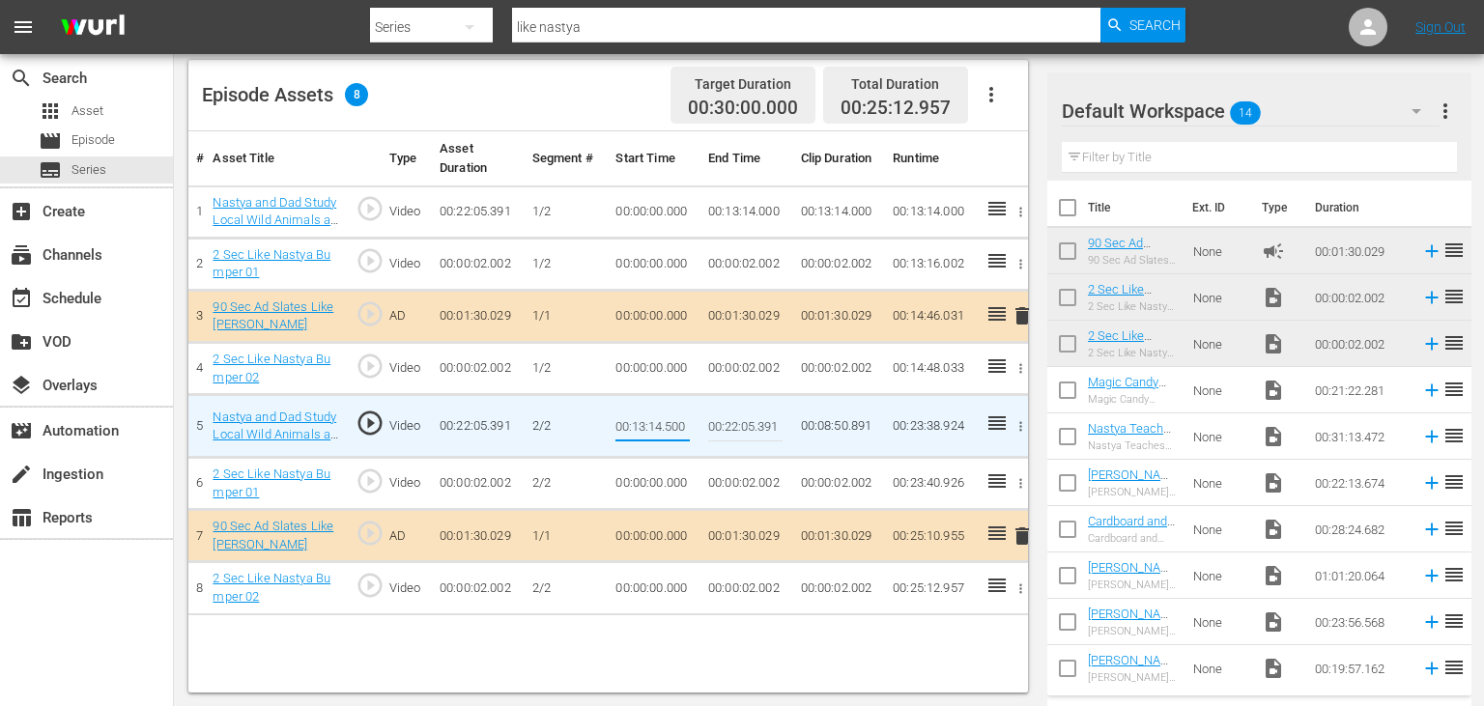
click at [645, 419] on input "00:13:14.500" at bounding box center [652, 426] width 74 height 46
click at [831, 206] on td "00:13:14.000" at bounding box center [839, 212] width 93 height 52
click at [748, 214] on td "00:13:14.000" at bounding box center [746, 212] width 93 height 52
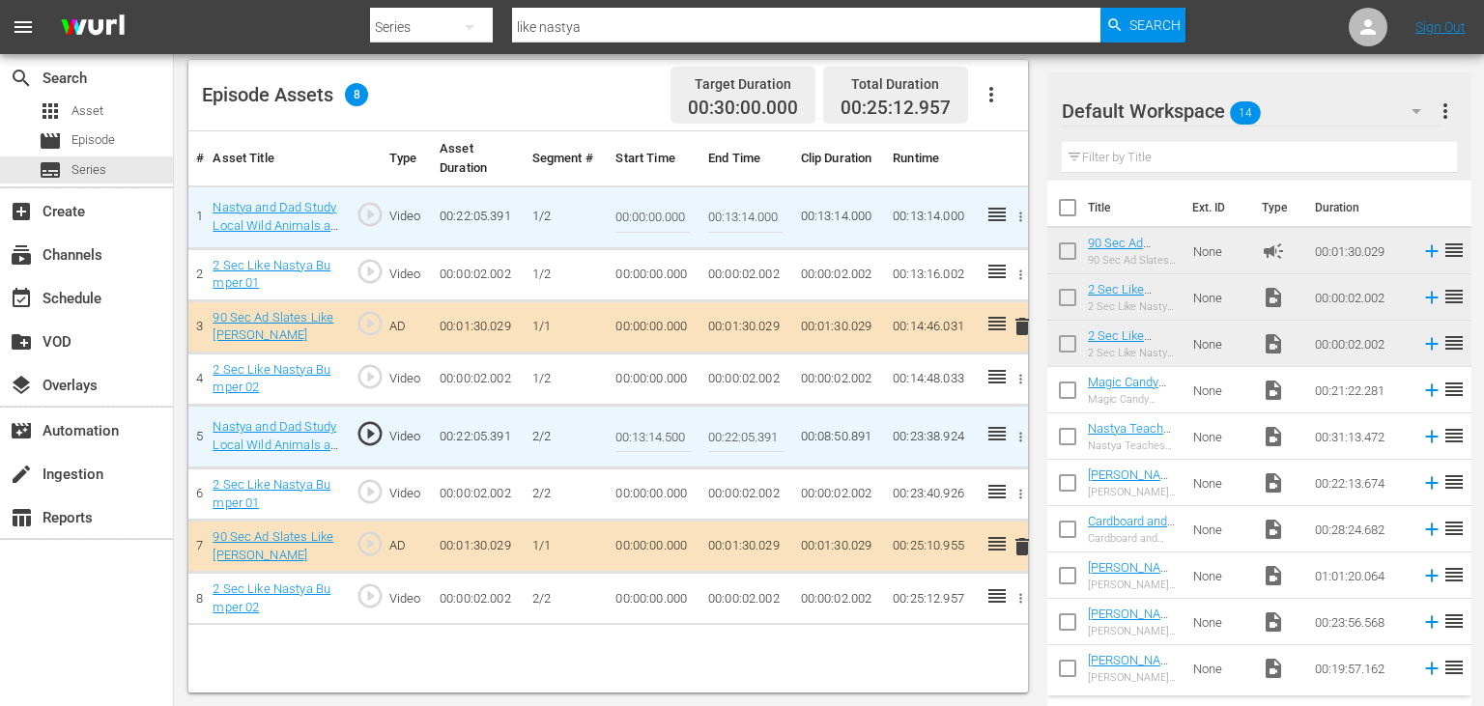
click at [748, 214] on input "00:13:14.000" at bounding box center [745, 217] width 74 height 46
paste input "5"
type input "00:13:14.500"
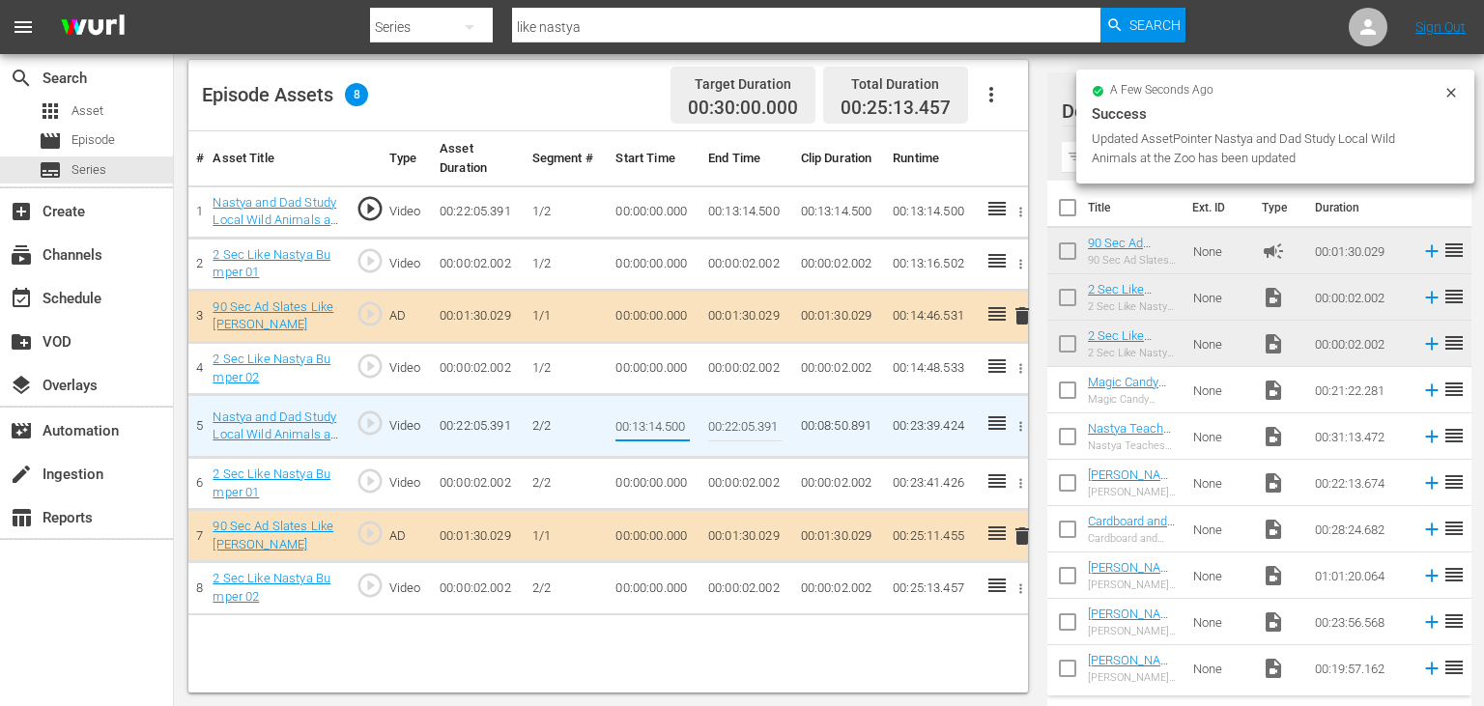
click at [674, 422] on input "00:13:14.500" at bounding box center [652, 426] width 74 height 46
click at [673, 423] on input "00:13:14.500" at bounding box center [652, 426] width 74 height 46
click at [671, 424] on input "00:13:14.500" at bounding box center [652, 426] width 74 height 46
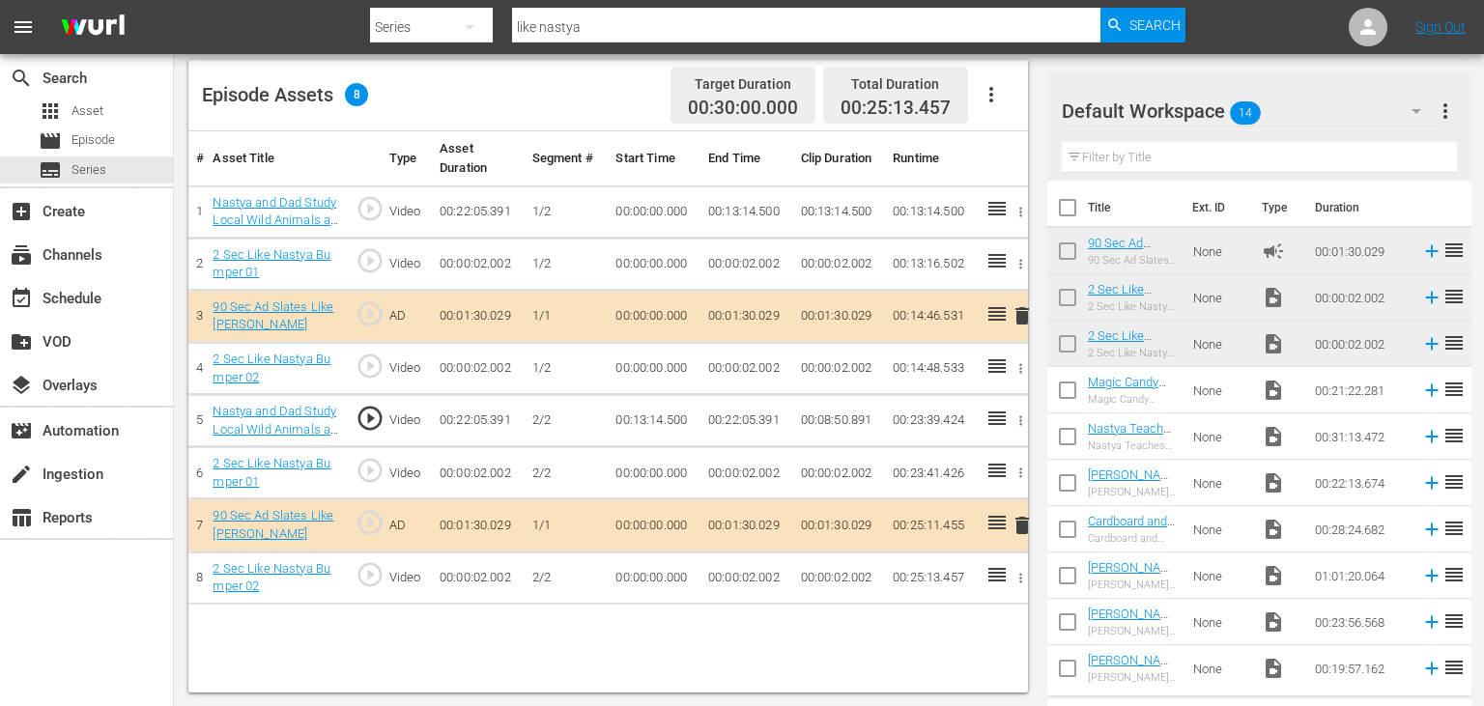
click at [379, 415] on span "play_circle_outline" at bounding box center [370, 418] width 29 height 29
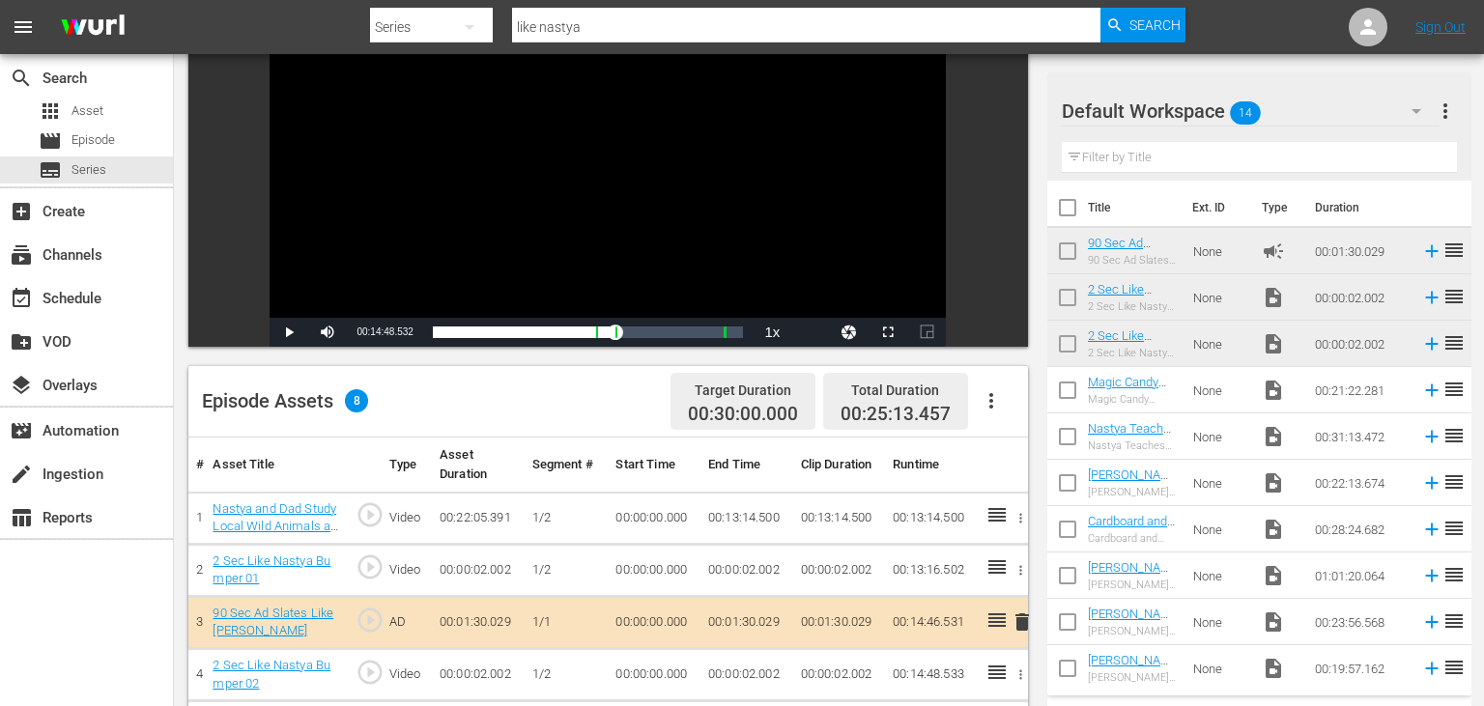
scroll to position [0, 0]
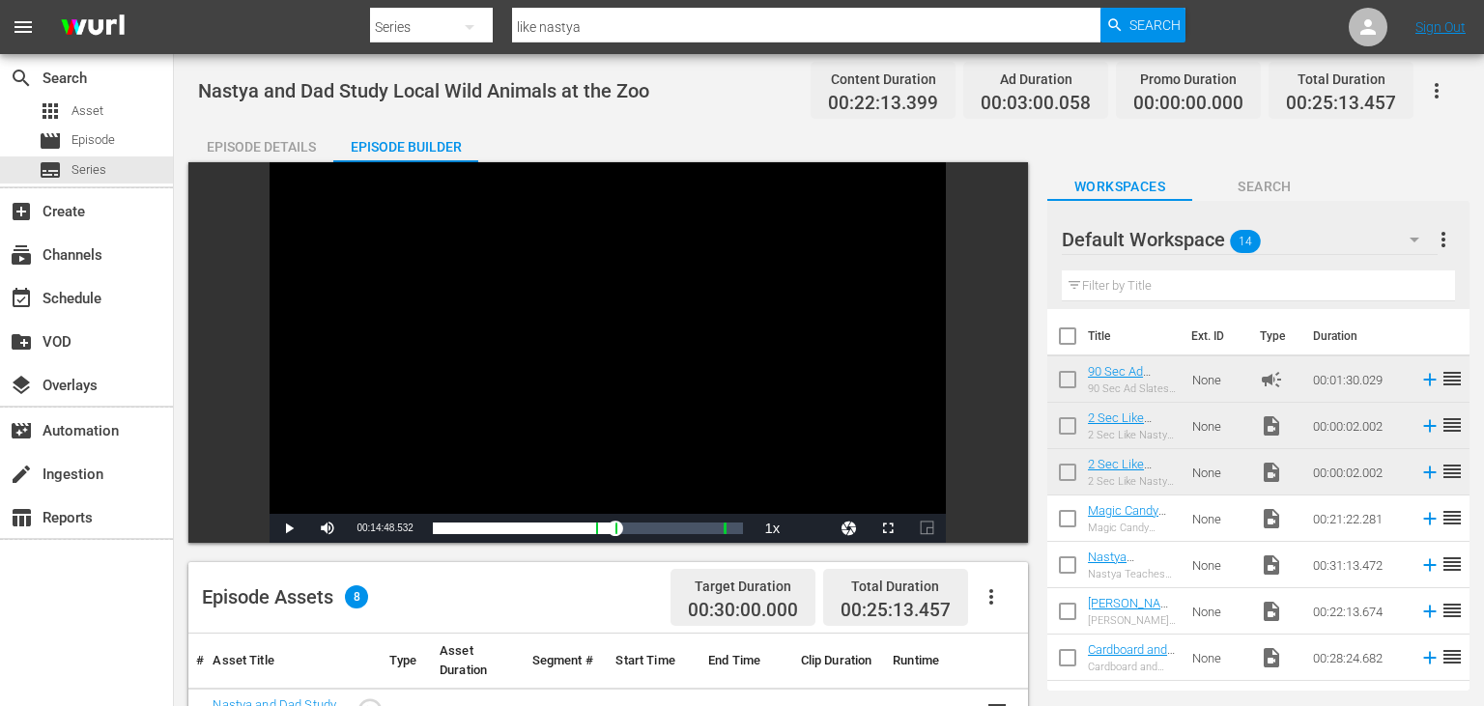
click at [624, 291] on div "Video Player" at bounding box center [608, 338] width 676 height 352
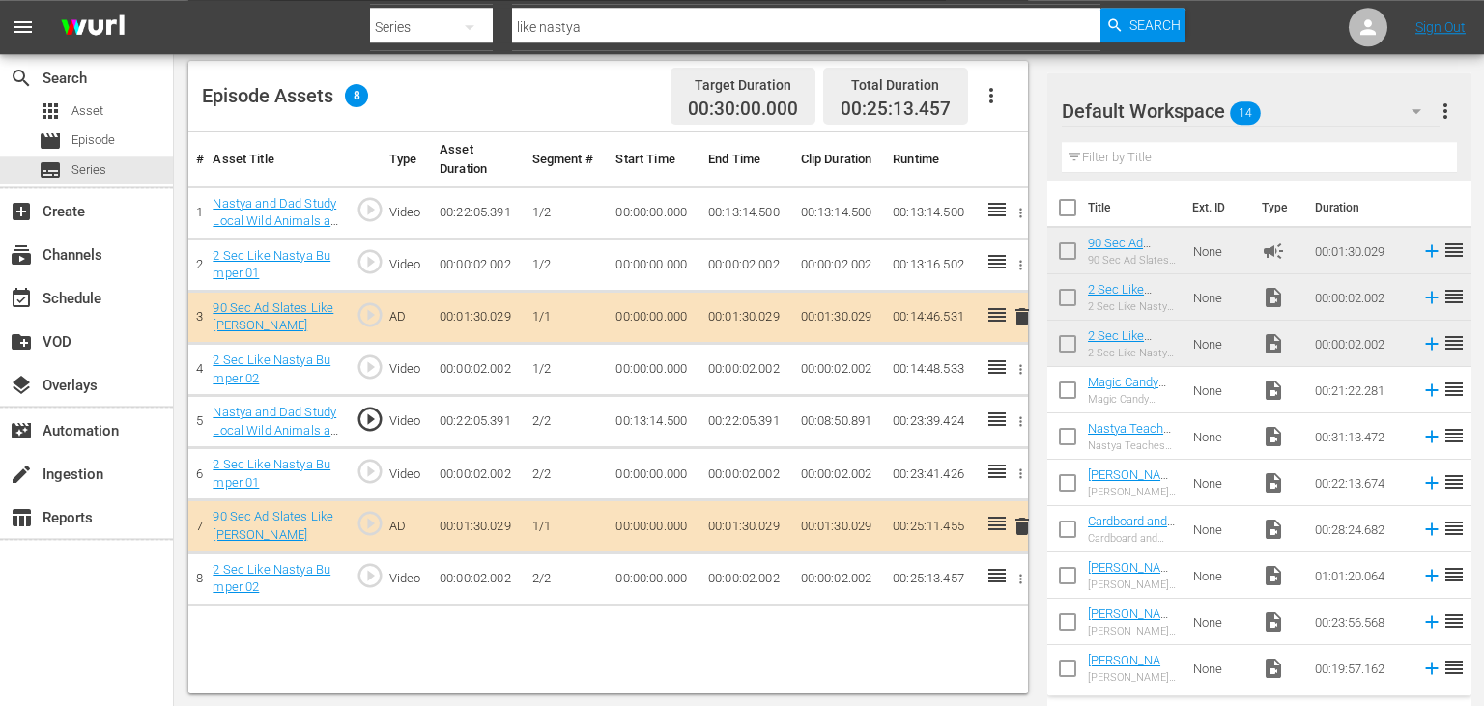
scroll to position [502, 0]
click at [364, 375] on span "play_circle_outline" at bounding box center [370, 366] width 29 height 29
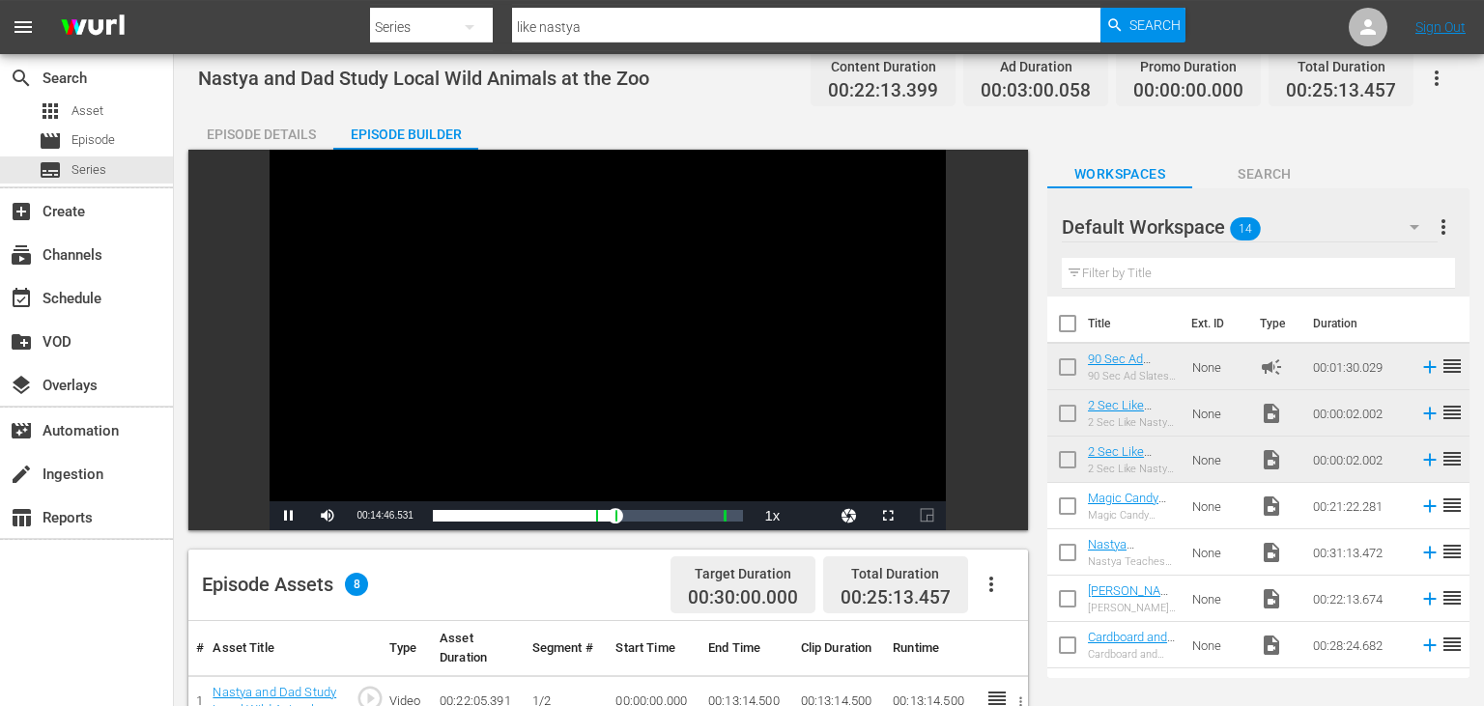
scroll to position [0, 0]
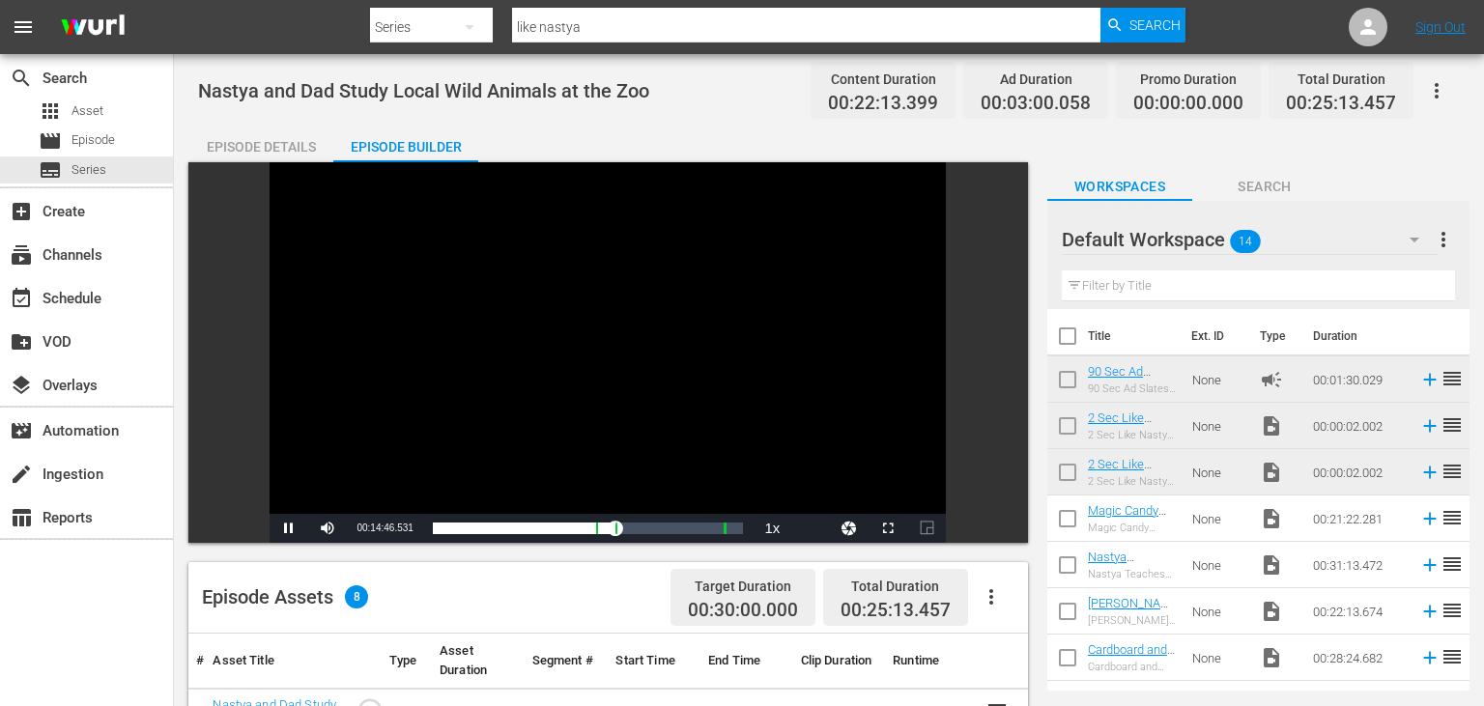
click at [628, 356] on div "Video Player" at bounding box center [608, 338] width 676 height 352
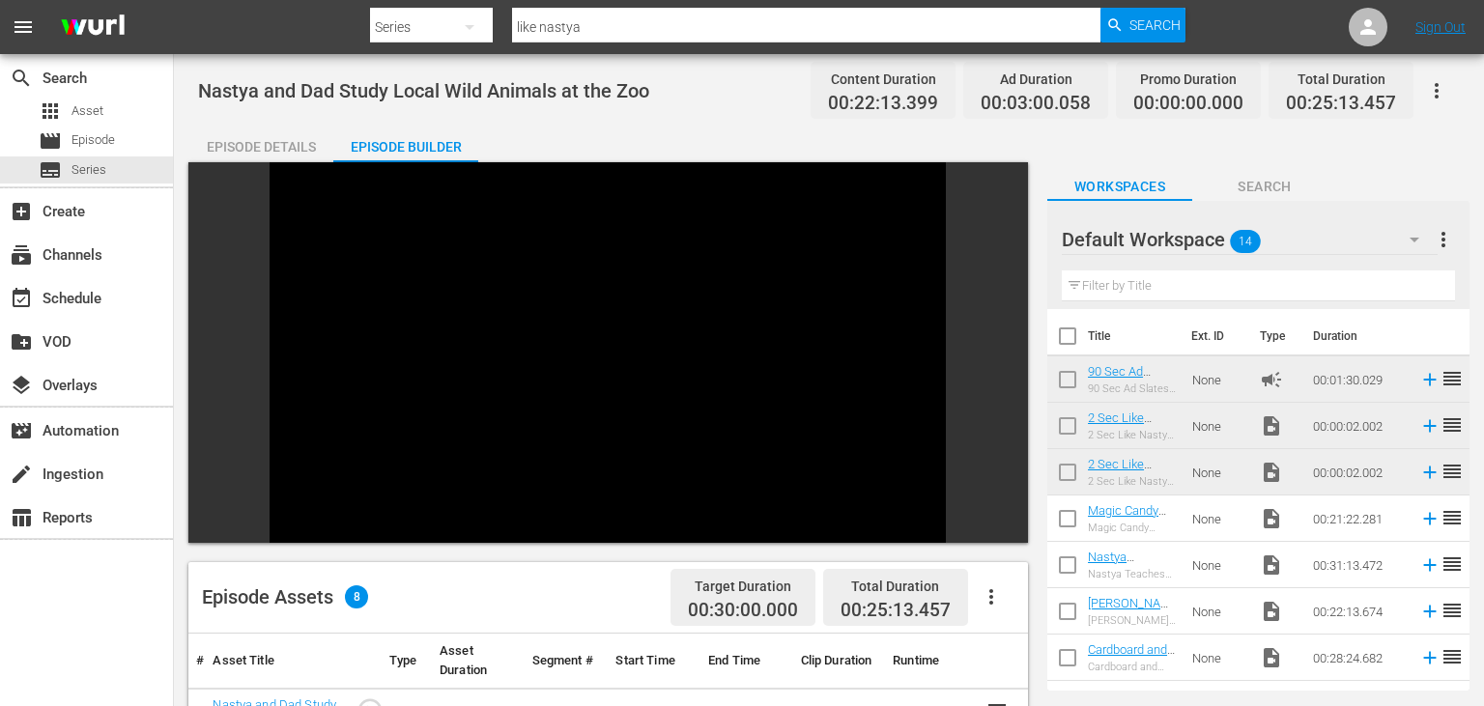
click at [644, 338] on div "Video Player" at bounding box center [608, 338] width 676 height 352
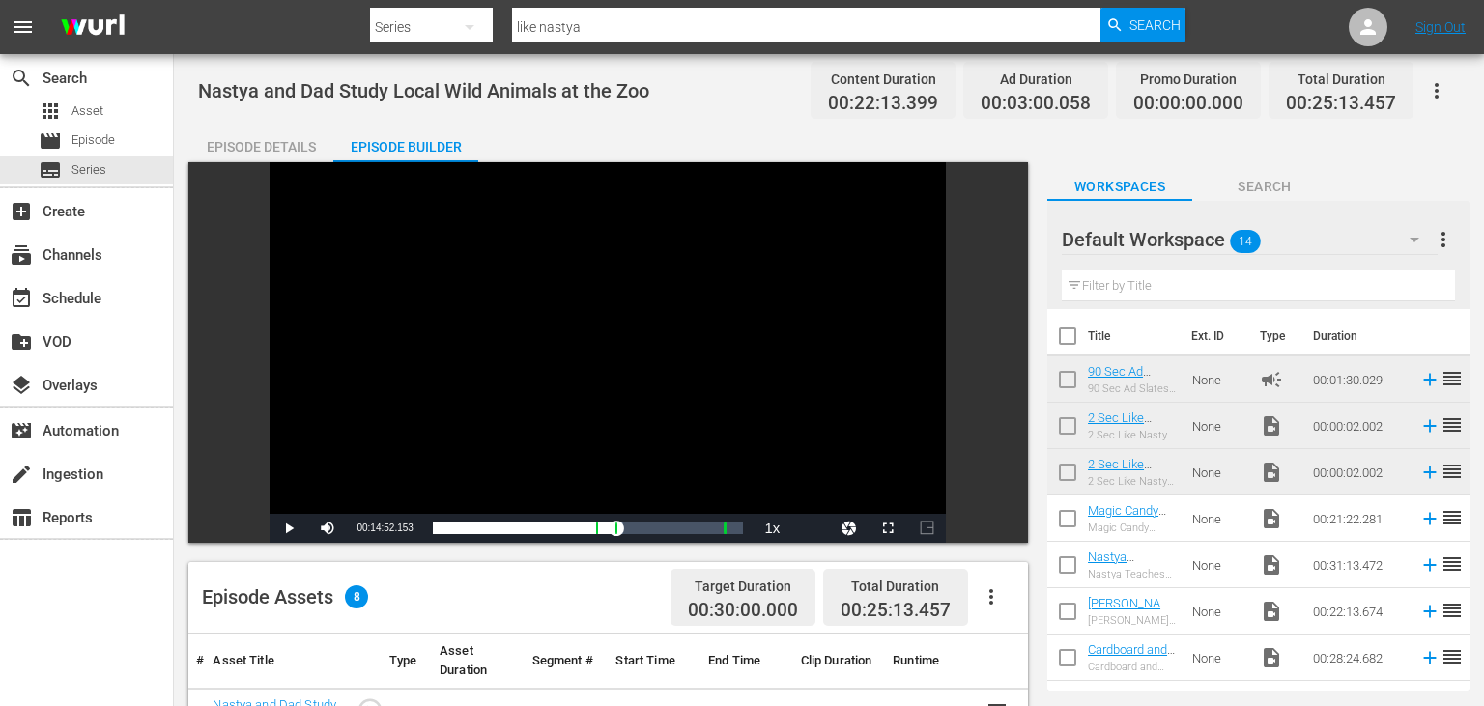
scroll to position [502, 0]
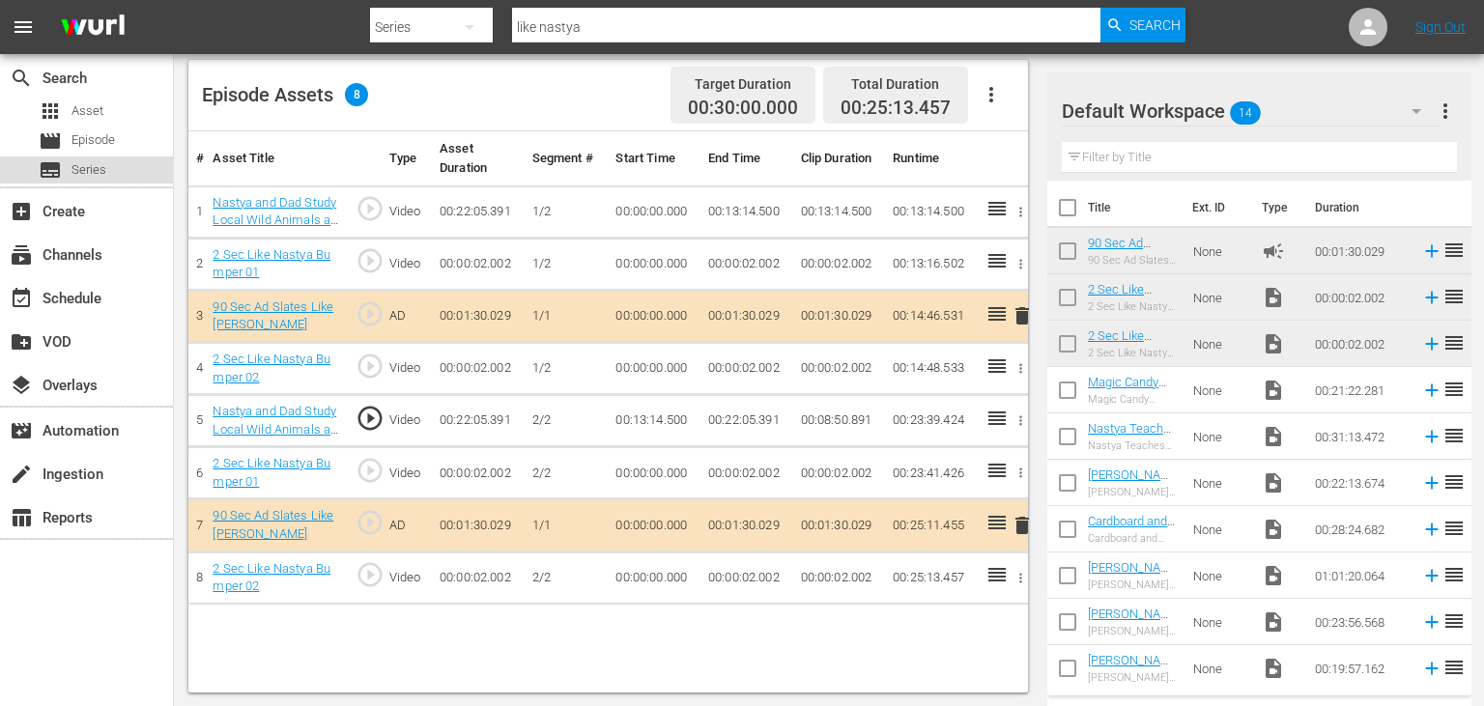
click at [118, 166] on div "subtitles Series" at bounding box center [86, 170] width 173 height 27
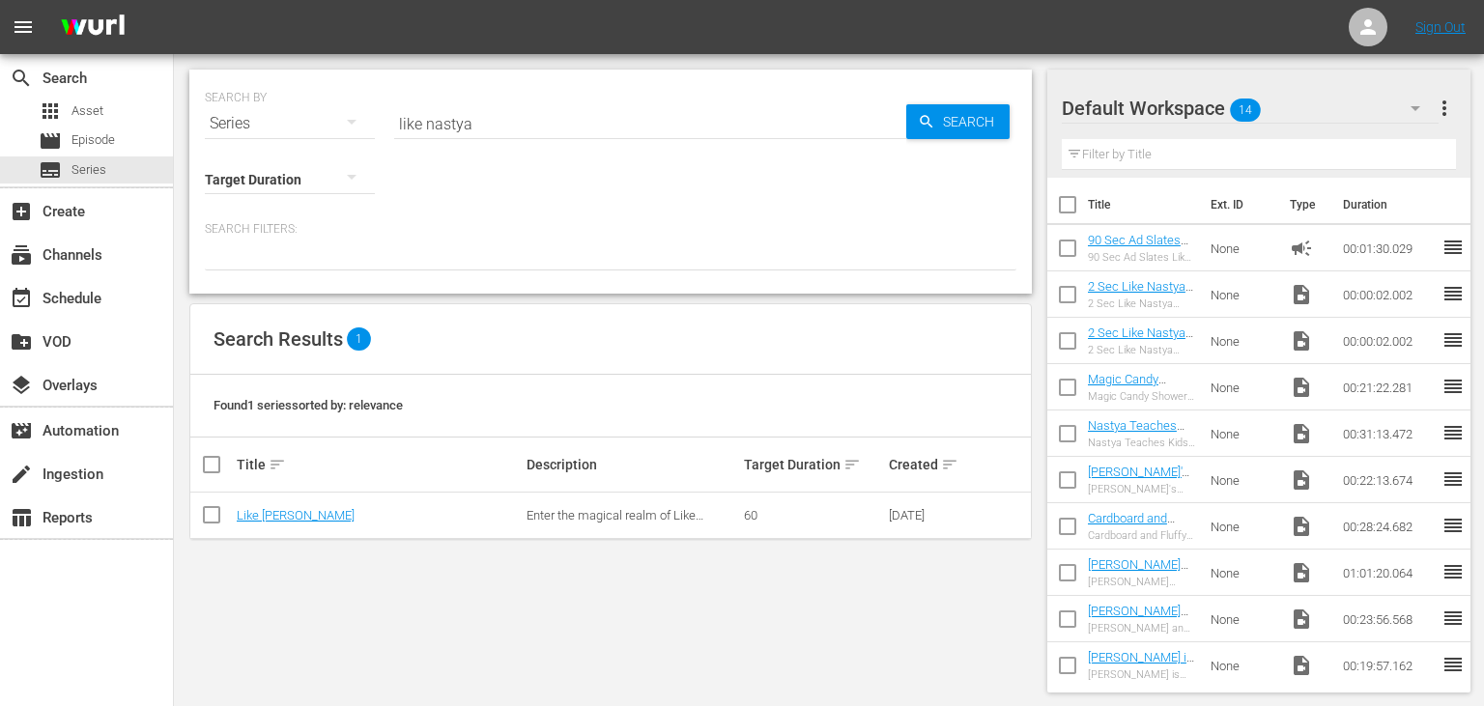
click at [272, 507] on td "Like [PERSON_NAME]" at bounding box center [379, 516] width 290 height 46
click at [271, 528] on td "Like [PERSON_NAME]" at bounding box center [379, 516] width 290 height 46
click at [275, 523] on td "Like [PERSON_NAME]" at bounding box center [379, 516] width 290 height 46
click at [282, 511] on link "Like [PERSON_NAME]" at bounding box center [296, 515] width 118 height 14
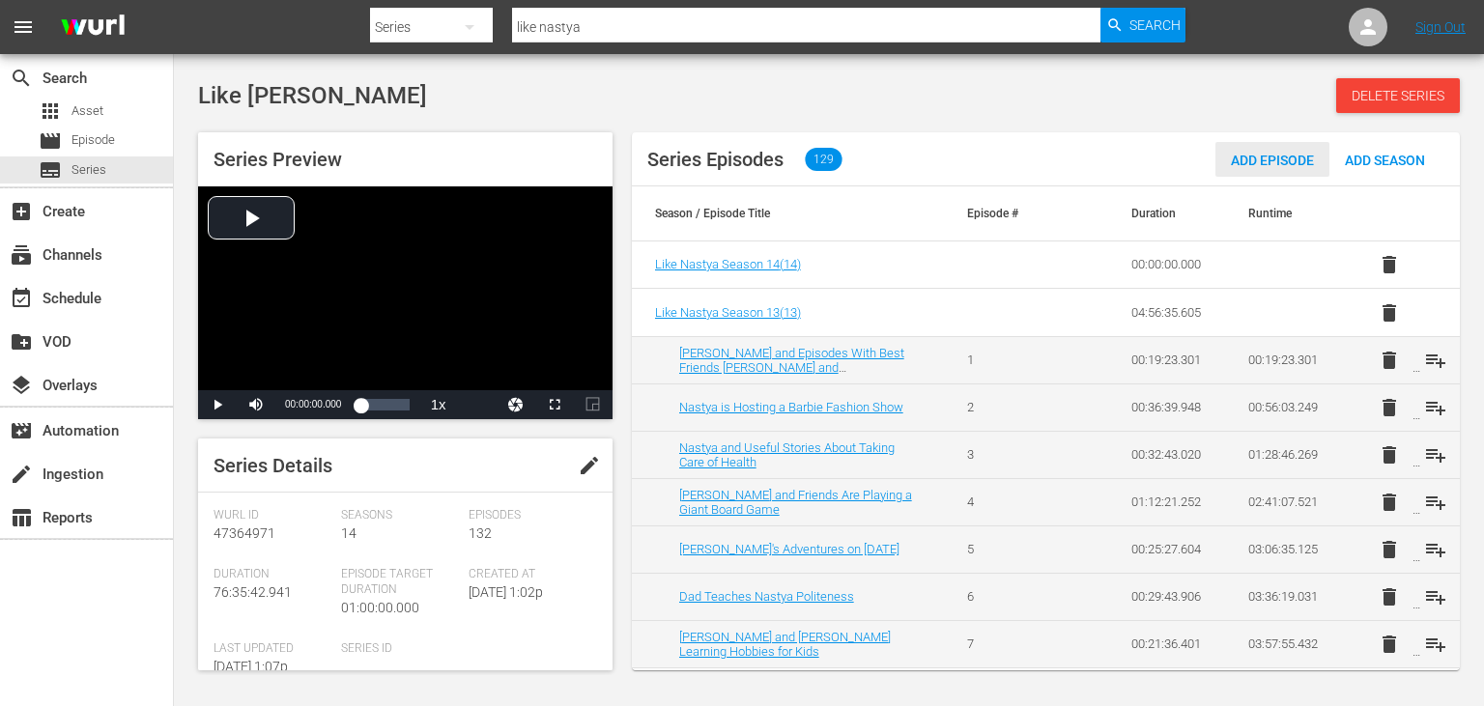
click at [1270, 158] on span "Add Episode" at bounding box center [1272, 160] width 114 height 15
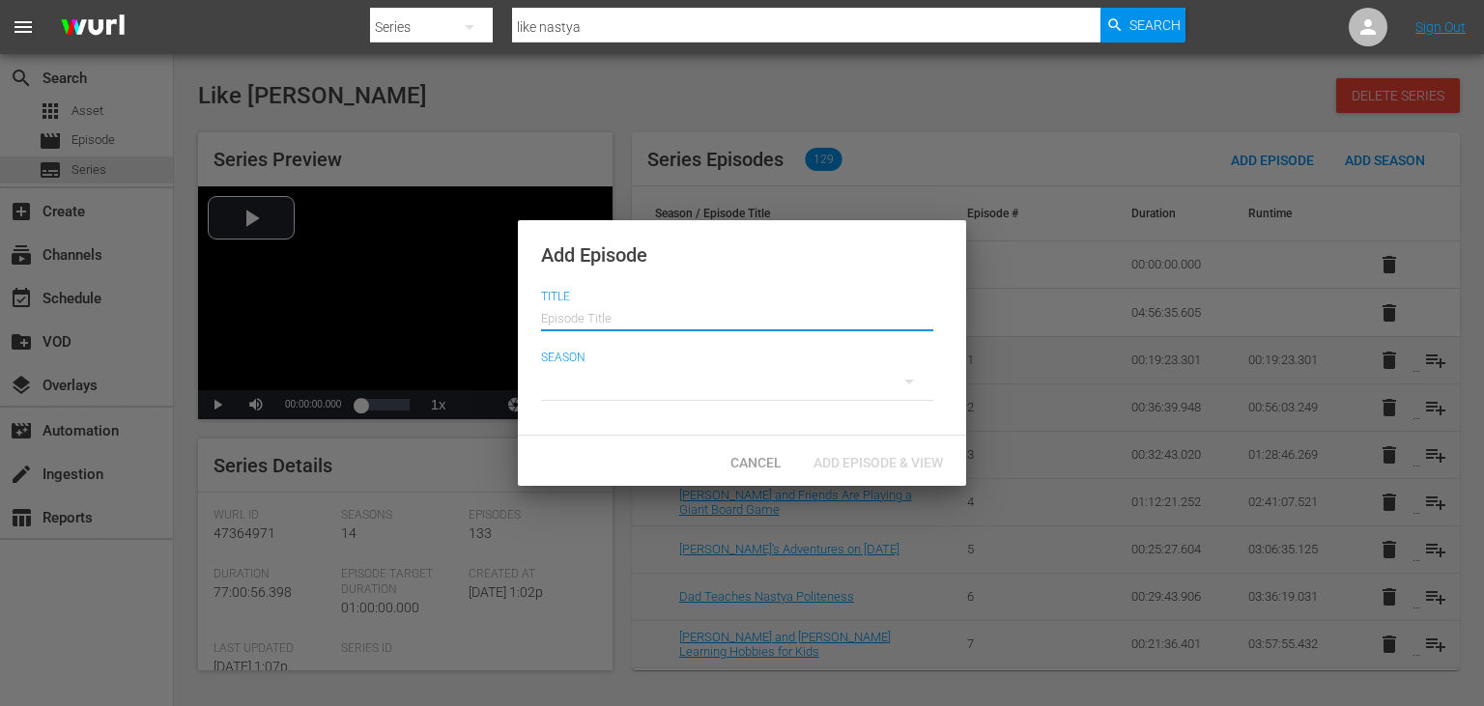
click at [728, 298] on input "text" at bounding box center [737, 316] width 392 height 46
paste input "Nastya Learns How to Help Her Parents and Plays with a Sweet Machine"
type input "Nastya Learns How to Help Her Parents and Plays with a Sweet Machine"
click at [802, 389] on div at bounding box center [737, 382] width 392 height 54
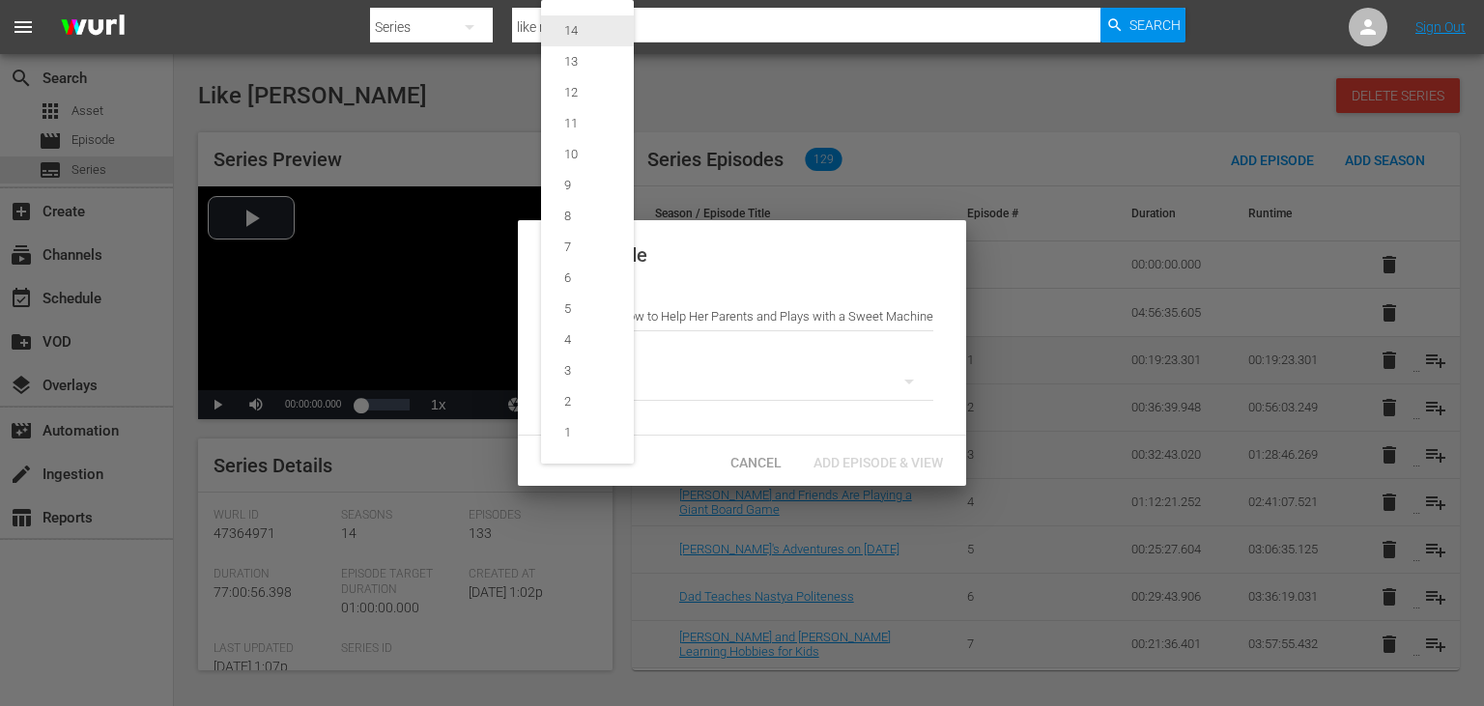
click at [603, 41] on span "14" at bounding box center [587, 30] width 93 height 31
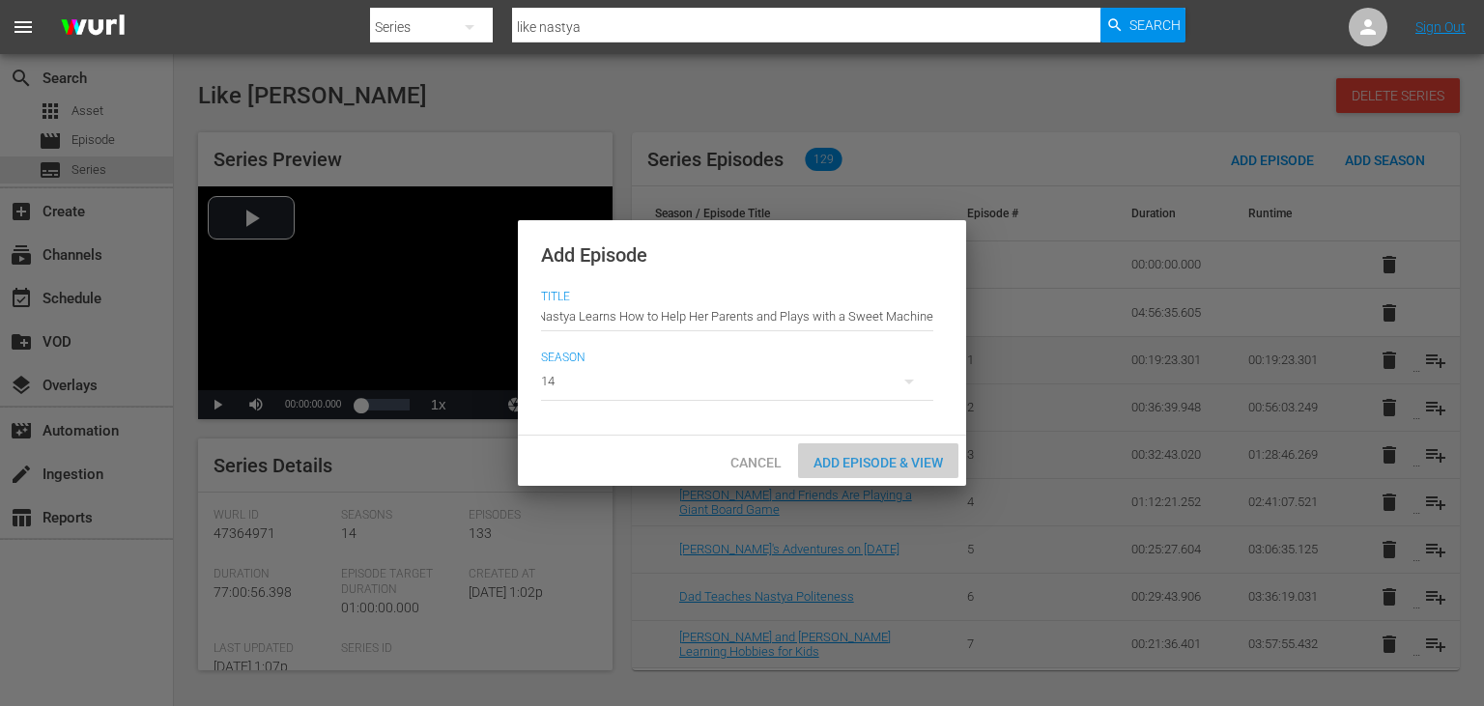
click at [852, 459] on span "Add Episode & View" at bounding box center [878, 462] width 160 height 15
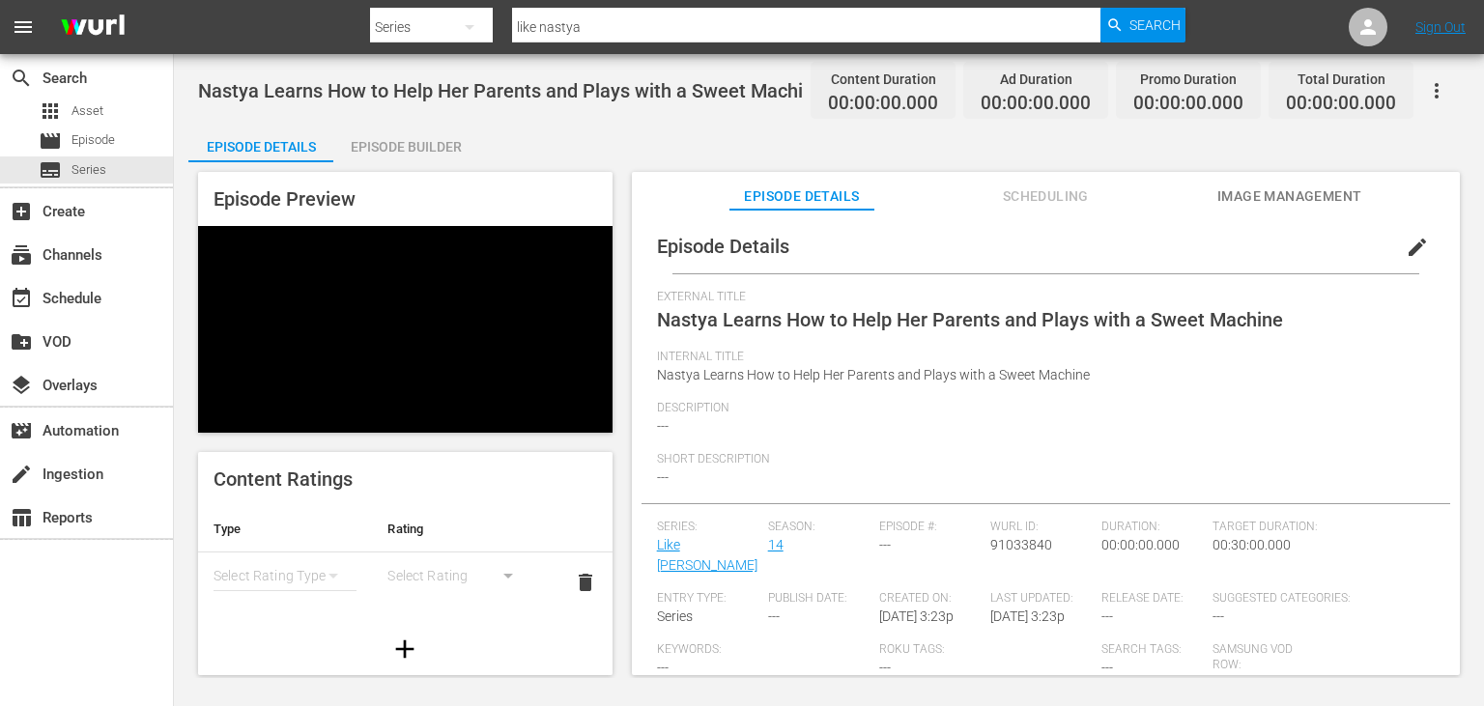
click at [1429, 251] on button "edit" at bounding box center [1417, 247] width 46 height 46
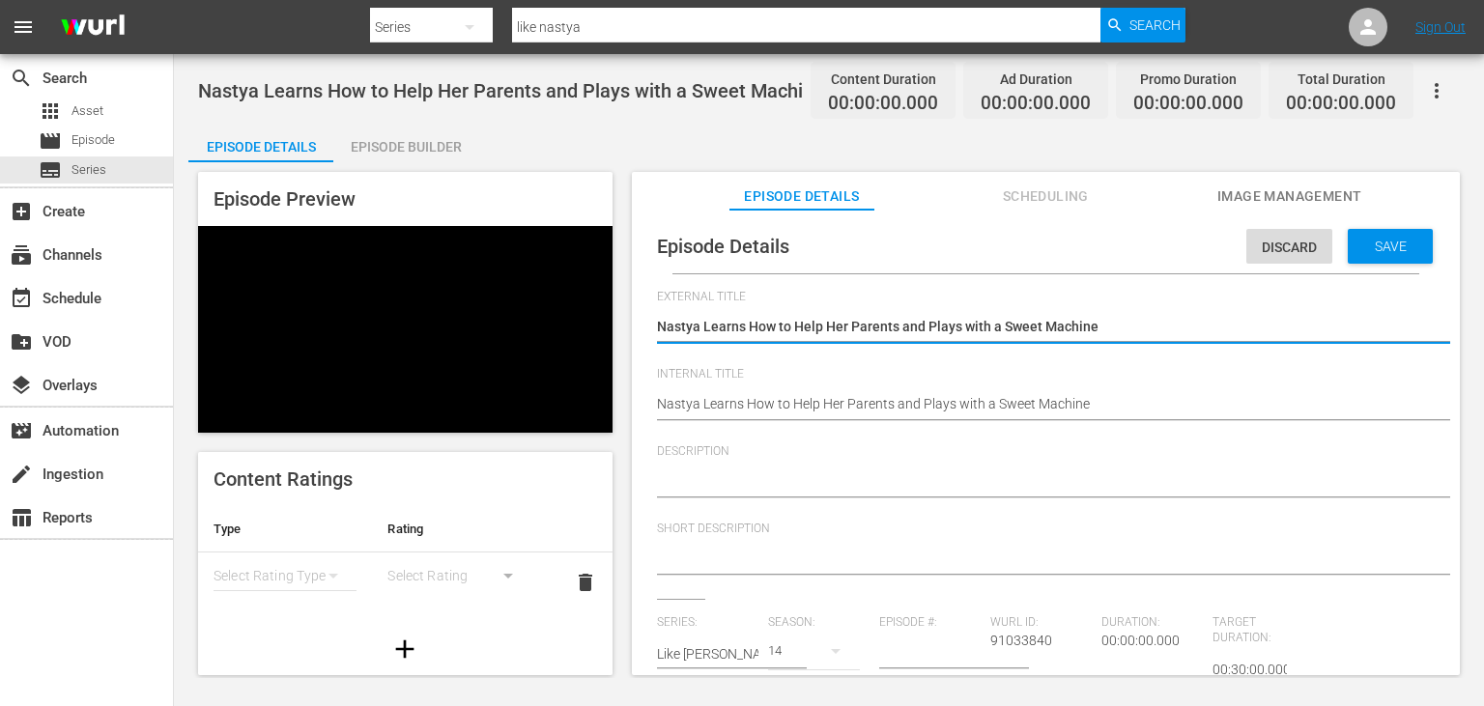
click at [779, 476] on textarea at bounding box center [1041, 482] width 768 height 23
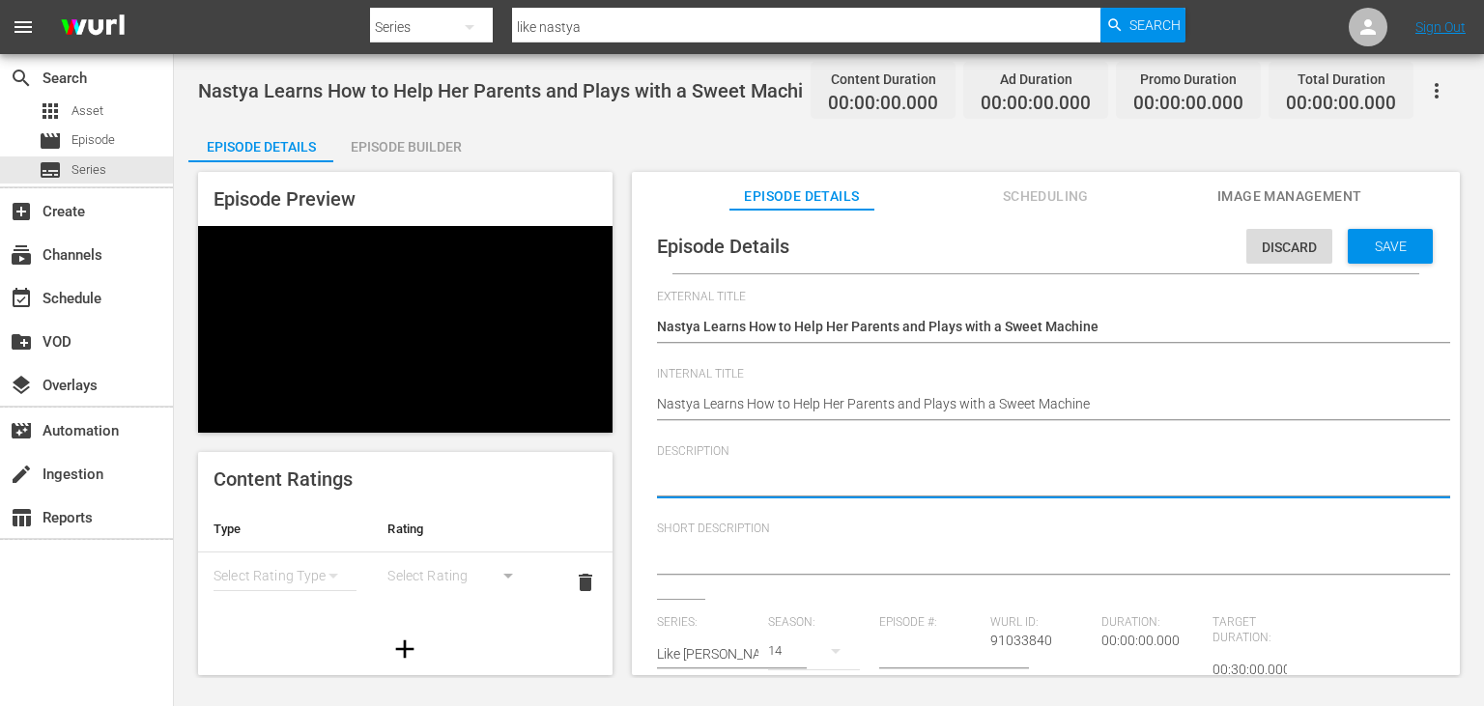
paste textarea "[PERSON_NAME] learns responsibility, teamwork, and the joy of lending a hand in…"
type textarea "[PERSON_NAME] learns responsibility, teamwork, and the joy of lending a hand in…"
click at [660, 481] on textarea "[PERSON_NAME] learns responsibility, teamwork, and the joy of lending a hand in…" at bounding box center [1041, 482] width 768 height 23
drag, startPoint x: 660, startPoint y: 481, endPoint x: 1171, endPoint y: 483, distance: 511.1
click at [1171, 483] on textarea "[PERSON_NAME] learns responsibility, teamwork, and the joy of lending a hand in…" at bounding box center [1041, 482] width 768 height 23
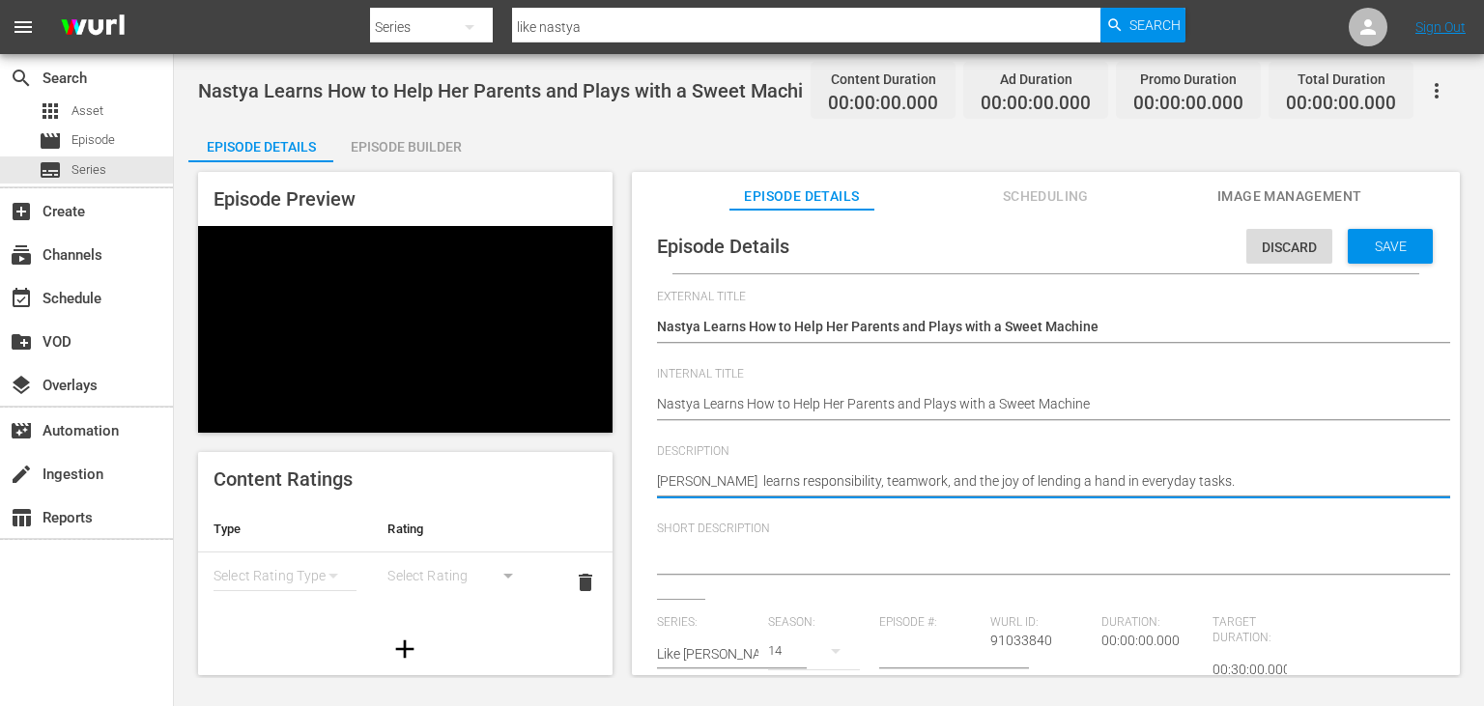
type textarea "[PERSON_NAME] learns responsibility, teamwork, and the joy of lending a hand in…"
click at [817, 543] on div at bounding box center [1041, 560] width 768 height 46
click at [809, 562] on textarea at bounding box center [1041, 560] width 768 height 23
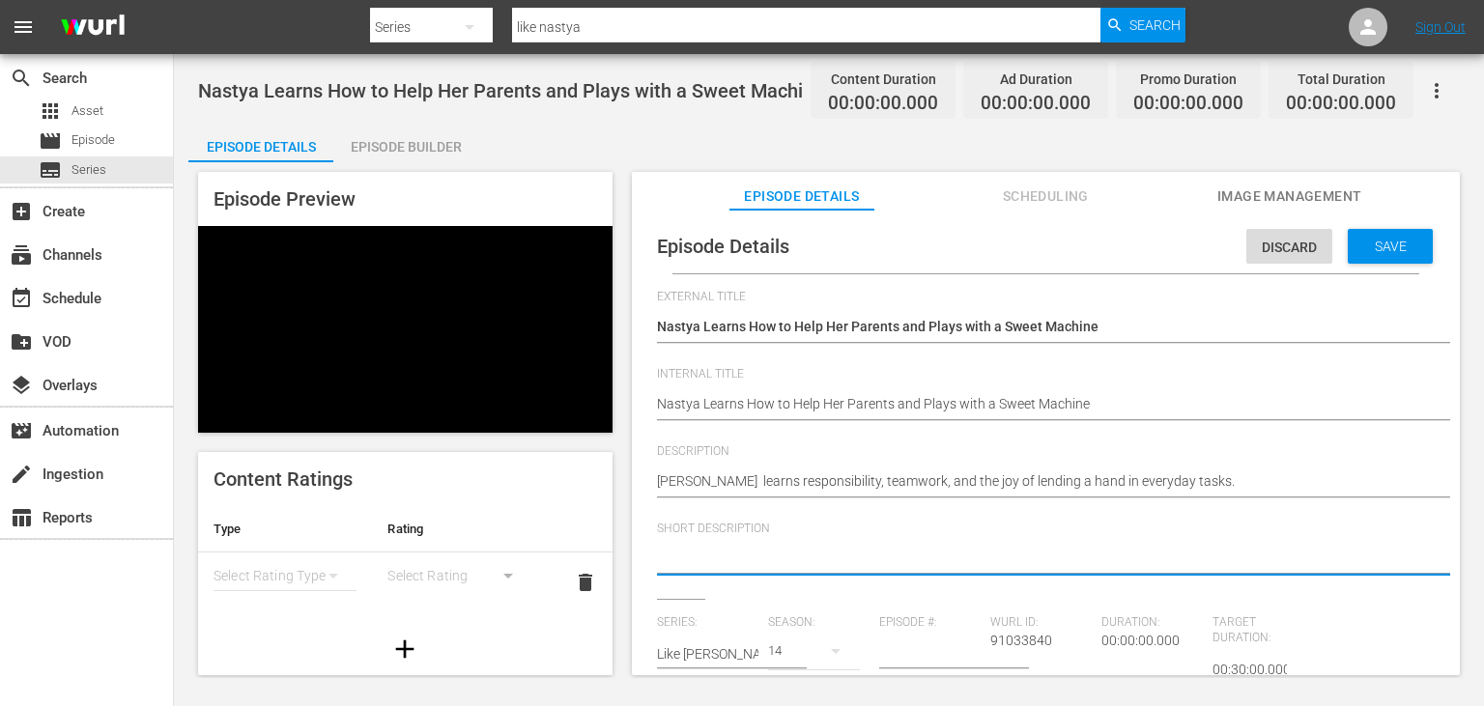
paste textarea "[PERSON_NAME] learns responsibility, teamwork, and the joy of lending a hand in…"
type textarea "[PERSON_NAME] learns responsibility, teamwork, and the joy of lending a hand in…"
click at [727, 564] on textarea "[PERSON_NAME] learns responsibility, teamwork, and the joy of lending a hand in…" at bounding box center [1041, 560] width 768 height 23
click at [756, 563] on textarea "[PERSON_NAME] learns responsibility, teamwork, and the joy of lending a hand in…" at bounding box center [1041, 560] width 768 height 23
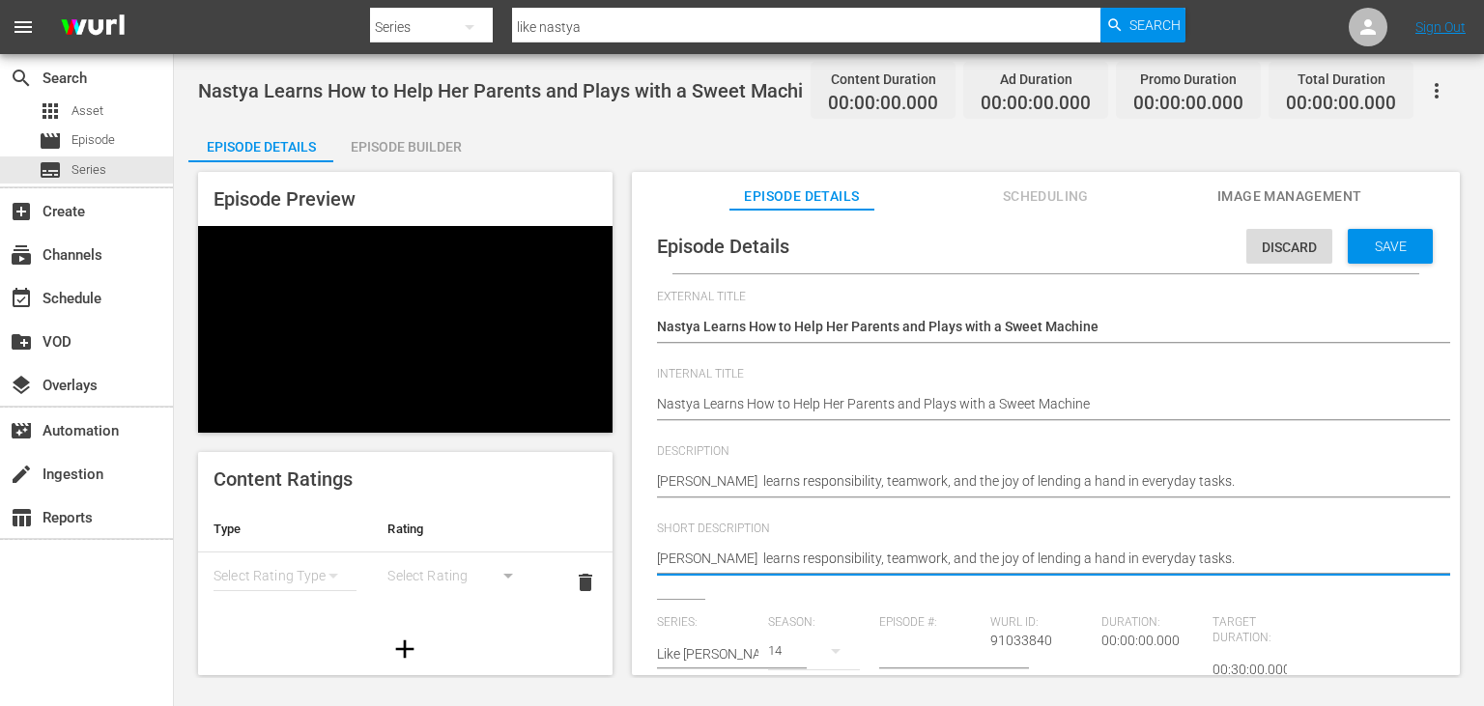
drag, startPoint x: 756, startPoint y: 563, endPoint x: 914, endPoint y: 555, distance: 158.7
click at [914, 555] on textarea "[PERSON_NAME] learns responsibility, teamwork, and the joy of lending a hand in…" at bounding box center [1041, 560] width 768 height 23
type textarea "[PERSON_NAME] learns the joy of lending a hand in everyday tasks."
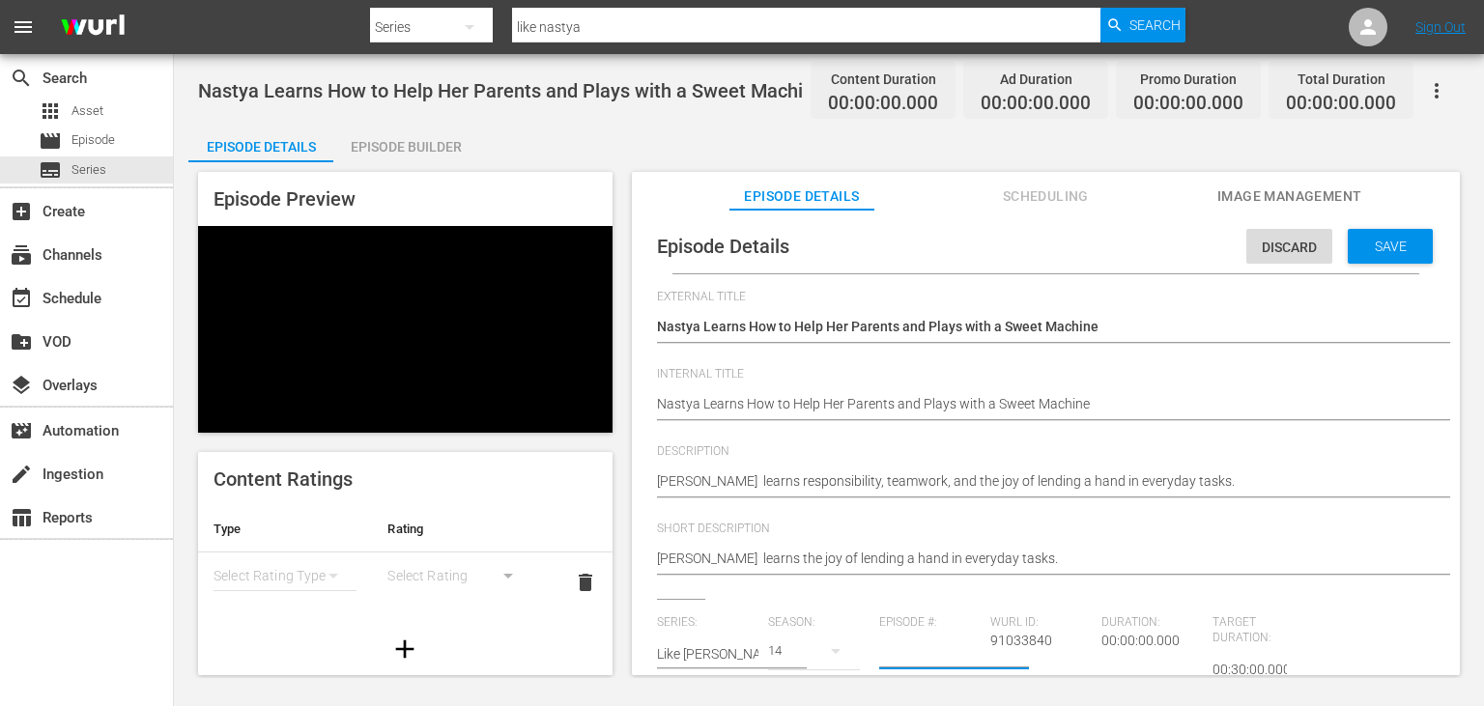
click at [919, 654] on input "number" at bounding box center [929, 654] width 101 height 46
type input "4"
click at [1098, 553] on textarea "[PERSON_NAME] learns the joy of lending a hand in everyday tasks." at bounding box center [1041, 560] width 768 height 23
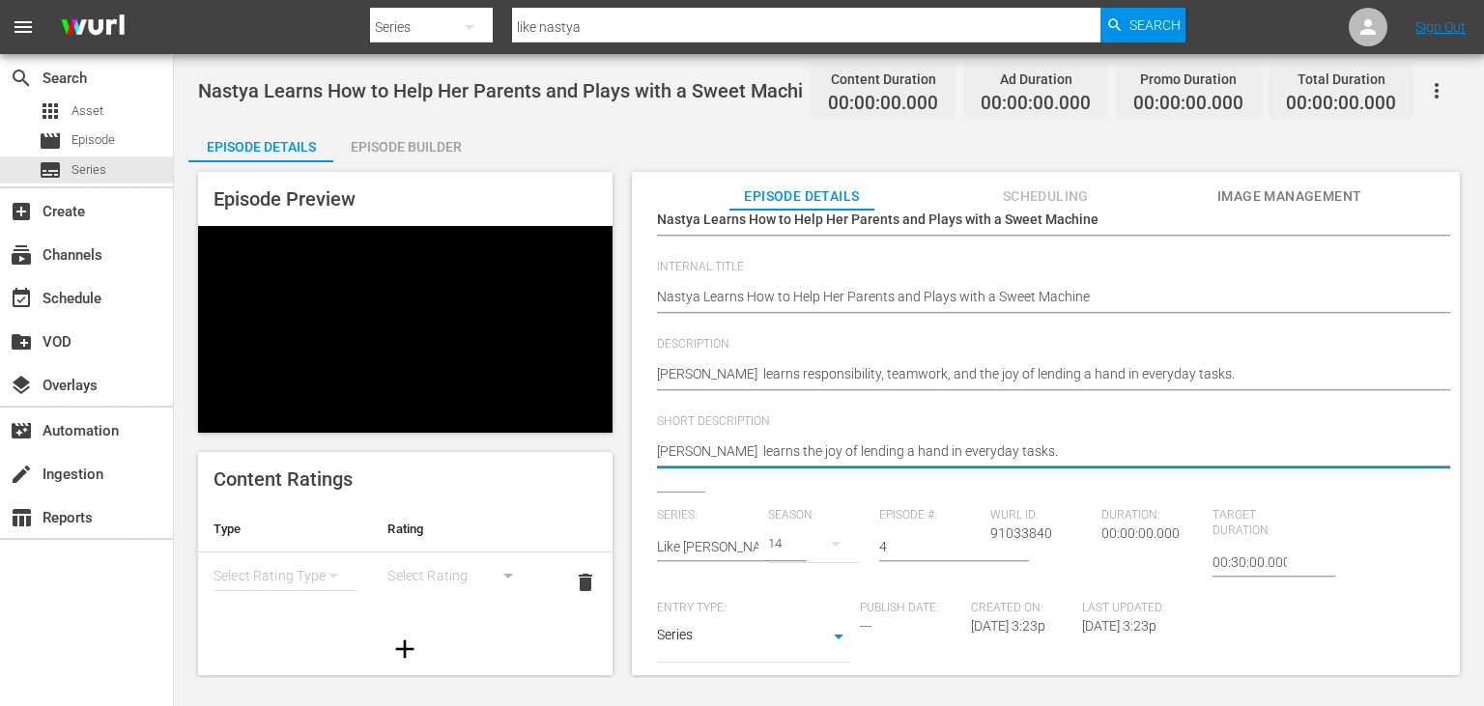
scroll to position [194, 0]
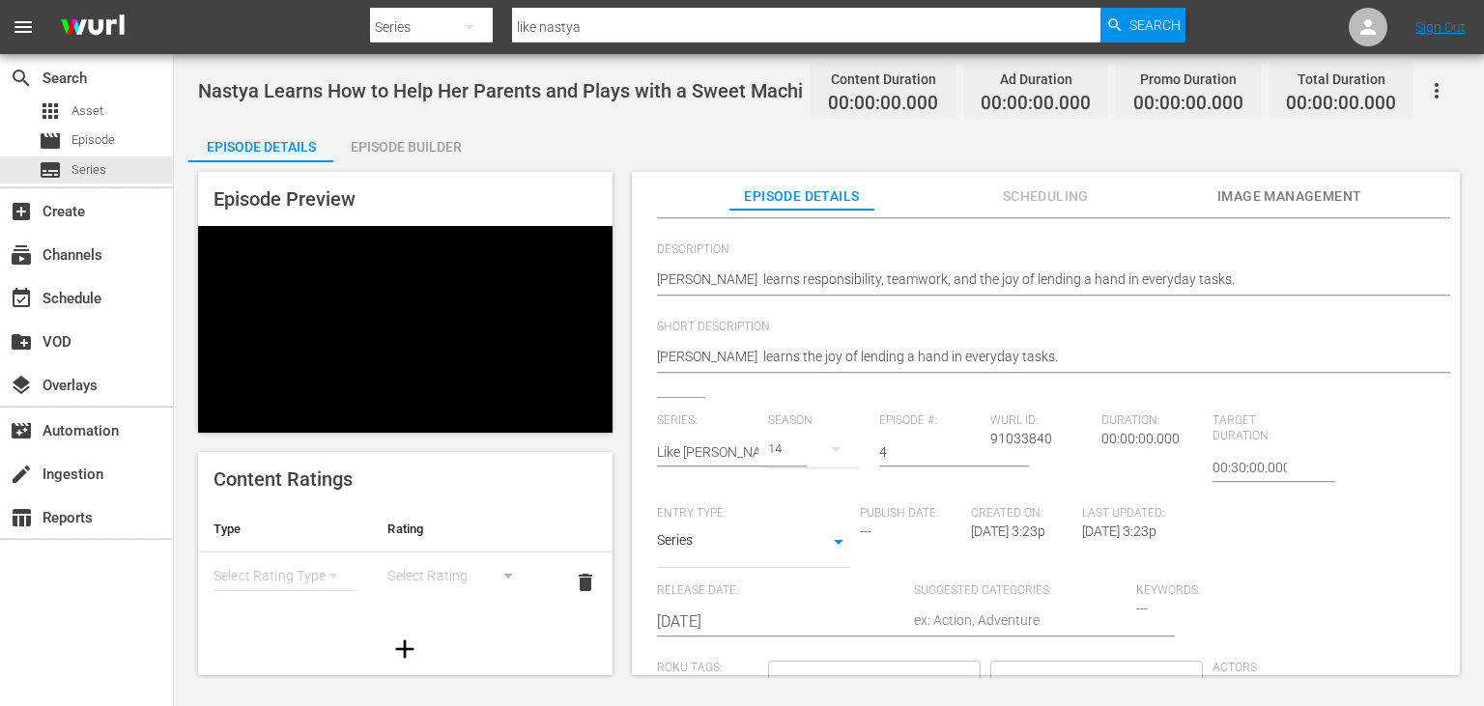
click at [780, 622] on input "[DATE]" at bounding box center [780, 622] width 247 height 46
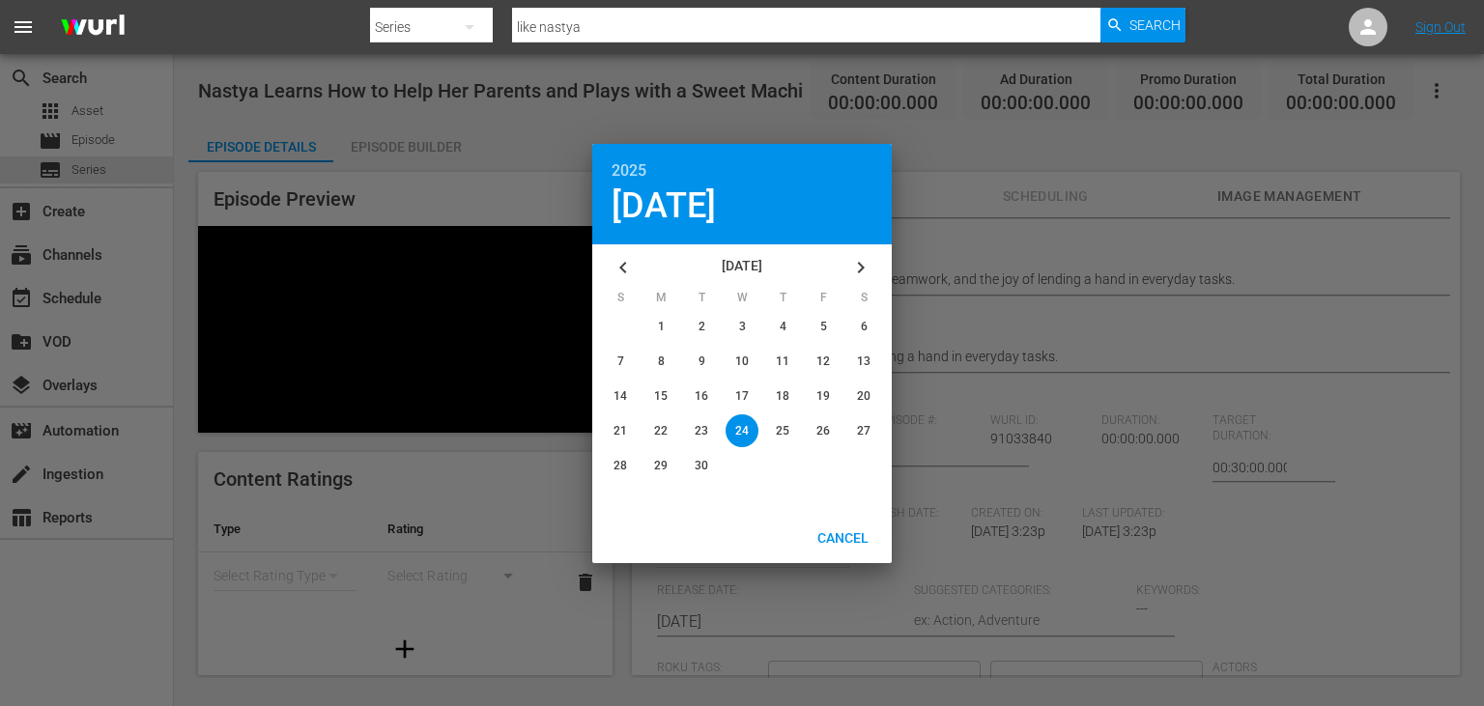
click at [617, 273] on icon "button" at bounding box center [623, 267] width 23 height 23
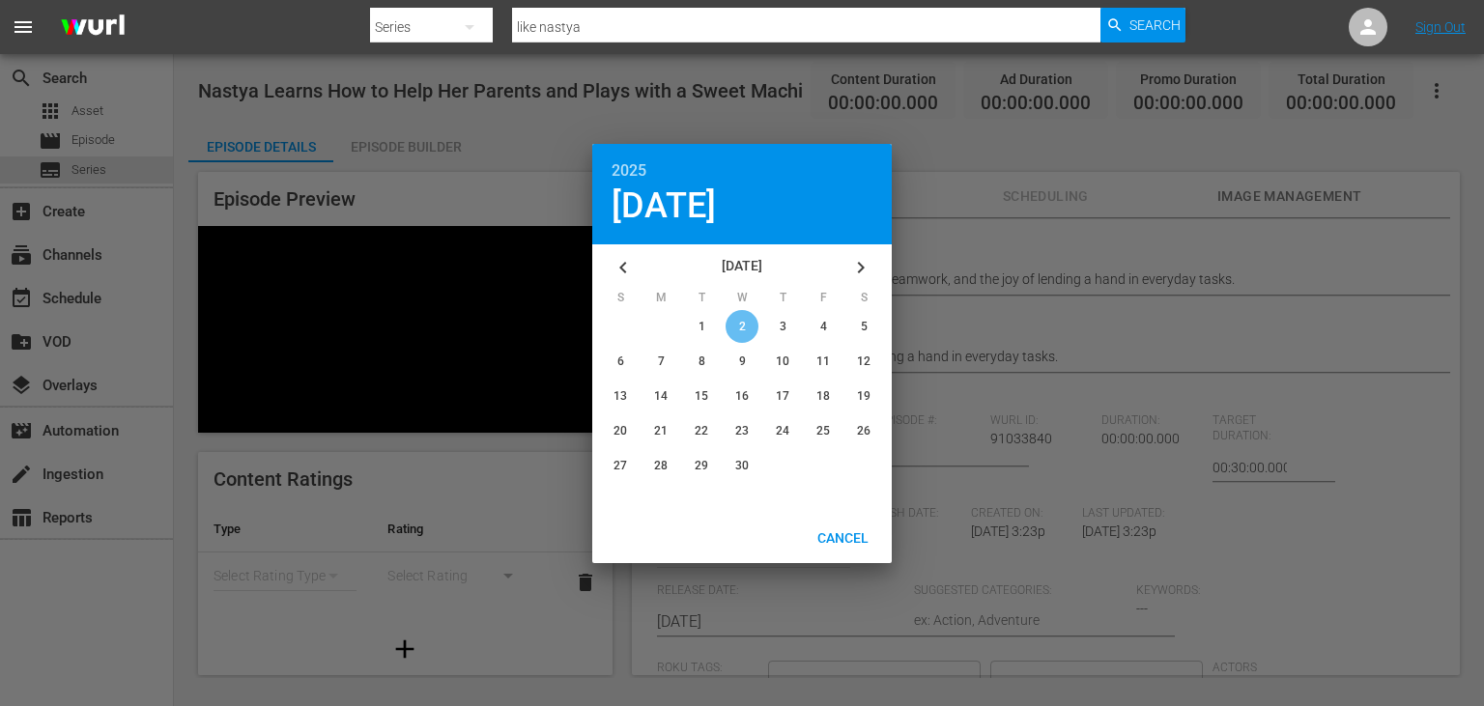
click at [749, 330] on div "button" at bounding box center [742, 326] width 33 height 33
type input "[DATE]"
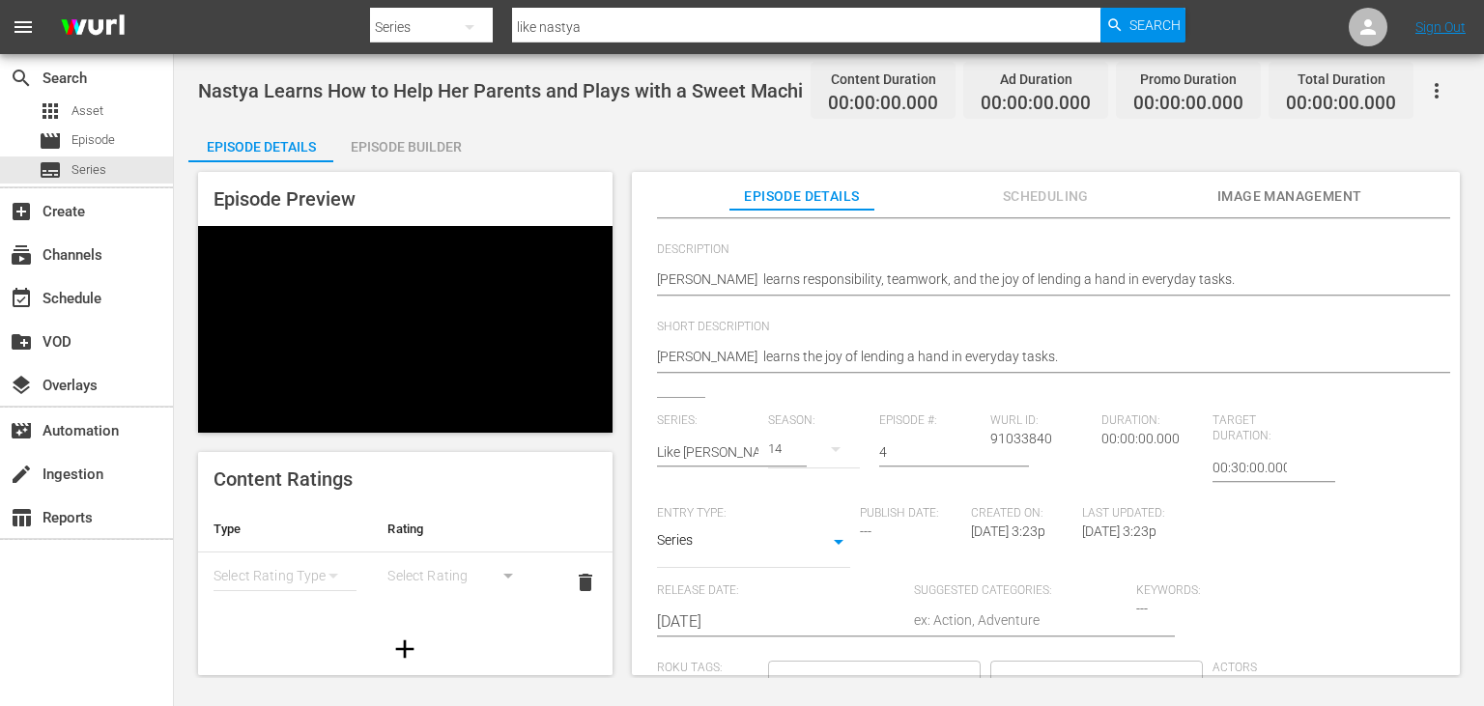
click at [1003, 612] on textarea at bounding box center [1020, 622] width 213 height 23
type textarea "D"
type textarea "Dr"
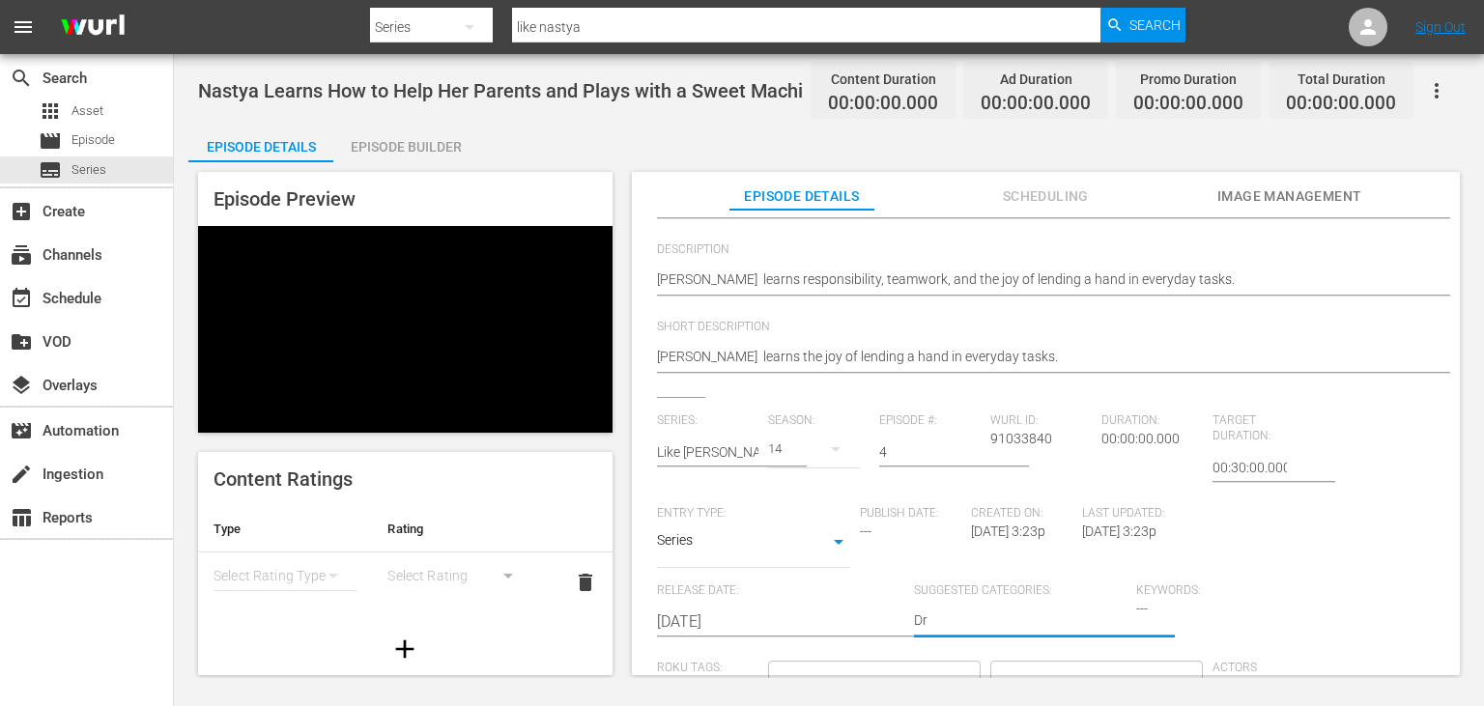
type textarea "Dra"
type textarea "Dram"
type textarea "Drama"
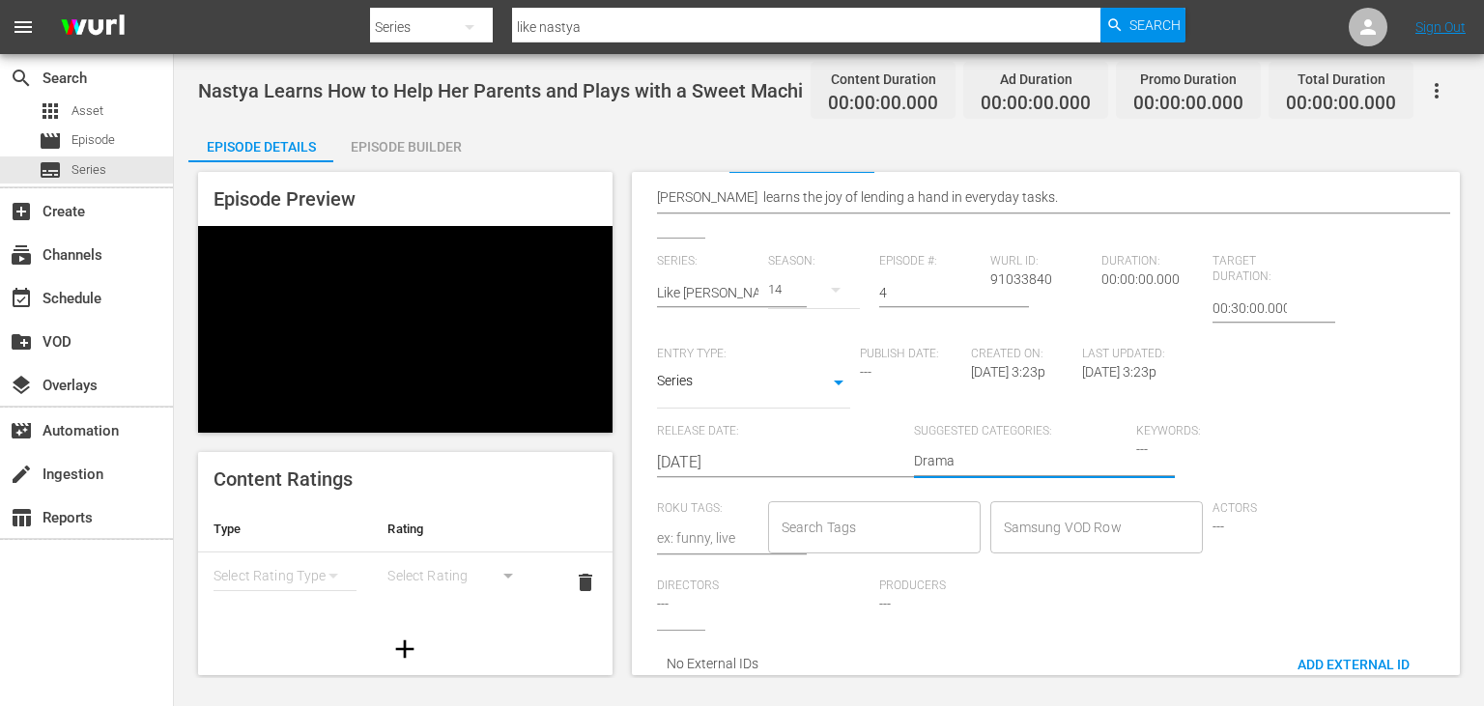
scroll to position [0, 0]
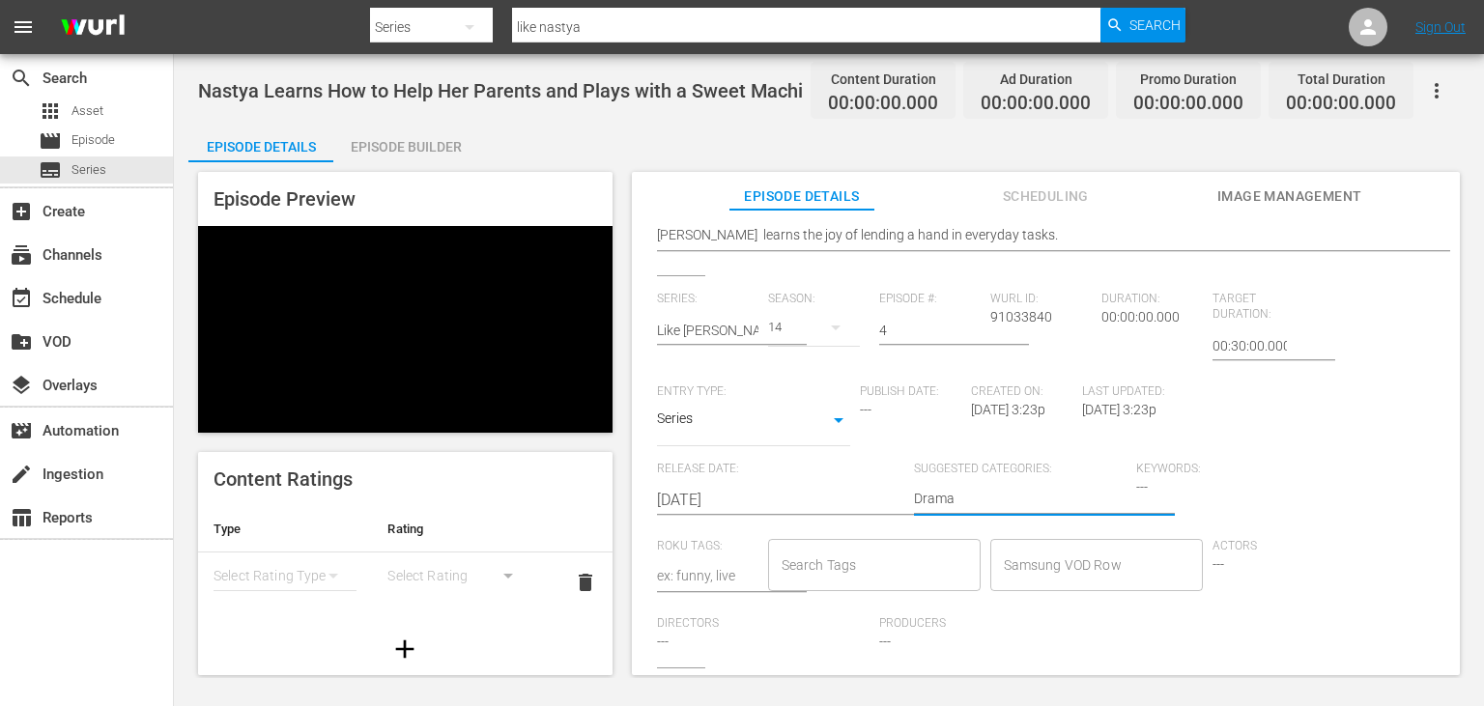
type textarea "Drama"
click at [1289, 190] on span "Image Management" at bounding box center [1289, 197] width 145 height 24
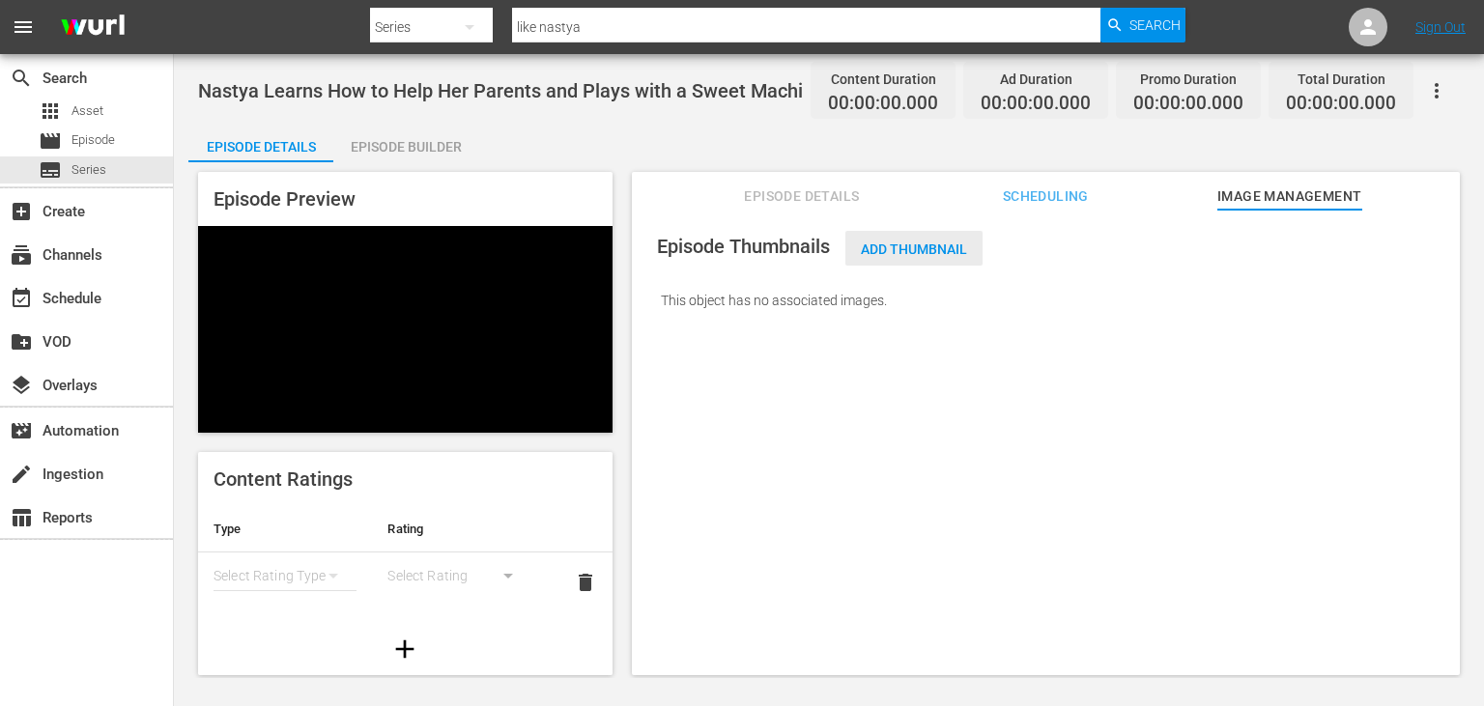
click at [908, 250] on span "Add Thumbnail" at bounding box center [913, 249] width 137 height 15
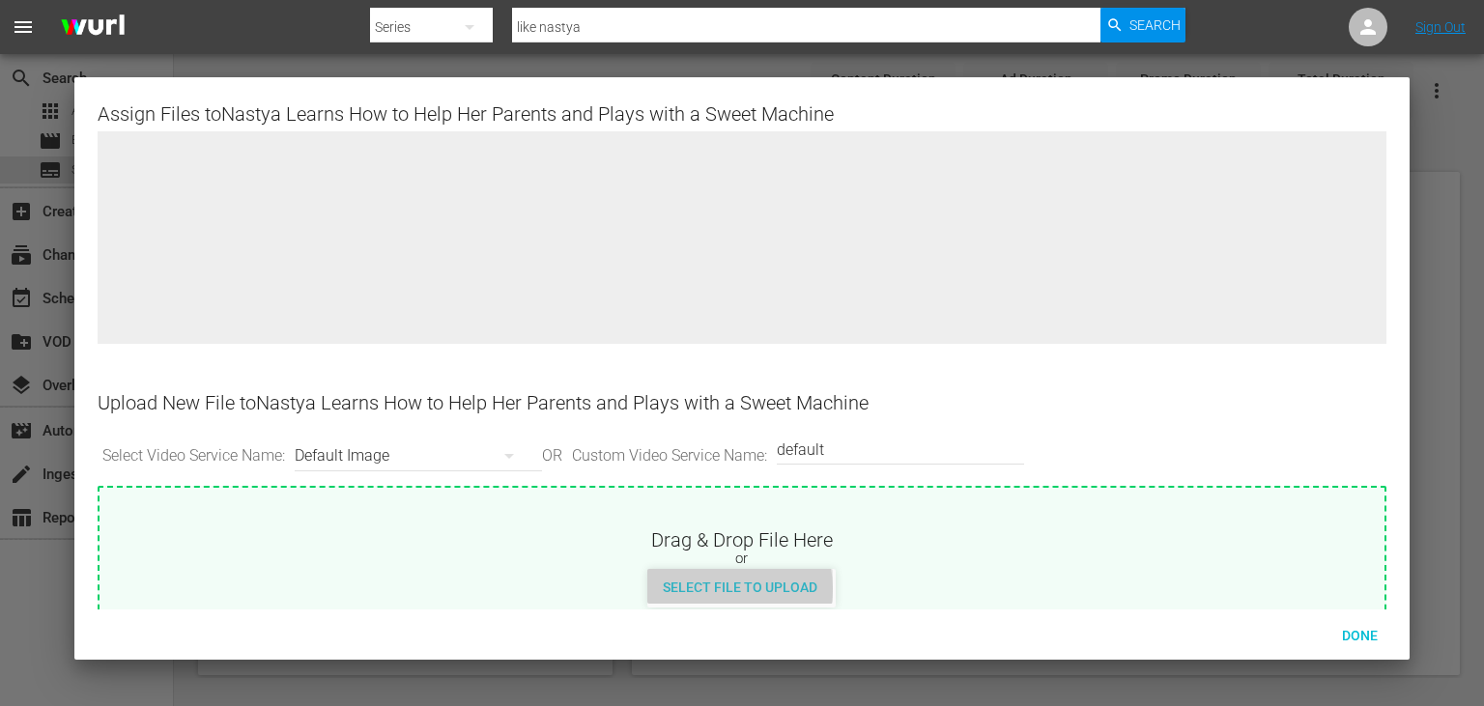
click at [726, 587] on span "Select File to Upload" at bounding box center [740, 587] width 186 height 15
type input "C:\fakepath\10674103_L.jpg"
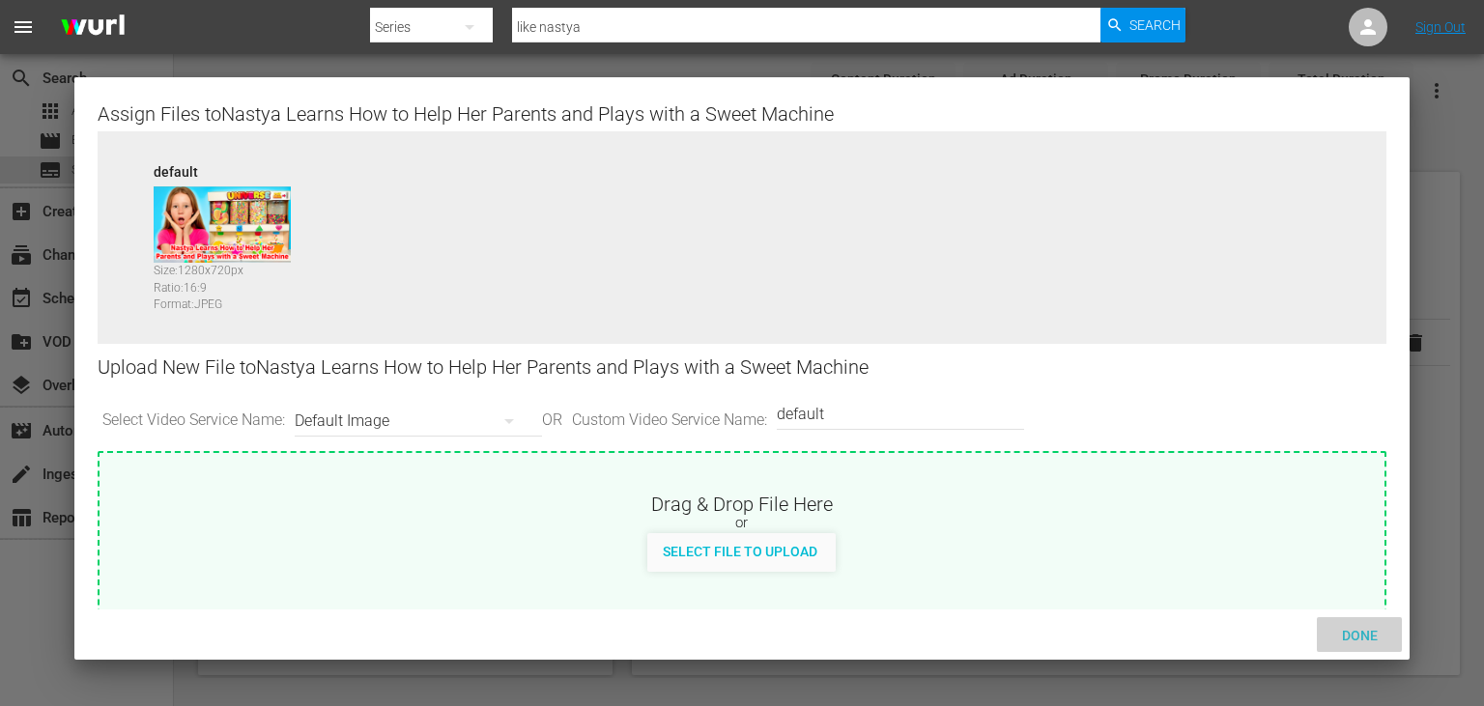
click at [1364, 633] on span "Done" at bounding box center [1360, 635] width 67 height 15
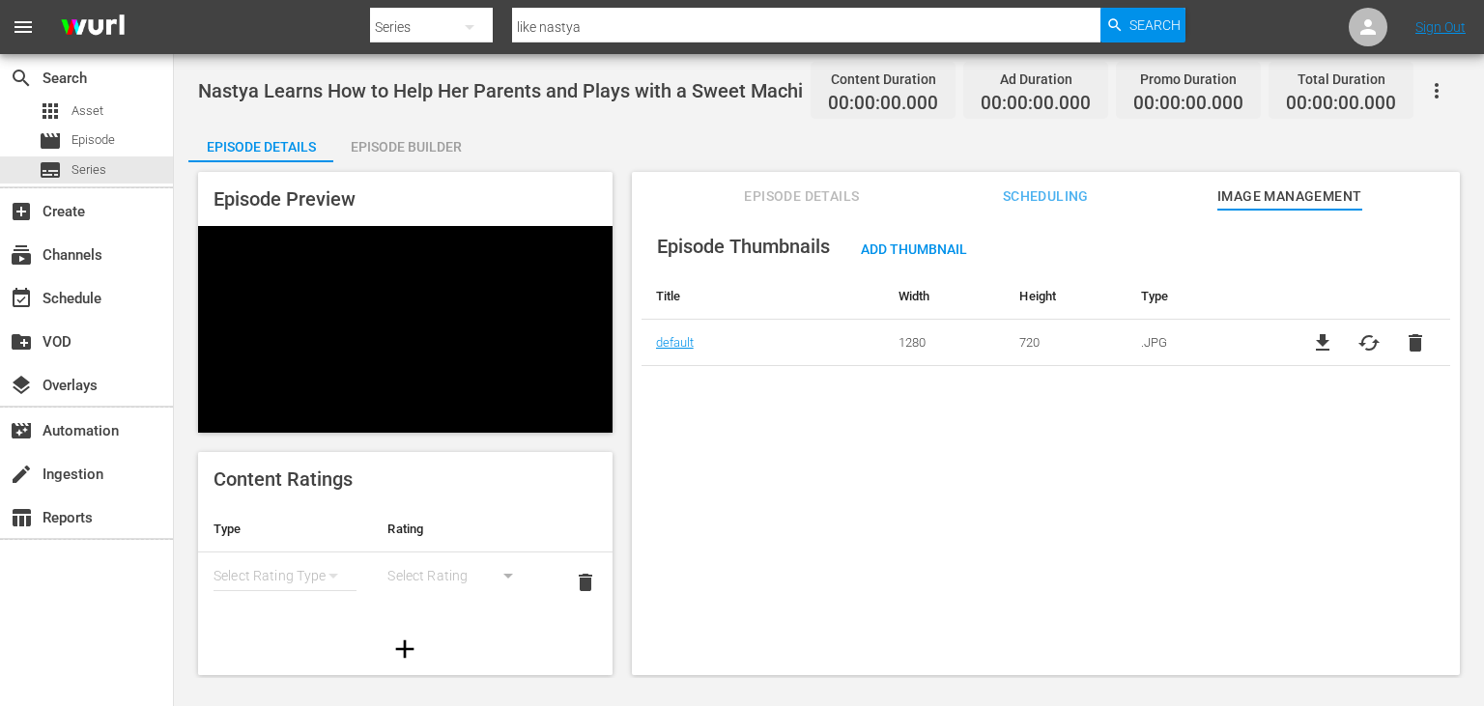
click at [756, 197] on span "Episode Details" at bounding box center [801, 197] width 145 height 24
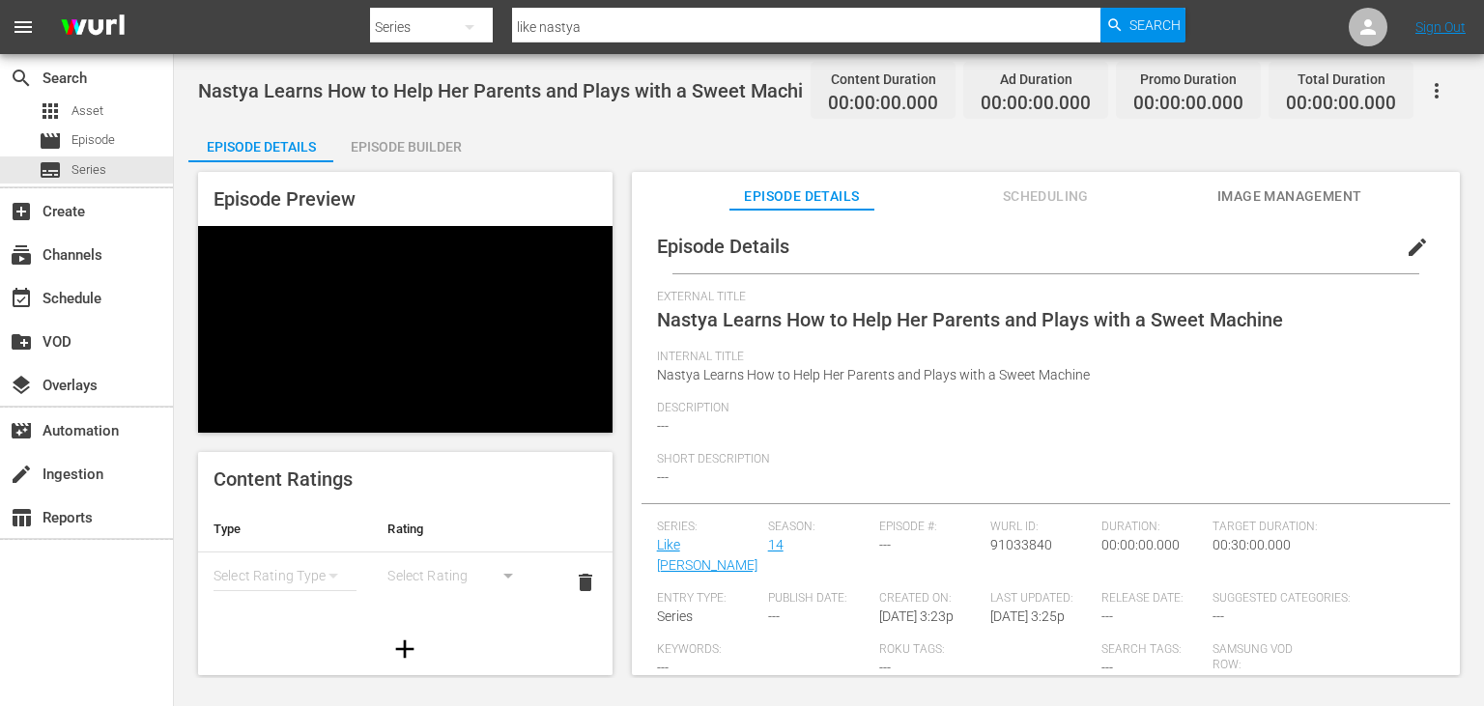
click at [1421, 242] on span "edit" at bounding box center [1417, 247] width 23 height 23
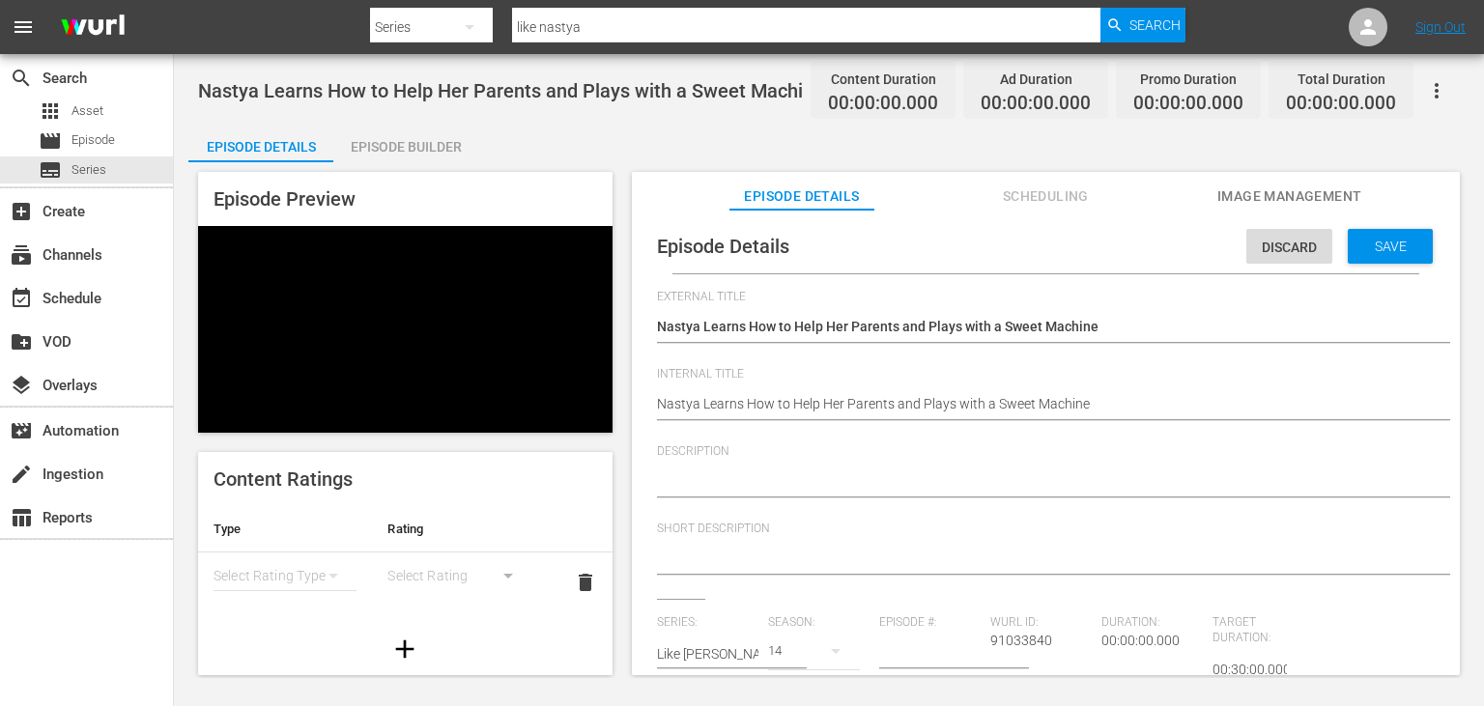
click at [734, 497] on div at bounding box center [1041, 483] width 768 height 46
click at [737, 497] on div at bounding box center [1041, 483] width 768 height 46
click at [744, 487] on textarea at bounding box center [1041, 482] width 768 height 23
paste textarea "[PERSON_NAME] learns responsibility, teamwork, and the joy of lending a hand in…"
type textarea "[PERSON_NAME] learns responsibility, teamwork, and the joy of lending a hand in…"
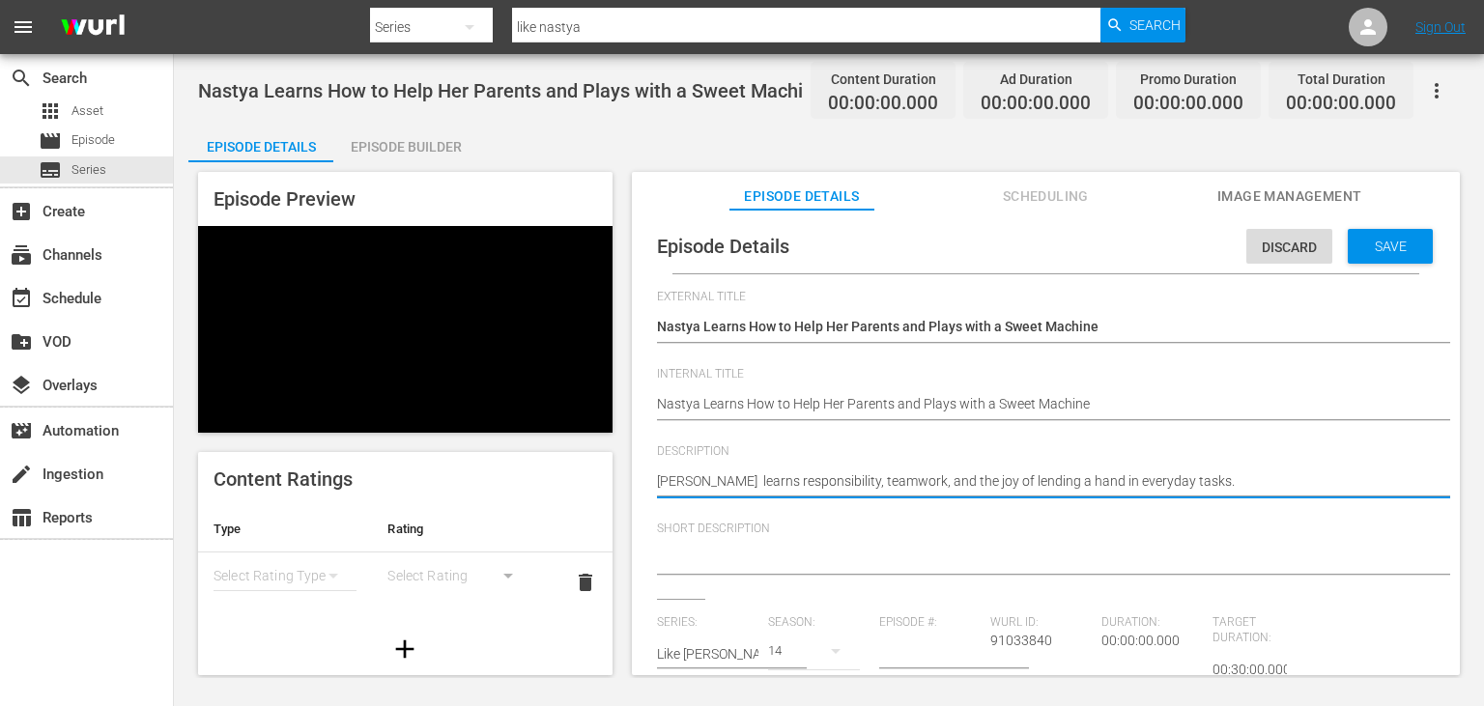
click at [684, 488] on textarea "[PERSON_NAME] learns responsibility, teamwork, and the joy of lending a hand in…" at bounding box center [1041, 482] width 768 height 23
drag, startPoint x: 684, startPoint y: 488, endPoint x: 1185, endPoint y: 484, distance: 500.5
click at [1185, 484] on textarea "[PERSON_NAME] learns responsibility, teamwork, and the joy of lending a hand in…" at bounding box center [1041, 482] width 768 height 23
type textarea "[PERSON_NAME] learns responsibility, teamwork, and the joy of lending a hand in…"
click at [835, 555] on textarea at bounding box center [1041, 560] width 768 height 23
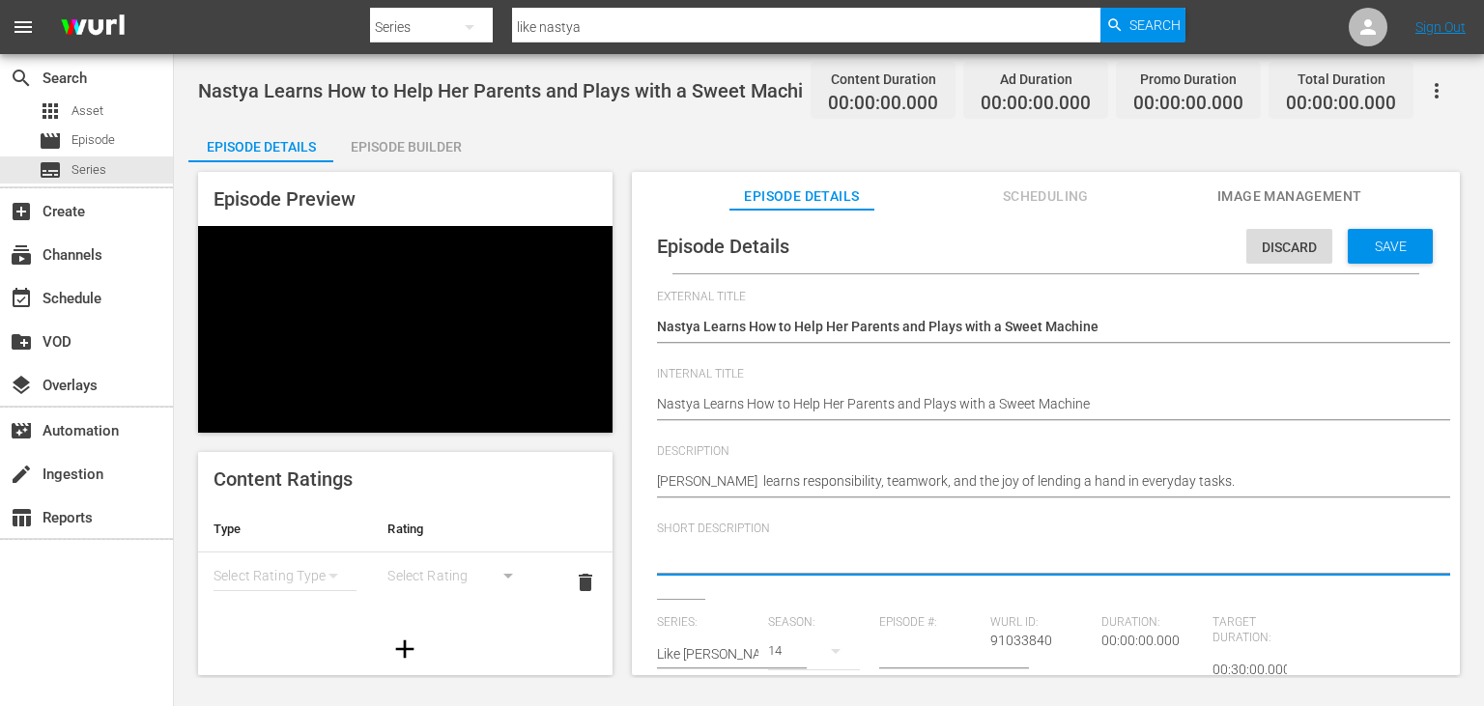
paste textarea "[PERSON_NAME] learns responsibility, teamwork, and the joy of lending a hand in…"
type textarea "[PERSON_NAME] learns responsibility, teamwork, and the joy of lending a hand in…"
click at [835, 553] on textarea "[PERSON_NAME] learns responsibility, teamwork, and the joy of lending a hand in…" at bounding box center [1041, 560] width 768 height 23
drag, startPoint x: 835, startPoint y: 553, endPoint x: 1049, endPoint y: 548, distance: 214.5
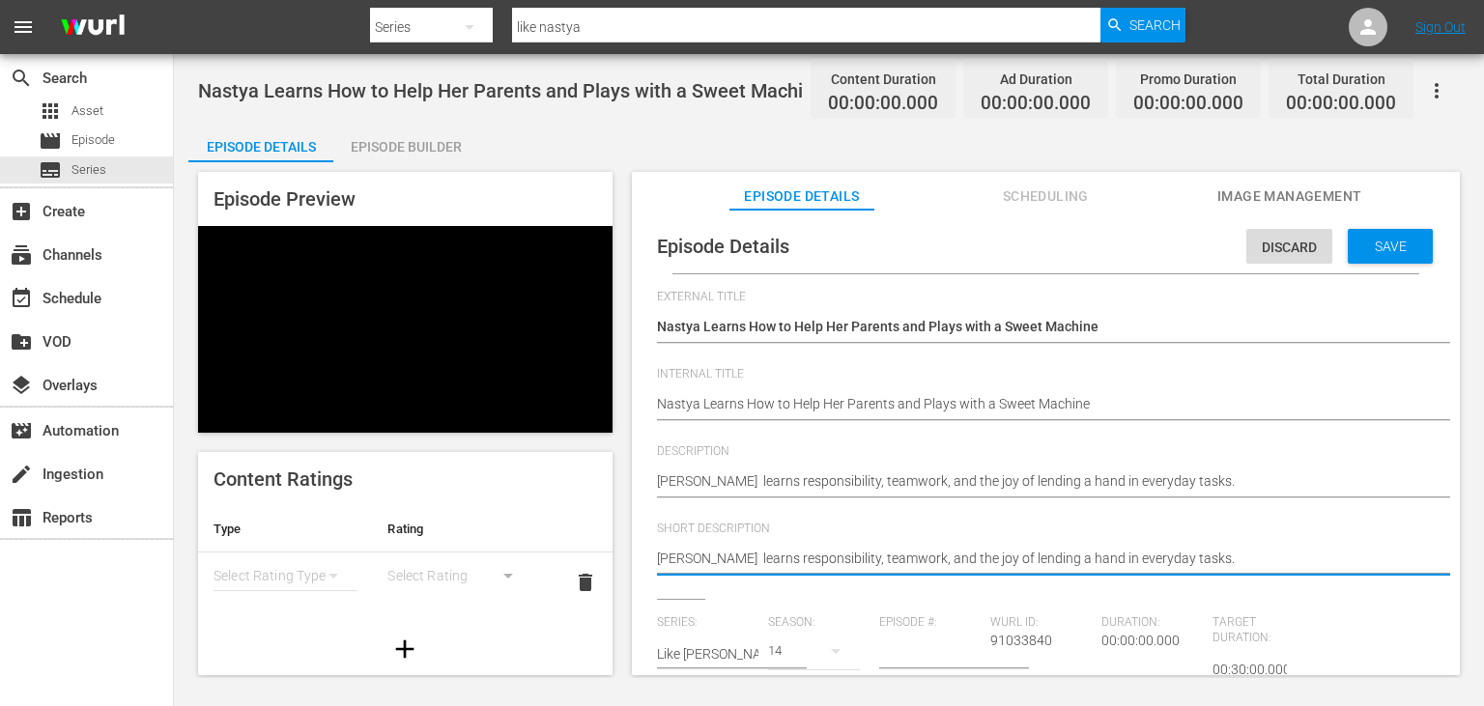
click at [1049, 549] on textarea "[PERSON_NAME] learns responsibility, teamwork, and the joy of lending a hand in…" at bounding box center [1041, 560] width 768 height 23
type textarea "[PERSON_NAME] learns responsibility, in everyday tasks."
type textarea "[PERSON_NAME] learns responsibility,in everyday tasks."
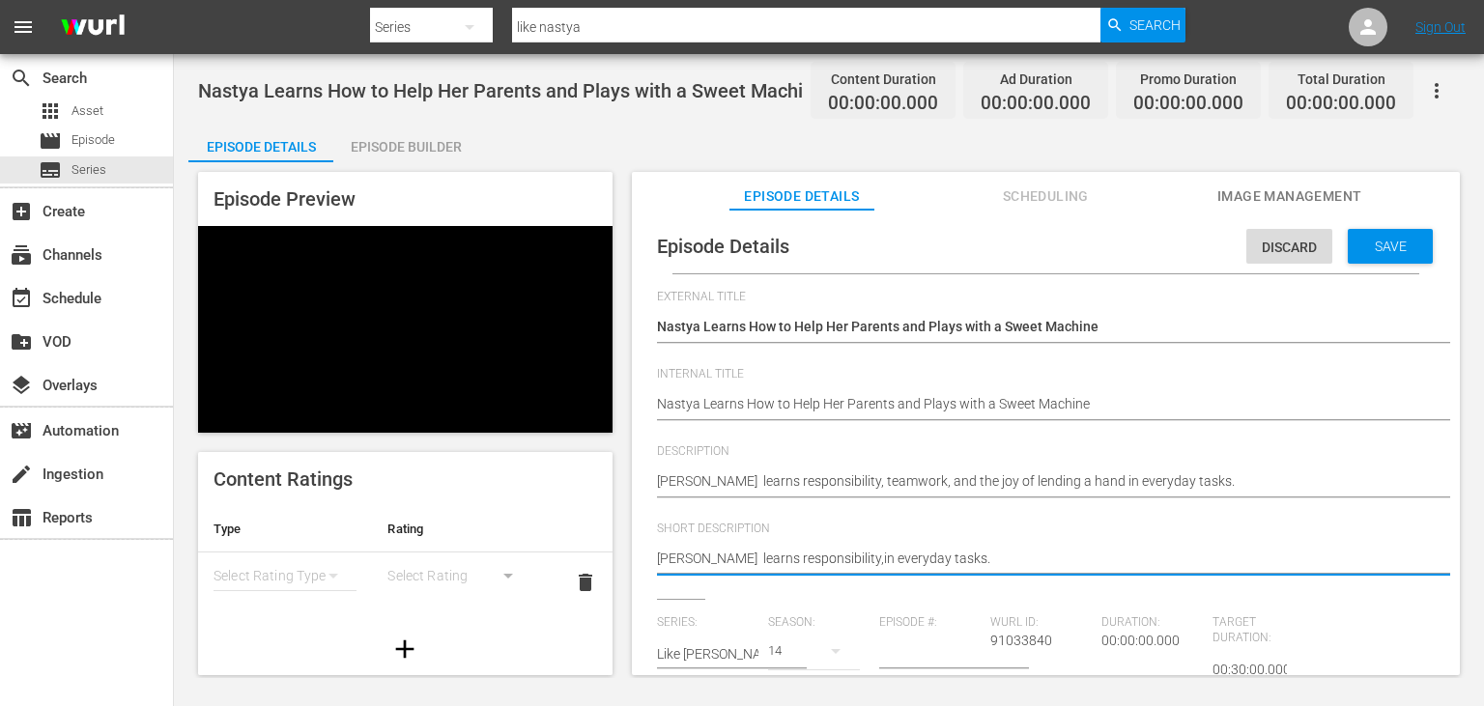
type textarea "[PERSON_NAME] learns responsibilityin everyday tasks."
type textarea "[PERSON_NAME] learns responsibility in everyday tasks."
click at [931, 663] on input "number" at bounding box center [929, 654] width 101 height 46
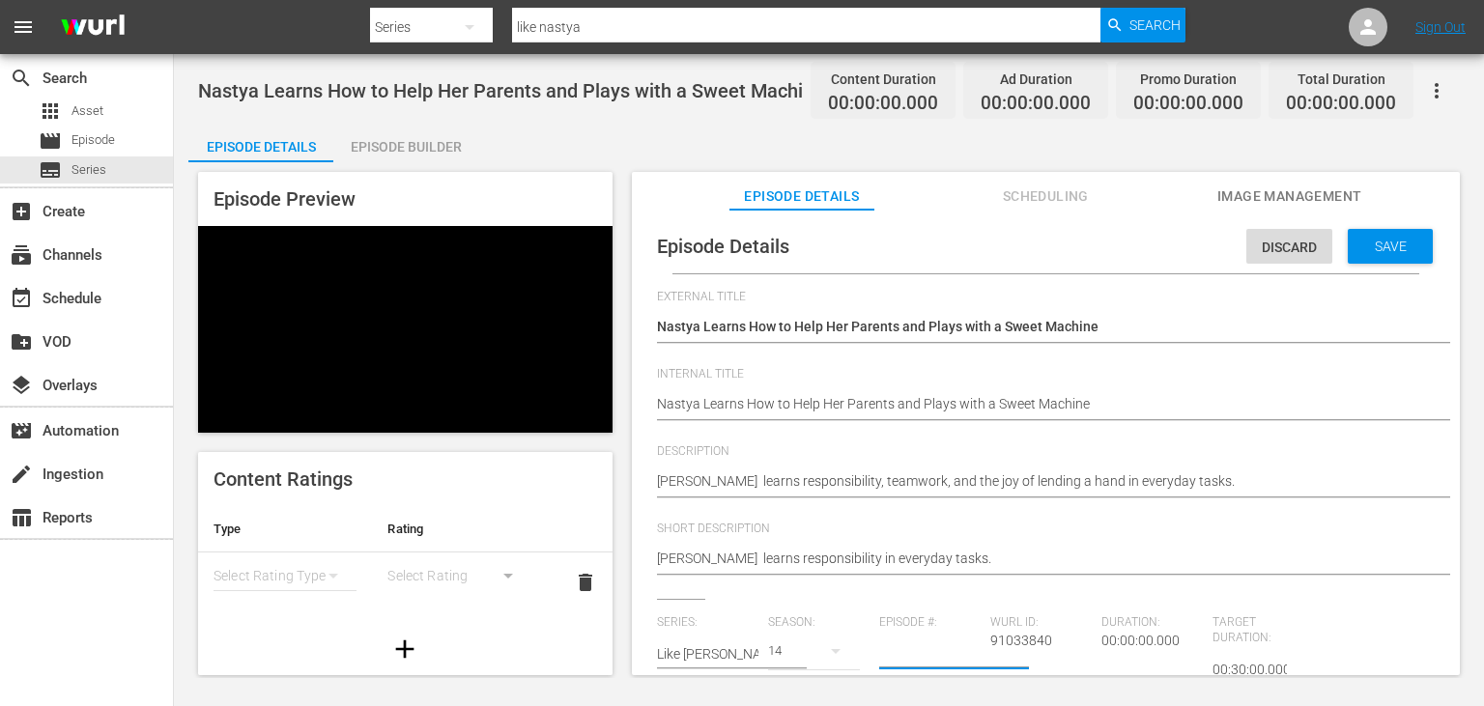
paste input "4"
type input "4"
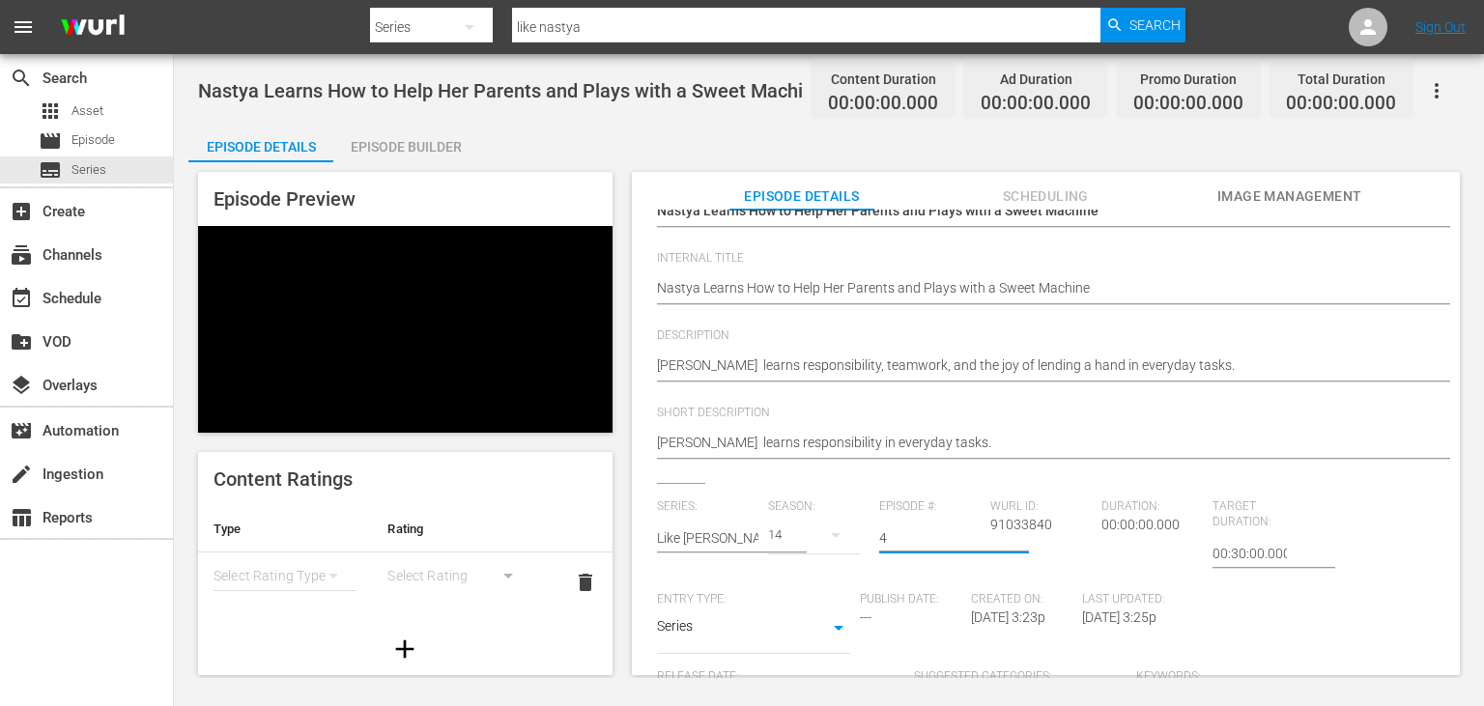
scroll to position [194, 0]
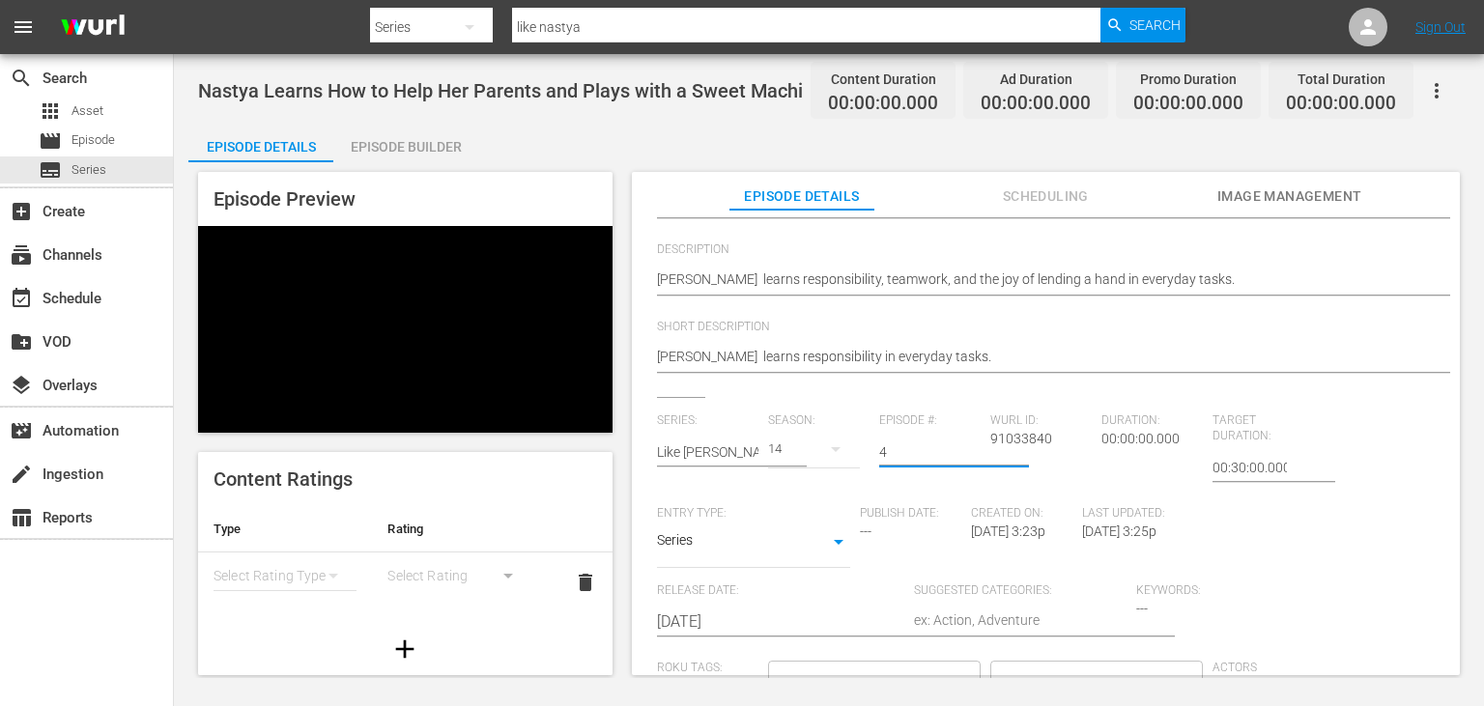
click at [747, 608] on input "[DATE]" at bounding box center [780, 622] width 247 height 46
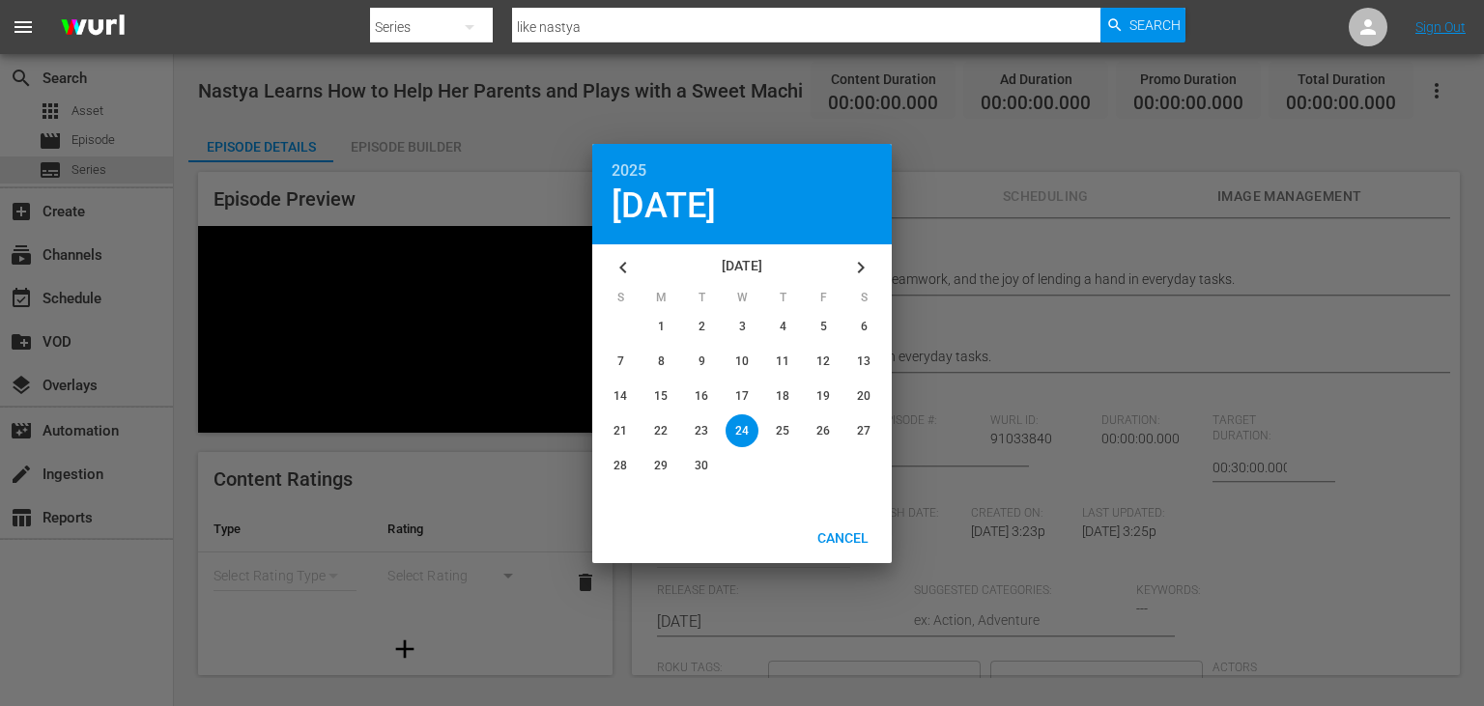
click at [645, 270] on button "button" at bounding box center [623, 267] width 46 height 46
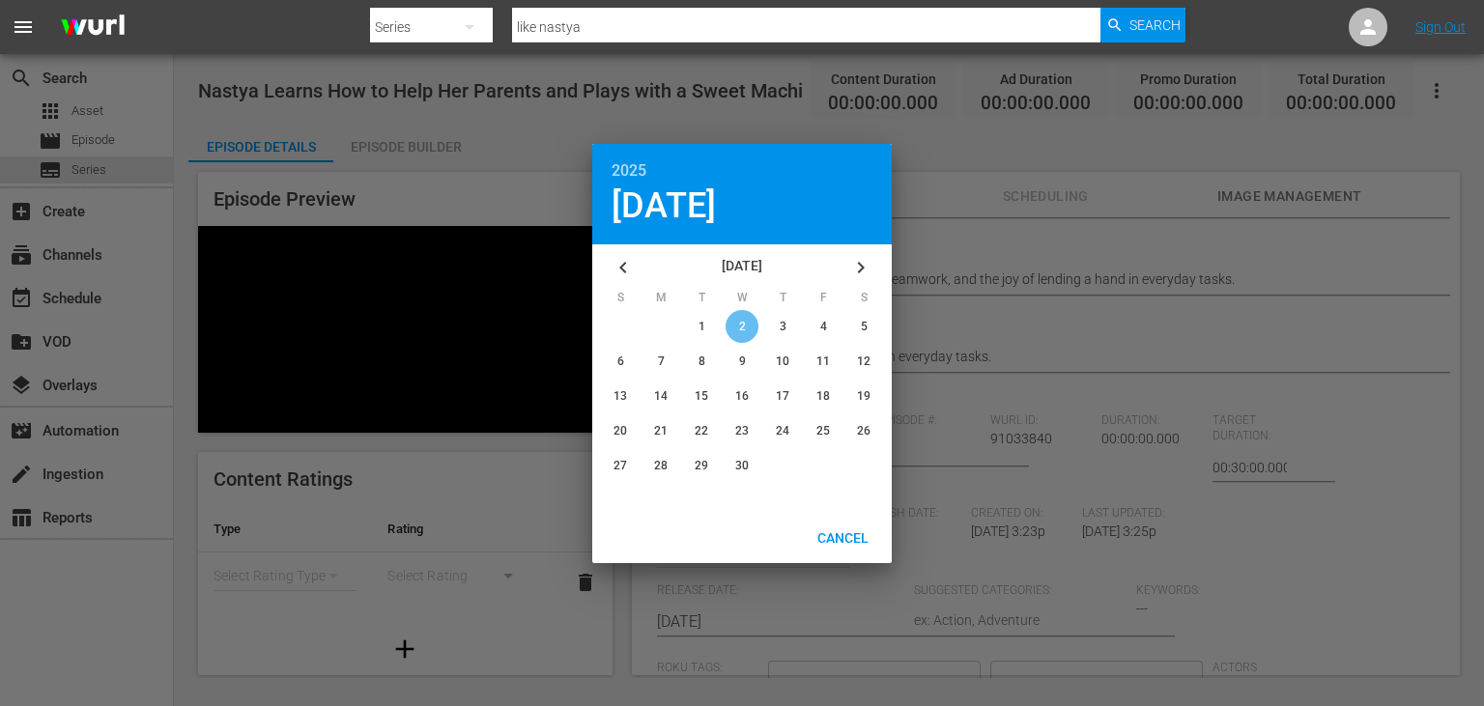
click at [735, 318] on div "button" at bounding box center [742, 326] width 33 height 33
type input "[DATE]"
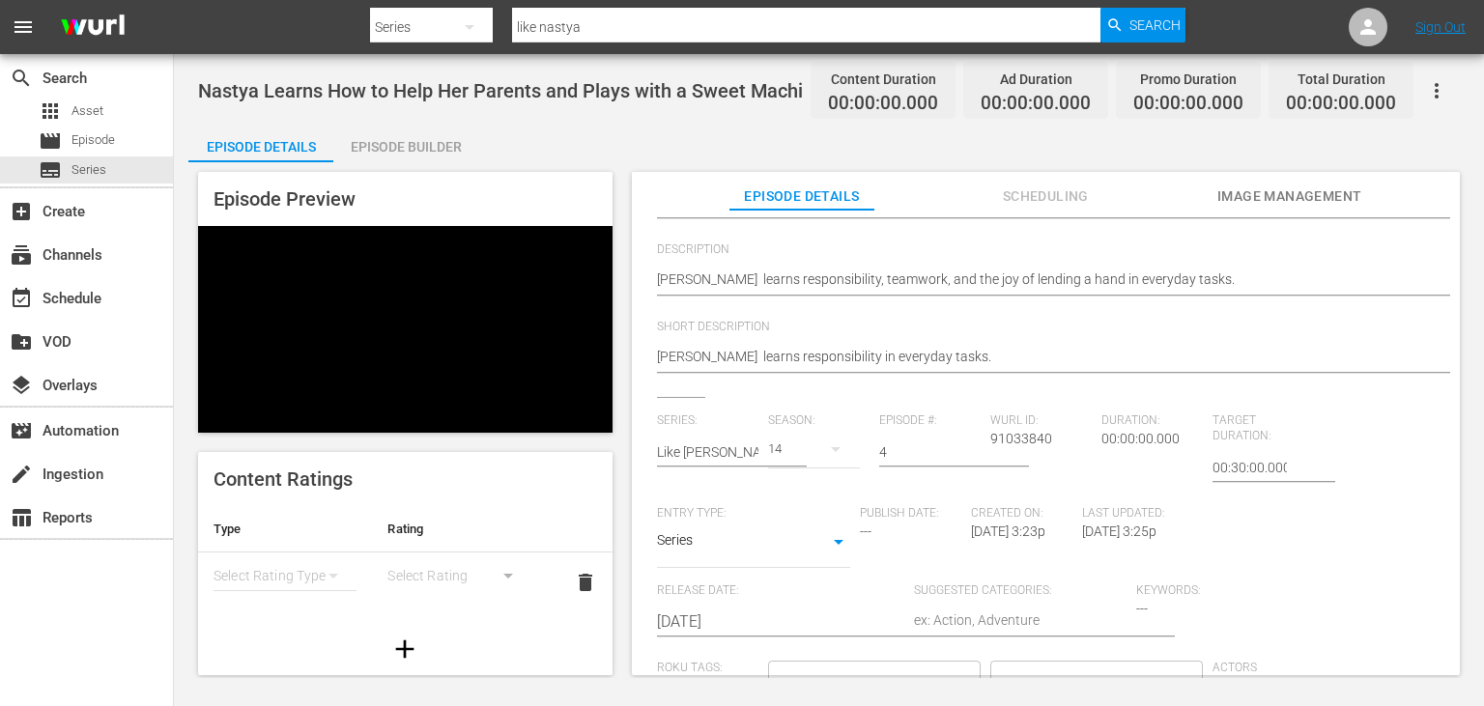
click at [1023, 623] on textarea at bounding box center [1020, 622] width 213 height 23
type textarea "D"
type textarea "Dr"
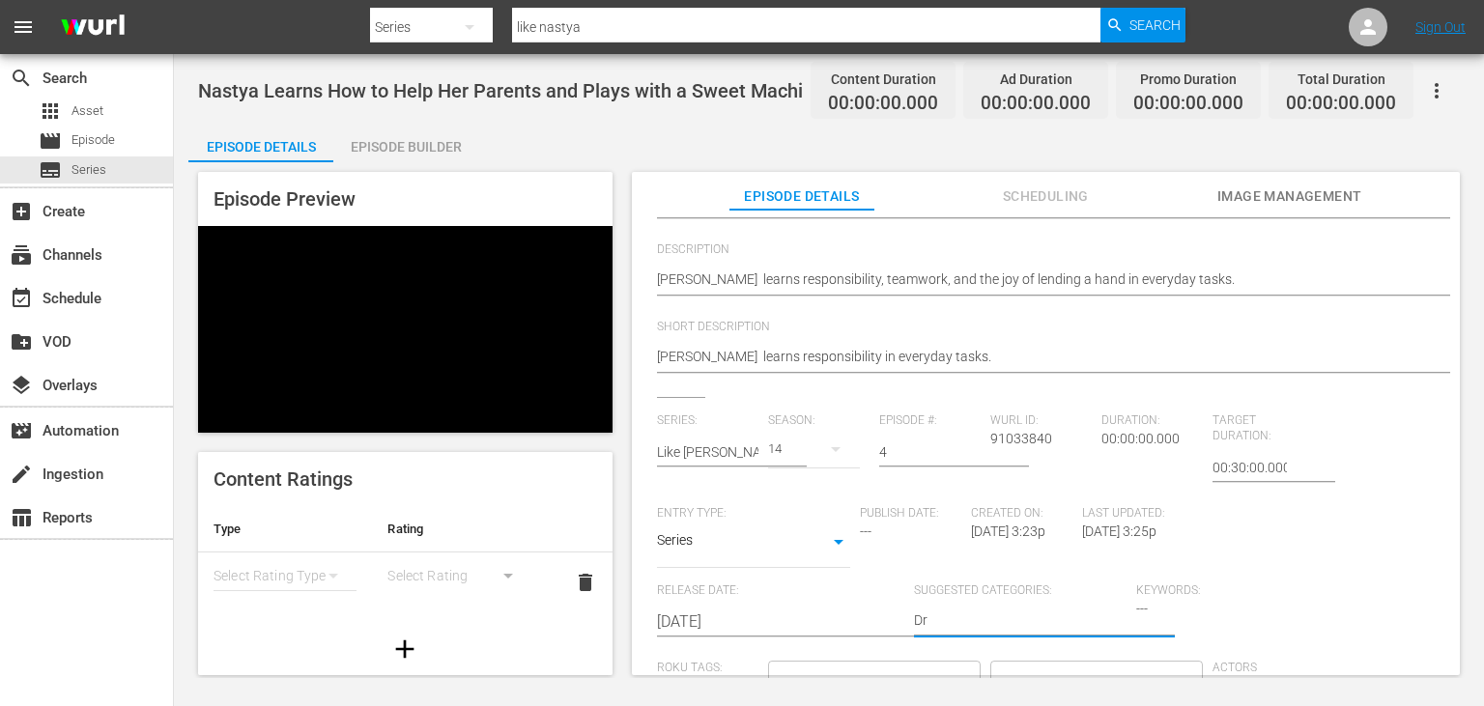
type textarea "Dra"
type textarea "Dram"
type textarea "Drama"
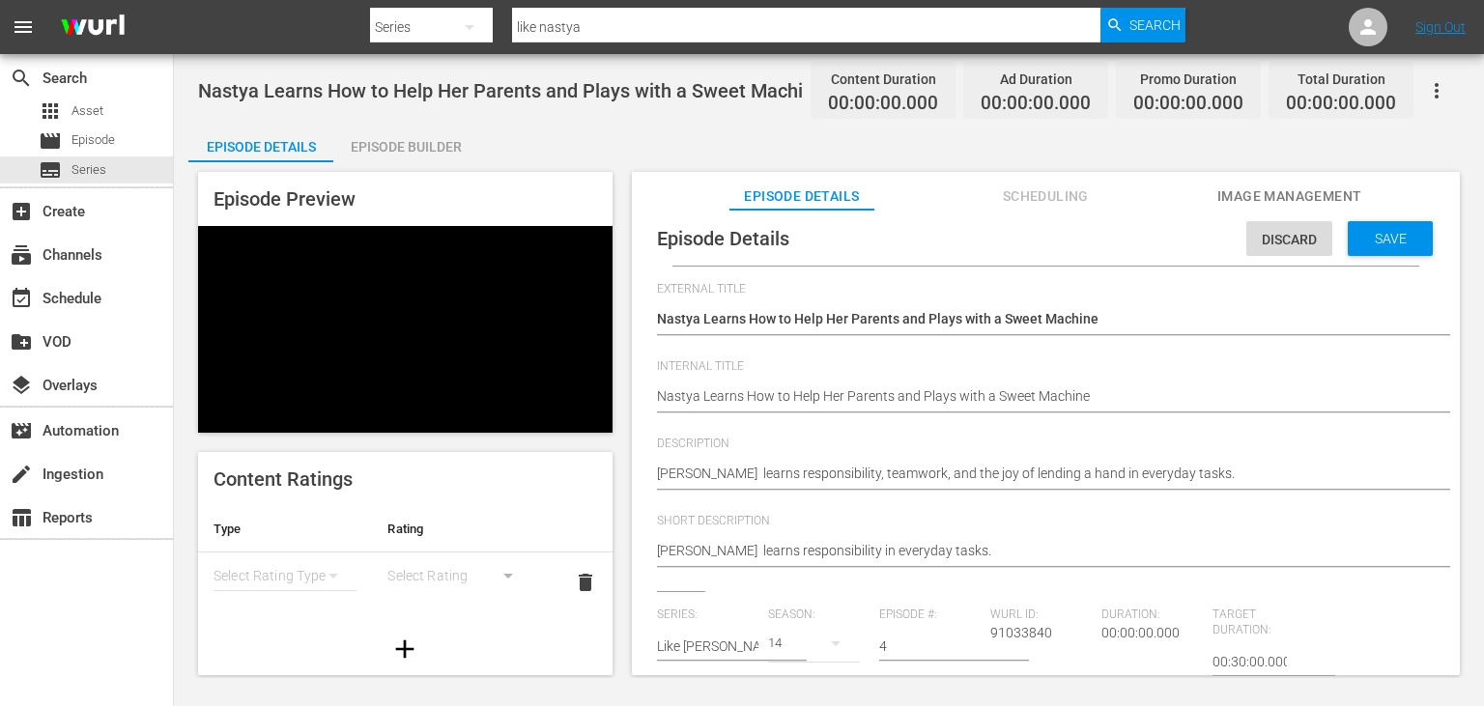
scroll to position [0, 0]
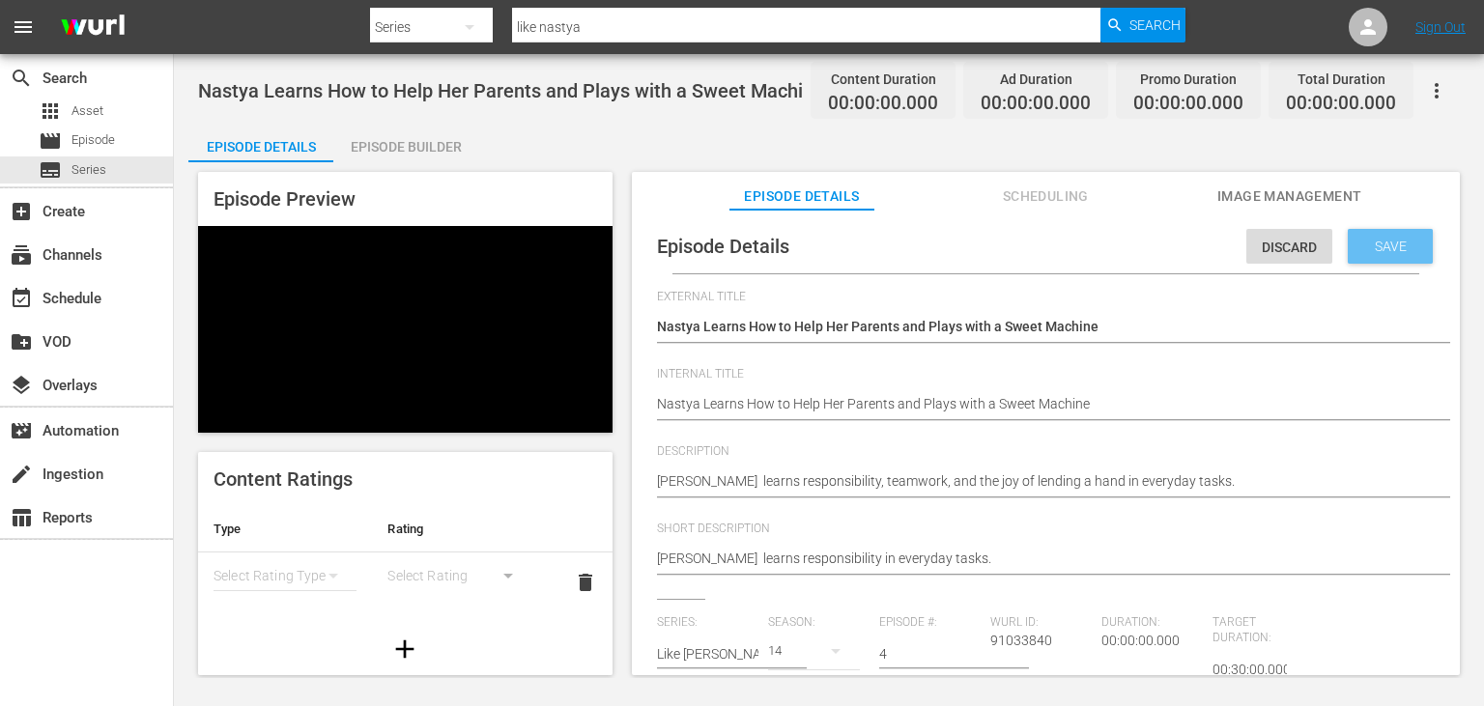
type textarea "Drama"
click at [1397, 242] on span "Save" at bounding box center [1390, 246] width 63 height 15
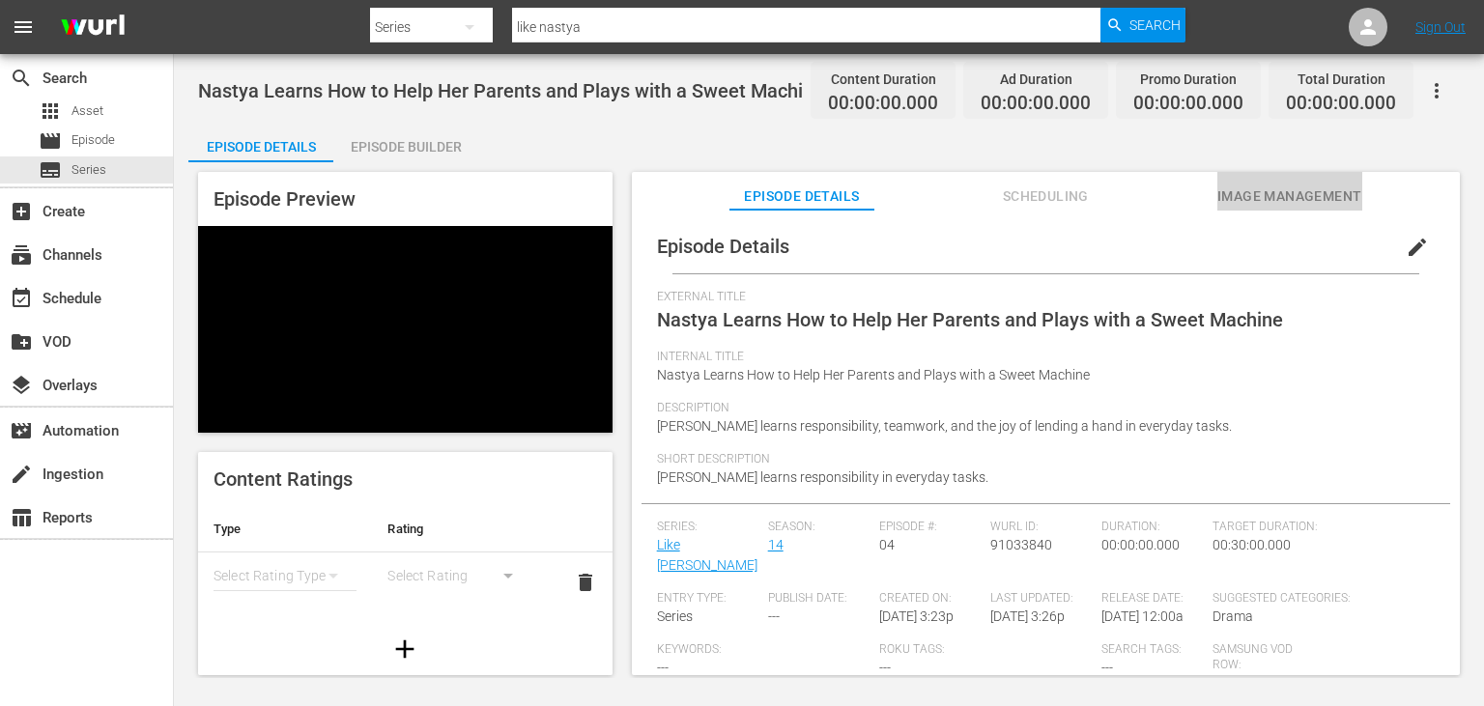
click at [1295, 199] on span "Image Management" at bounding box center [1289, 197] width 145 height 24
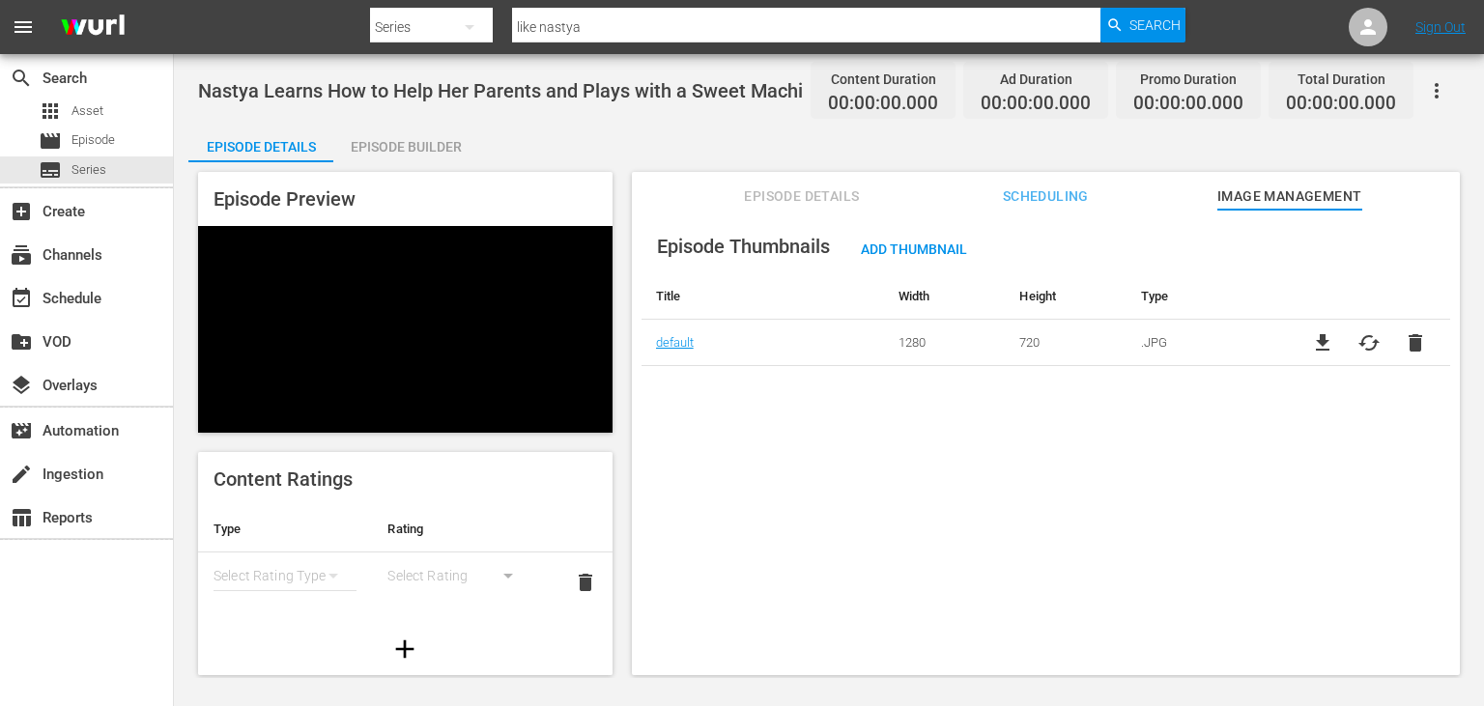
click at [900, 547] on div "Episode Thumbnails Add Thumbnail Title Width Height Type default 1280 720 .JPG …" at bounding box center [1046, 481] width 828 height 542
click at [121, 174] on div "subtitles Series" at bounding box center [86, 170] width 173 height 27
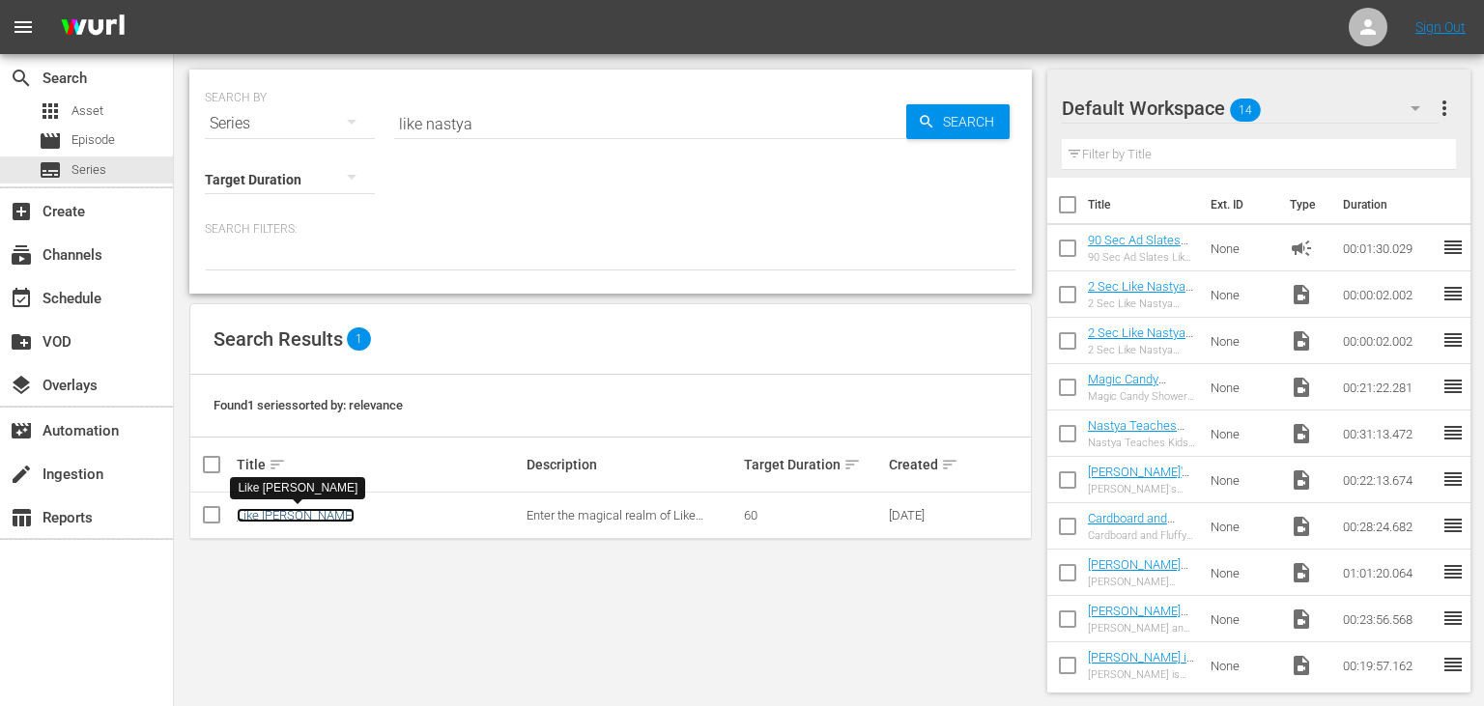
click at [268, 518] on link "Like [PERSON_NAME]" at bounding box center [296, 515] width 118 height 14
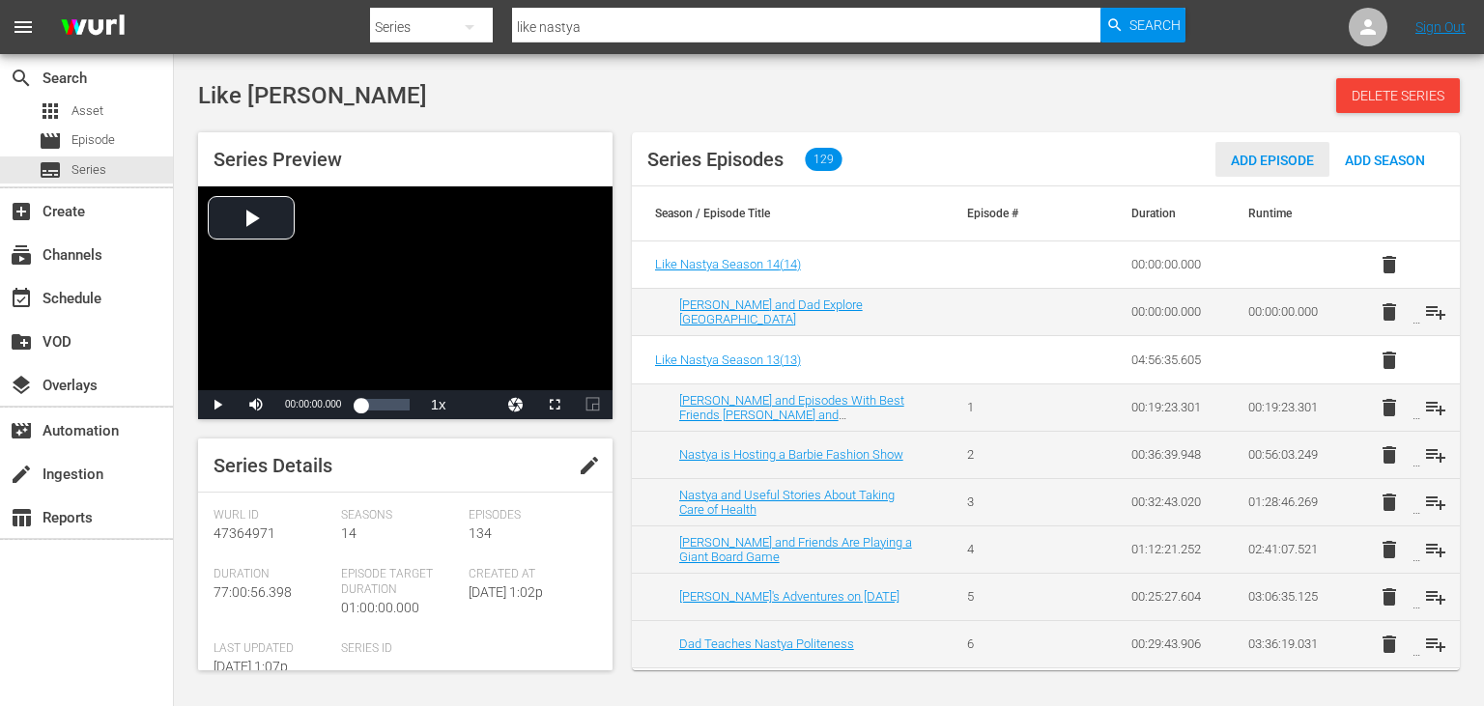
click at [1253, 168] on span "Add Episode" at bounding box center [1272, 160] width 114 height 15
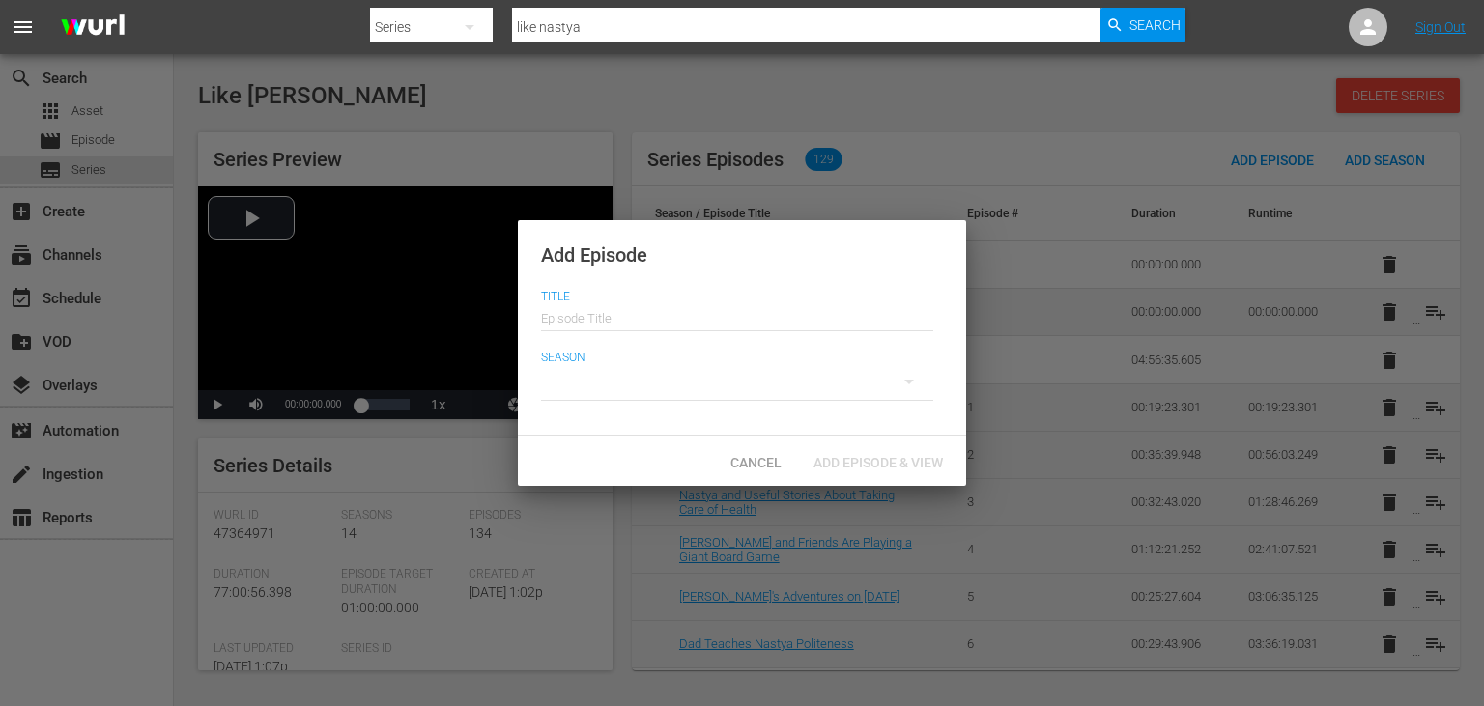
click at [654, 316] on input "text" at bounding box center [737, 316] width 392 height 46
paste input "[PERSON_NAME] is Celebrating Her 11th Birthday"
type input "[PERSON_NAME] is Celebrating Her 11th Birthday"
click at [728, 395] on div at bounding box center [737, 382] width 392 height 54
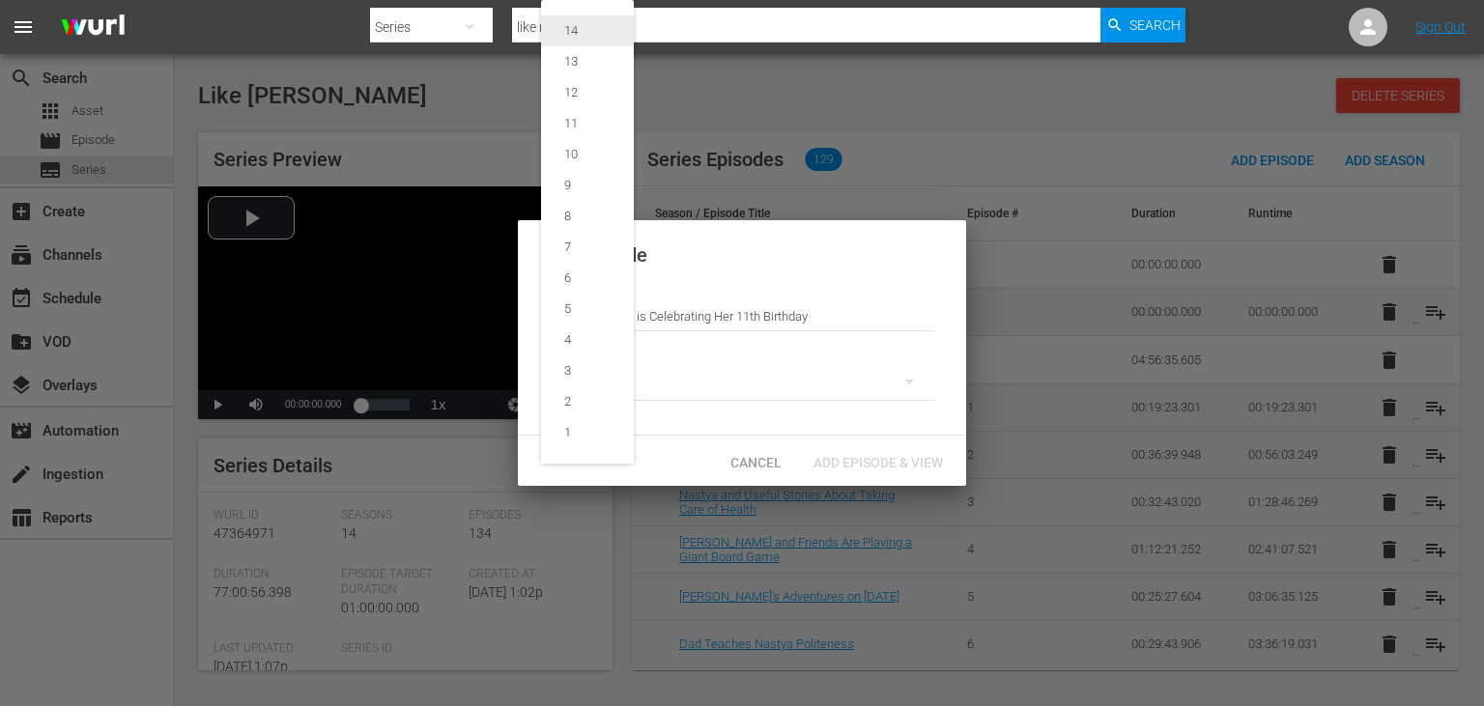
click at [605, 29] on span "14" at bounding box center [587, 30] width 93 height 31
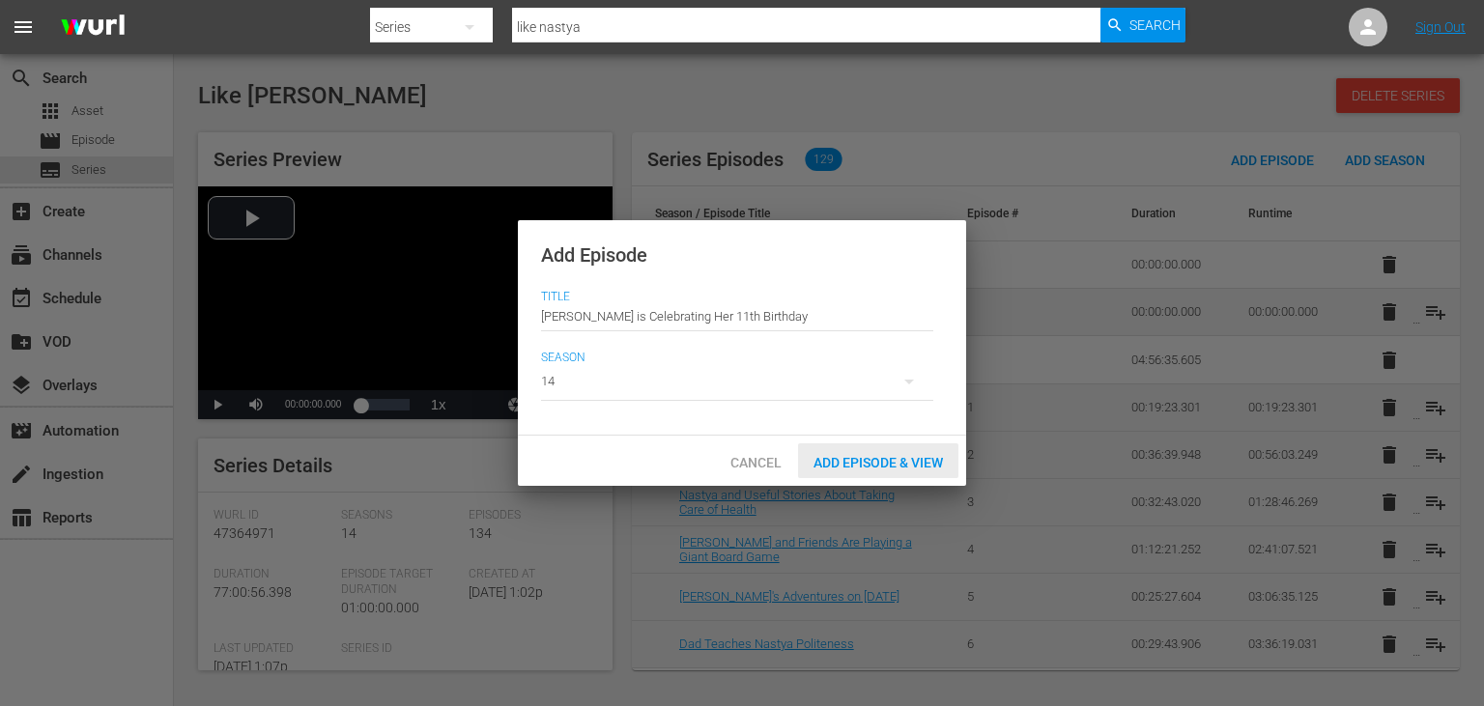
click at [875, 454] on div "Add Episode & View" at bounding box center [878, 461] width 160 height 36
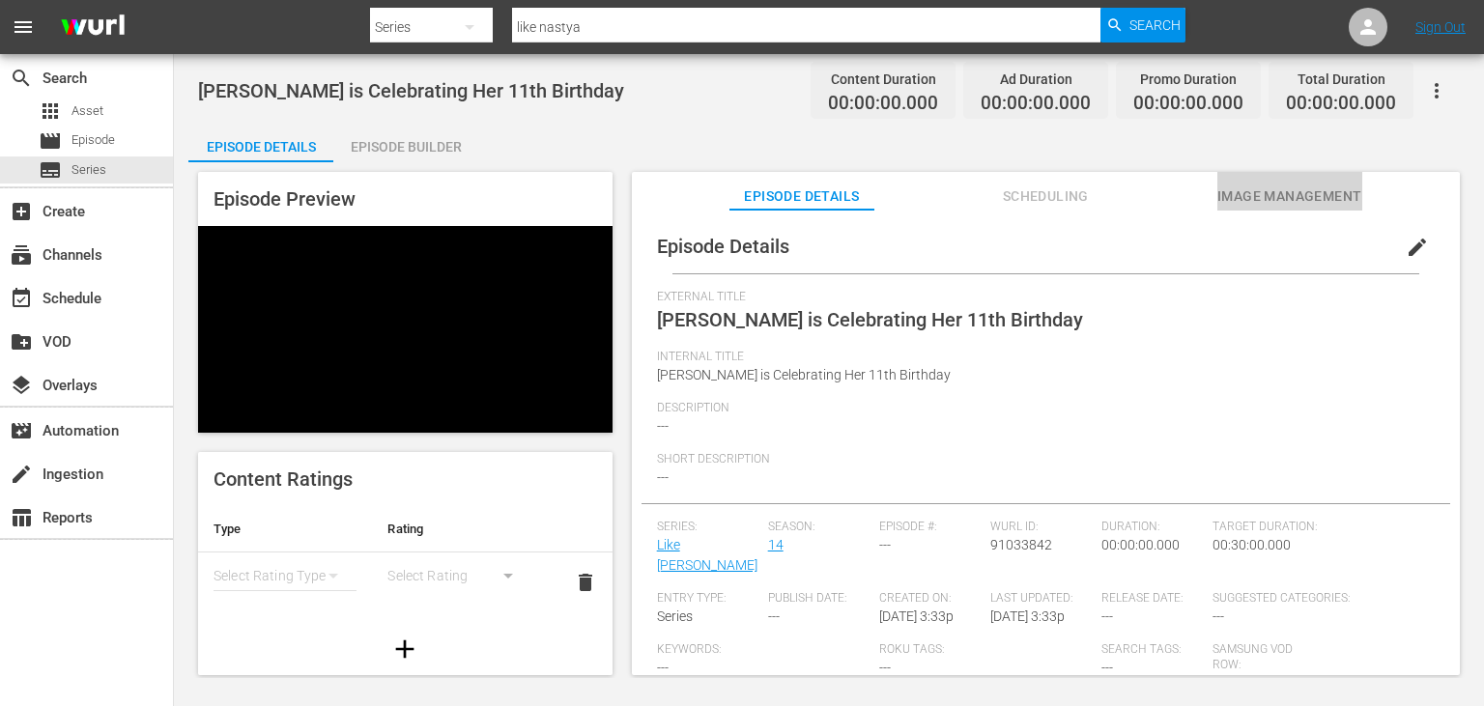
click at [1308, 205] on span "Image Management" at bounding box center [1289, 197] width 145 height 24
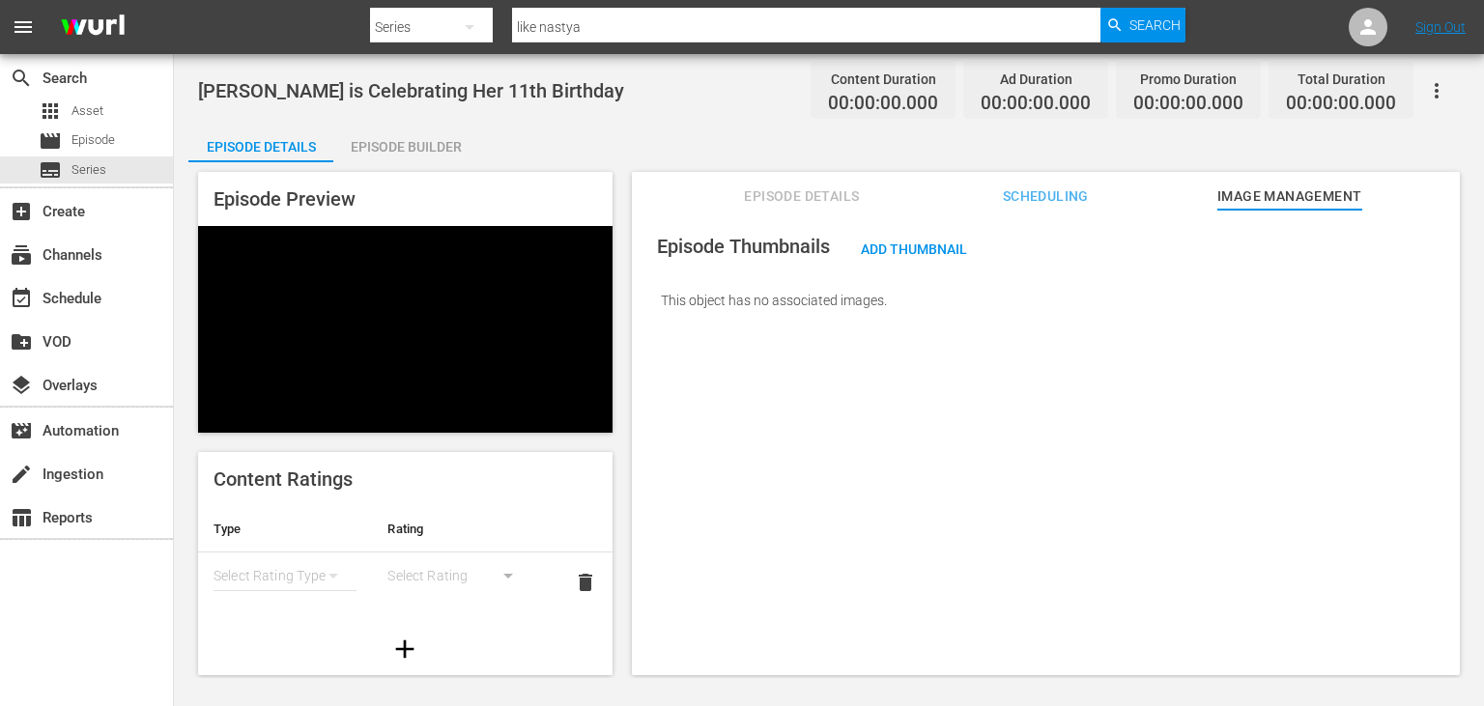
click at [1416, 593] on div "Episode Thumbnails Add Thumbnail This object has no associated images." at bounding box center [1046, 481] width 828 height 542
click at [941, 252] on span "Add Thumbnail" at bounding box center [913, 249] width 137 height 15
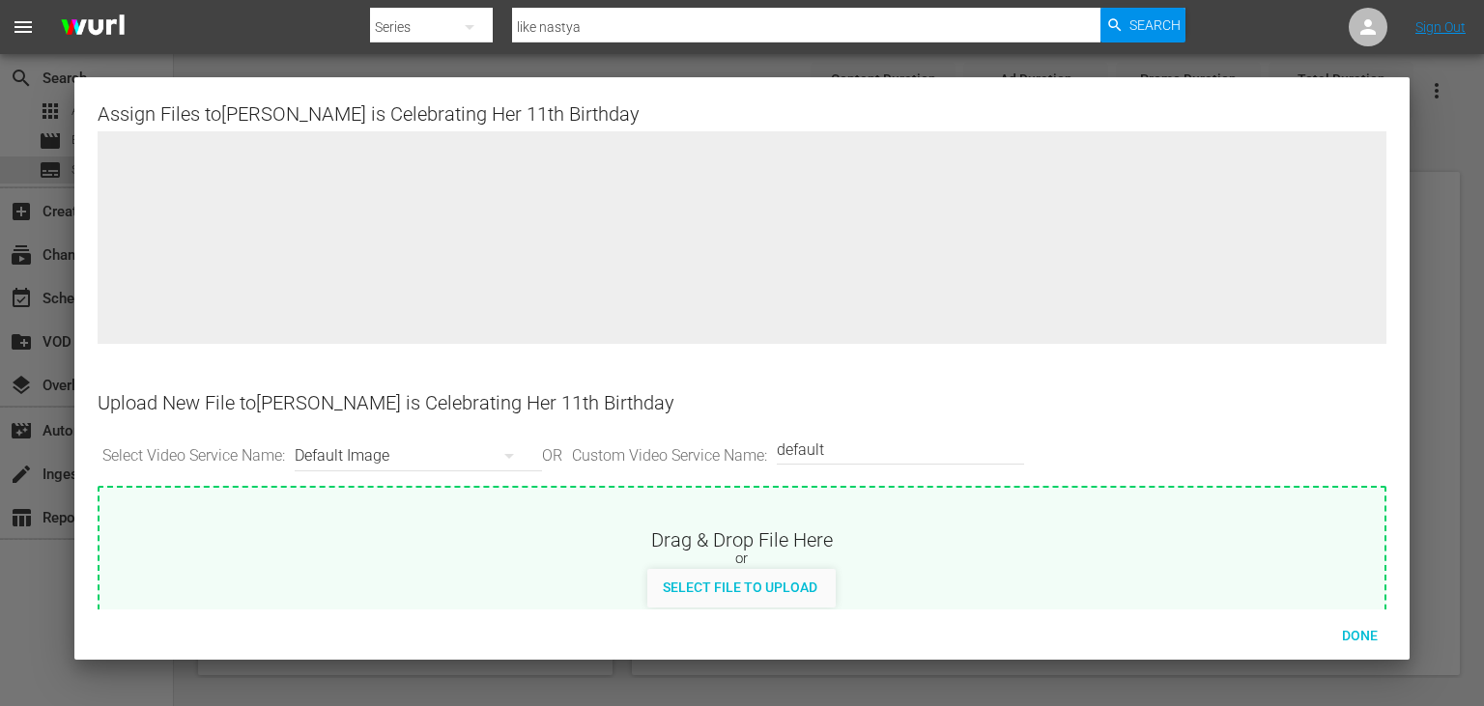
click at [783, 560] on div "or" at bounding box center [742, 559] width 1285 height 19
type input "C:\fakepath\10674104_L.jpg"
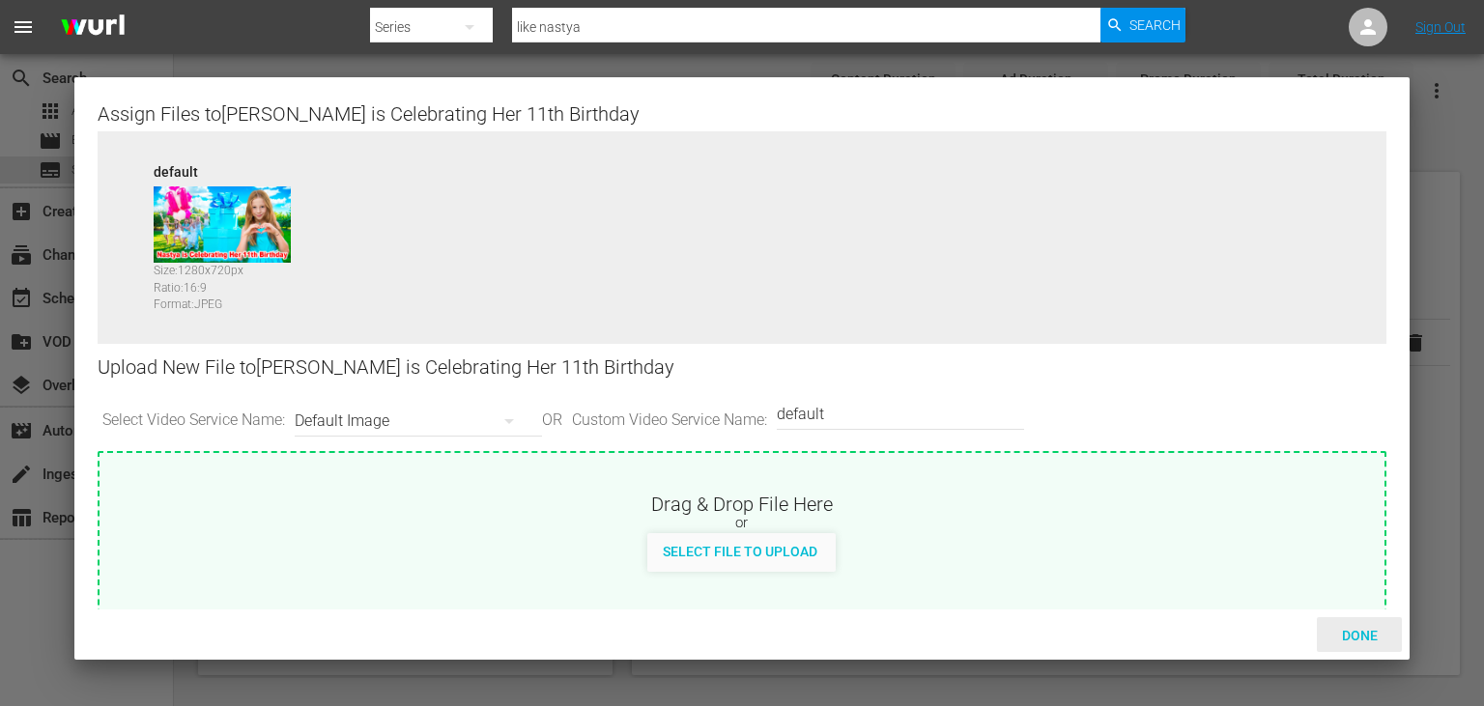
click at [1349, 620] on div "Done" at bounding box center [1359, 635] width 85 height 36
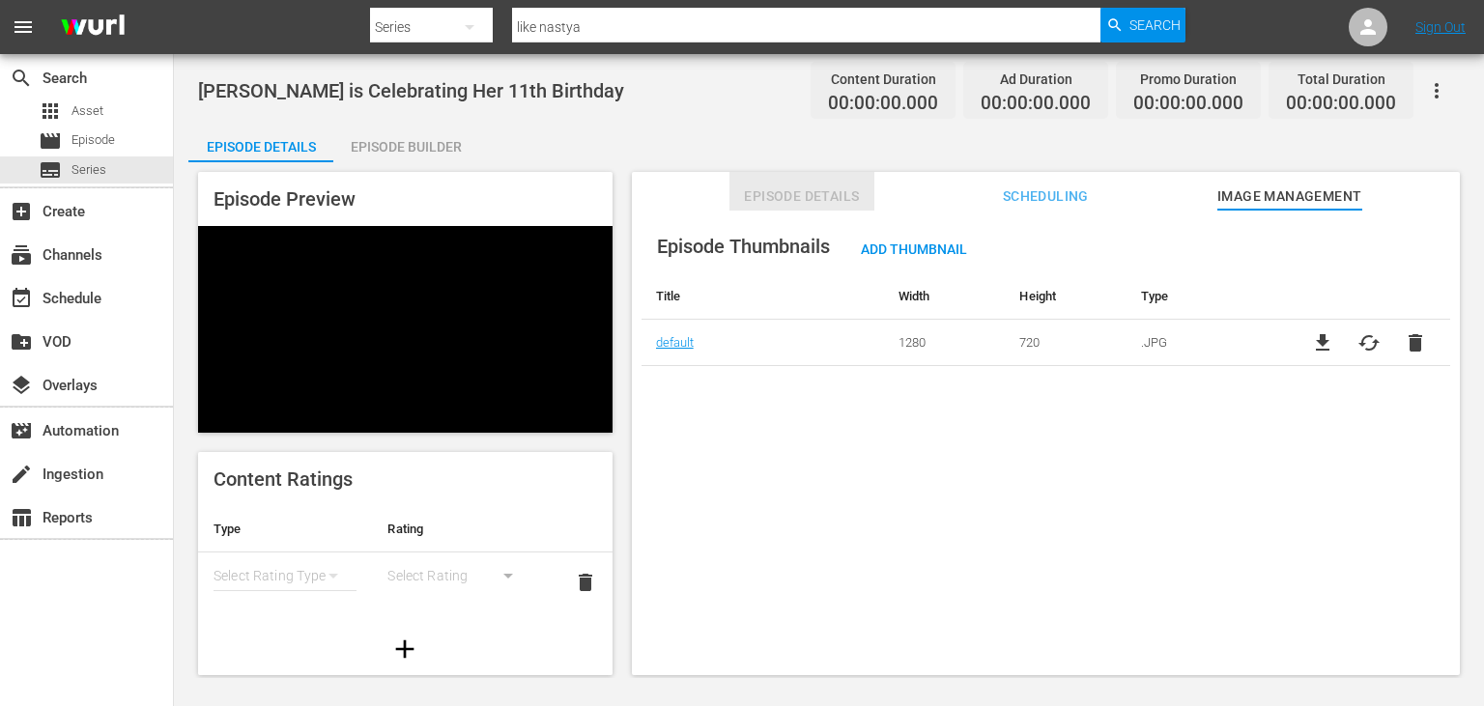
click at [798, 195] on span "Episode Details" at bounding box center [801, 197] width 145 height 24
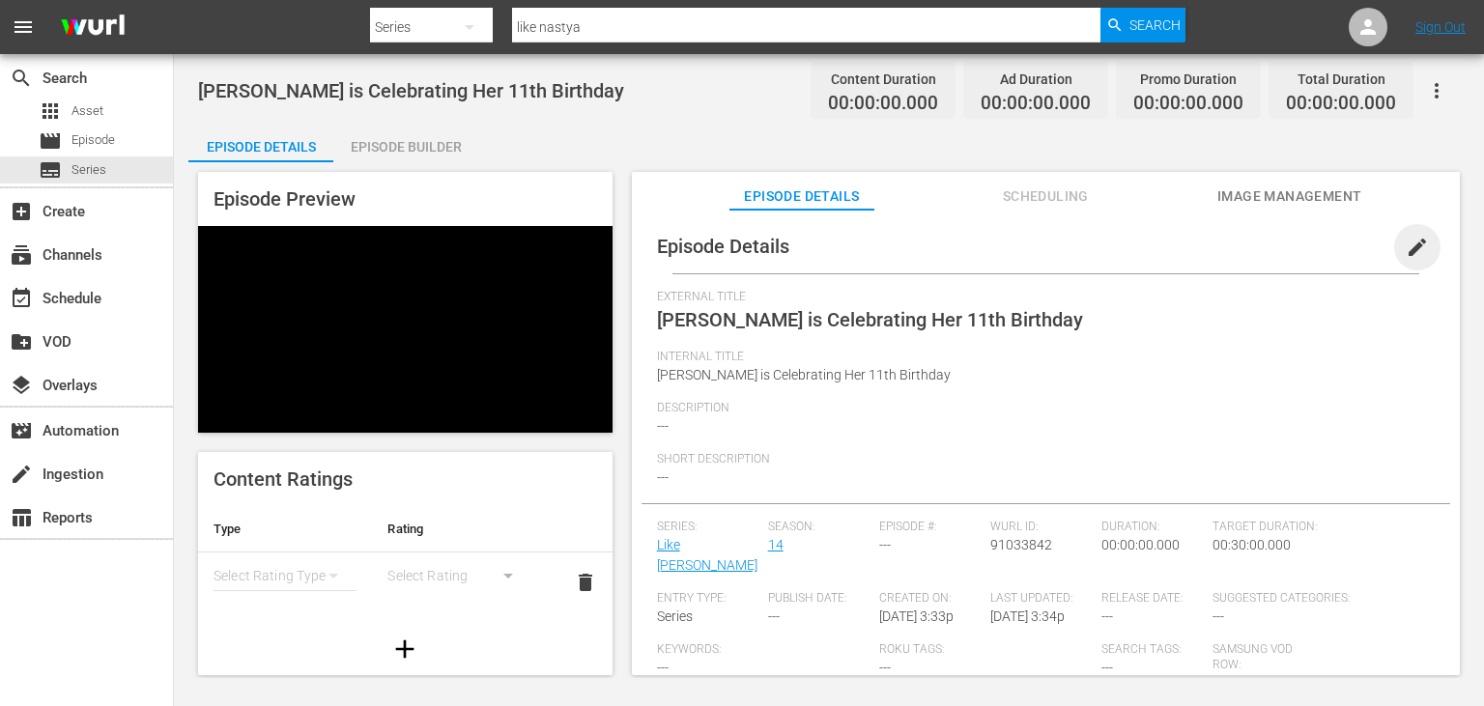
click at [1424, 245] on span "edit" at bounding box center [1417, 247] width 23 height 23
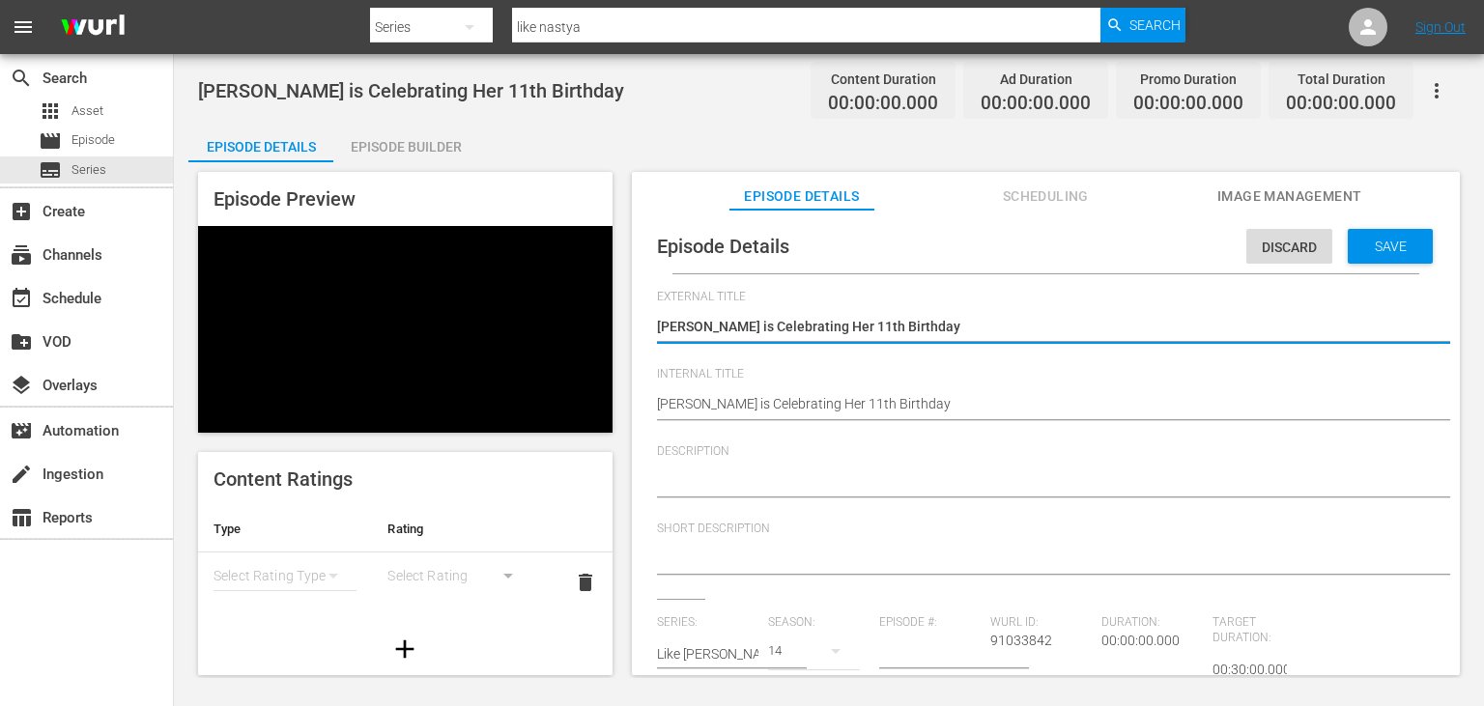
click at [739, 472] on div at bounding box center [1041, 483] width 768 height 46
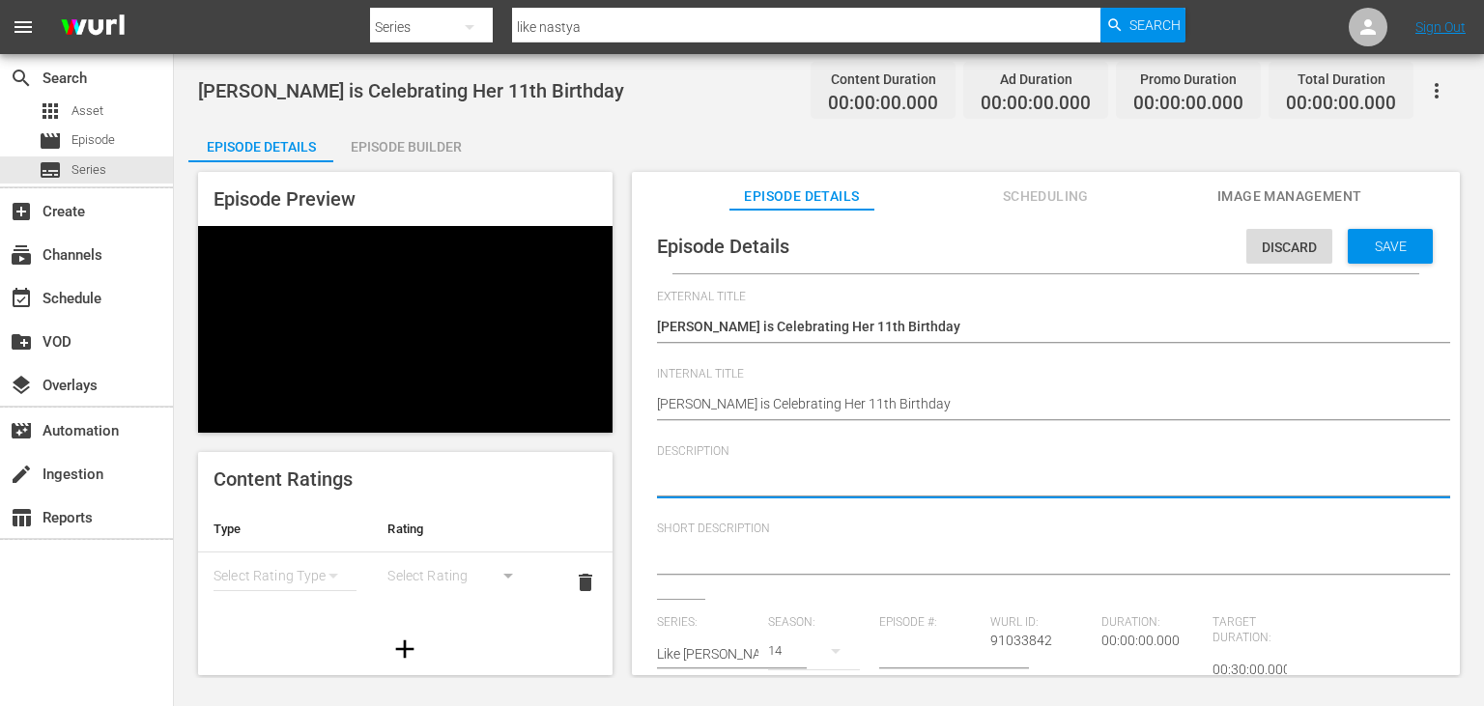
click at [746, 485] on textarea at bounding box center [1041, 482] width 768 height 23
paste textarea "[PERSON_NAME] celebrates her 11th birthday with fun, surprises, and joyful mome…"
type textarea "[PERSON_NAME] celebrates her 11th birthday with fun, surprises, and joyful mome…"
click at [671, 481] on textarea "[PERSON_NAME] celebrates her 11th birthday with fun, surprises, and joyful mome…" at bounding box center [1041, 482] width 768 height 23
drag, startPoint x: 671, startPoint y: 481, endPoint x: 906, endPoint y: 477, distance: 235.8
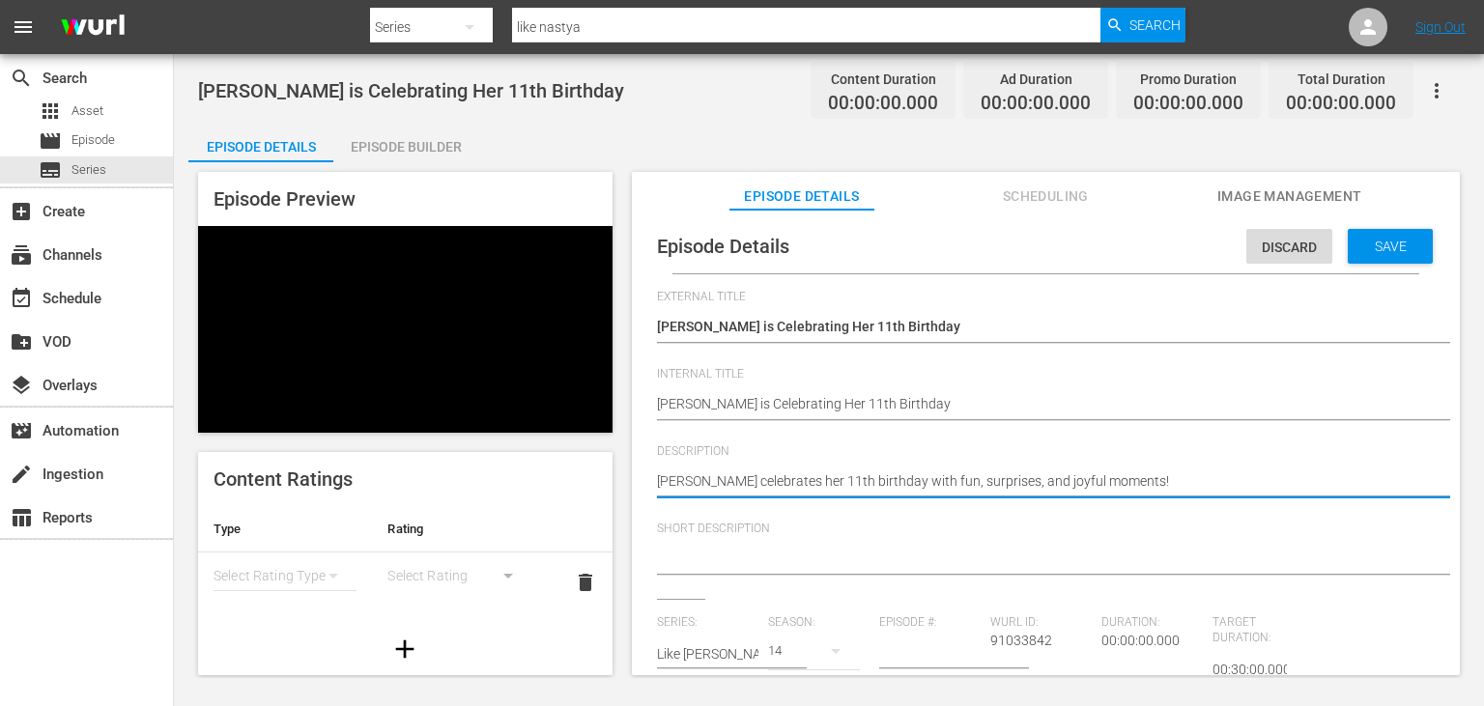
click at [906, 477] on textarea "[PERSON_NAME] celebrates her 11th birthday with fun, surprises, and joyful mome…" at bounding box center [1041, 482] width 768 height 23
type textarea "[PERSON_NAME] celebrates her 11th birthday with fun, surprises, and joyful mome…"
click at [762, 558] on textarea at bounding box center [1041, 560] width 768 height 23
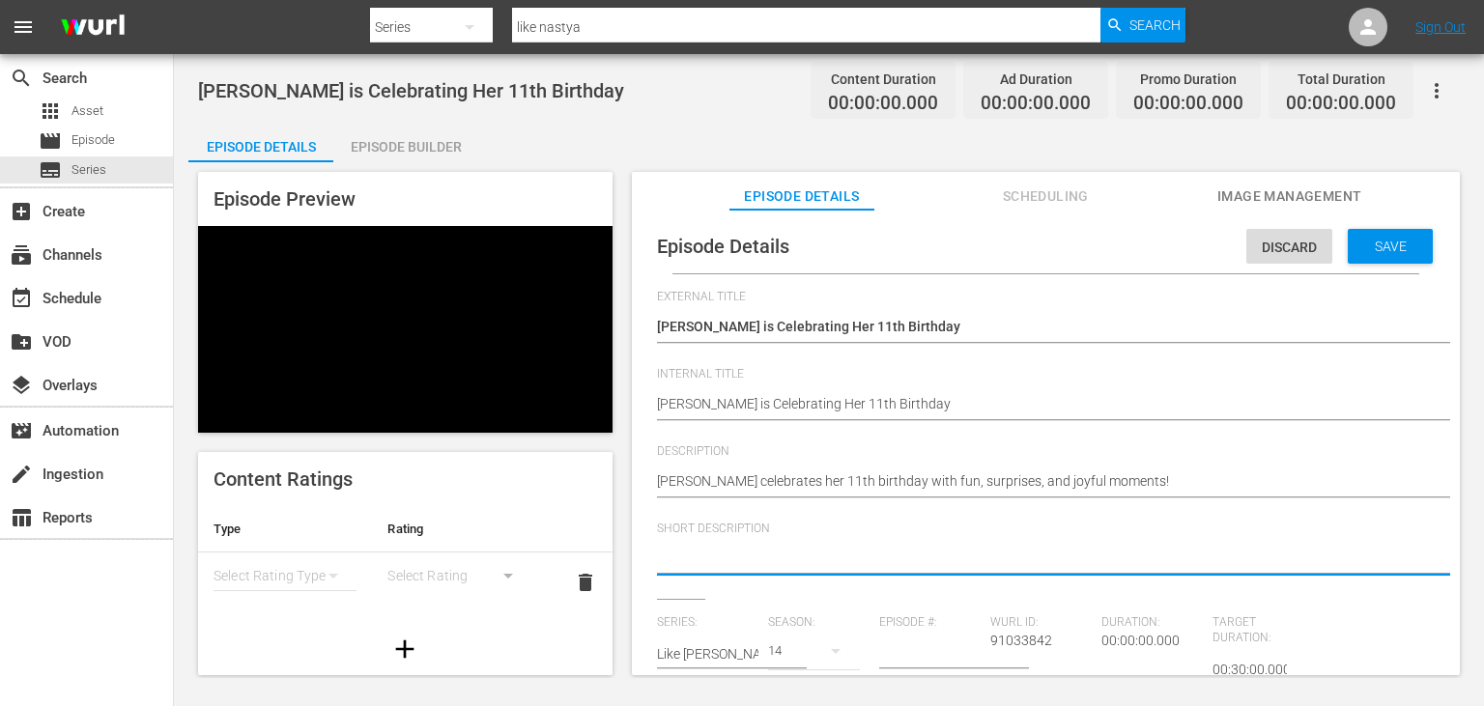
paste textarea "[PERSON_NAME] celebrates her 11th birthday with fun"
type textarea "[PERSON_NAME] celebrates her 11th birthday with fun"
type textarea "[PERSON_NAME] celebrates her 11th birthday with fun."
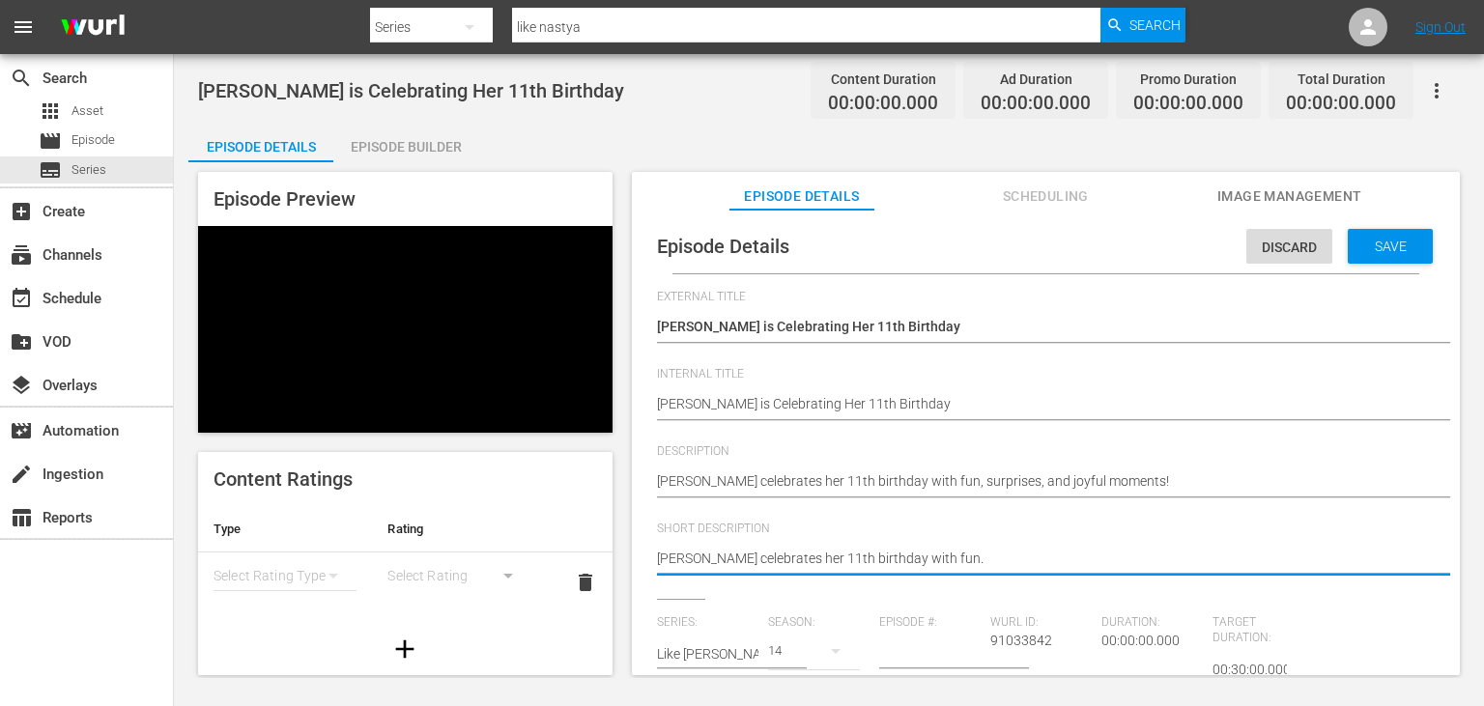
click at [901, 657] on input "number" at bounding box center [929, 654] width 101 height 46
paste input "5"
type input "5"
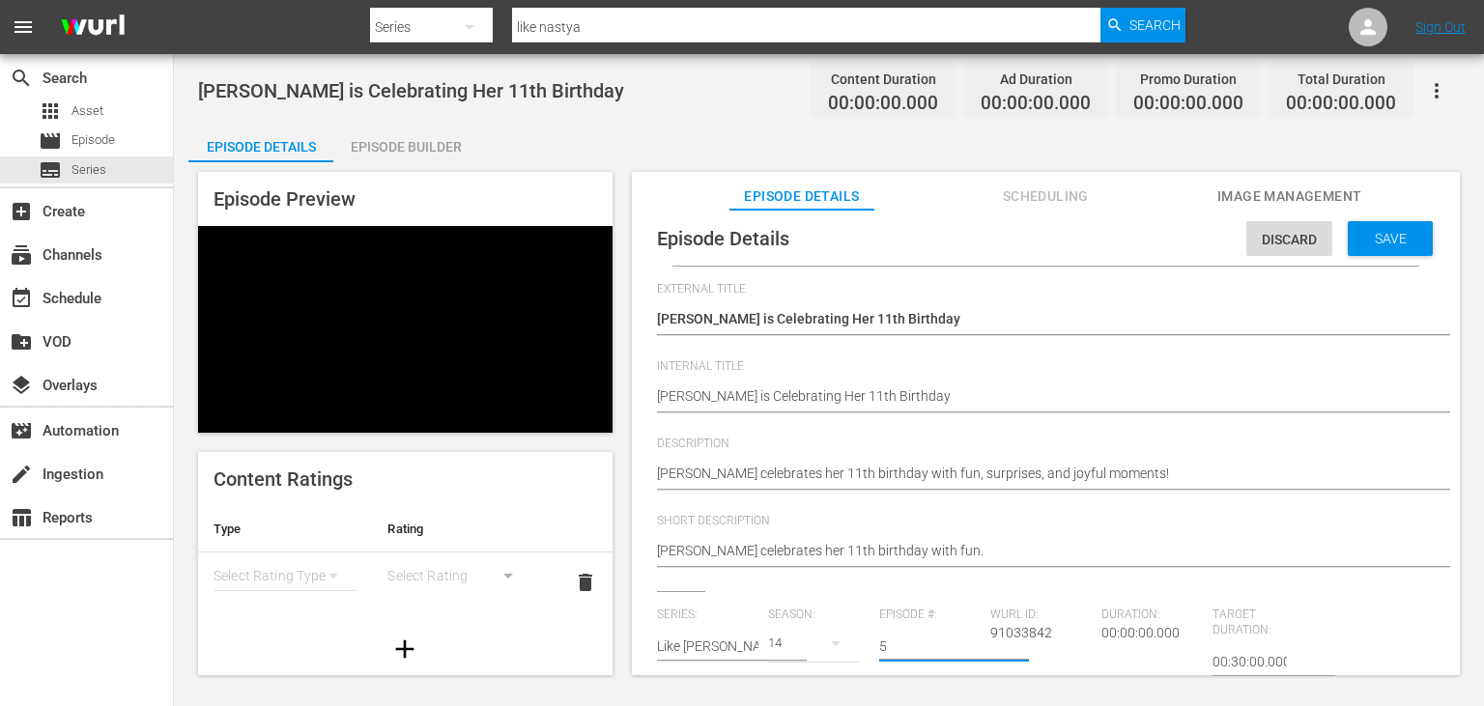
scroll to position [194, 0]
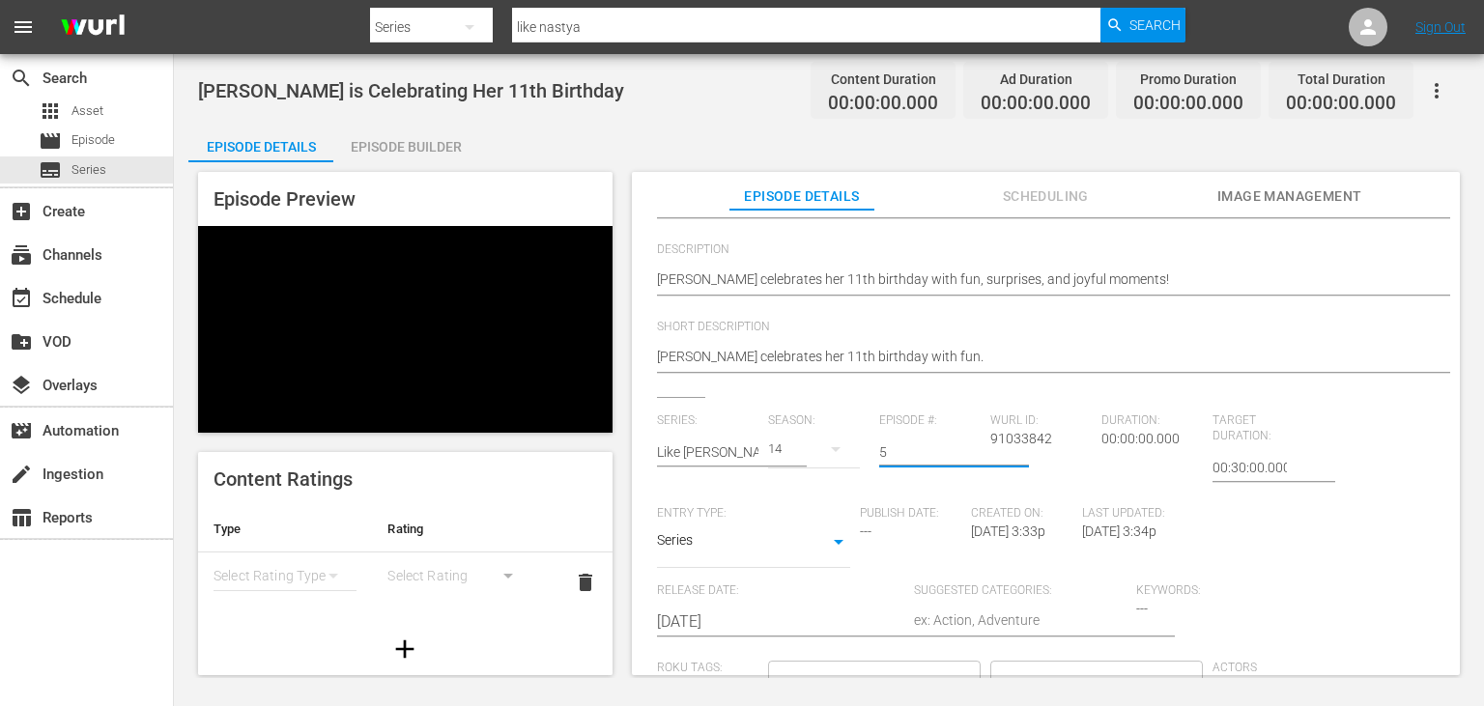
click at [786, 623] on input "[DATE]" at bounding box center [780, 622] width 247 height 46
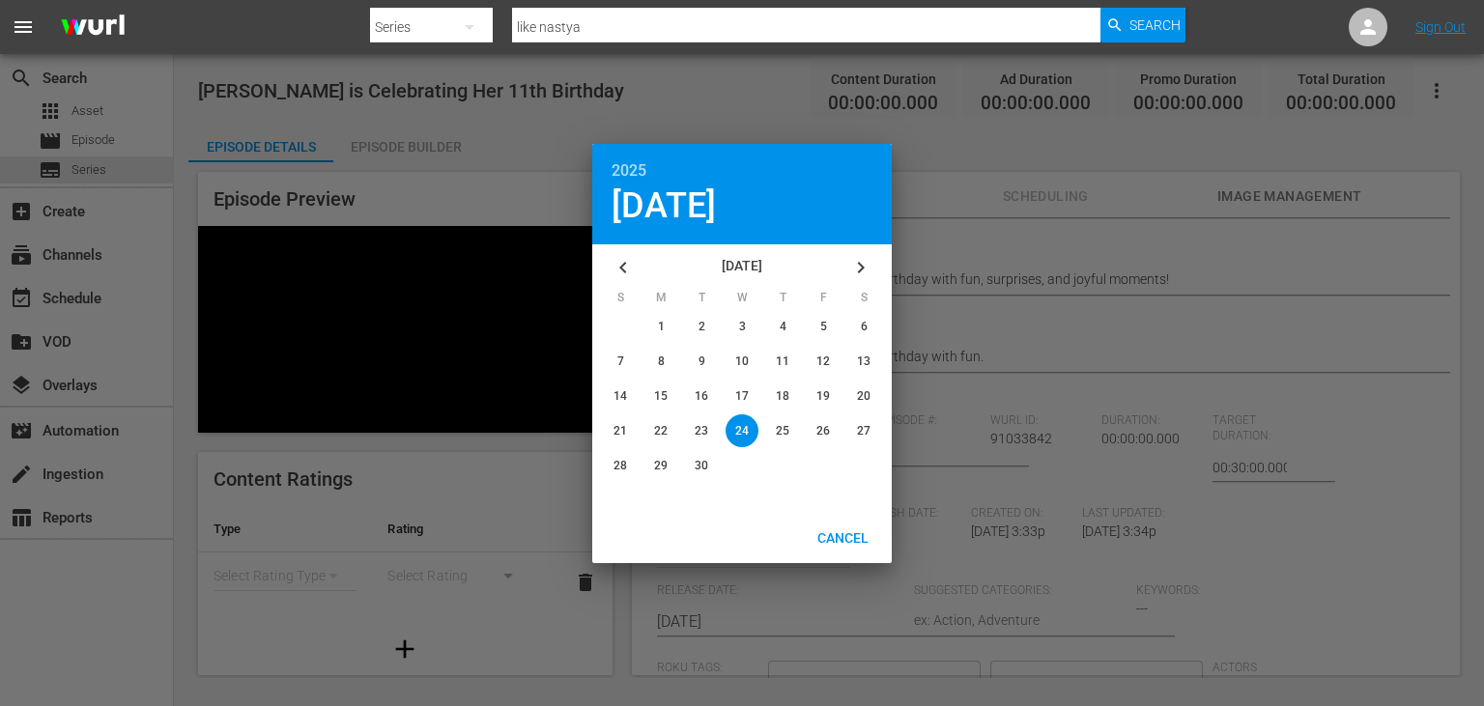
click at [620, 260] on icon "button" at bounding box center [623, 267] width 23 height 23
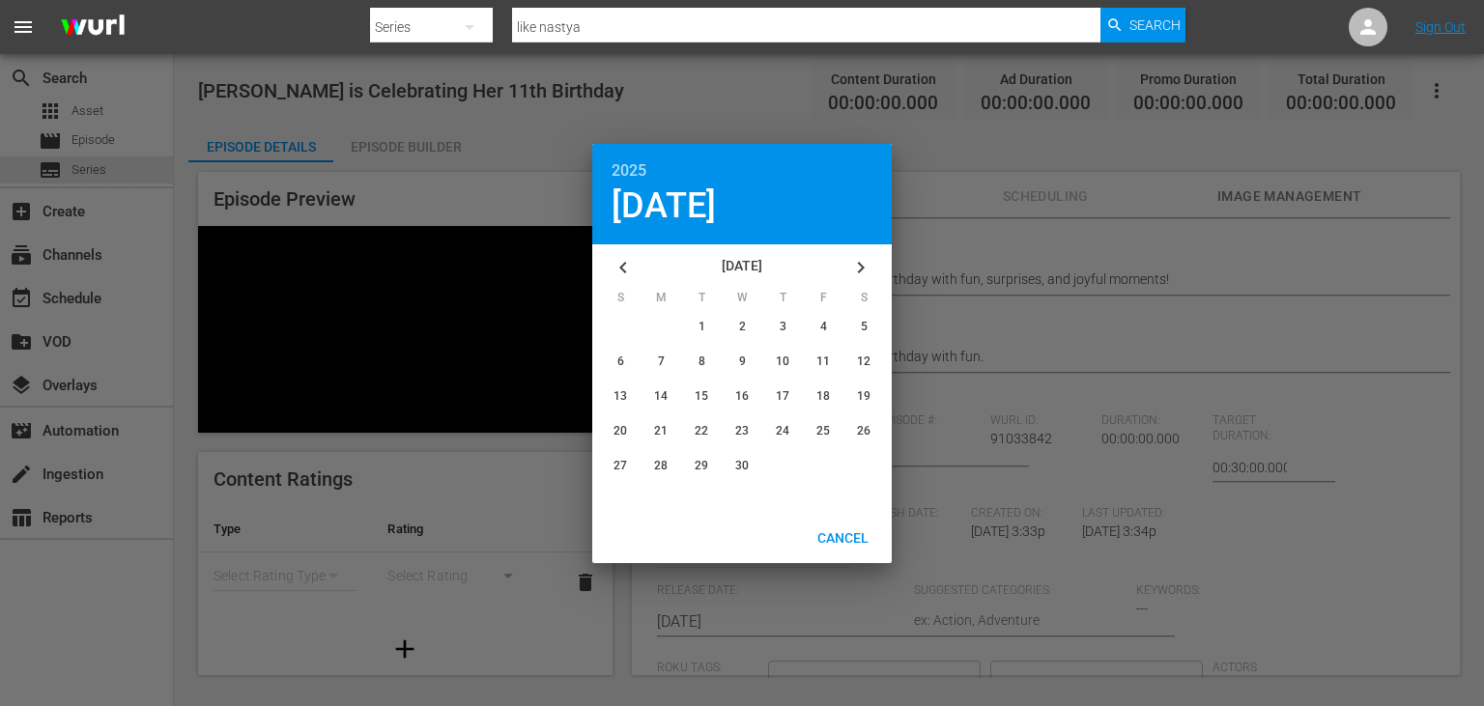
click at [620, 260] on icon "button" at bounding box center [623, 267] width 23 height 23
click at [853, 466] on div "button" at bounding box center [863, 465] width 33 height 33
type input "[DATE]"
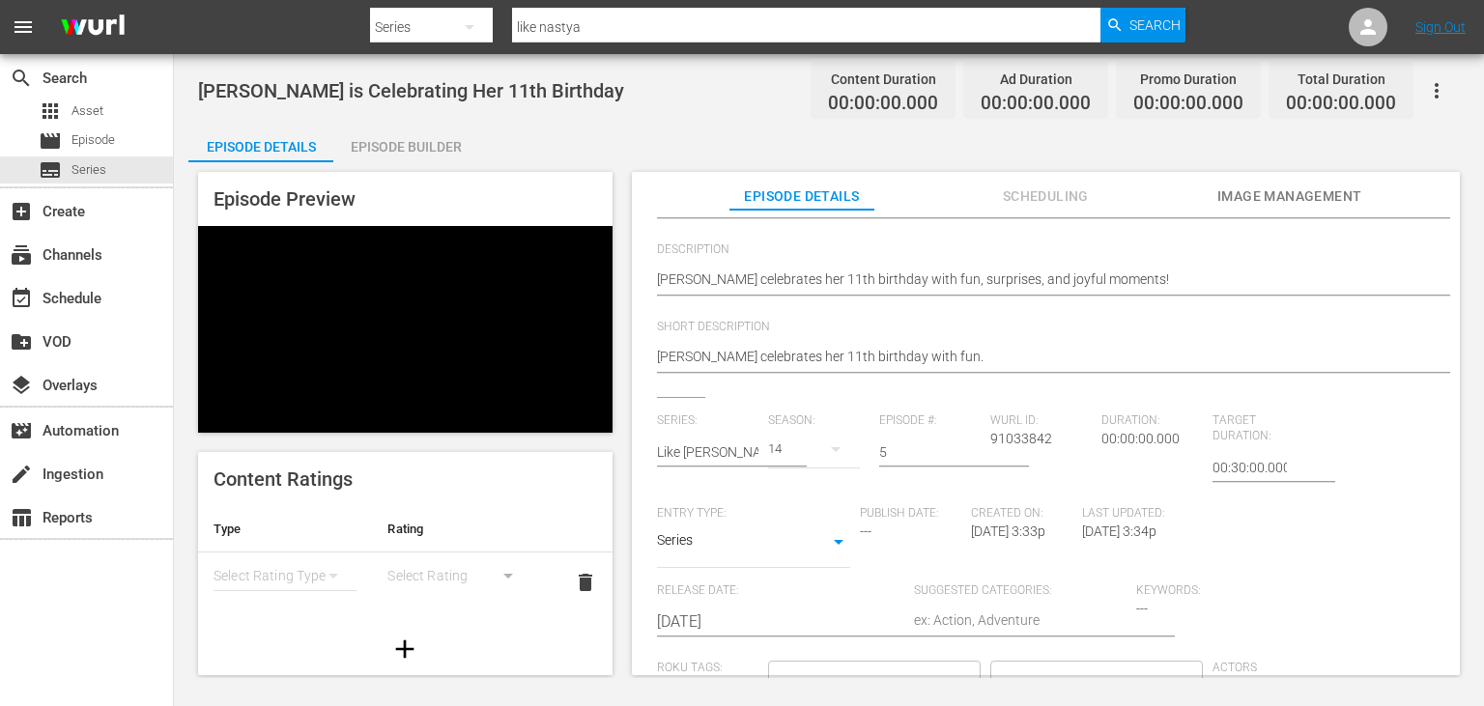
click at [999, 623] on textarea at bounding box center [1020, 622] width 213 height 23
type textarea "D"
type textarea "Dr"
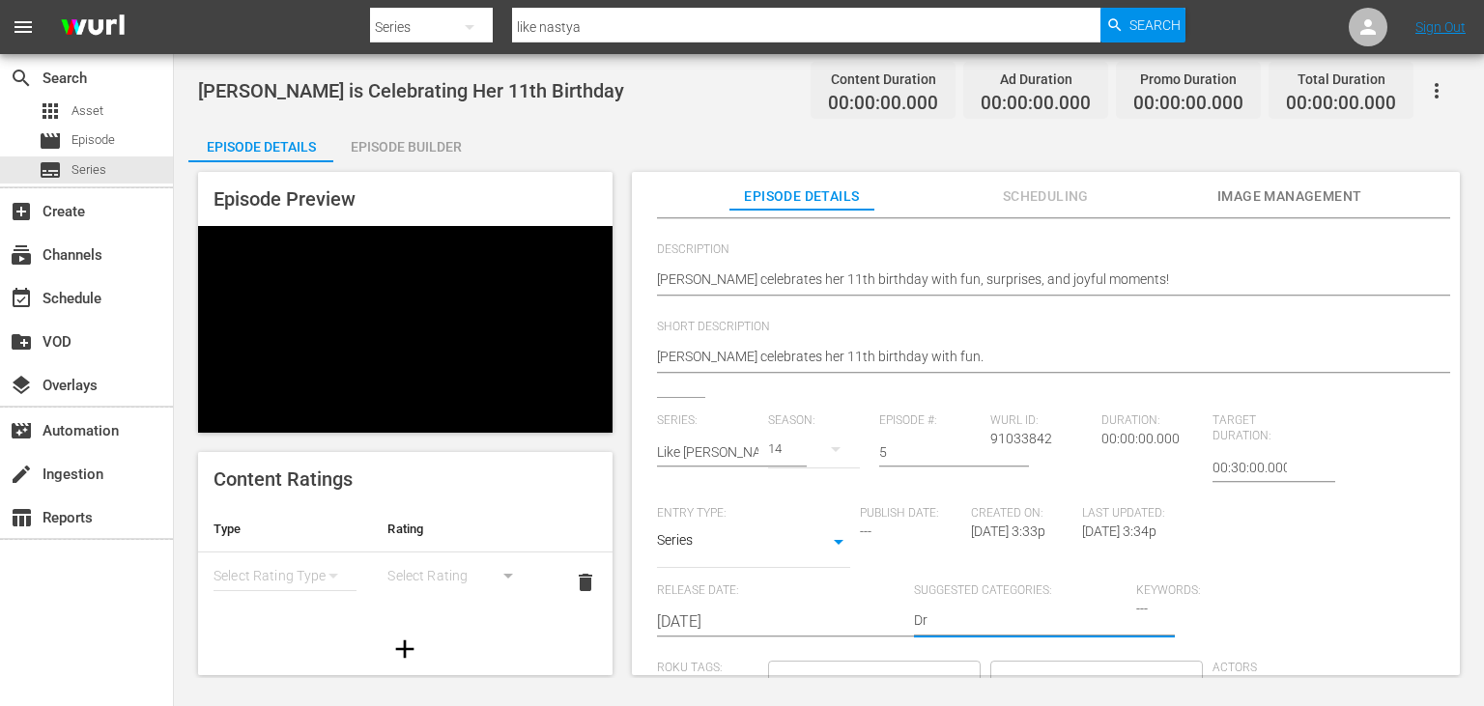
type textarea "Dra"
type textarea "Dram"
type textarea "Drama"
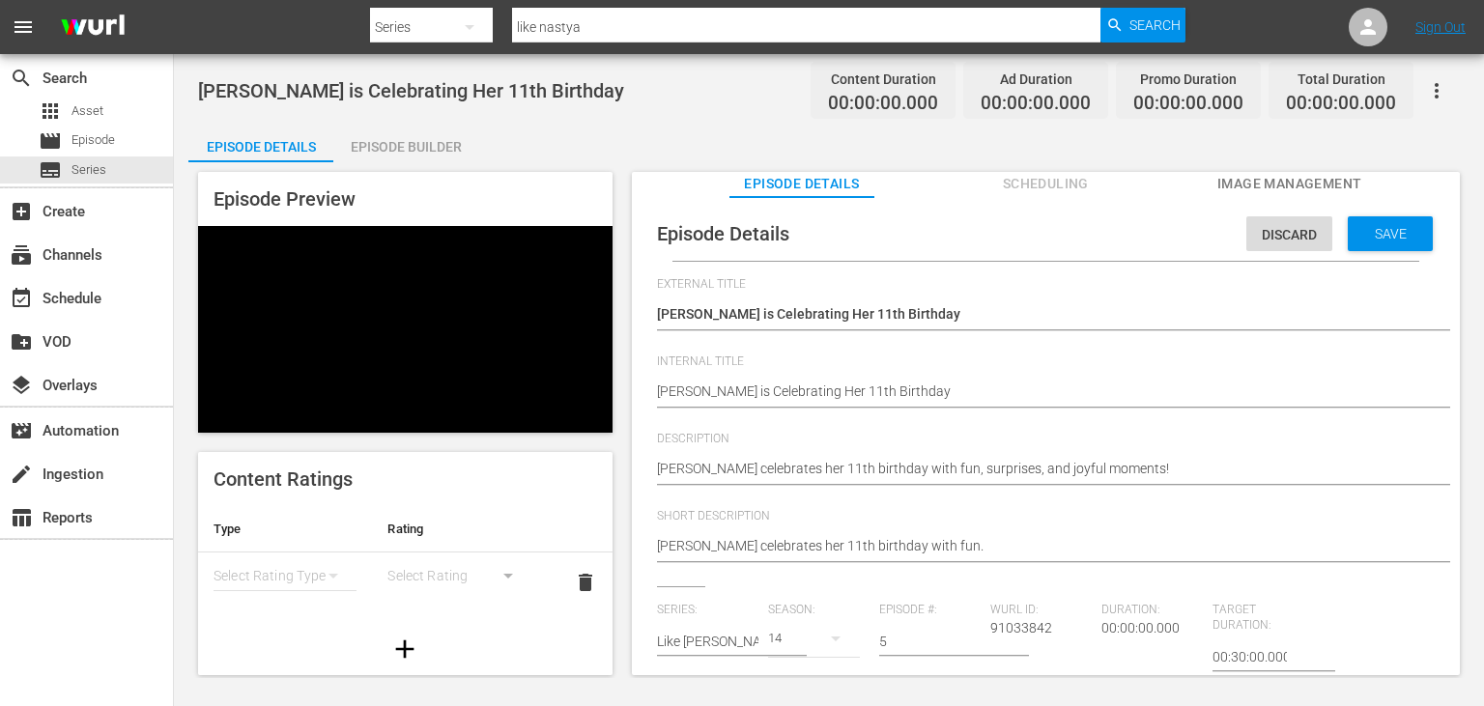
scroll to position [0, 0]
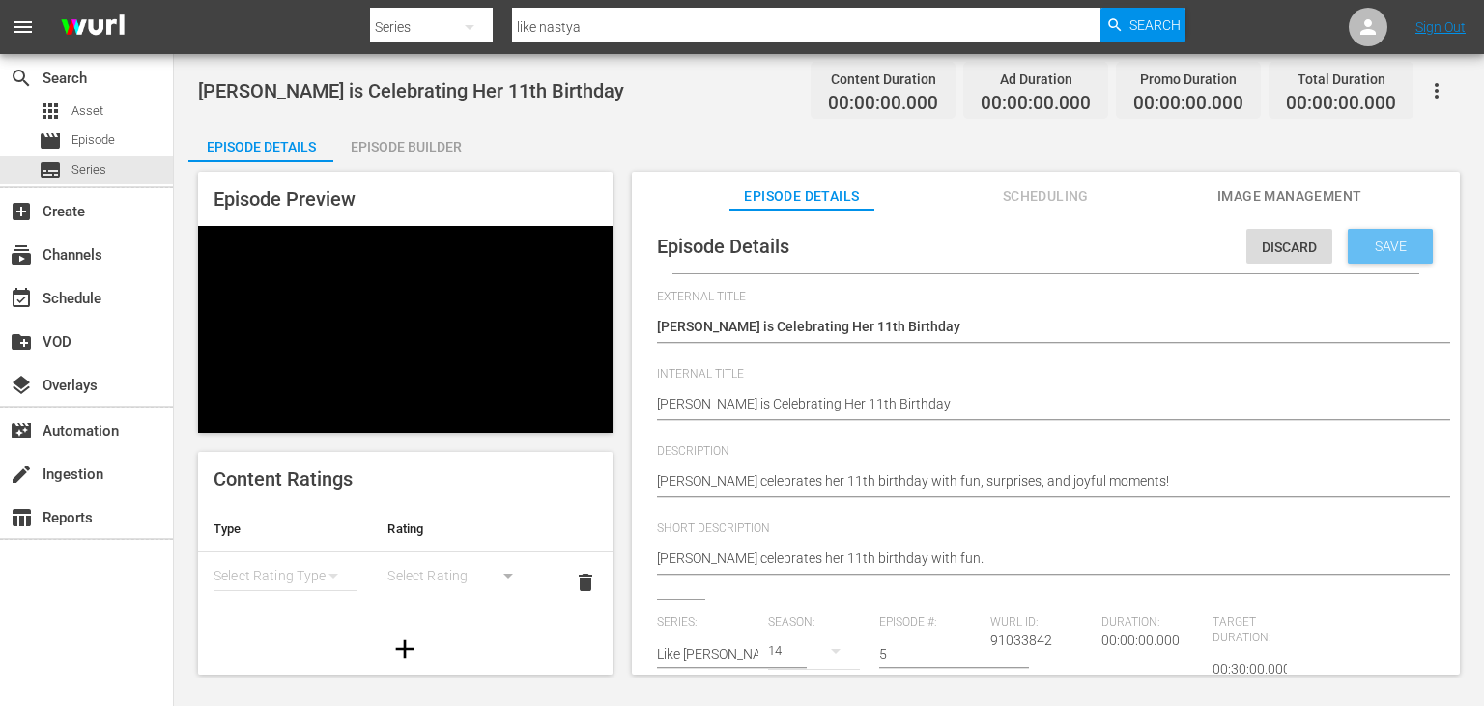
type textarea "Drama"
click at [1396, 232] on div "Save" at bounding box center [1390, 246] width 85 height 35
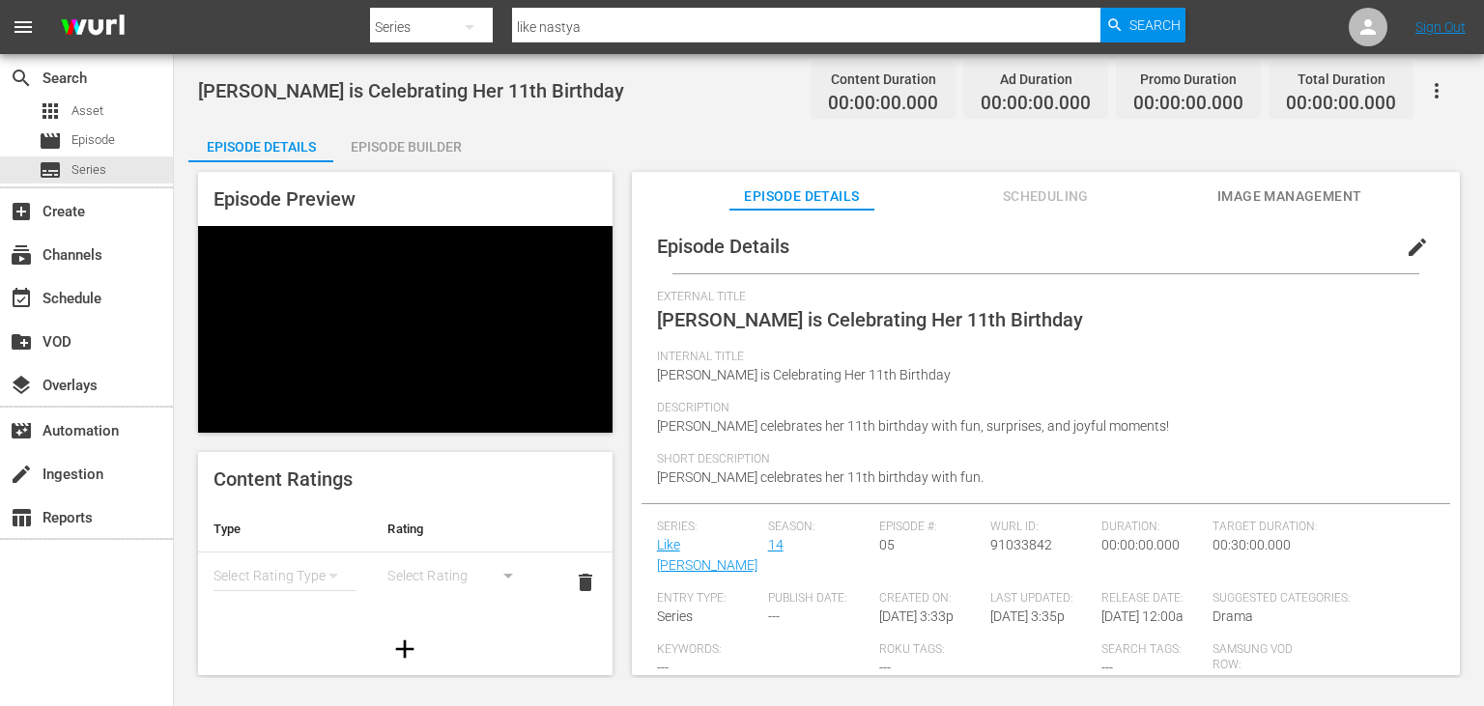
click at [1293, 196] on span "Image Management" at bounding box center [1289, 197] width 145 height 24
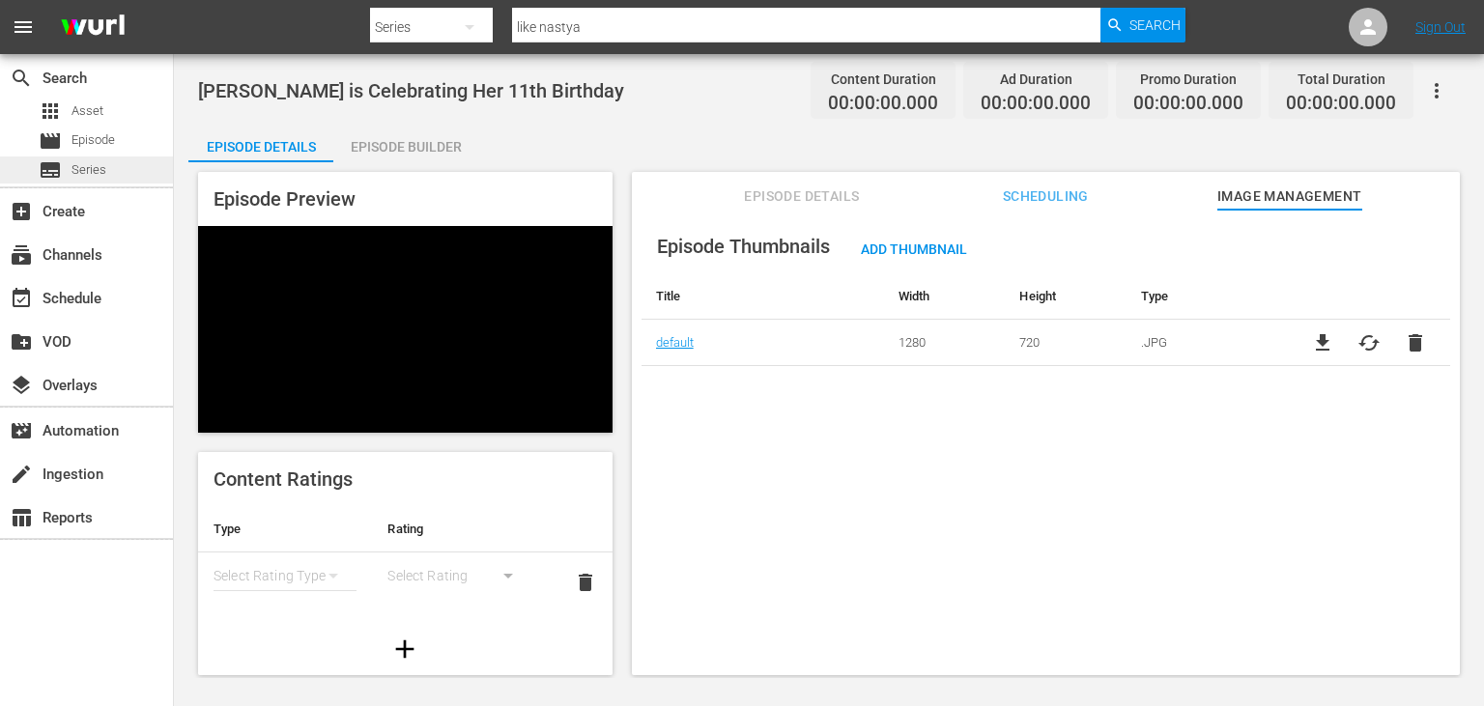
click at [144, 179] on div "subtitles Series" at bounding box center [86, 170] width 173 height 27
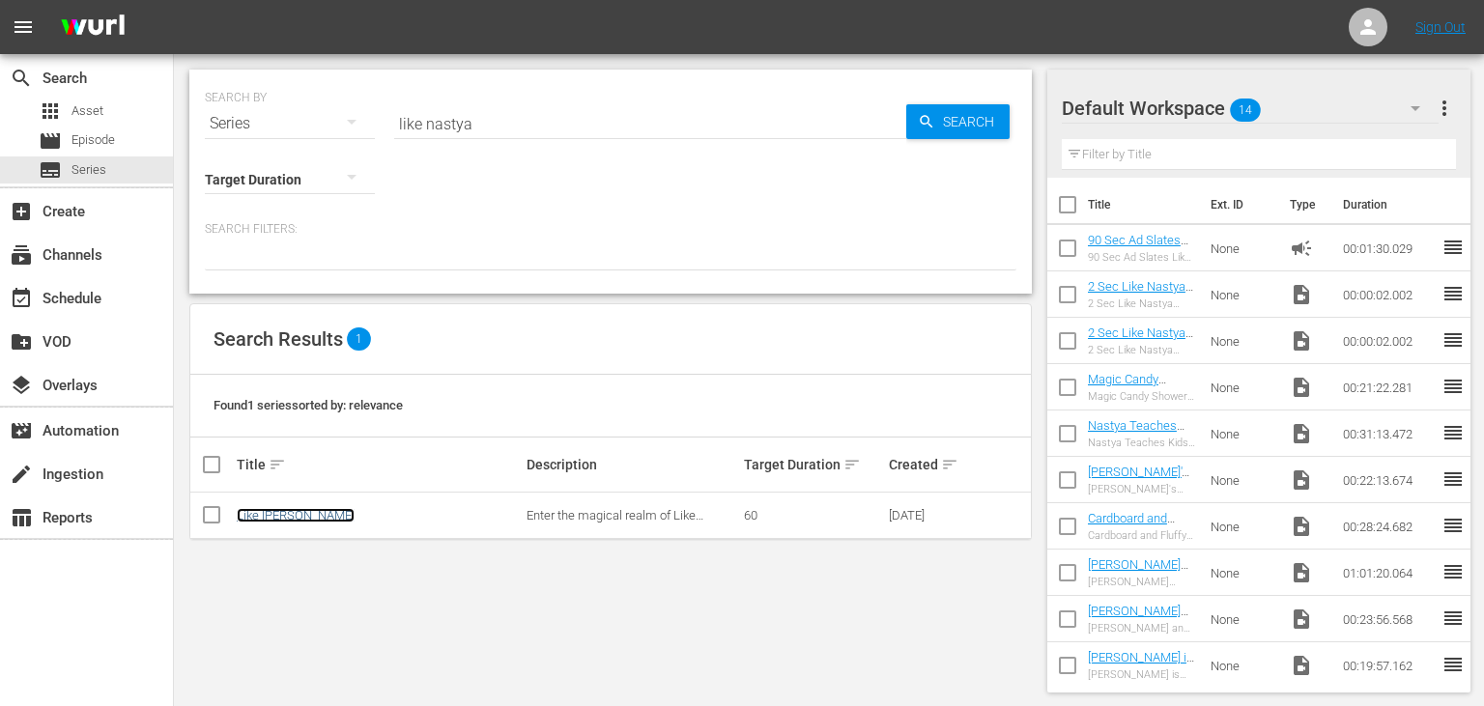
click at [287, 515] on link "Like [PERSON_NAME]" at bounding box center [296, 515] width 118 height 14
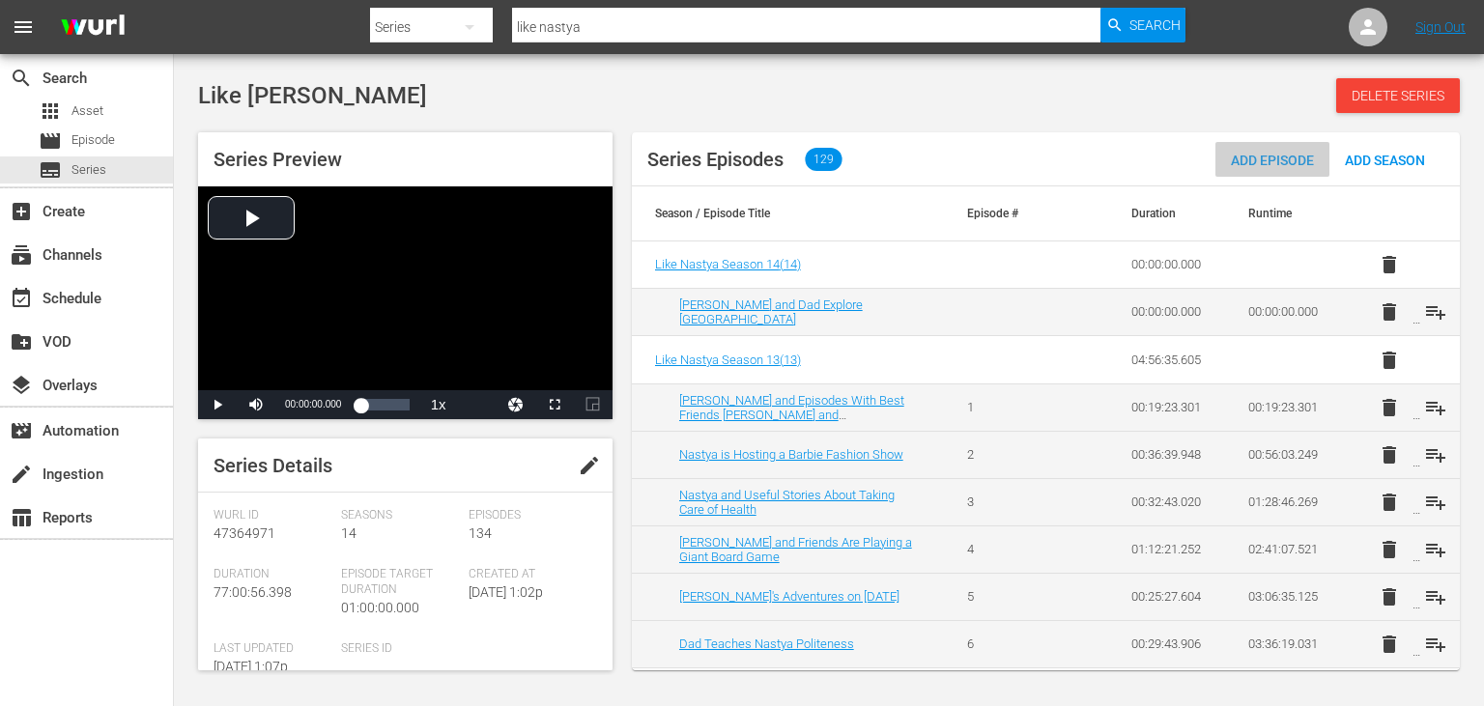
click at [1274, 170] on div "Add Episode" at bounding box center [1272, 160] width 114 height 36
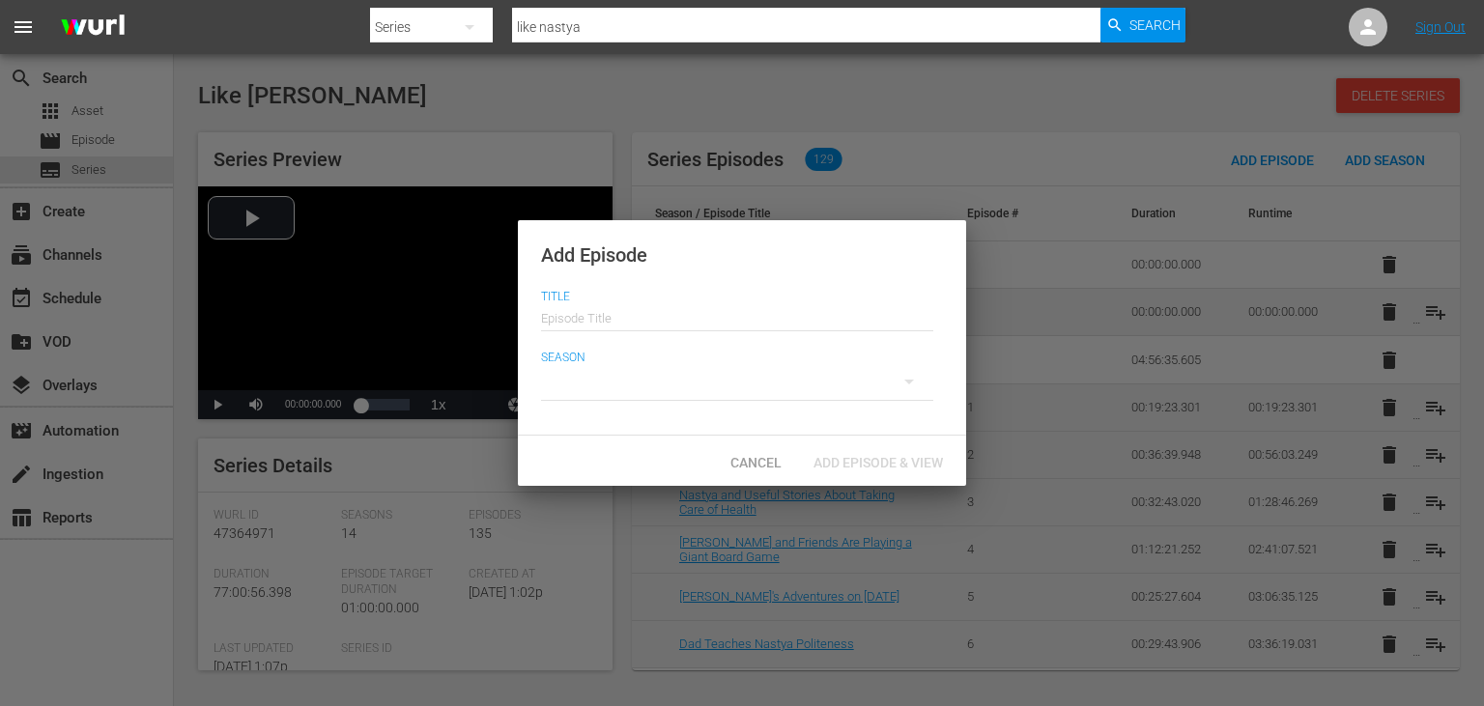
click at [715, 319] on input "text" at bounding box center [737, 316] width 392 height 46
paste input "[PERSON_NAME] and Funny Escape Adventures for Kids"
type input "[PERSON_NAME] and Funny Escape Adventures for Kids"
click at [671, 389] on div at bounding box center [737, 382] width 392 height 54
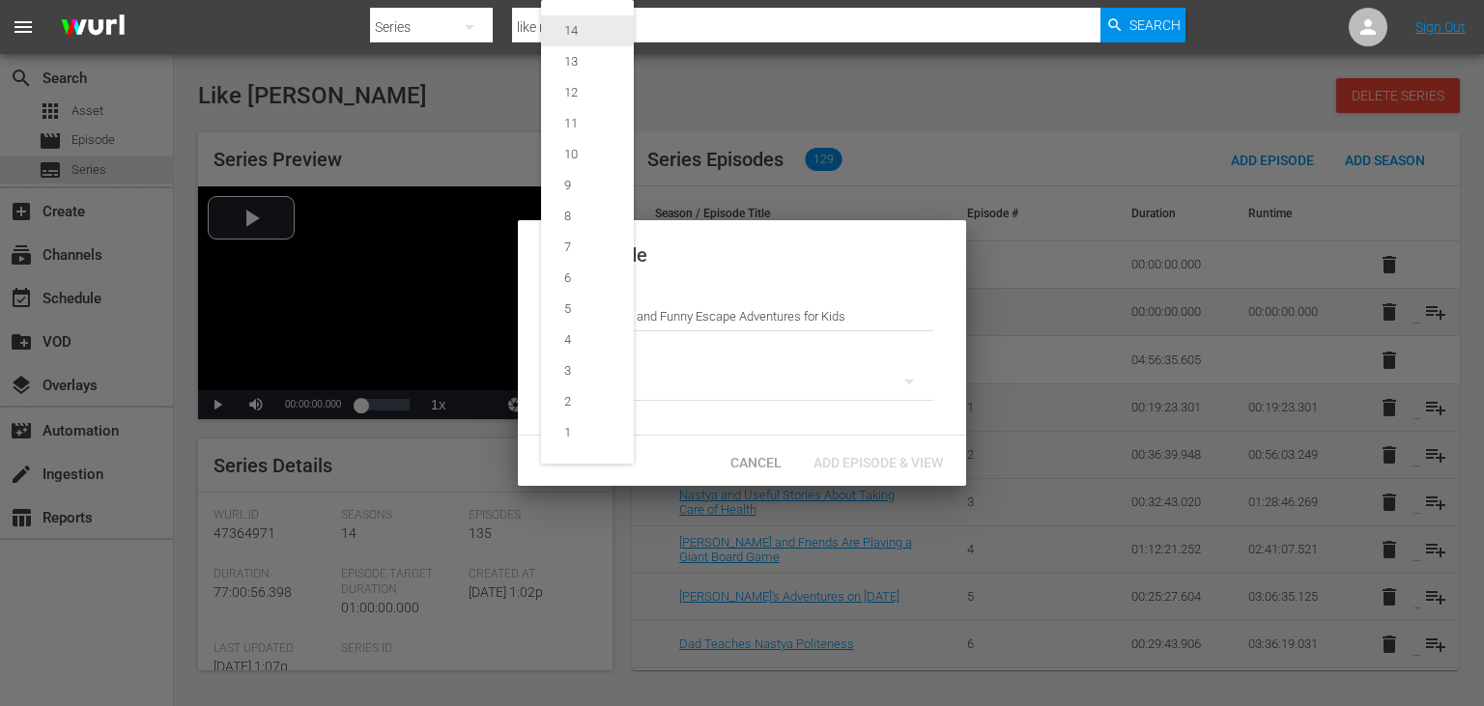
click at [597, 41] on span "14" at bounding box center [587, 30] width 93 height 31
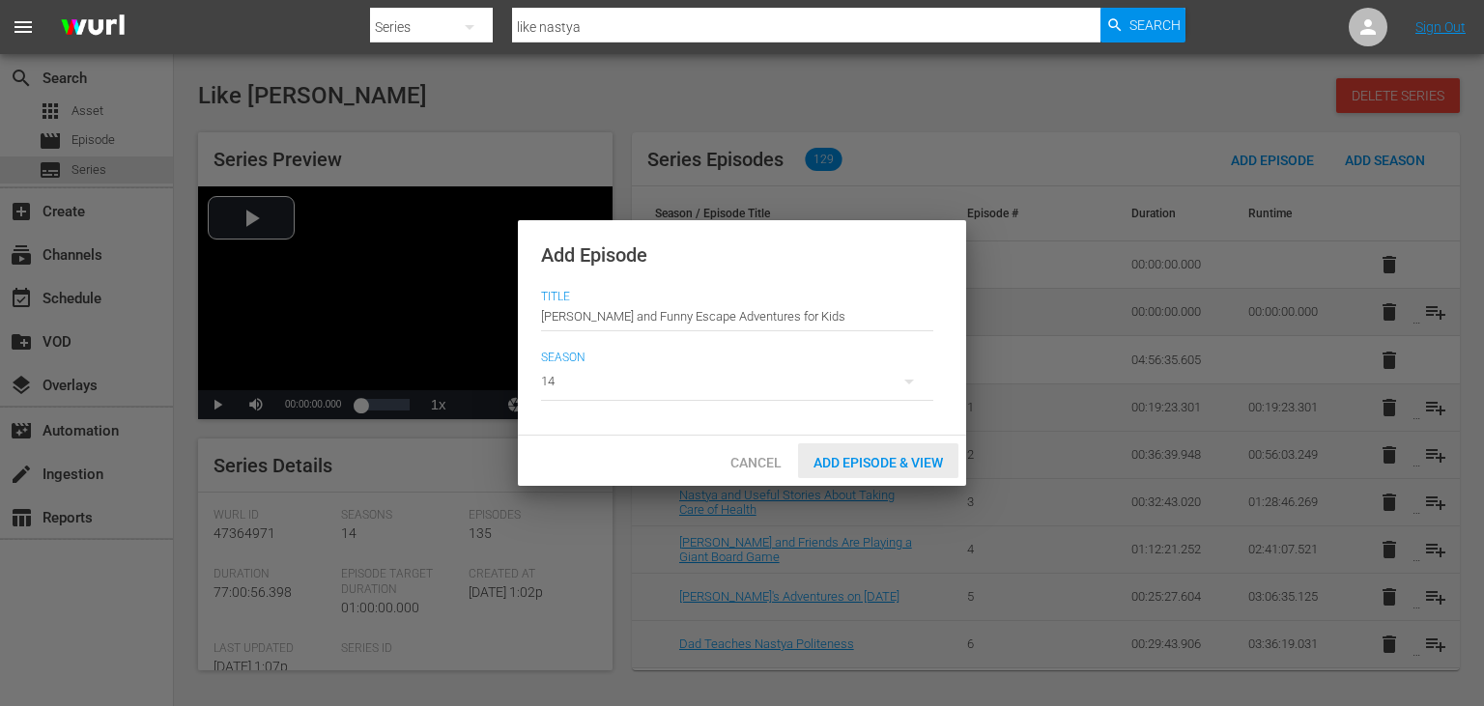
click at [869, 476] on div "Add Episode & View" at bounding box center [878, 461] width 160 height 36
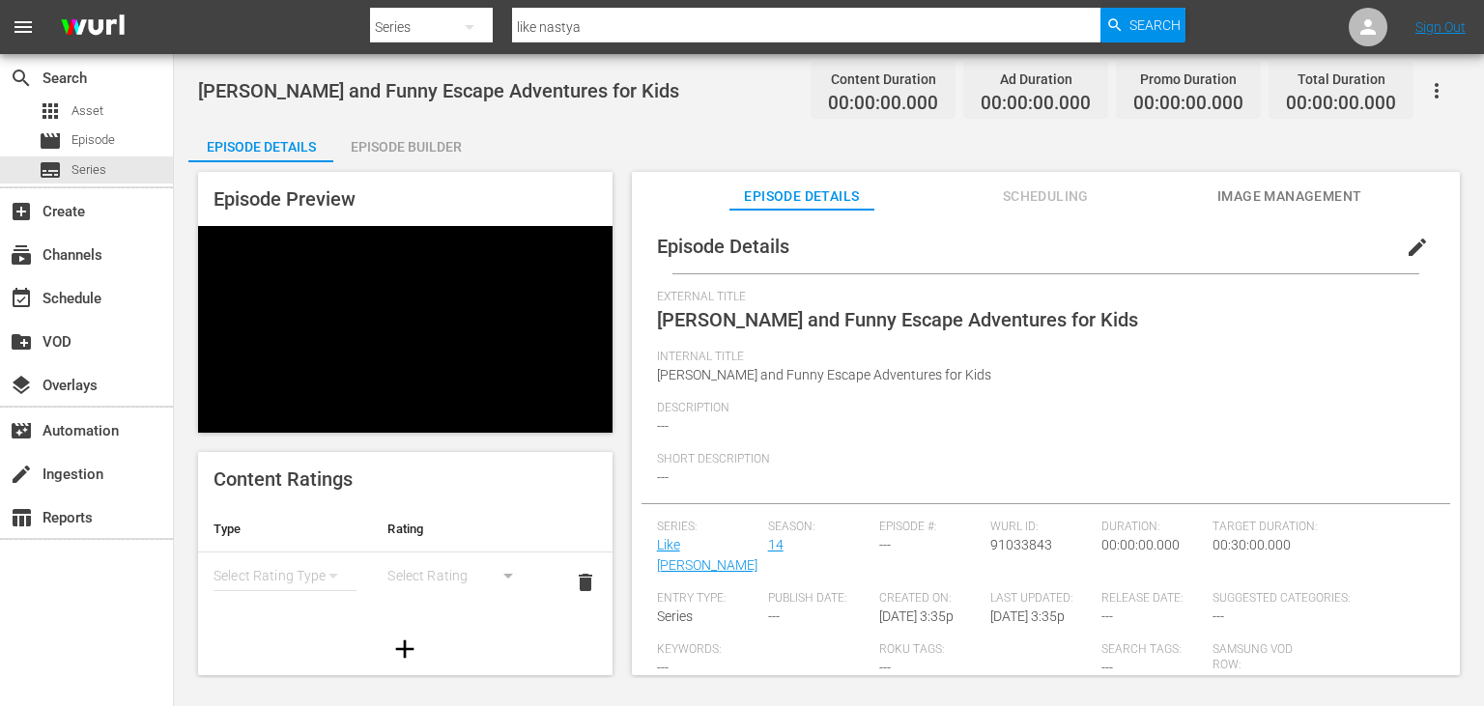
click at [109, 620] on div "search Search apps Asset movie Episode subtitles Series add_box Create subscrip…" at bounding box center [87, 407] width 174 height 706
click at [1304, 212] on div "Episode Details edit External Title Nastya and Funny Escape Adventures for Kids…" at bounding box center [1046, 481] width 828 height 542
click at [1312, 200] on span "Image Management" at bounding box center [1289, 197] width 145 height 24
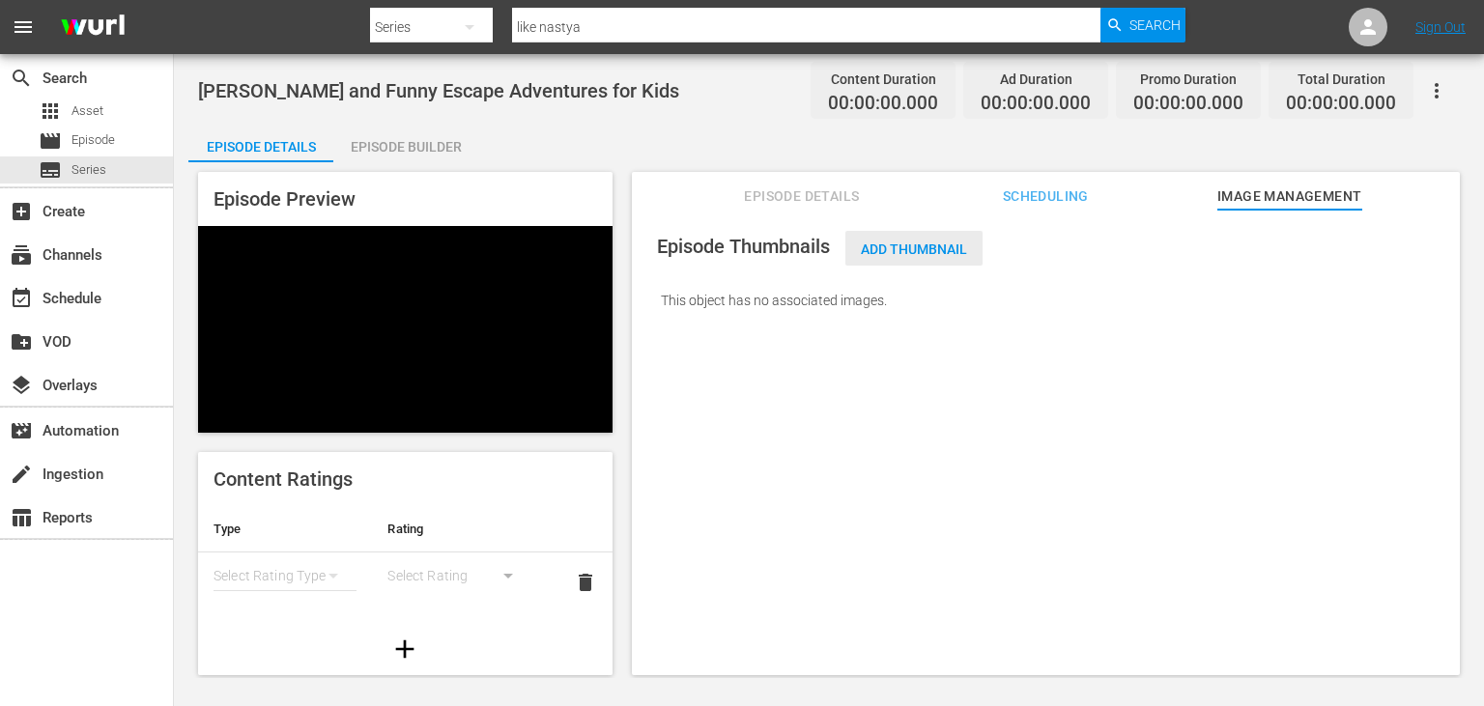
click at [920, 245] on span "Add Thumbnail" at bounding box center [913, 249] width 137 height 15
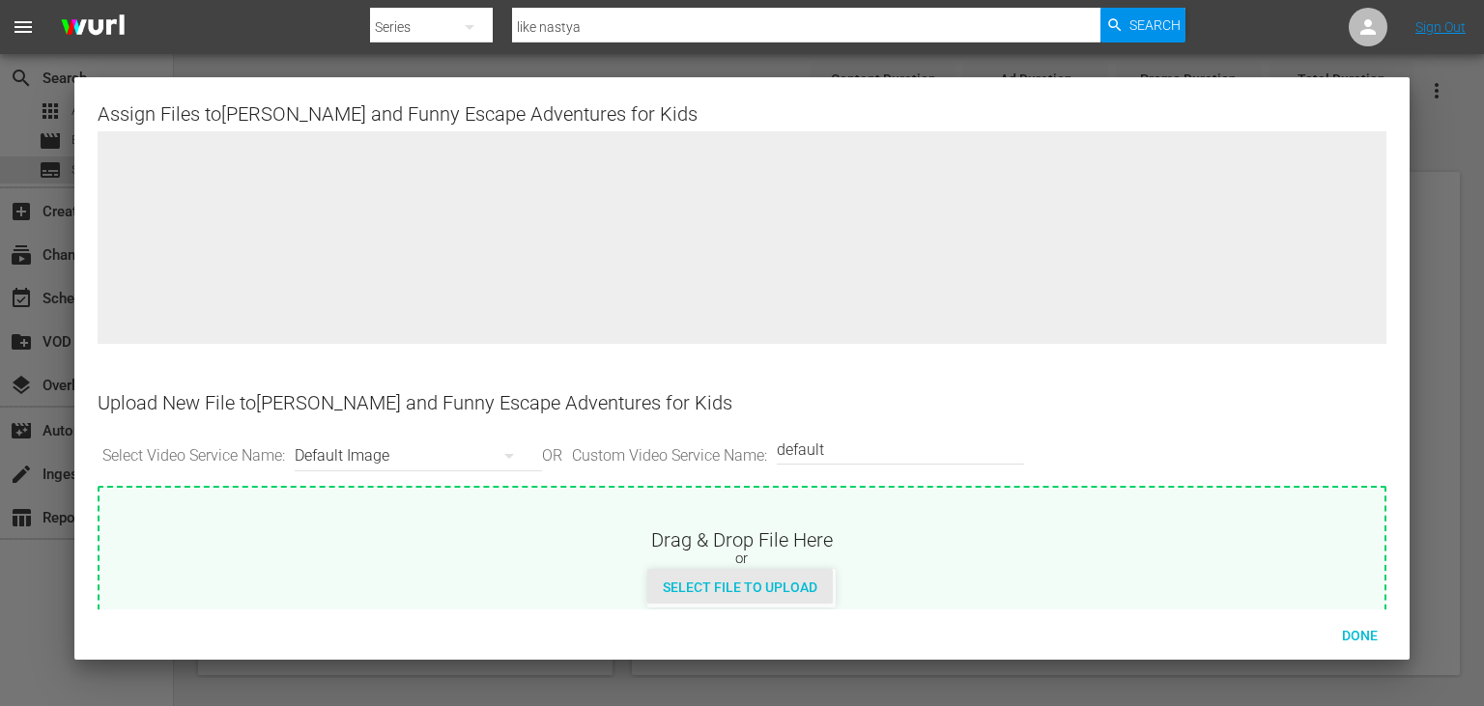
click at [800, 569] on div "Select File to Upload" at bounding box center [740, 587] width 186 height 36
type input "C:\fakepath\10674106_L.jpg"
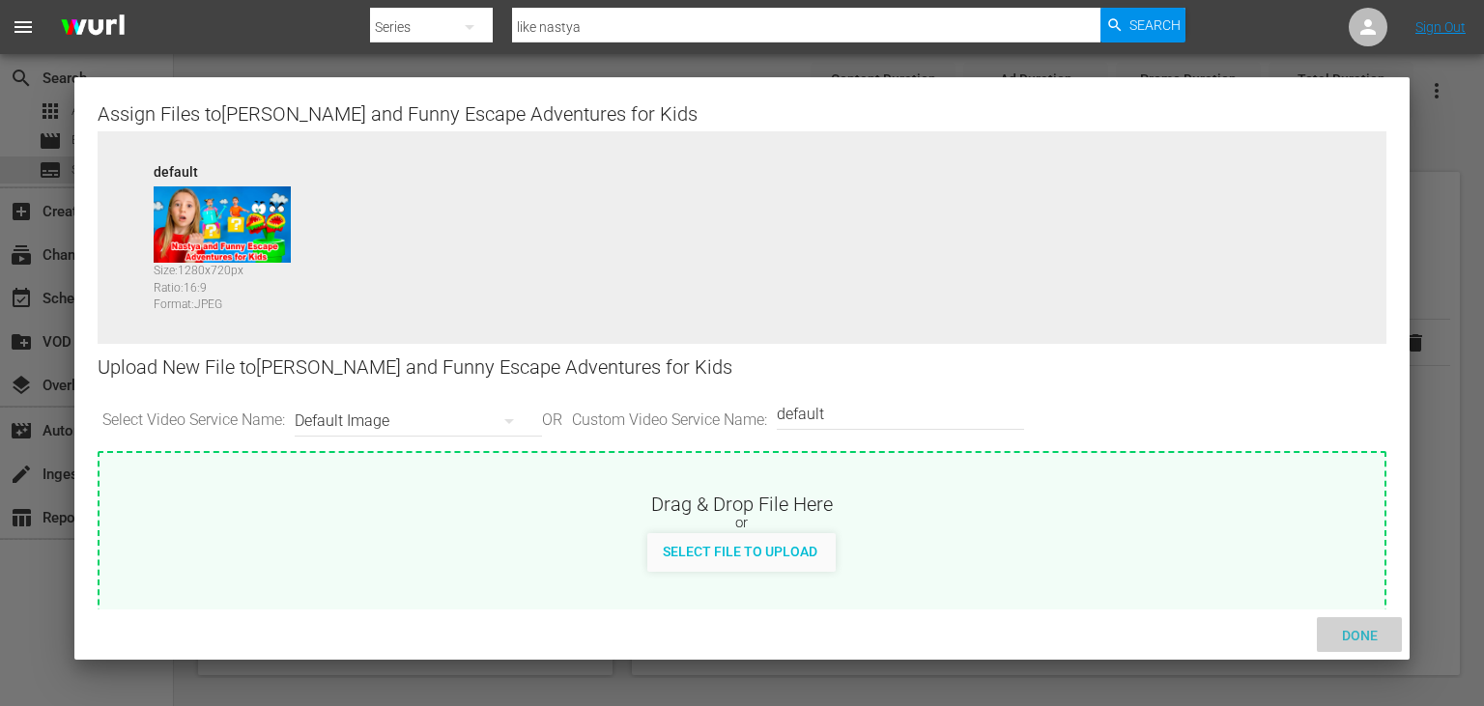
click at [1356, 626] on div "Done" at bounding box center [1359, 635] width 85 height 36
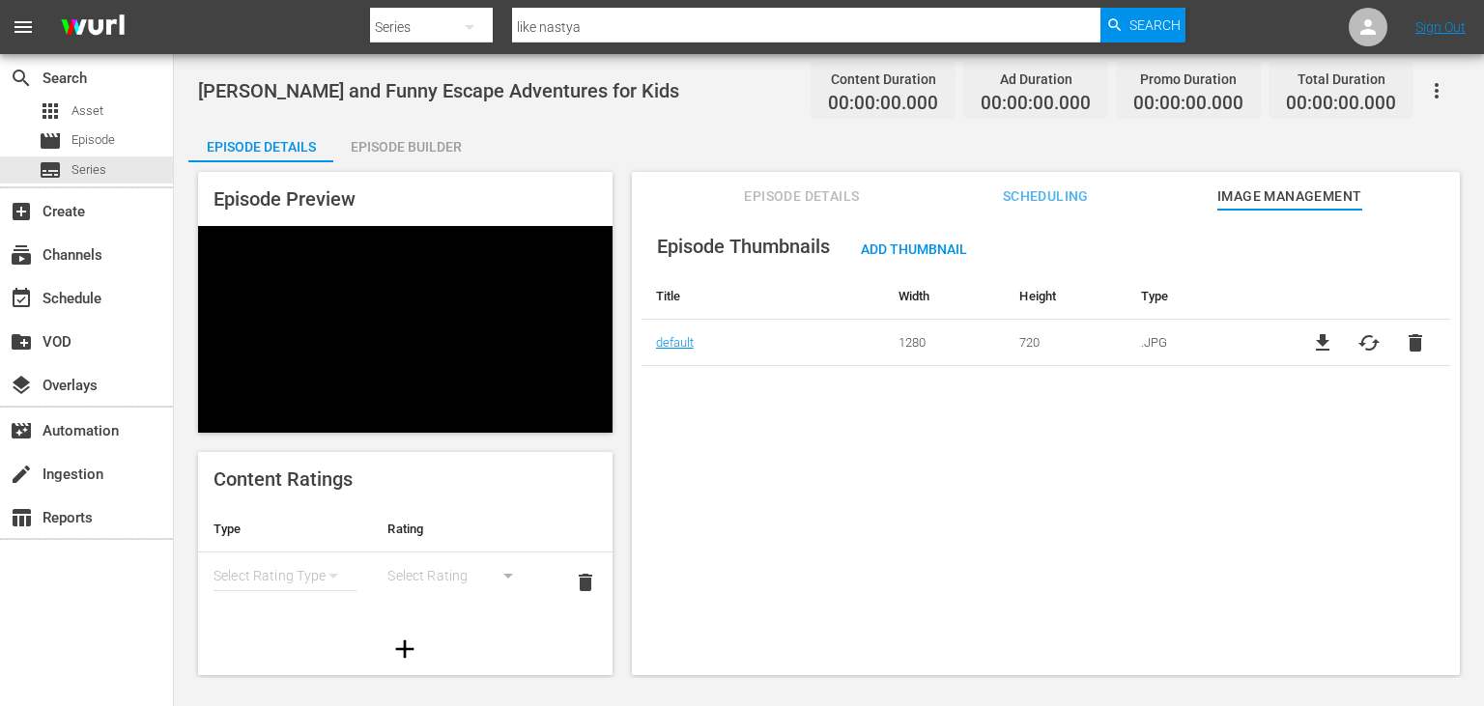
click at [779, 198] on span "Episode Details" at bounding box center [801, 197] width 145 height 24
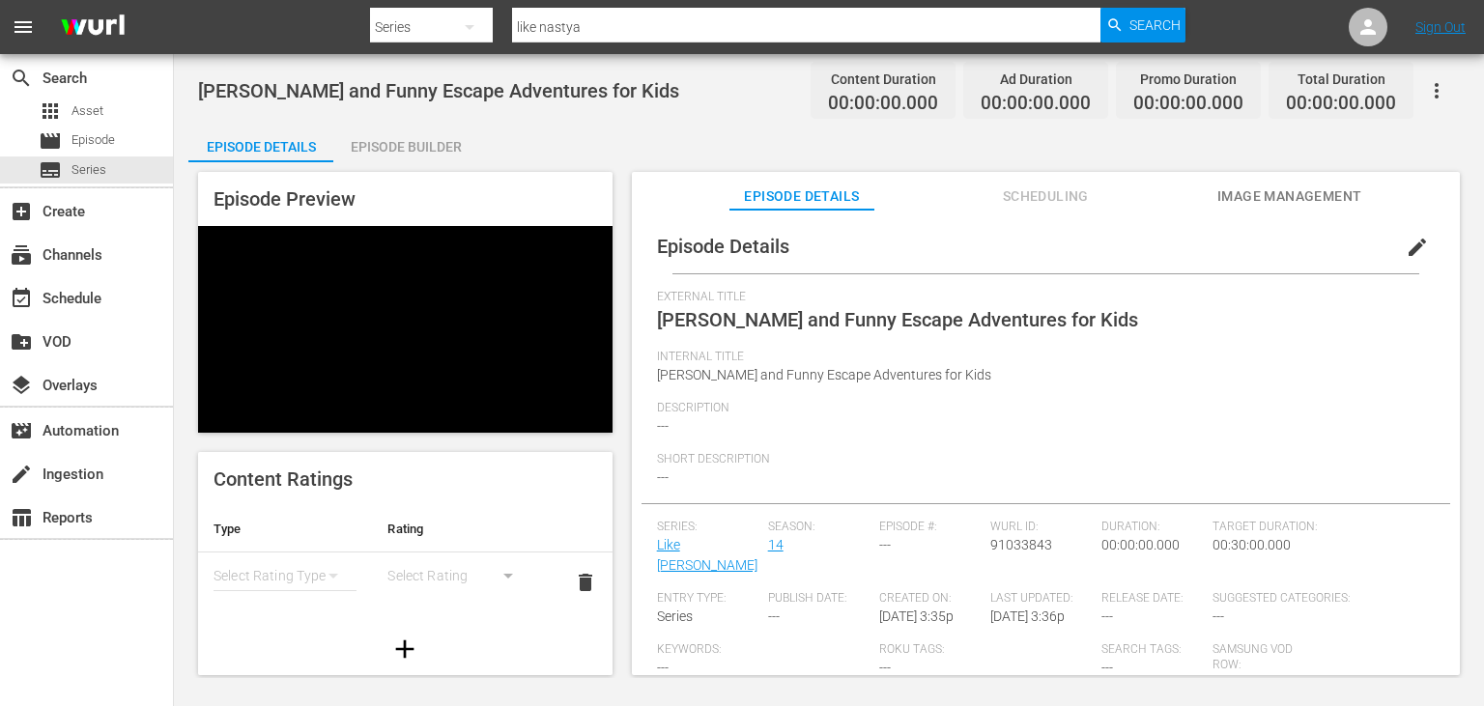
click at [1414, 252] on span "edit" at bounding box center [1417, 247] width 23 height 23
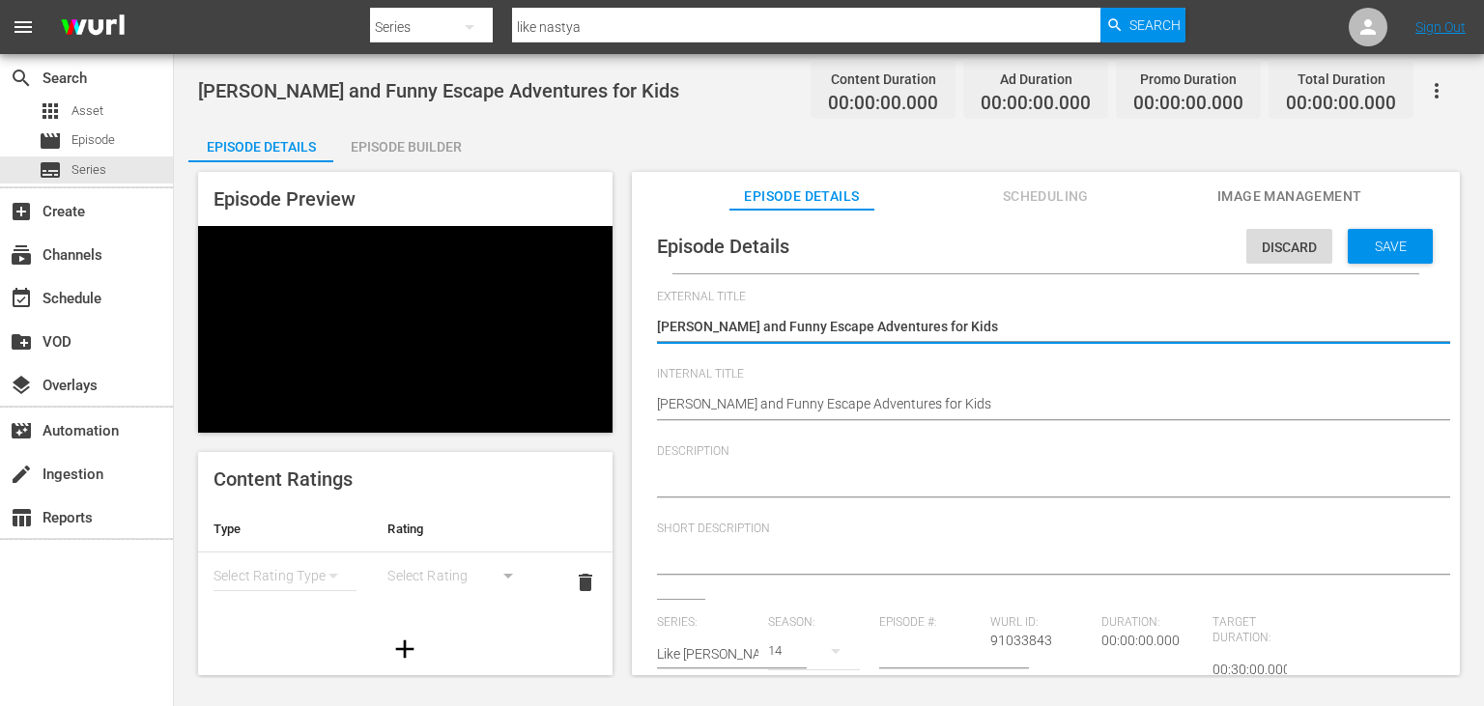
click at [684, 479] on textarea at bounding box center [1041, 482] width 768 height 23
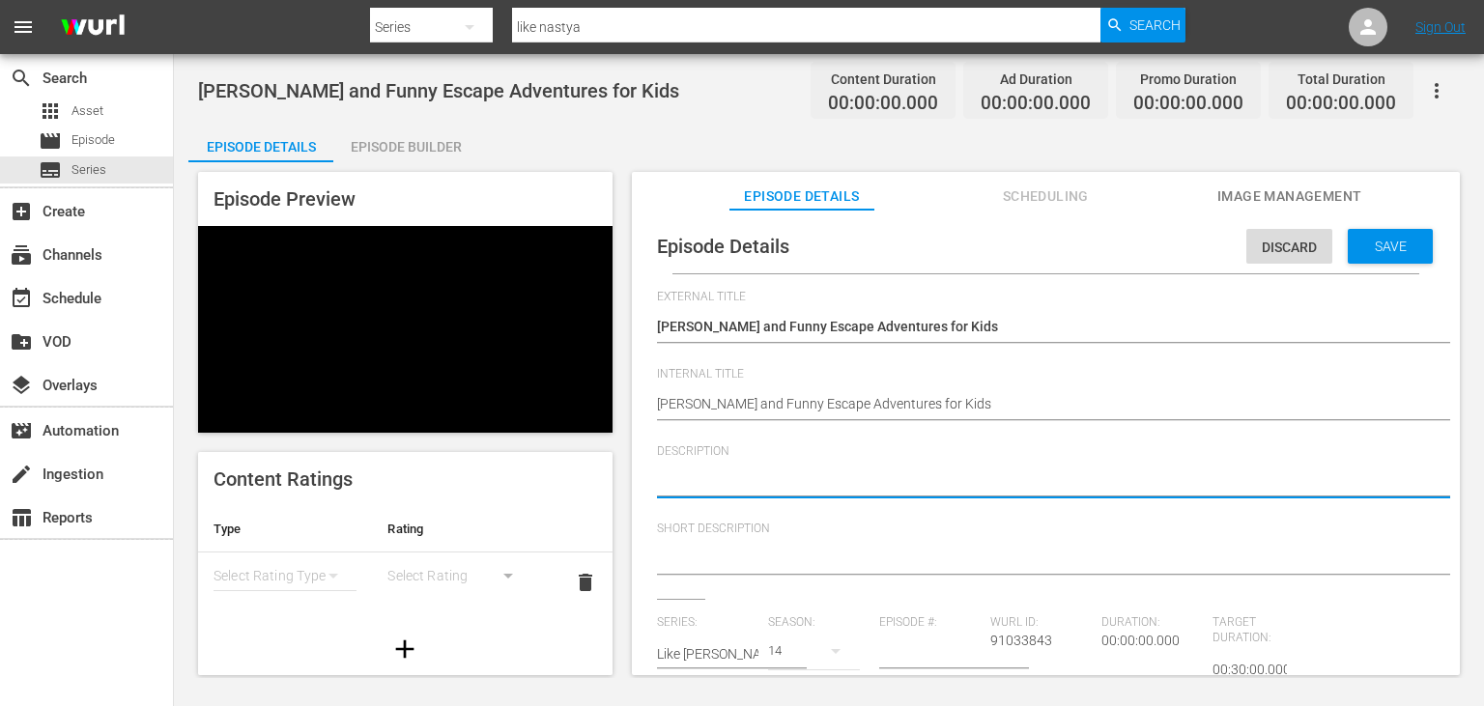
paste textarea "[PERSON_NAME] and friends explore Giant Maze - Funny Escape Adventures for kids!"
type textarea "[PERSON_NAME] and friends explore Giant Maze - Funny Escape Adventures for kids!"
click at [671, 486] on textarea "[PERSON_NAME] and friends explore Giant Maze - Funny Escape Adventures for kids!" at bounding box center [1041, 482] width 768 height 23
drag, startPoint x: 671, startPoint y: 486, endPoint x: 885, endPoint y: 488, distance: 213.5
click at [885, 488] on textarea "[PERSON_NAME] and friends explore Giant Maze - Funny Escape Adventures for kids!" at bounding box center [1041, 482] width 768 height 23
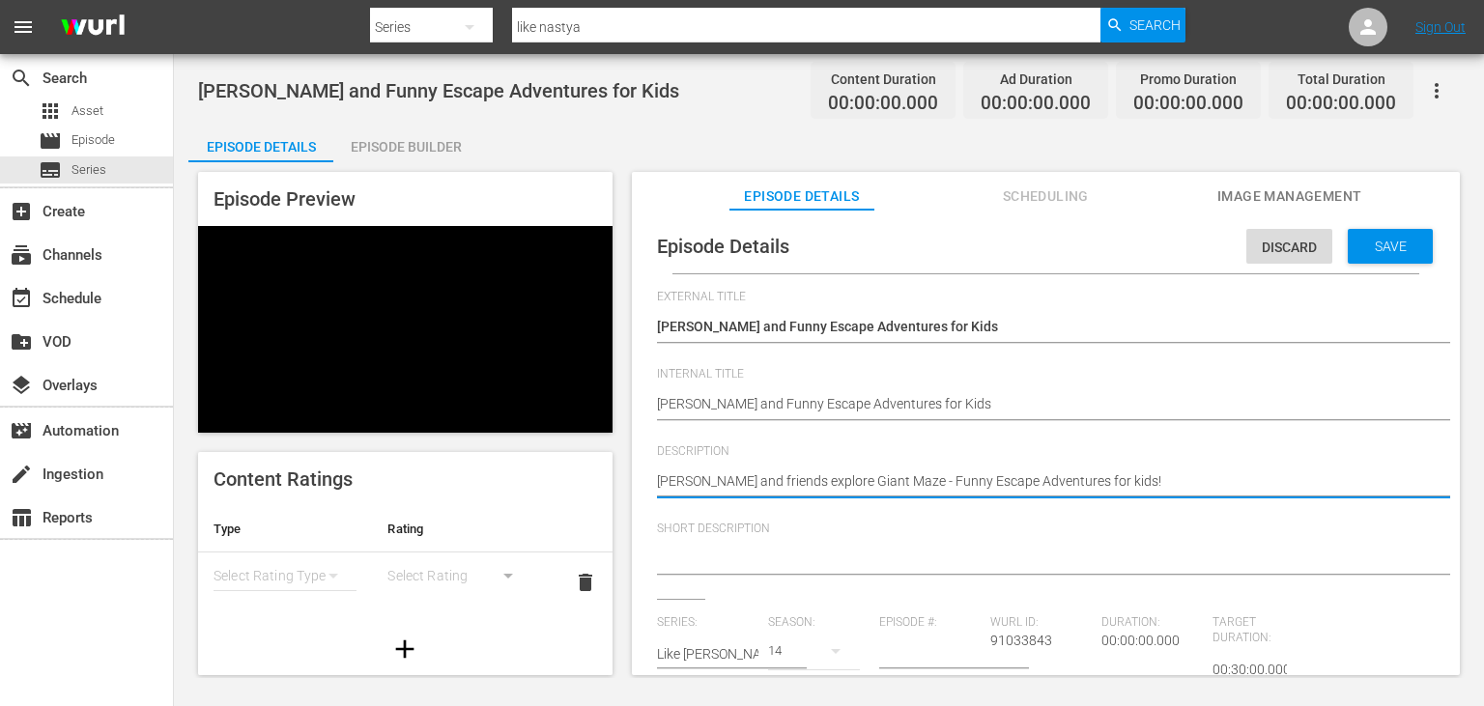
type textarea "[PERSON_NAME] and friends explore Giant Maze - Funny Escape Adventures for kids!"
click at [742, 568] on textarea at bounding box center [1041, 560] width 768 height 23
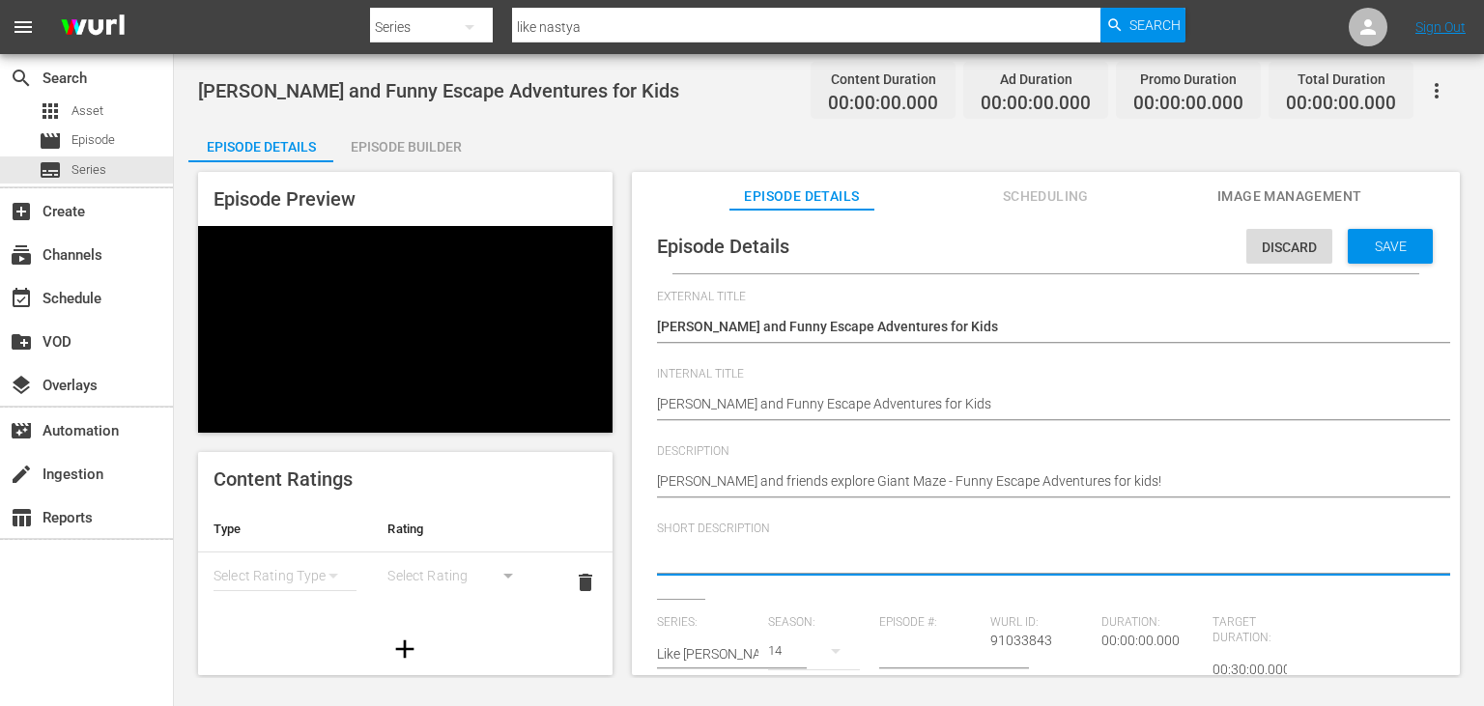
paste textarea "[PERSON_NAME] and friends explore Giant Maze"
type textarea "[PERSON_NAME] and friends explore Giant Maze"
type textarea "[PERSON_NAME] and friends explore Giant Maze ."
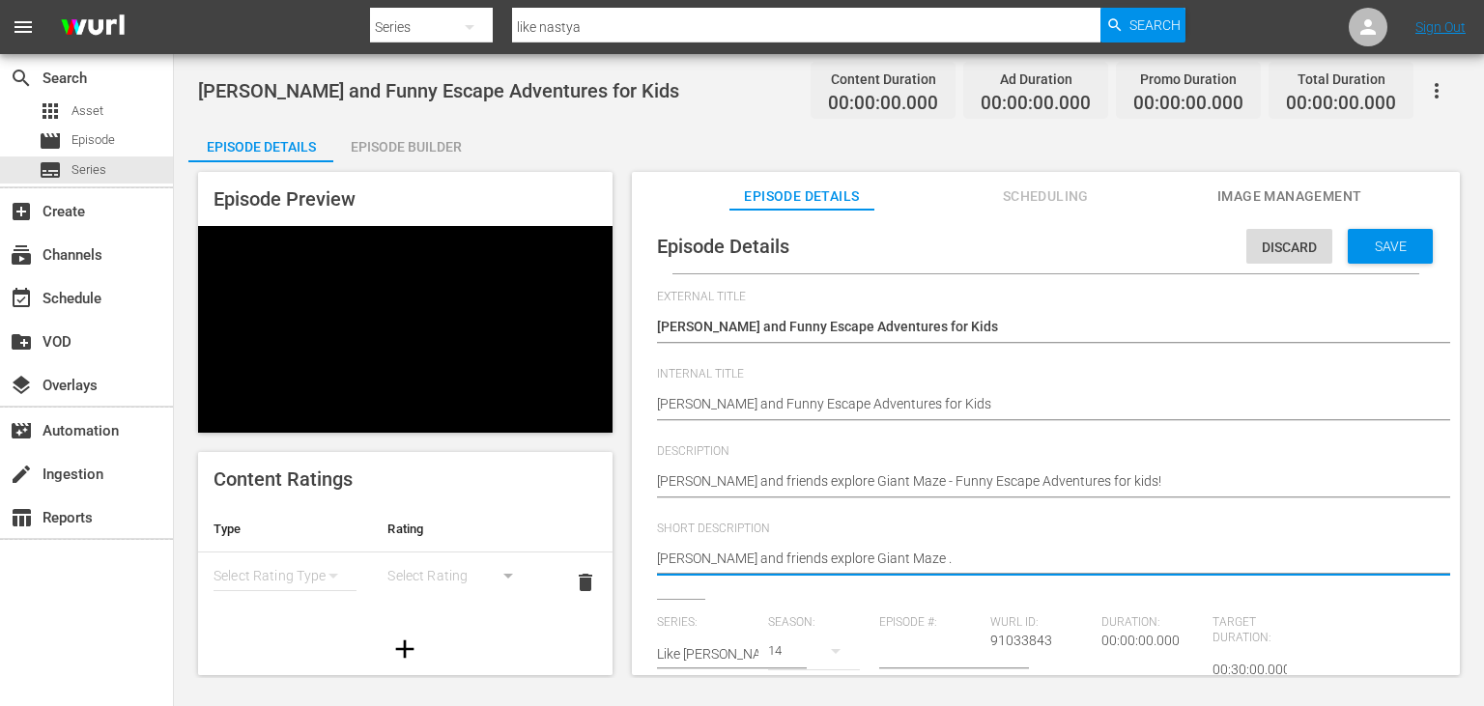
click at [937, 656] on input "number" at bounding box center [929, 654] width 101 height 46
paste input "6"
type input "6"
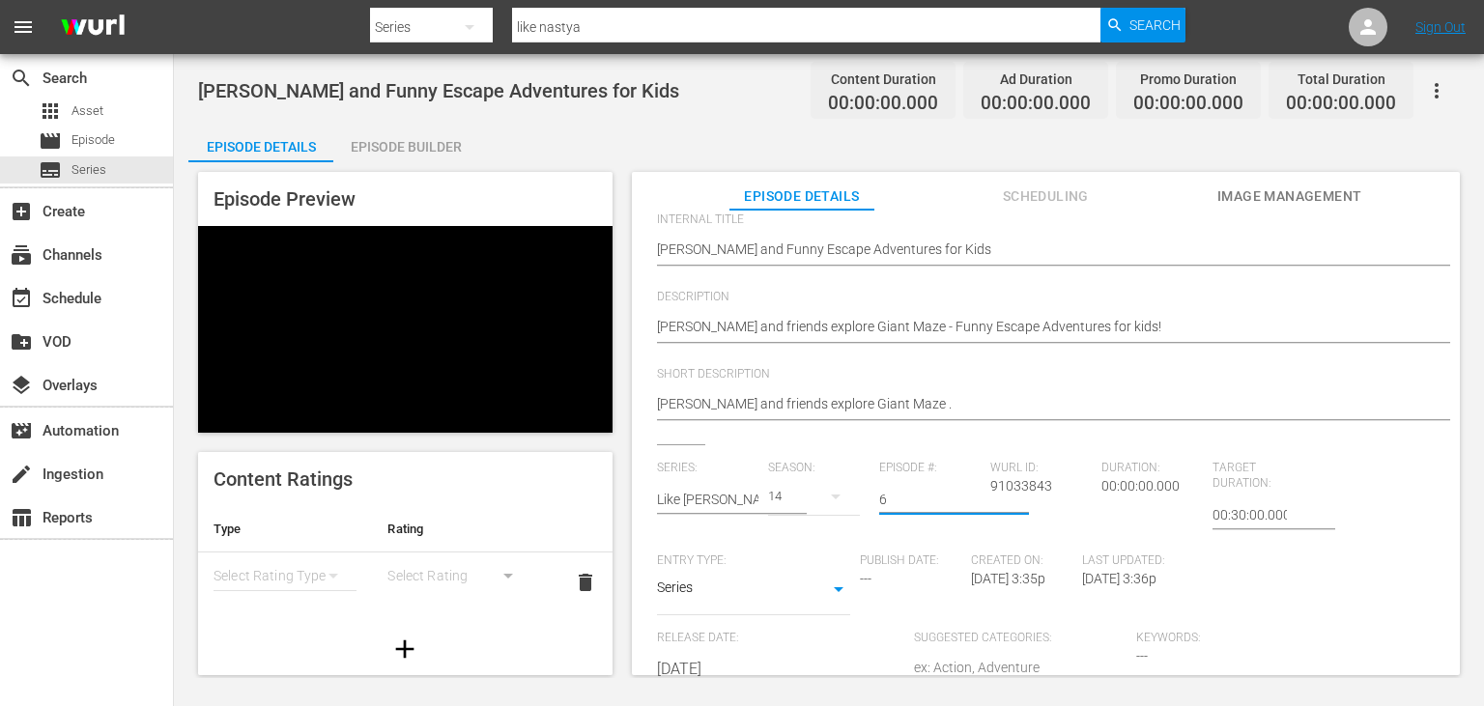
scroll to position [292, 0]
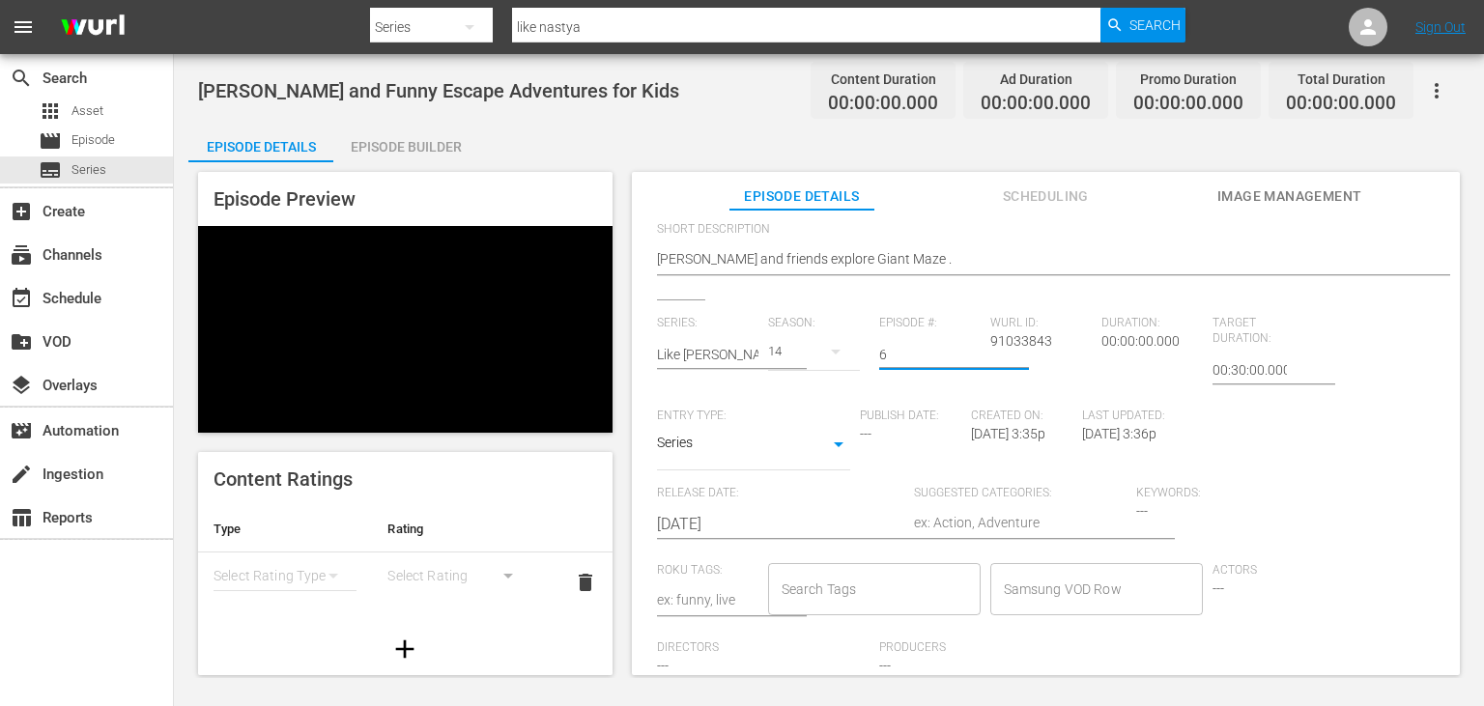
click at [767, 529] on input "[DATE]" at bounding box center [780, 524] width 247 height 46
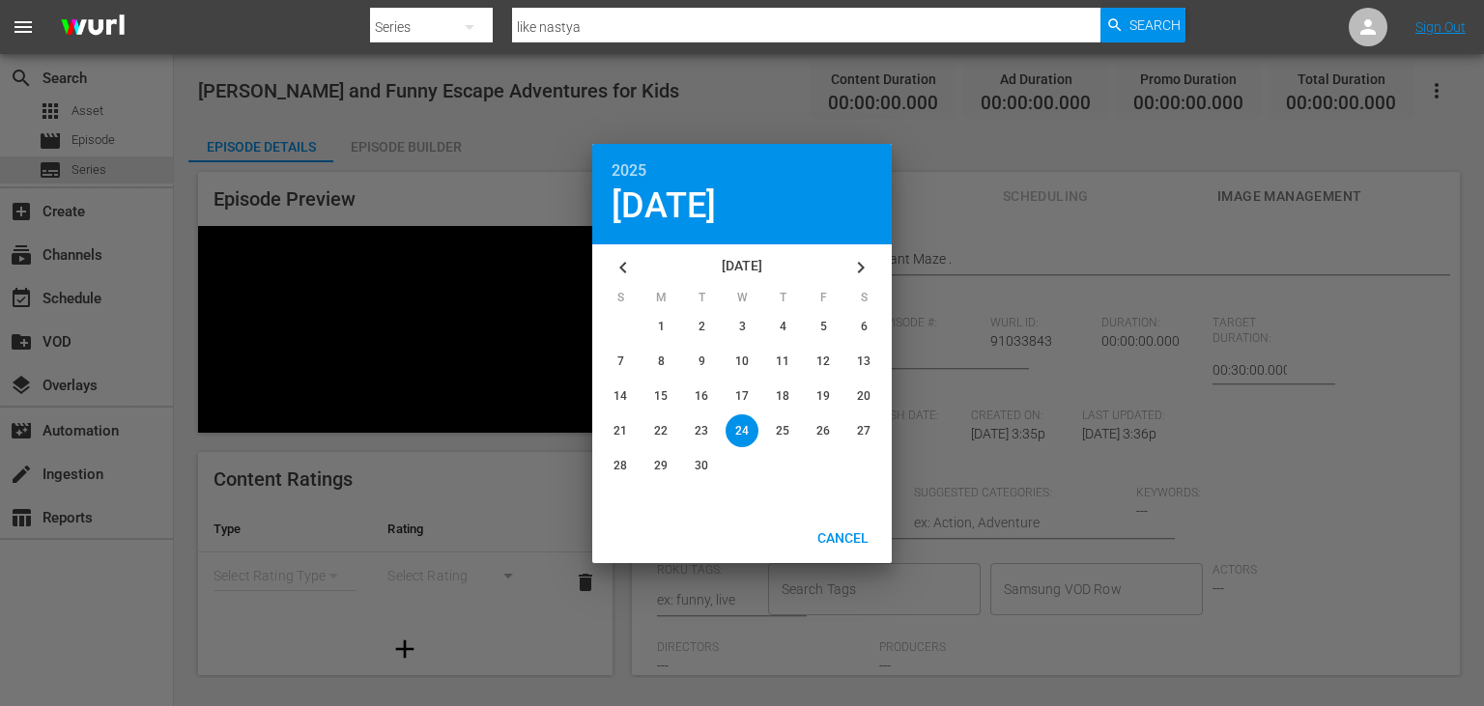
click at [615, 256] on icon "button" at bounding box center [623, 267] width 23 height 23
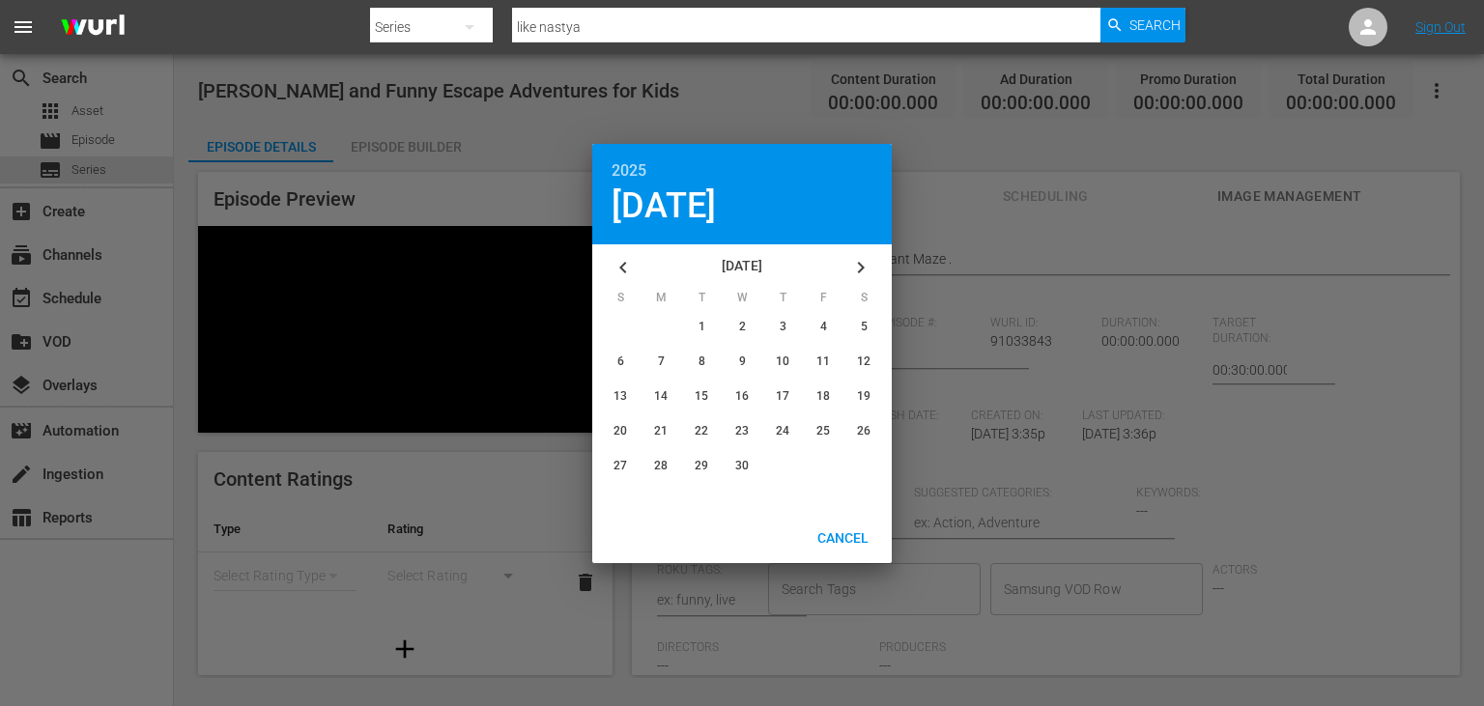
click at [615, 256] on icon "button" at bounding box center [623, 267] width 23 height 23
click at [856, 354] on div "button" at bounding box center [863, 361] width 33 height 33
type input "[DATE]"
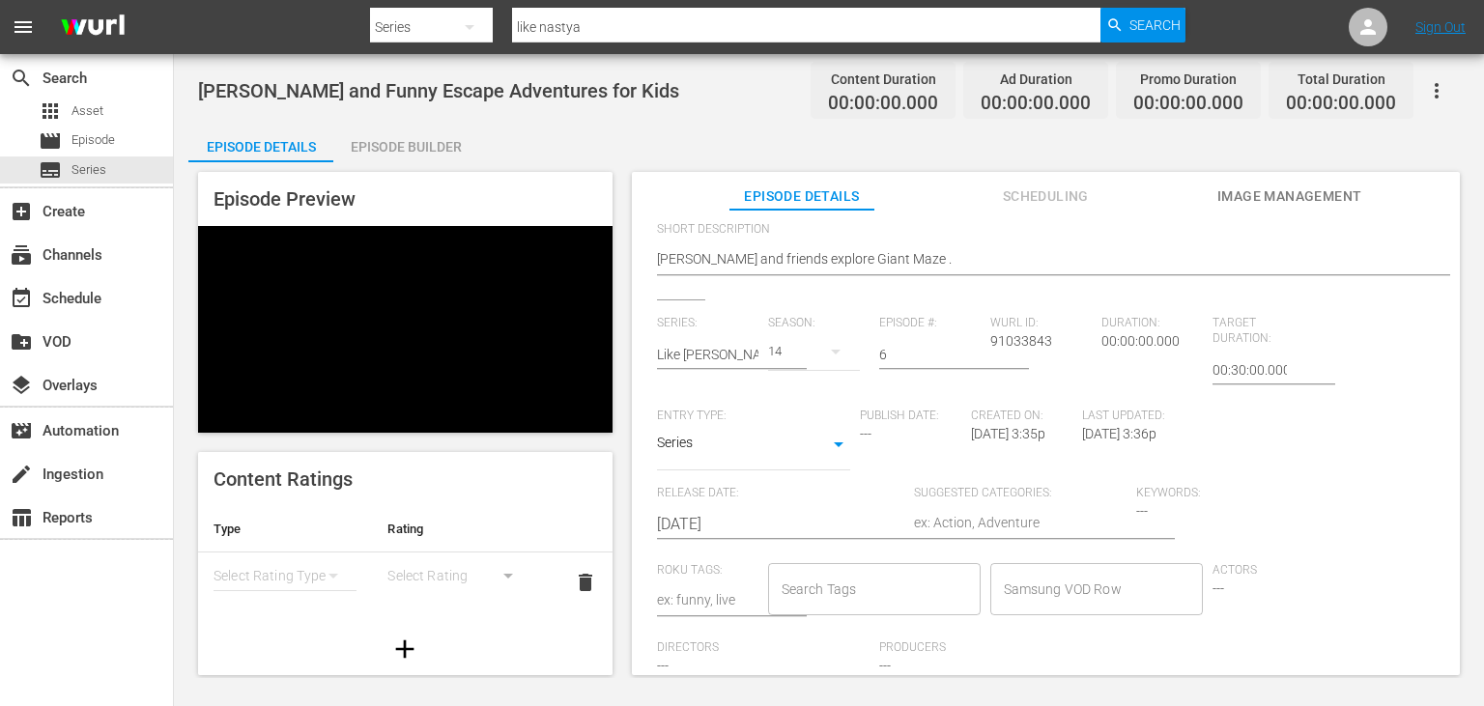
click at [986, 520] on textarea at bounding box center [1020, 524] width 213 height 23
type textarea "D"
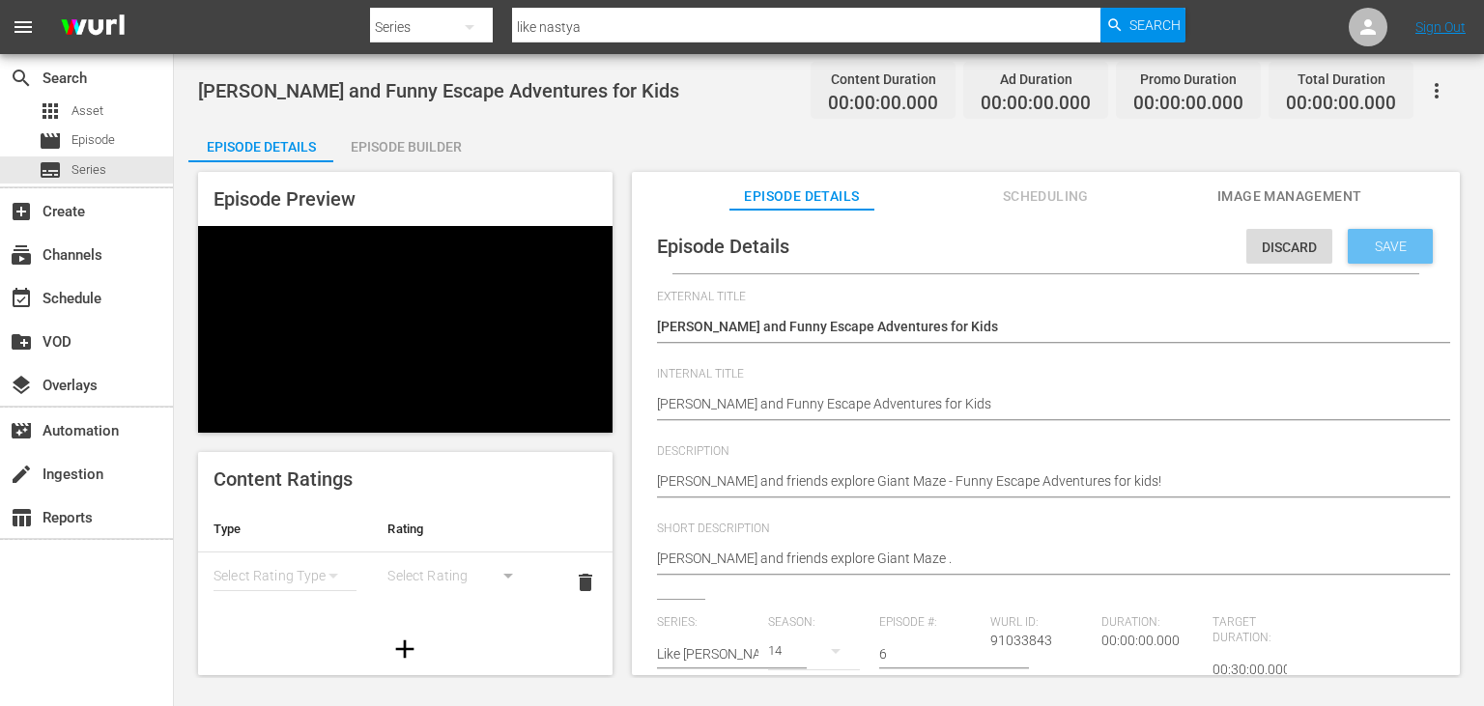
click at [1409, 244] on span "Save" at bounding box center [1390, 246] width 63 height 15
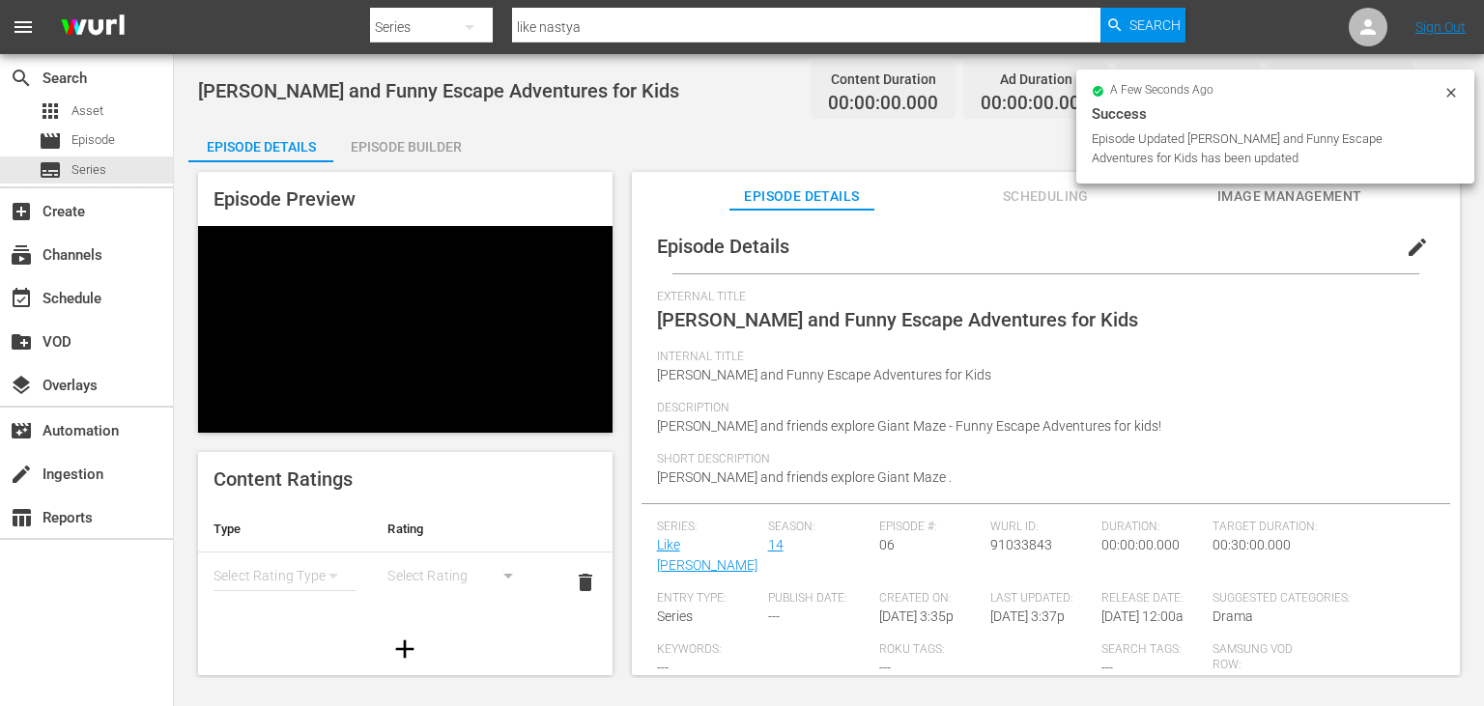
click at [1249, 198] on span "Image Management" at bounding box center [1289, 197] width 145 height 24
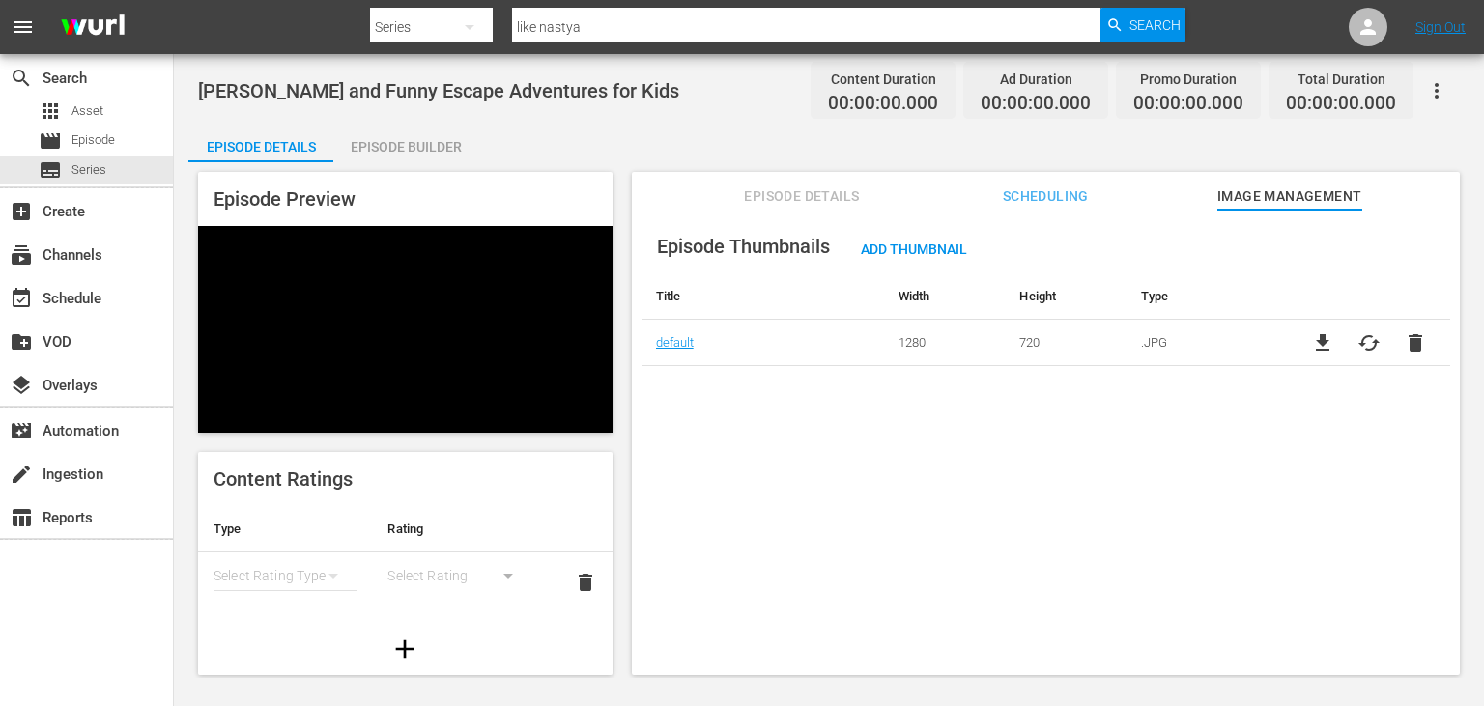
click at [395, 129] on div "Episode Builder" at bounding box center [405, 147] width 145 height 46
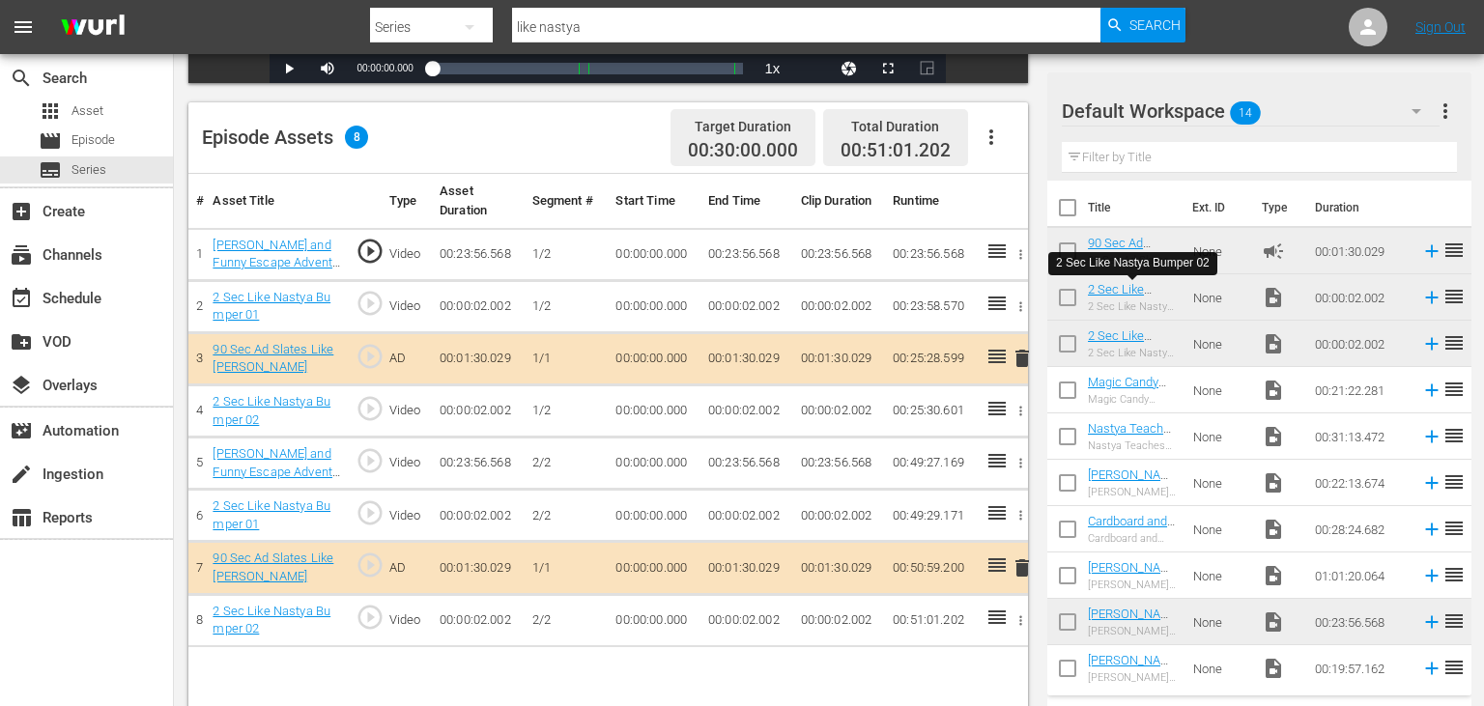
click at [744, 258] on td "00:23:56.568" at bounding box center [746, 254] width 93 height 52
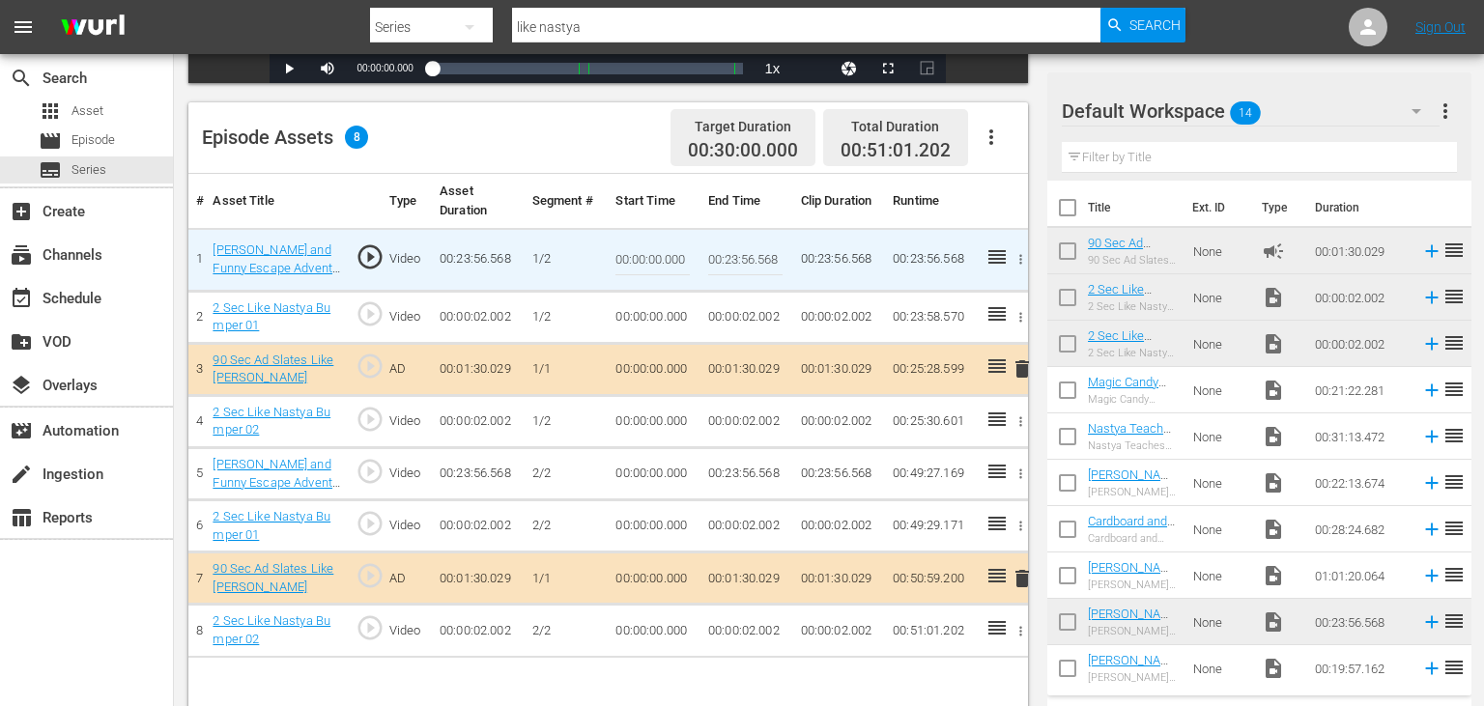
click at [732, 258] on input "00:23:56.568" at bounding box center [745, 260] width 74 height 46
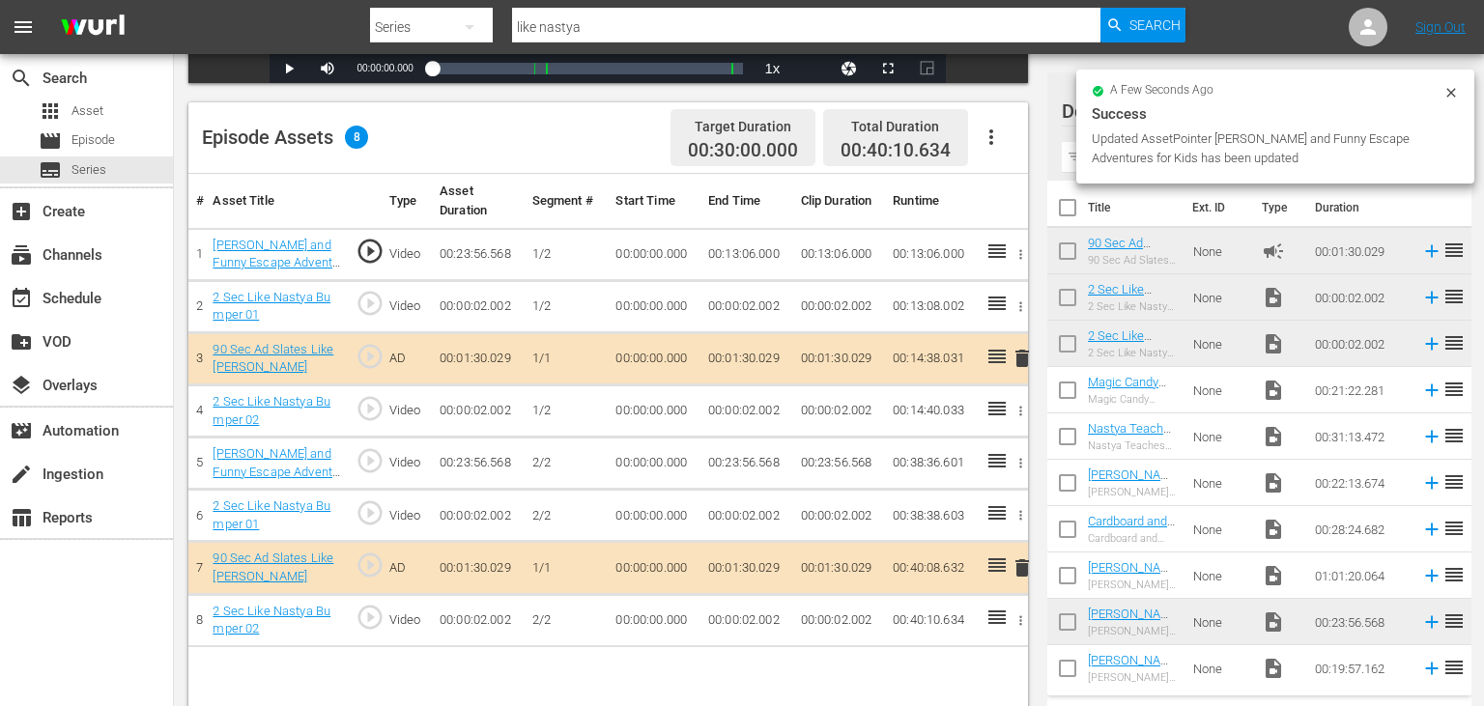
click at [717, 255] on td "00:13:06.000" at bounding box center [746, 254] width 93 height 52
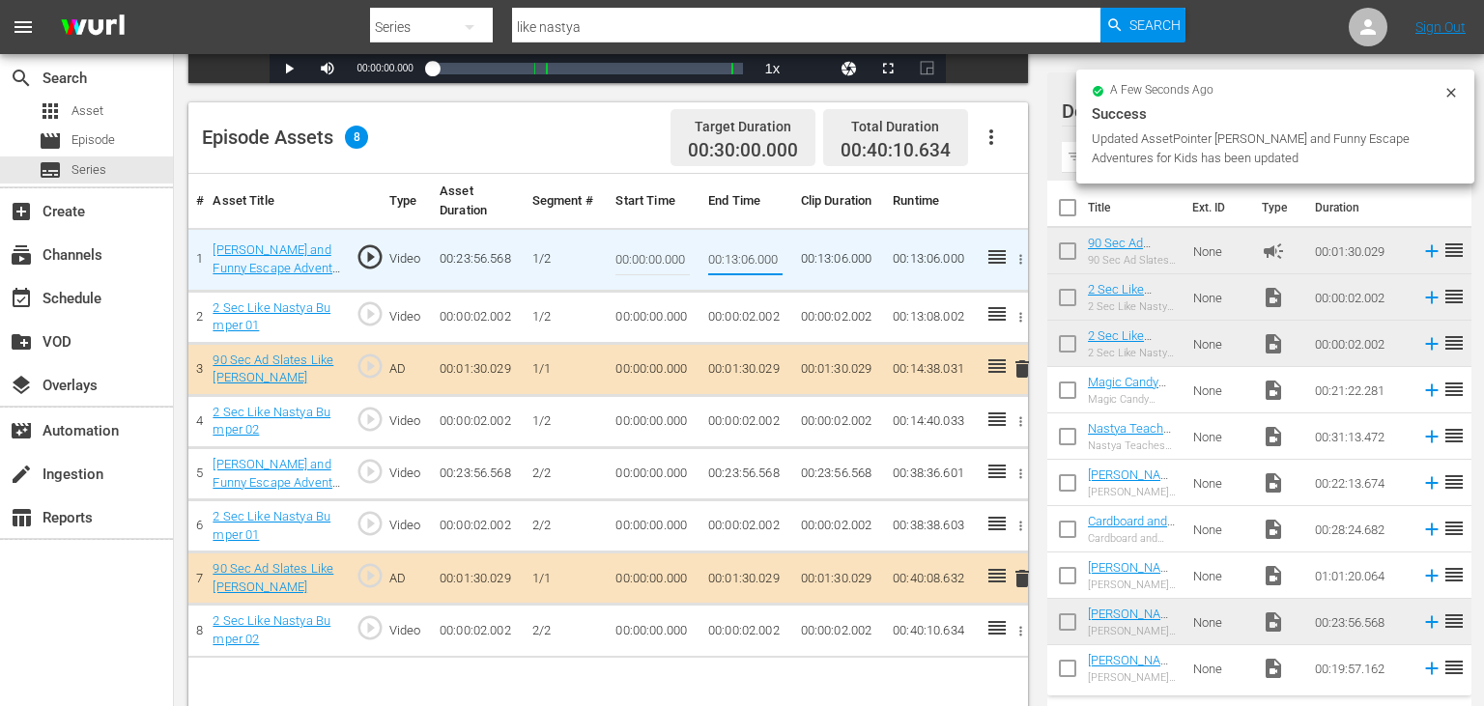
click at [717, 255] on input "00:13:06.000" at bounding box center [745, 260] width 74 height 46
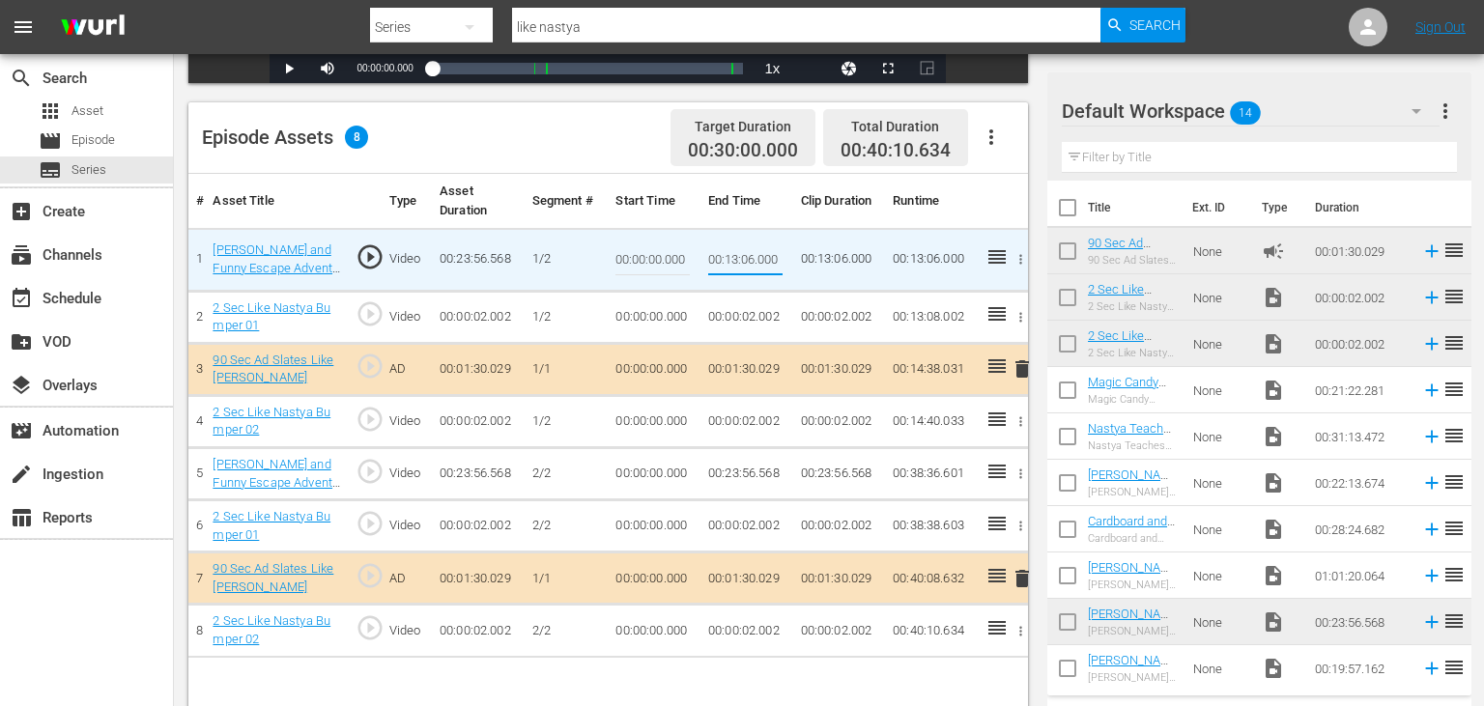
click at [670, 473] on td "00:00:00.000" at bounding box center [654, 474] width 93 height 52
click at [383, 473] on span "play_circle_outline" at bounding box center [370, 471] width 29 height 29
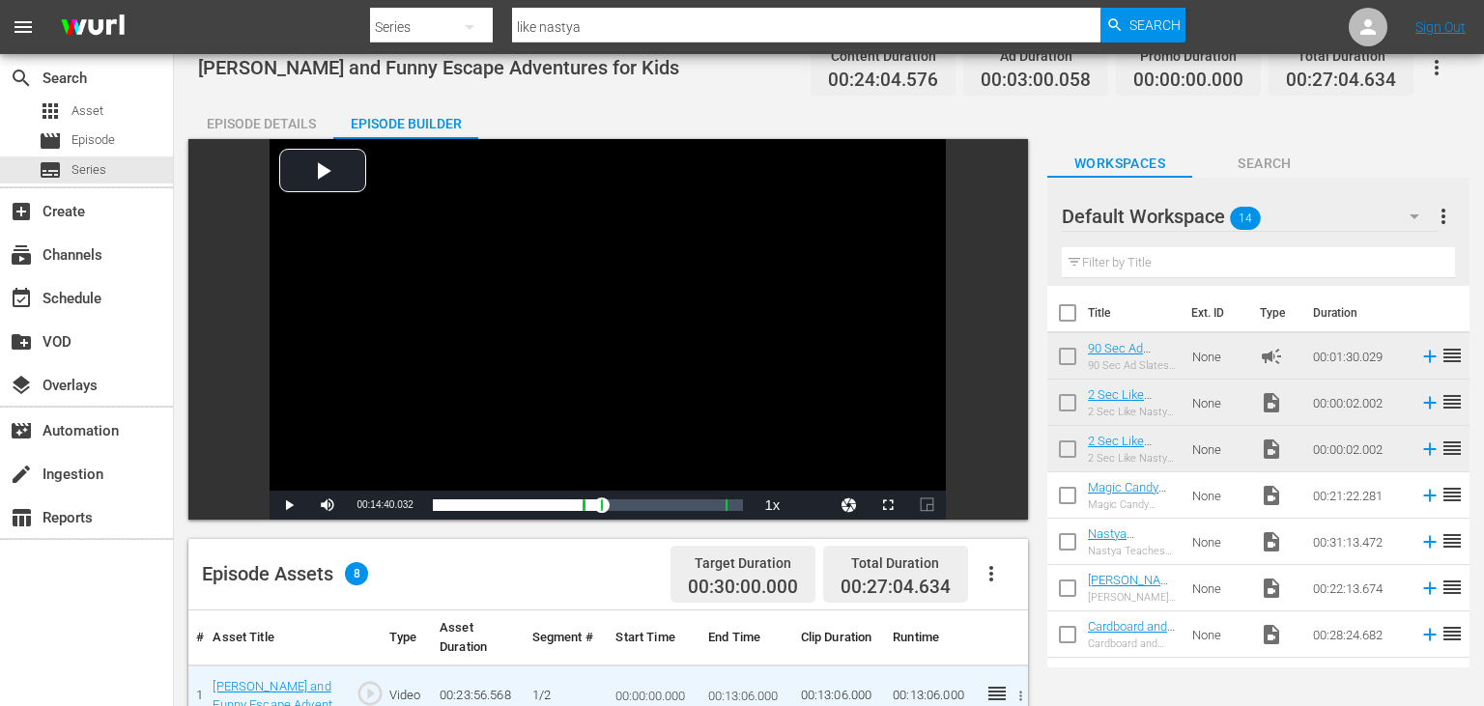
scroll to position [408, 0]
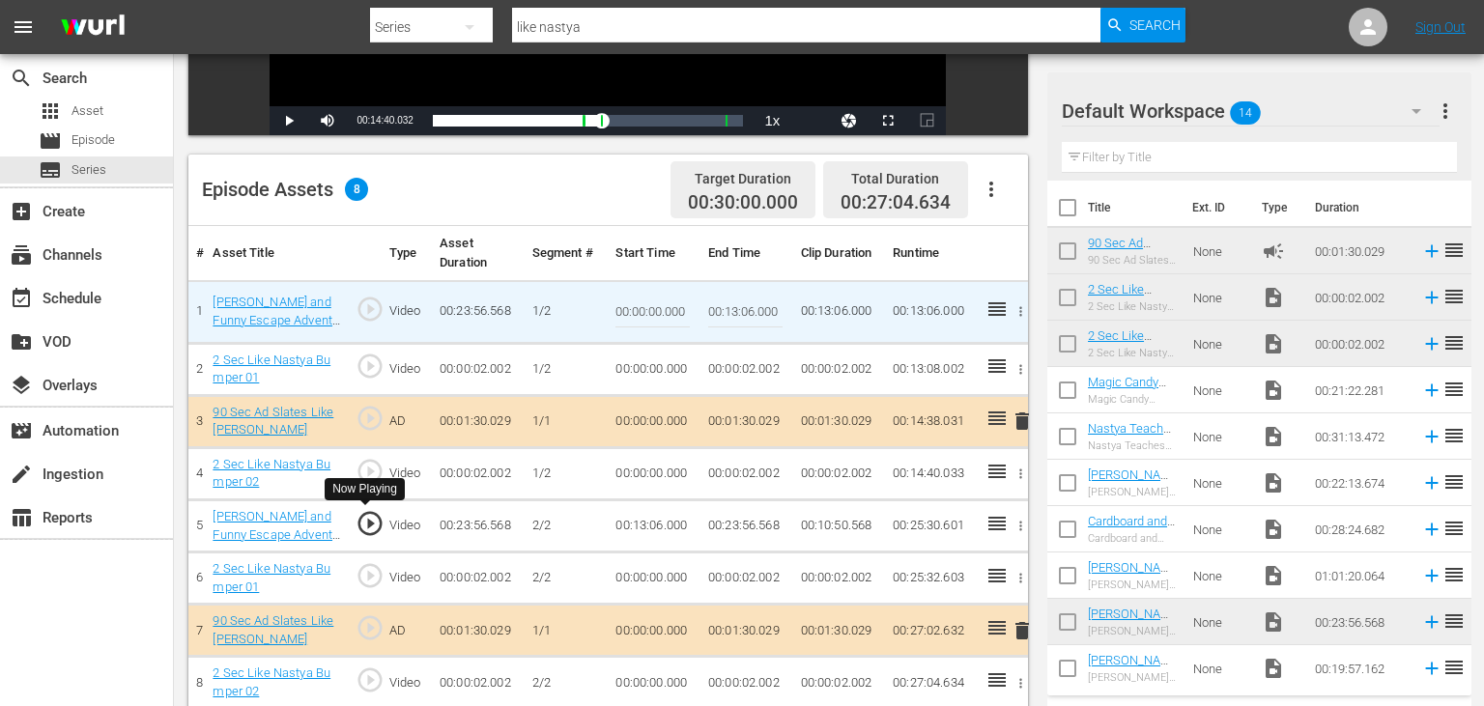
click at [367, 524] on span "play_circle_outline" at bounding box center [370, 523] width 29 height 29
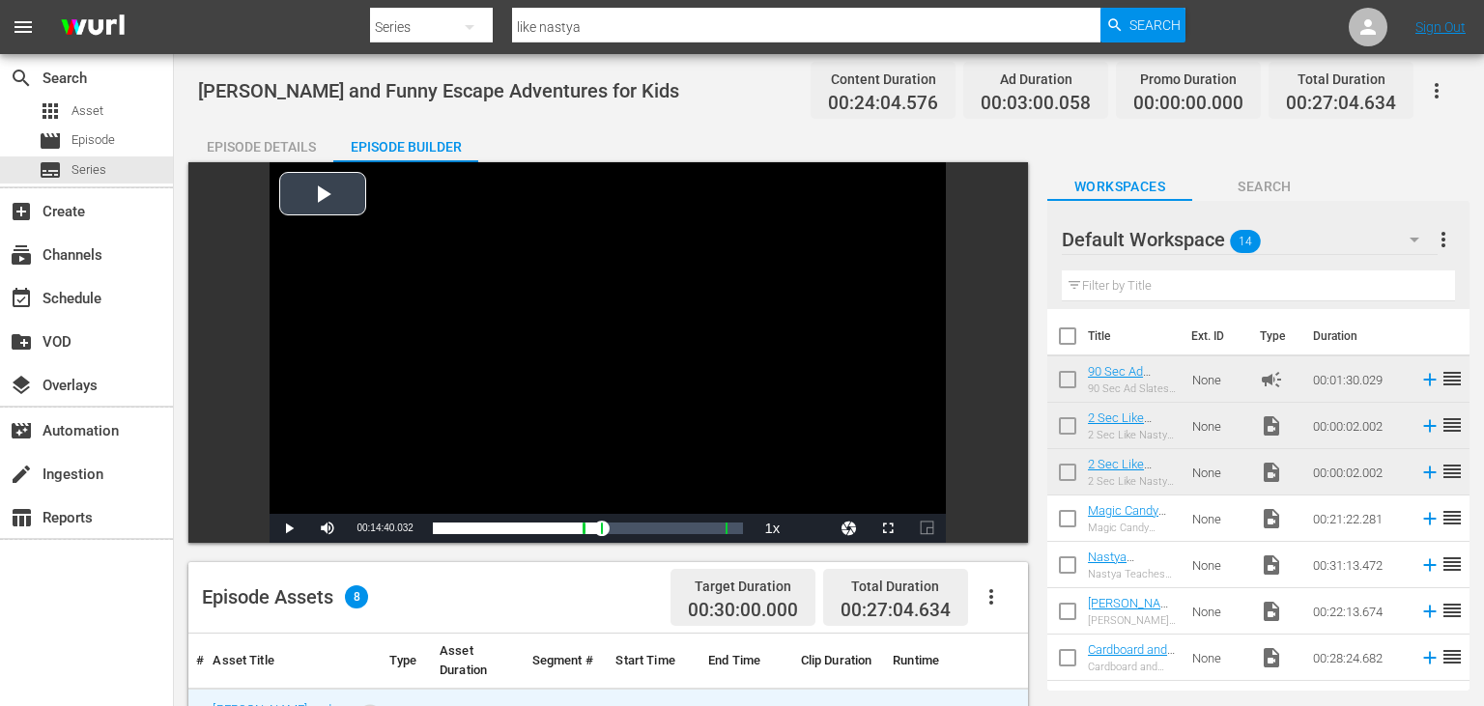
click at [651, 365] on div "Video Player" at bounding box center [608, 338] width 676 height 352
click at [601, 353] on div "Video Player" at bounding box center [608, 338] width 676 height 352
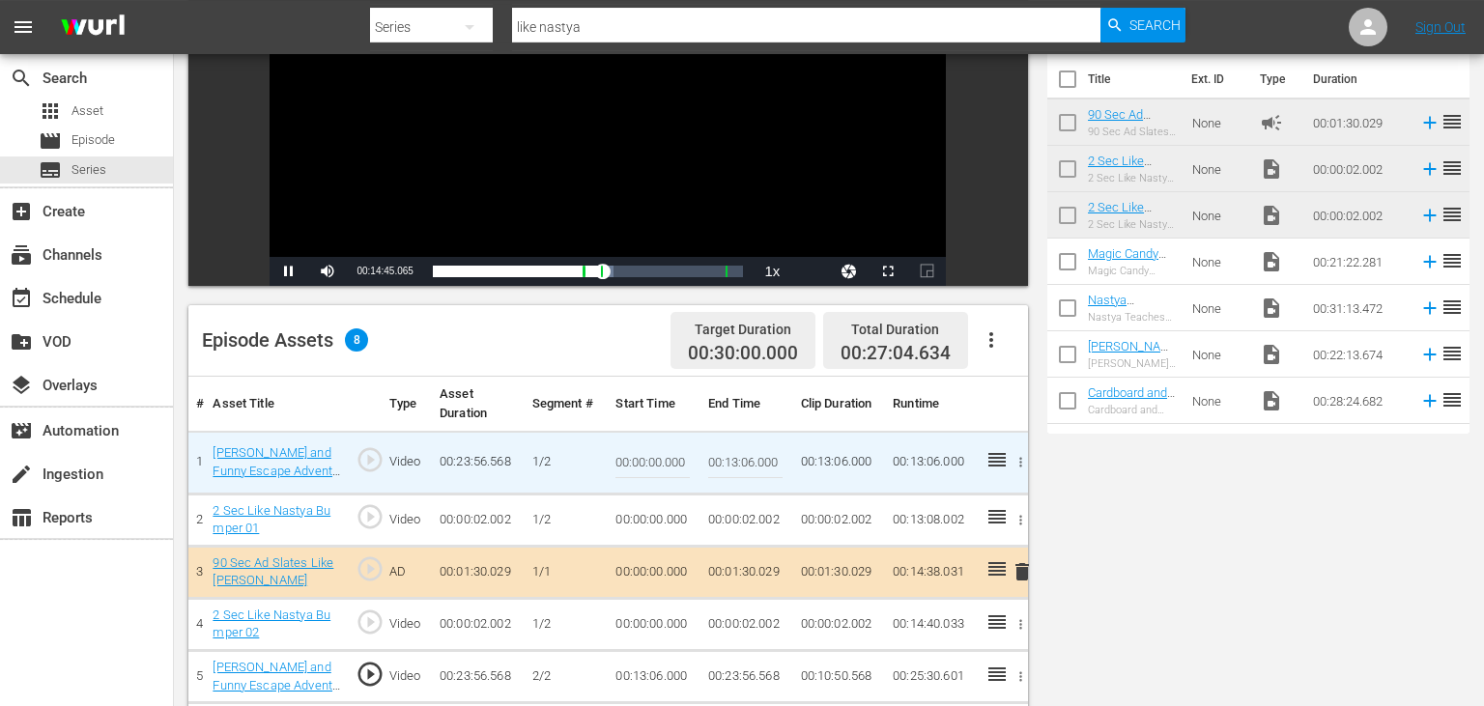
scroll to position [408, 0]
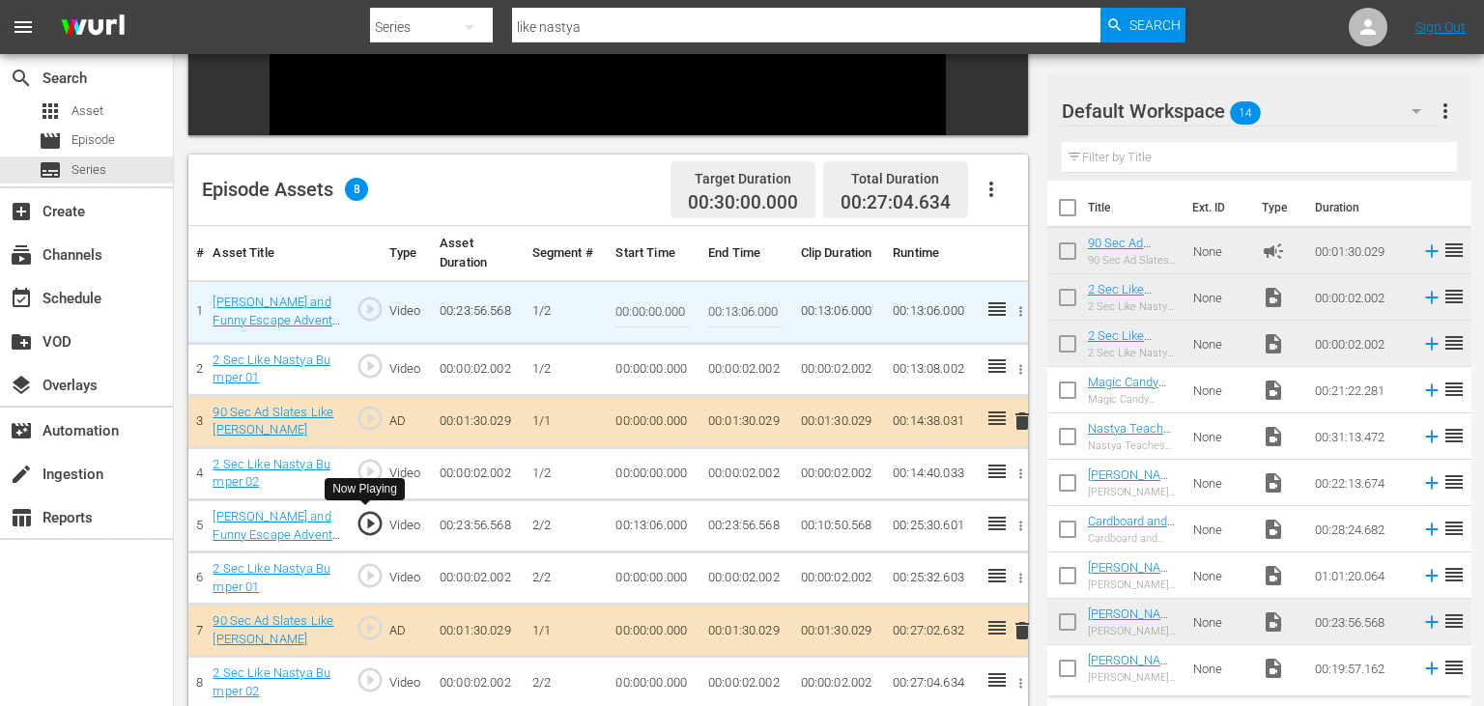
click at [375, 525] on span "play_circle_outline" at bounding box center [370, 523] width 29 height 29
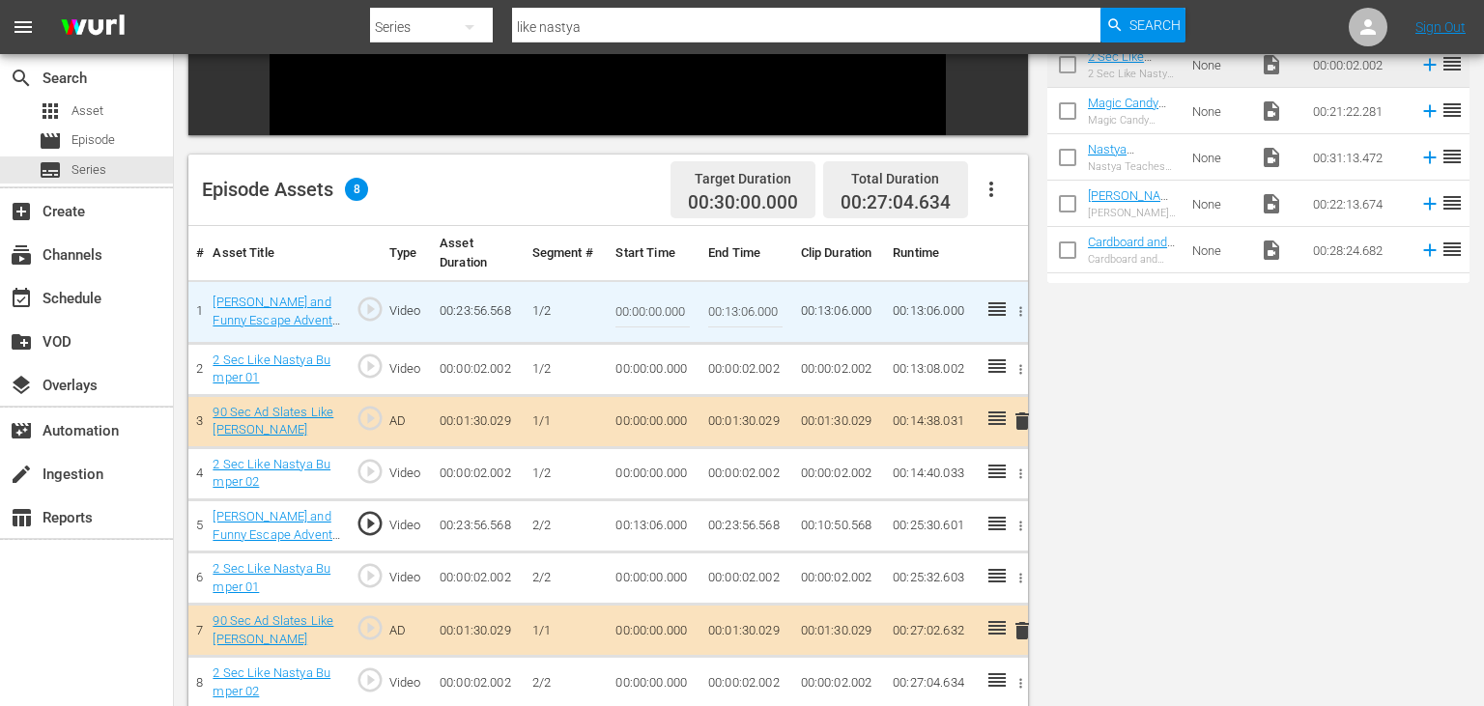
scroll to position [0, 0]
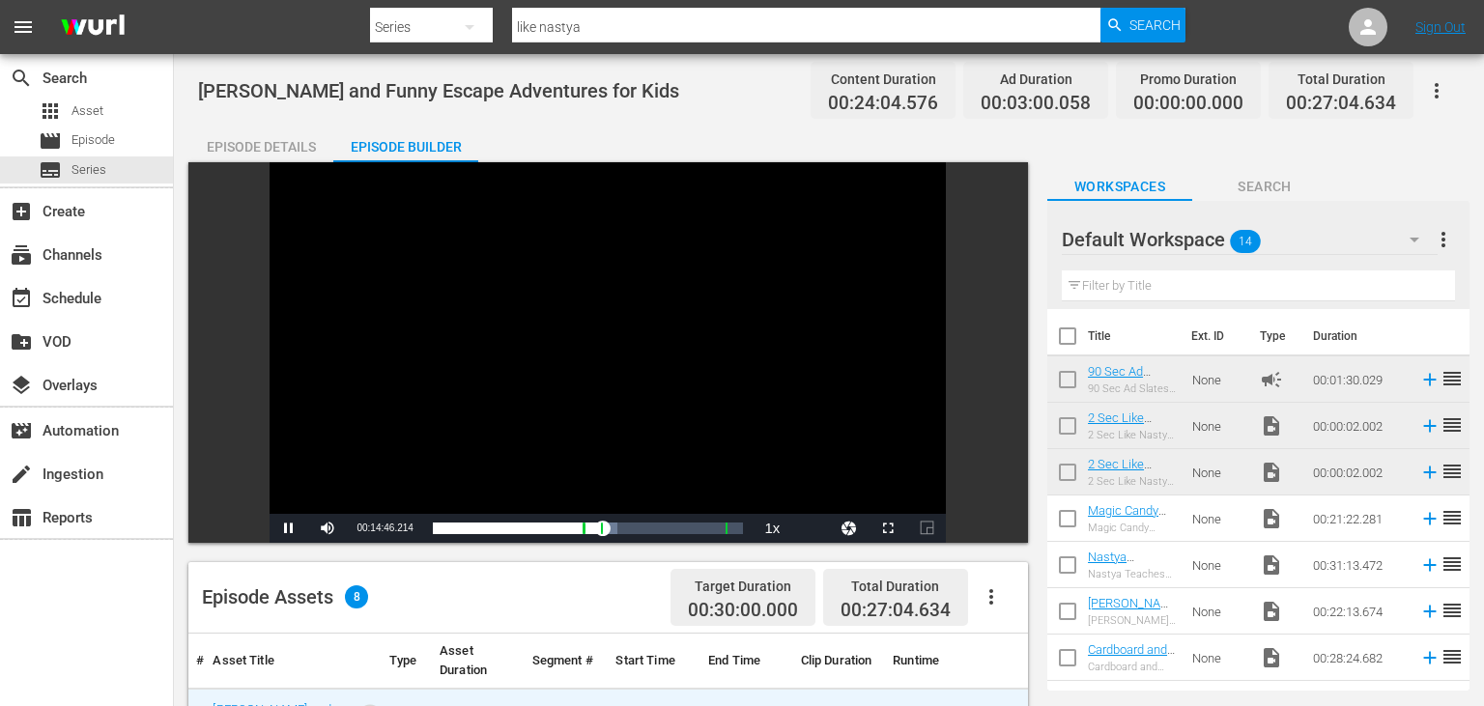
click at [574, 327] on div "Video Player" at bounding box center [608, 338] width 676 height 352
click at [71, 566] on div "search Search apps Asset movie Episode subtitles Series add_box Create subscrip…" at bounding box center [87, 407] width 174 height 706
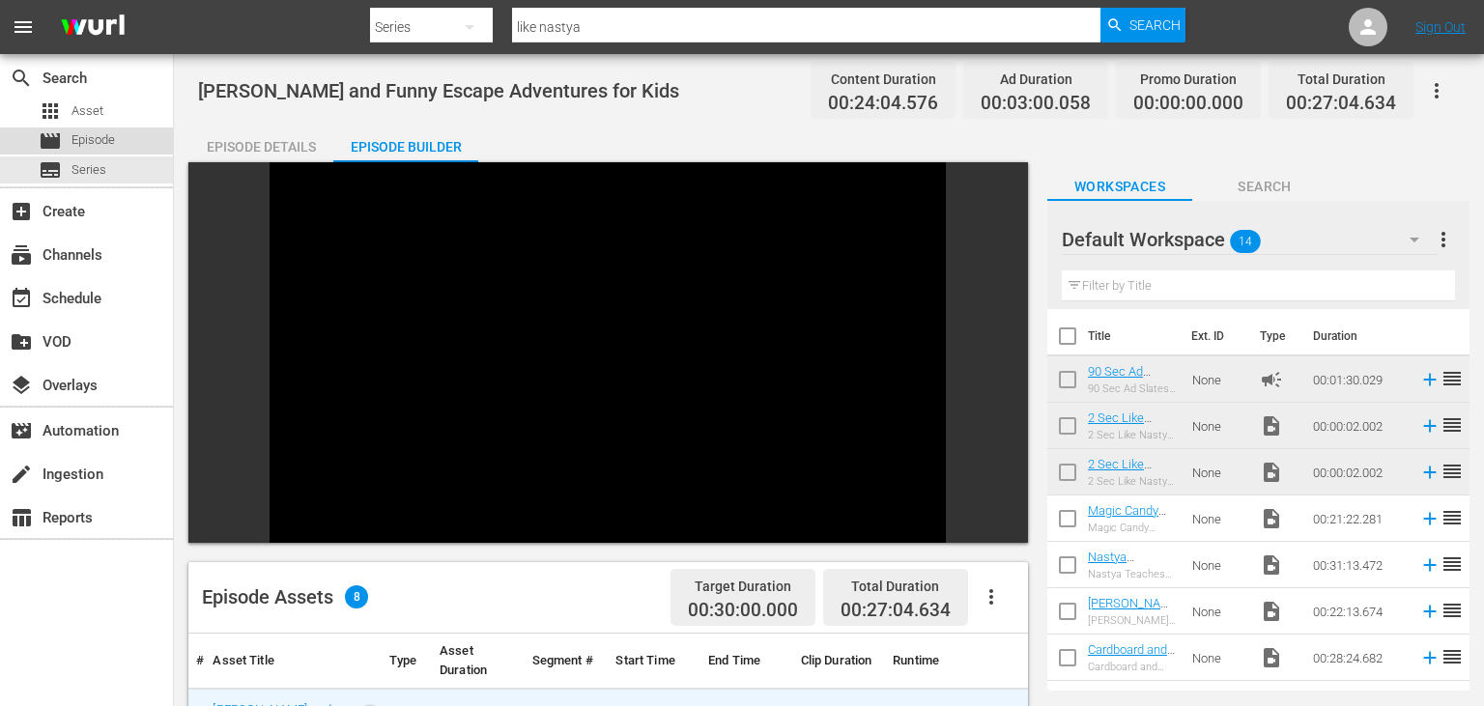
click at [120, 151] on div "movie Episode" at bounding box center [86, 141] width 173 height 27
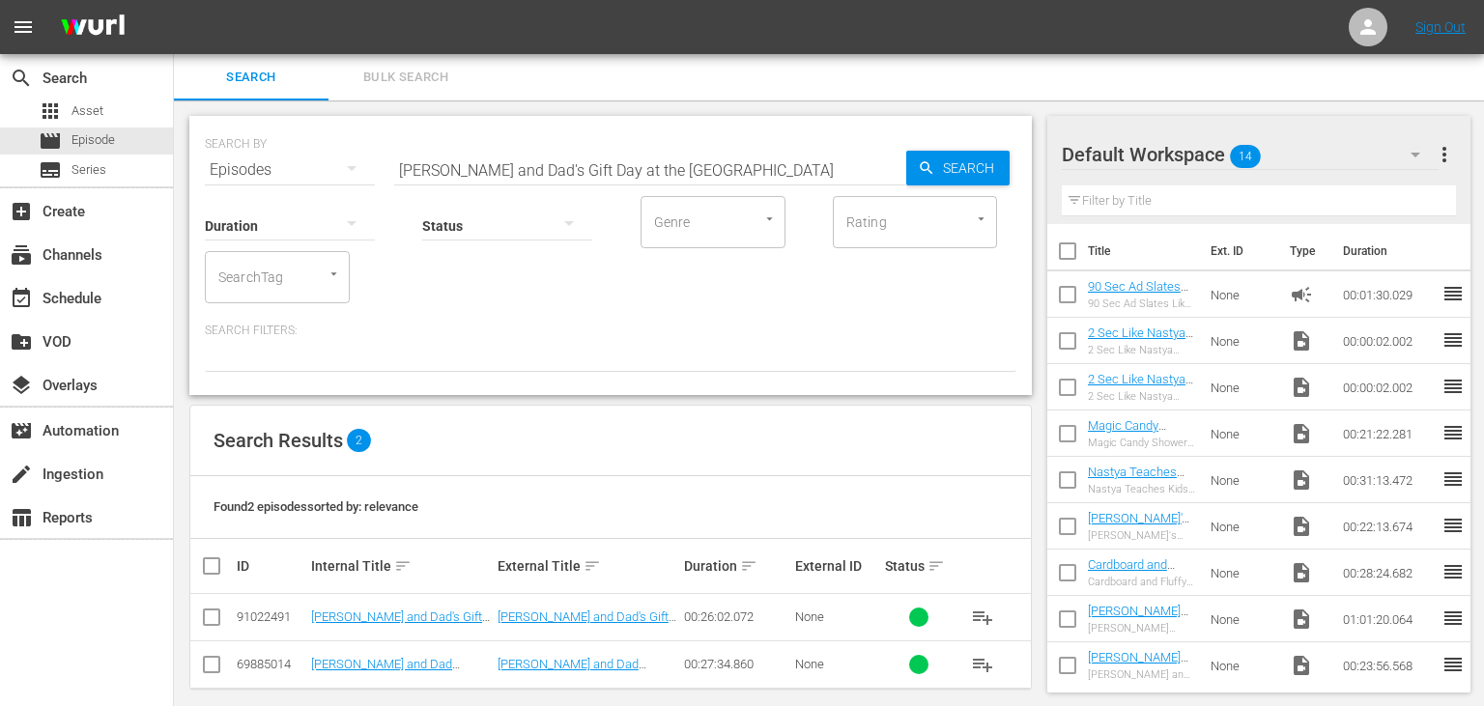
click at [748, 168] on input "[PERSON_NAME] and Dad's Gift Day at the [GEOGRAPHIC_DATA]" at bounding box center [650, 170] width 512 height 46
paste input "is Celebrating Her 11th Birthday"
click at [950, 168] on span "Search" at bounding box center [972, 168] width 74 height 35
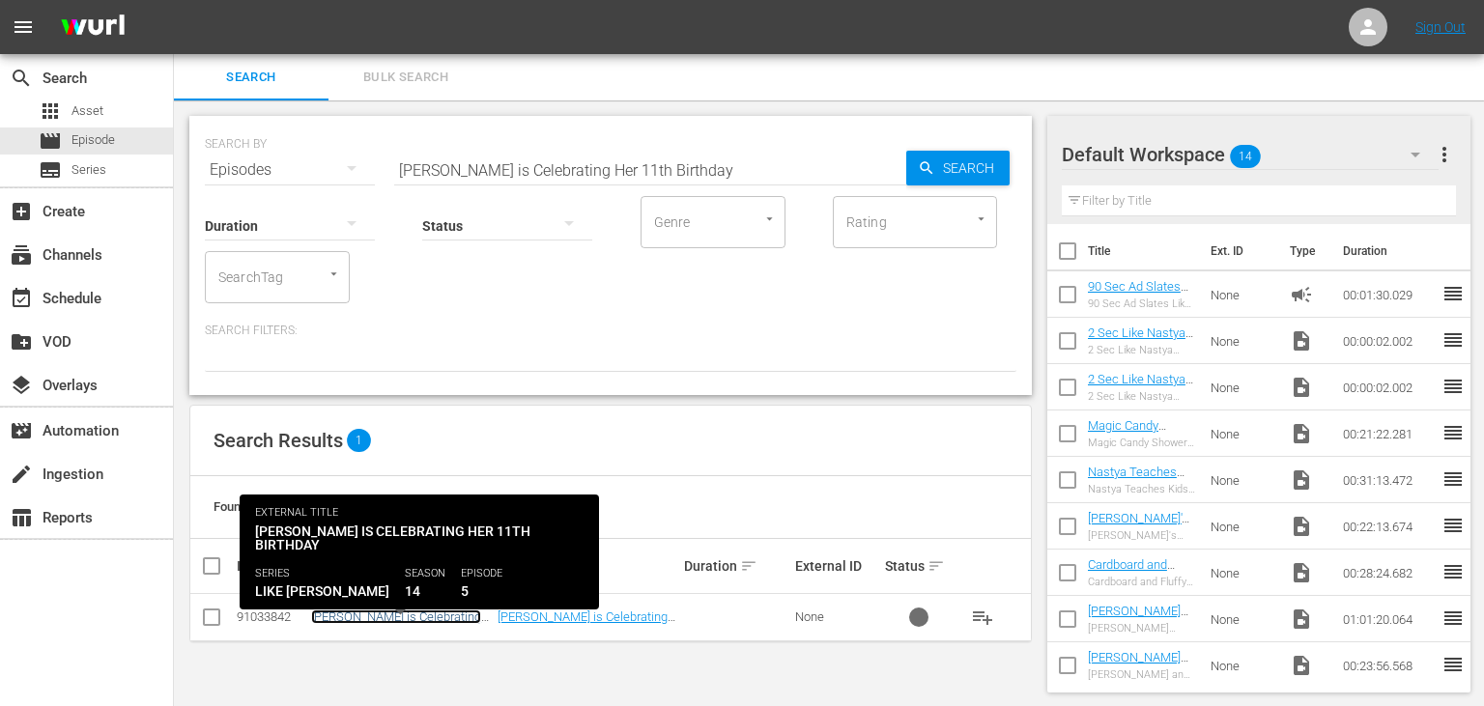
click at [363, 613] on link "[PERSON_NAME] is Celebrating Her 11th Birthday" at bounding box center [396, 624] width 170 height 29
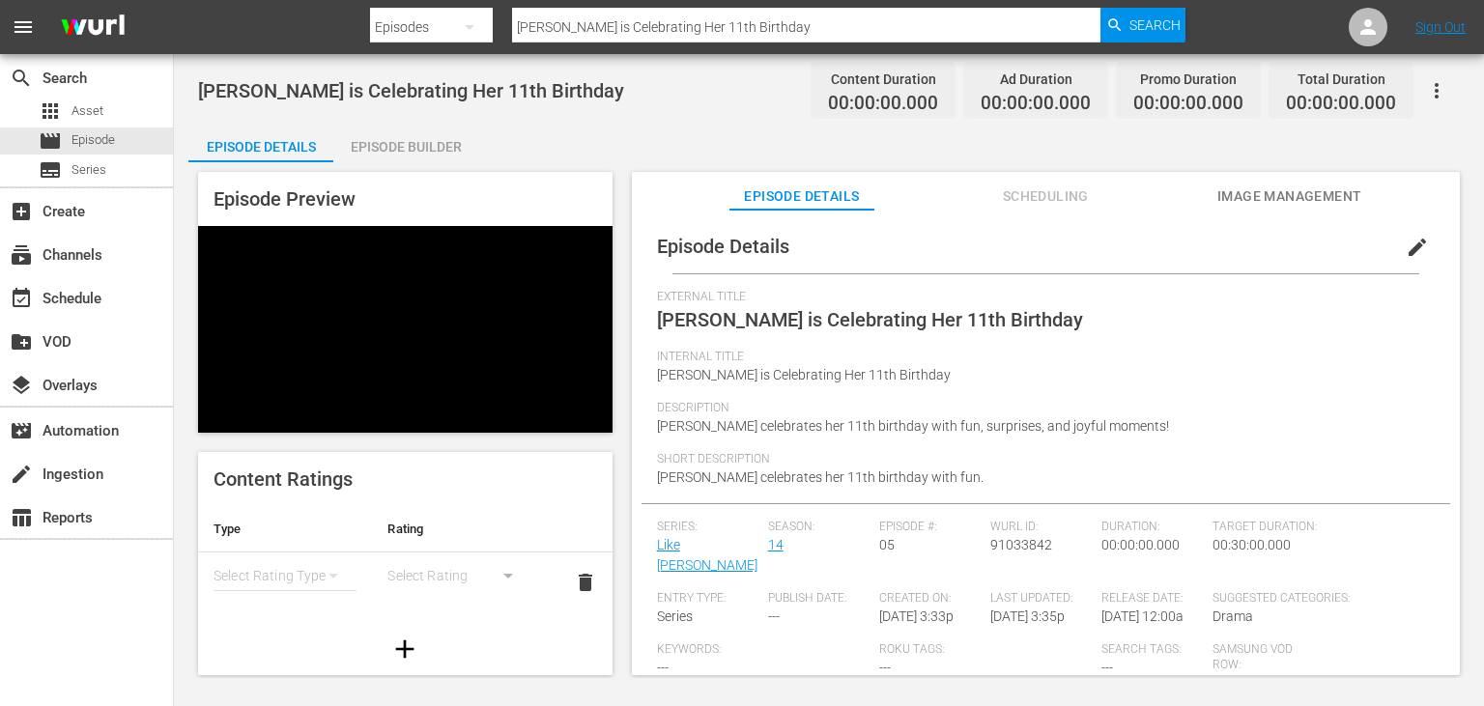
click at [438, 157] on div "Episode Builder" at bounding box center [405, 147] width 145 height 46
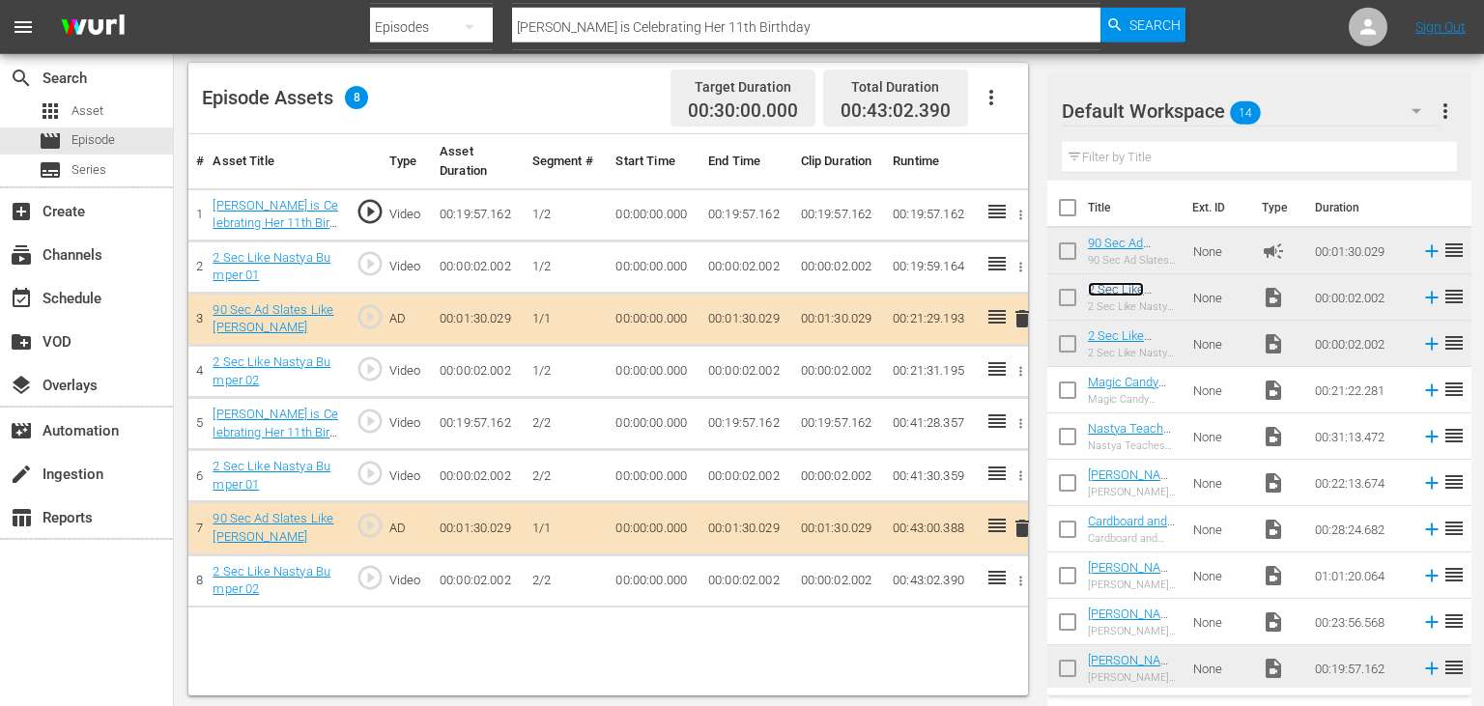
scroll to position [502, 0]
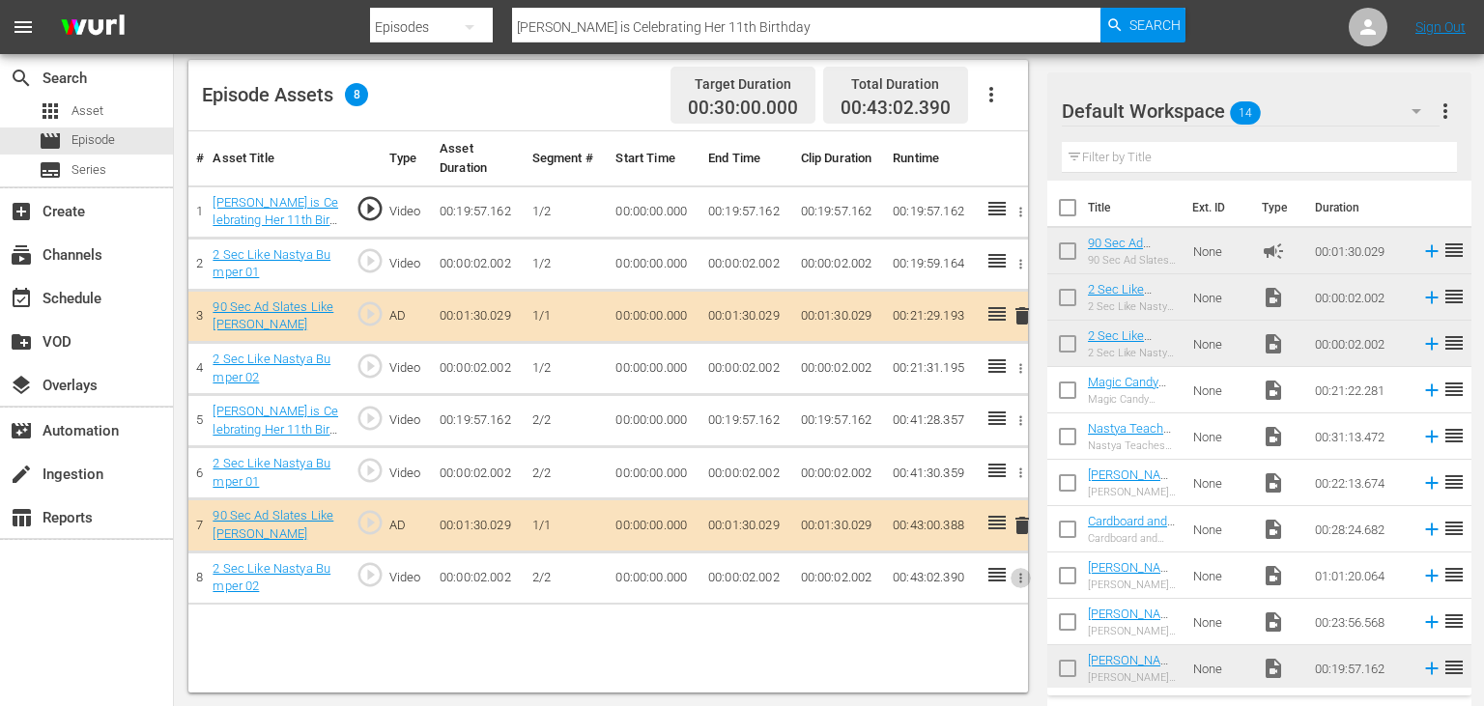
click at [1014, 578] on icon "button" at bounding box center [1021, 578] width 14 height 14
click at [949, 649] on span "DELETE ASSET" at bounding box center [957, 643] width 120 height 17
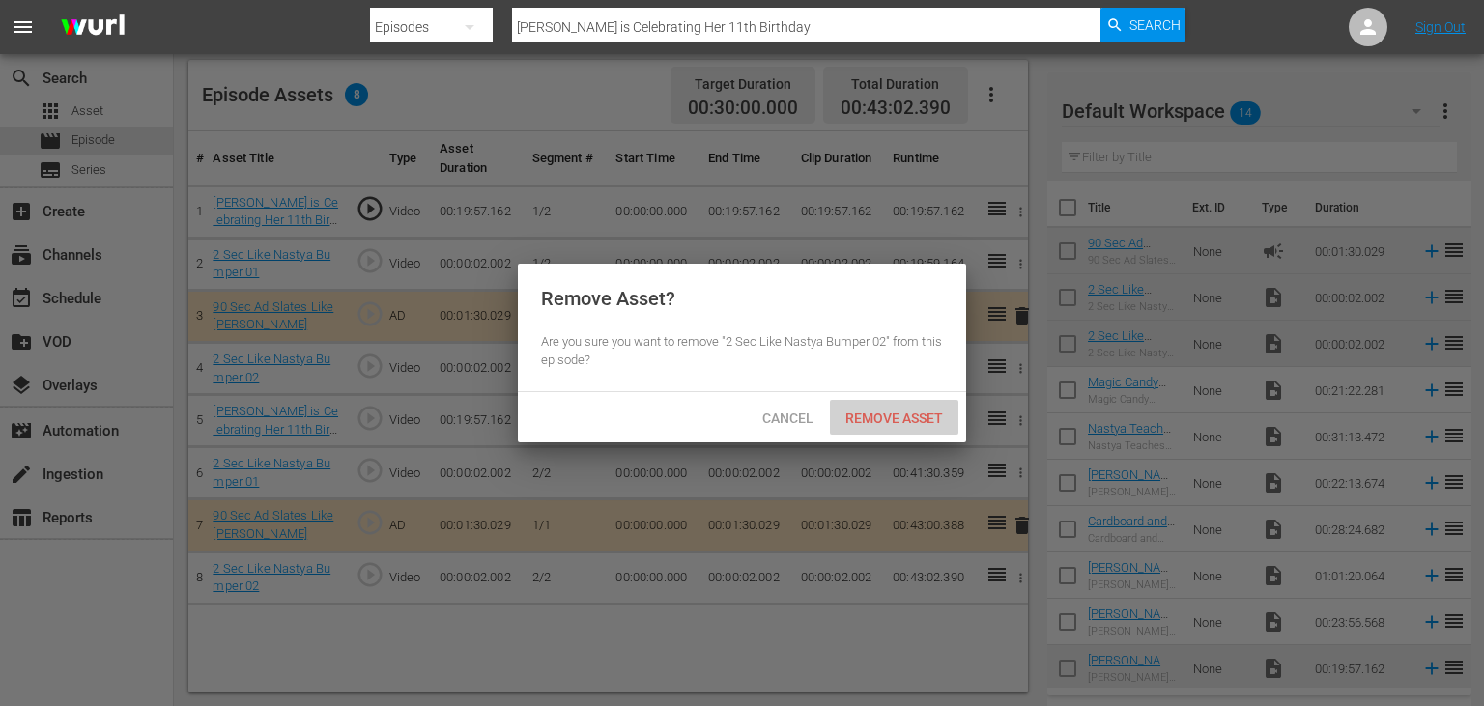
click at [893, 419] on span "Remove Asset" at bounding box center [894, 418] width 129 height 15
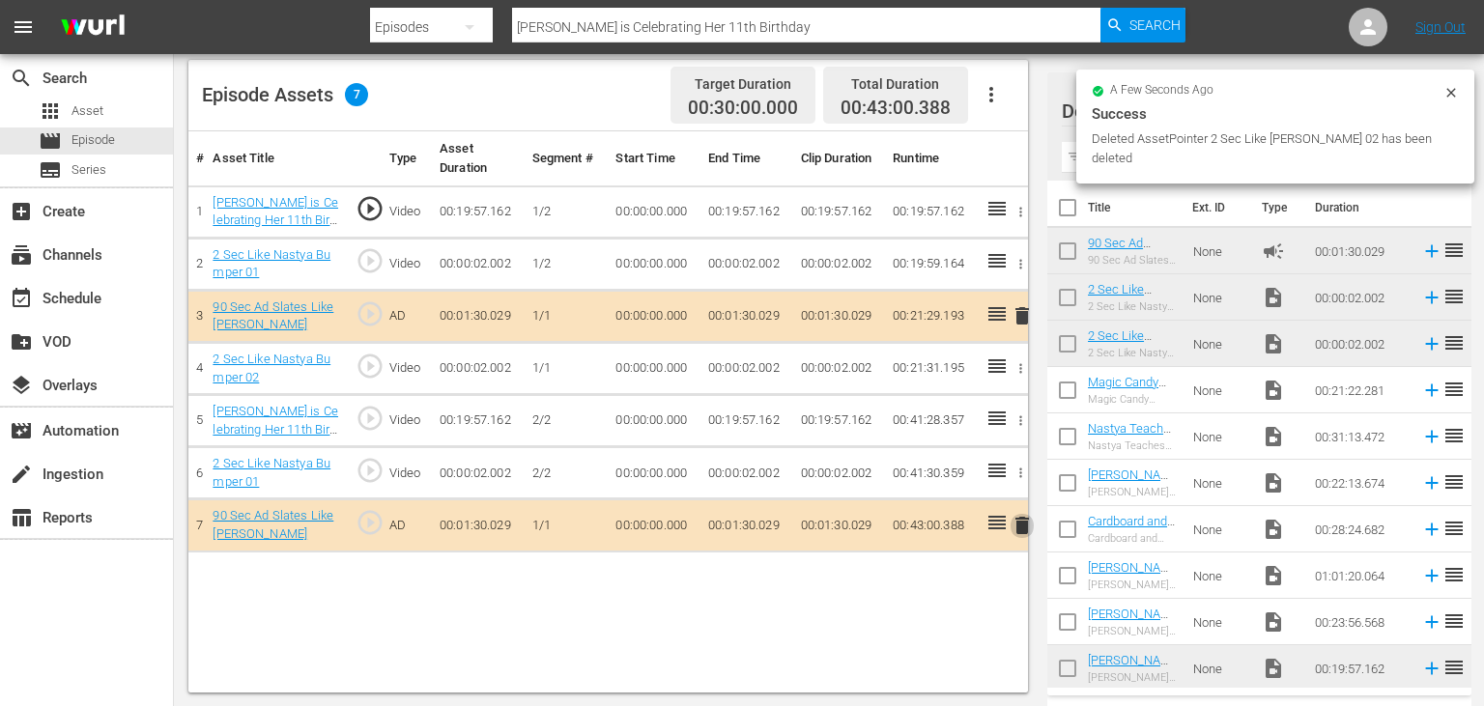
click at [1019, 529] on span "delete" at bounding box center [1022, 525] width 23 height 23
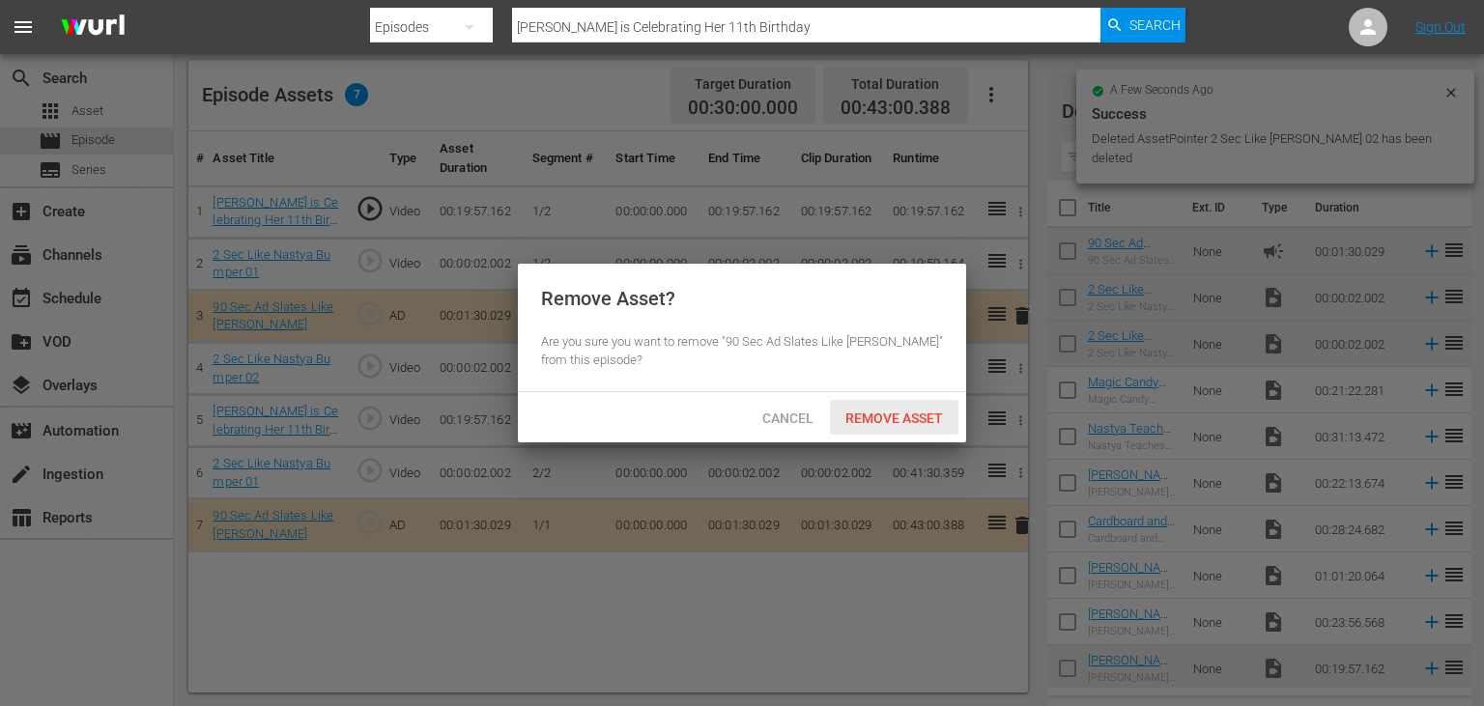
click at [895, 427] on div "Remove Asset" at bounding box center [894, 418] width 129 height 36
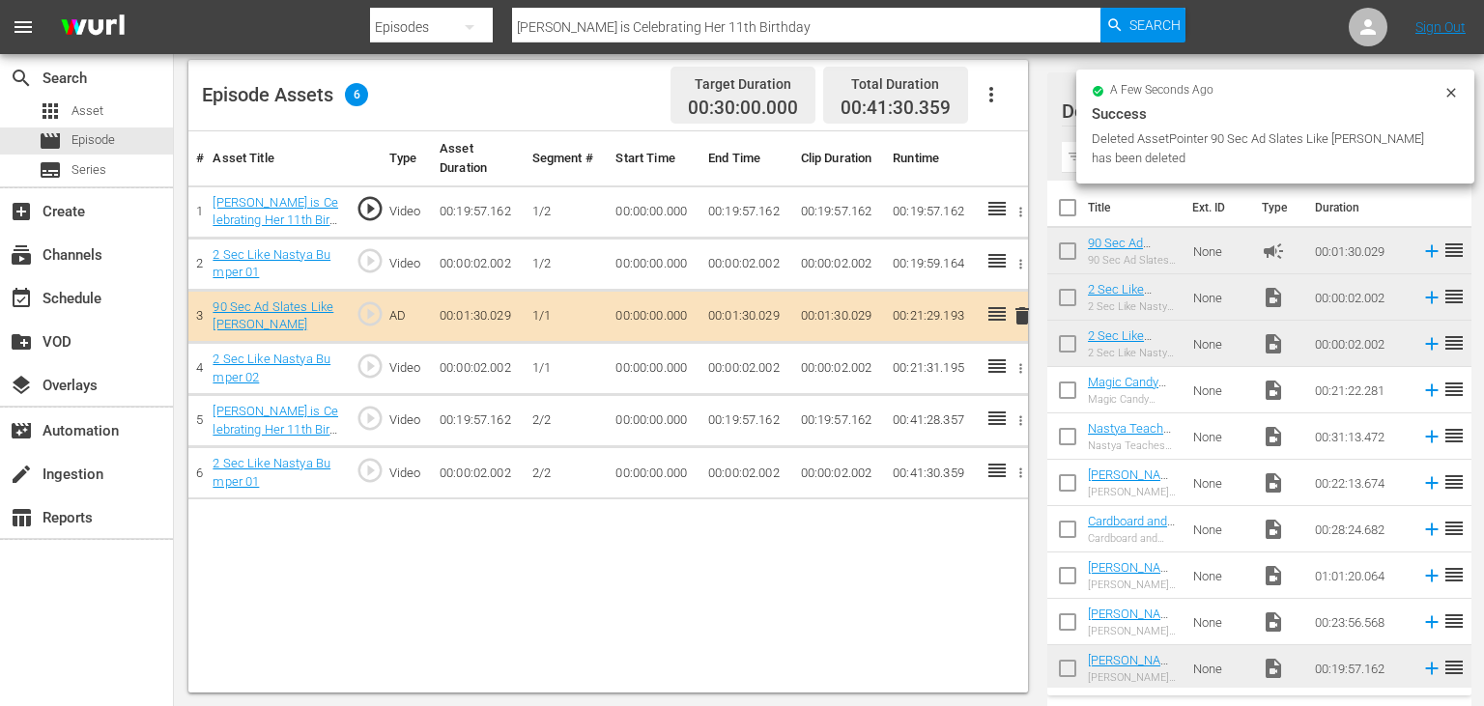
click at [1020, 475] on icon "button" at bounding box center [1020, 474] width 3 height 10
click at [962, 537] on span "DELETE ASSET" at bounding box center [957, 538] width 120 height 17
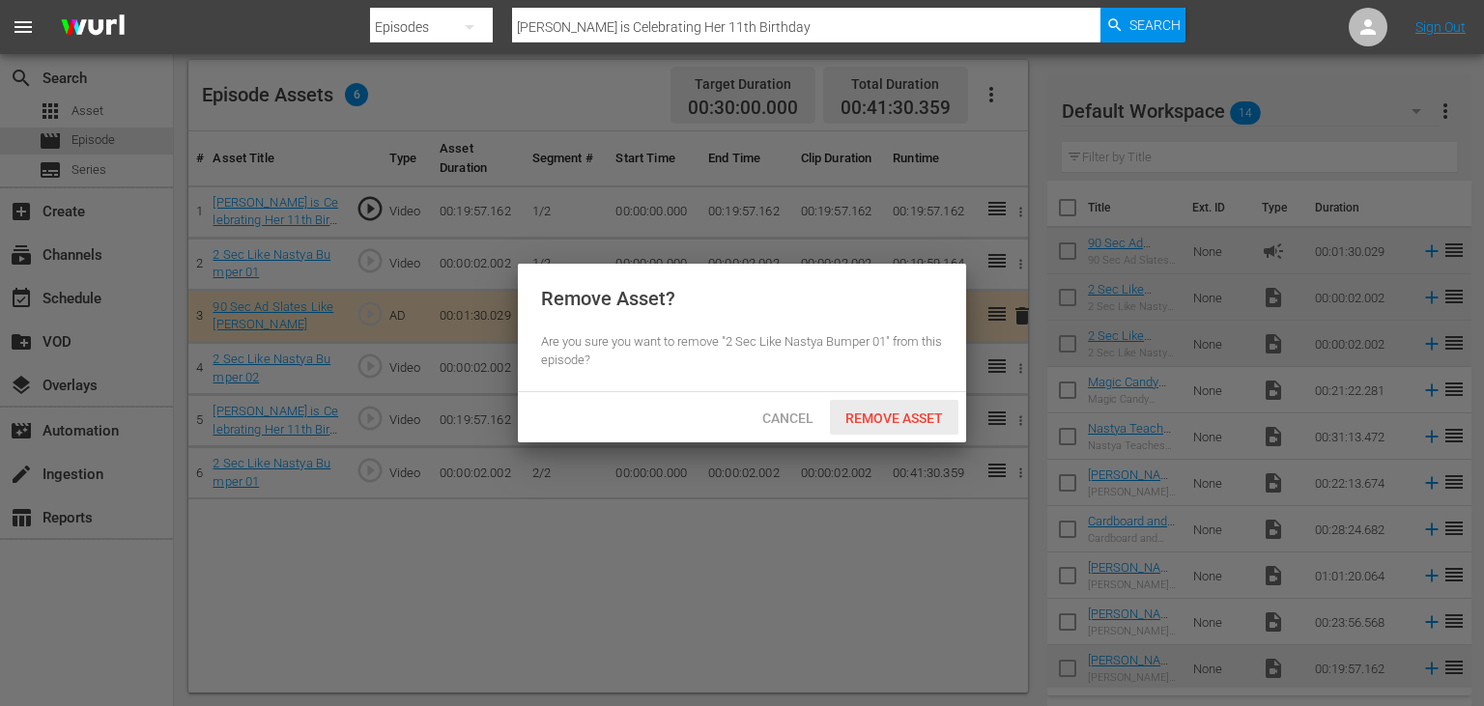
click at [907, 413] on span "Remove Asset" at bounding box center [894, 418] width 129 height 15
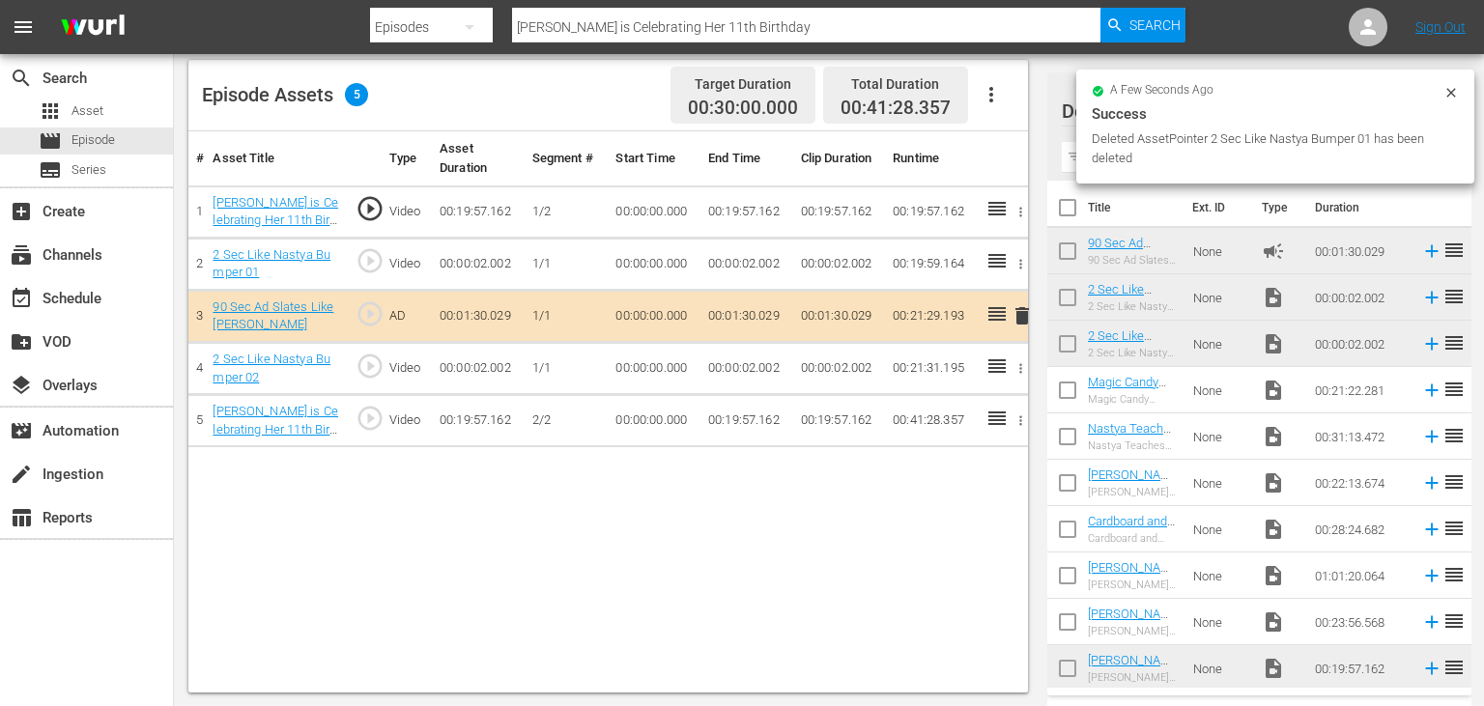
click at [1020, 428] on button "button" at bounding box center [1021, 421] width 20 height 20
click at [981, 505] on ul "Edit Start/End Time Assign Key Asset DELETE ASSET" at bounding box center [956, 454] width 151 height 117
click at [982, 492] on span "DELETE ASSET" at bounding box center [957, 486] width 120 height 17
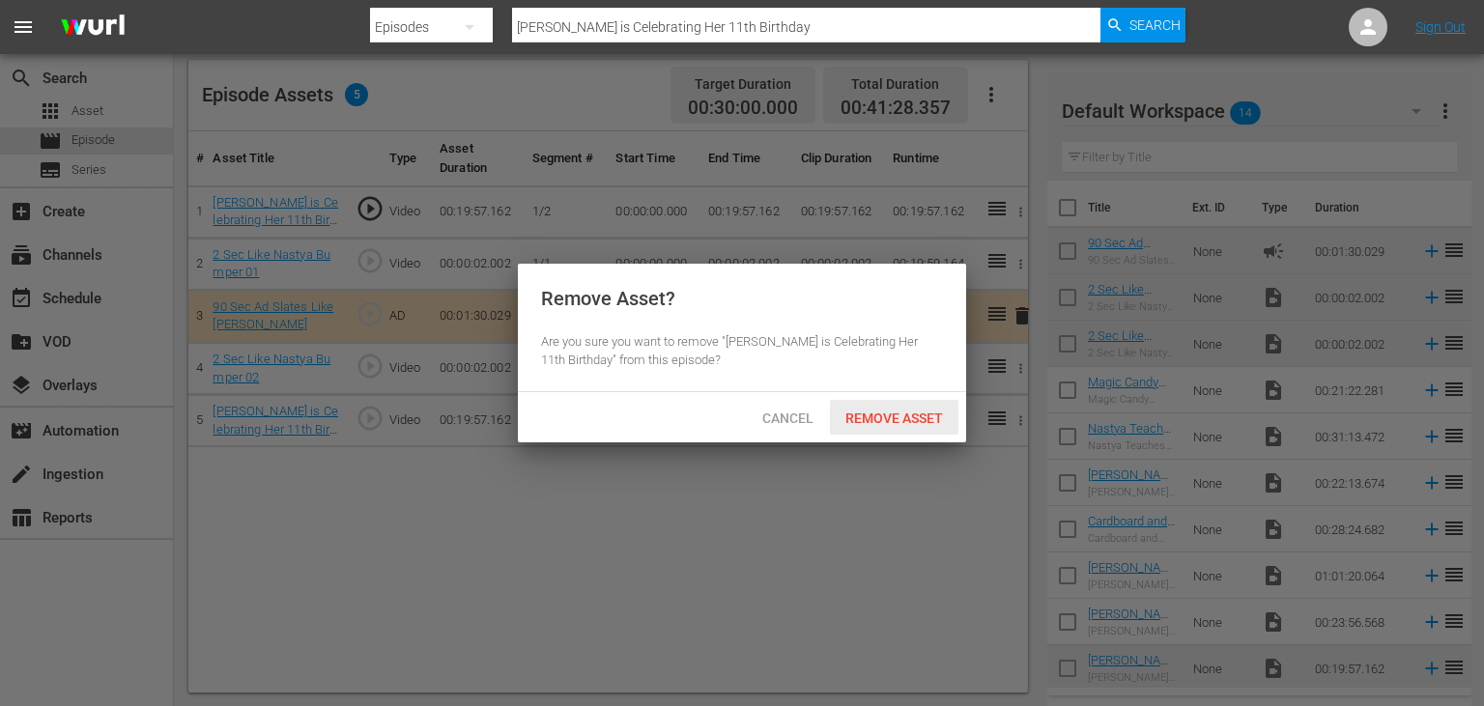
click at [933, 429] on div "Remove Asset" at bounding box center [894, 418] width 129 height 36
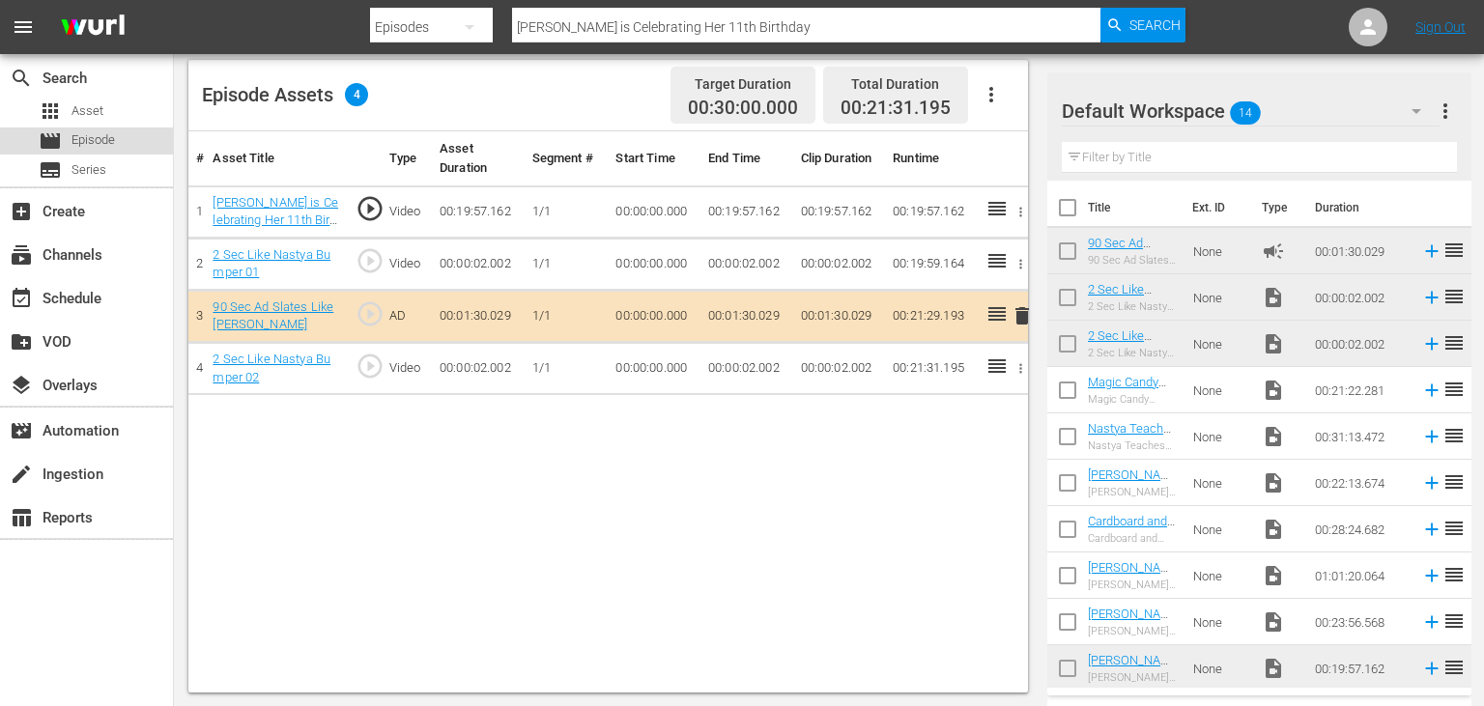
click at [138, 144] on div "movie Episode" at bounding box center [86, 141] width 173 height 27
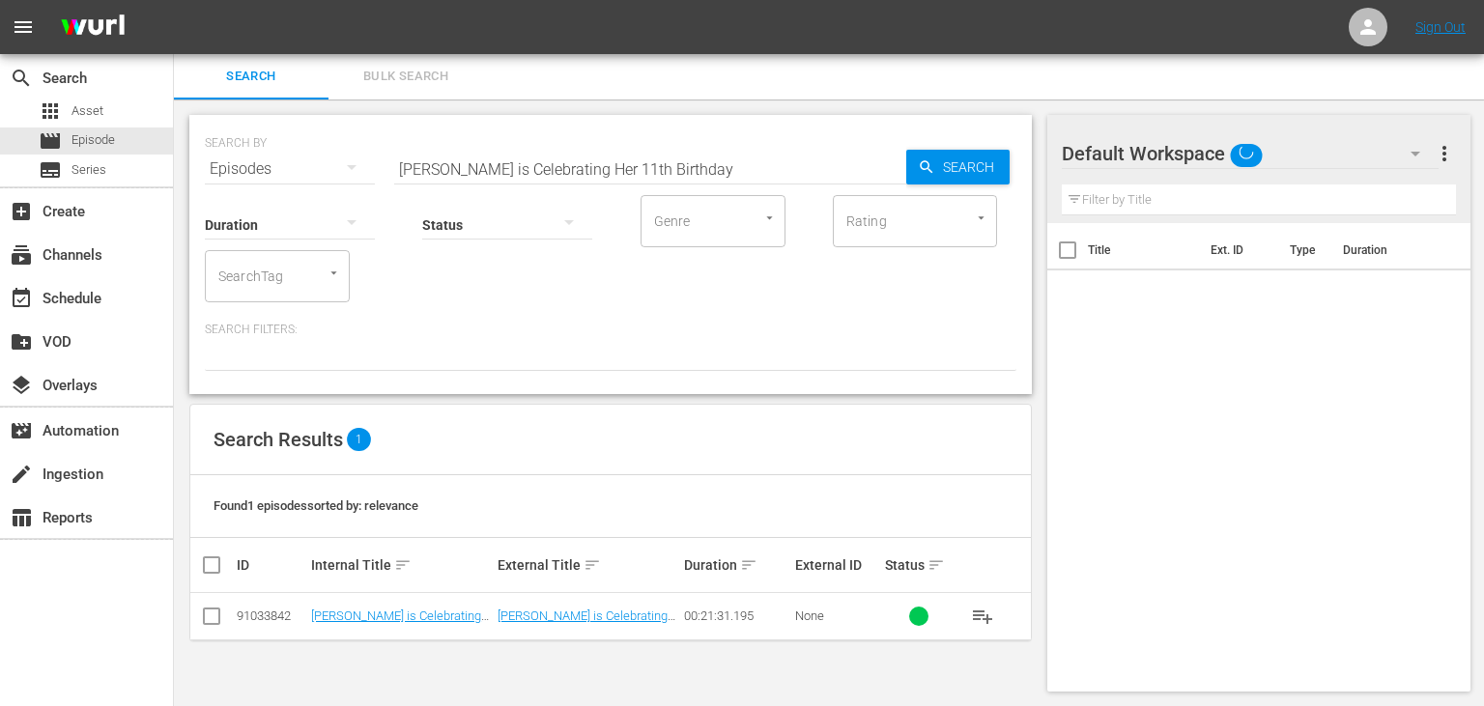
click at [762, 184] on input "[PERSON_NAME] is Celebrating Her 11th Birthday" at bounding box center [650, 169] width 512 height 46
click at [650, 184] on hr at bounding box center [650, 184] width 0 height 2
click at [762, 184] on hr at bounding box center [650, 184] width 512 height 1
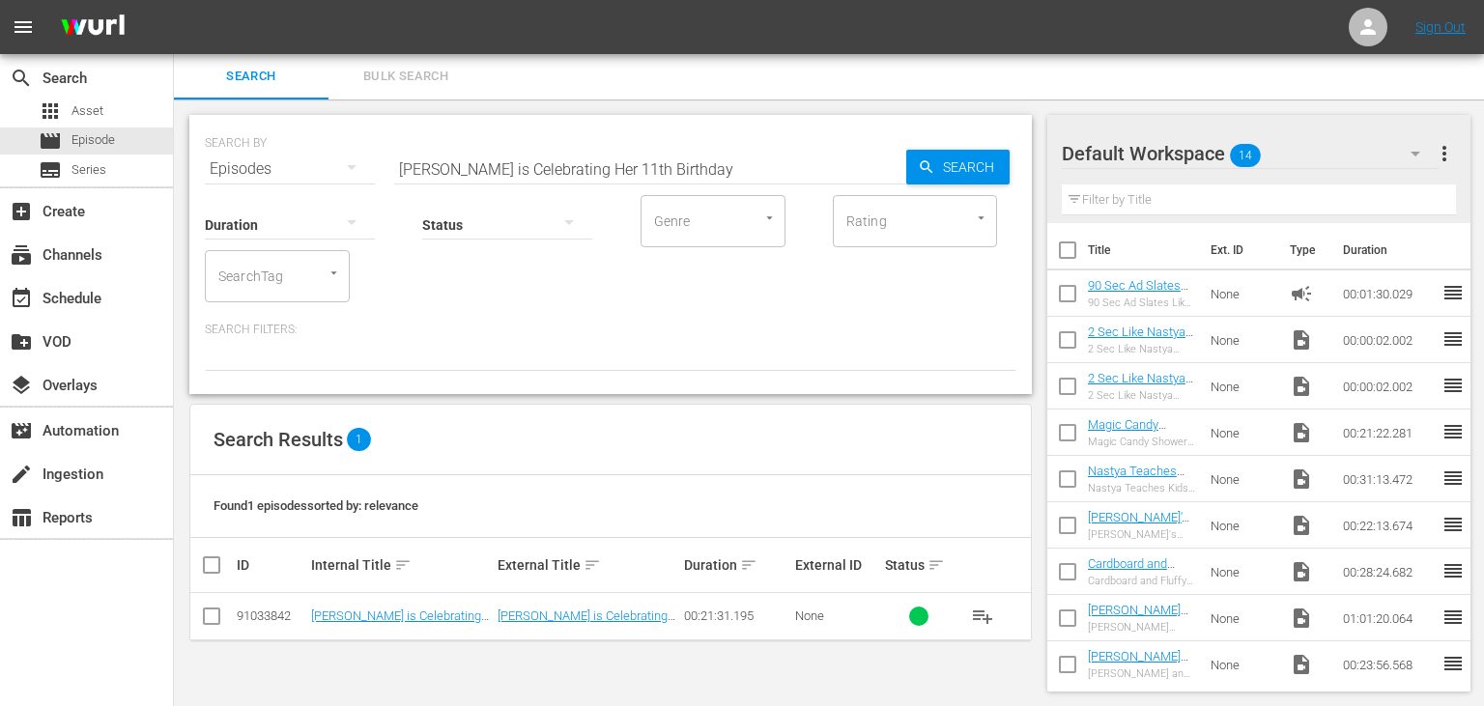
click at [762, 184] on hr at bounding box center [650, 184] width 512 height 1
click at [770, 175] on input "[PERSON_NAME] is Celebrating Her 11th Birthday" at bounding box center [650, 169] width 512 height 46
paste input "Learns How to Help Her Parents and Plays with a Sweet Machine"
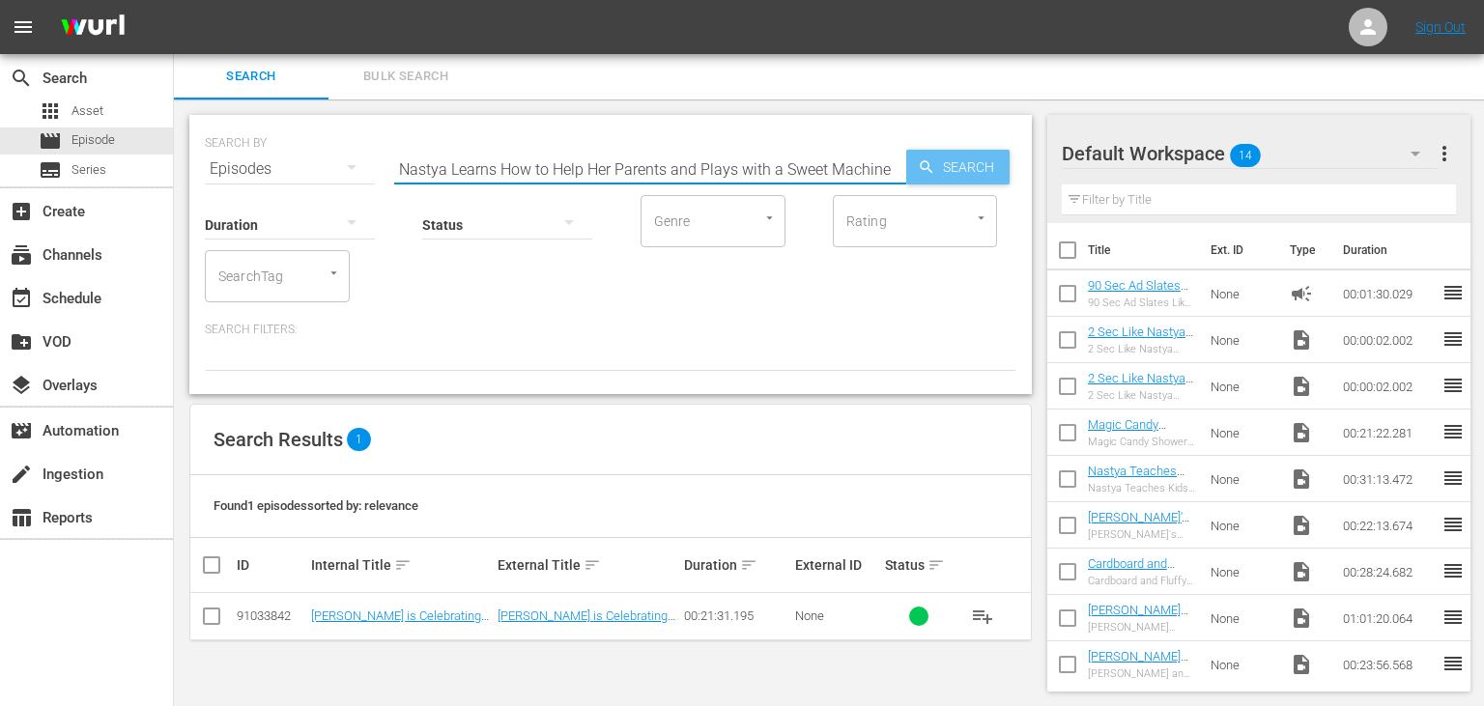
click at [959, 175] on span "Search" at bounding box center [972, 167] width 74 height 35
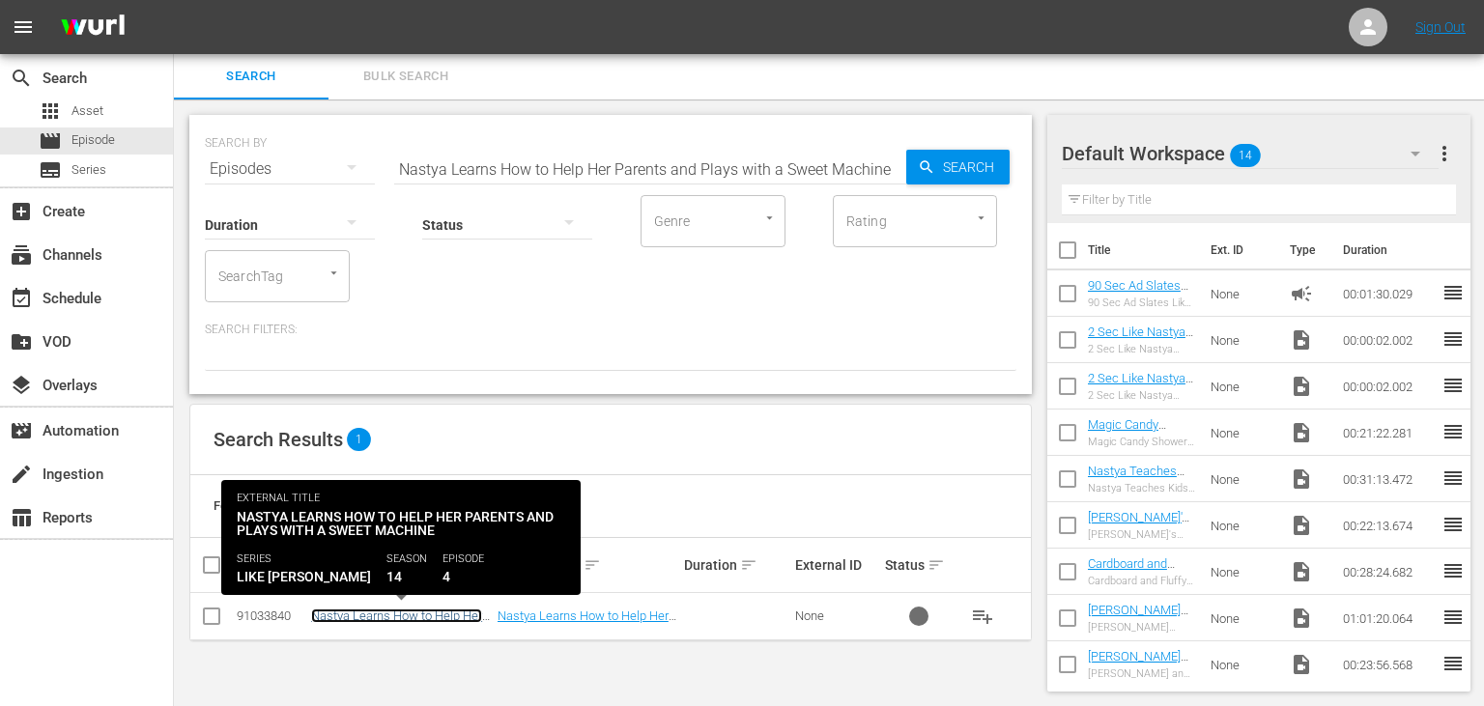
click at [352, 611] on link "Nastya Learns How to Help Her Parents and Plays with a Sweet Machine" at bounding box center [397, 630] width 172 height 43
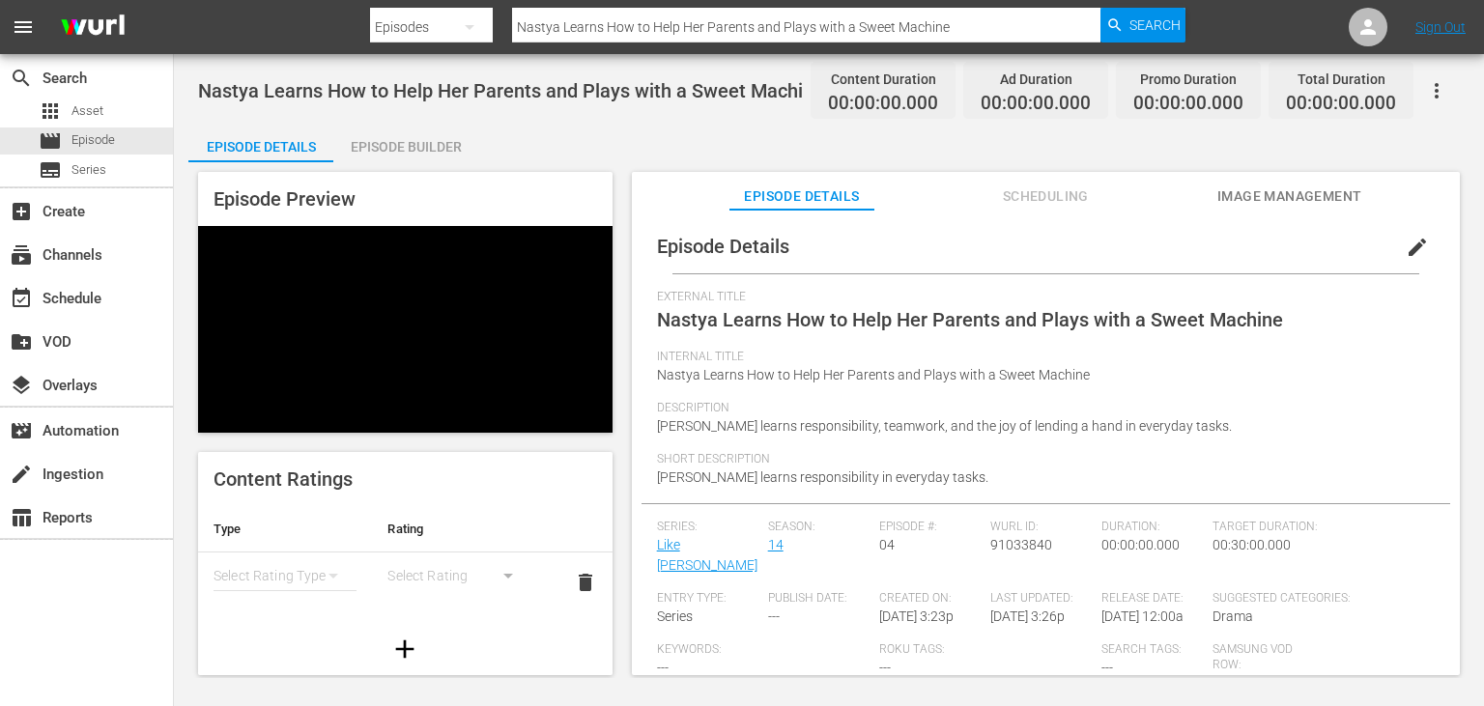
click at [431, 156] on div "Episode Builder" at bounding box center [405, 147] width 145 height 46
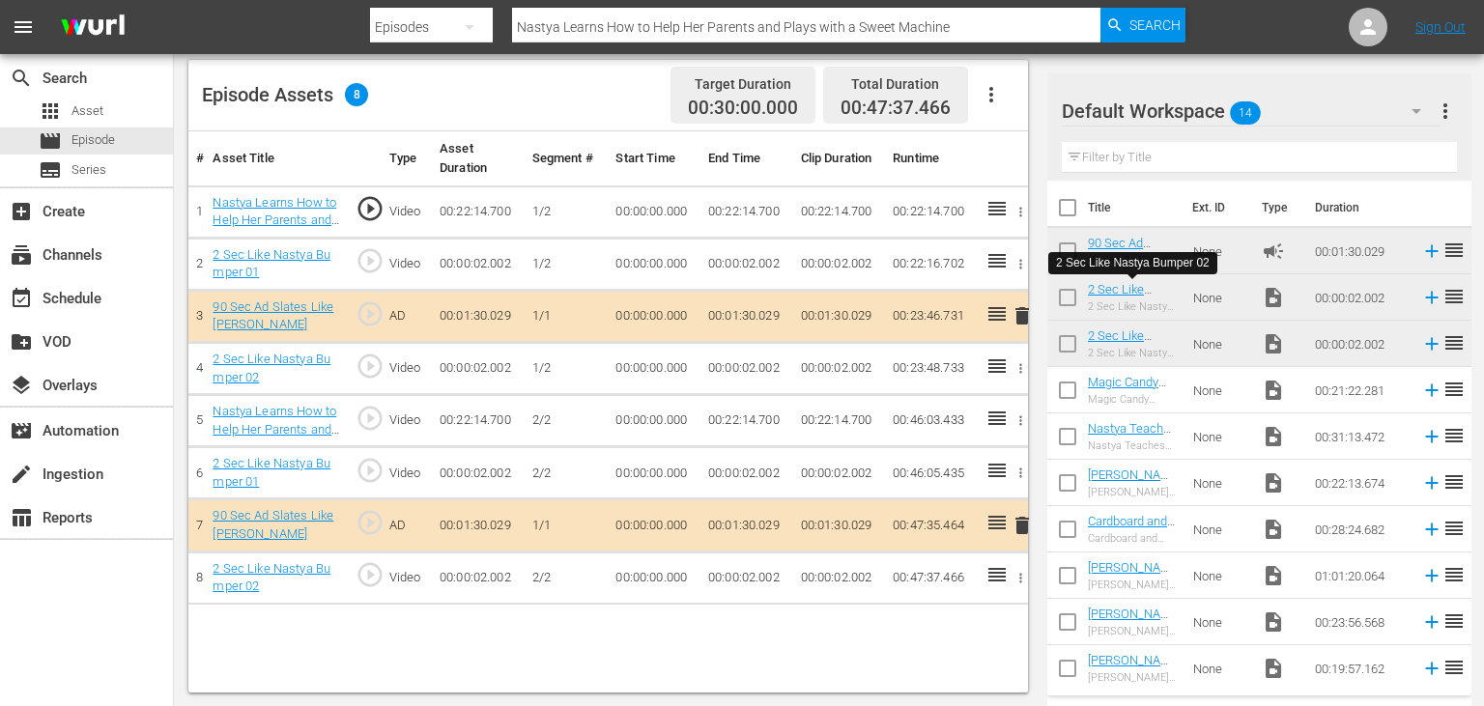
click at [748, 202] on td "00:22:14.700" at bounding box center [746, 212] width 93 height 52
click at [747, 205] on td "00:22:14.700" at bounding box center [746, 212] width 93 height 52
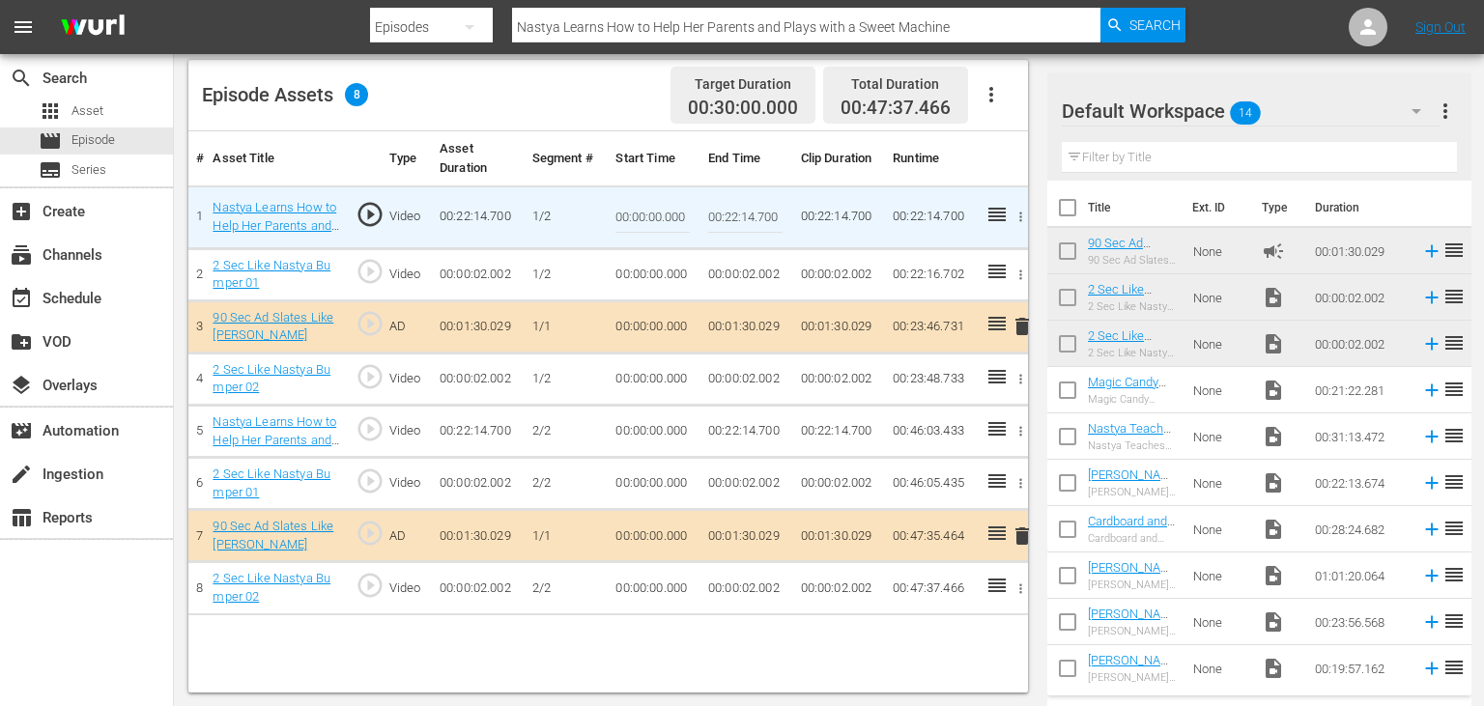
click at [736, 213] on input "00:22:14.700" at bounding box center [745, 217] width 74 height 46
click at [728, 215] on input "00:22:14.700" at bounding box center [745, 217] width 74 height 46
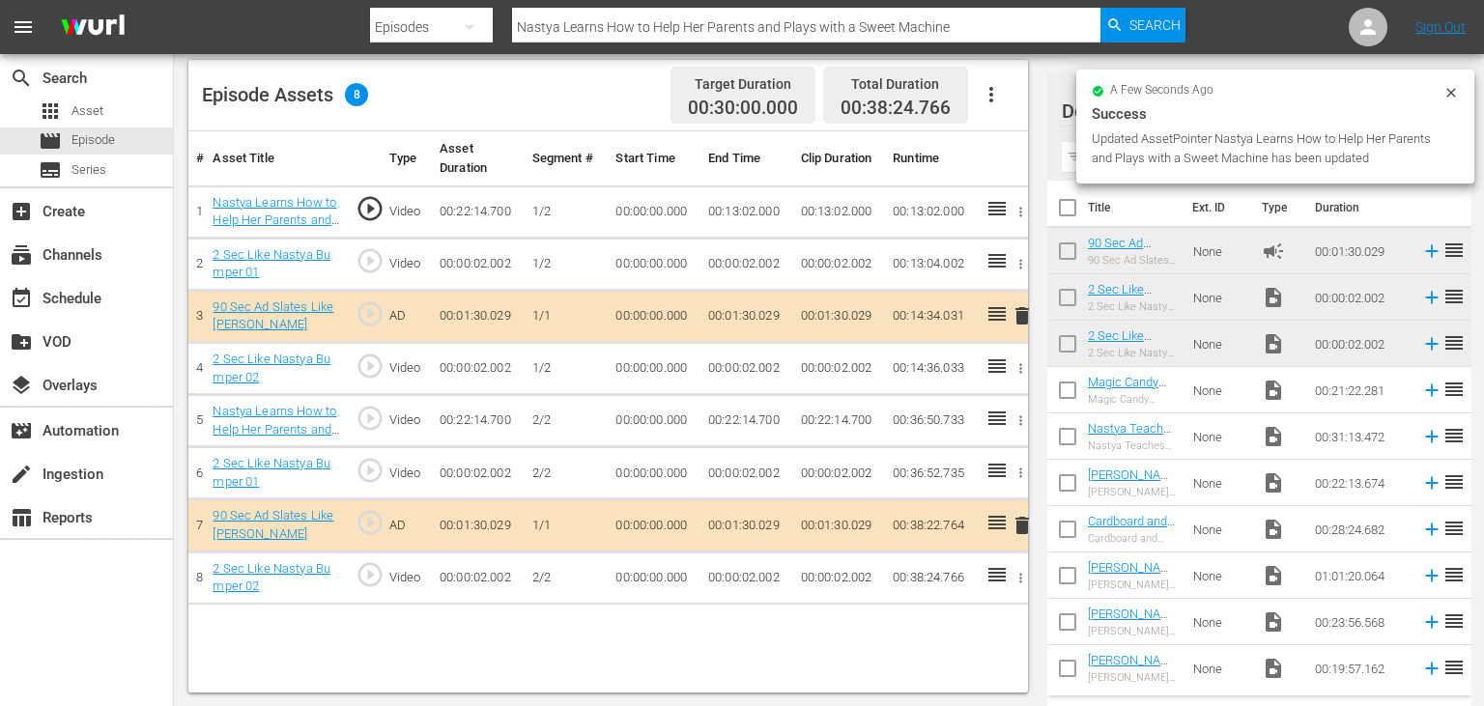
click at [744, 212] on td "00:13:02.000" at bounding box center [746, 212] width 93 height 52
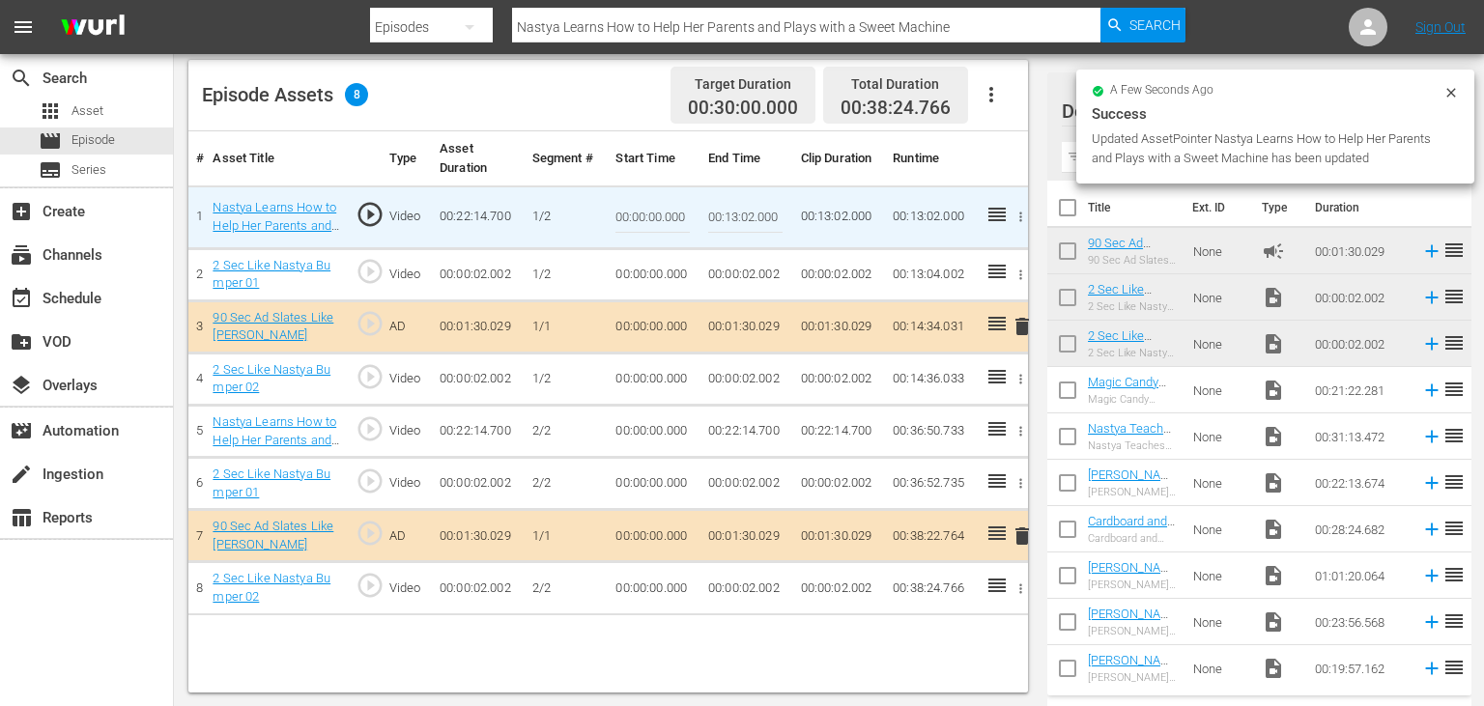
click at [744, 212] on input "00:13:02.000" at bounding box center [745, 217] width 74 height 46
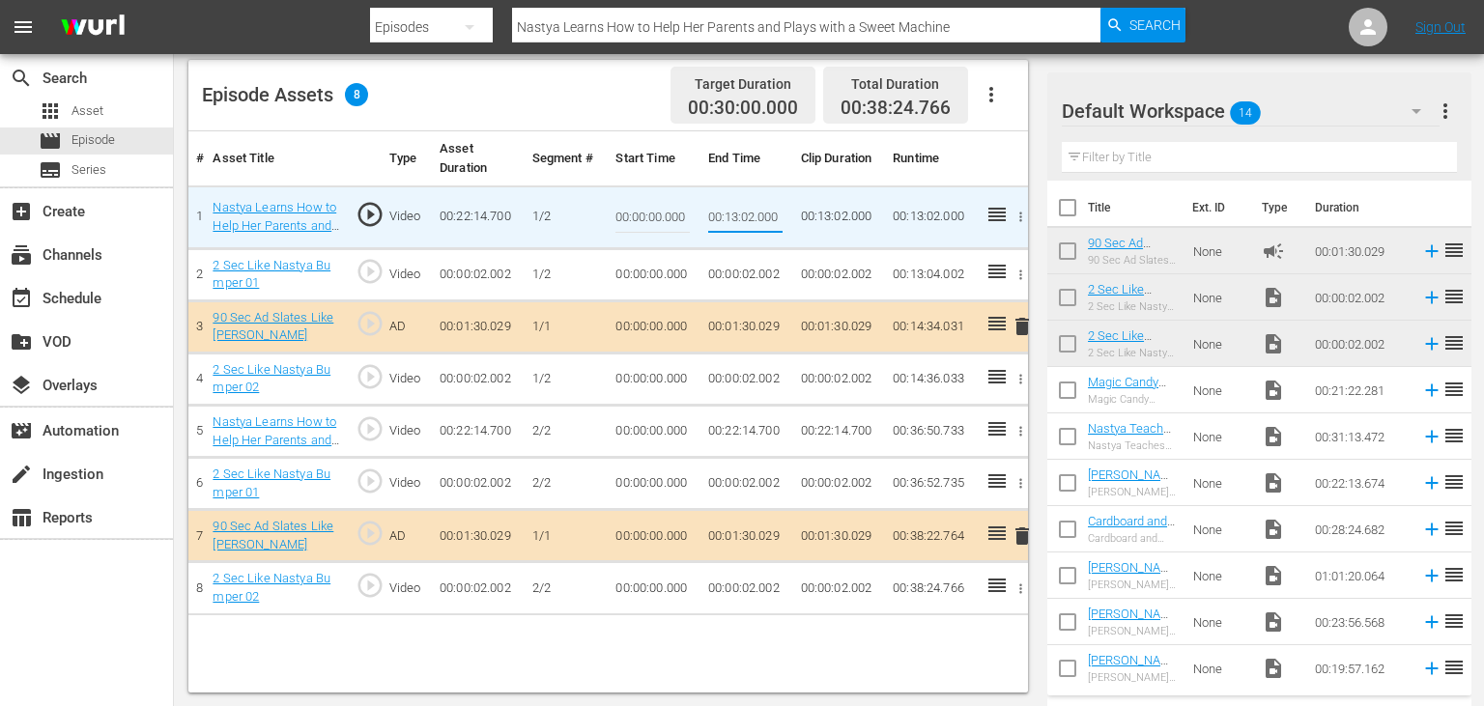
click at [636, 433] on td "00:00:00.000" at bounding box center [654, 432] width 93 height 52
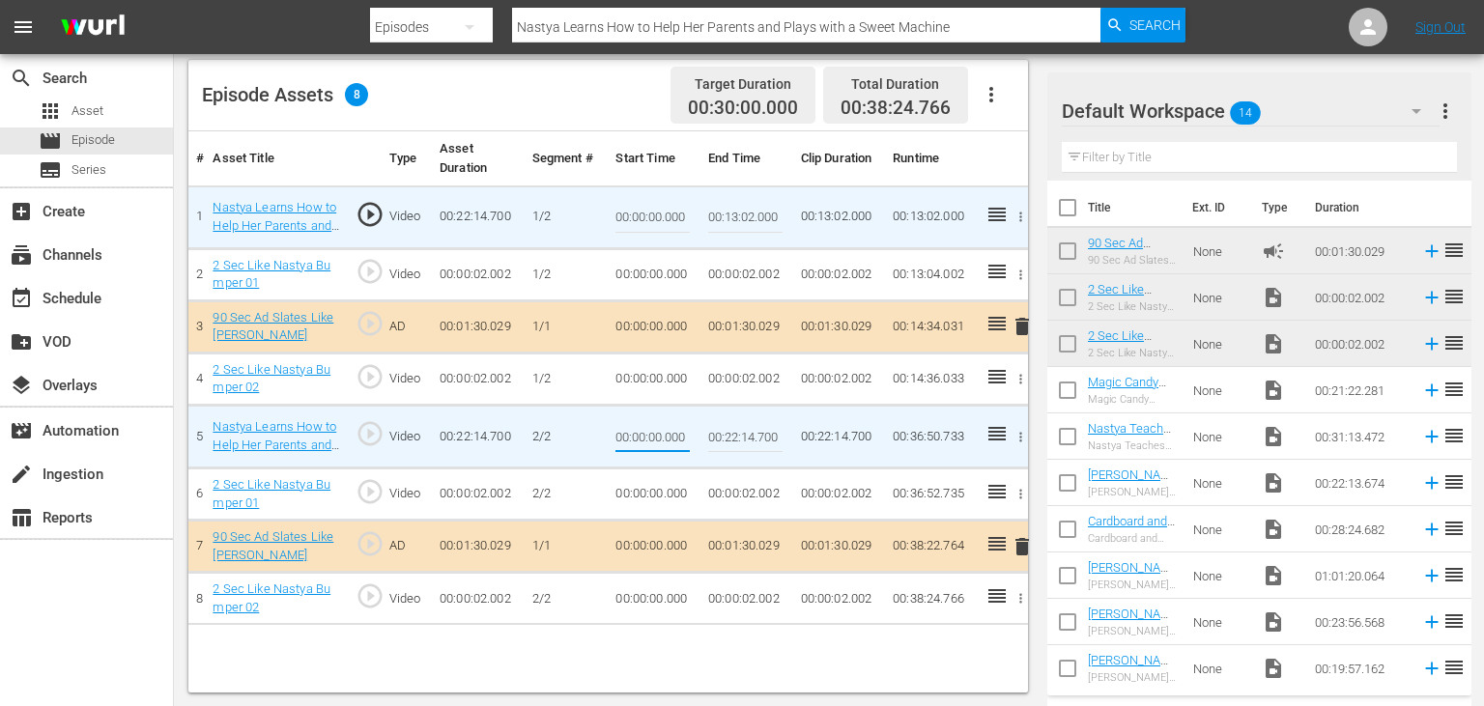
click at [636, 433] on input "00:00:00.000" at bounding box center [652, 437] width 74 height 46
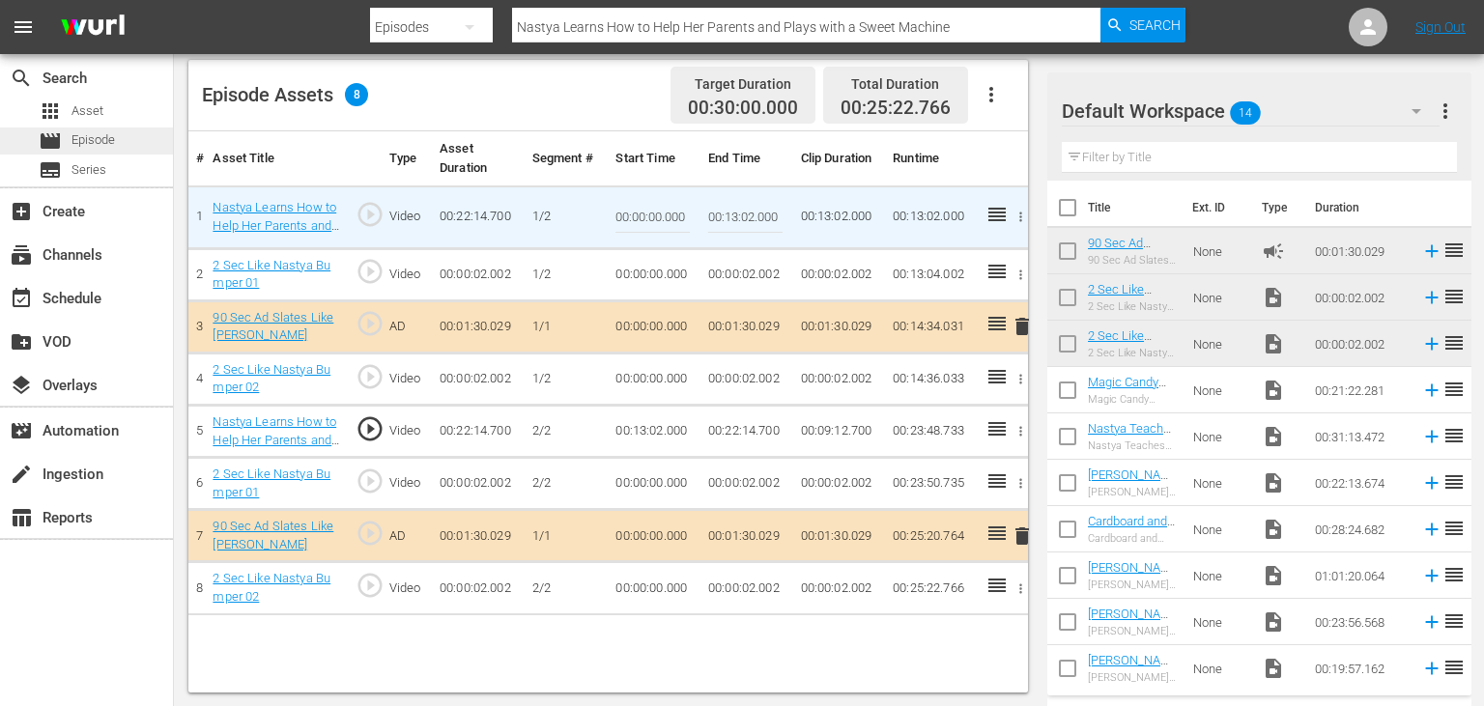
click at [135, 148] on div "movie Episode" at bounding box center [86, 141] width 173 height 27
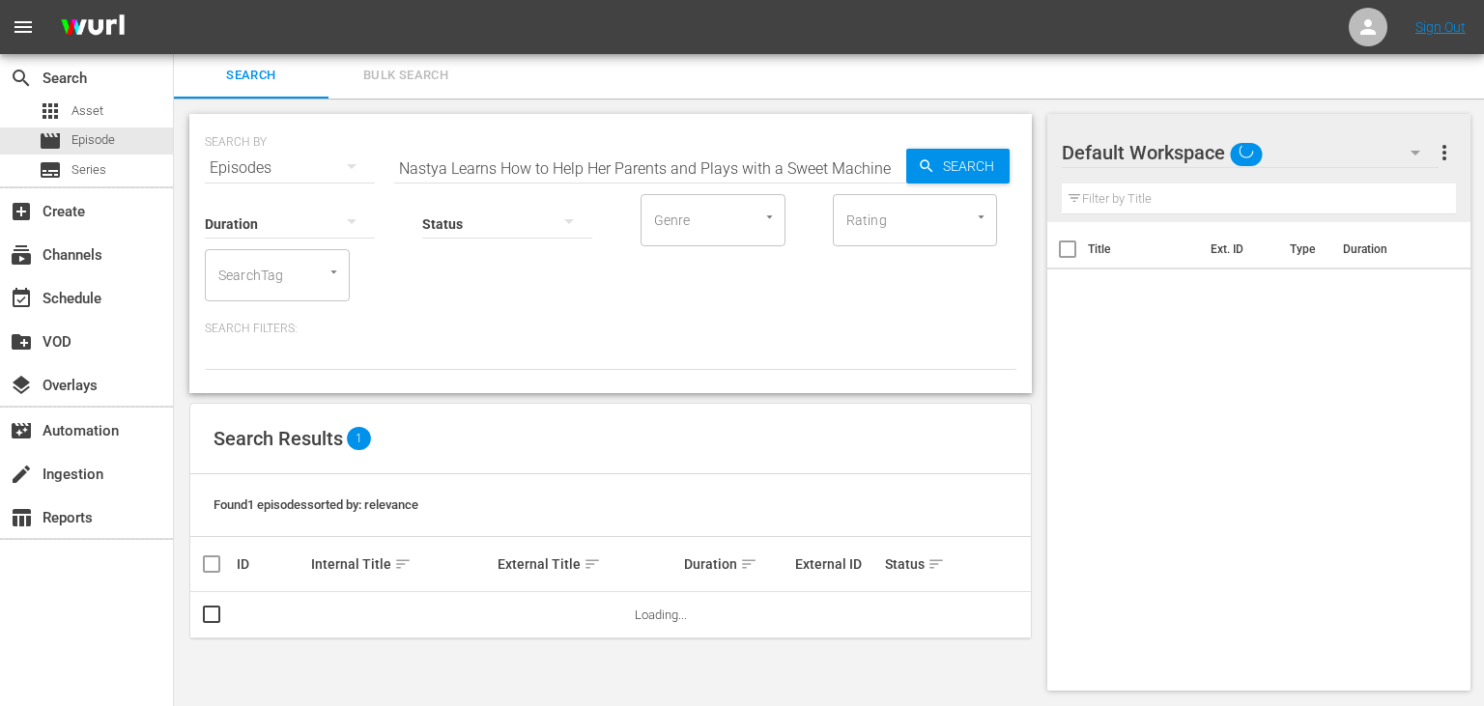
scroll to position [1, 0]
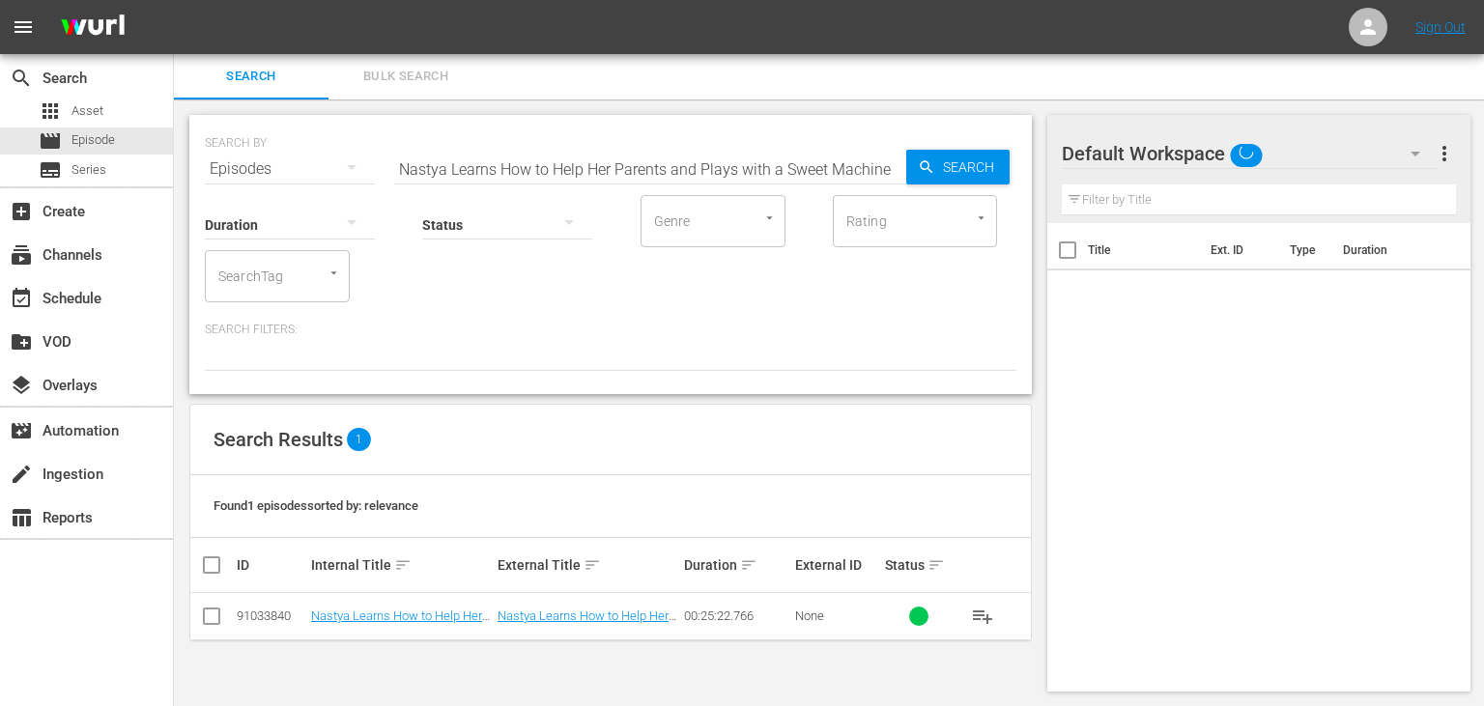
click at [701, 166] on input "Nastya Learns How to Help Her Parents and Plays with a Sweet Machine" at bounding box center [650, 169] width 512 height 46
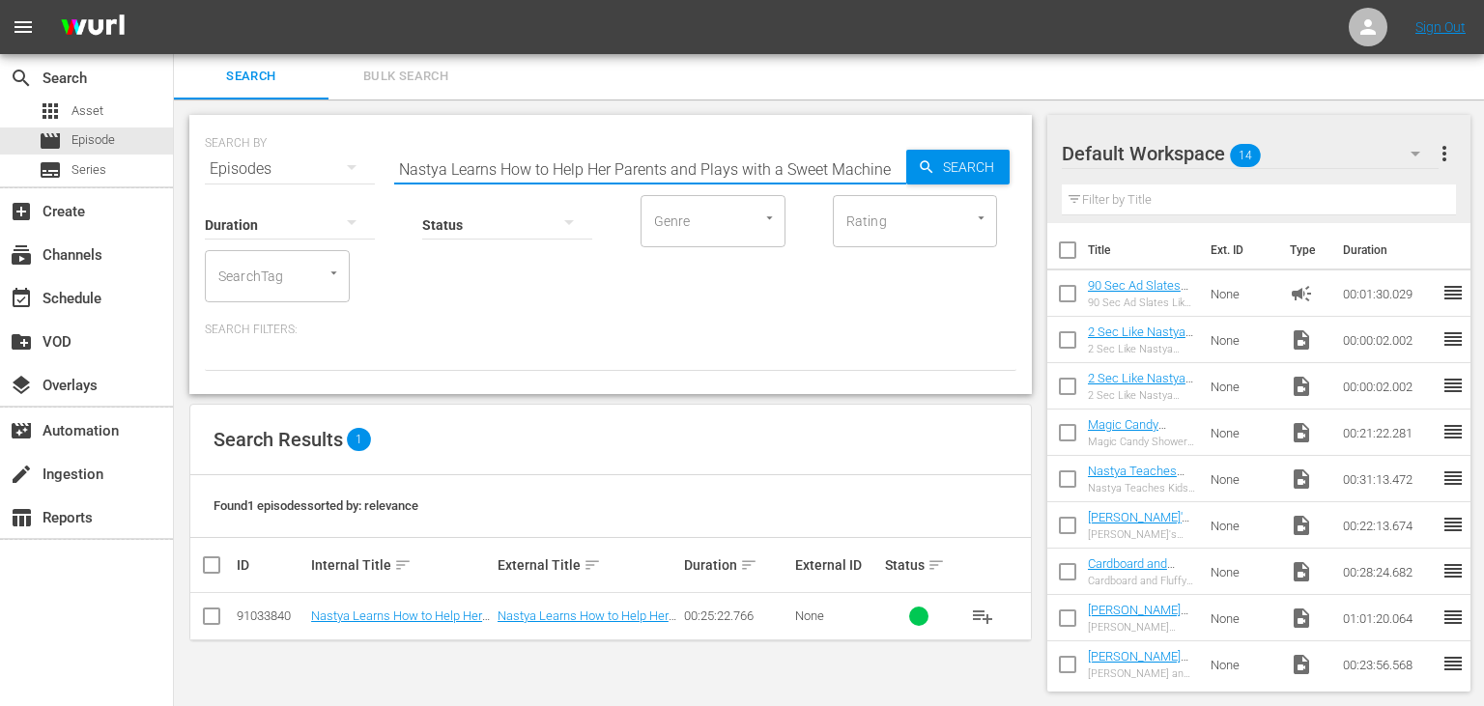
click at [701, 166] on input "Nastya Learns How to Help Her Parents and Plays with a Sweet Machine" at bounding box center [650, 169] width 512 height 46
paste input "and Dad Study Local Wild Animals at the Zoo"
click at [945, 157] on span "Search" at bounding box center [972, 167] width 74 height 35
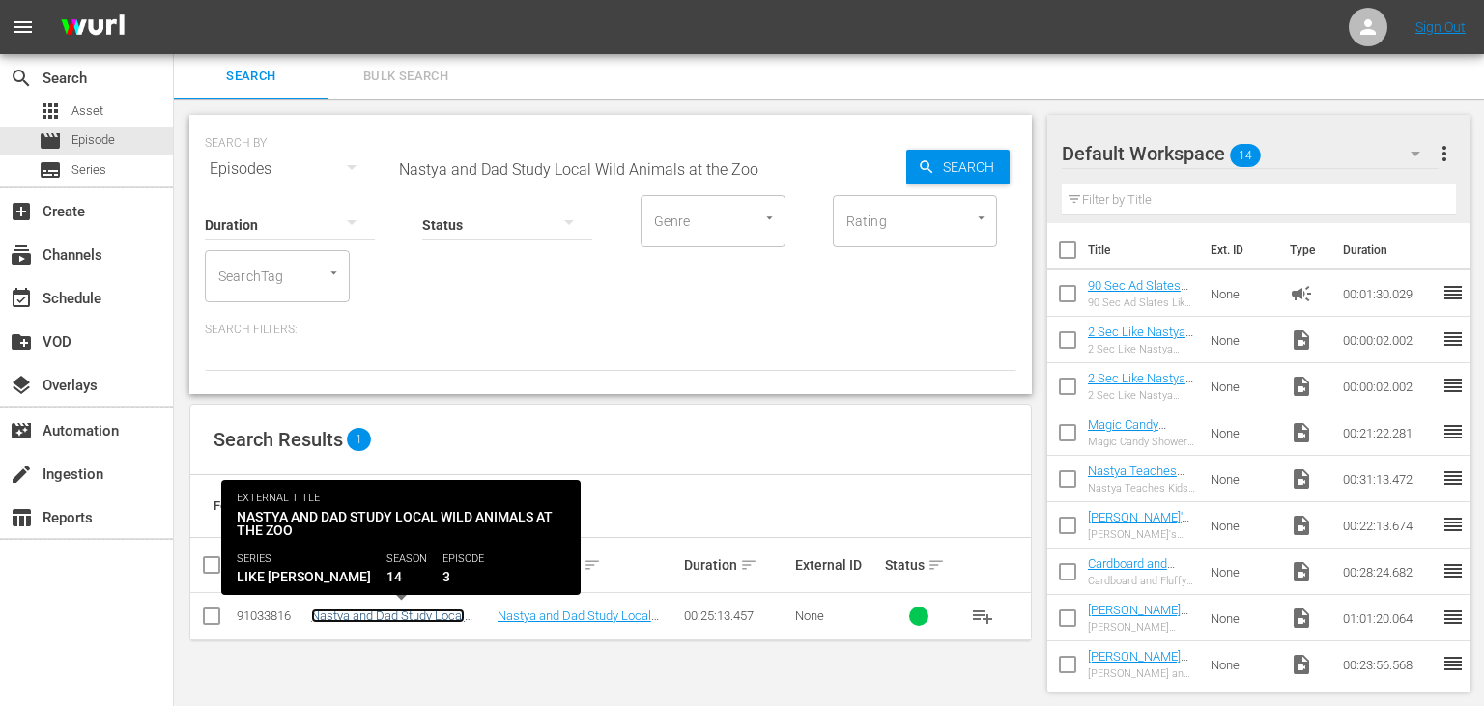
click at [382, 613] on link "Nastya and Dad Study Local Wild Animals at the Zoo" at bounding box center [388, 623] width 154 height 29
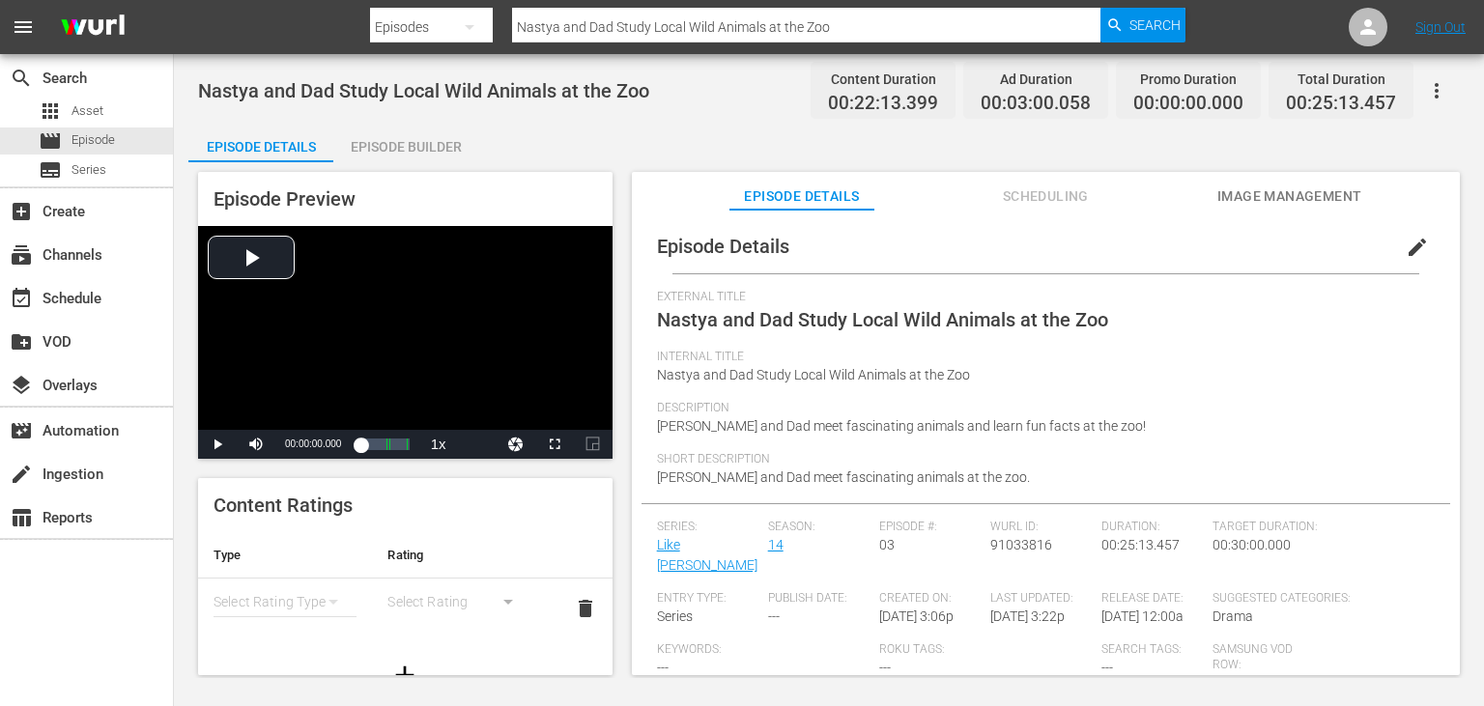
click at [420, 145] on div "Episode Builder" at bounding box center [405, 147] width 145 height 46
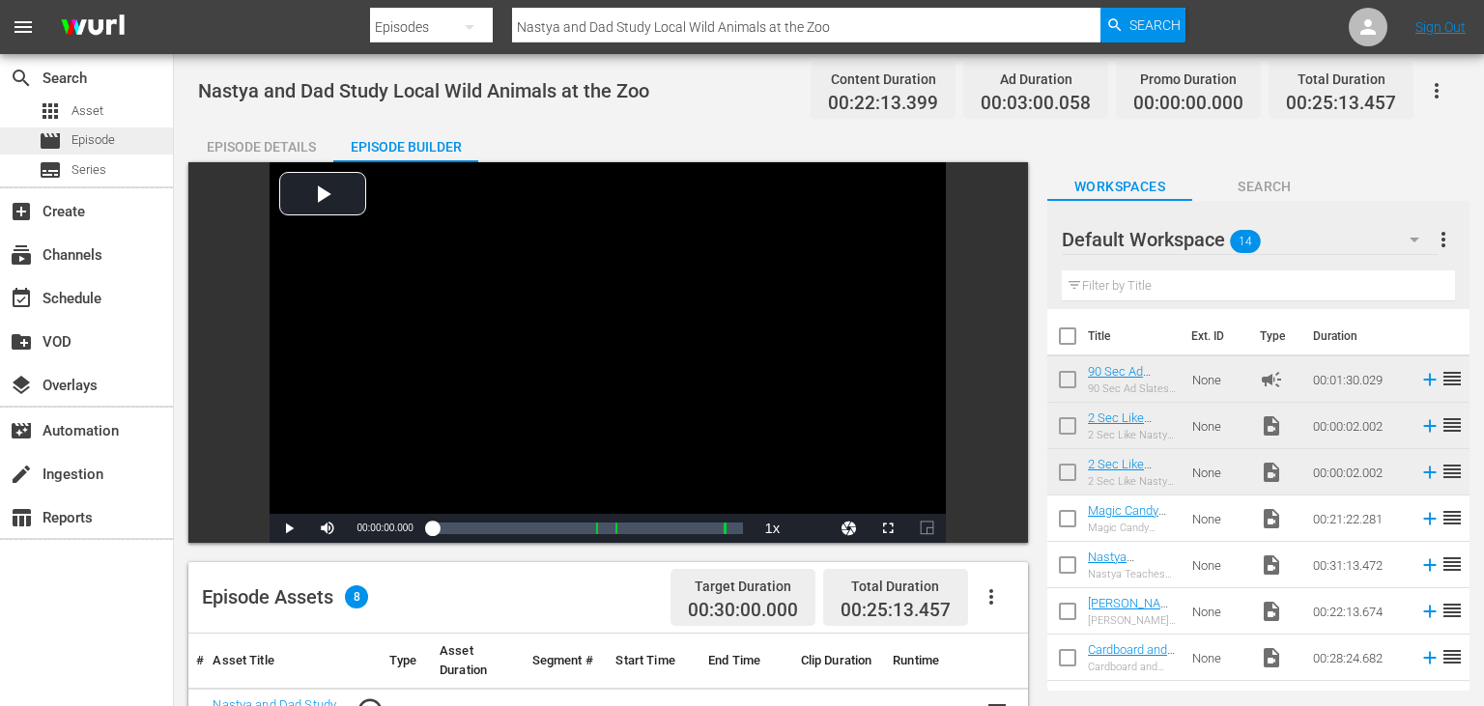
click at [121, 146] on div "movie Episode" at bounding box center [86, 141] width 173 height 27
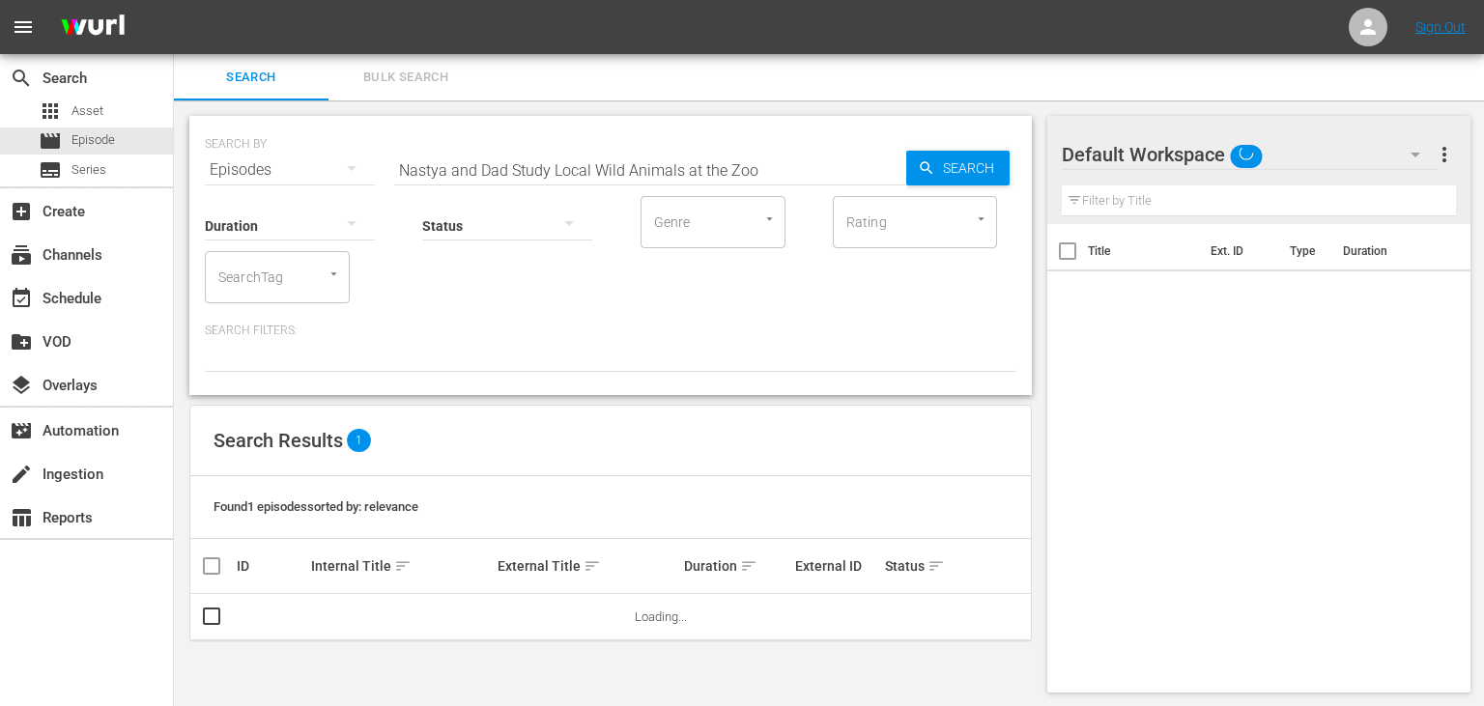
click at [756, 163] on input "Nastya and Dad Study Local Wild Animals at the Zoo" at bounding box center [650, 170] width 512 height 46
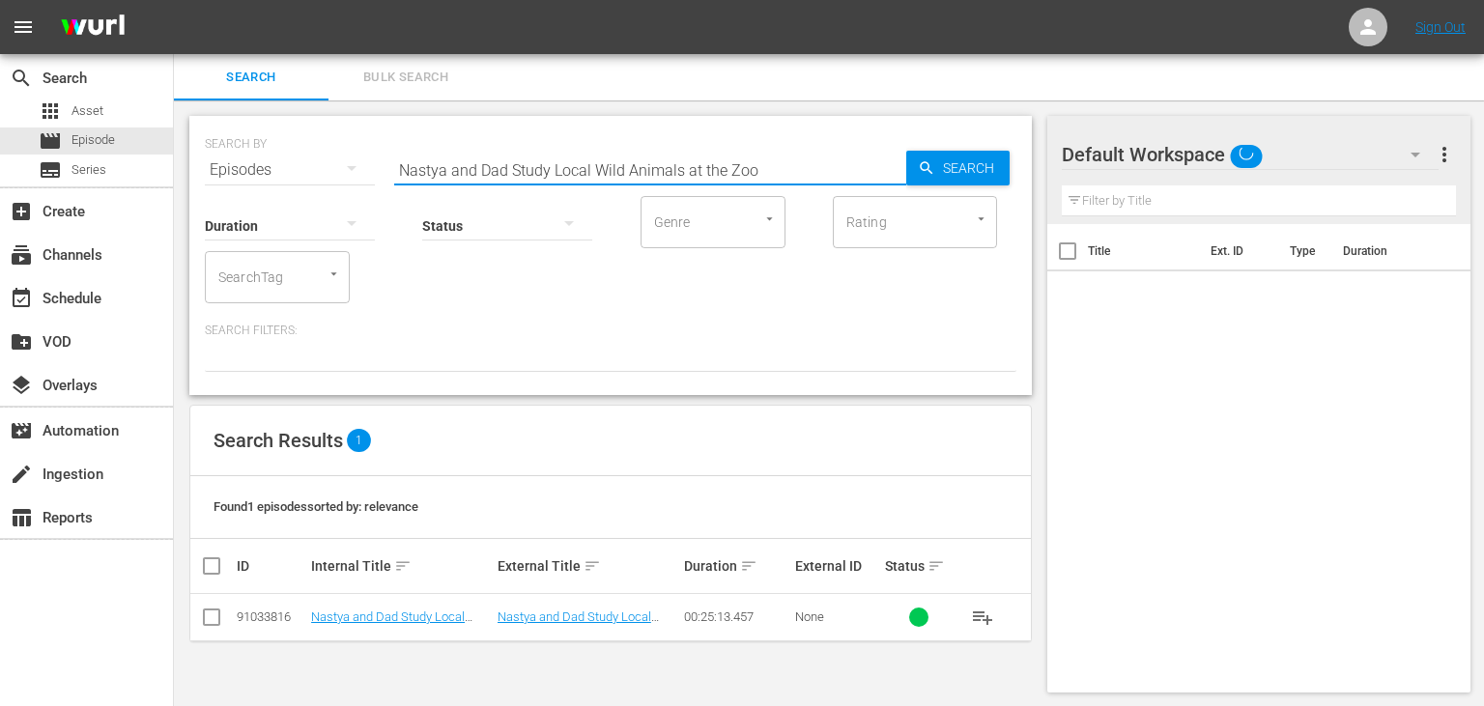
click at [756, 163] on input "Nastya and Dad Study Local Wild Animals at the Zoo" at bounding box center [650, 170] width 512 height 46
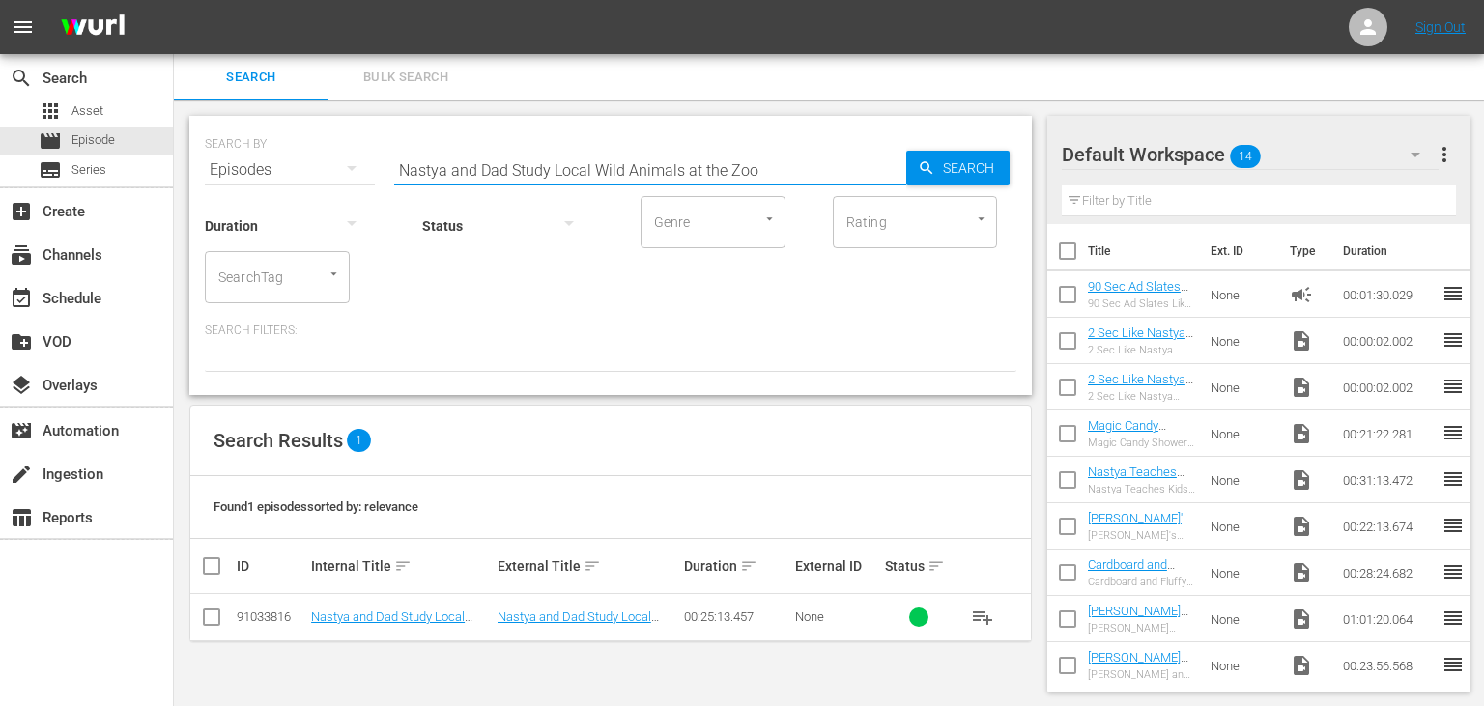
paste input "Explore [GEOGRAPHIC_DATA]"
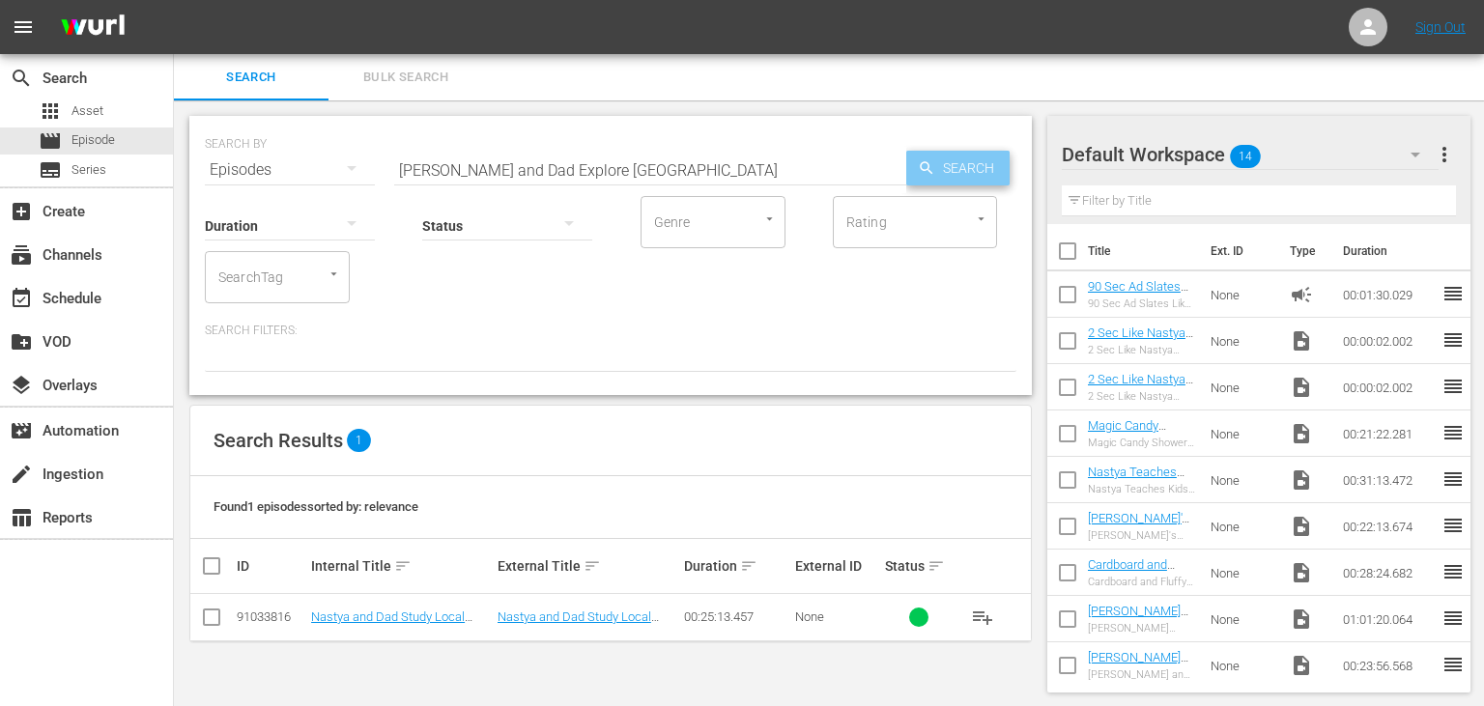
click at [953, 165] on span "Search" at bounding box center [972, 168] width 74 height 35
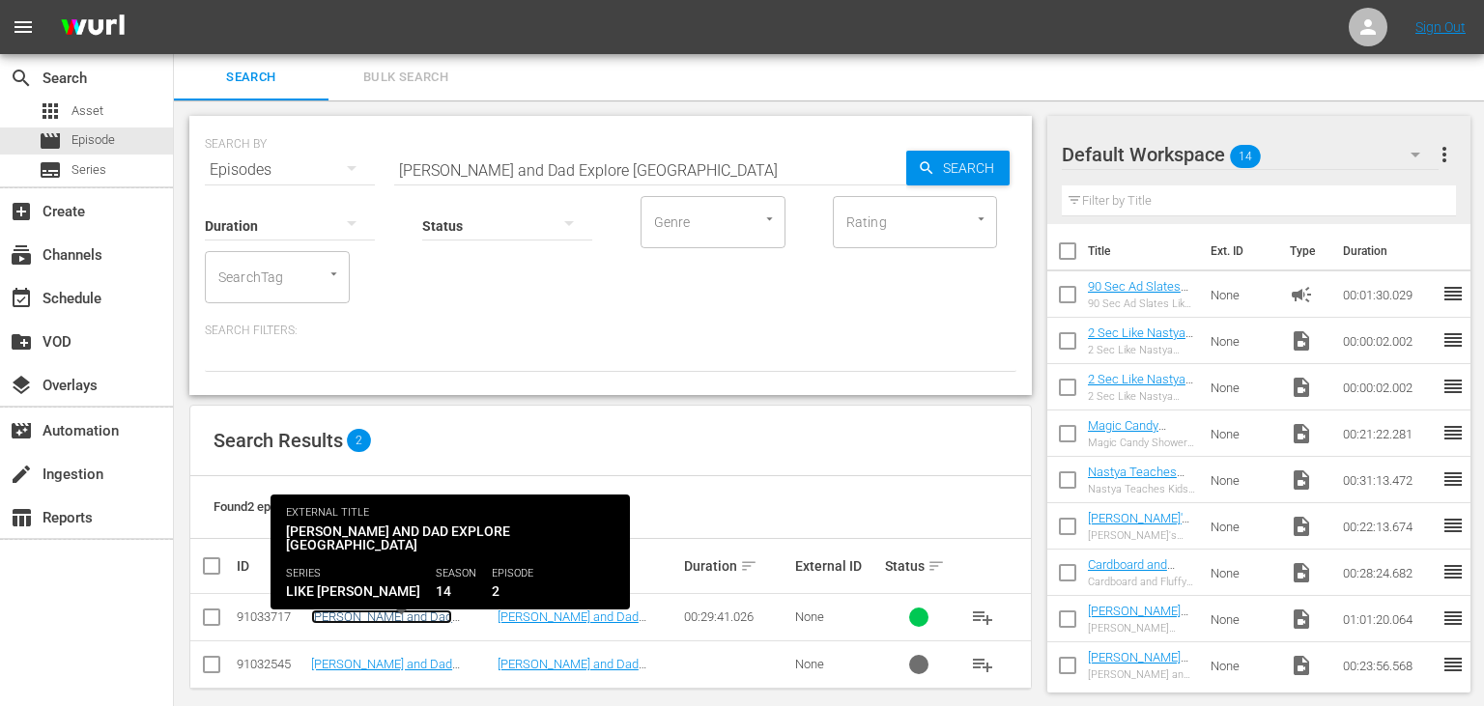
click at [427, 613] on link "[PERSON_NAME] and Dad Explore [GEOGRAPHIC_DATA]" at bounding box center [390, 624] width 159 height 29
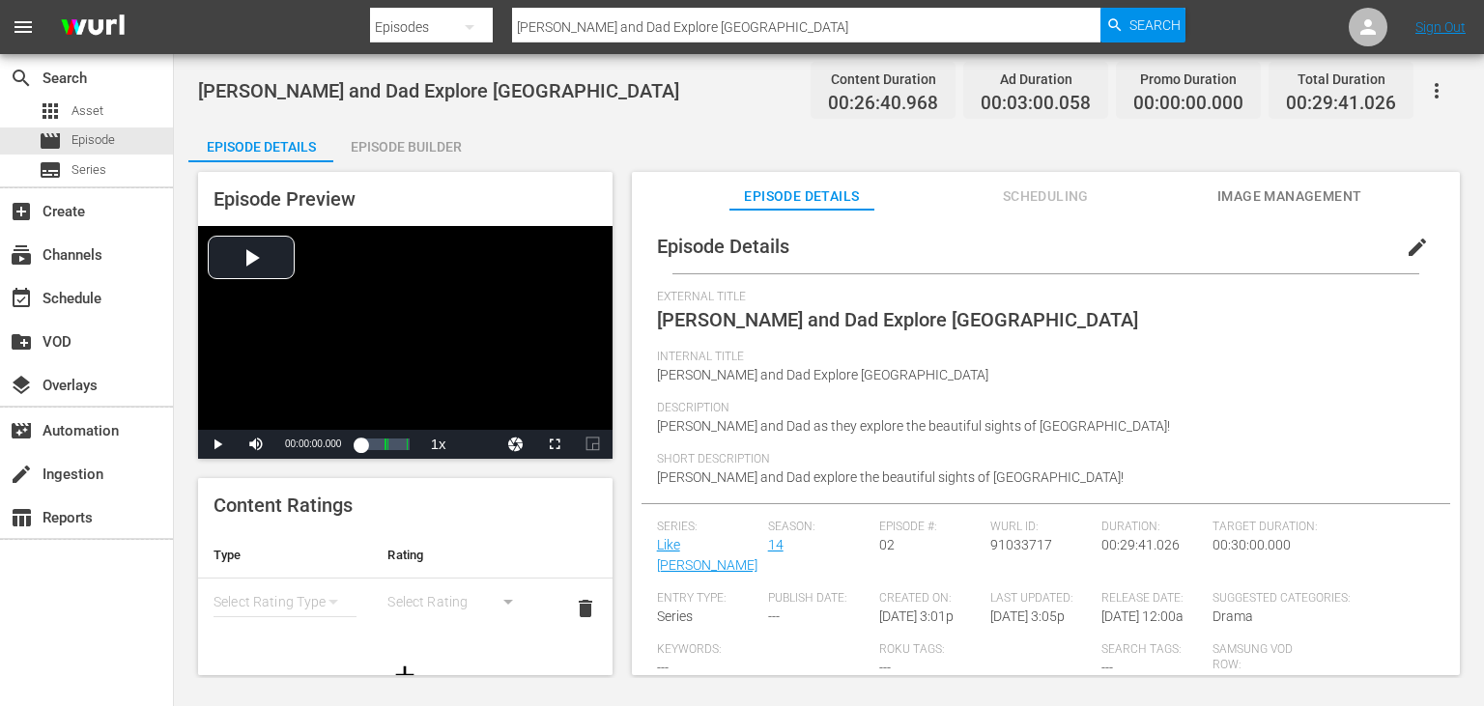
click at [432, 143] on div "Episode Builder" at bounding box center [405, 147] width 145 height 46
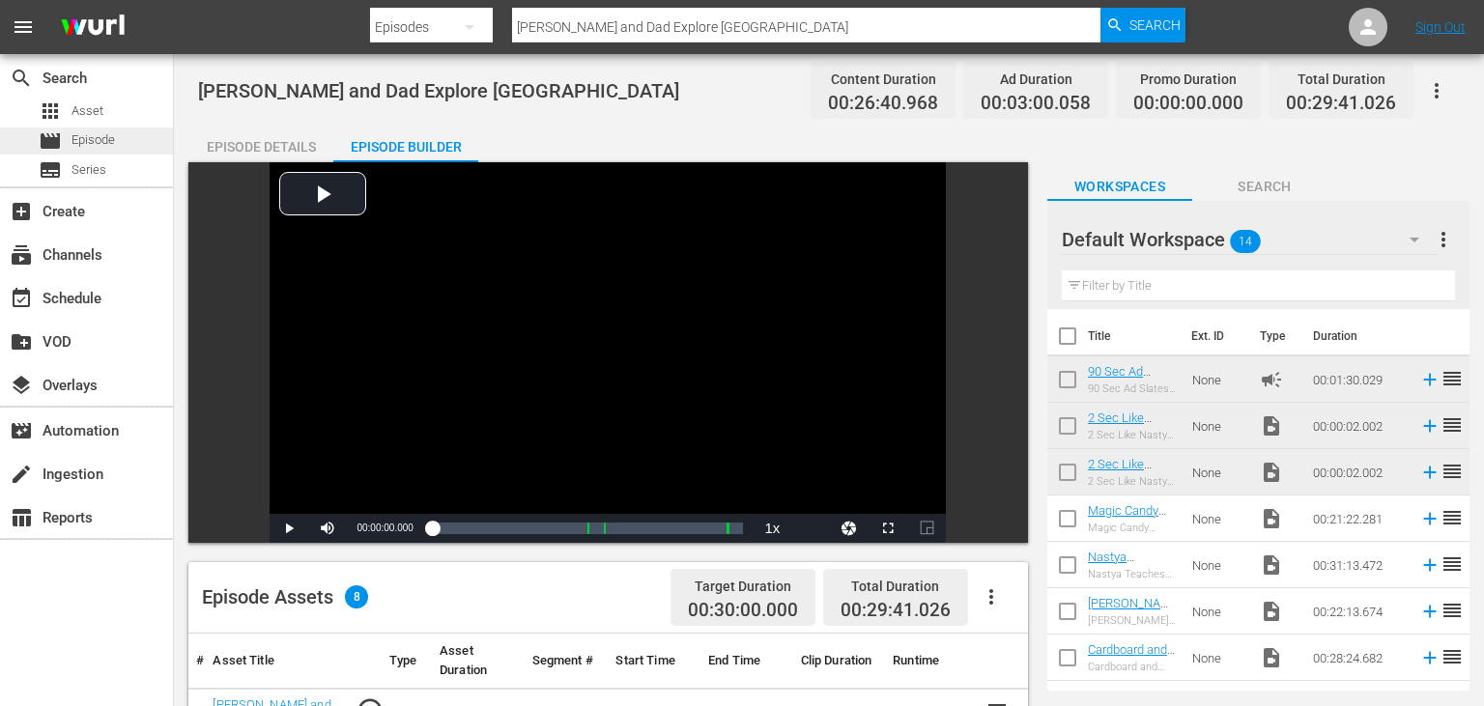
click at [133, 143] on div "movie Episode" at bounding box center [86, 141] width 173 height 27
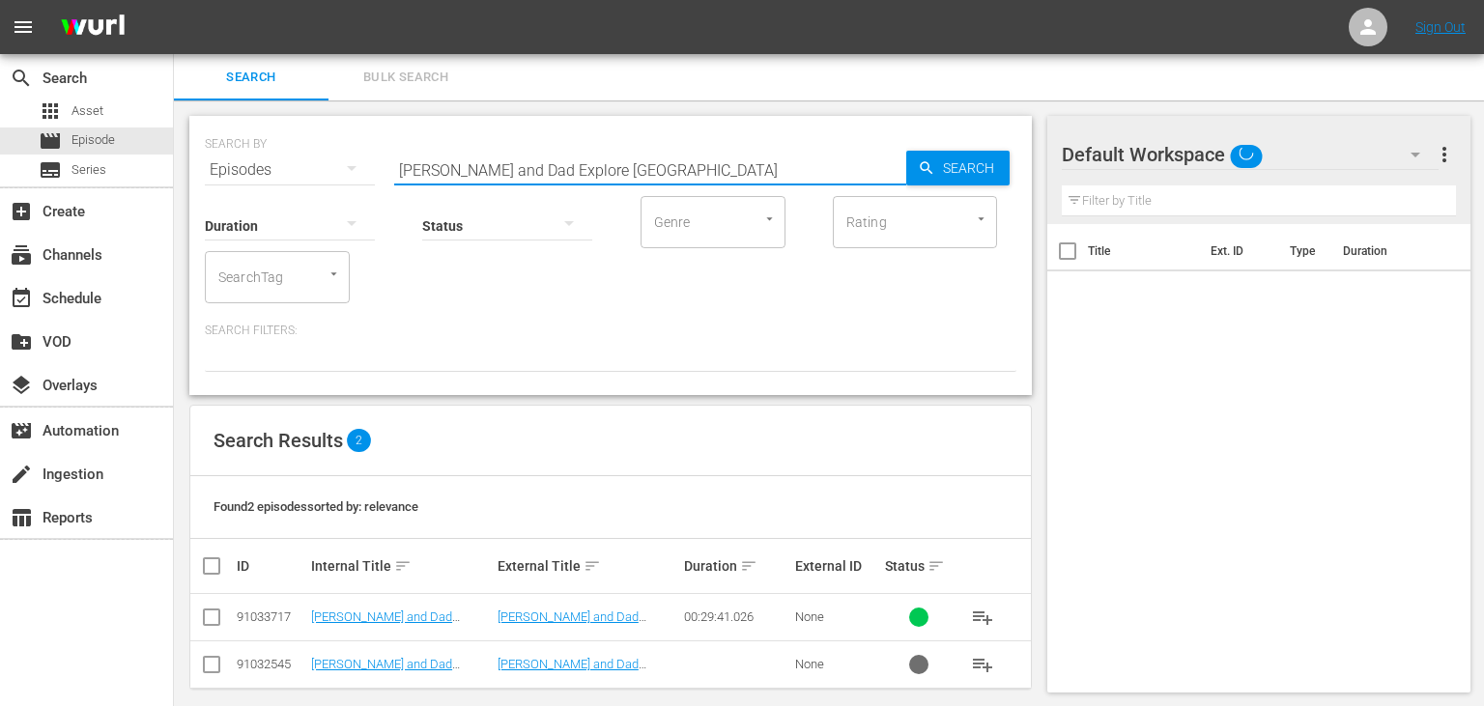
click at [737, 173] on input "[PERSON_NAME] and Dad Explore [GEOGRAPHIC_DATA]" at bounding box center [650, 170] width 512 height 46
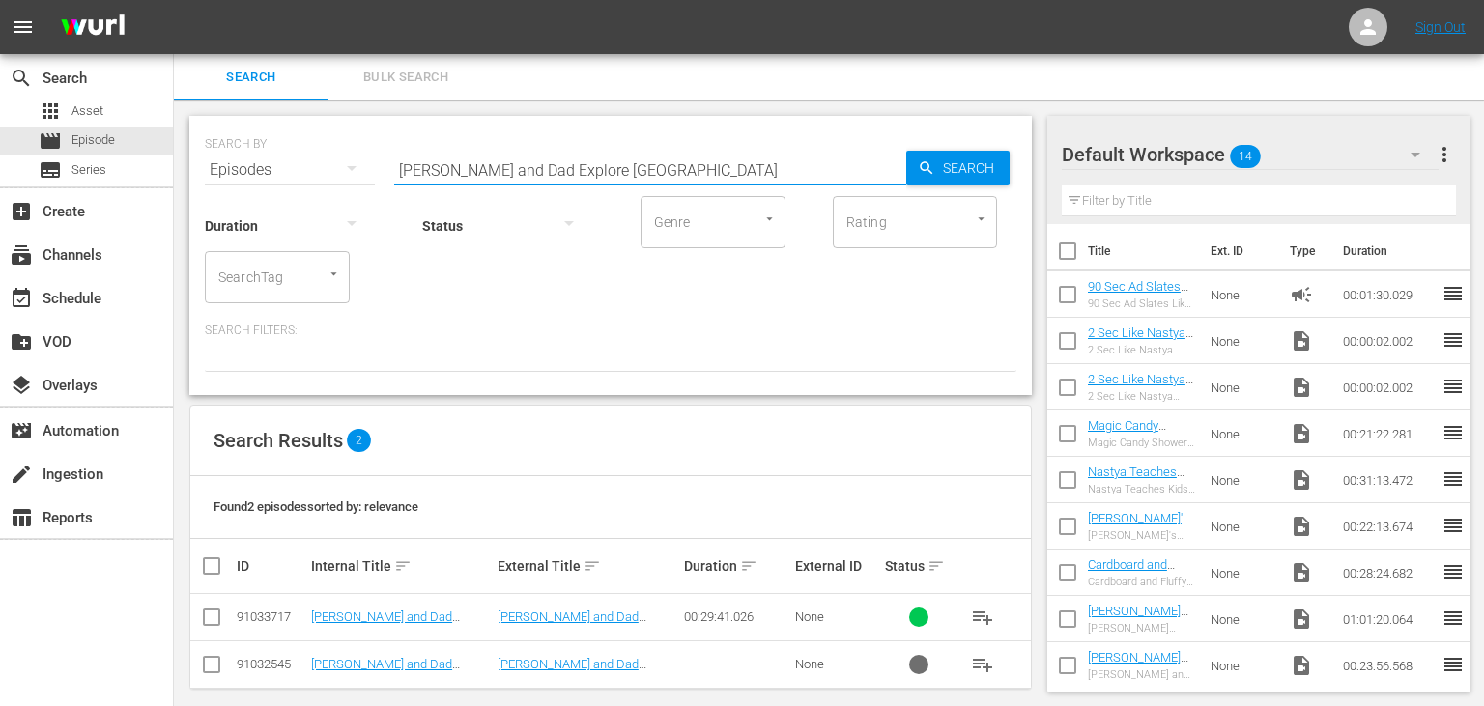
paste input "'s Gift Day at the [GEOGRAPHIC_DATA]"
click at [974, 168] on span "Search" at bounding box center [972, 168] width 74 height 35
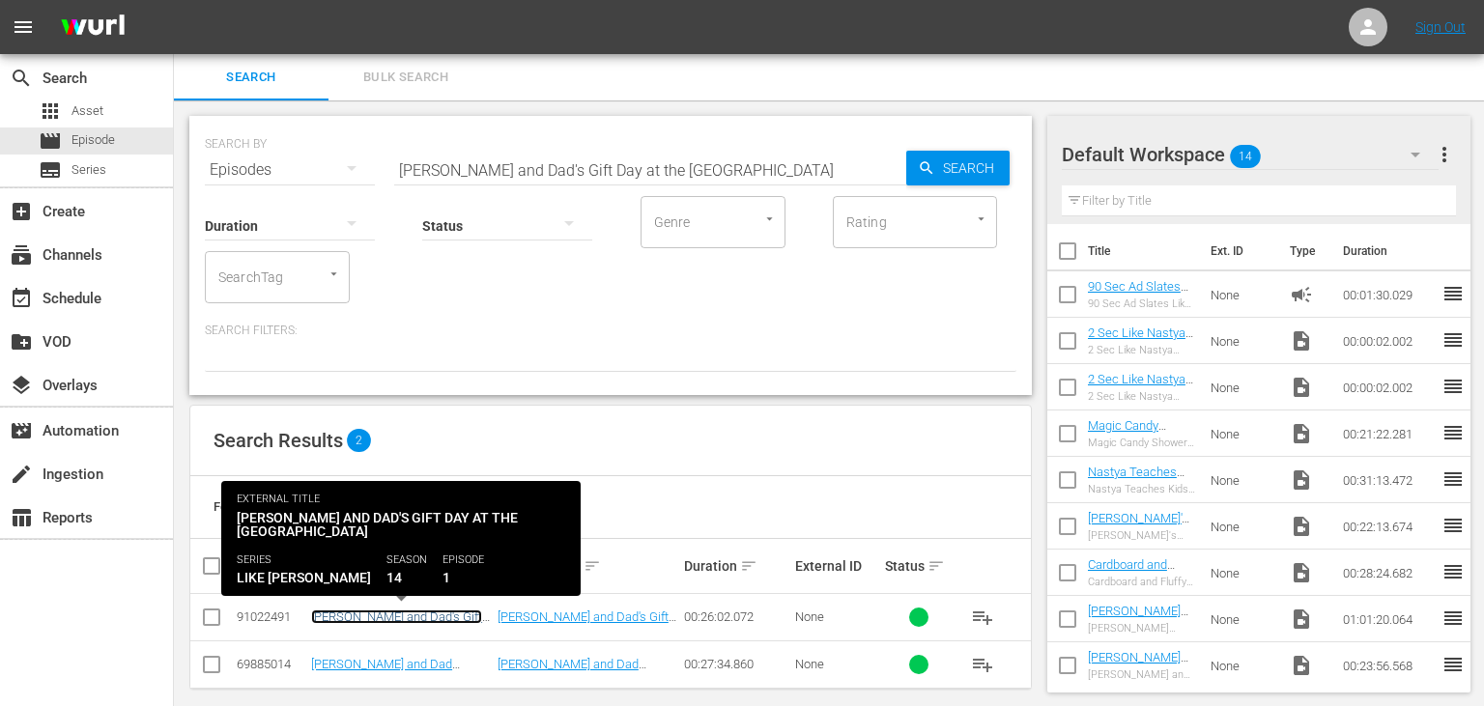
click at [419, 610] on link "[PERSON_NAME] and Dad's Gift Day at the [GEOGRAPHIC_DATA]" at bounding box center [398, 624] width 175 height 29
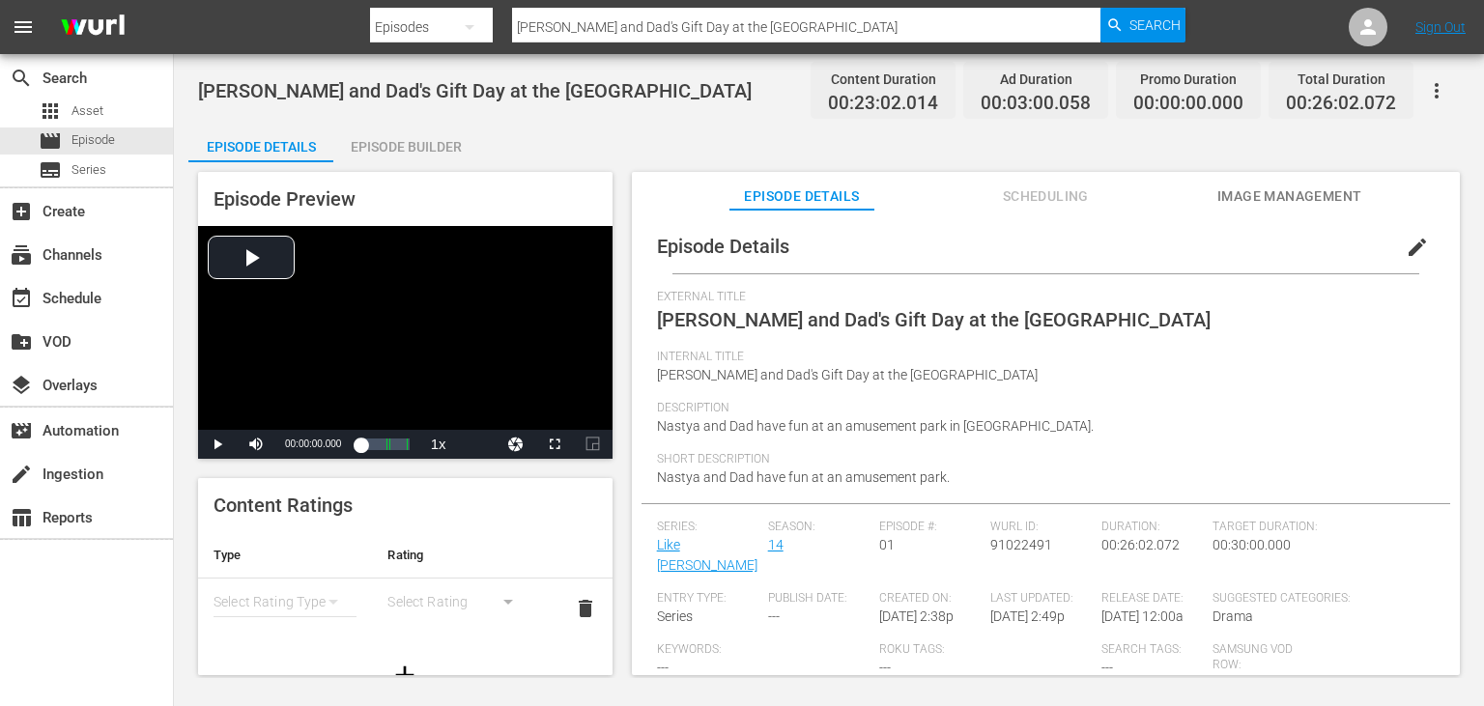
click at [421, 145] on div "Episode Builder" at bounding box center [405, 147] width 145 height 46
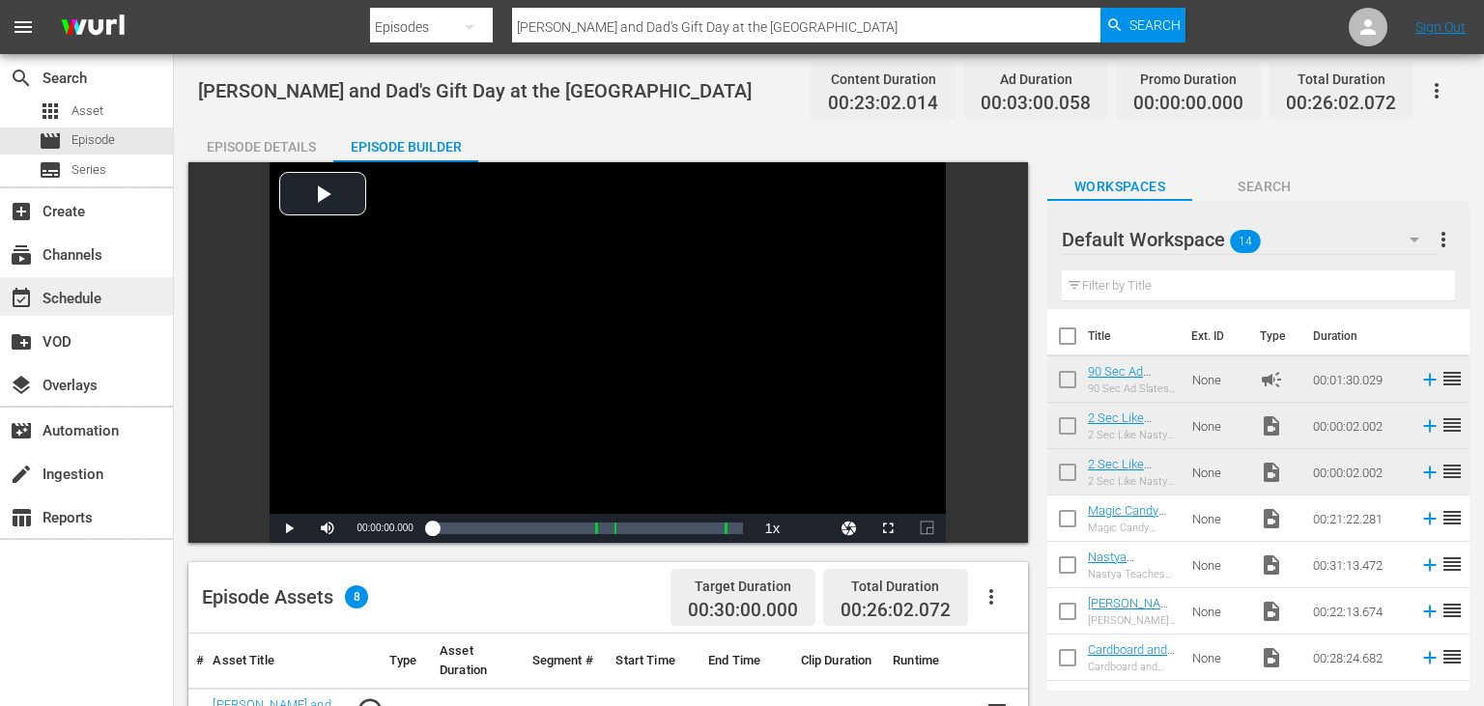
click at [110, 286] on div "event_available Schedule" at bounding box center [86, 296] width 173 height 39
